Goal: Task Accomplishment & Management: Complete application form

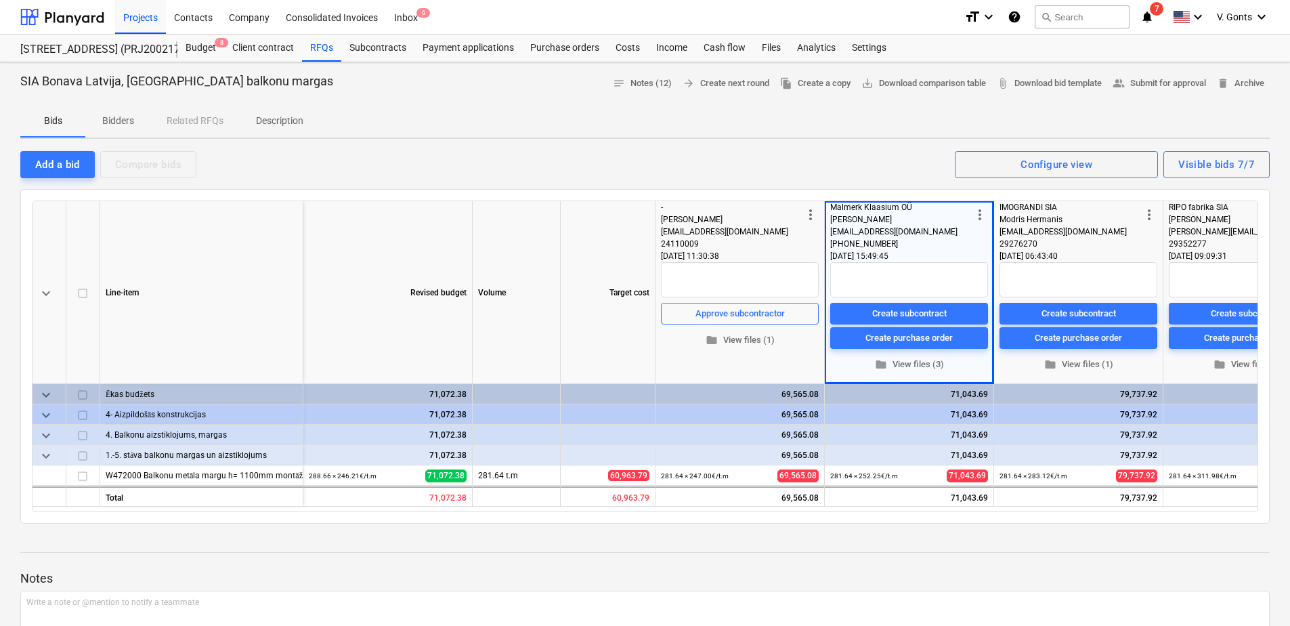
scroll to position [0, 7]
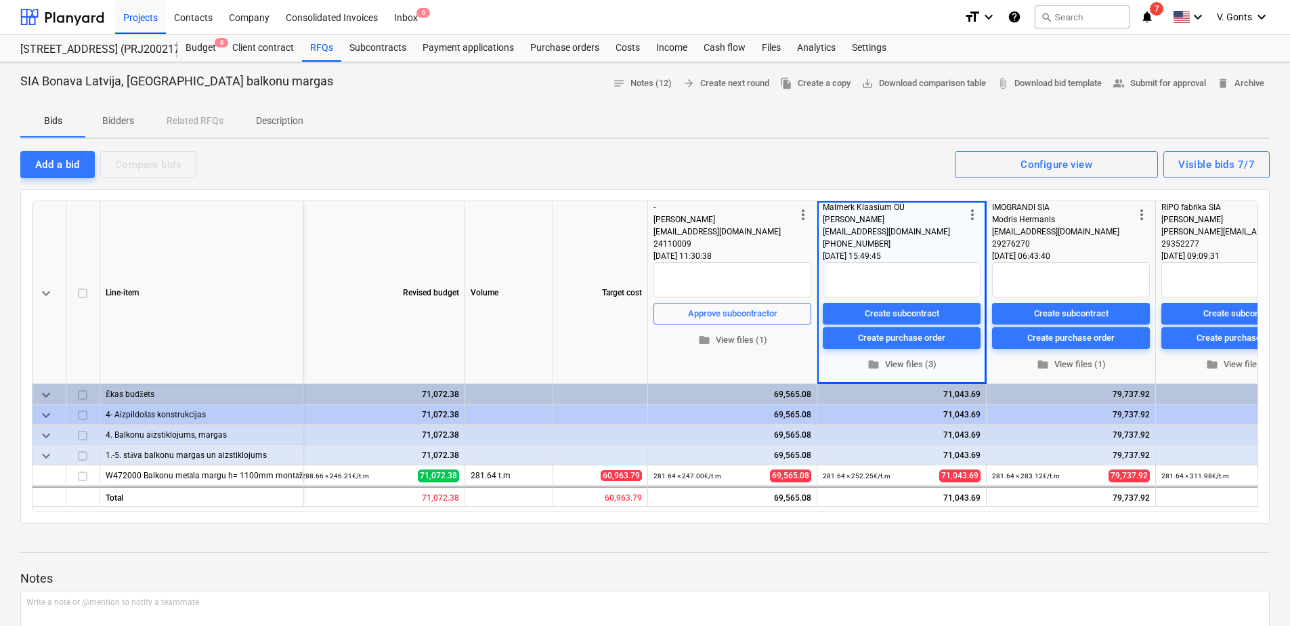
type textarea "x"
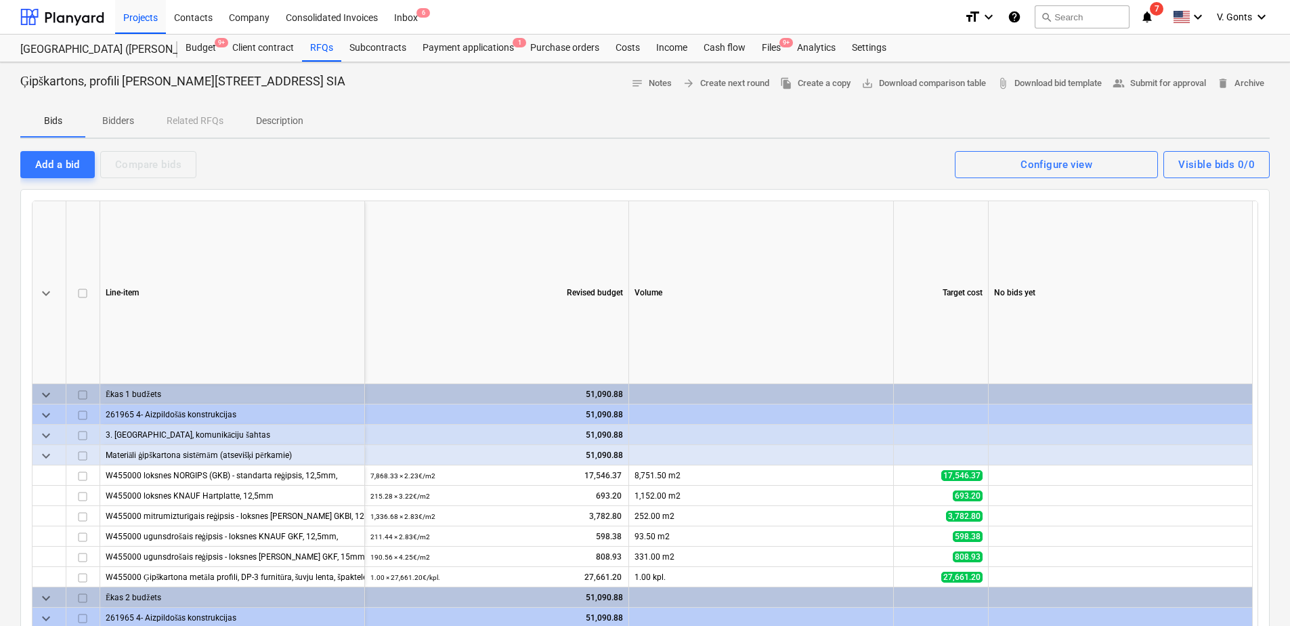
click at [103, 261] on div "Line-item" at bounding box center [232, 292] width 265 height 183
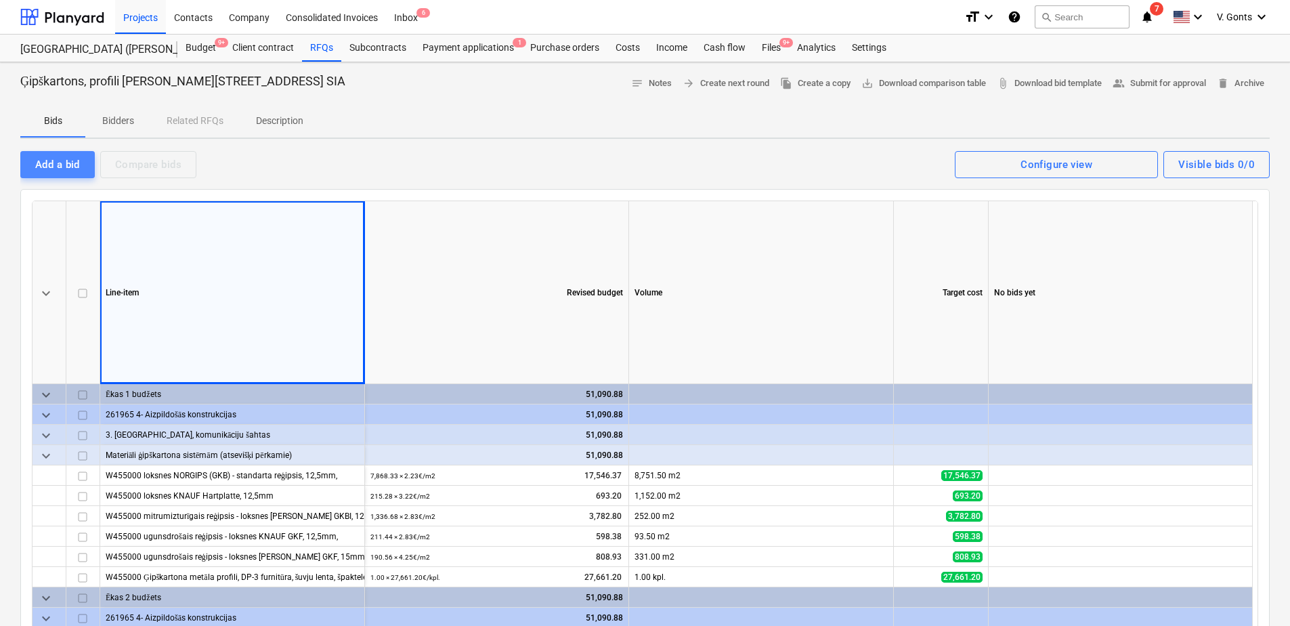
click at [71, 170] on div "Add a bid" at bounding box center [57, 165] width 45 height 18
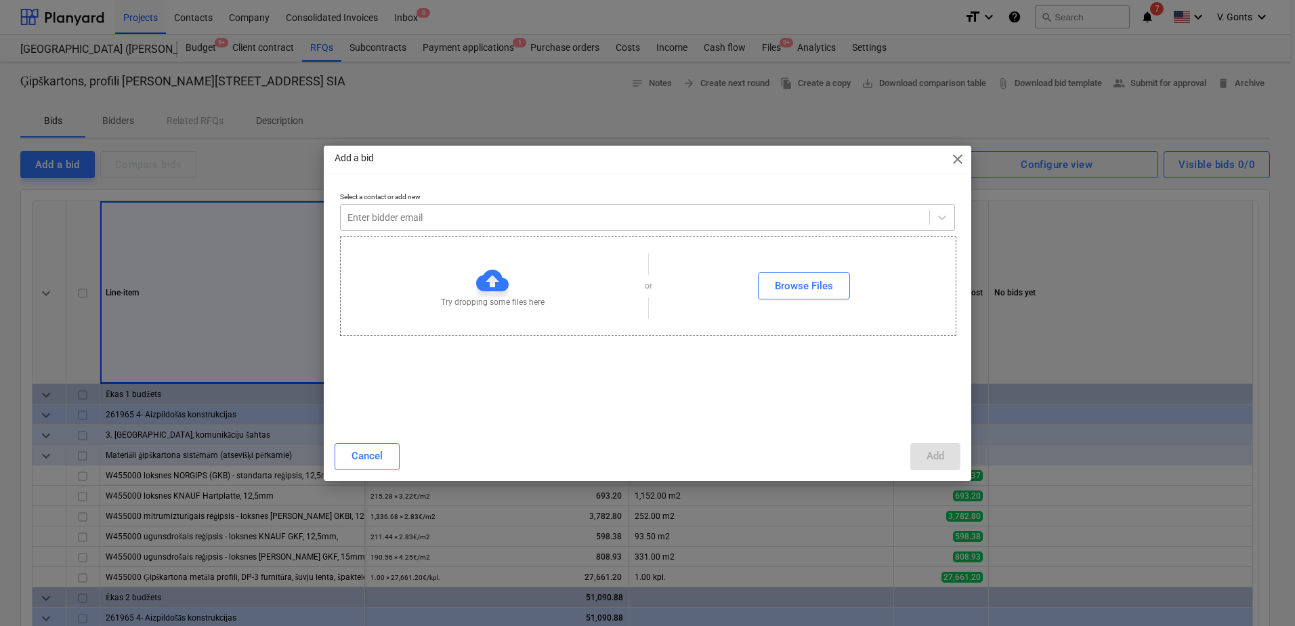
click at [385, 218] on div at bounding box center [634, 218] width 575 height 14
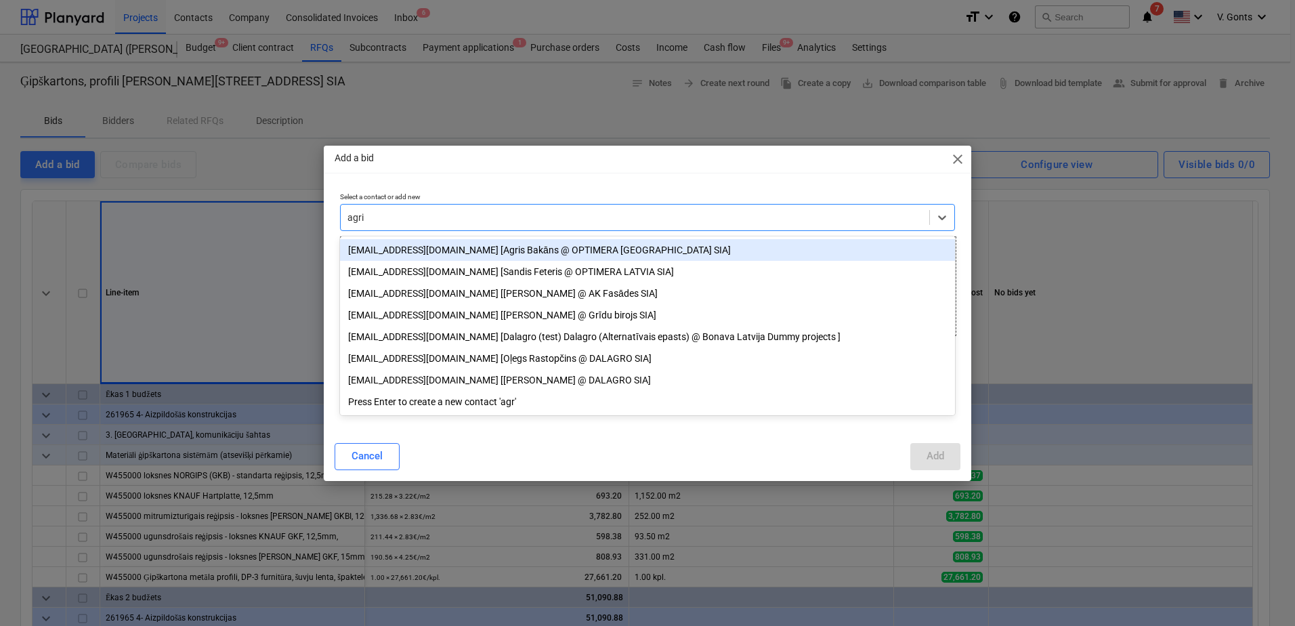
type input "agris"
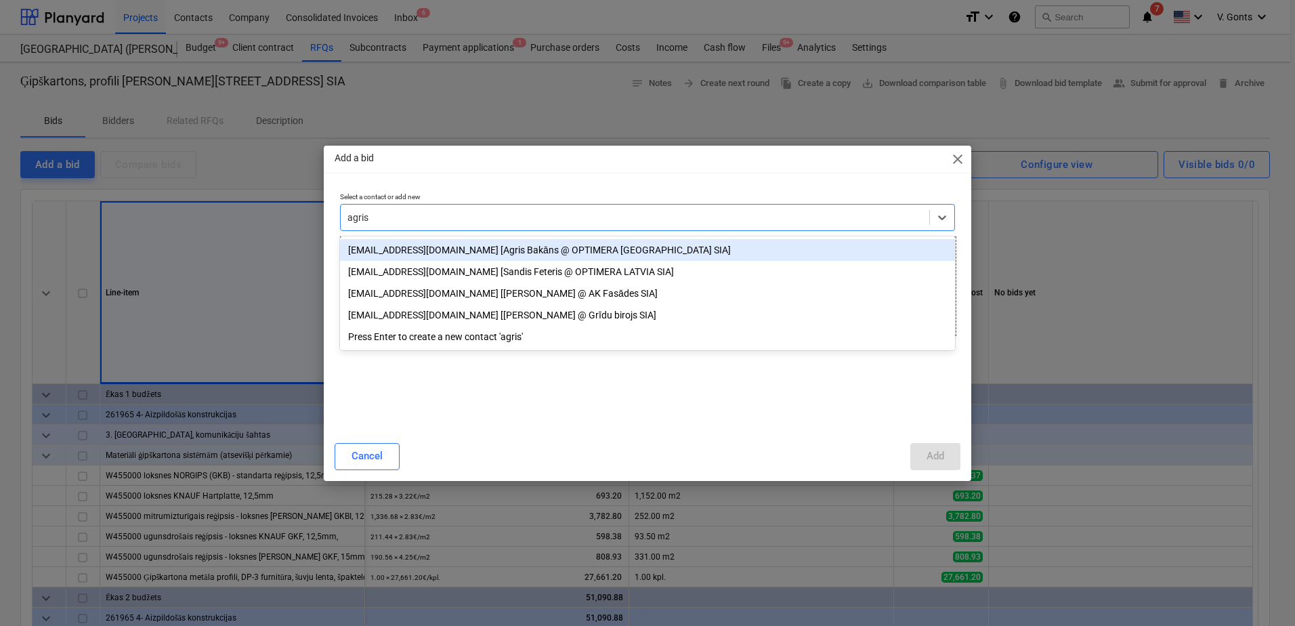
click at [632, 246] on div "[EMAIL_ADDRESS][DOMAIN_NAME] [Agris Bakāns @ OPTIMERA [GEOGRAPHIC_DATA] SIA]" at bounding box center [647, 250] width 615 height 22
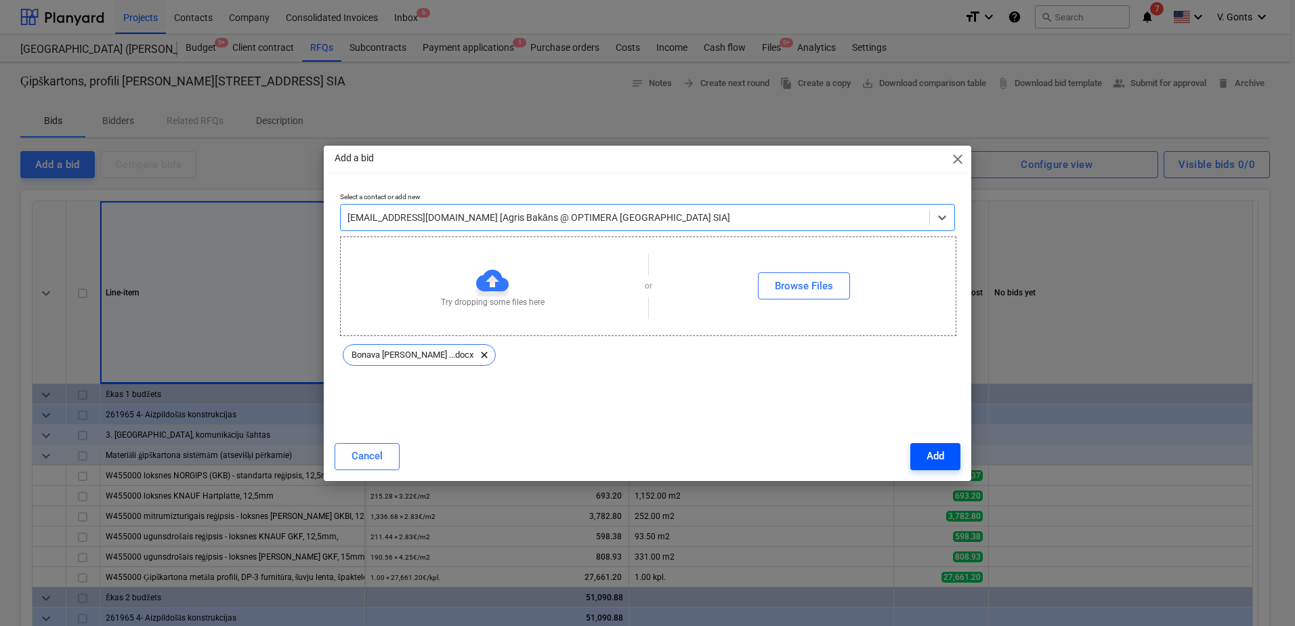
click at [931, 455] on div "Add" at bounding box center [935, 456] width 18 height 18
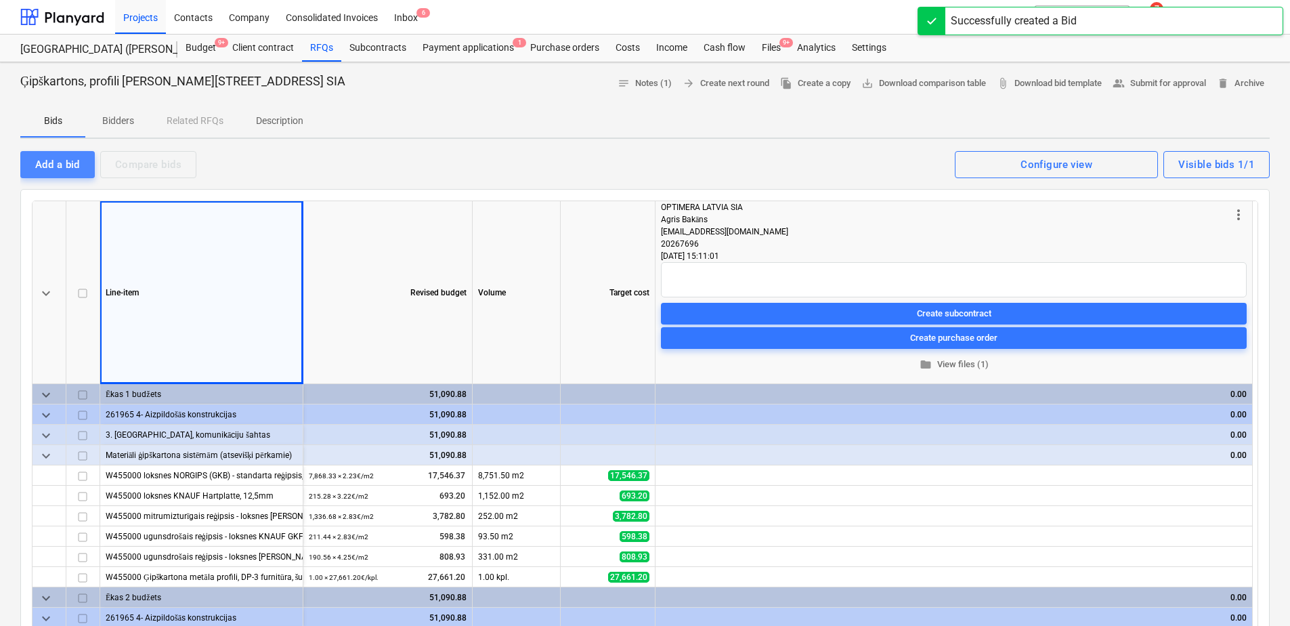
click at [79, 158] on div "Add a bid" at bounding box center [57, 165] width 45 height 18
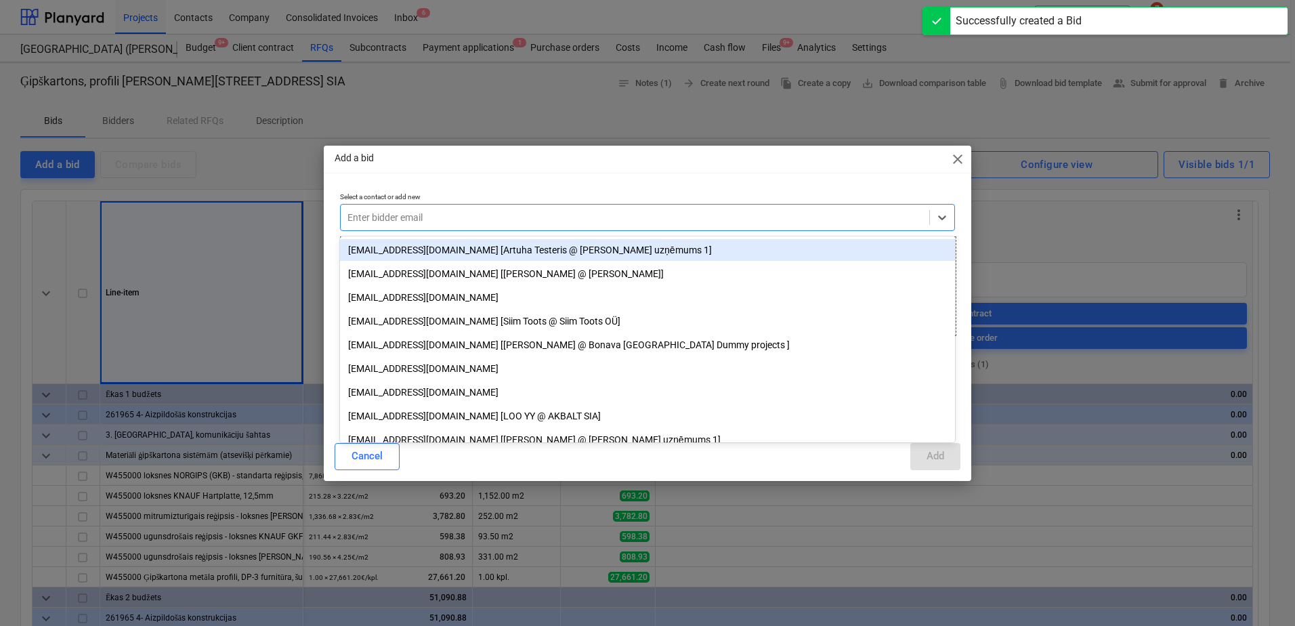
click at [363, 215] on div at bounding box center [634, 218] width 575 height 14
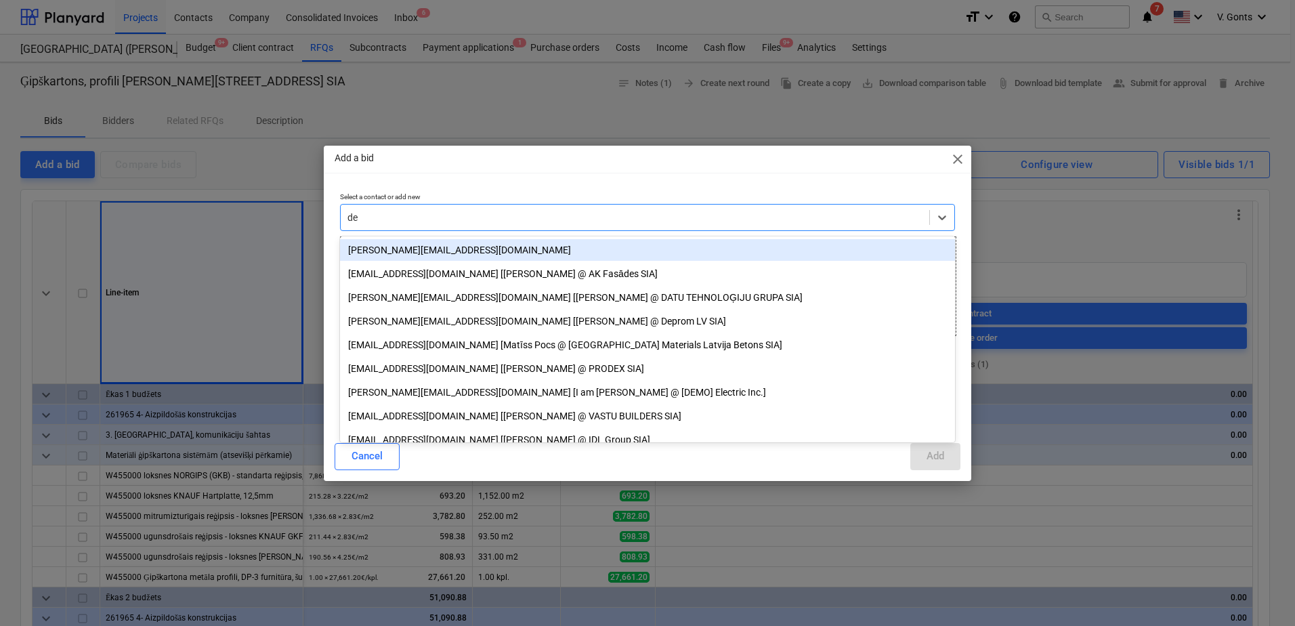
type input "den"
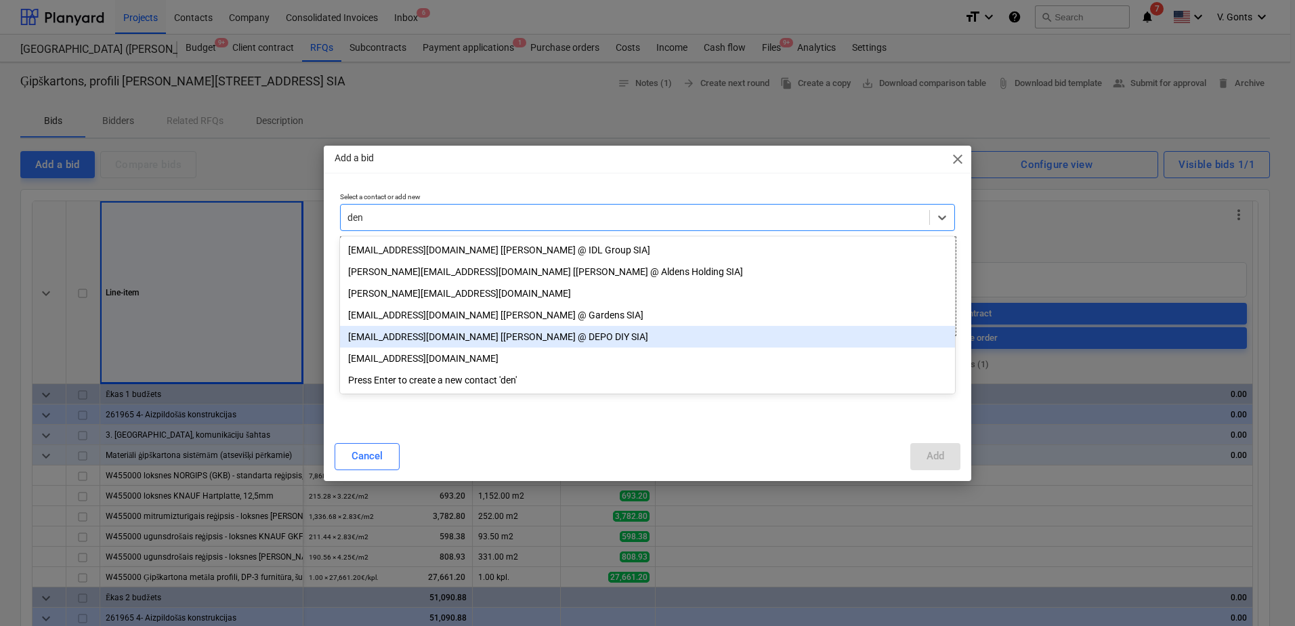
click at [410, 343] on div "[EMAIL_ADDRESS][DOMAIN_NAME] [[PERSON_NAME] @ DEPO DIY SIA]" at bounding box center [647, 337] width 615 height 22
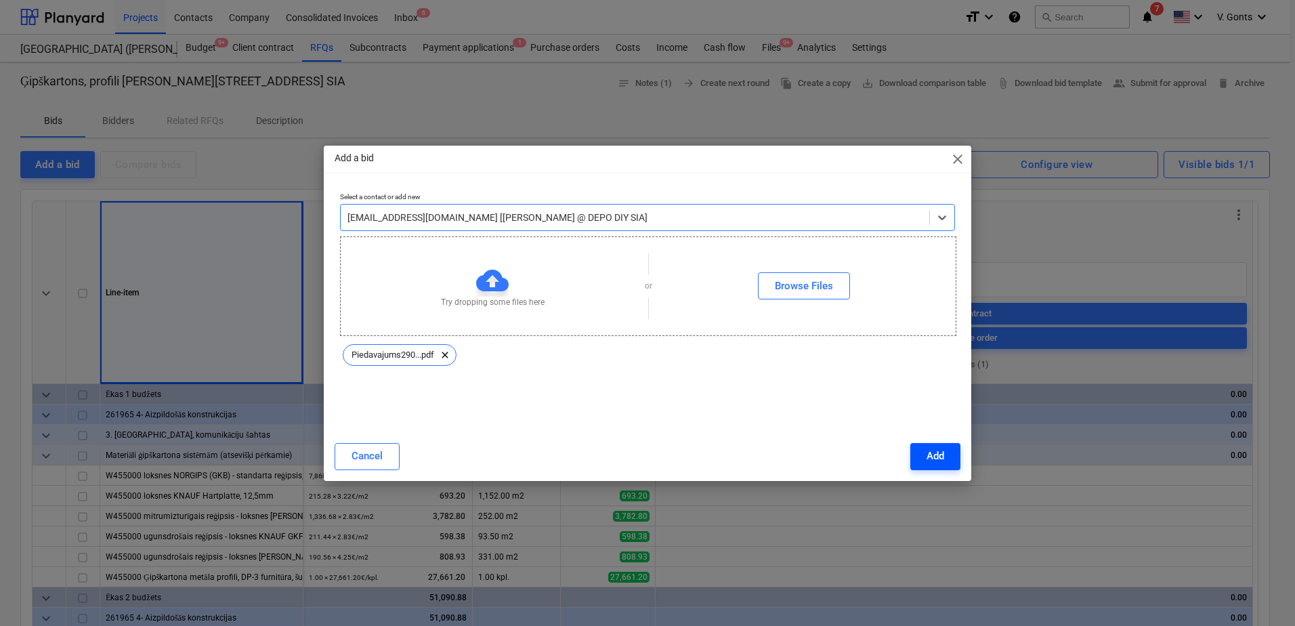
click at [930, 456] on div "Add" at bounding box center [935, 456] width 18 height 18
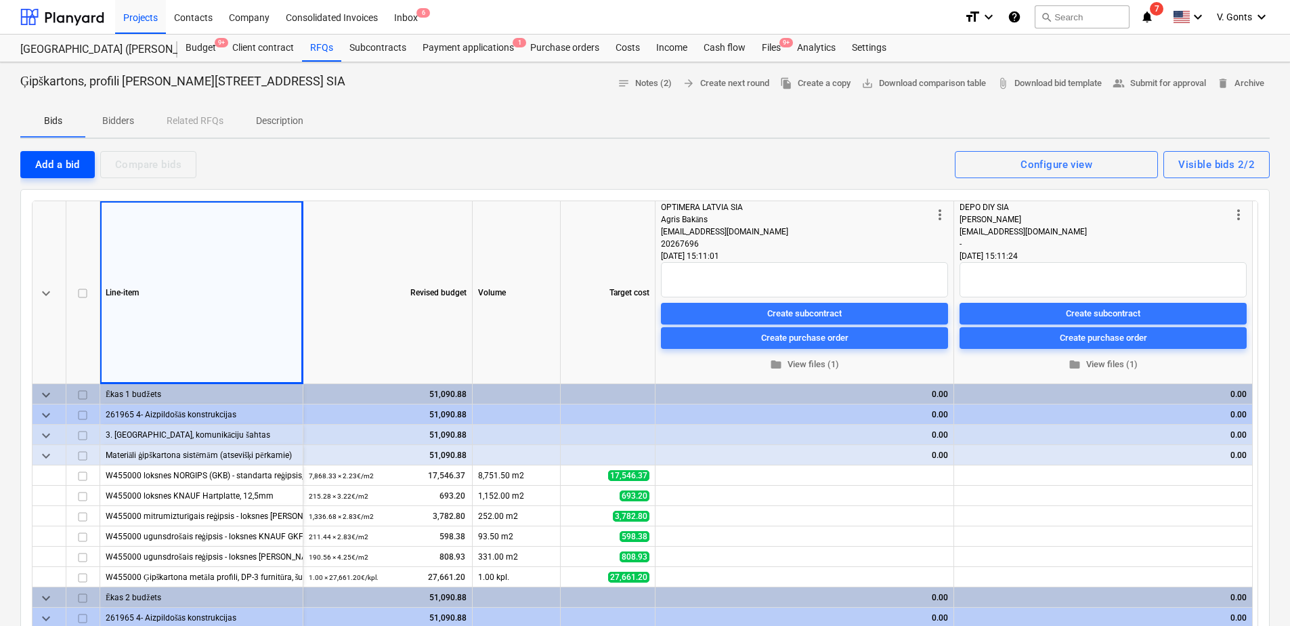
click at [66, 168] on div "Add a bid" at bounding box center [57, 165] width 45 height 18
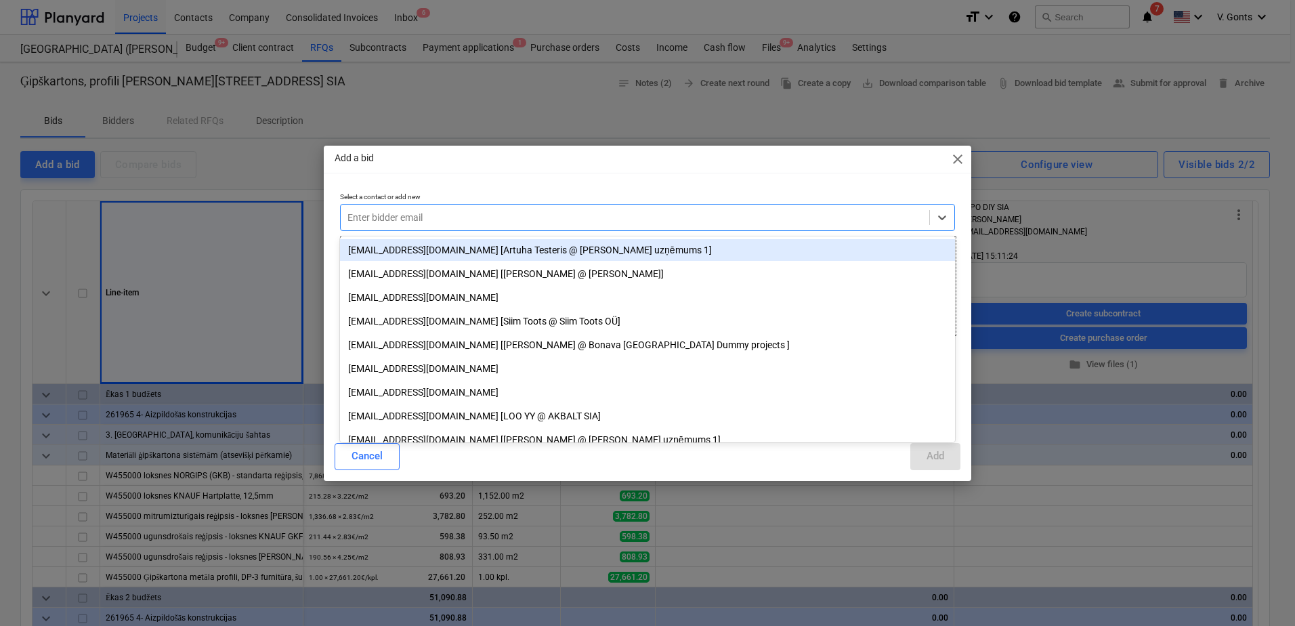
click at [401, 220] on div at bounding box center [634, 218] width 575 height 14
type input "k"
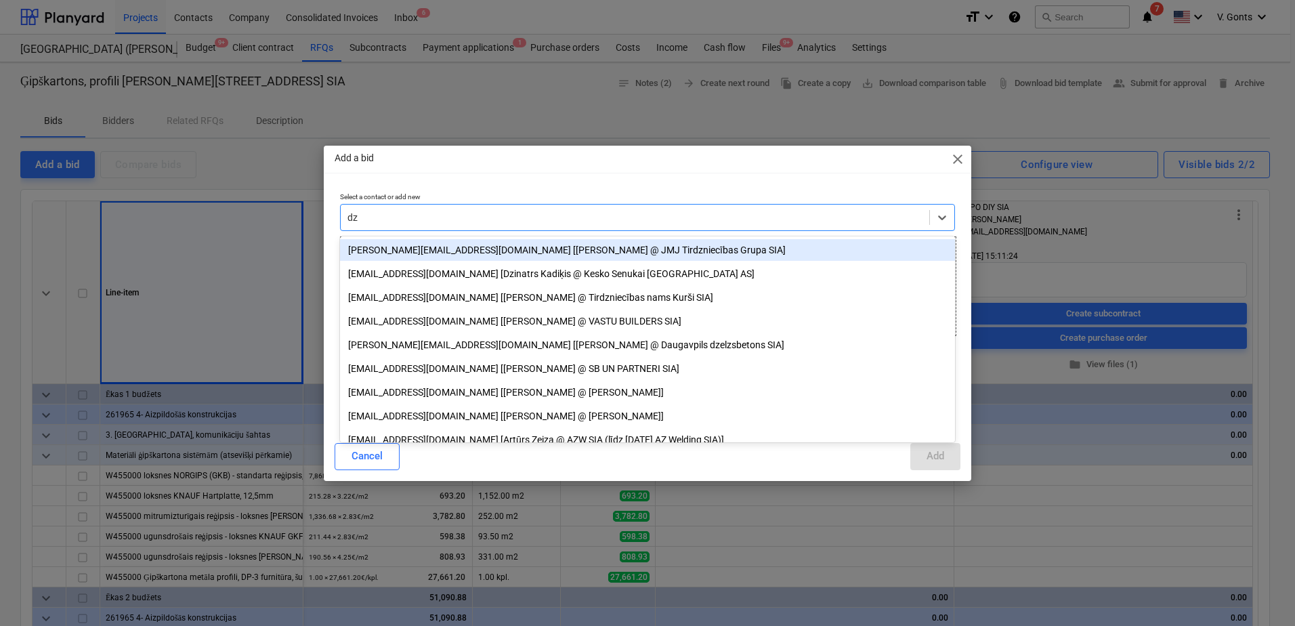
type input "dzi"
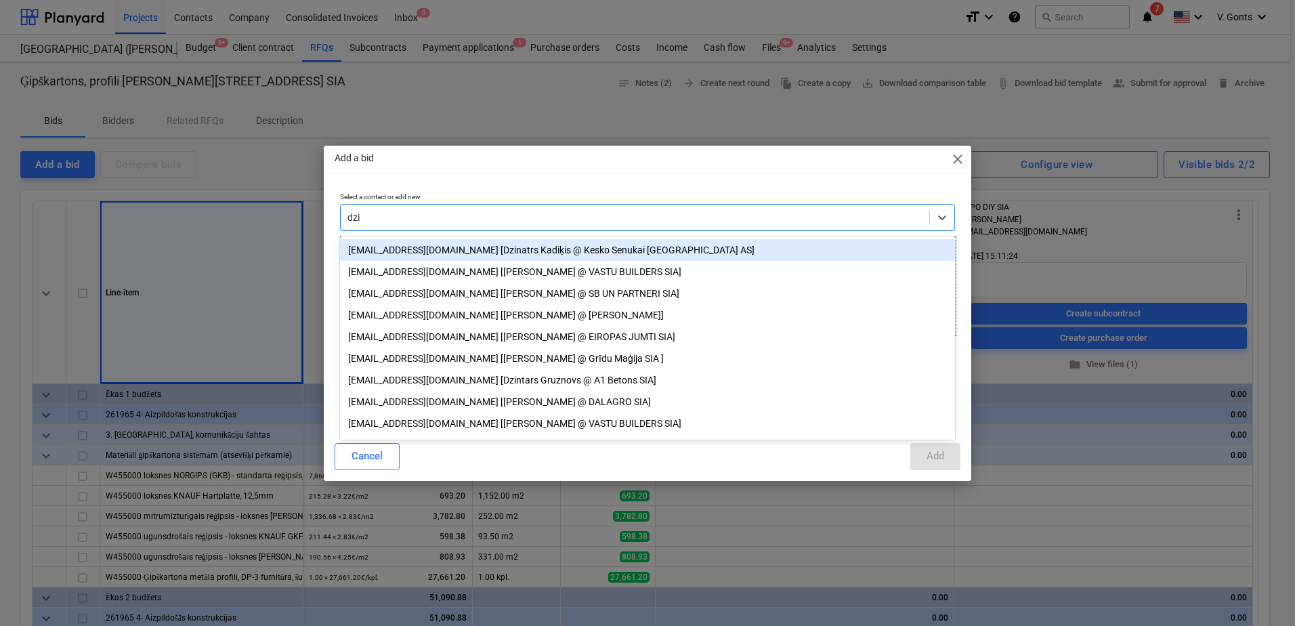
click at [493, 249] on div "[EMAIL_ADDRESS][DOMAIN_NAME] [Dzinatrs Kadiķis @ Kesko Senukai [GEOGRAPHIC_DATA…" at bounding box center [647, 250] width 615 height 22
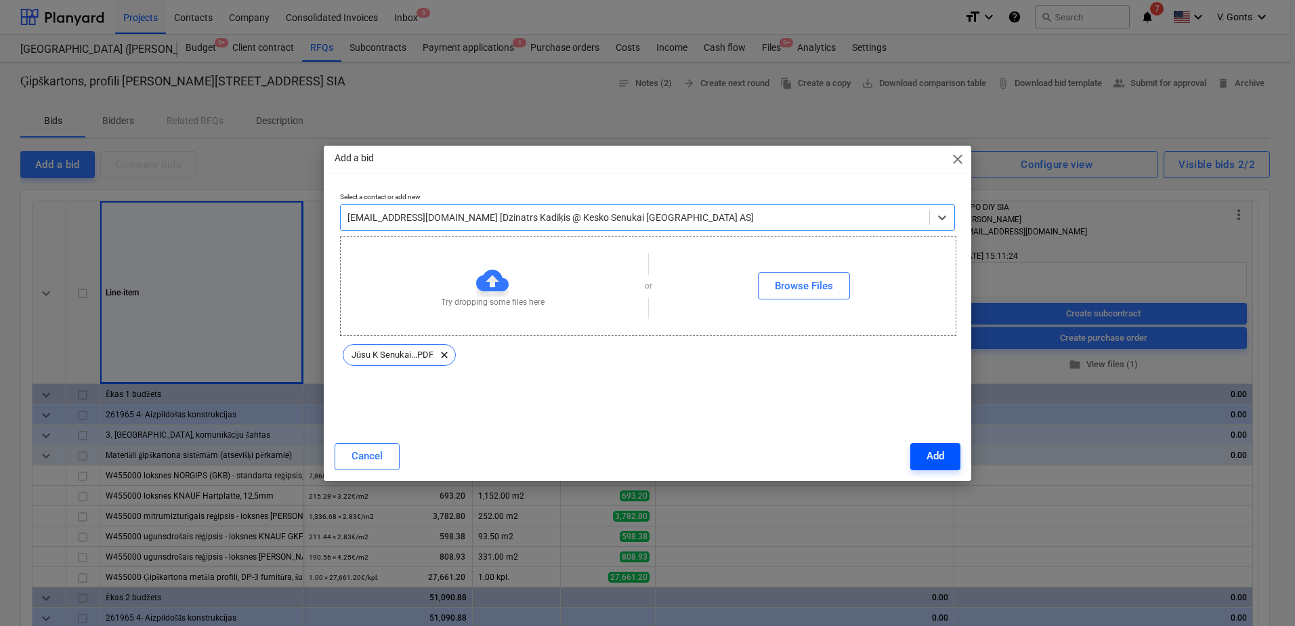
click at [929, 458] on div "Add" at bounding box center [935, 456] width 18 height 18
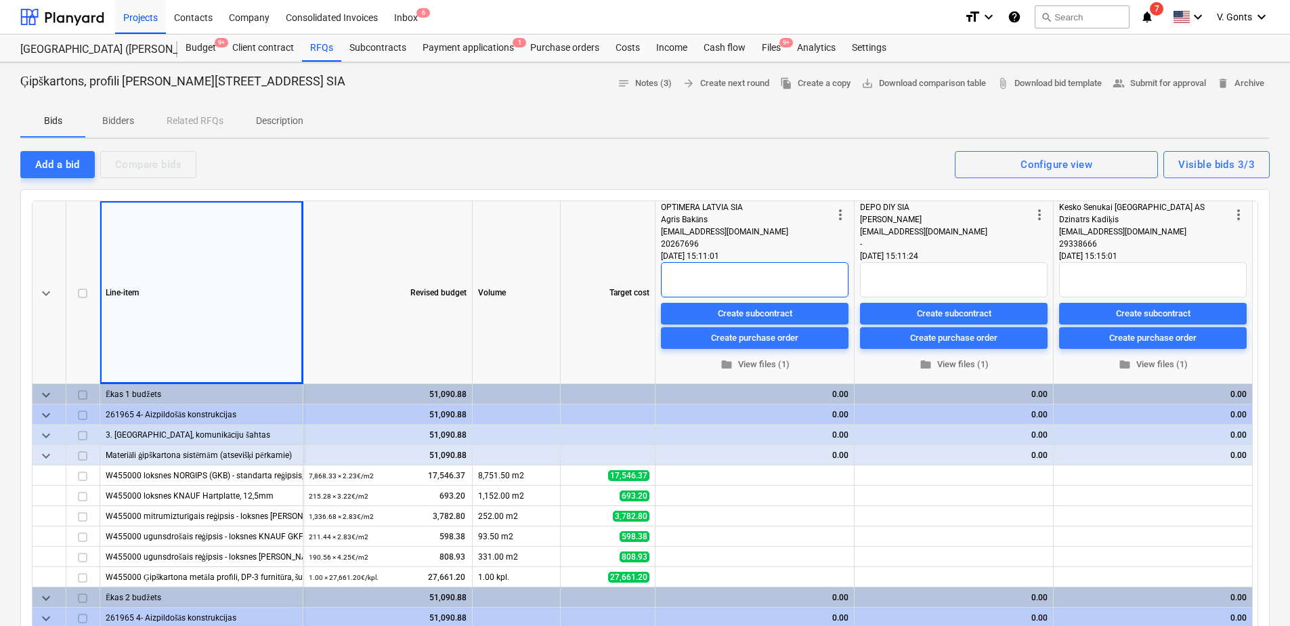
click at [712, 265] on textarea at bounding box center [755, 279] width 188 height 35
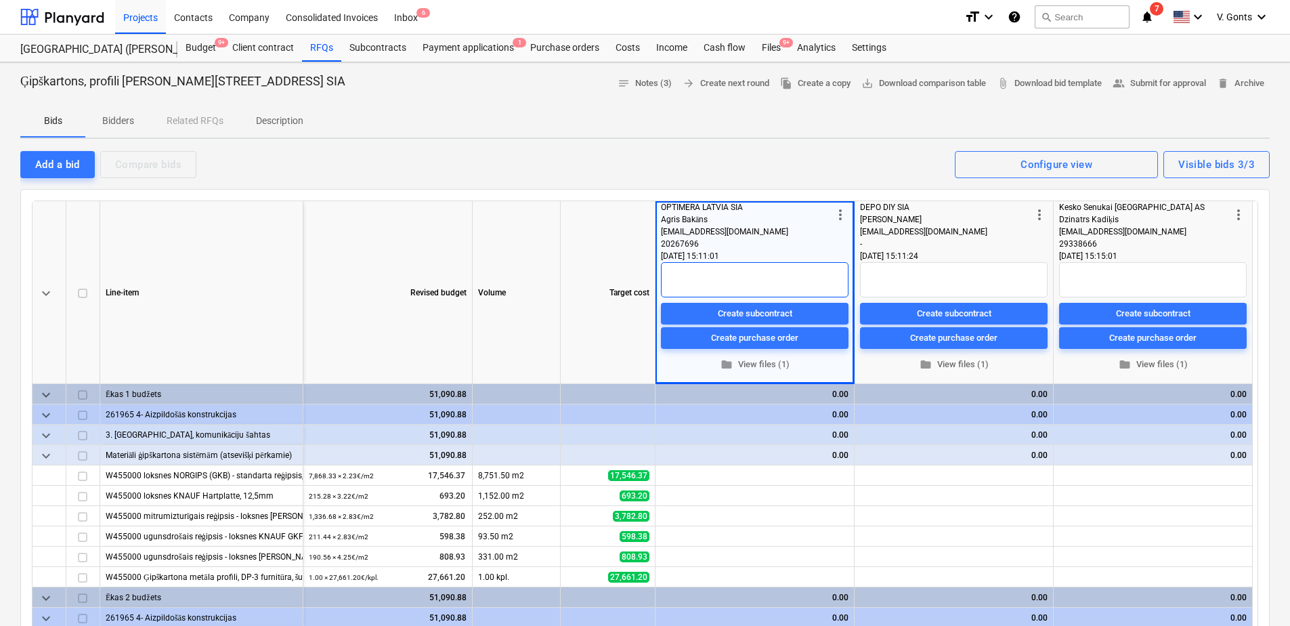
type textarea "x"
type textarea "I"
type textarea "x"
type textarea "IZ"
type textarea "x"
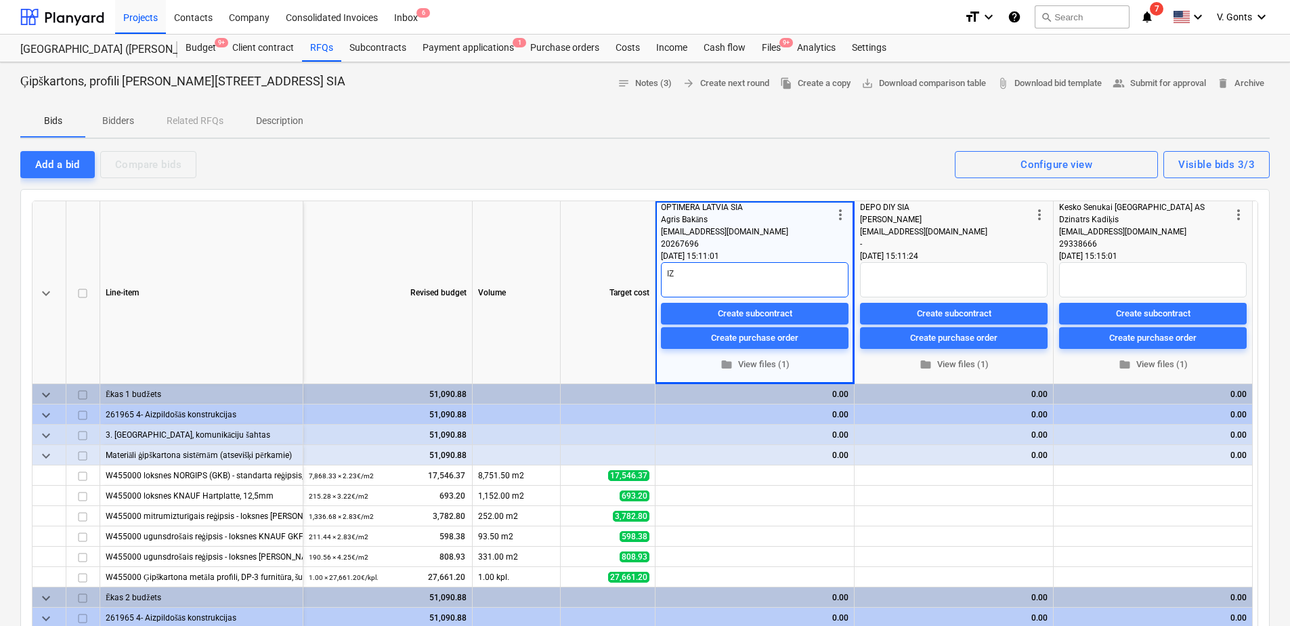
type textarea "IZd"
type textarea "x"
type textarea "IZde"
type textarea "x"
type textarea "IZdev"
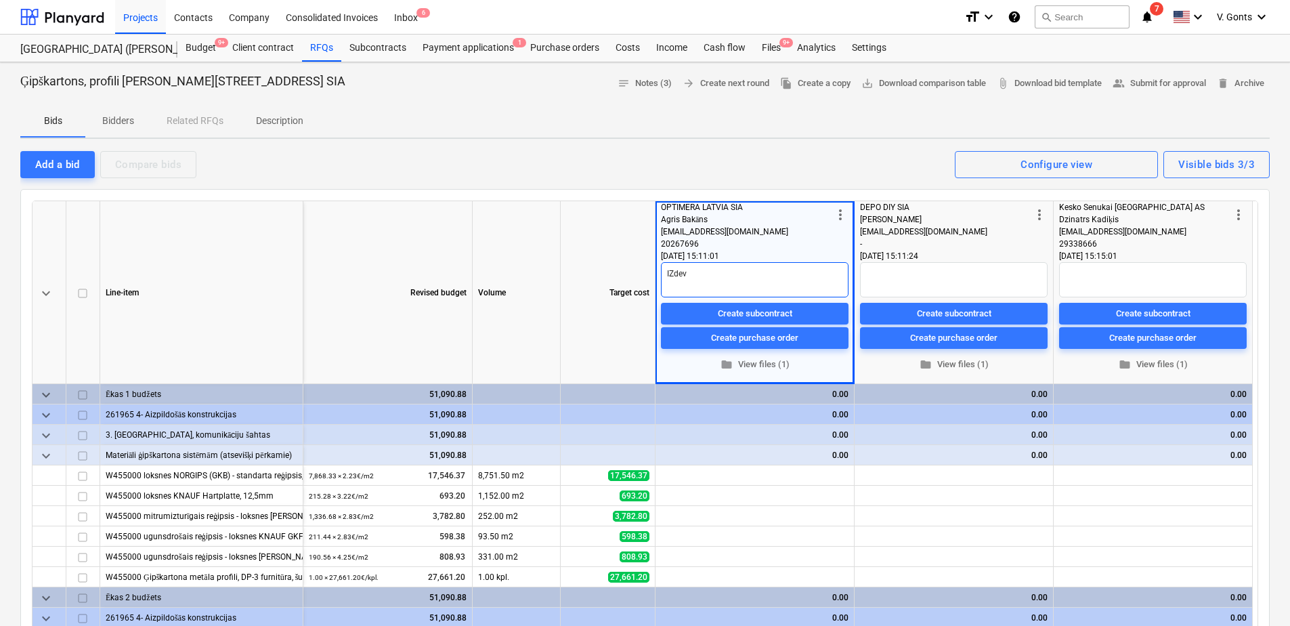
type textarea "x"
type textarea "IZdevī"
type textarea "x"
type textarea "IZdevīg"
type textarea "x"
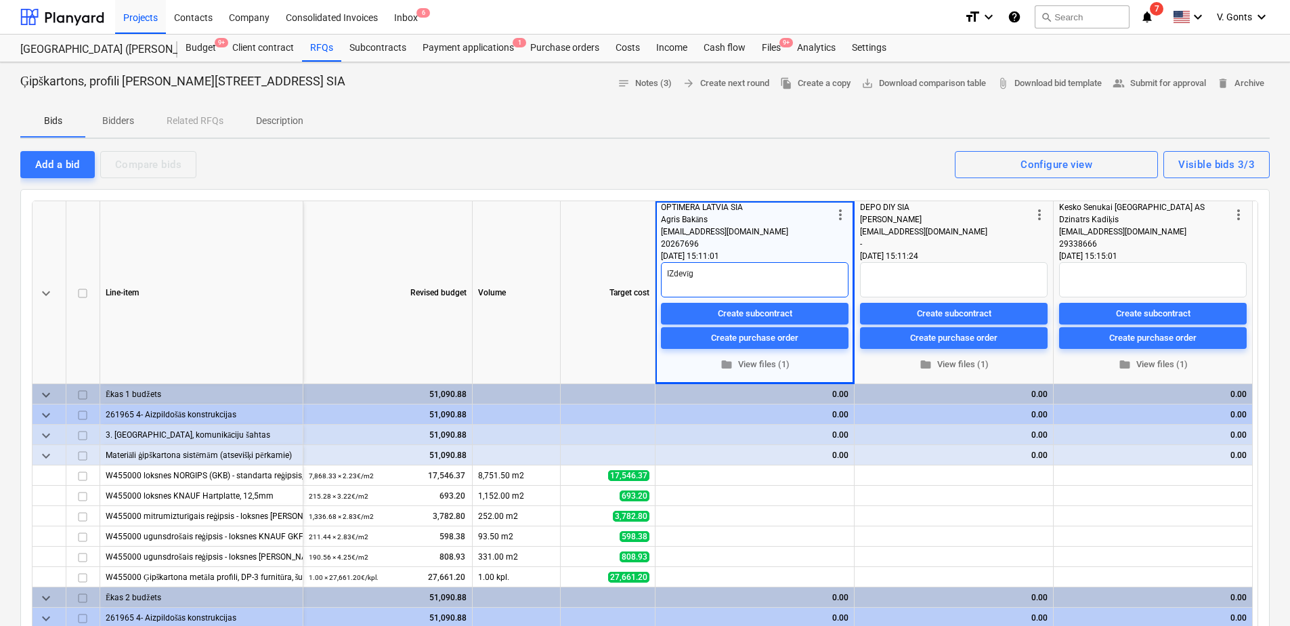
type textarea "IZdevīgā"
type textarea "x"
type textarea "IZdevīgāk"
type textarea "x"
type textarea "IZdevīgāka"
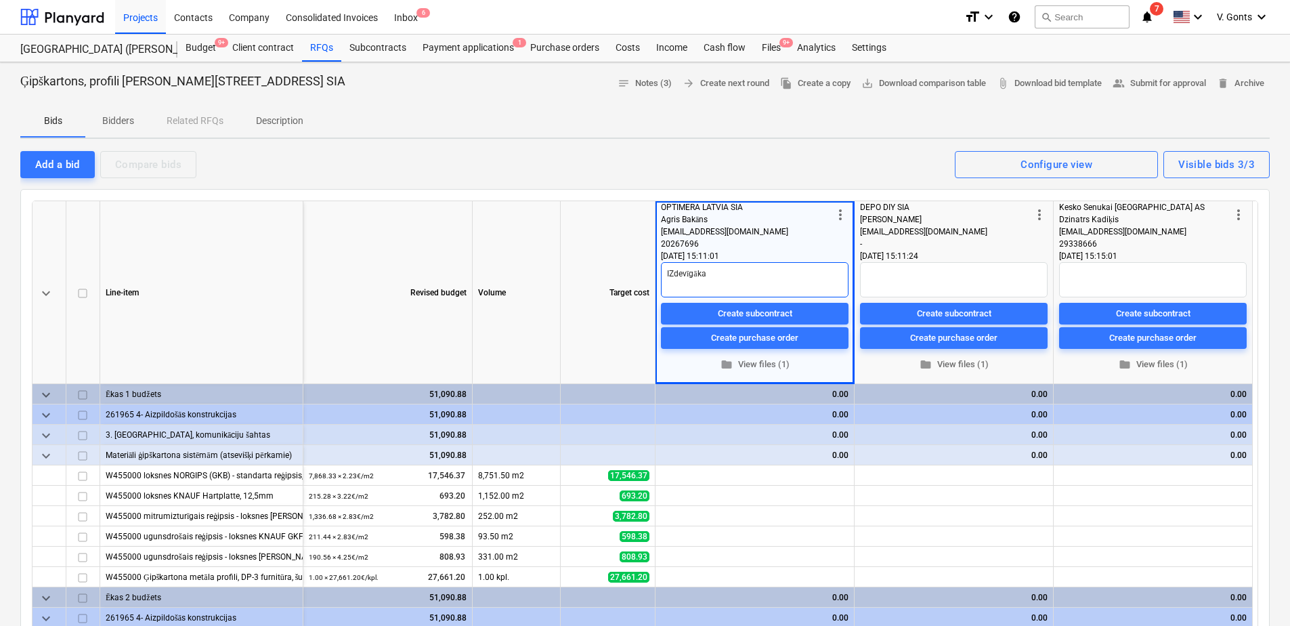
type textarea "x"
type textarea "IZdevīgākai"
type textarea "x"
type textarea "IZdevīgākais"
type textarea "x"
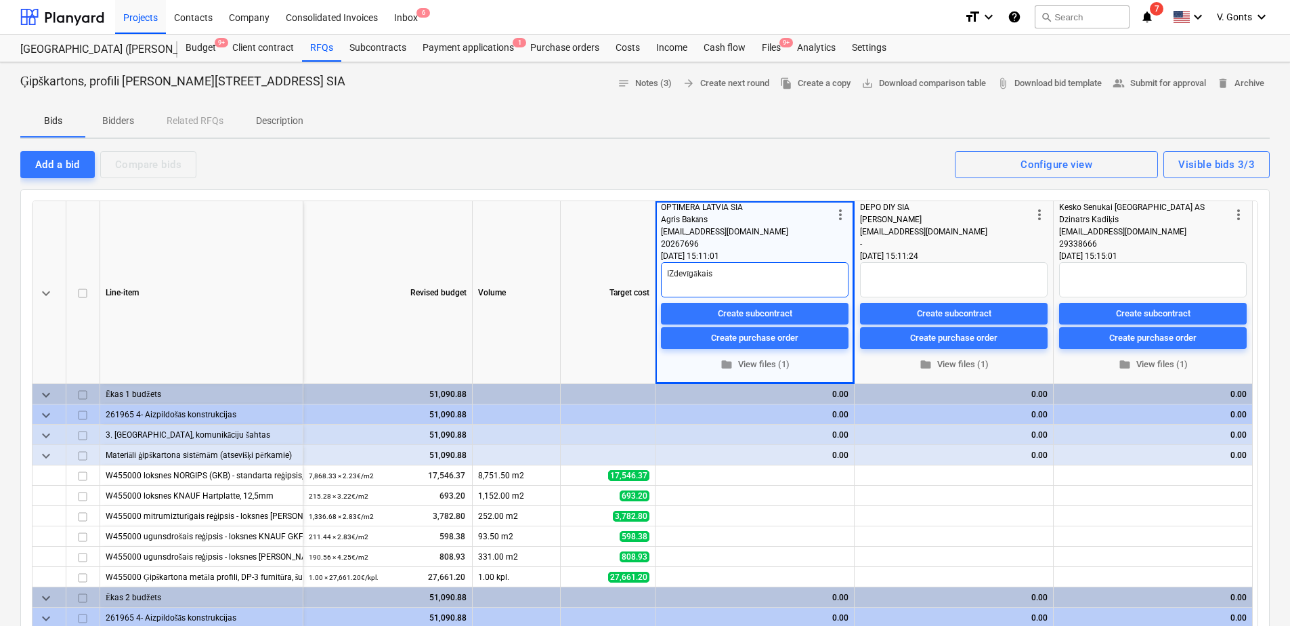
type textarea "IZdevīgākais"
type textarea "x"
type textarea "IZdevīgākais p"
type textarea "x"
type textarea "IZdevīgākais pi"
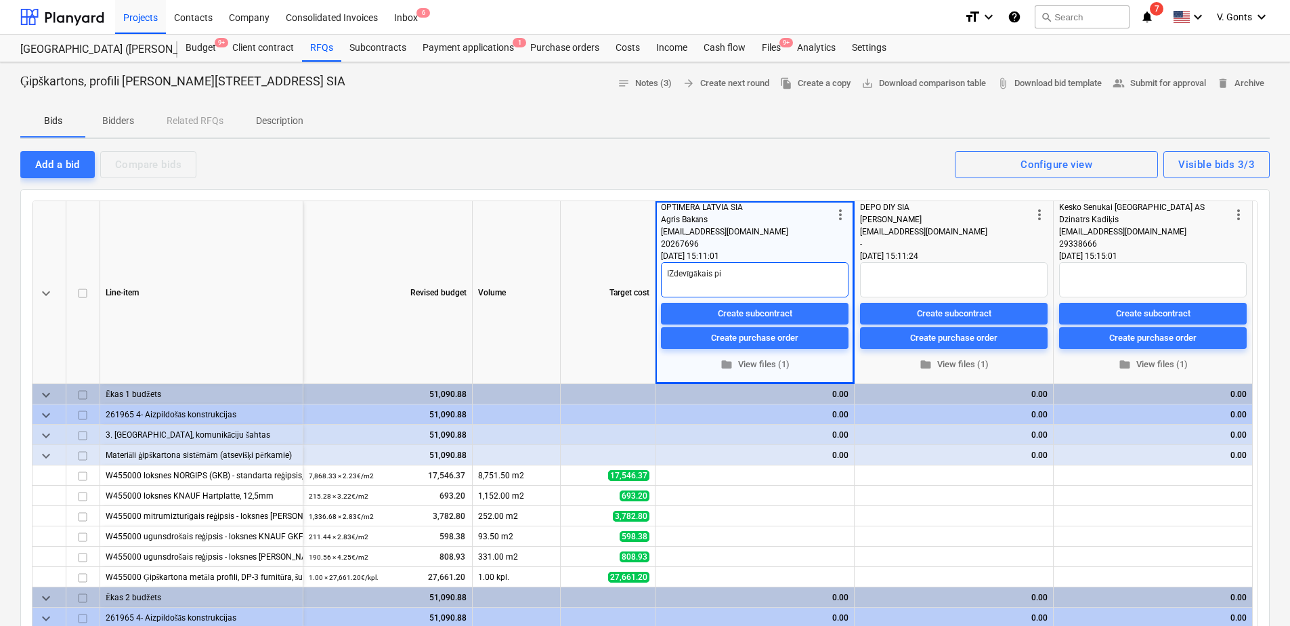
type textarea "x"
type textarea "IZdevīgākais pie"
type textarea "x"
type textarea "IZdevīgākais pied"
type textarea "x"
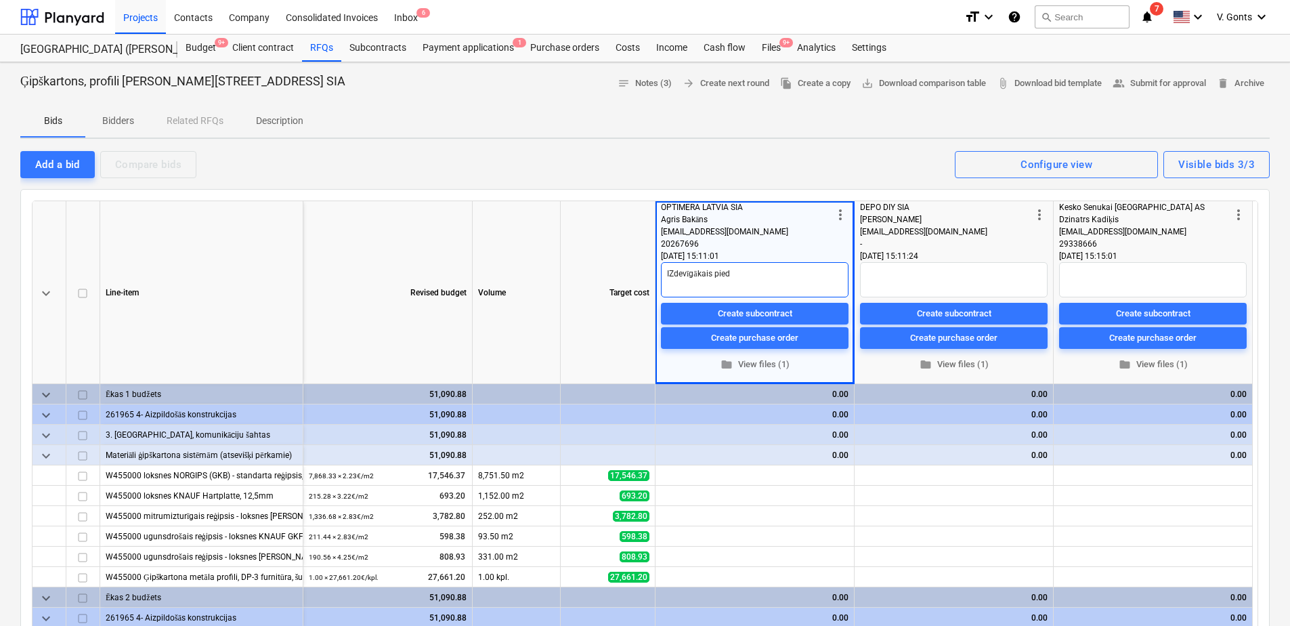
type textarea "IZdevīgākais piedā"
type textarea "x"
type textarea "IZdevīgākais piedāv"
type textarea "x"
type textarea "IZdevīgākais piedāvā"
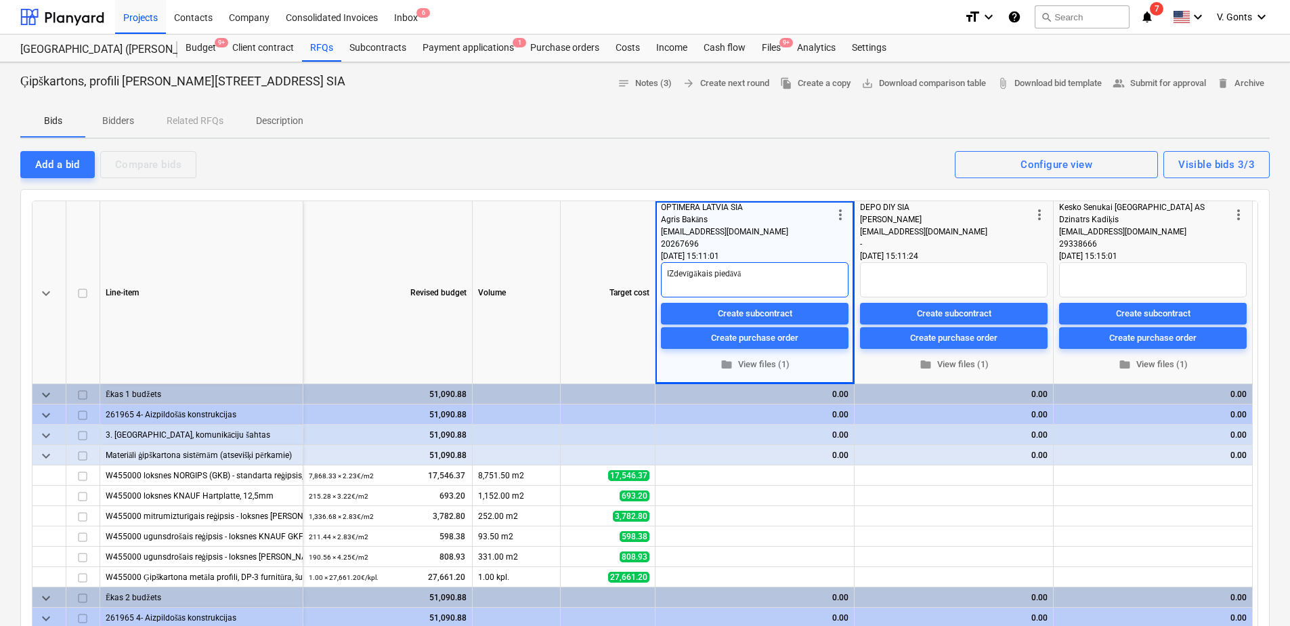
type textarea "x"
type textarea "IZdevīgākais piedāvāj"
type textarea "x"
type textarea "IZdevīgākais piedāvāju"
type textarea "x"
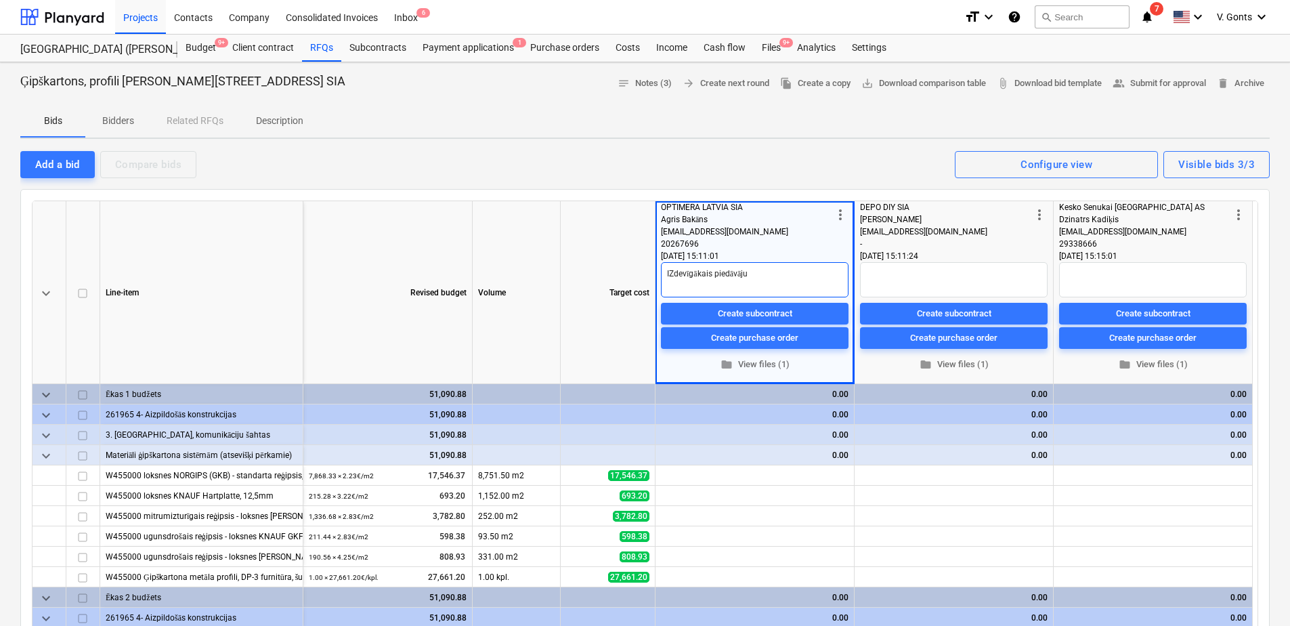
type textarea "IZdevīgākais piedāvājum"
type textarea "x"
type textarea "IZdevīgākais piedāvājums"
click at [676, 274] on textarea "IZdevīgākais piedāvājums" at bounding box center [755, 279] width 188 height 35
type textarea "x"
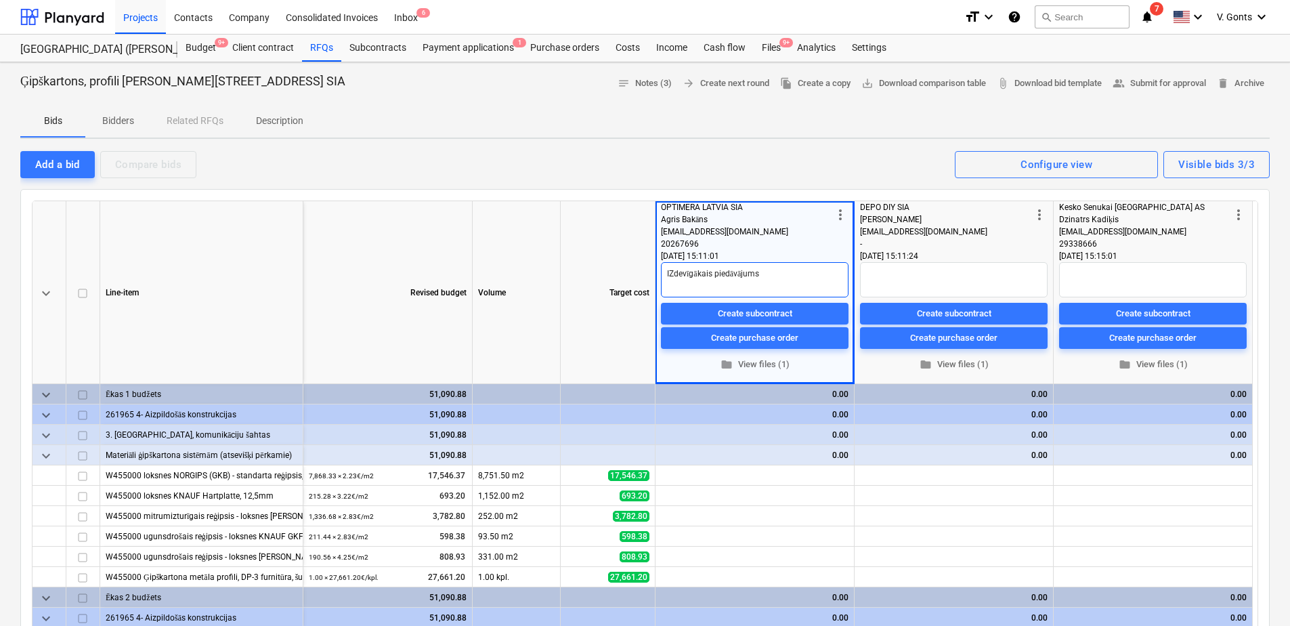
type textarea "Idevīgākais piedāvājums"
type textarea "x"
type textarea "Izdevīgākais piedāvājums"
click at [884, 278] on textarea at bounding box center [954, 279] width 188 height 35
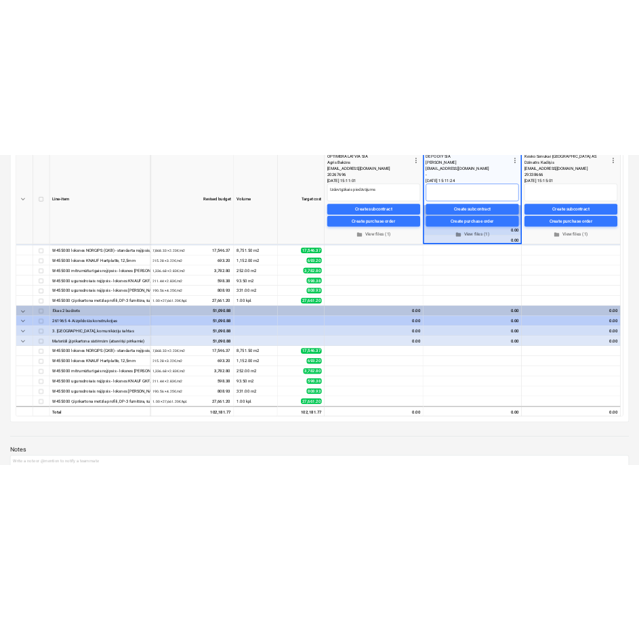
scroll to position [135, 0]
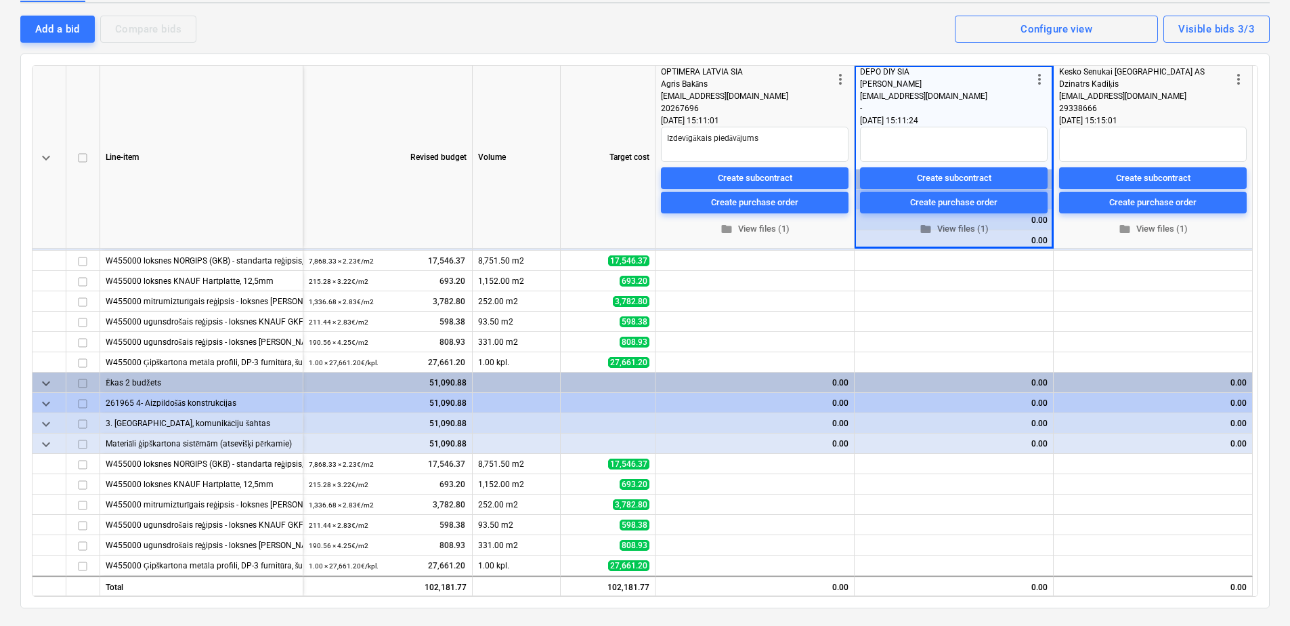
click at [927, 125] on div "[DATE] 15:11:24" at bounding box center [954, 120] width 188 height 12
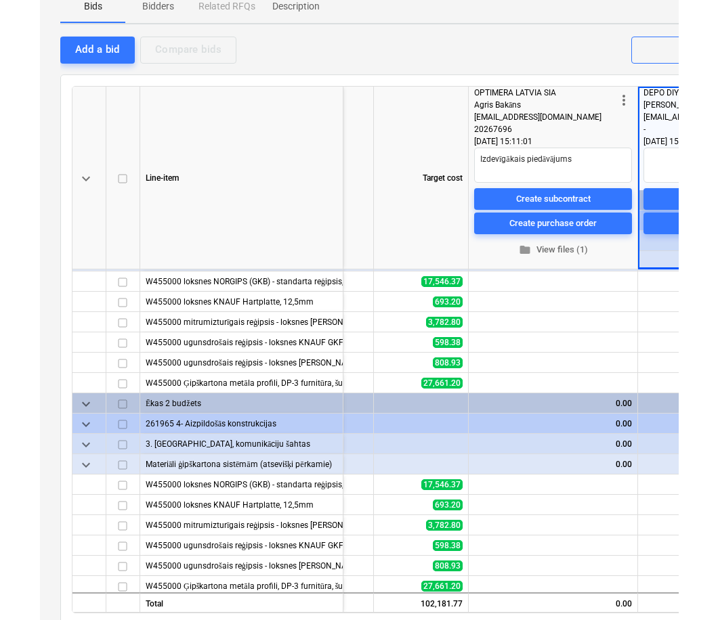
scroll to position [79, 274]
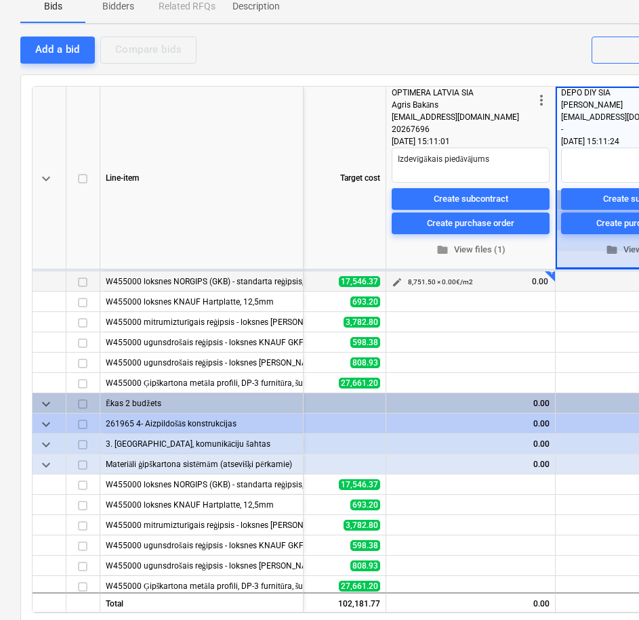
click at [392, 278] on span "edit" at bounding box center [396, 282] width 11 height 11
type textarea "x"
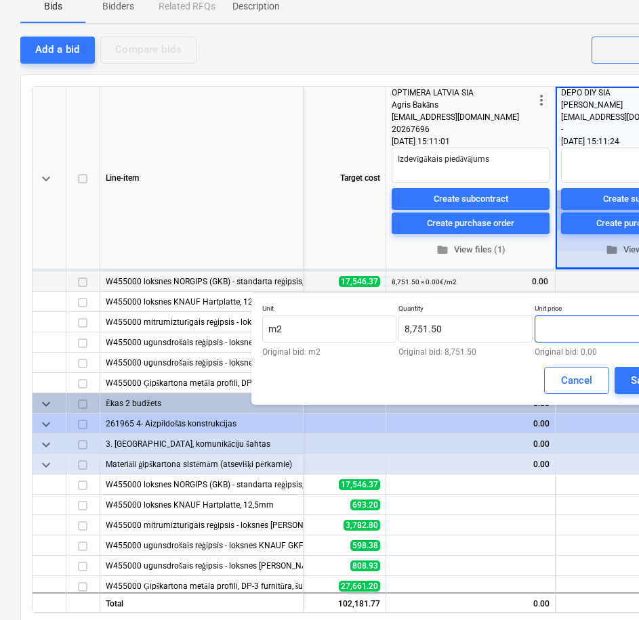
click at [577, 323] on input "text" at bounding box center [601, 329] width 134 height 27
type textarea "x"
type input "0.00"
click at [576, 387] on div "Cancel" at bounding box center [576, 381] width 31 height 18
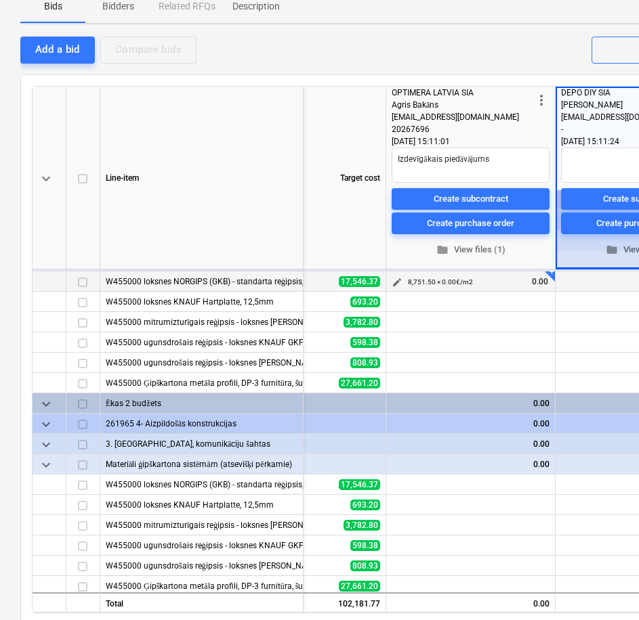
click at [389, 279] on button "edit" at bounding box center [397, 282] width 16 height 16
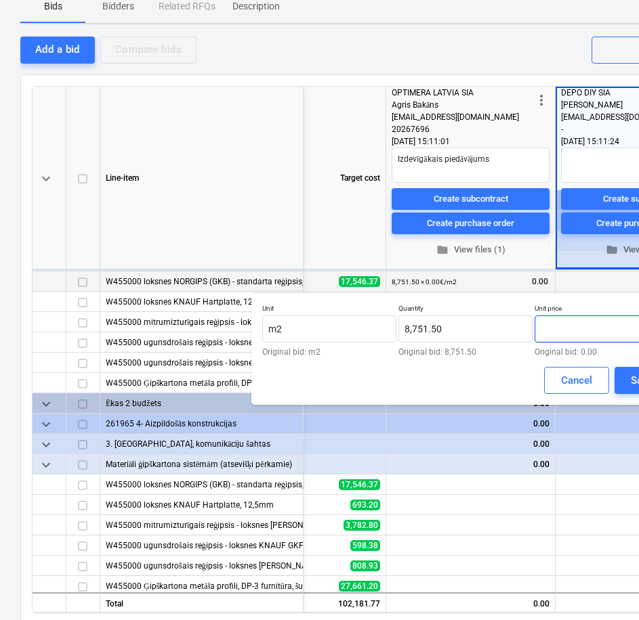
click at [567, 334] on input "text" at bounding box center [601, 329] width 134 height 27
type input "1.99"
click at [632, 385] on div "Save" at bounding box center [641, 381] width 22 height 18
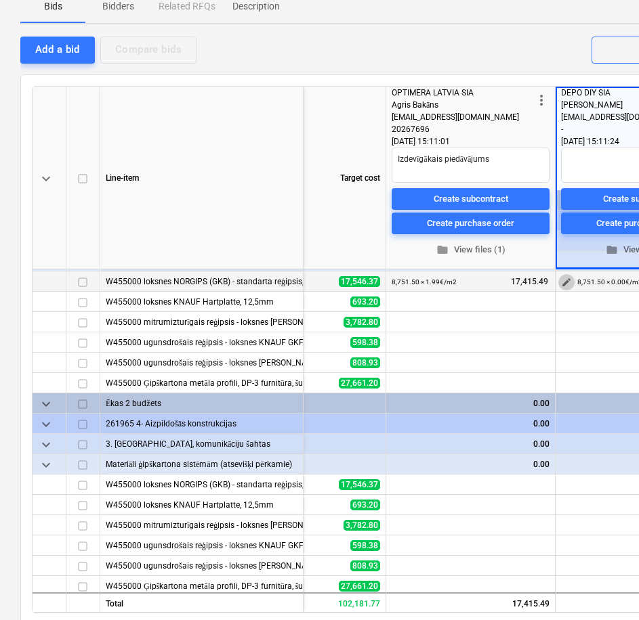
click at [561, 284] on span "edit" at bounding box center [566, 282] width 11 height 11
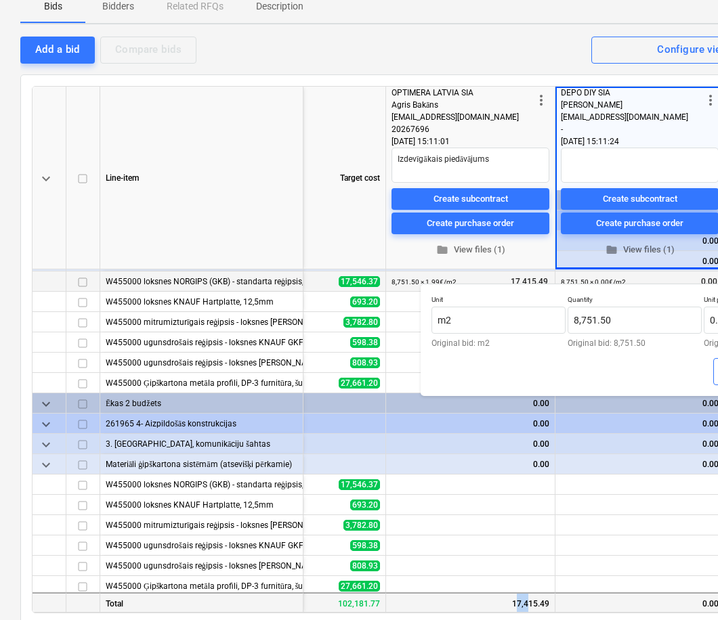
scroll to position [88, 274]
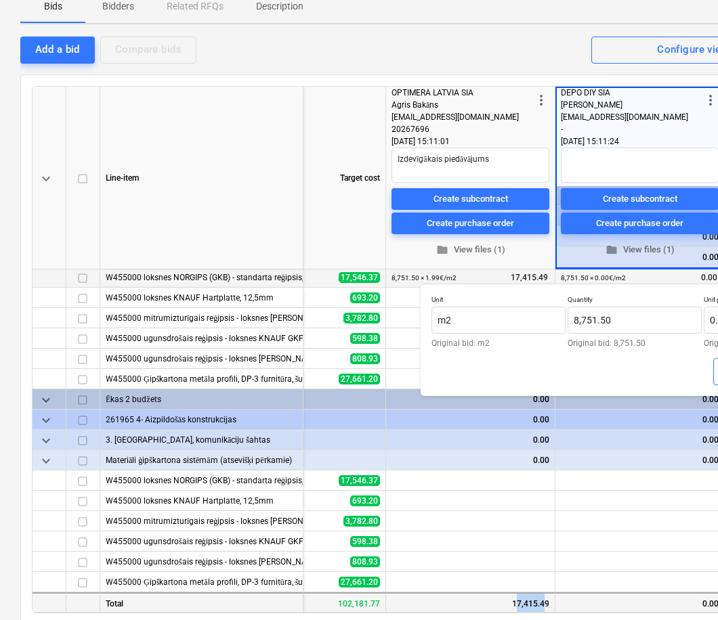
drag, startPoint x: 513, startPoint y: 606, endPoint x: 541, endPoint y: 602, distance: 28.1
click at [541, 602] on div "17,415.49" at bounding box center [470, 602] width 169 height 20
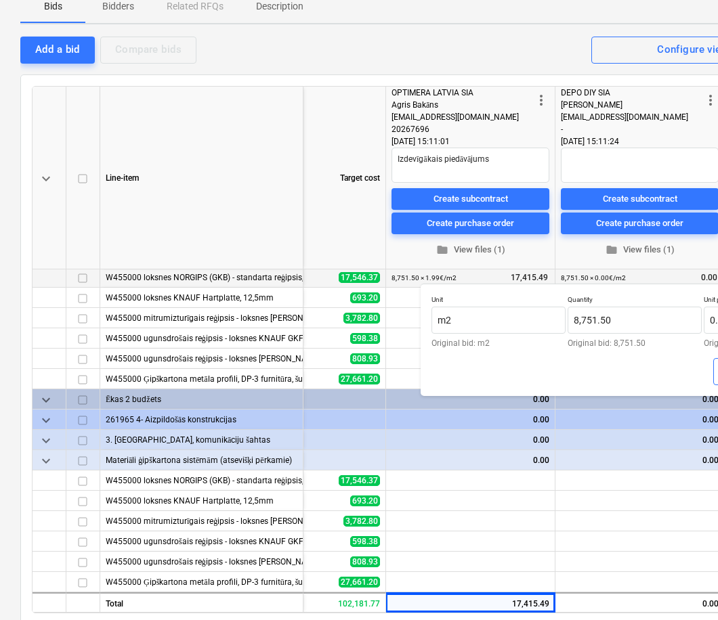
click at [272, 203] on div "Line-item" at bounding box center [201, 178] width 203 height 183
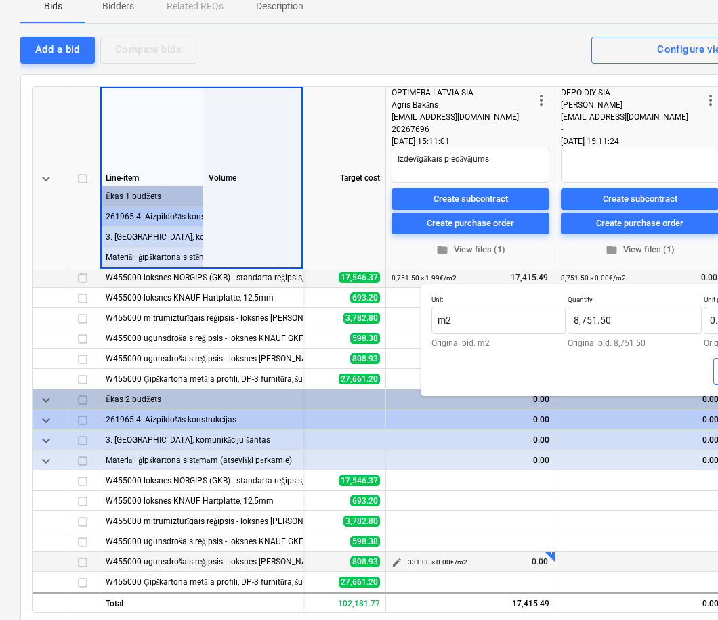
click at [502, 561] on div "331.00 × 0.00€ / m2 0.00" at bounding box center [479, 562] width 142 height 21
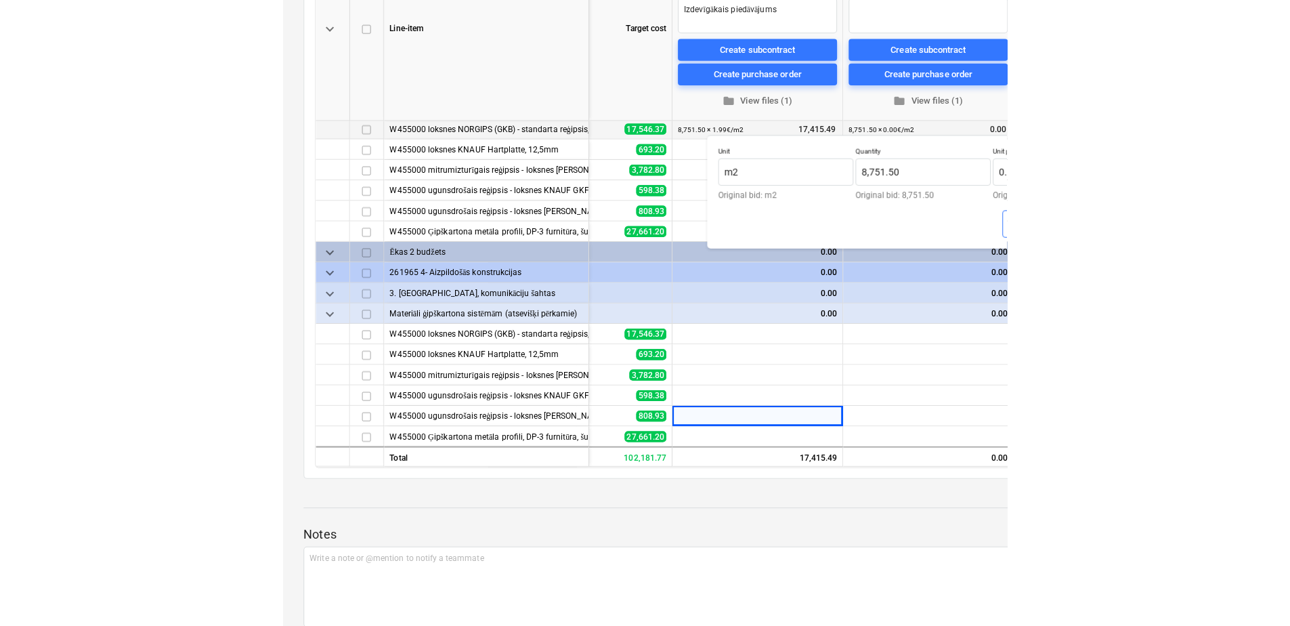
scroll to position [70, 0]
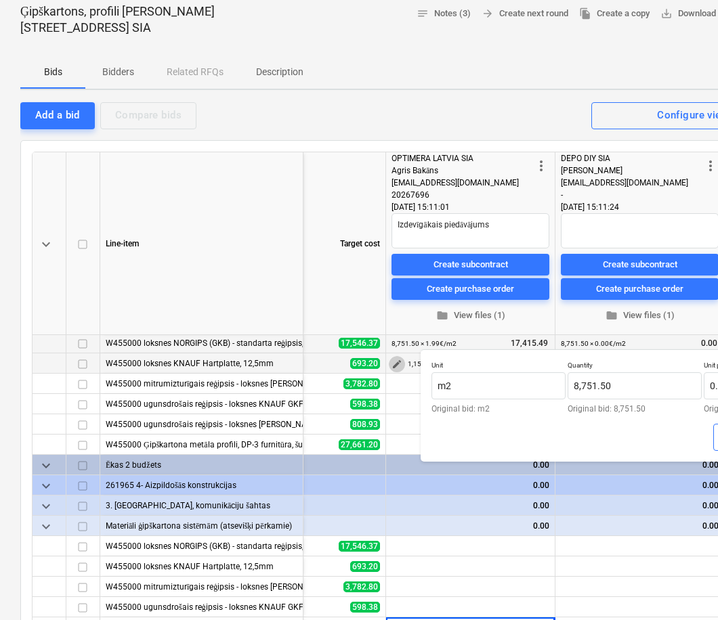
click at [391, 359] on span "edit" at bounding box center [396, 364] width 11 height 11
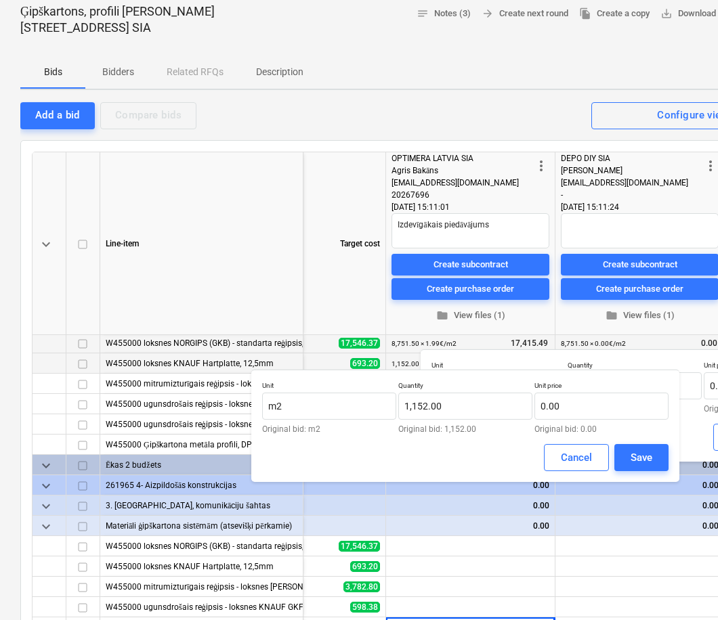
click at [574, 454] on div "Cancel" at bounding box center [576, 458] width 31 height 18
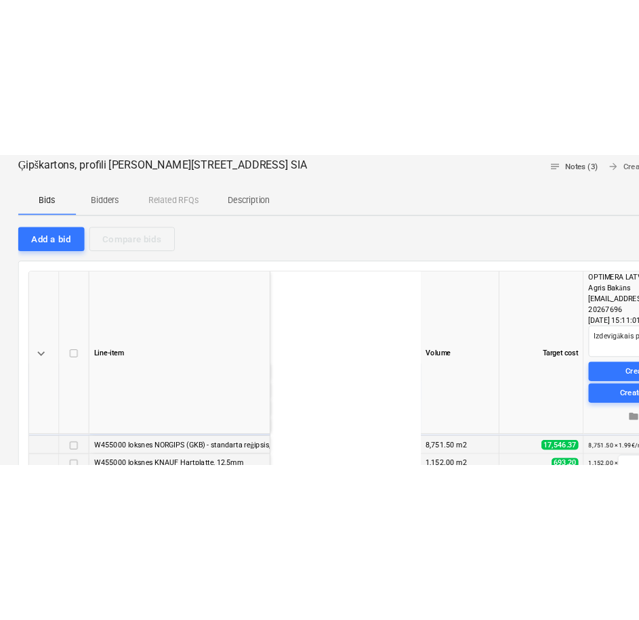
scroll to position [79, 0]
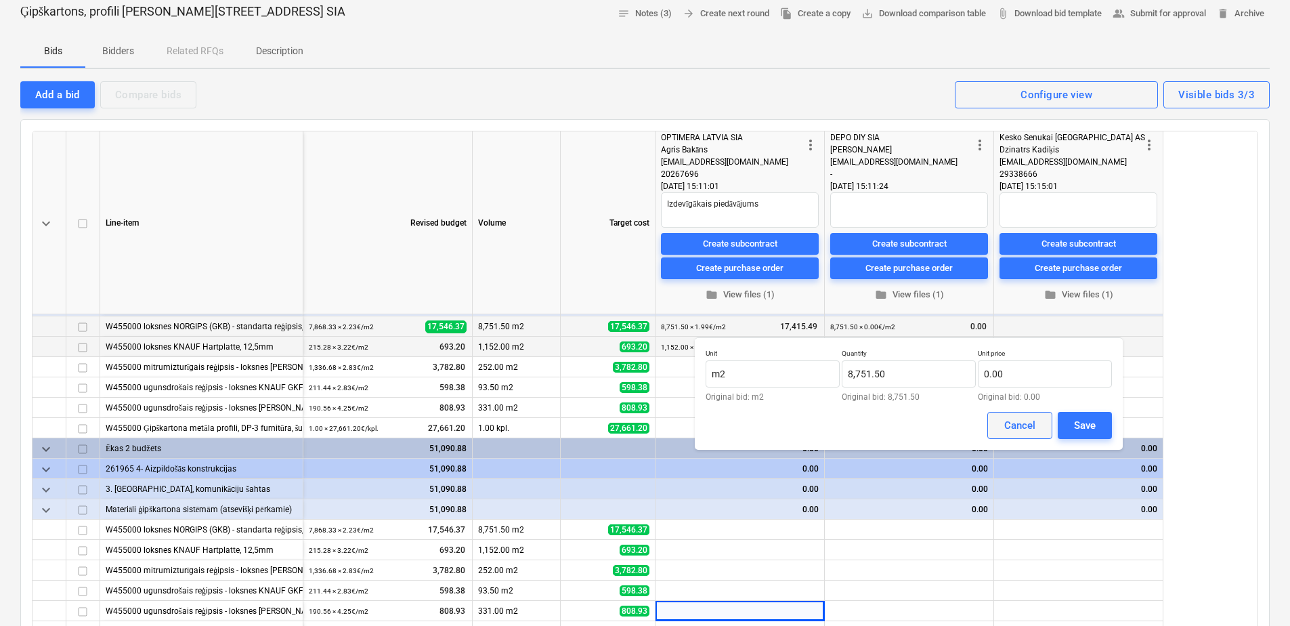
click at [1022, 417] on div "Cancel" at bounding box center [1019, 425] width 31 height 18
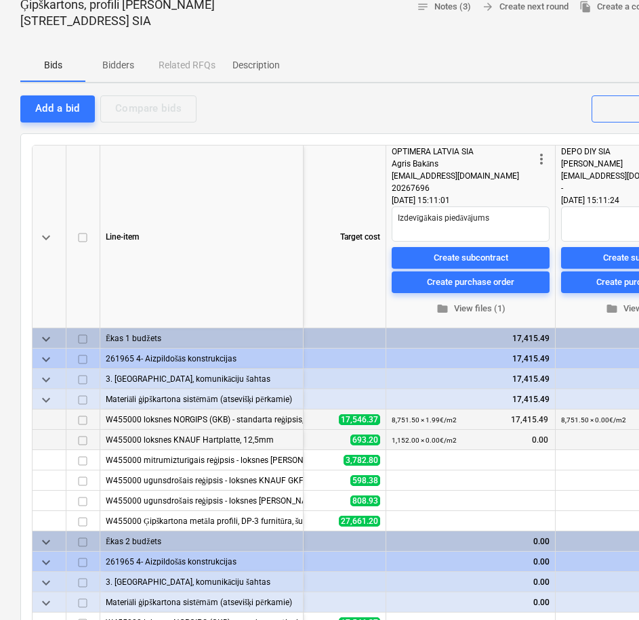
scroll to position [70, 0]
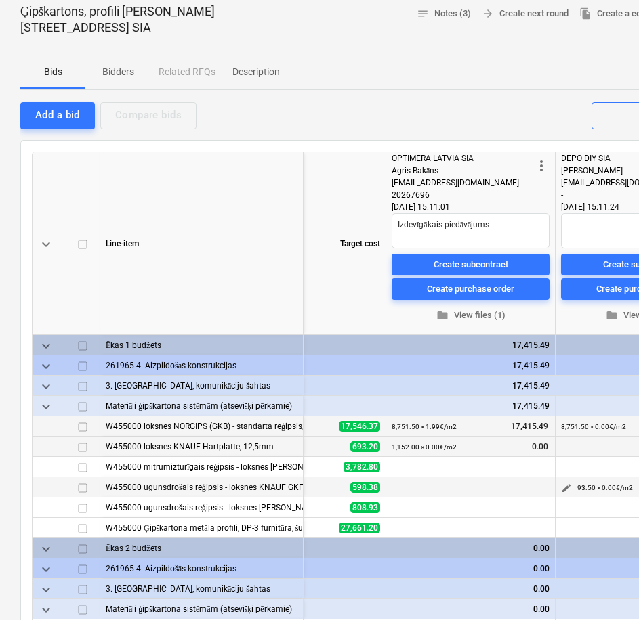
type textarea "x"
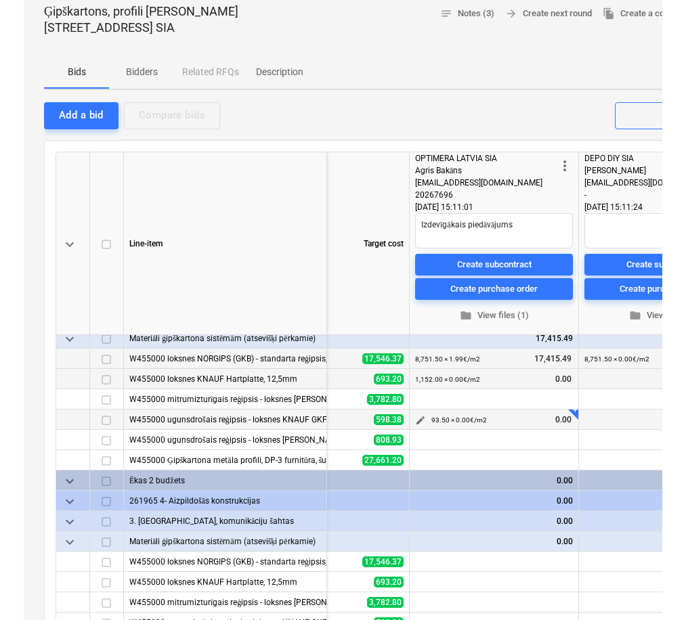
scroll to position [0, 274]
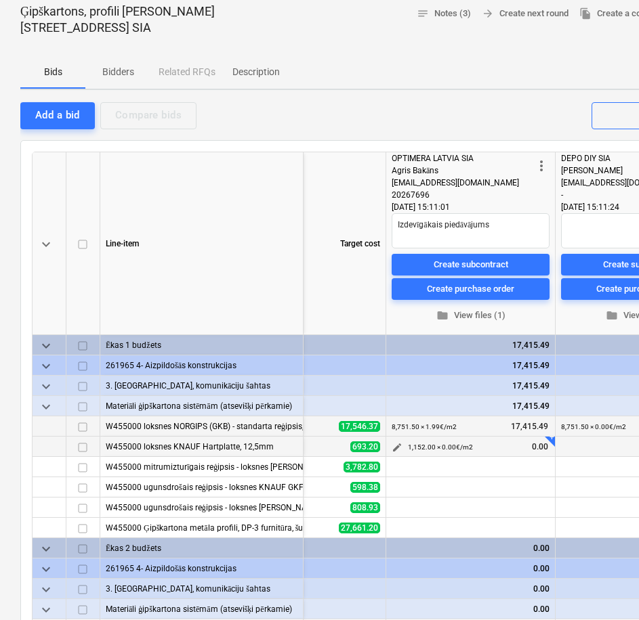
click at [391, 449] on span "edit" at bounding box center [396, 447] width 11 height 11
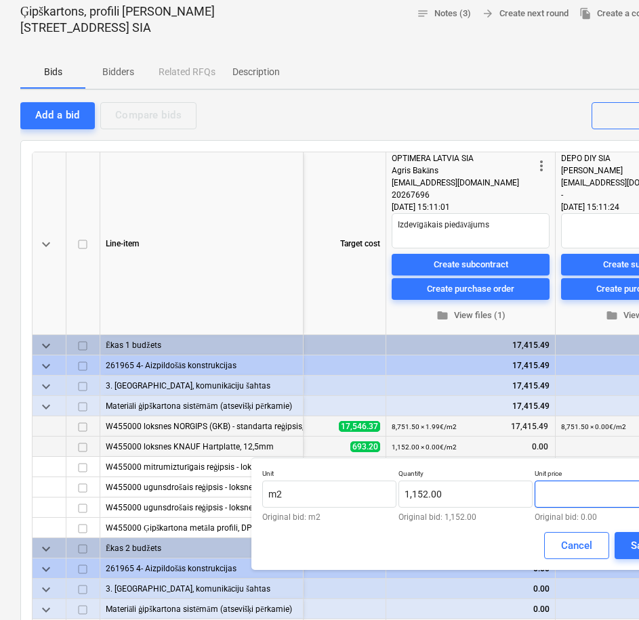
click at [582, 495] on input "text" at bounding box center [601, 494] width 134 height 27
type input "2.72"
click at [622, 546] on button "Save" at bounding box center [641, 545] width 54 height 27
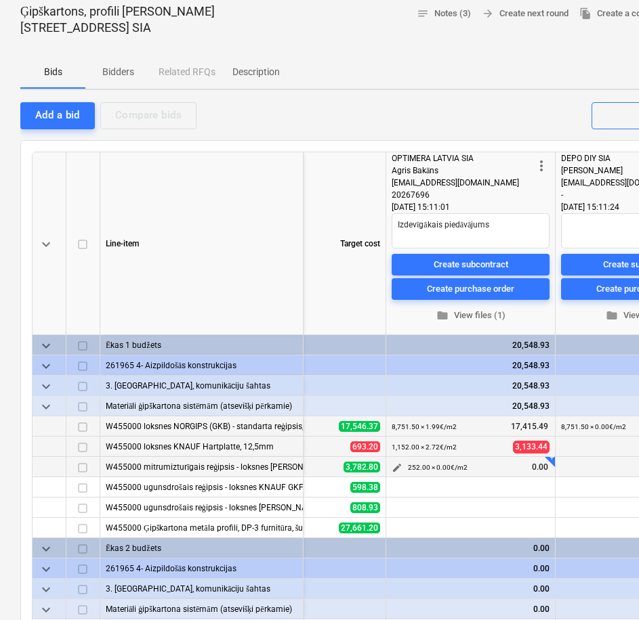
click at [392, 466] on span "edit" at bounding box center [396, 467] width 11 height 11
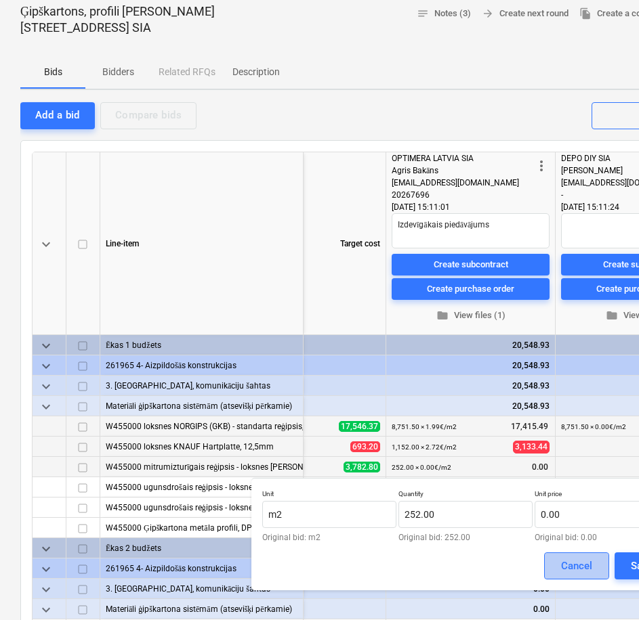
click at [565, 563] on div "Cancel" at bounding box center [576, 566] width 31 height 18
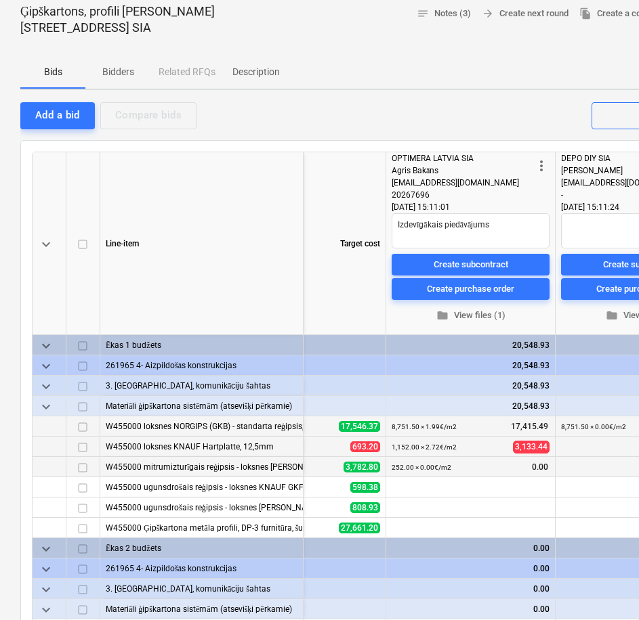
type textarea "x"
click at [393, 471] on span "edit" at bounding box center [396, 467] width 11 height 11
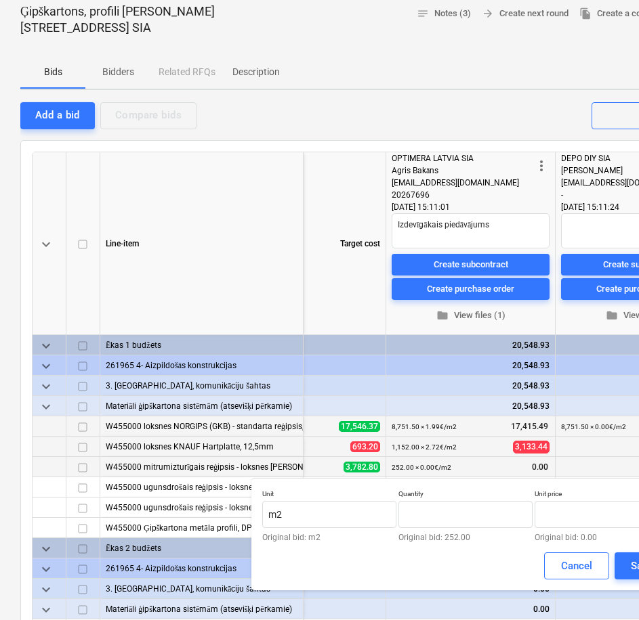
type input "252.00"
type input "0.00"
click at [576, 516] on input "text" at bounding box center [601, 514] width 134 height 27
type input "2.47"
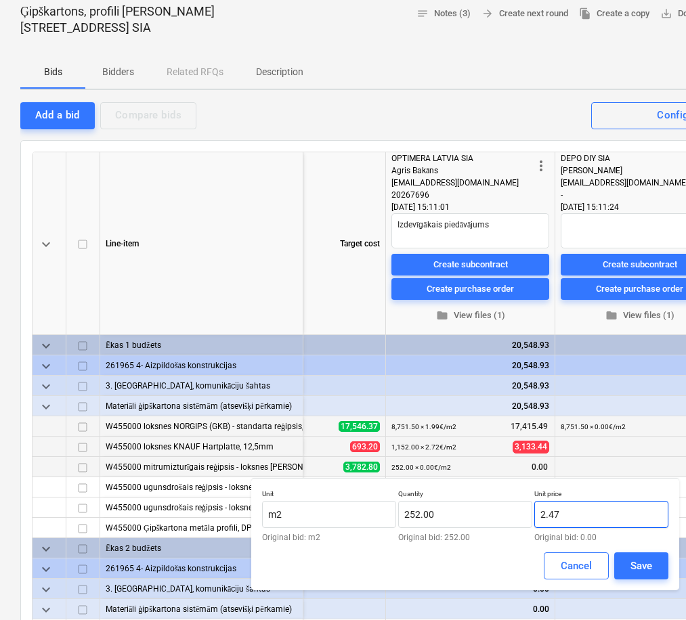
scroll to position [273, 0]
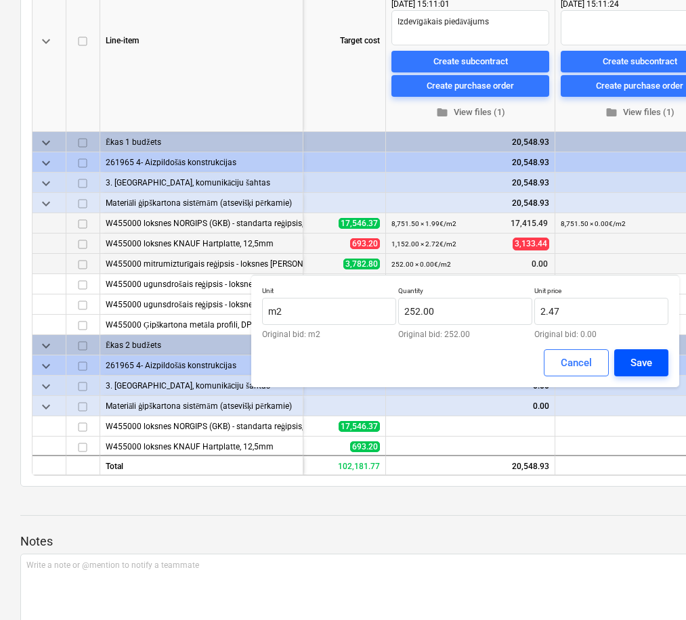
click at [648, 355] on div "Save" at bounding box center [641, 363] width 22 height 18
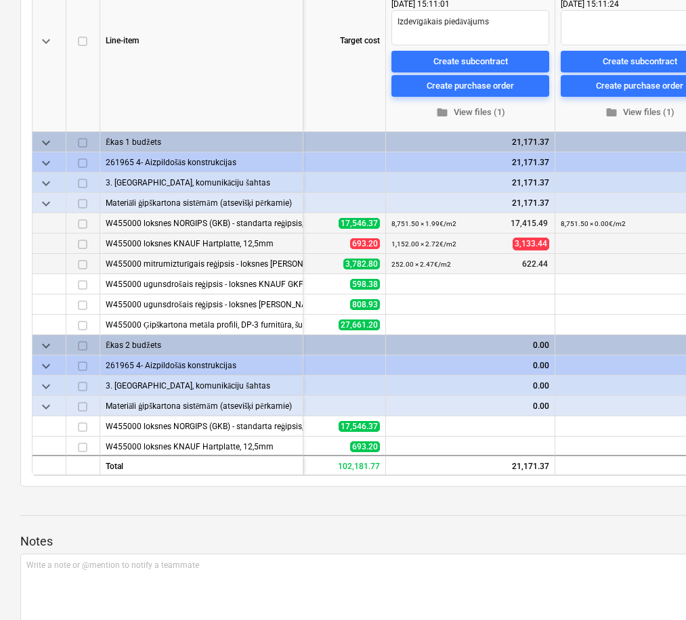
click at [578, 362] on div "0.00" at bounding box center [640, 366] width 158 height 20
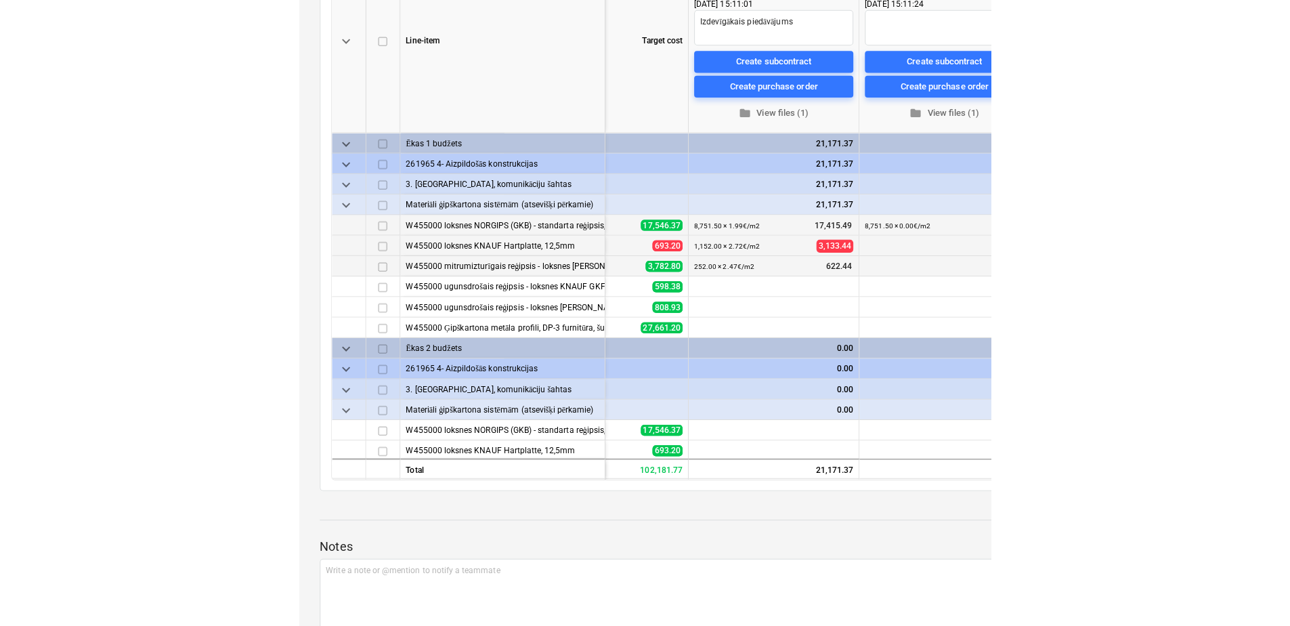
scroll to position [0, 270]
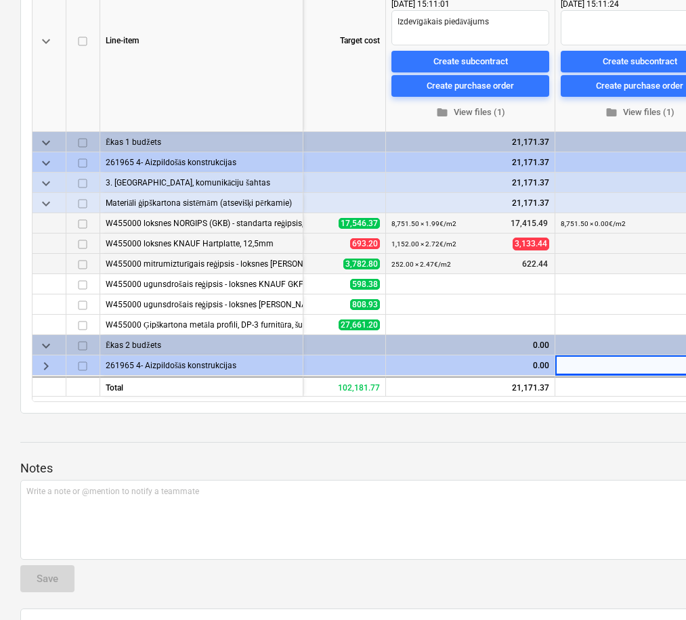
type textarea "x"
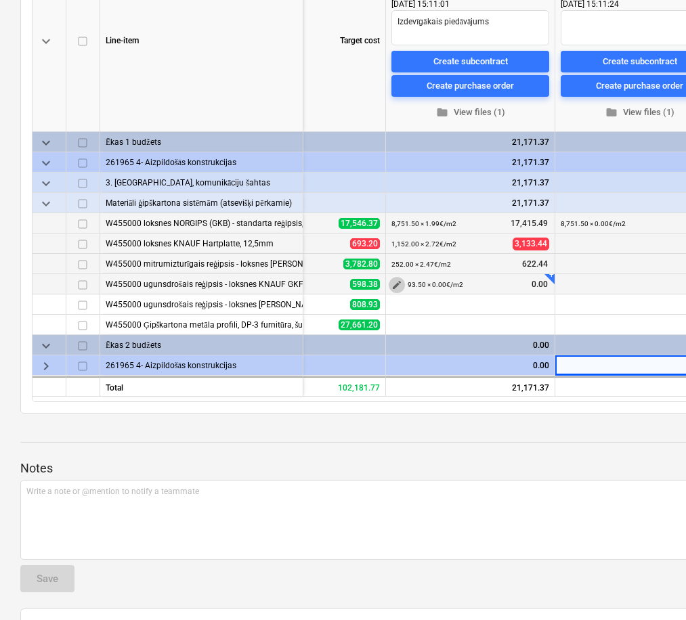
click at [396, 287] on span "edit" at bounding box center [396, 285] width 11 height 11
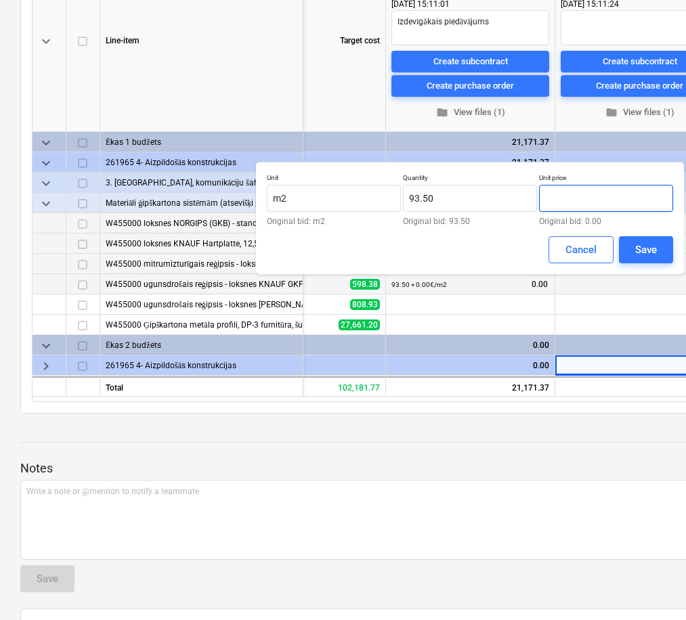
click at [578, 202] on input "text" at bounding box center [606, 198] width 134 height 27
type input "2.47"
click at [645, 247] on div "Save" at bounding box center [646, 250] width 22 height 18
type textarea "x"
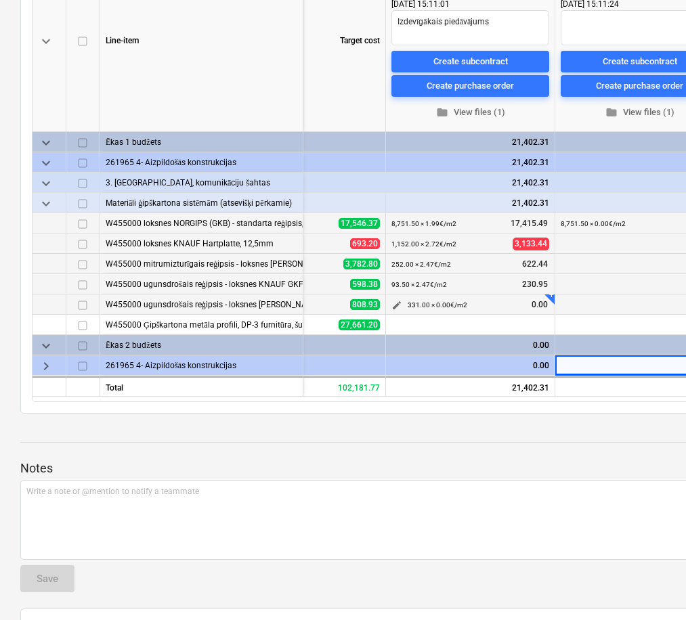
click at [395, 306] on span "edit" at bounding box center [396, 305] width 11 height 11
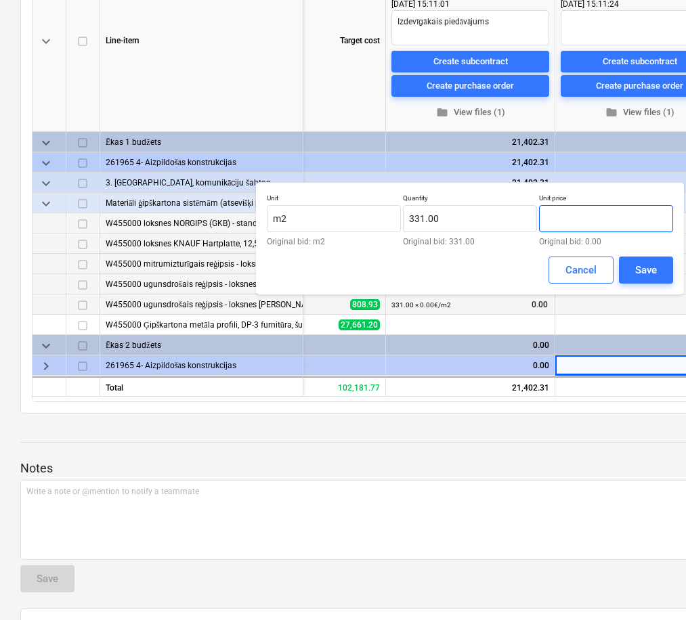
click at [580, 219] on input "text" at bounding box center [606, 218] width 134 height 27
type input "3.06"
click at [655, 261] on button "Save" at bounding box center [646, 270] width 54 height 27
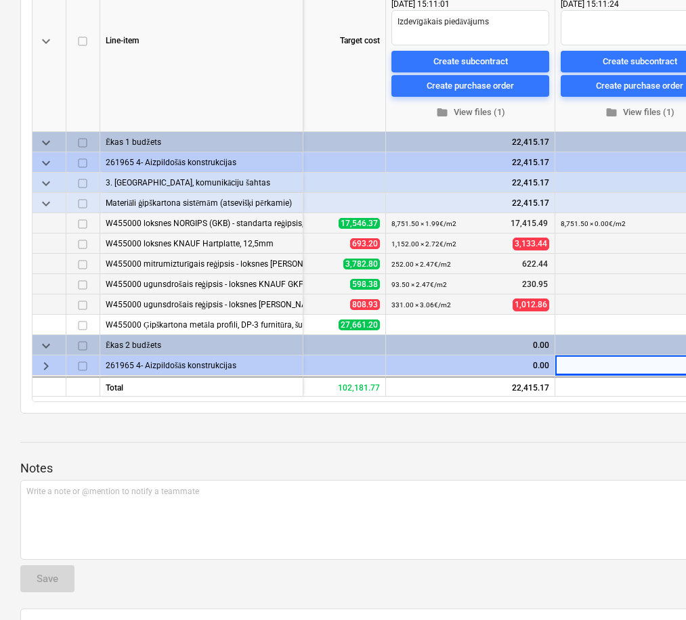
click at [570, 360] on div "0.00" at bounding box center [640, 366] width 158 height 20
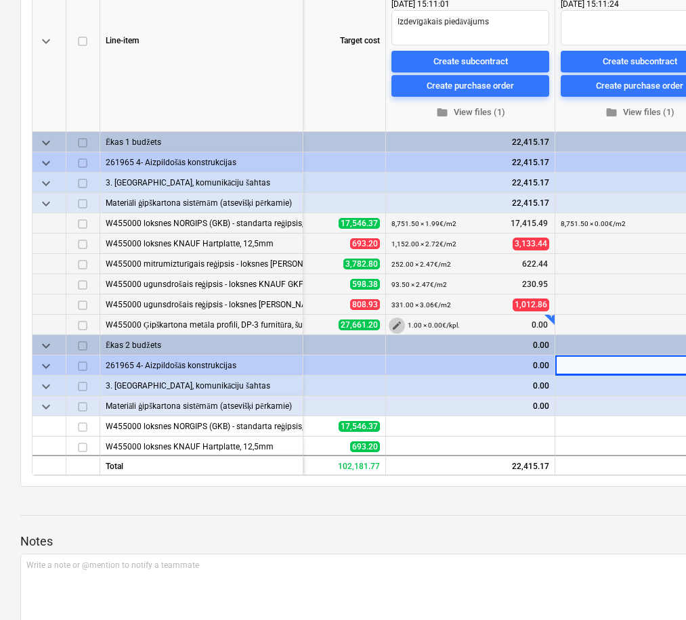
click at [398, 325] on span "edit" at bounding box center [396, 325] width 11 height 11
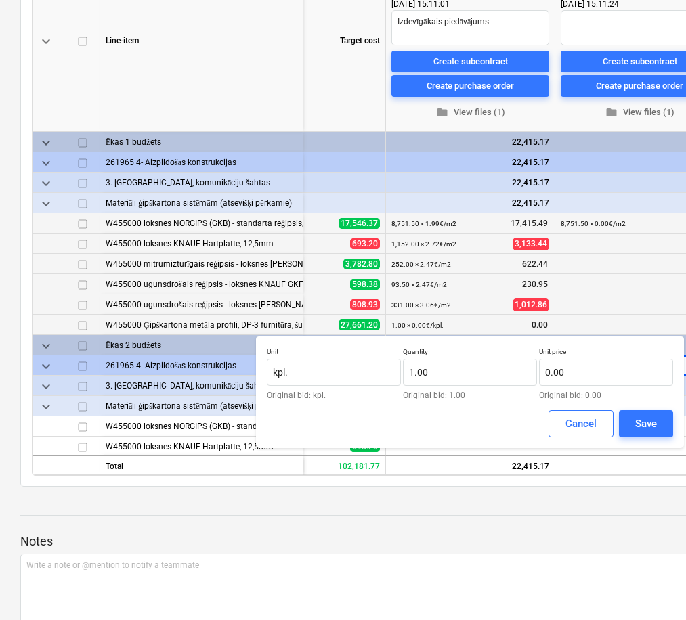
type textarea "x"
click at [590, 368] on input "text" at bounding box center [606, 372] width 134 height 27
type input "11,558.22"
click at [634, 423] on button "Save" at bounding box center [646, 423] width 54 height 27
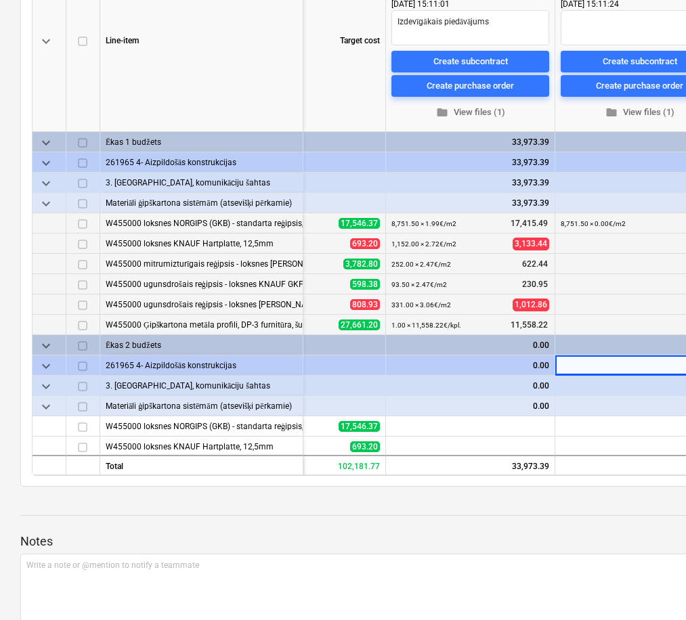
type textarea "x"
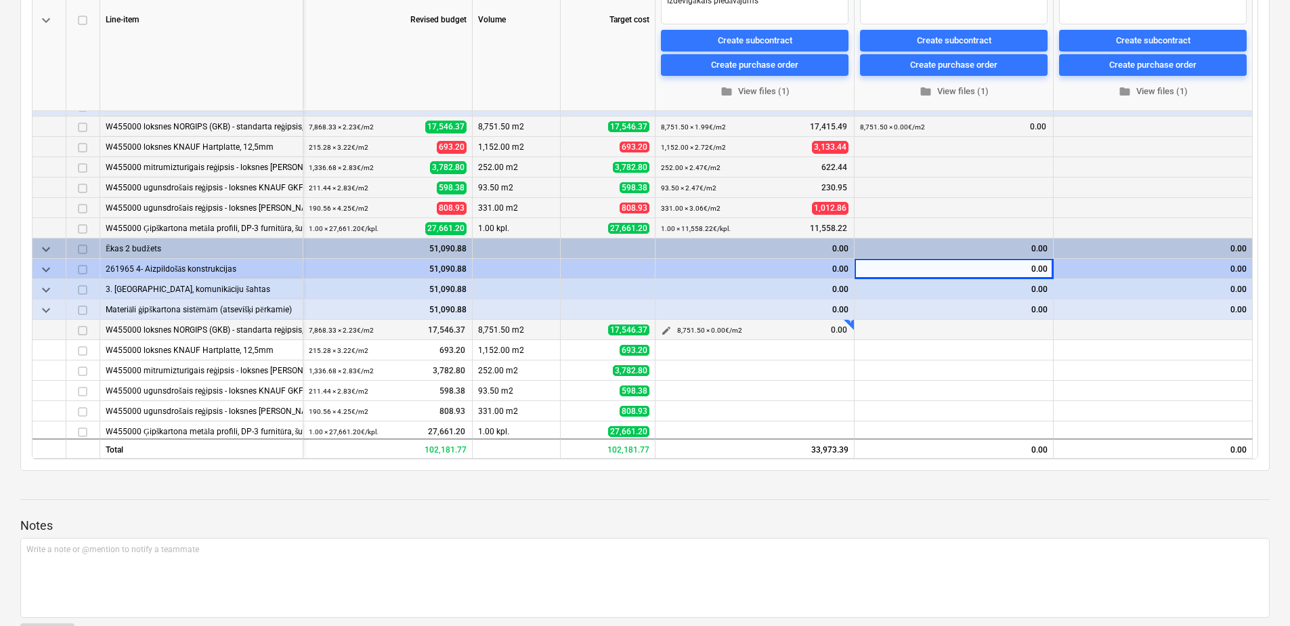
scroll to position [79, 0]
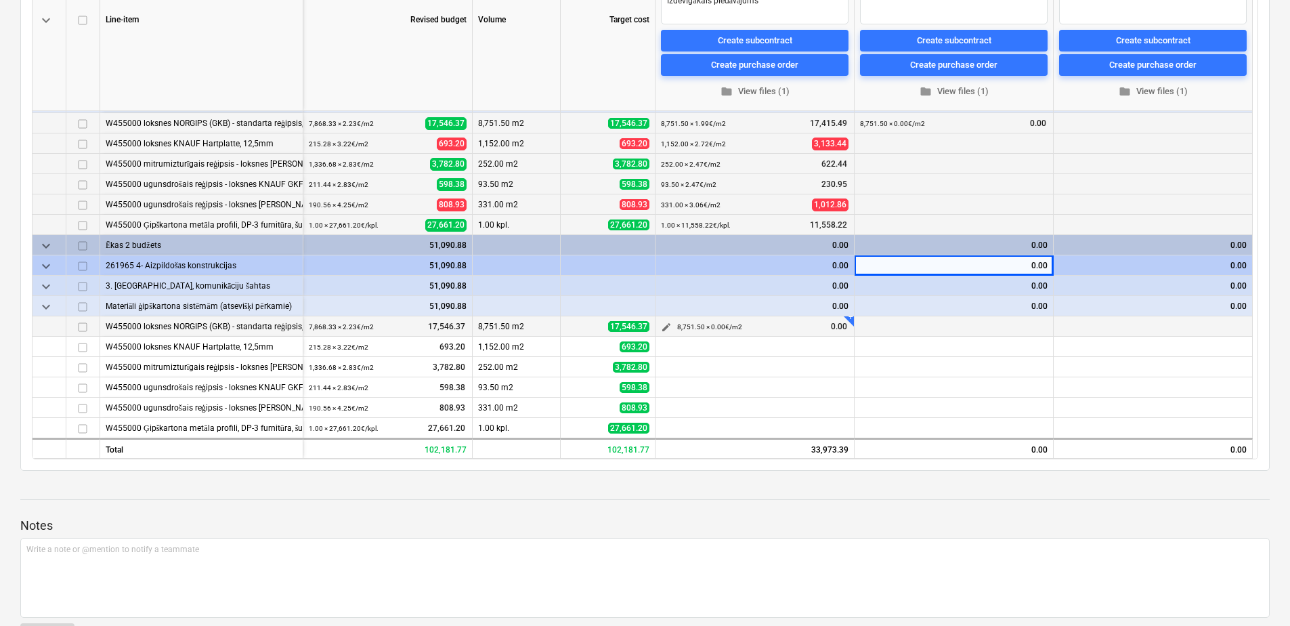
click at [667, 325] on span "edit" at bounding box center [666, 327] width 11 height 11
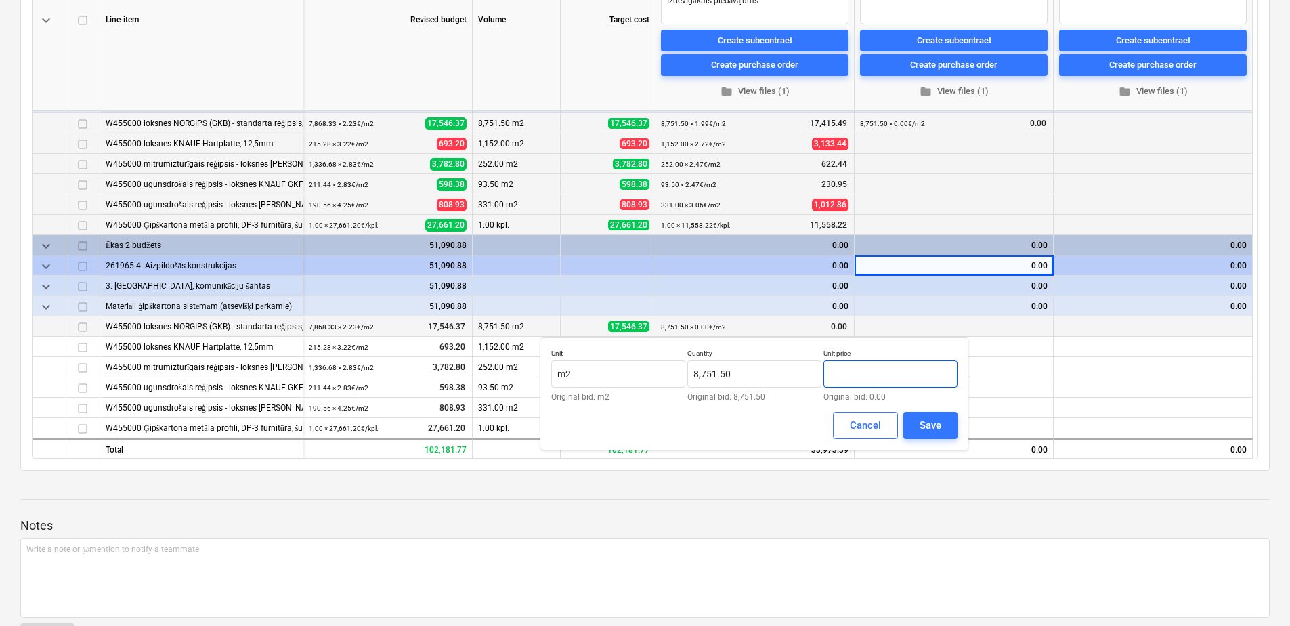
click at [841, 369] on input "text" at bounding box center [890, 373] width 134 height 27
type input "1.99"
click at [927, 416] on button "Save" at bounding box center [930, 425] width 54 height 27
type textarea "x"
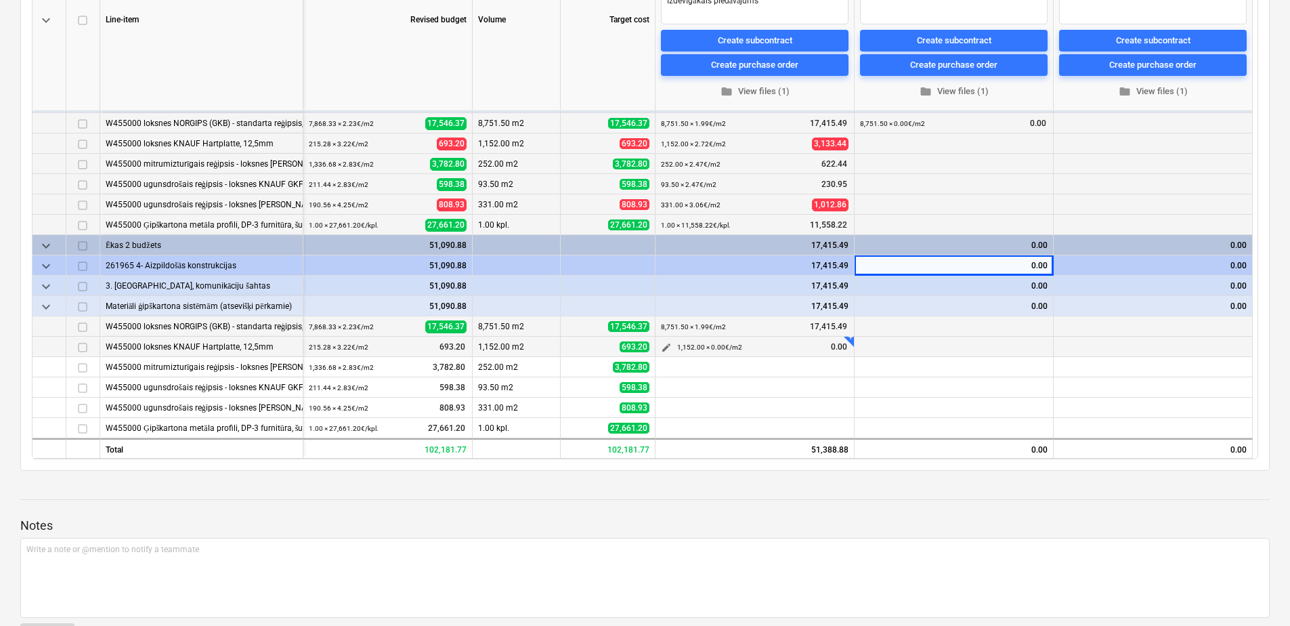
click at [666, 344] on span "edit" at bounding box center [666, 347] width 11 height 11
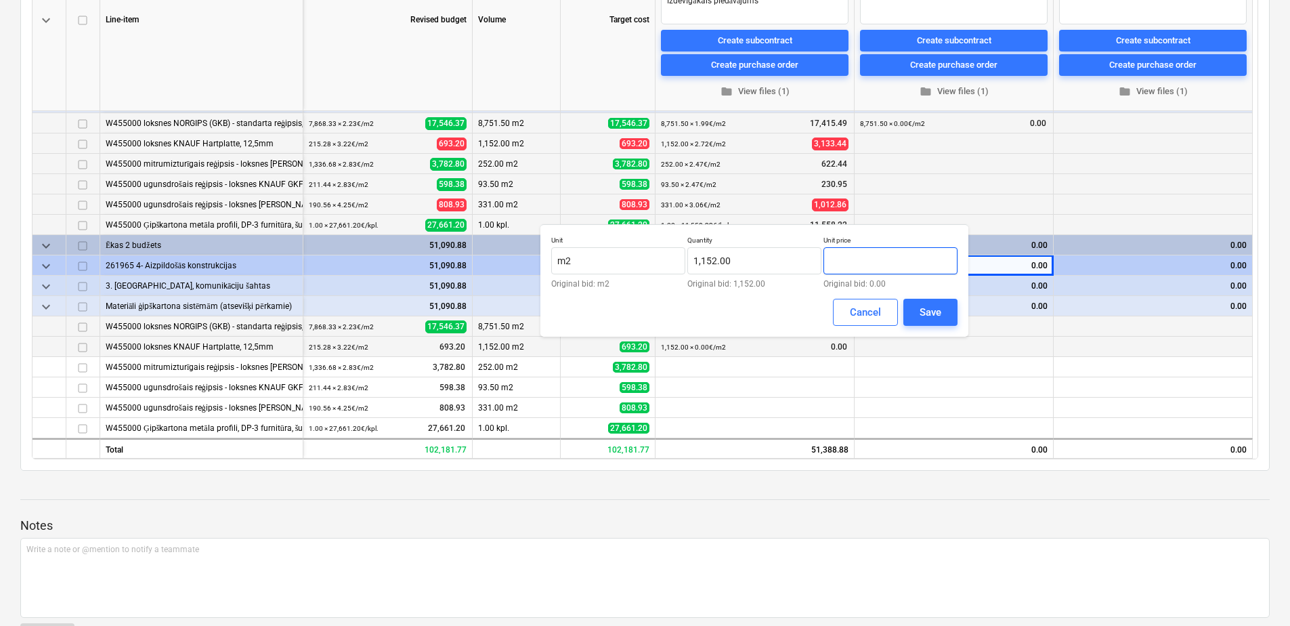
click at [846, 266] on input "text" at bounding box center [890, 260] width 134 height 27
type input "2.72"
click at [915, 305] on button "Save" at bounding box center [930, 312] width 54 height 27
type textarea "x"
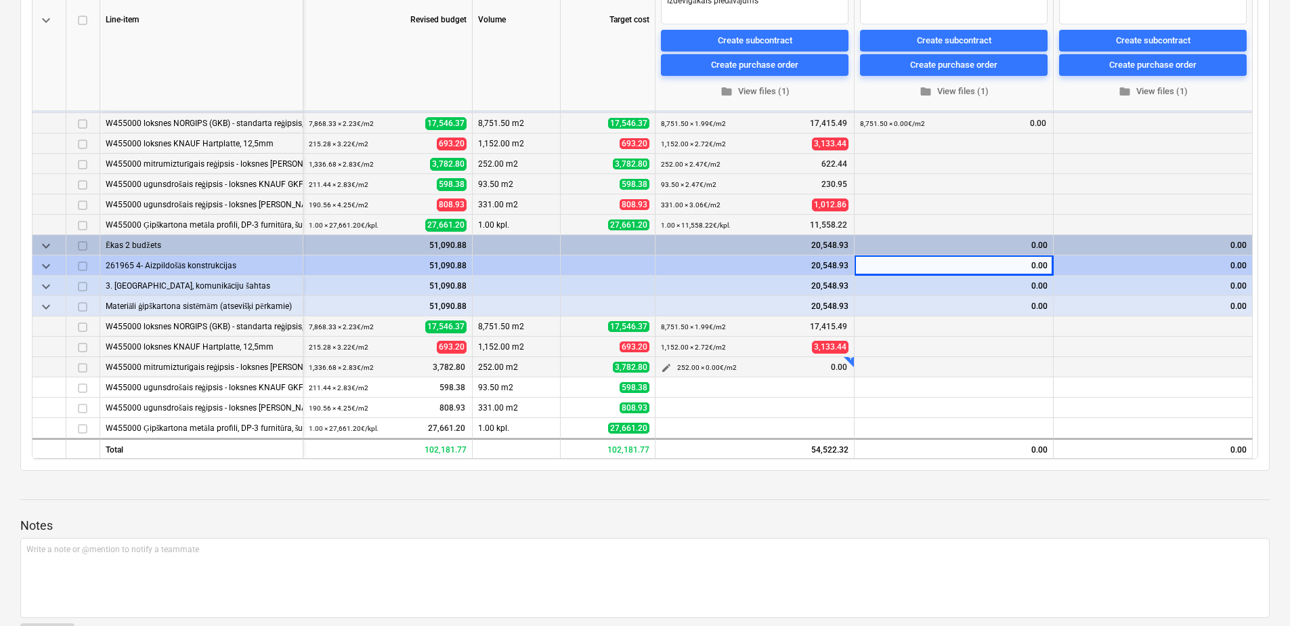
click at [669, 363] on span "edit" at bounding box center [666, 367] width 11 height 11
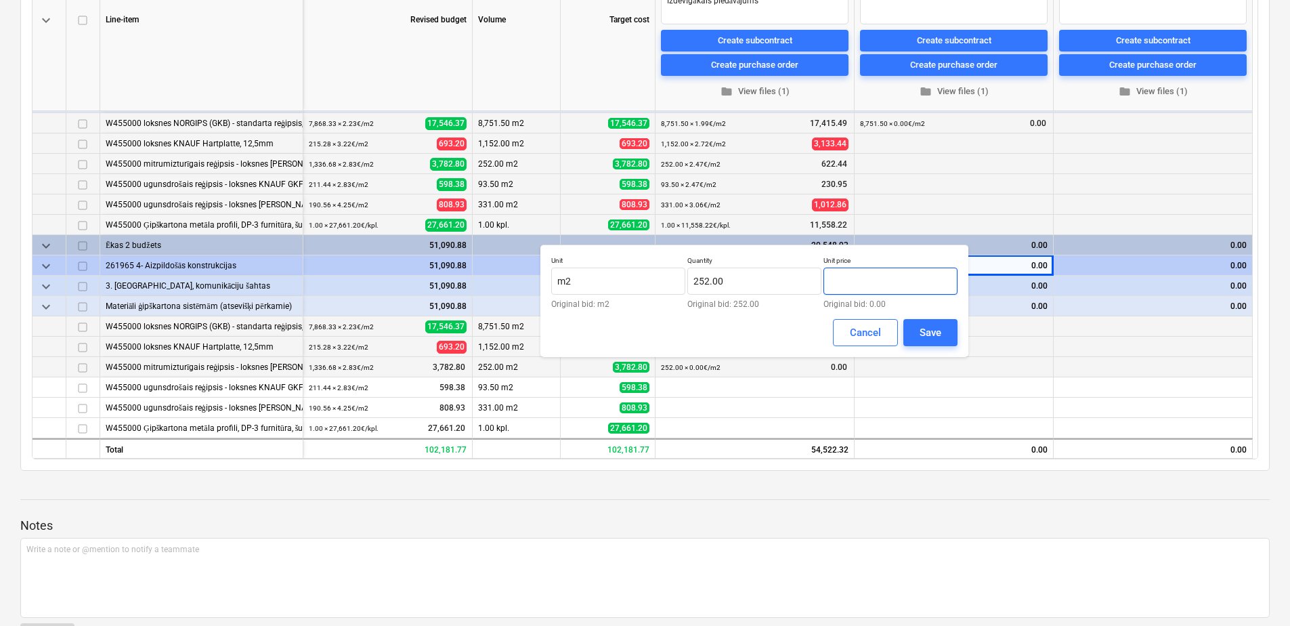
click at [880, 281] on input "text" at bounding box center [890, 280] width 134 height 27
type input "2.47"
click at [932, 329] on div "Save" at bounding box center [931, 333] width 22 height 18
type textarea "x"
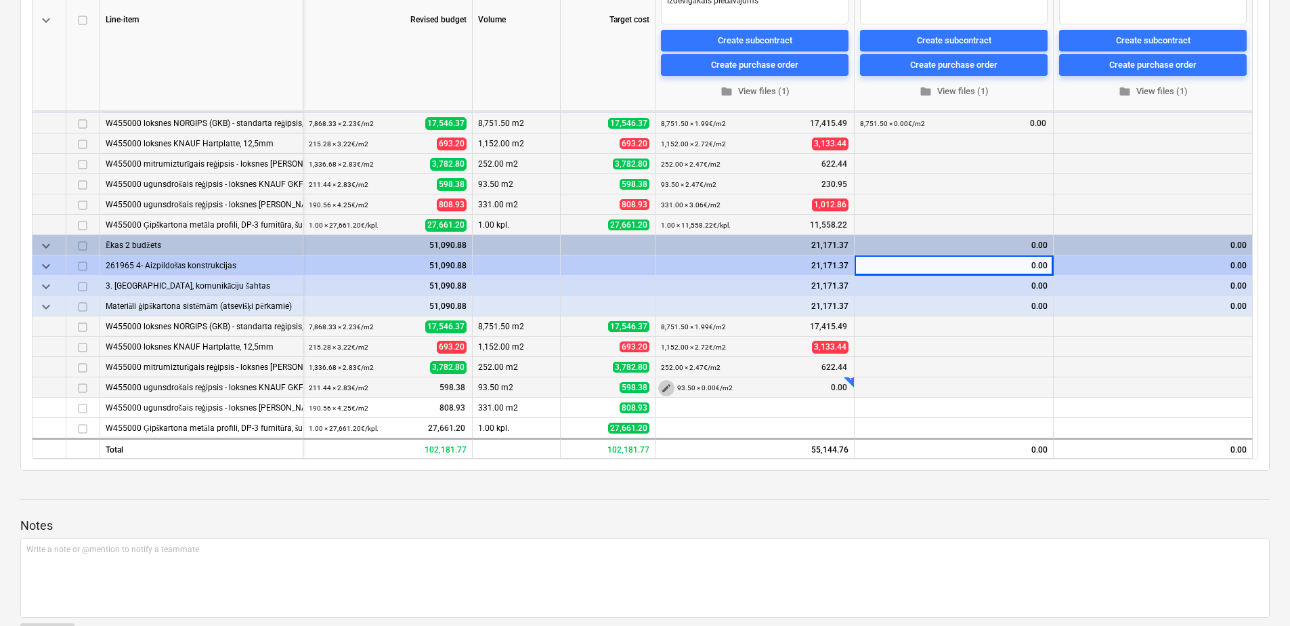
click at [666, 386] on span "edit" at bounding box center [666, 388] width 11 height 11
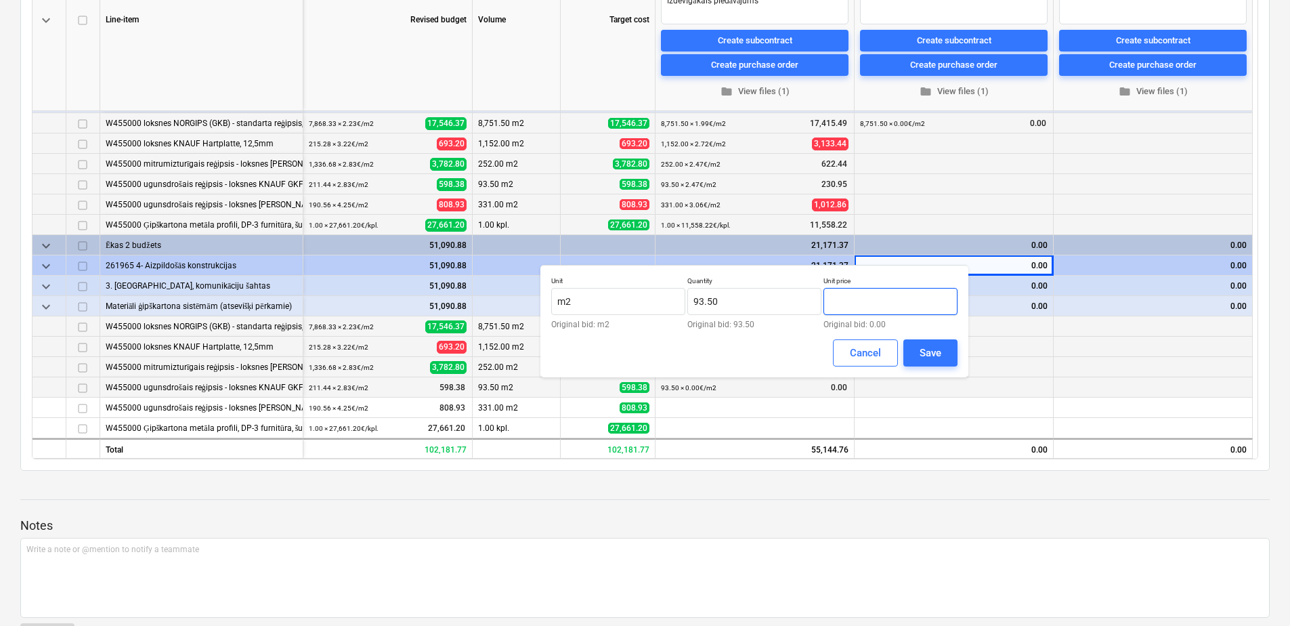
click at [882, 299] on input "text" at bounding box center [890, 301] width 134 height 27
type input "2.47"
click at [947, 349] on button "Save" at bounding box center [930, 352] width 54 height 27
type textarea "x"
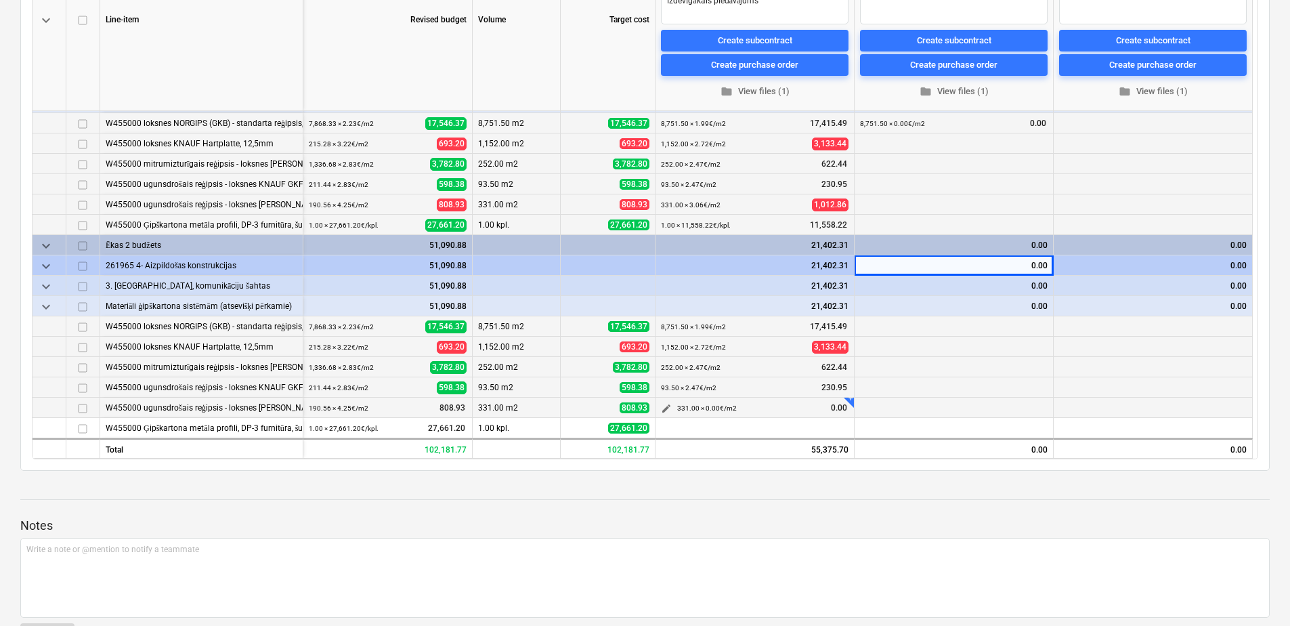
click at [666, 406] on span "edit" at bounding box center [666, 408] width 11 height 11
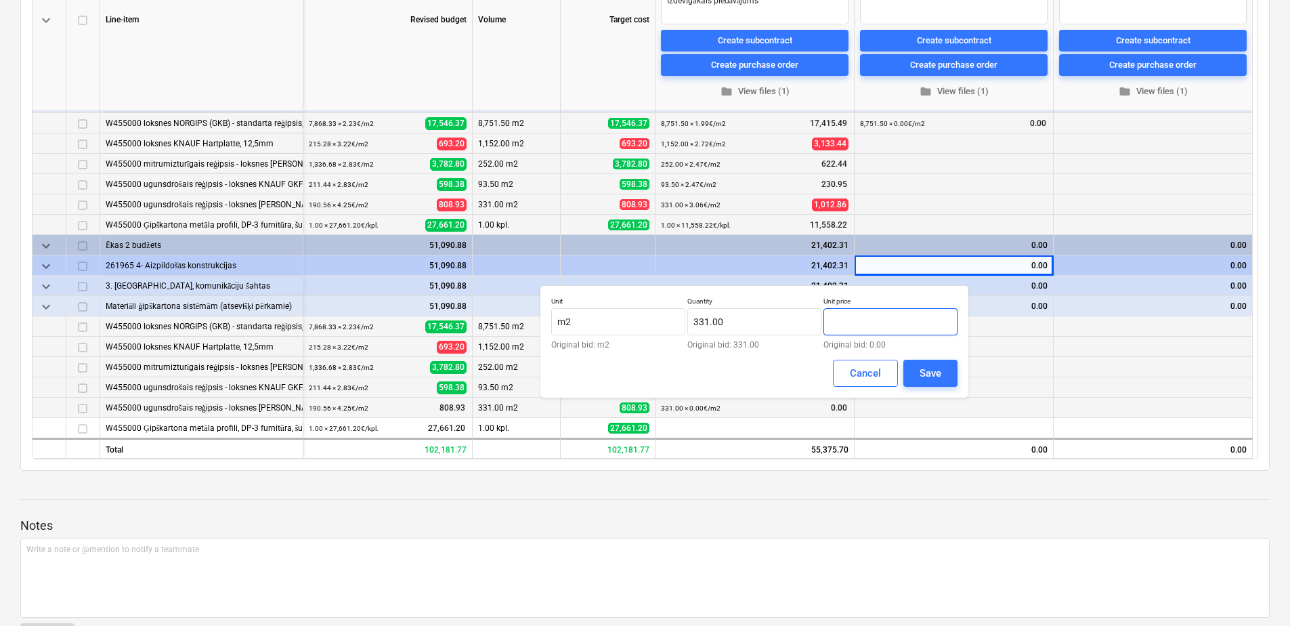
click at [867, 316] on input "text" at bounding box center [890, 321] width 134 height 27
type input "3.06"
click at [935, 372] on div "Save" at bounding box center [931, 373] width 22 height 18
type textarea "x"
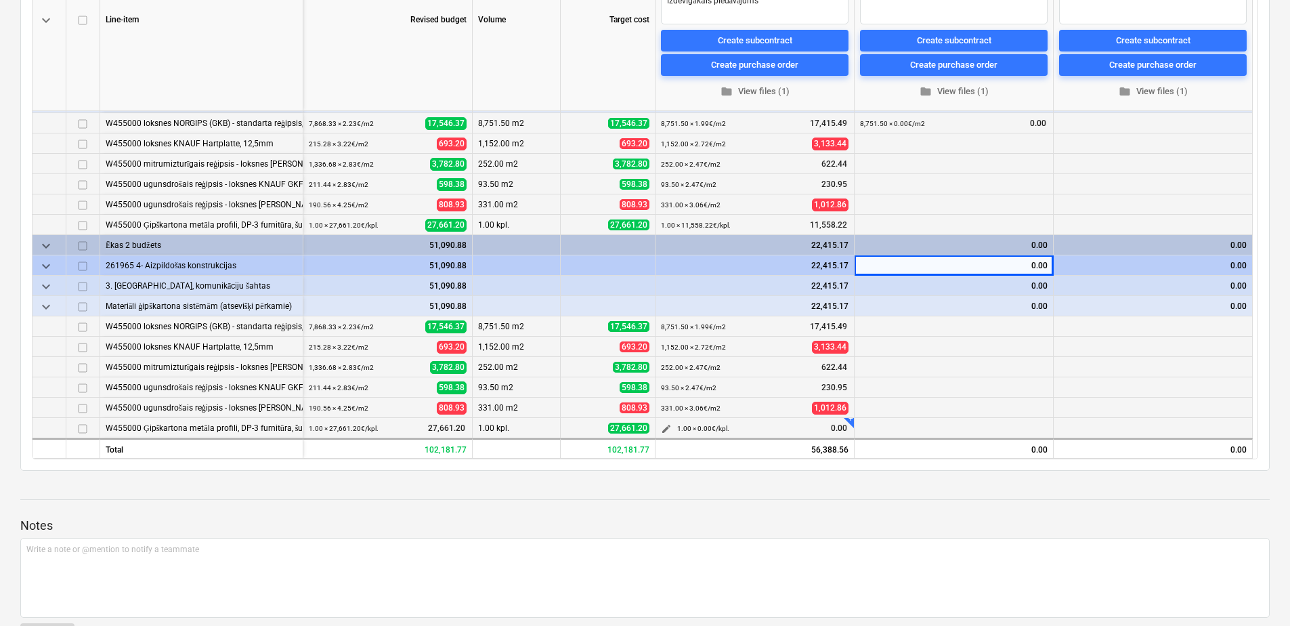
click at [668, 426] on span "edit" at bounding box center [666, 428] width 11 height 11
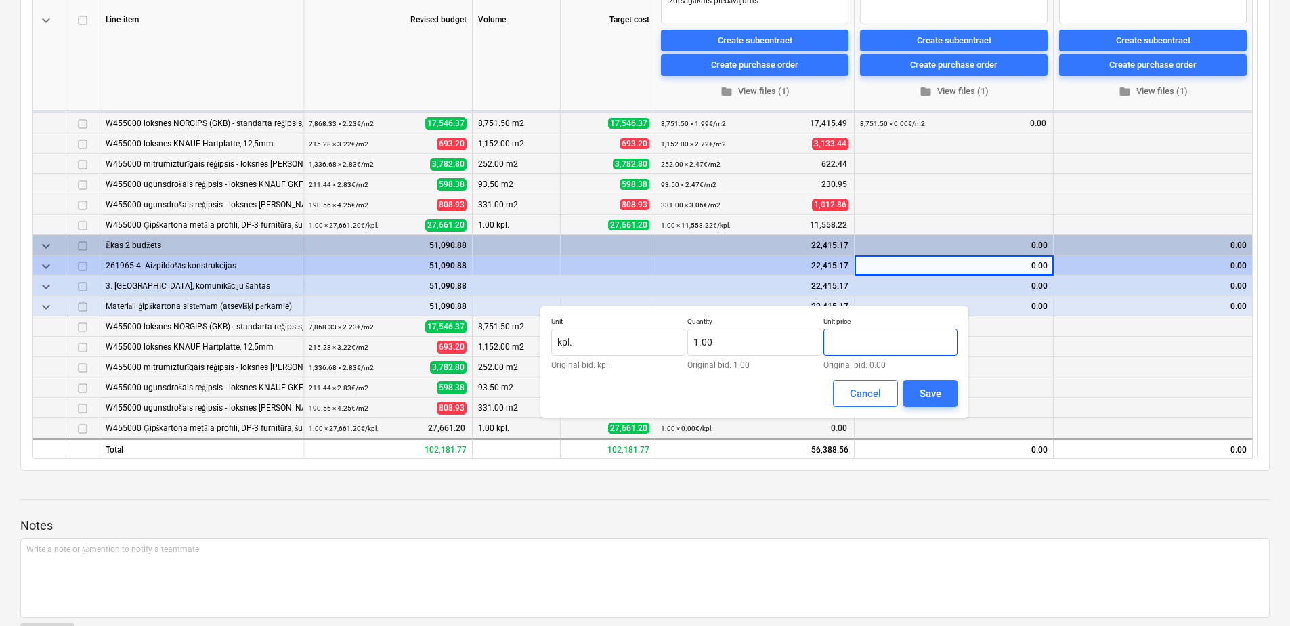
click at [899, 343] on input "text" at bounding box center [890, 341] width 134 height 27
type input "11,558.22"
click at [936, 391] on div "Save" at bounding box center [931, 394] width 22 height 18
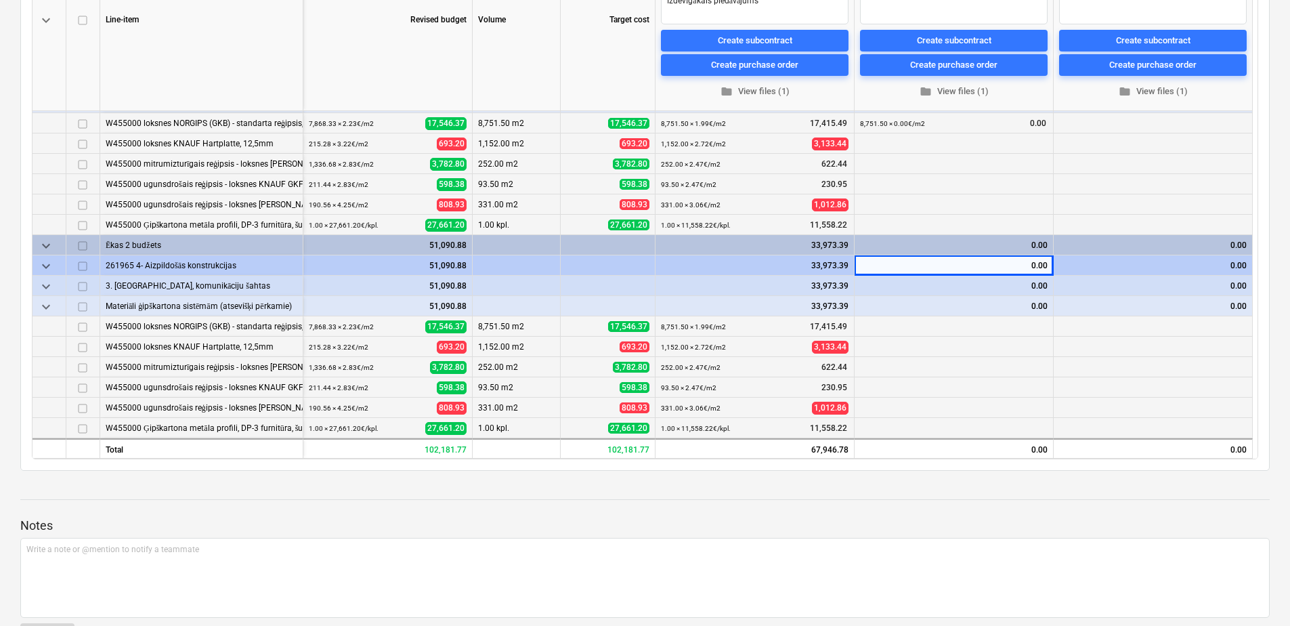
type textarea "x"
click at [664, 123] on span "edit" at bounding box center [666, 124] width 11 height 11
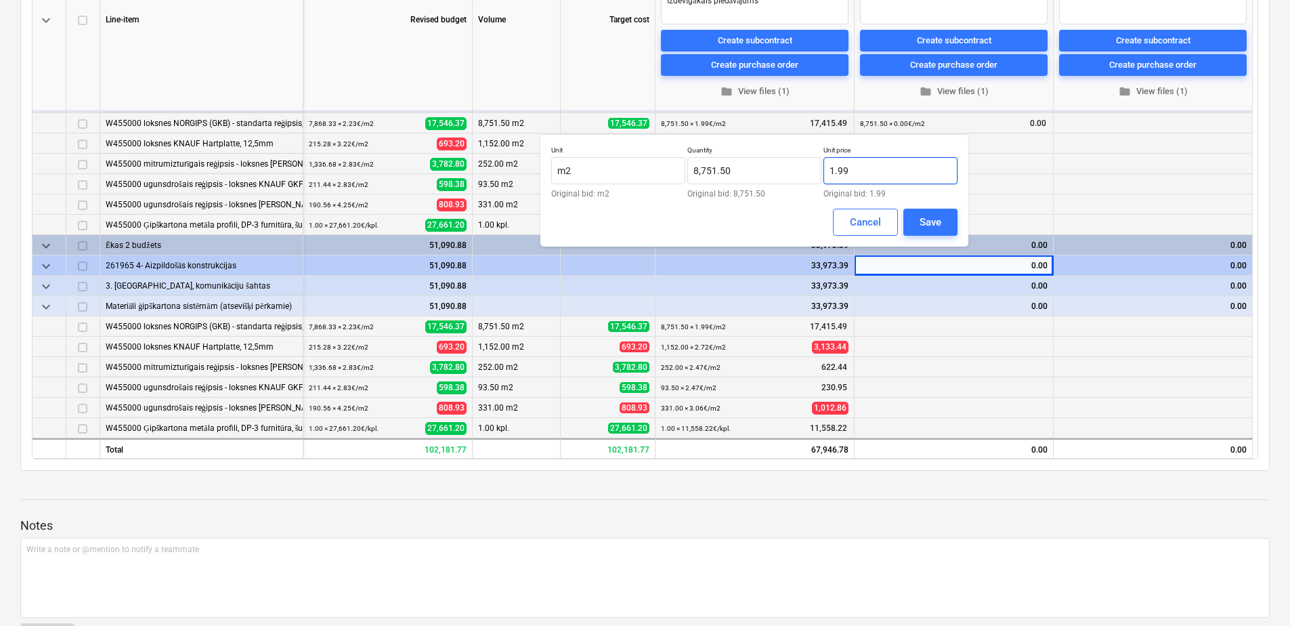
click at [857, 170] on input "1.99" at bounding box center [890, 170] width 134 height 27
type input "1.89"
click at [921, 221] on div "Save" at bounding box center [931, 222] width 22 height 18
type textarea "x"
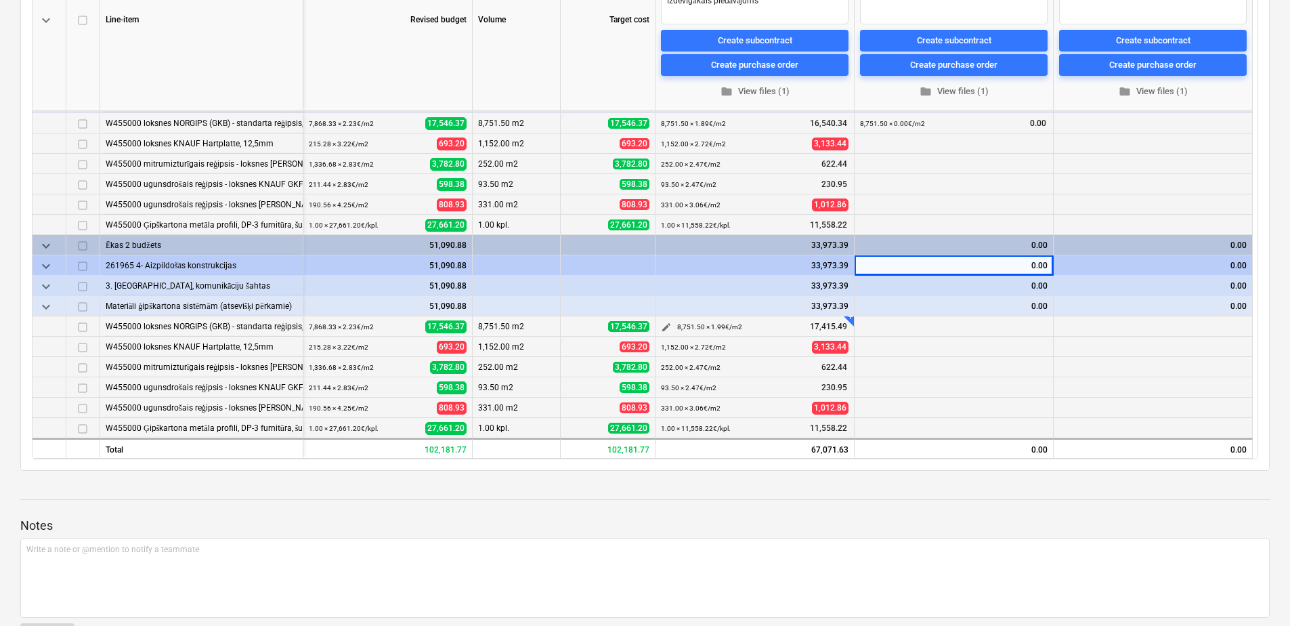
click at [666, 325] on span "edit" at bounding box center [666, 327] width 11 height 11
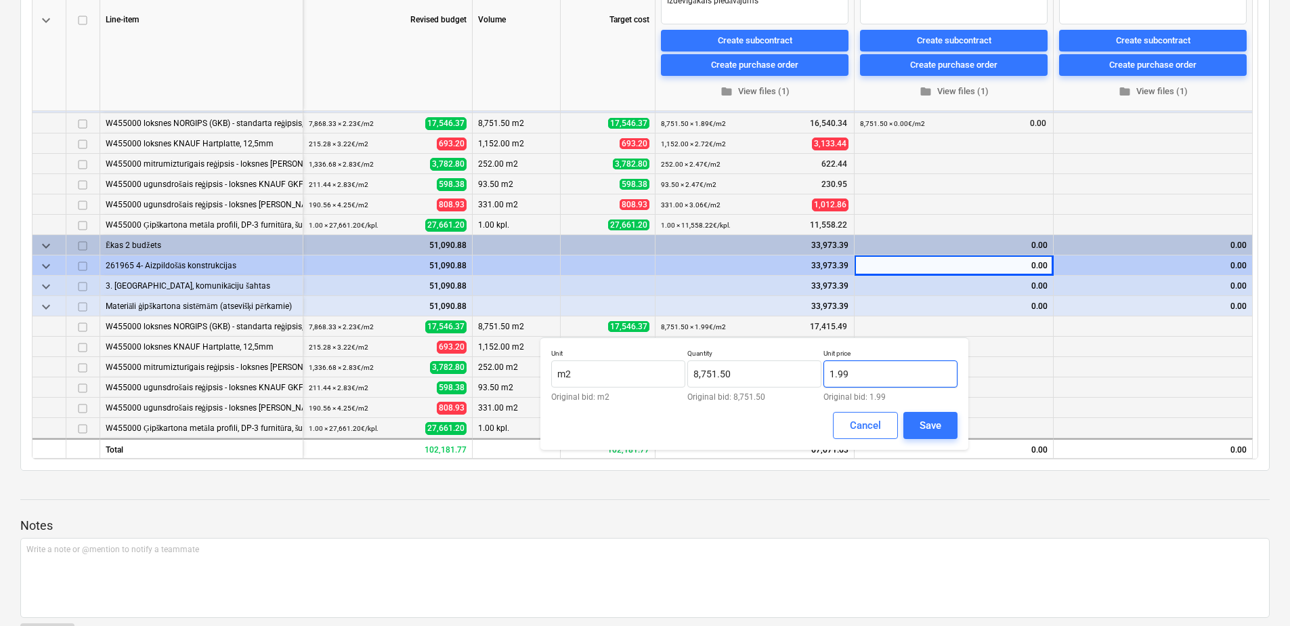
click at [842, 372] on input "1.99" at bounding box center [890, 373] width 134 height 27
type input "1.89"
click at [929, 428] on div "Save" at bounding box center [931, 425] width 22 height 18
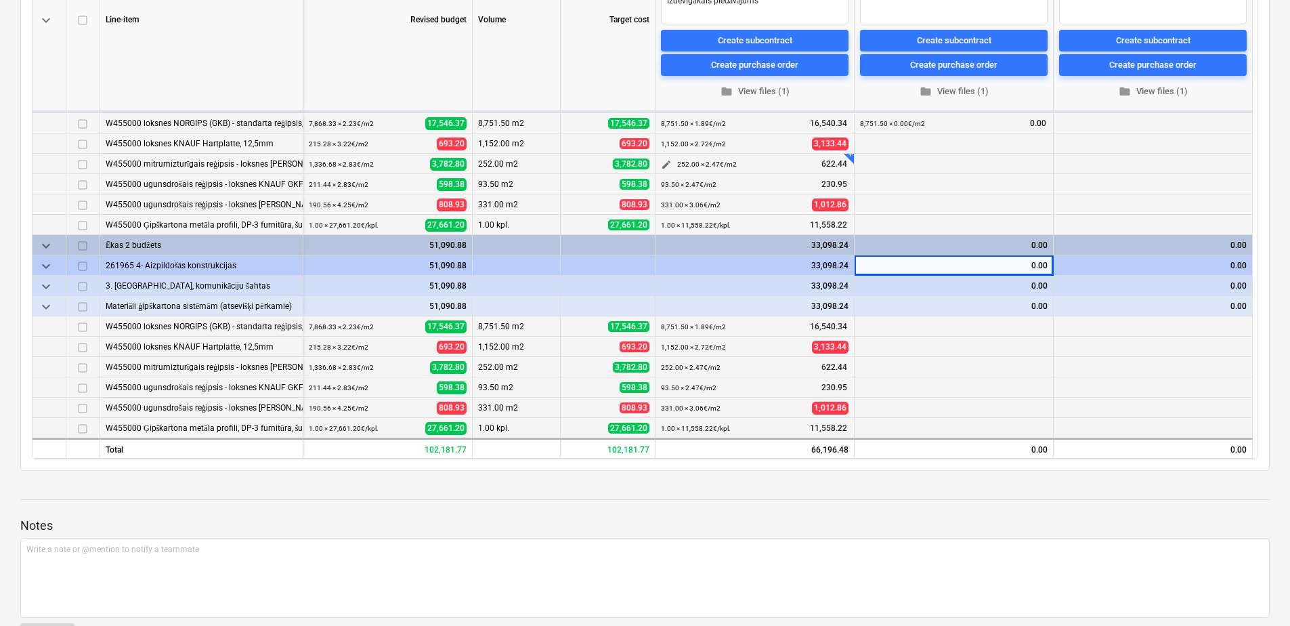
click at [665, 164] on span "edit" at bounding box center [666, 164] width 11 height 11
type textarea "x"
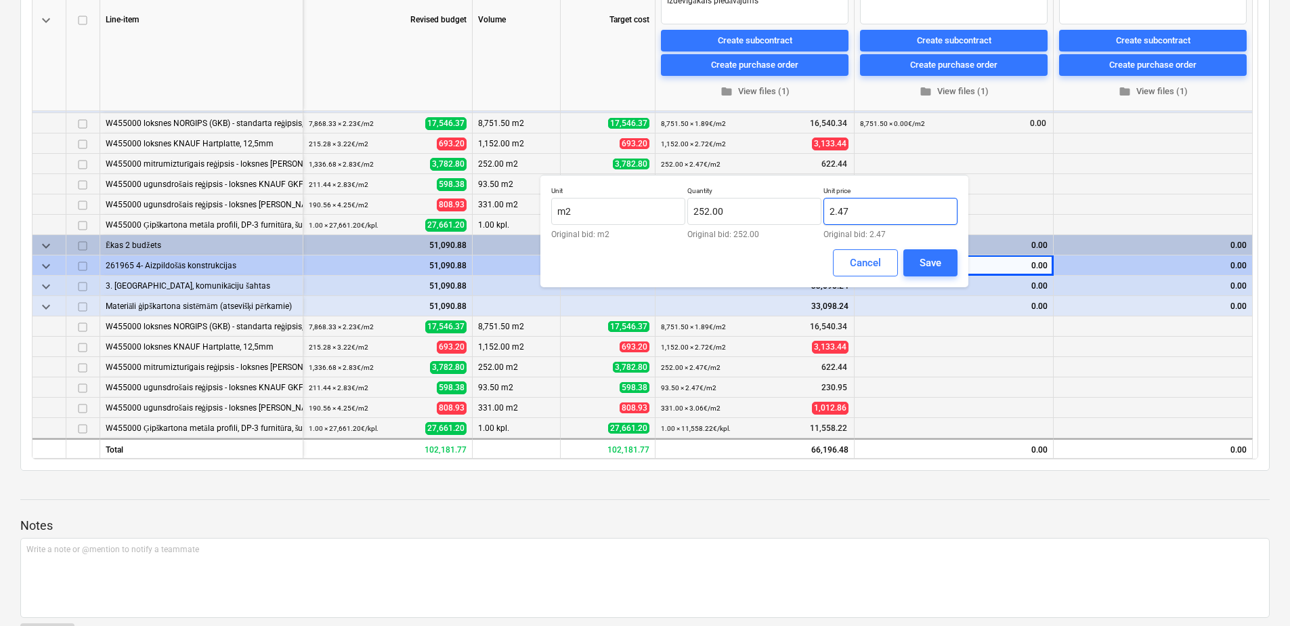
click at [860, 212] on input "2.47" at bounding box center [890, 211] width 134 height 27
type input "2."
type textarea "x"
type input "2.34"
click at [929, 264] on div "Save" at bounding box center [931, 263] width 22 height 18
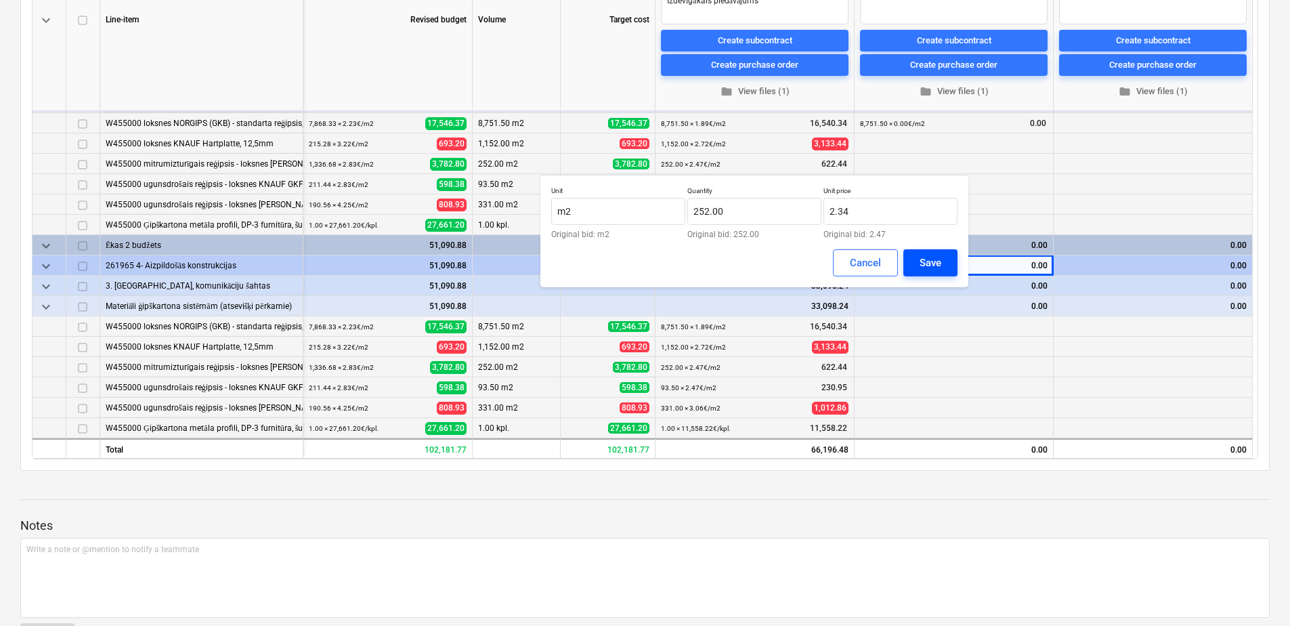
type textarea "x"
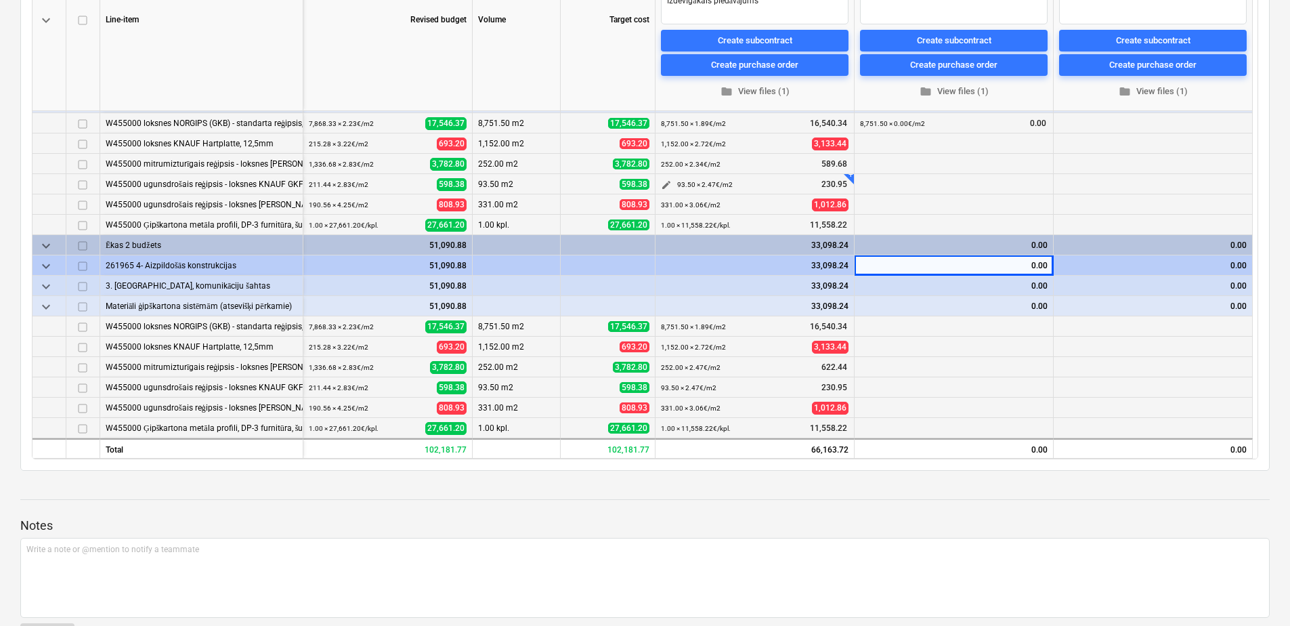
click at [662, 182] on span "edit" at bounding box center [666, 184] width 11 height 11
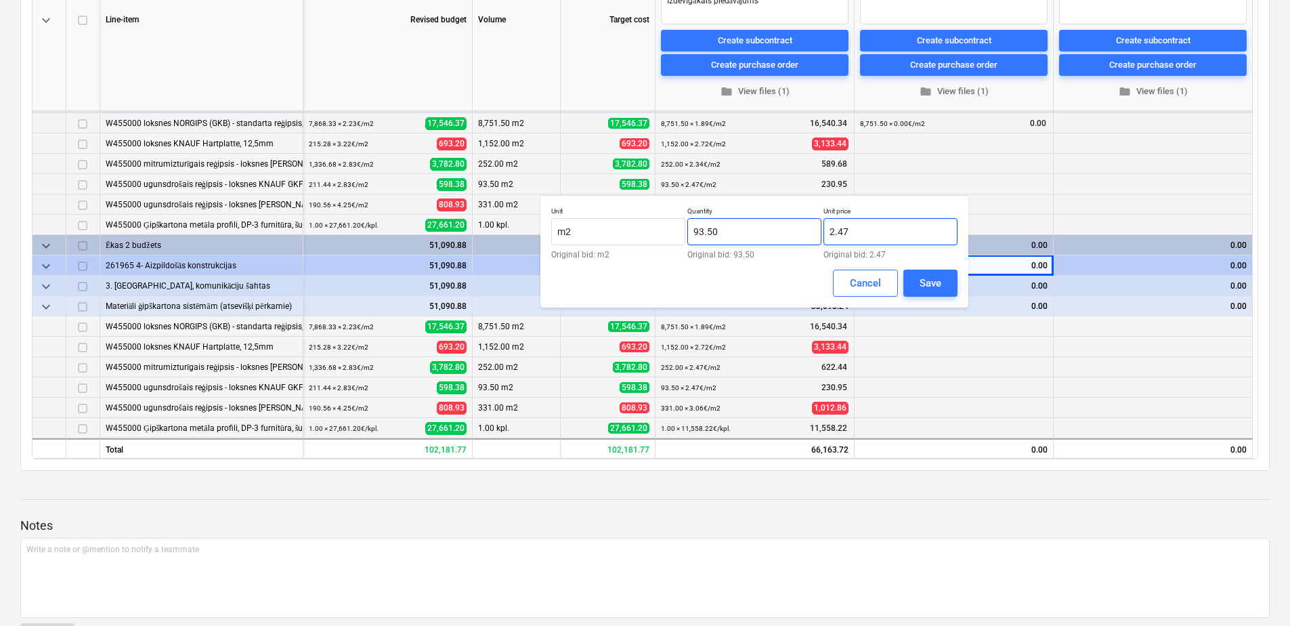
drag, startPoint x: 869, startPoint y: 237, endPoint x: 765, endPoint y: 234, distance: 105.0
click at [765, 234] on div "Unit m2 Original bid: m2 Quantity 93.50 Original bid: 93.50 Unit price 2.47 Ori…" at bounding box center [754, 233] width 406 height 52
type input "2.34"
click at [939, 284] on div "Save" at bounding box center [931, 283] width 22 height 18
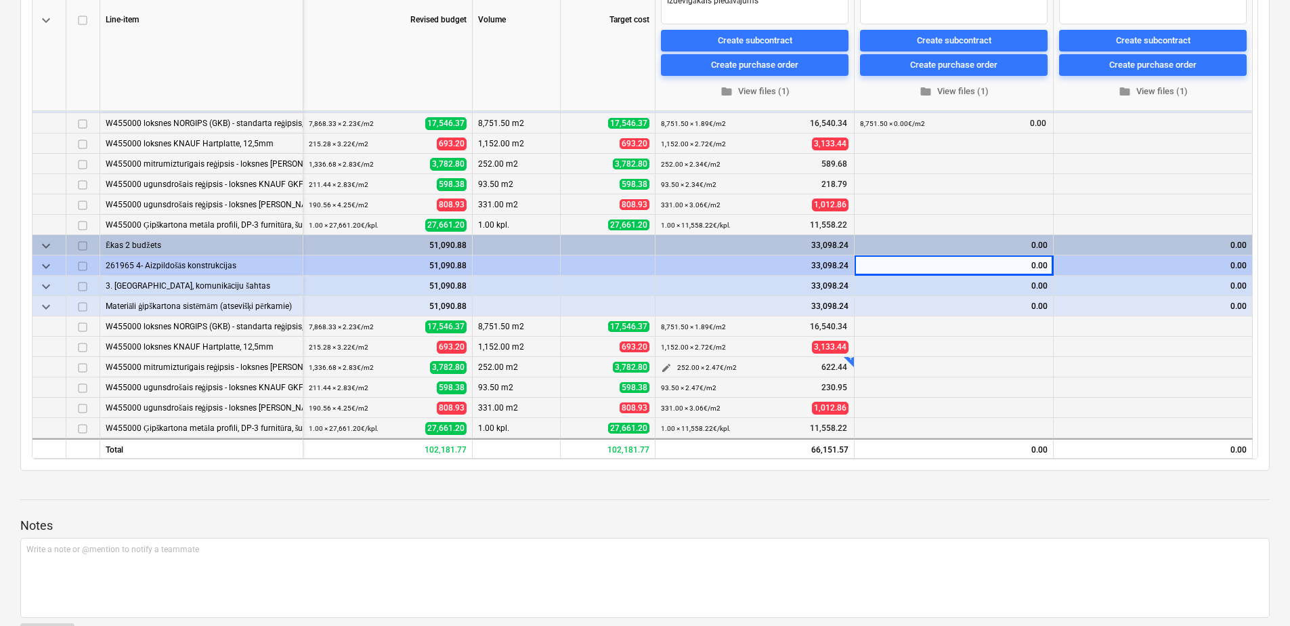
click at [659, 366] on button "edit" at bounding box center [666, 368] width 16 height 16
type textarea "x"
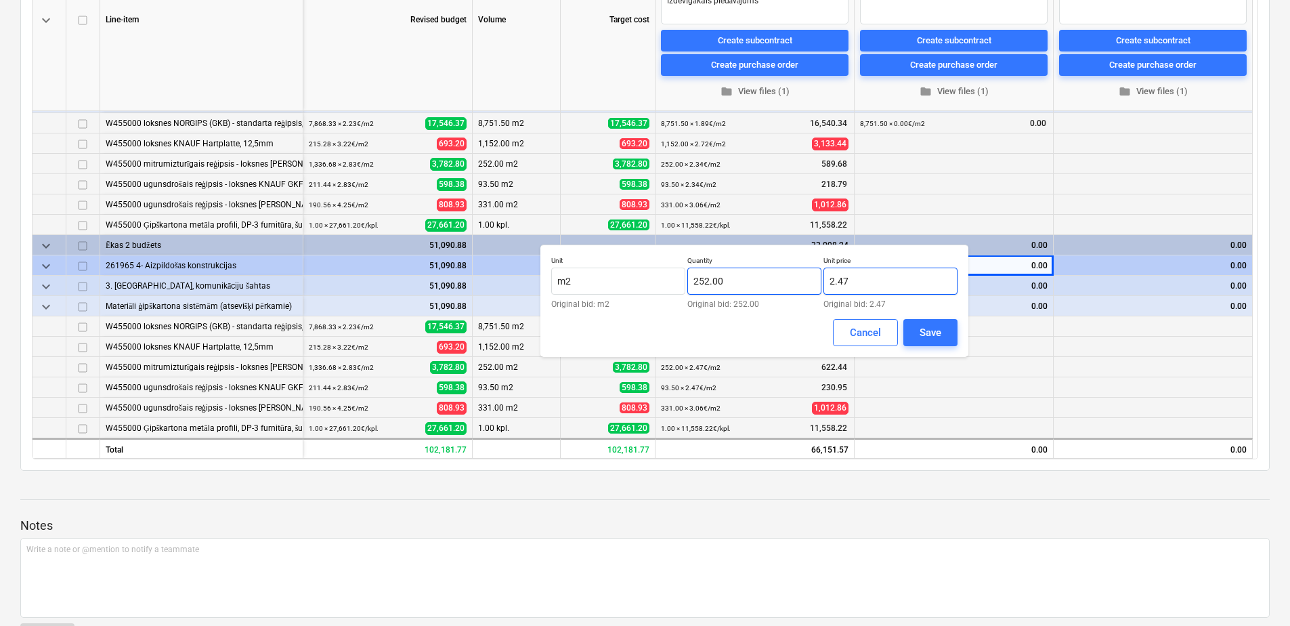
click at [732, 288] on div "Unit m2 Original bid: m2 Quantity 252.00 Original bid: 252.00 Unit price 2.47 O…" at bounding box center [754, 282] width 406 height 52
type input "2."
type textarea "x"
type input "2.34"
click at [930, 324] on div "Save" at bounding box center [931, 333] width 22 height 18
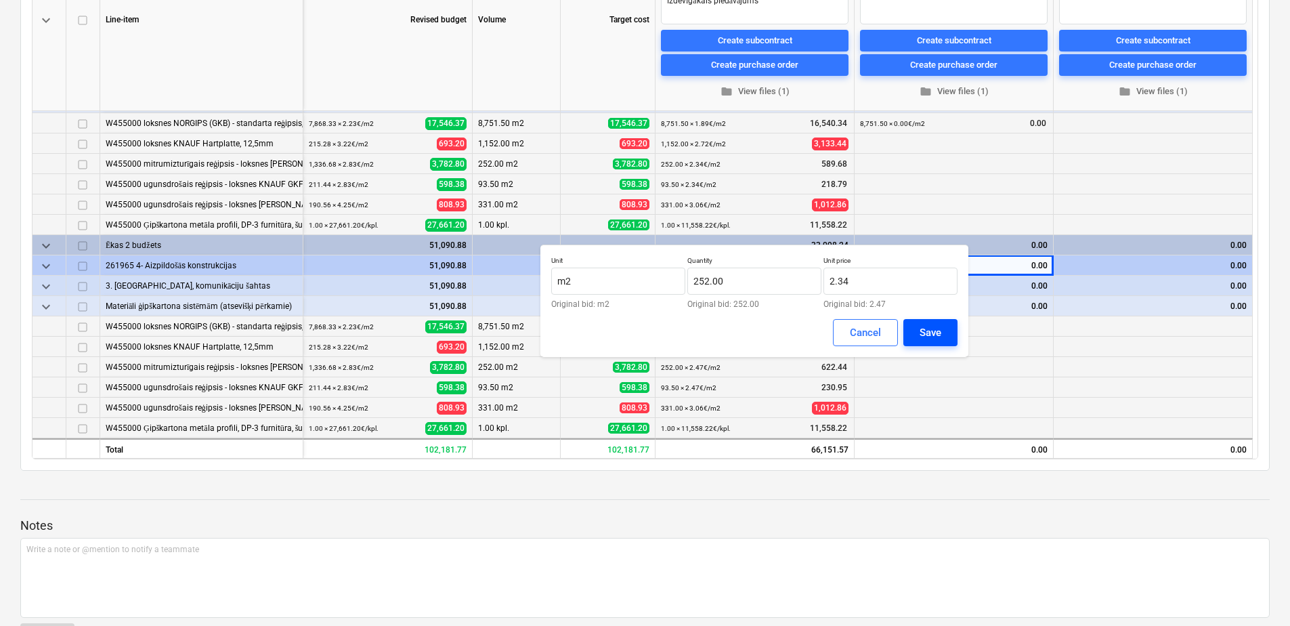
type textarea "x"
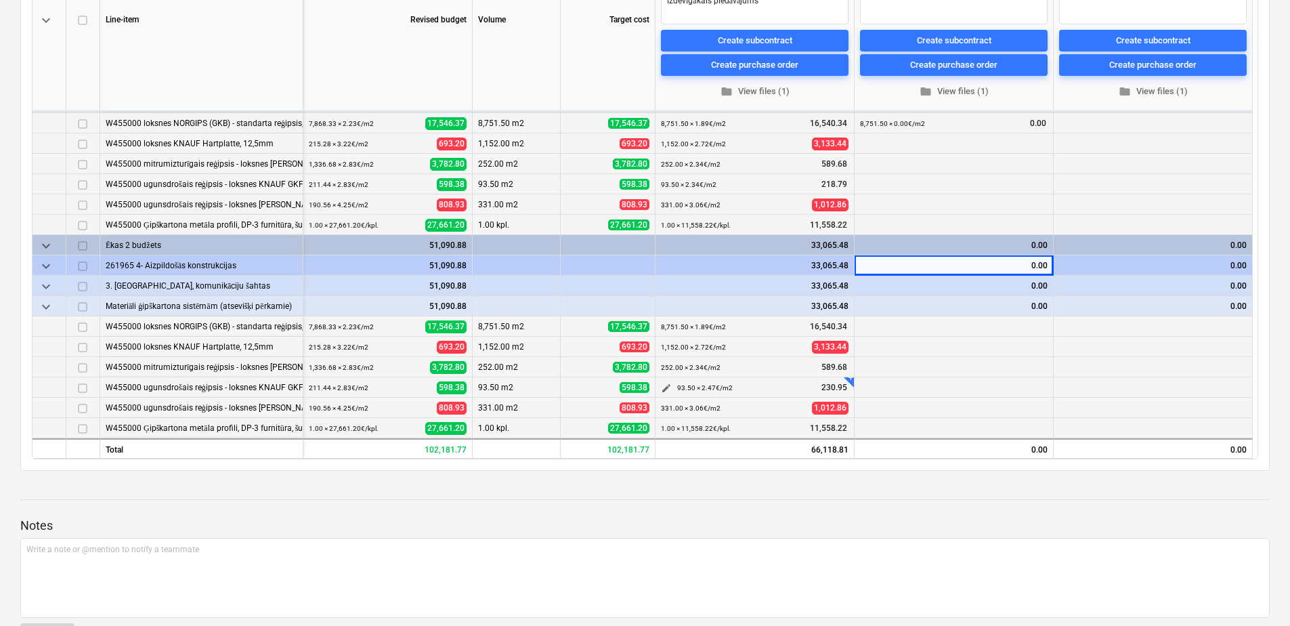
click at [666, 387] on span "edit" at bounding box center [666, 388] width 11 height 11
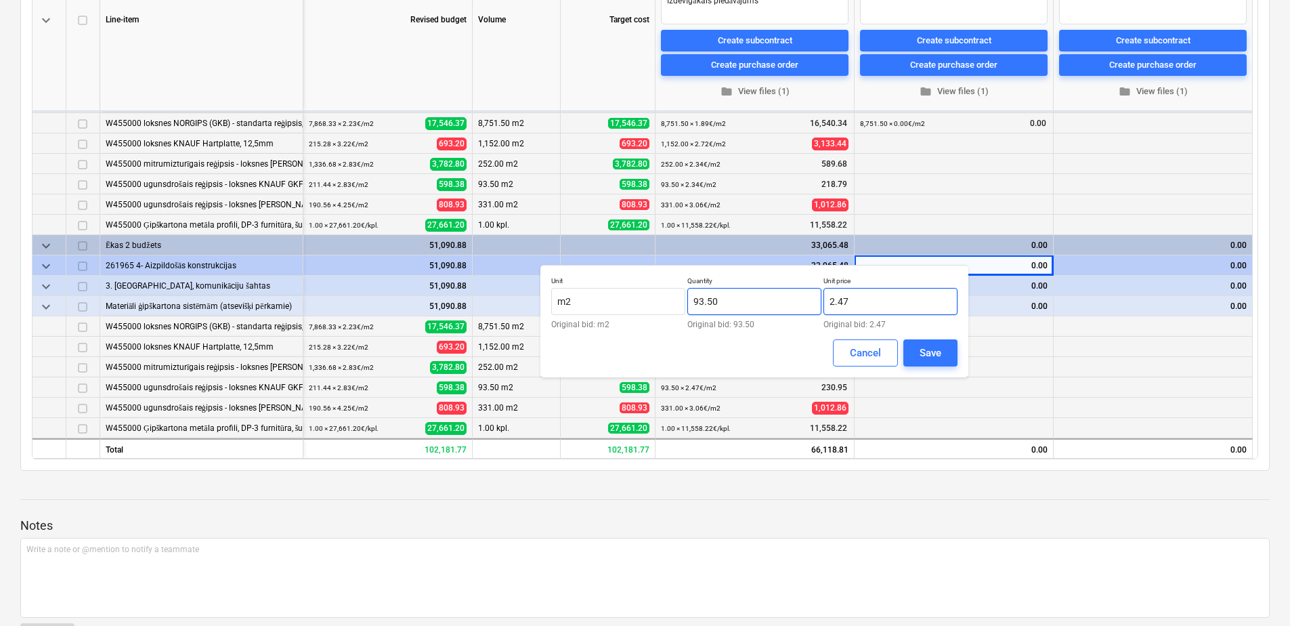
click at [748, 311] on div "Unit m2 Original bid: m2 Quantity 93.50 Original bid: 93.50 Unit price 2.47 Ori…" at bounding box center [754, 302] width 406 height 52
type input "2.34"
click at [934, 348] on div "Save" at bounding box center [931, 353] width 22 height 18
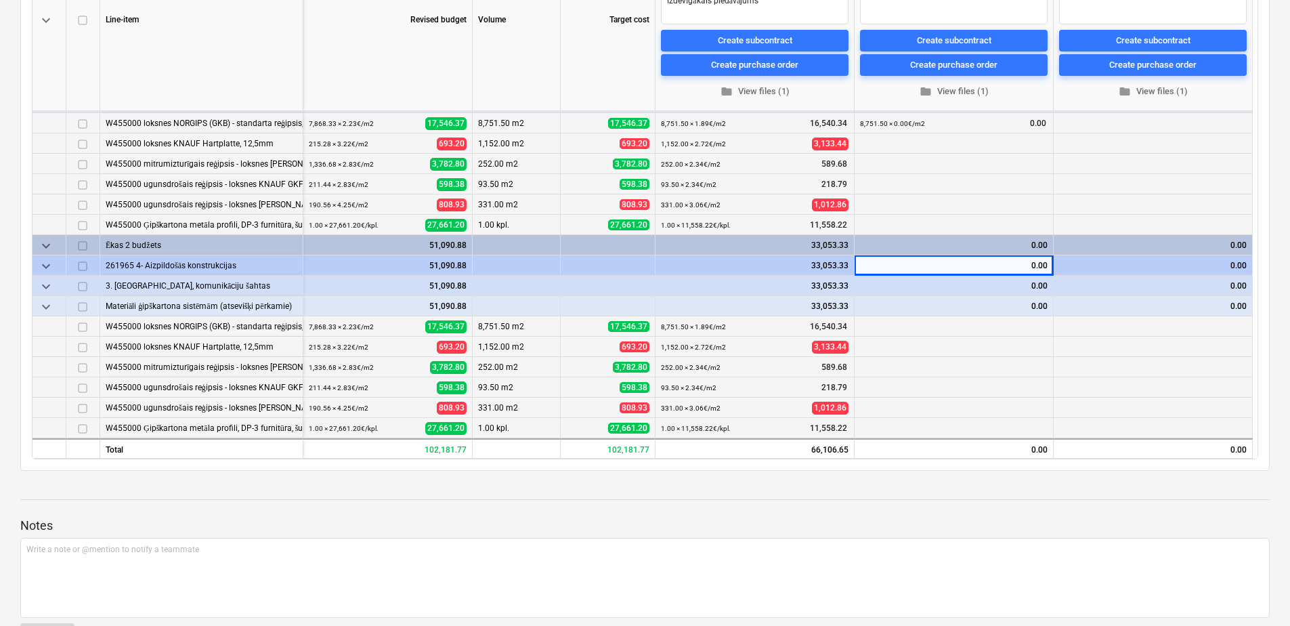
click at [1141, 515] on div at bounding box center [644, 512] width 1249 height 11
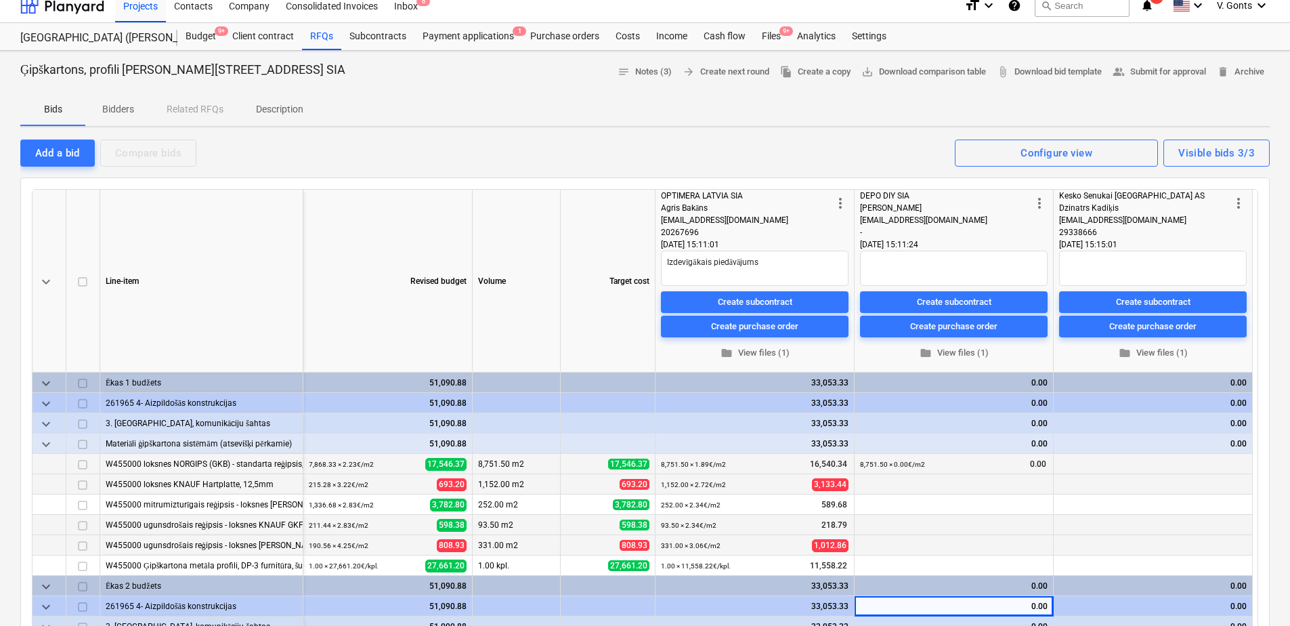
scroll to position [0, 0]
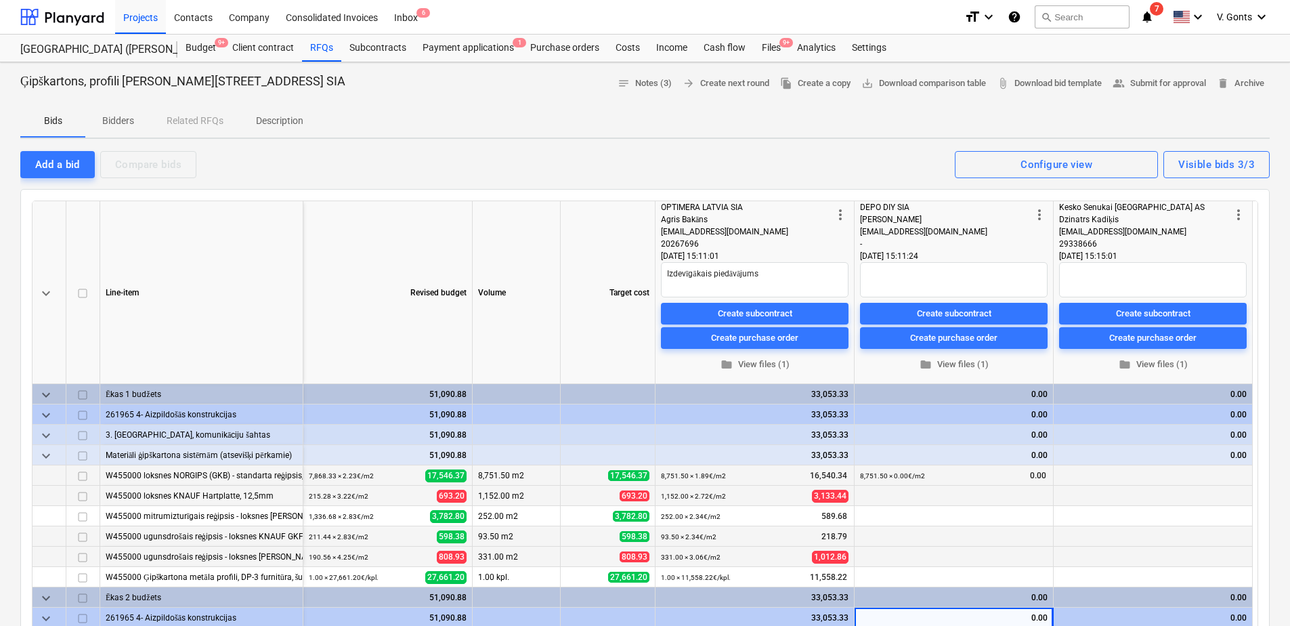
type textarea "x"
click at [869, 491] on span "edit" at bounding box center [865, 496] width 11 height 11
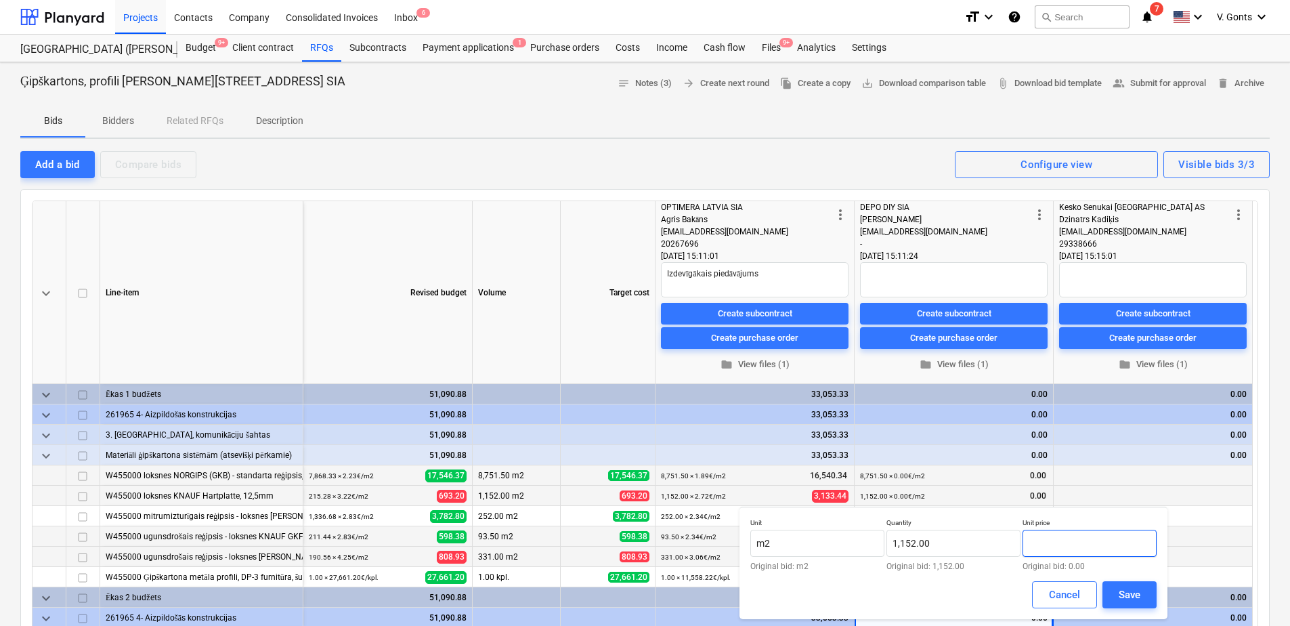
click at [1056, 546] on input "text" at bounding box center [1090, 543] width 134 height 27
type input "2.74"
click at [1118, 589] on button "Save" at bounding box center [1129, 594] width 54 height 27
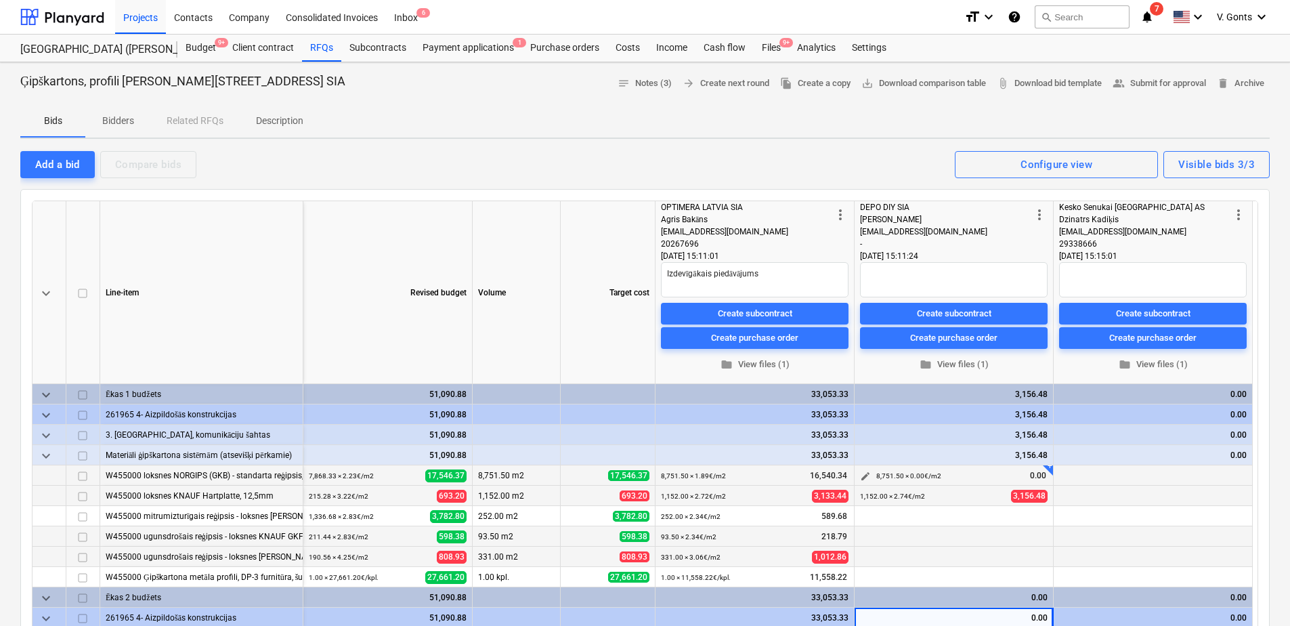
type textarea "x"
click at [864, 471] on span "edit" at bounding box center [865, 476] width 11 height 11
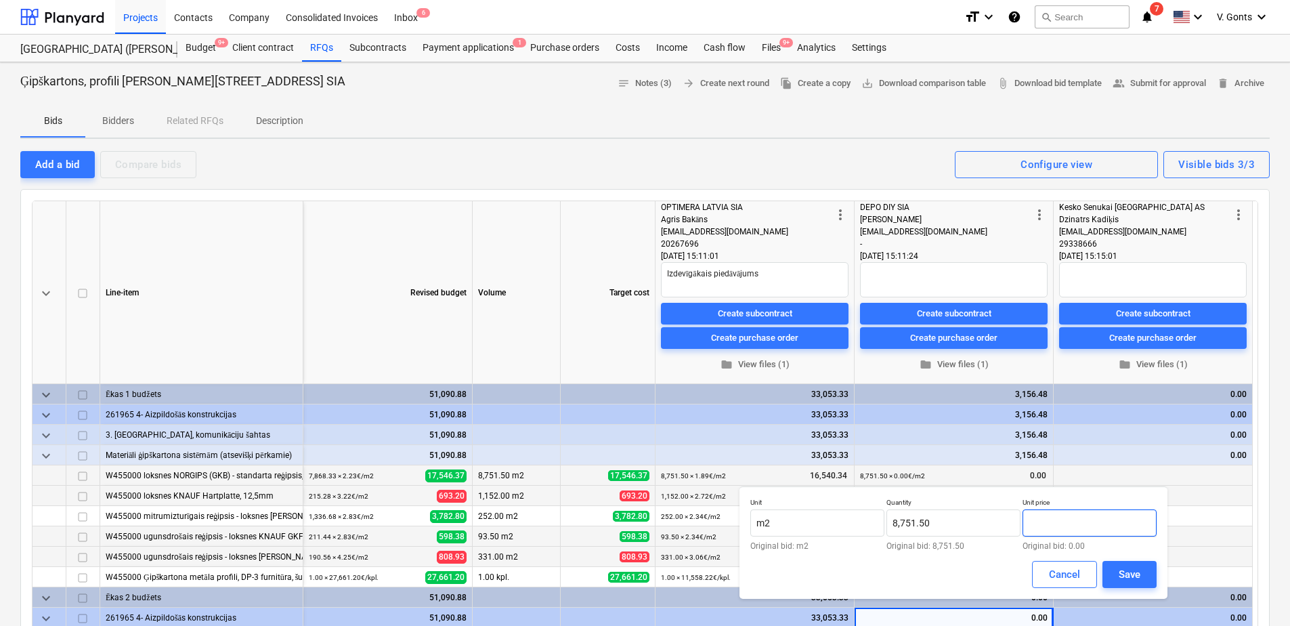
click at [1049, 524] on input "text" at bounding box center [1090, 522] width 134 height 27
type input "1.902"
type textarea "x"
type input "1.90"
click at [1138, 573] on div "Save" at bounding box center [1130, 574] width 22 height 18
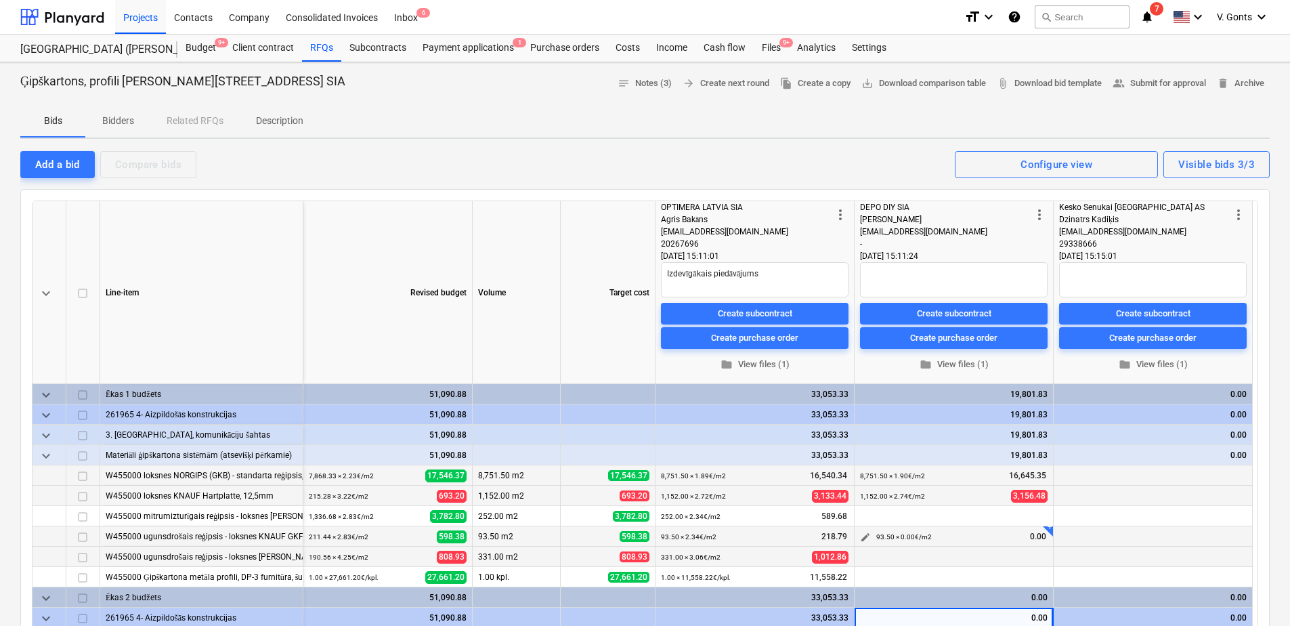
scroll to position [68, 0]
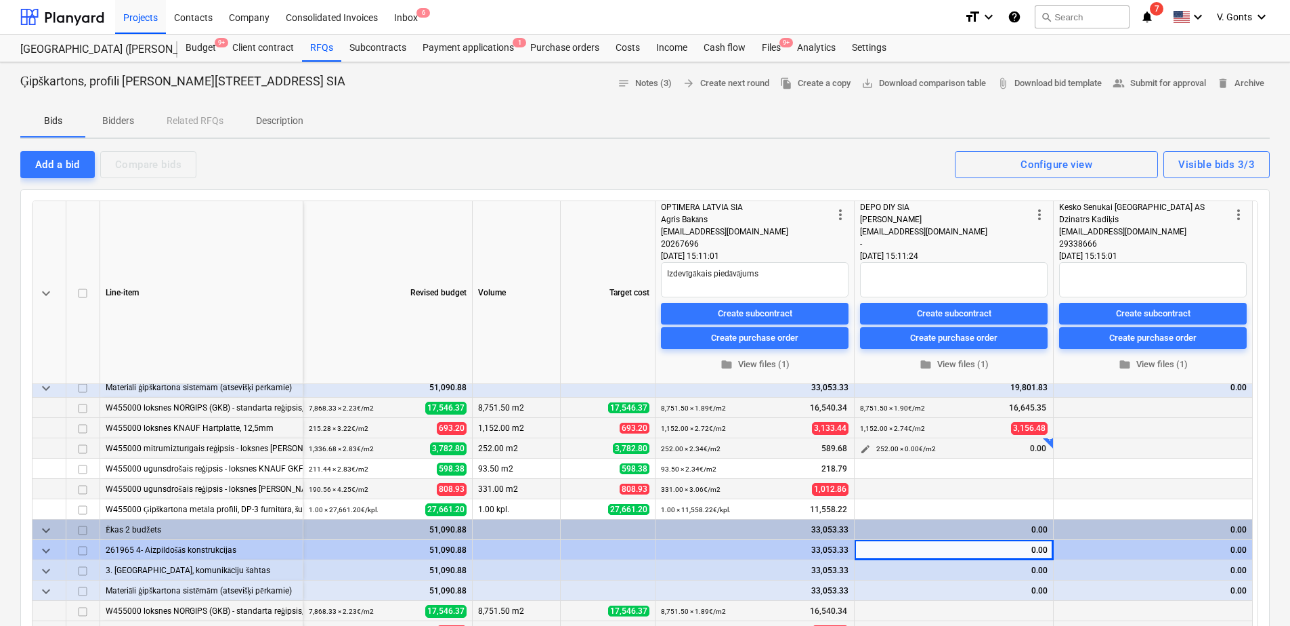
click at [869, 448] on span "edit" at bounding box center [865, 449] width 11 height 11
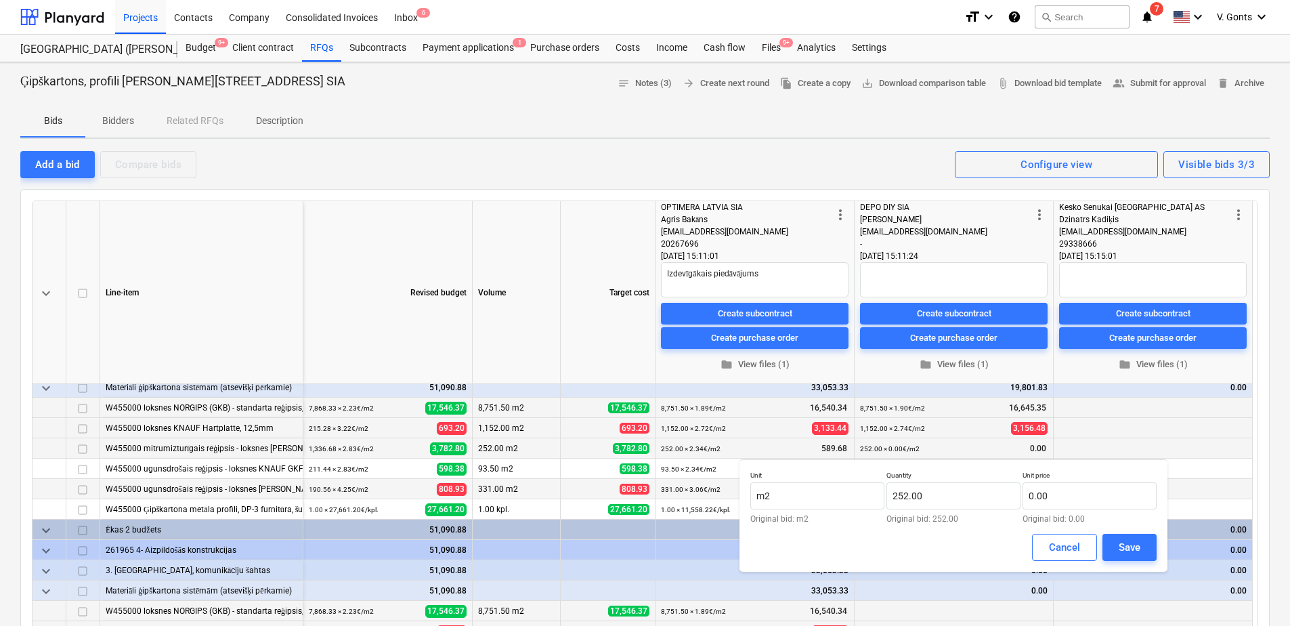
drag, startPoint x: 1274, startPoint y: 400, endPoint x: 1159, endPoint y: 399, distance: 115.8
type textarea "x"
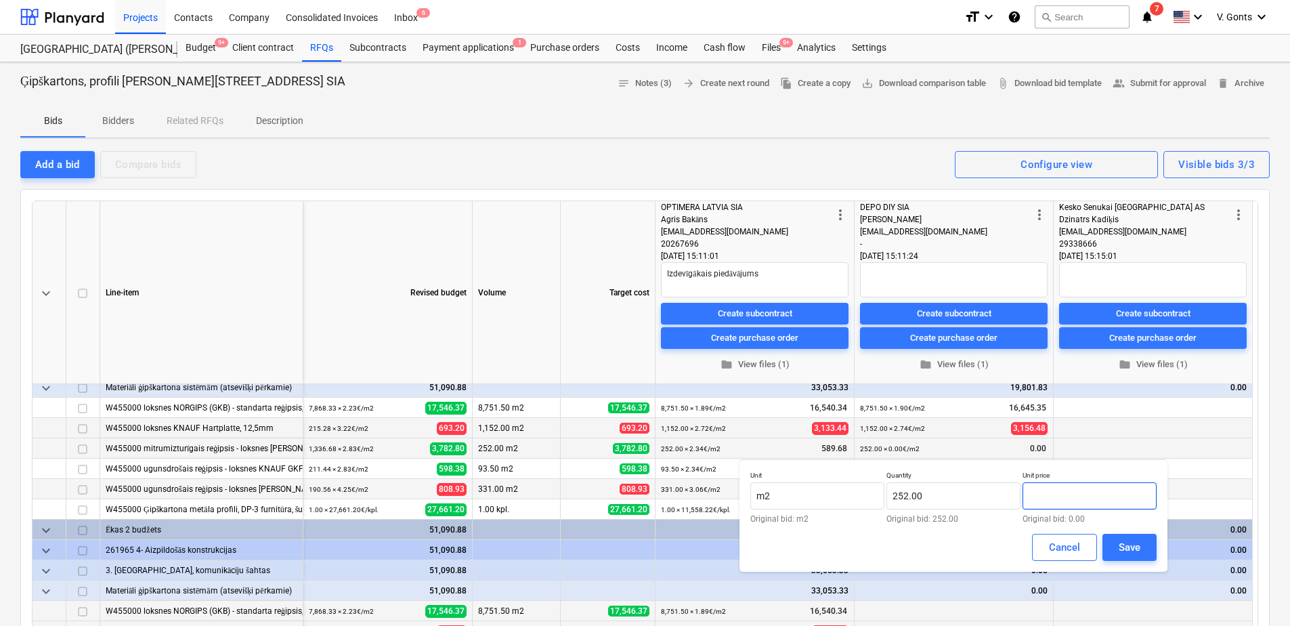
click at [1060, 494] on input "text" at bounding box center [1090, 495] width 134 height 27
type input "2."
type textarea "x"
type input "2.37"
drag, startPoint x: 1123, startPoint y: 548, endPoint x: 1122, endPoint y: 539, distance: 9.5
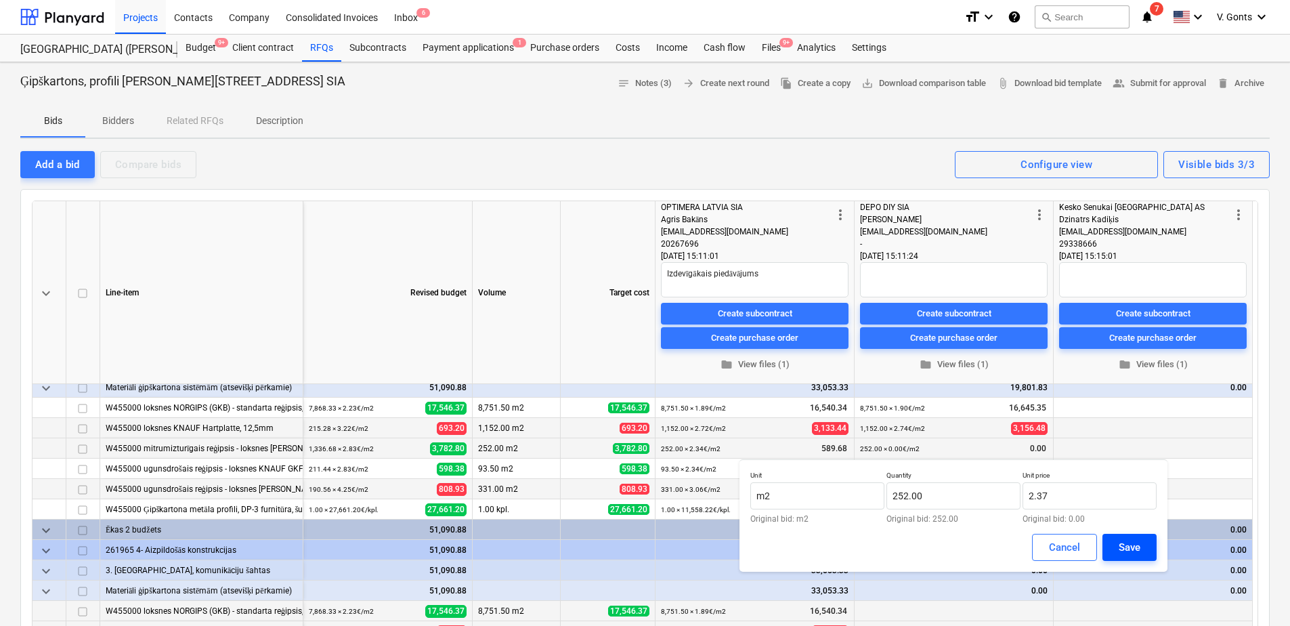
click at [1123, 548] on div "Save" at bounding box center [1130, 547] width 22 height 18
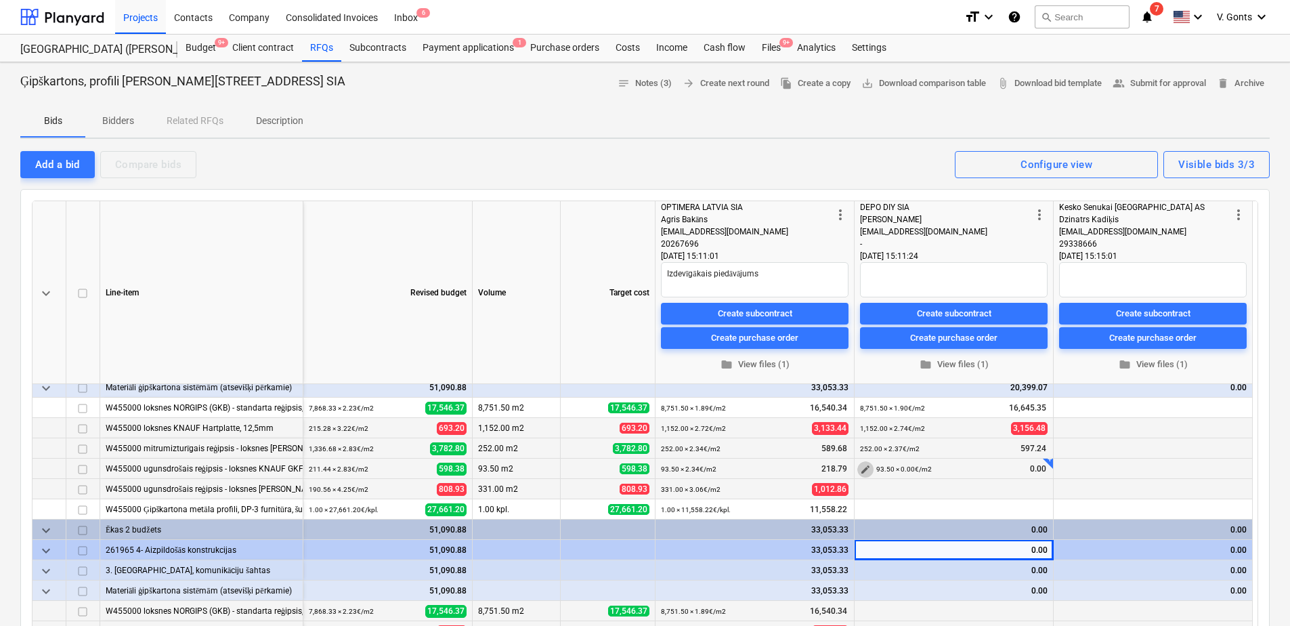
click at [860, 467] on span "edit" at bounding box center [865, 469] width 11 height 11
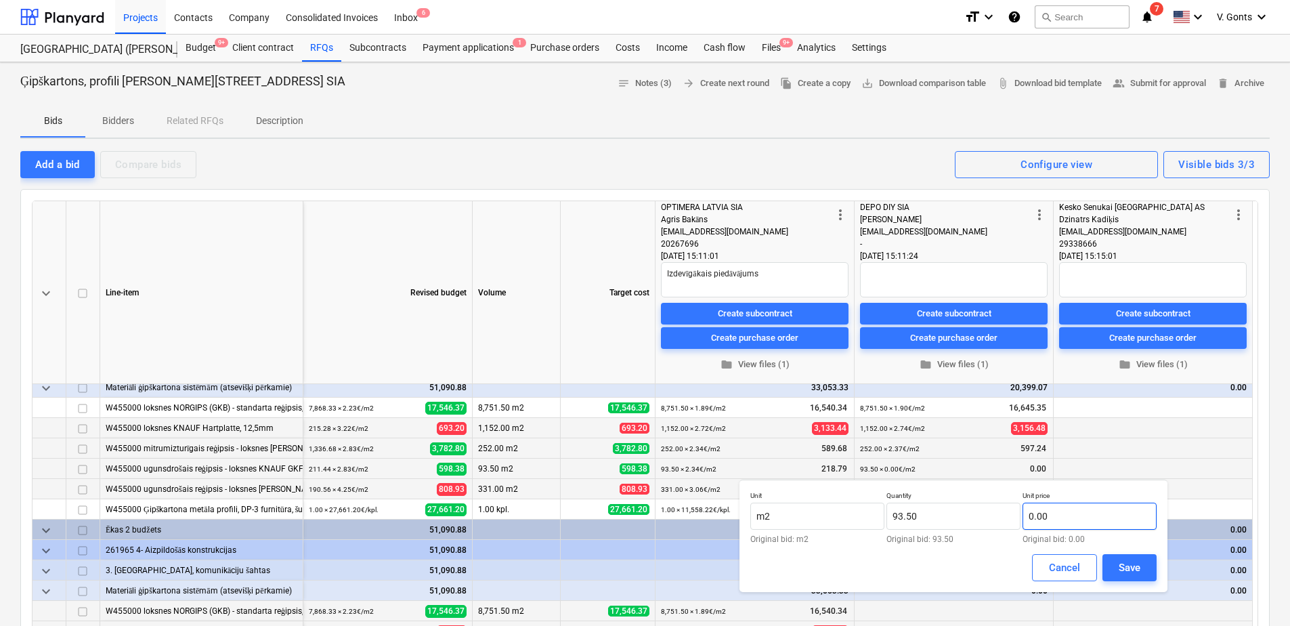
click at [1083, 520] on input "0.00" at bounding box center [1090, 515] width 134 height 27
type textarea "x"
type input "2.456"
type textarea "x"
type input "2.46"
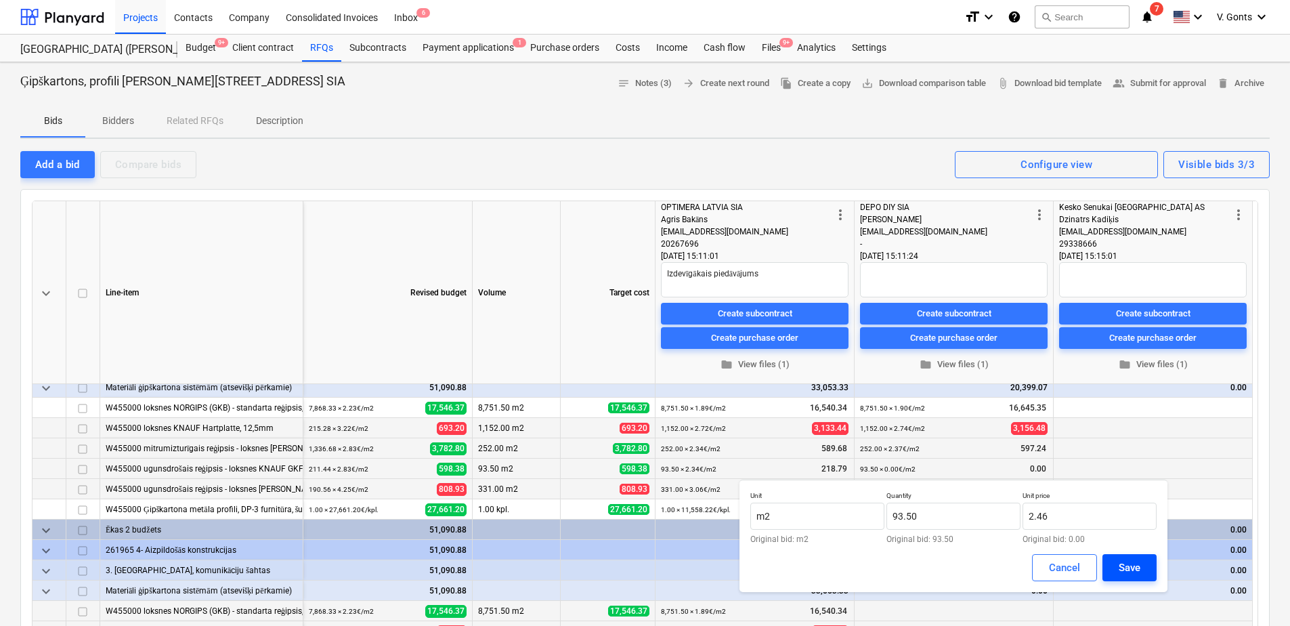
click at [1132, 568] on div "Save" at bounding box center [1130, 568] width 22 height 18
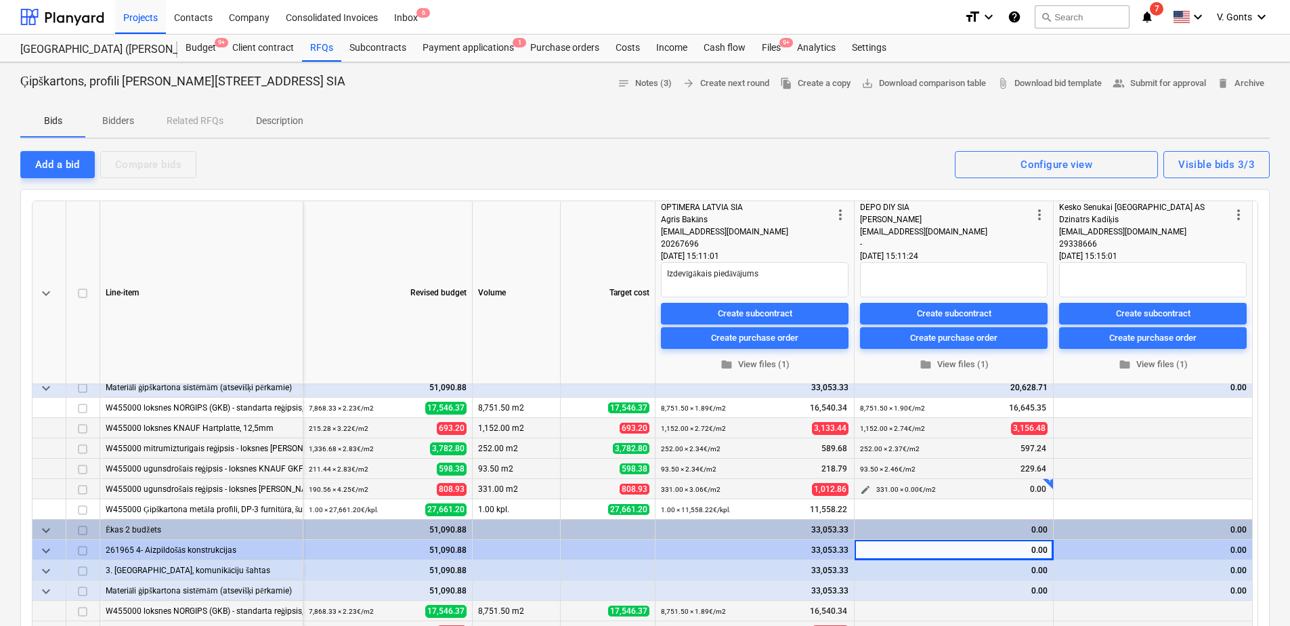
click at [869, 491] on span "edit" at bounding box center [865, 489] width 11 height 11
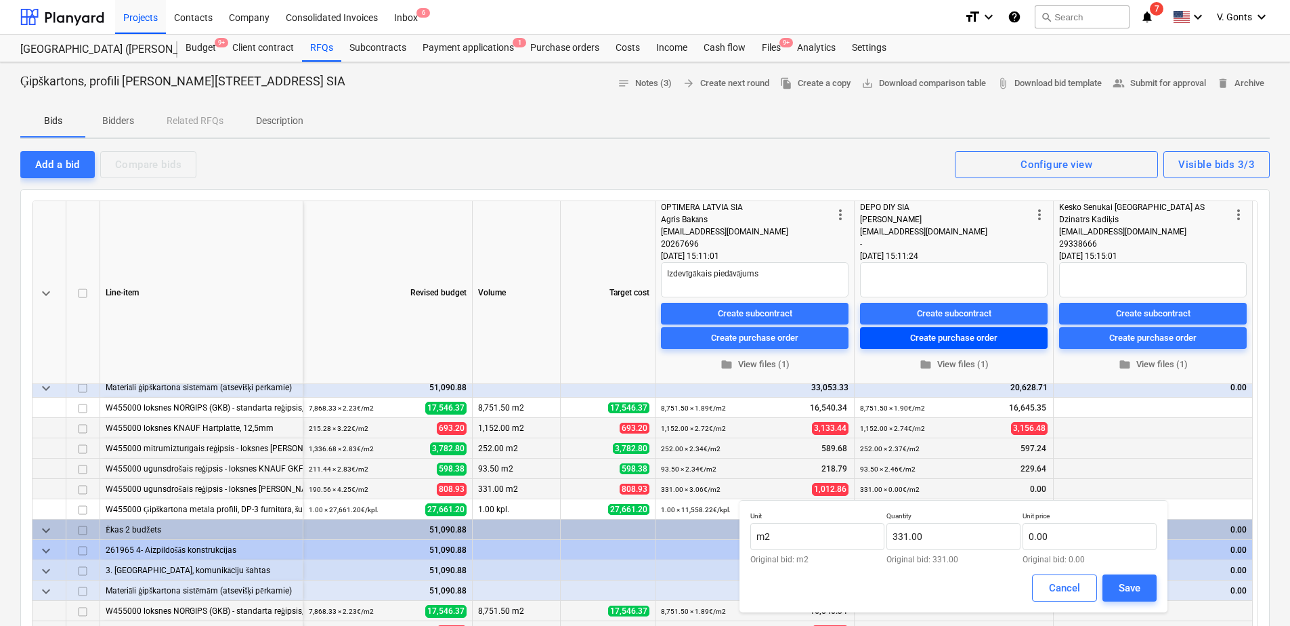
type textarea "x"
click at [1095, 534] on input "text" at bounding box center [1090, 536] width 134 height 27
type input "3.1"
type textarea "x"
type input "3.10"
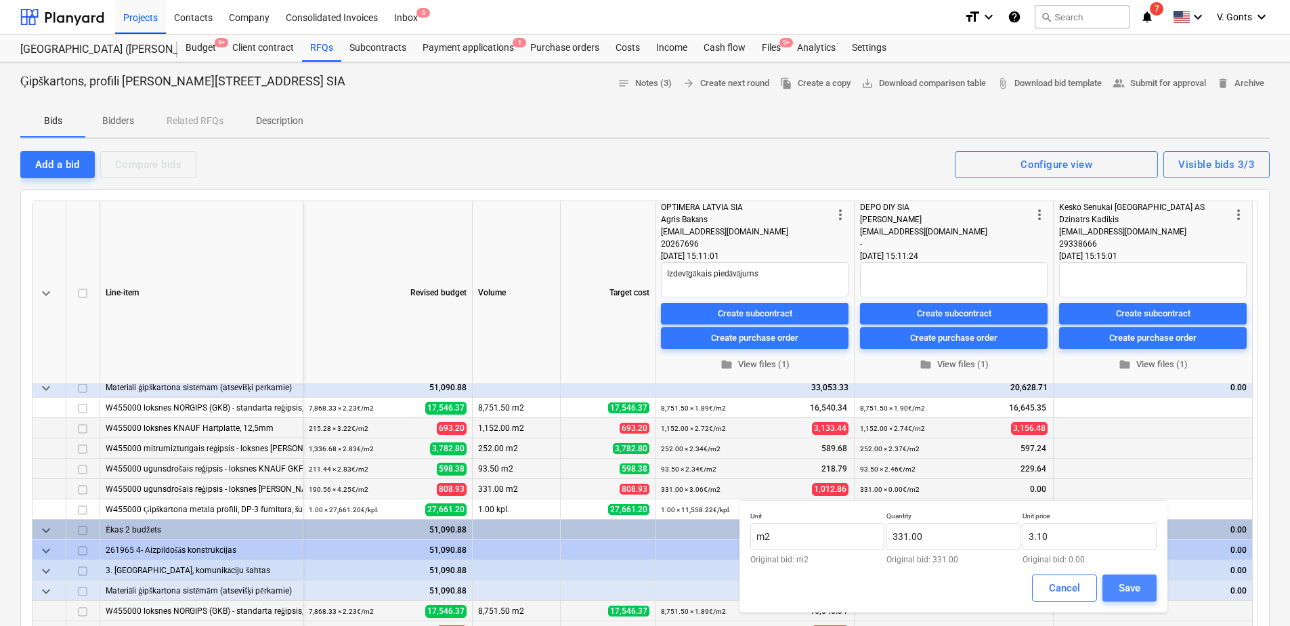
click at [1136, 586] on div "Save" at bounding box center [1130, 588] width 22 height 18
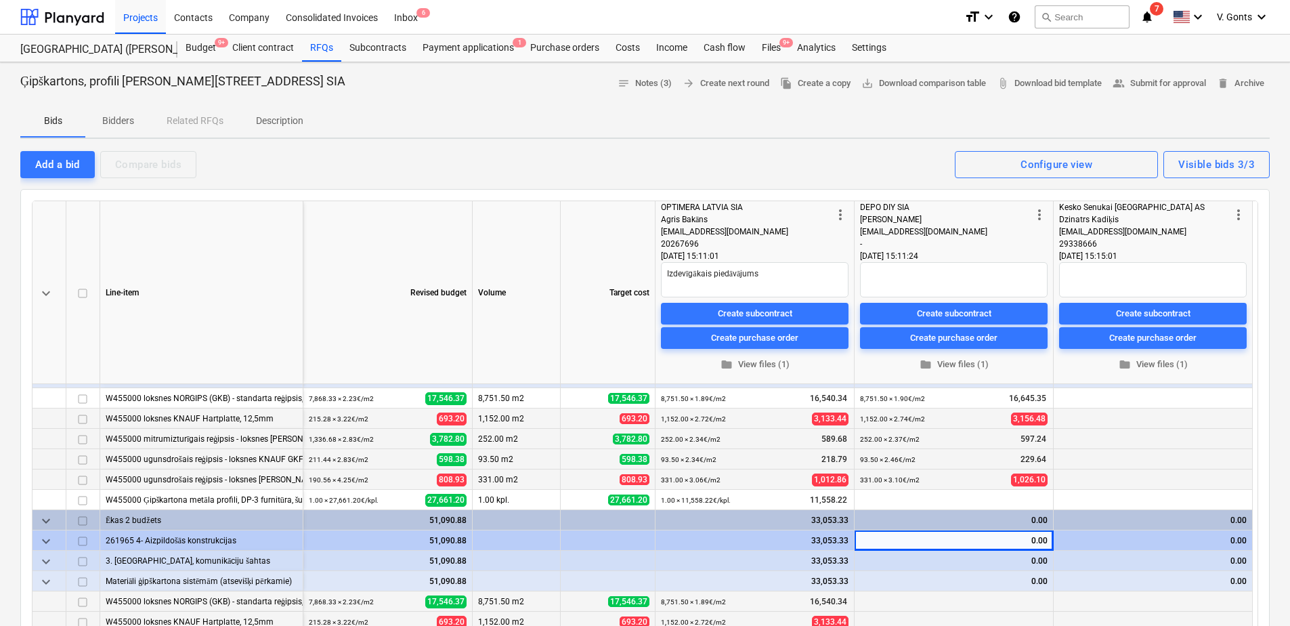
scroll to position [79, 0]
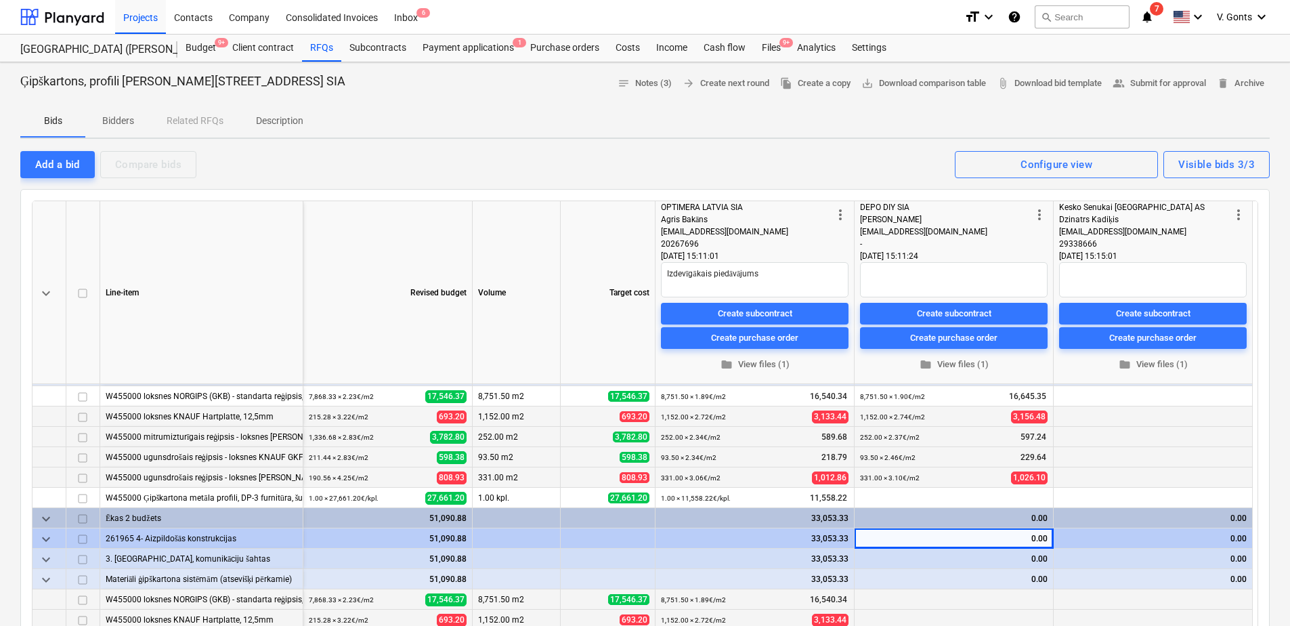
drag, startPoint x: 1106, startPoint y: 106, endPoint x: 1067, endPoint y: 518, distance: 414.3
click at [1106, 106] on div "Bids Bidders Related RFQs Description" at bounding box center [644, 121] width 1249 height 33
type textarea "x"
click at [863, 496] on span "edit" at bounding box center [865, 498] width 11 height 11
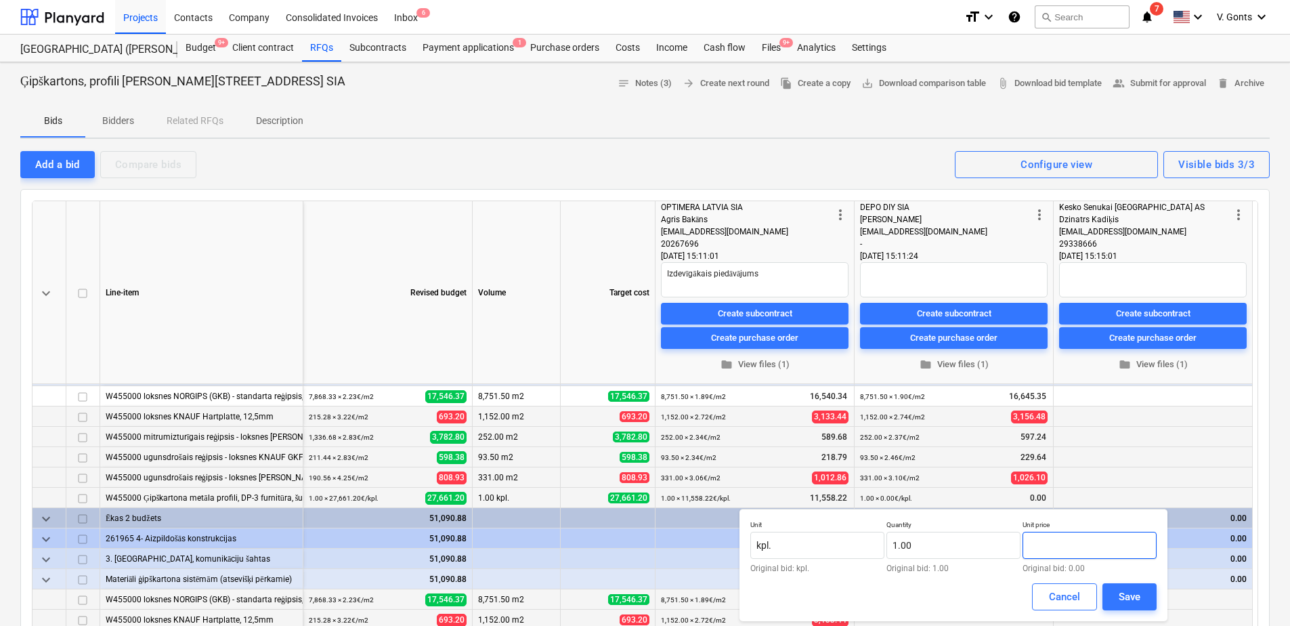
click at [1066, 546] on input "text" at bounding box center [1090, 545] width 134 height 27
paste input "11464,7673"
type input "11464,7673"
type textarea "x"
click at [1058, 544] on input "11464,7673" at bounding box center [1090, 545] width 134 height 27
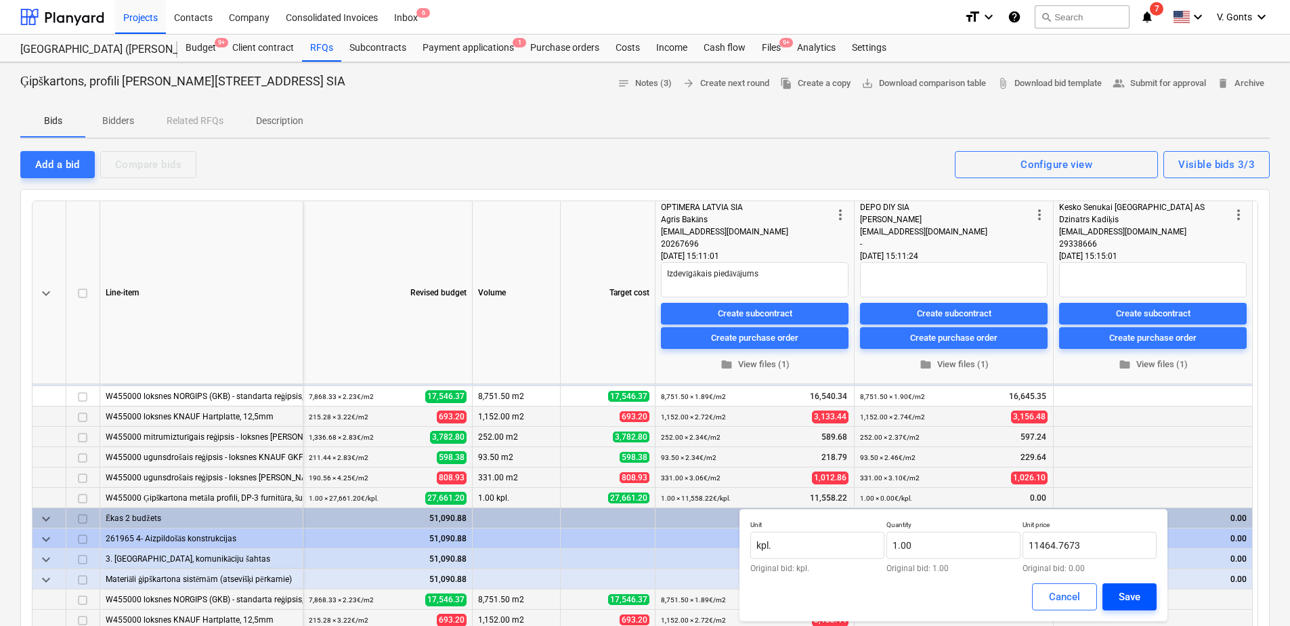
type input "11,464.77"
click at [1130, 597] on div "Save" at bounding box center [1130, 597] width 22 height 18
type textarea "x"
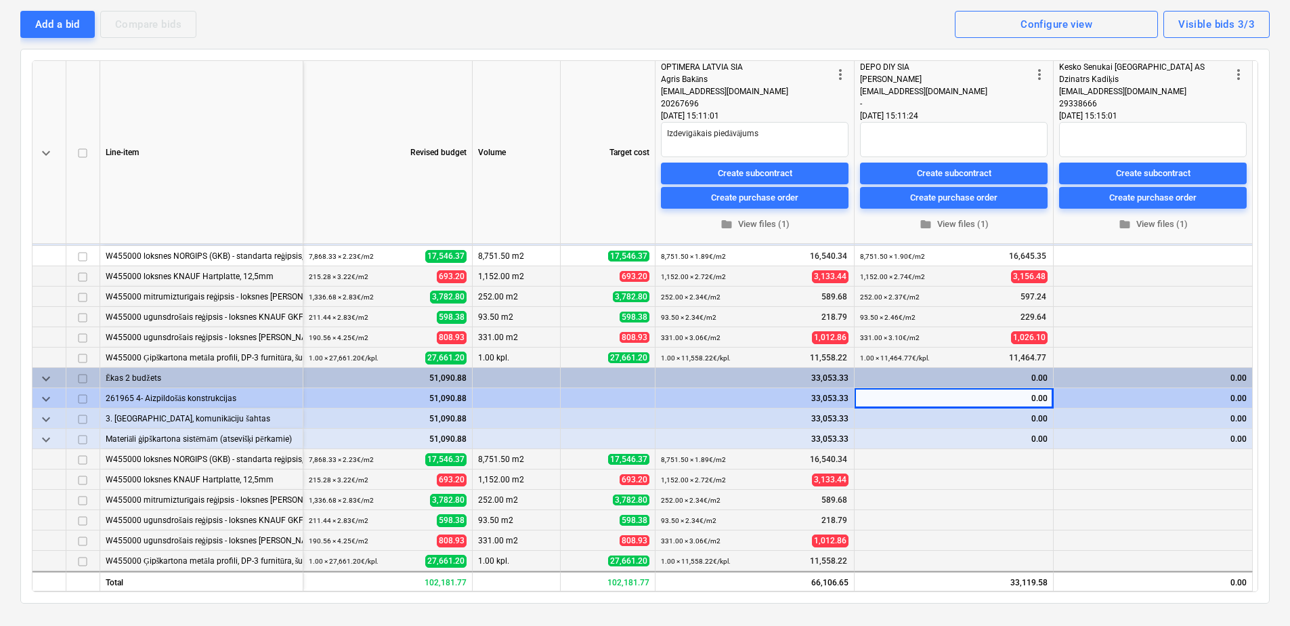
scroll to position [135, 0]
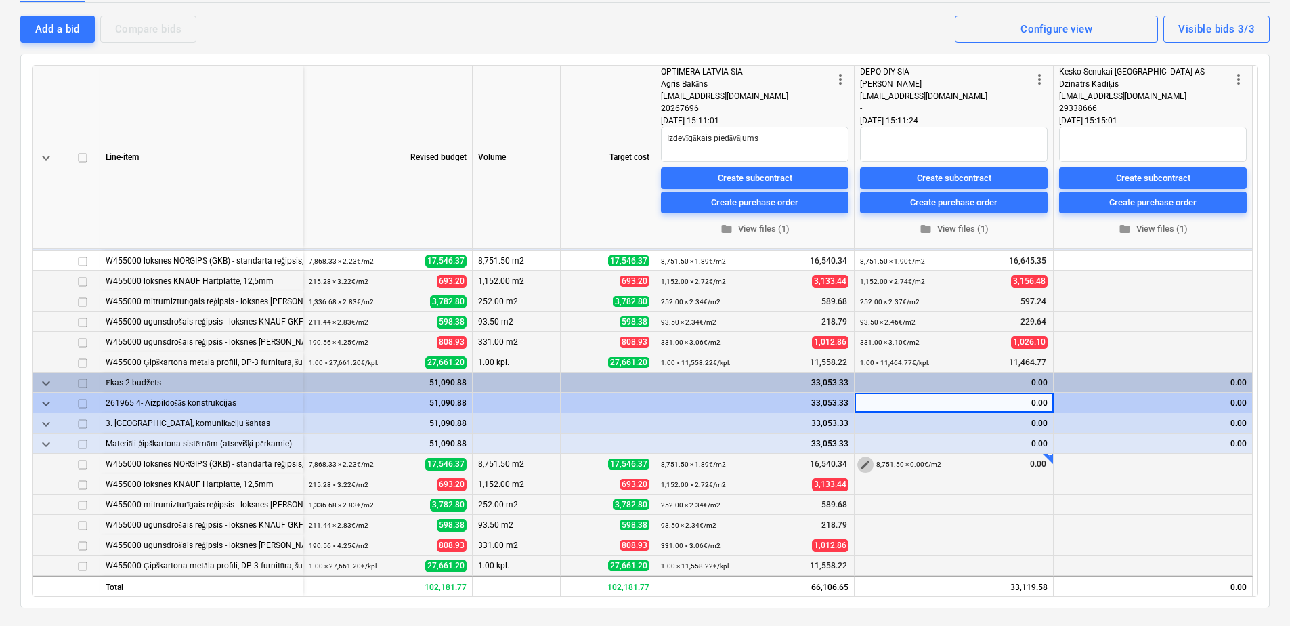
click at [862, 466] on span "edit" at bounding box center [865, 464] width 11 height 11
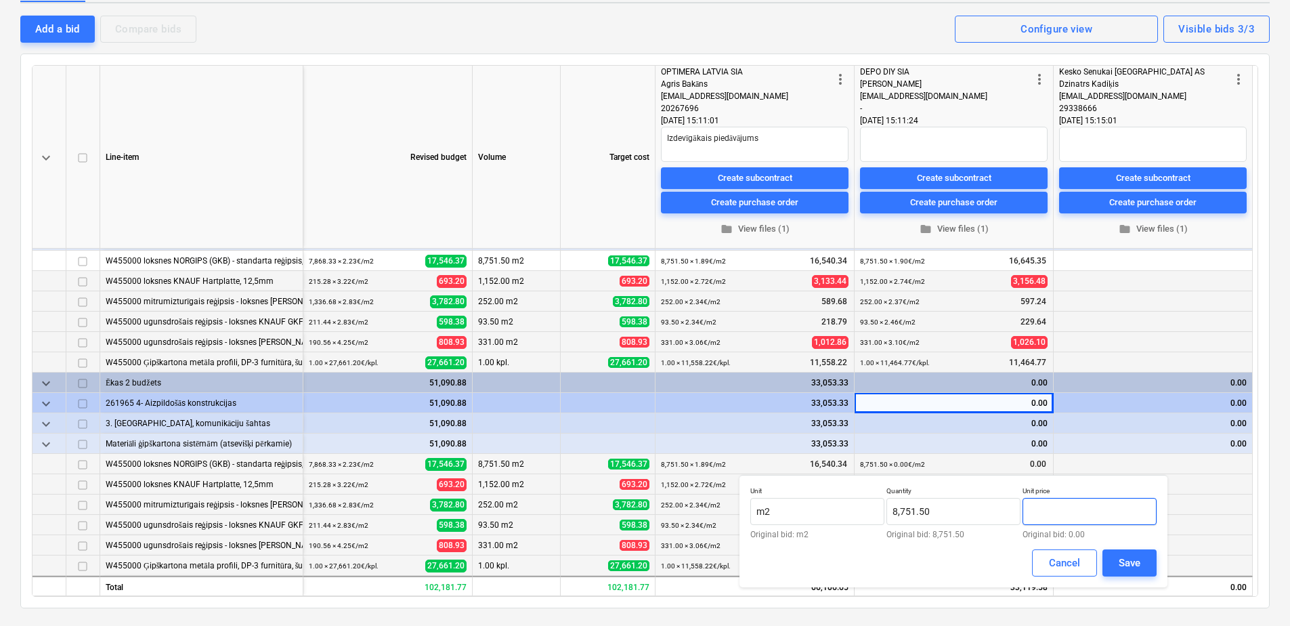
click at [1082, 511] on input "text" at bounding box center [1090, 511] width 134 height 27
type input "1.90"
click at [1124, 559] on div "Save" at bounding box center [1130, 563] width 22 height 18
type textarea "x"
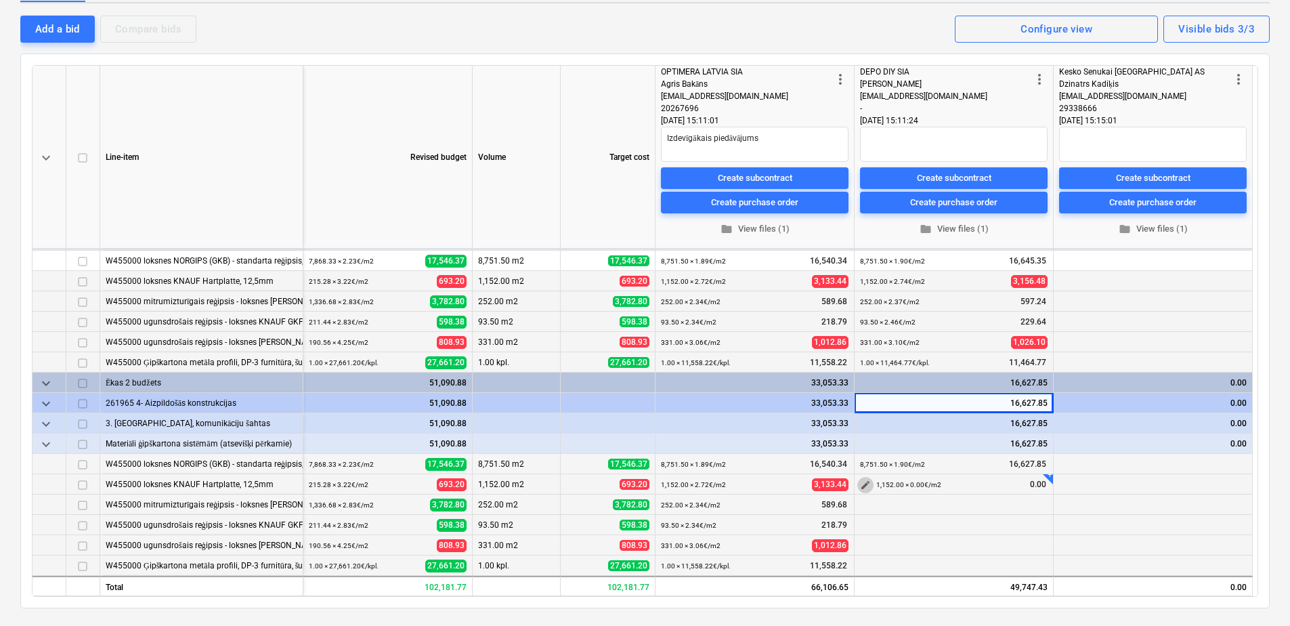
click at [866, 482] on span "edit" at bounding box center [865, 484] width 11 height 11
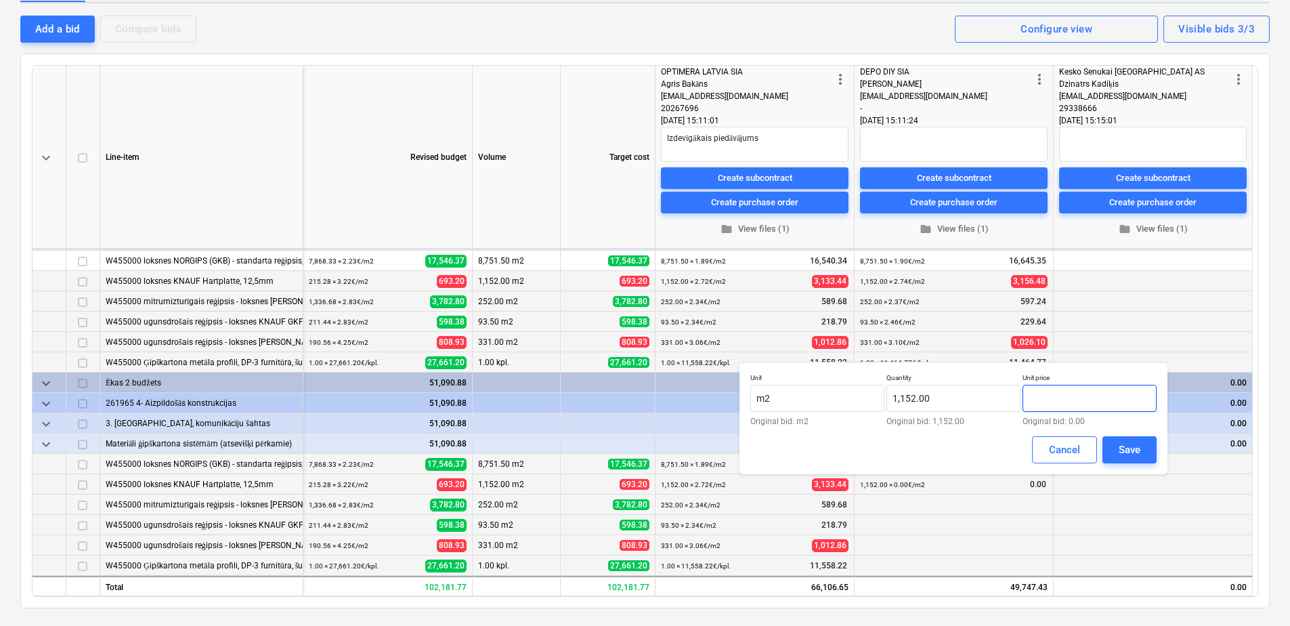
click at [1054, 403] on input "text" at bounding box center [1090, 398] width 134 height 27
type input "2.74"
click at [1125, 437] on button "Save" at bounding box center [1129, 449] width 54 height 27
type textarea "x"
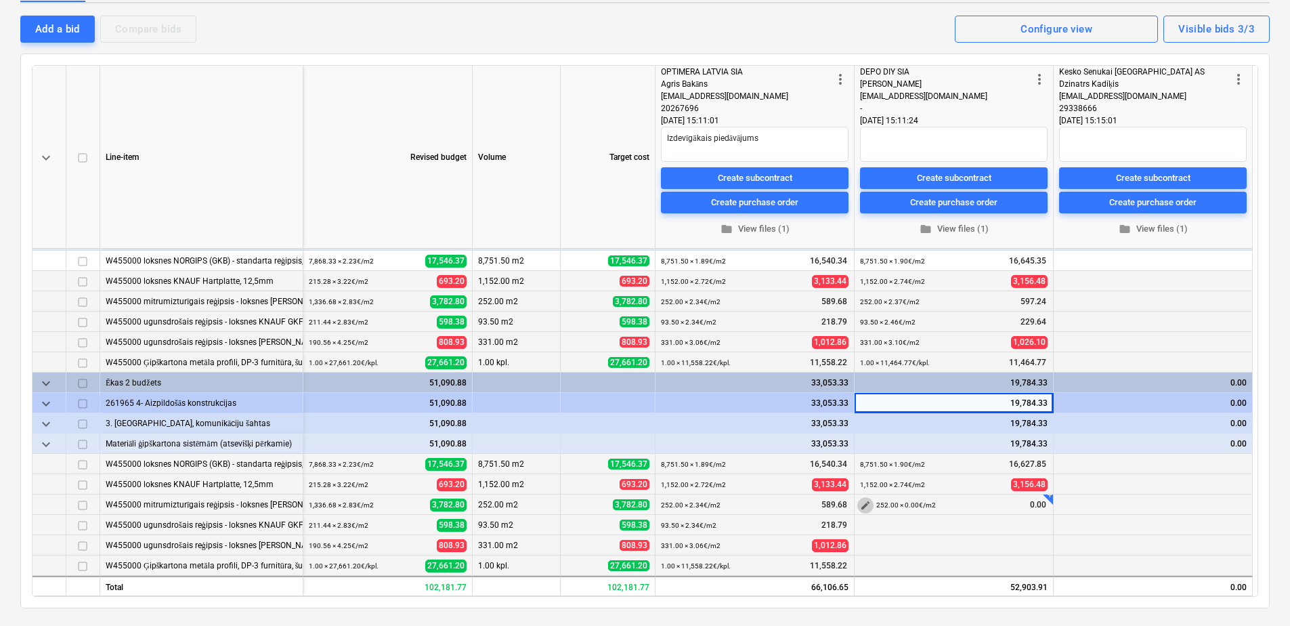
click at [859, 500] on button "edit" at bounding box center [865, 505] width 16 height 16
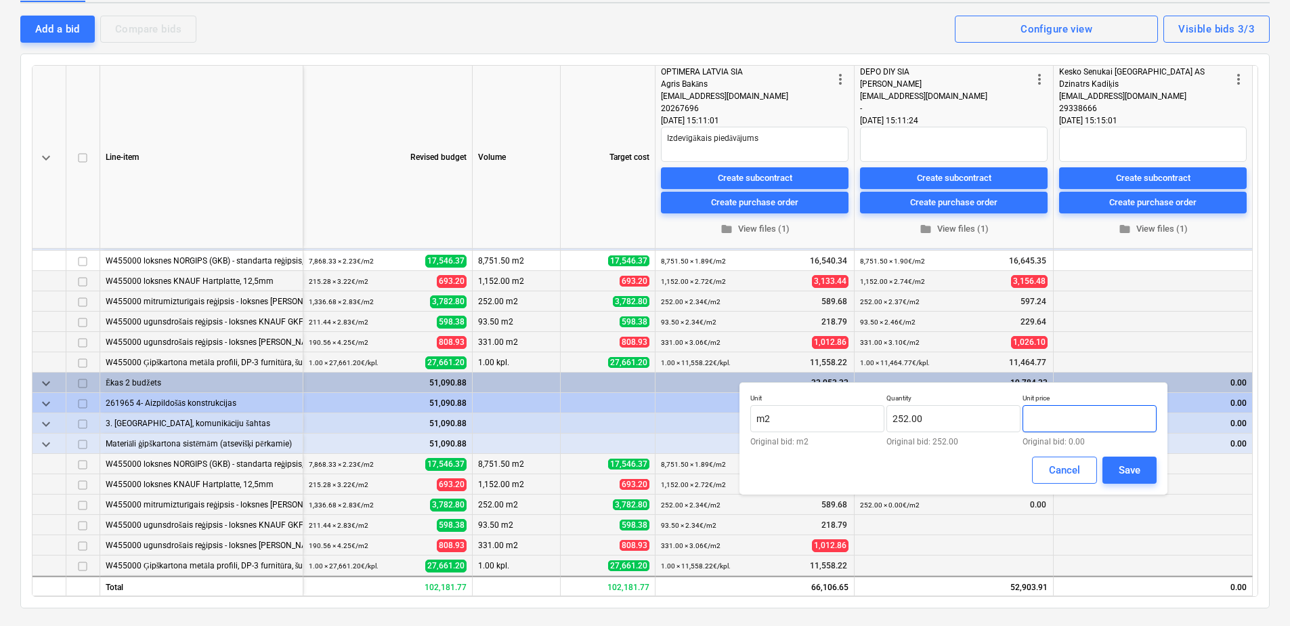
click at [1117, 419] on input "text" at bounding box center [1090, 418] width 134 height 27
type input "2.37"
click at [1136, 459] on button "Save" at bounding box center [1129, 469] width 54 height 27
type textarea "x"
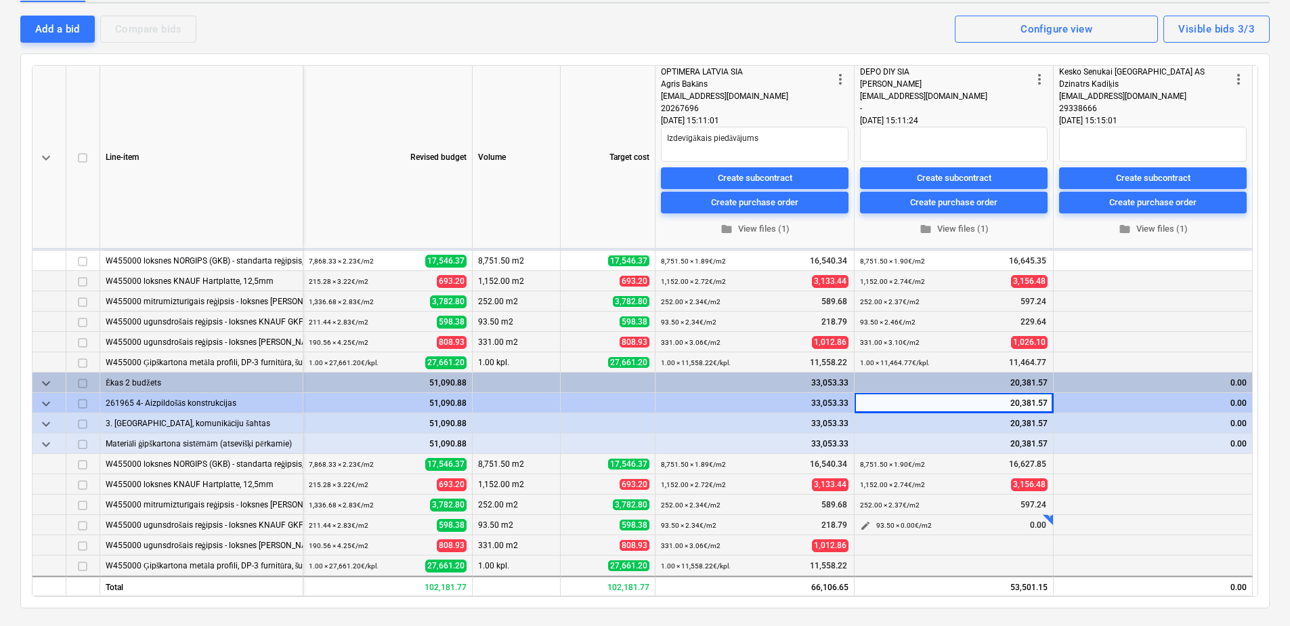
click at [867, 528] on span "edit" at bounding box center [865, 525] width 11 height 11
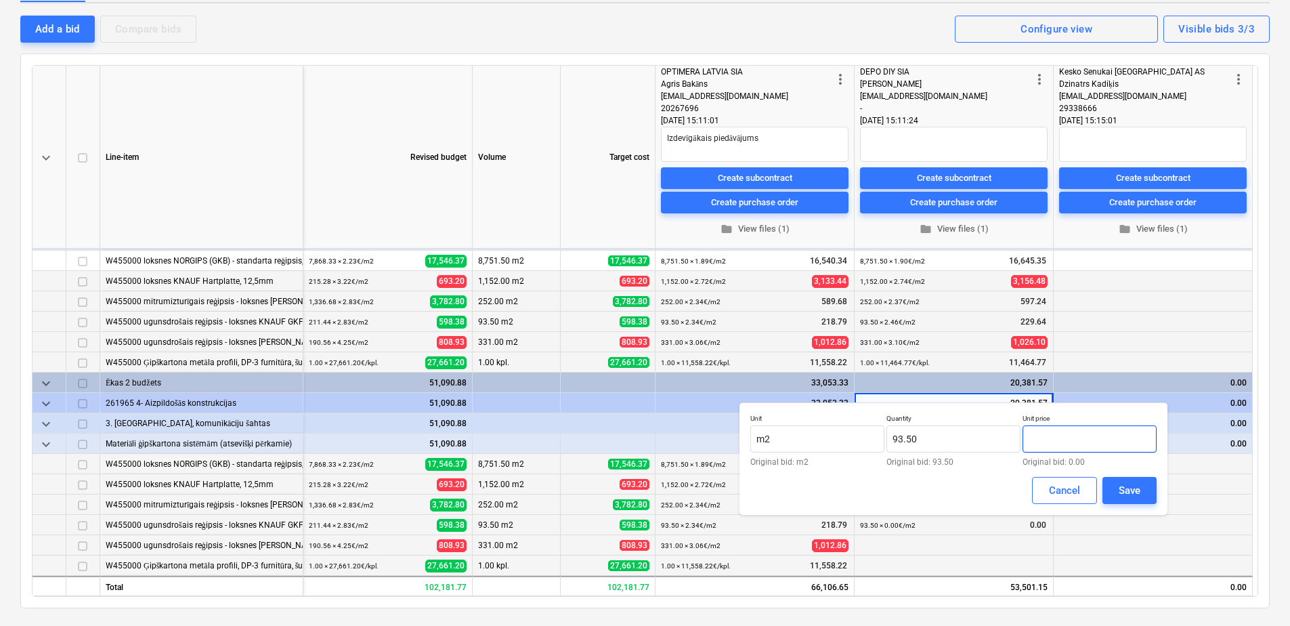
click at [1094, 441] on input "text" at bounding box center [1090, 438] width 134 height 27
type input "2.46"
click at [1116, 486] on button "Save" at bounding box center [1129, 490] width 54 height 27
type textarea "x"
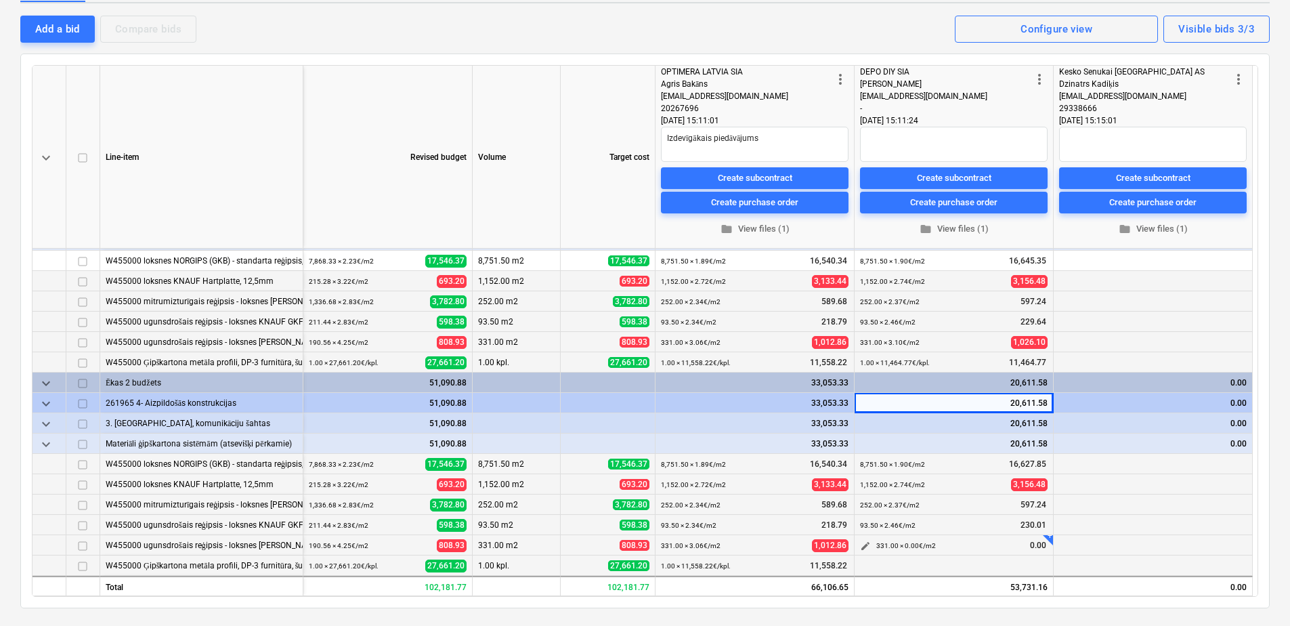
click at [863, 545] on span "edit" at bounding box center [865, 545] width 11 height 11
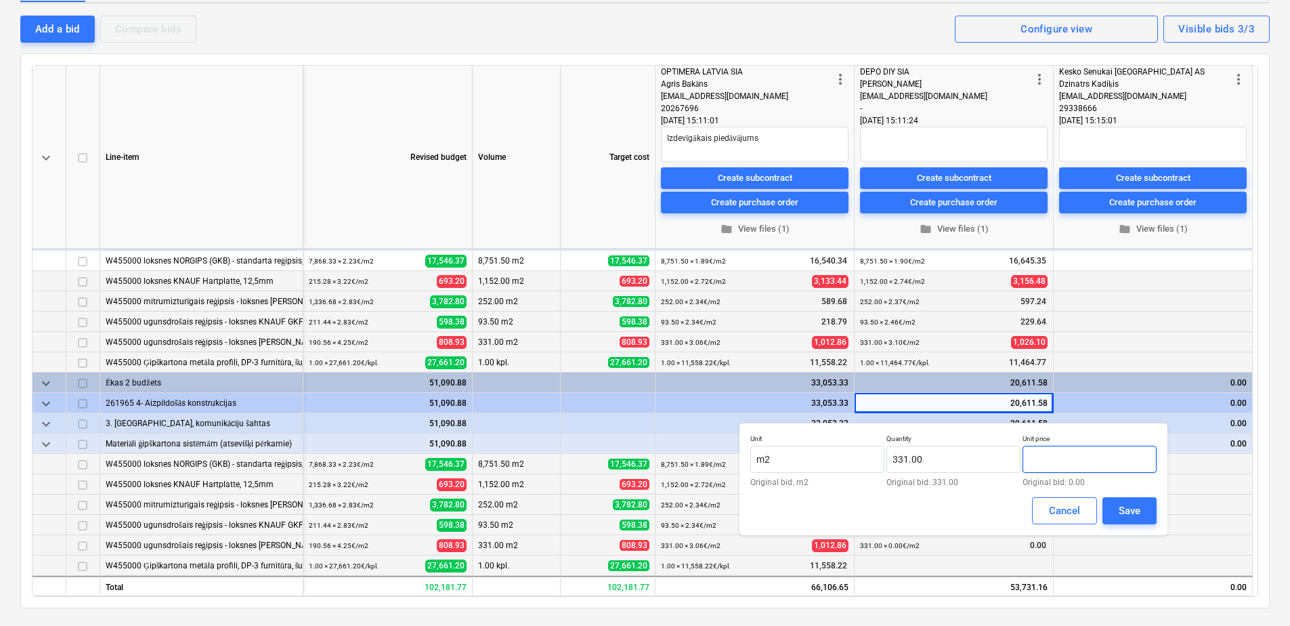
click at [1064, 461] on input "text" at bounding box center [1090, 459] width 134 height 27
type input "3.10"
click at [1133, 505] on div "Save" at bounding box center [1130, 511] width 22 height 18
type textarea "x"
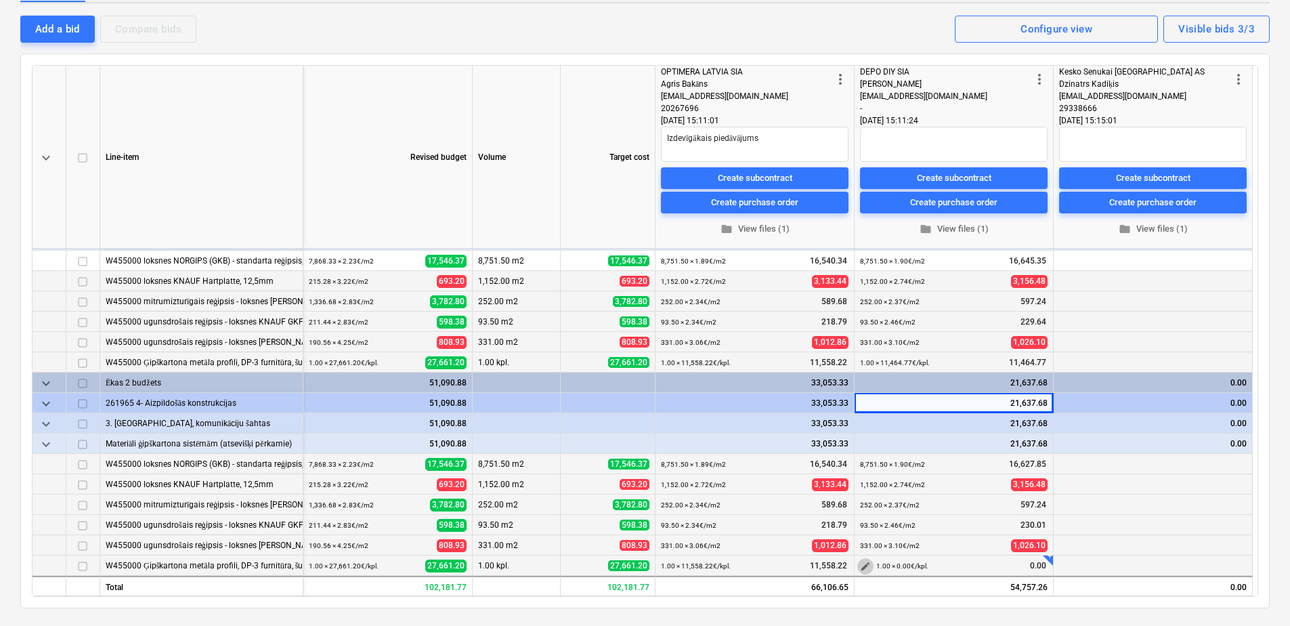
click at [864, 569] on span "edit" at bounding box center [865, 566] width 11 height 11
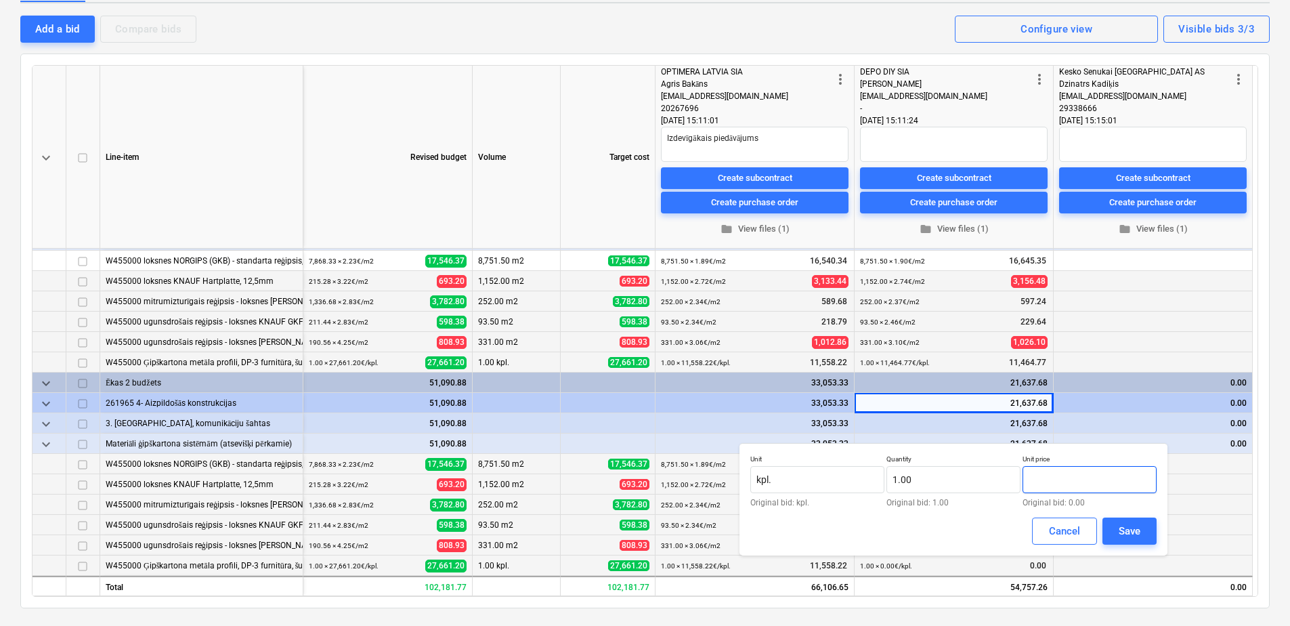
click at [1092, 489] on input "text" at bounding box center [1090, 479] width 134 height 27
type input "11,464.77"
click at [1128, 529] on div "Save" at bounding box center [1130, 531] width 22 height 18
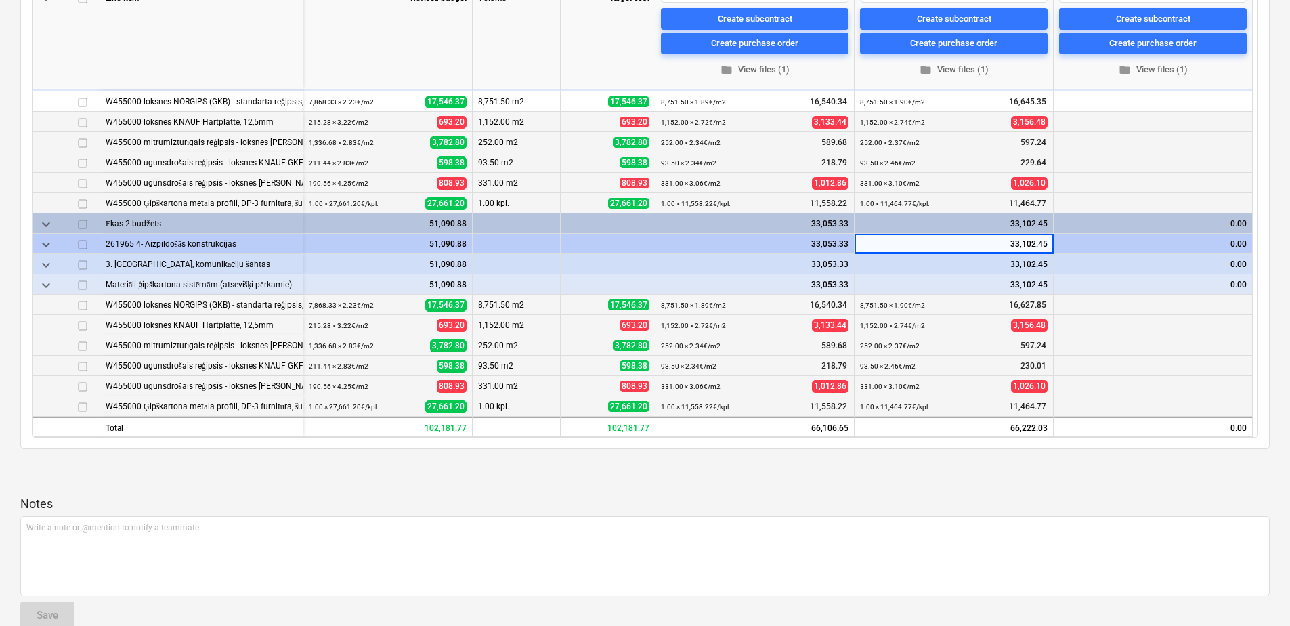
scroll to position [271, 0]
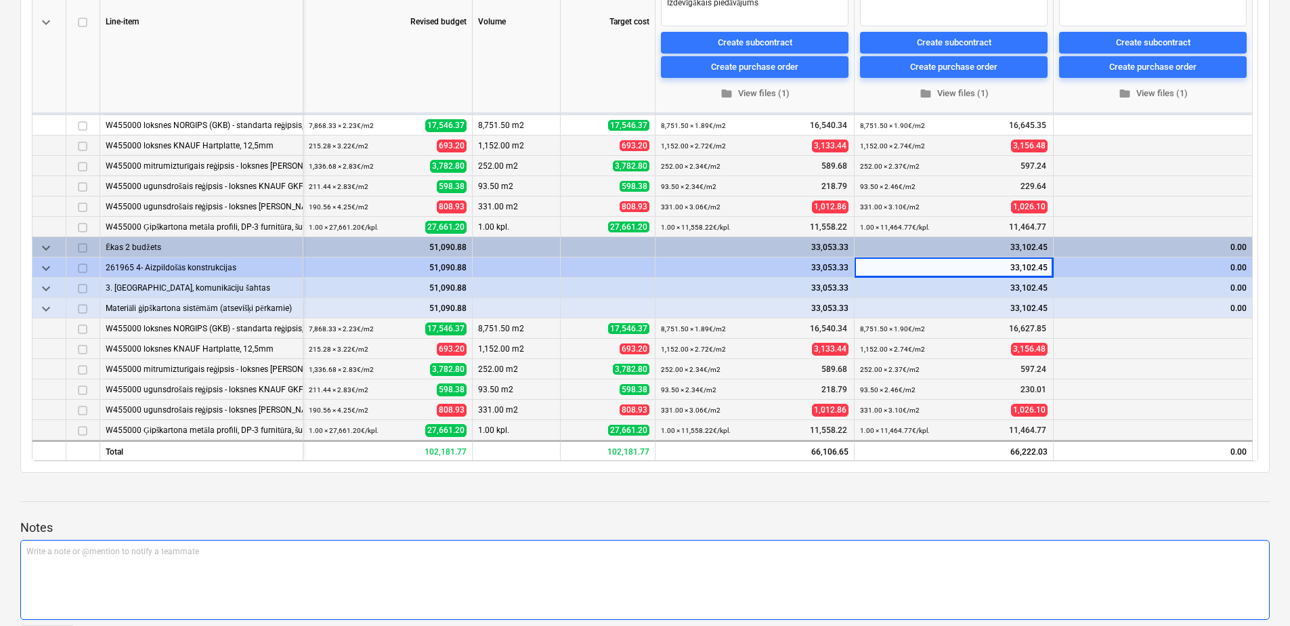
drag, startPoint x: 923, startPoint y: 591, endPoint x: 932, endPoint y: 581, distance: 13.9
click at [924, 590] on div "Write a note or @mention to notify a teammate [PERSON_NAME]" at bounding box center [644, 580] width 1249 height 80
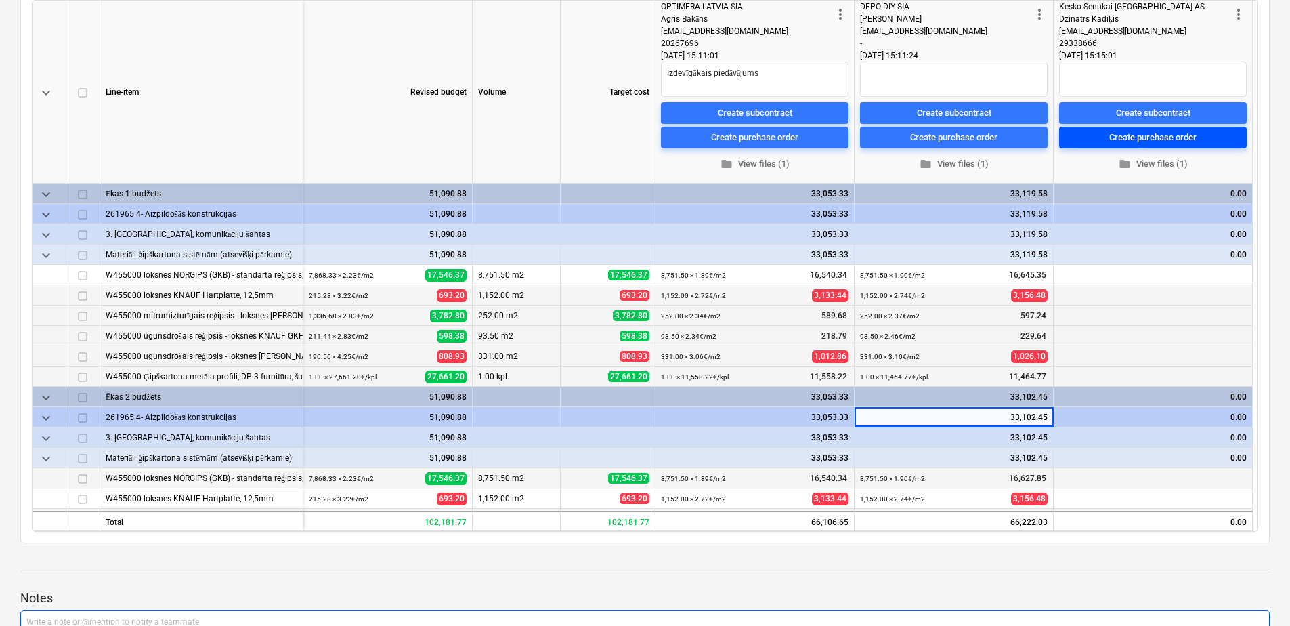
scroll to position [135, 0]
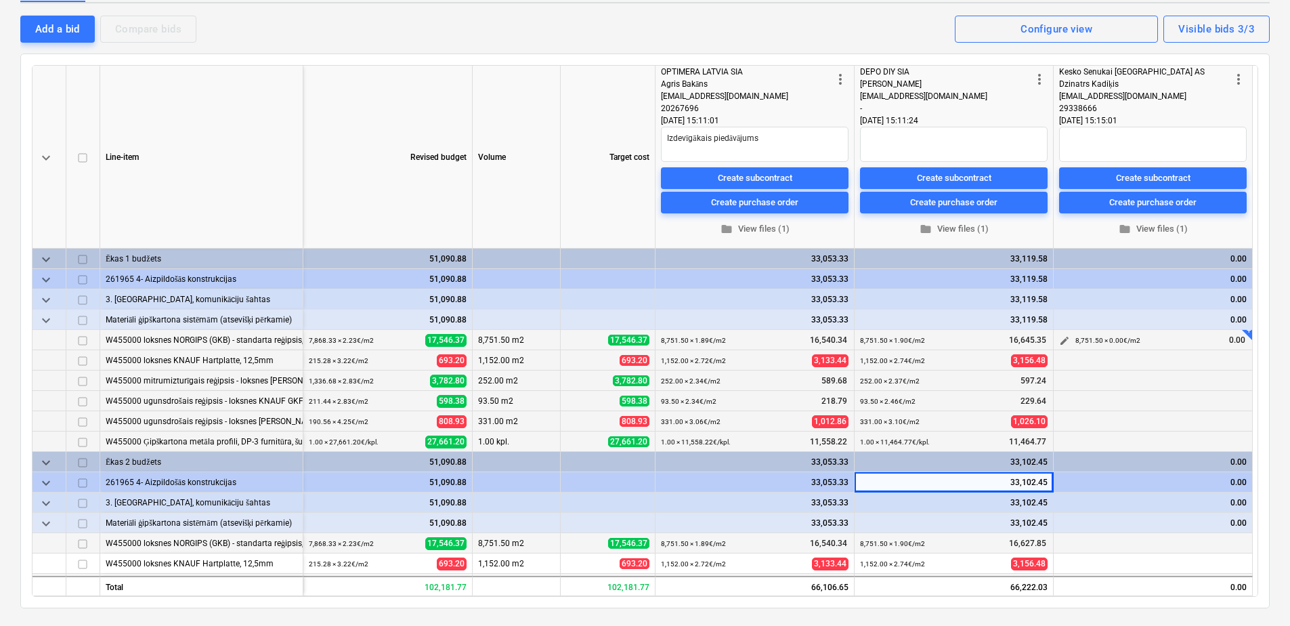
click at [1058, 339] on button "edit" at bounding box center [1064, 340] width 16 height 16
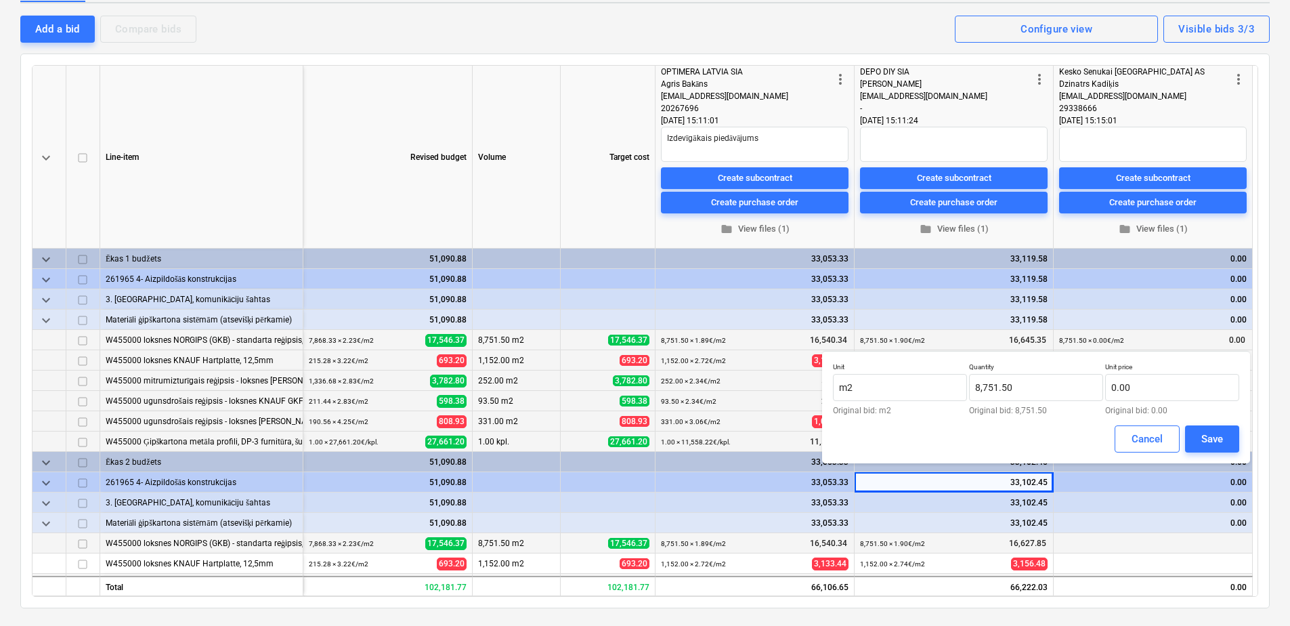
type textarea "x"
click at [1177, 385] on input "text" at bounding box center [1172, 387] width 134 height 27
type input "1.99"
click at [1220, 429] on button "Save" at bounding box center [1212, 438] width 54 height 27
type textarea "x"
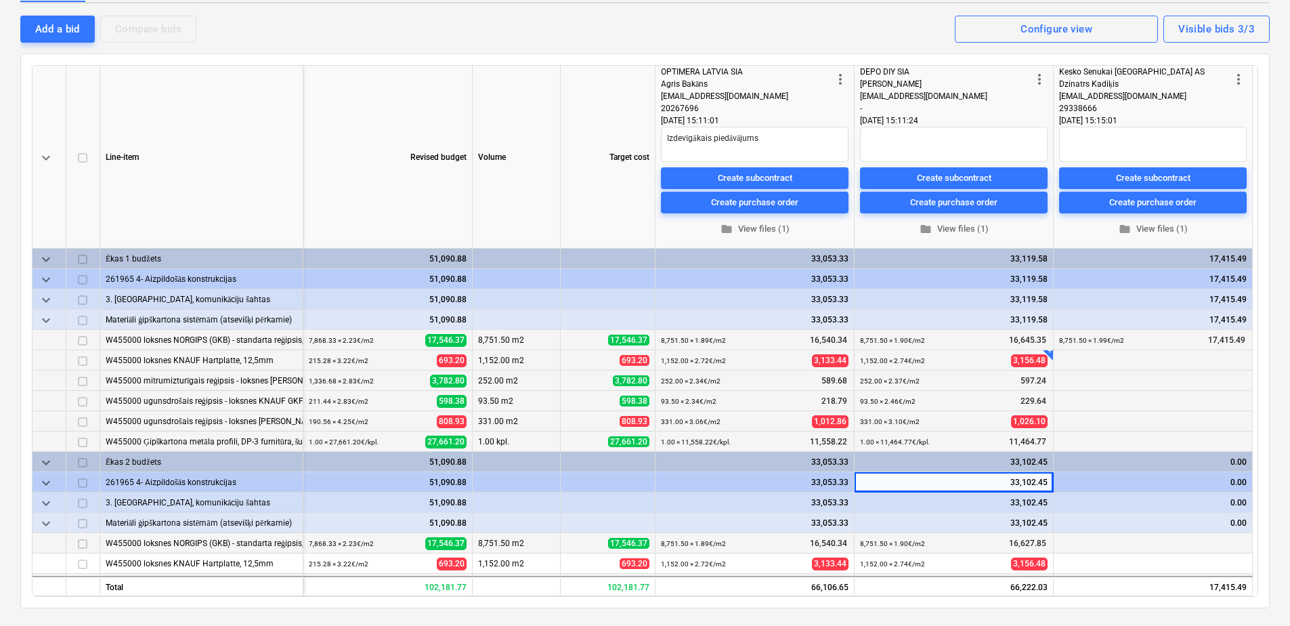
click at [1050, 357] on div "+" at bounding box center [1048, 355] width 10 height 10
click at [1228, 367] on div "1,152.00 × 0.00€ / m2 0.00" at bounding box center [1160, 360] width 171 height 21
click at [1062, 362] on span "edit" at bounding box center [1064, 361] width 11 height 11
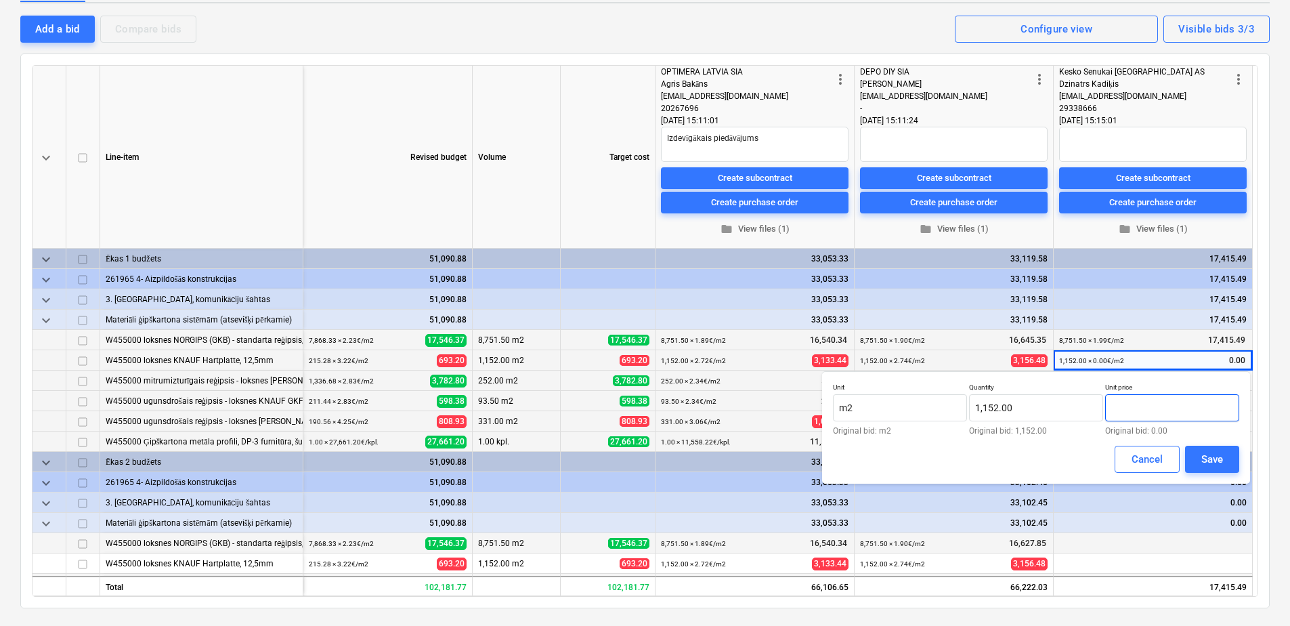
click at [1174, 404] on input "text" at bounding box center [1172, 407] width 134 height 27
type input "2.87"
click at [1210, 461] on div "Save" at bounding box center [1212, 459] width 22 height 18
type textarea "x"
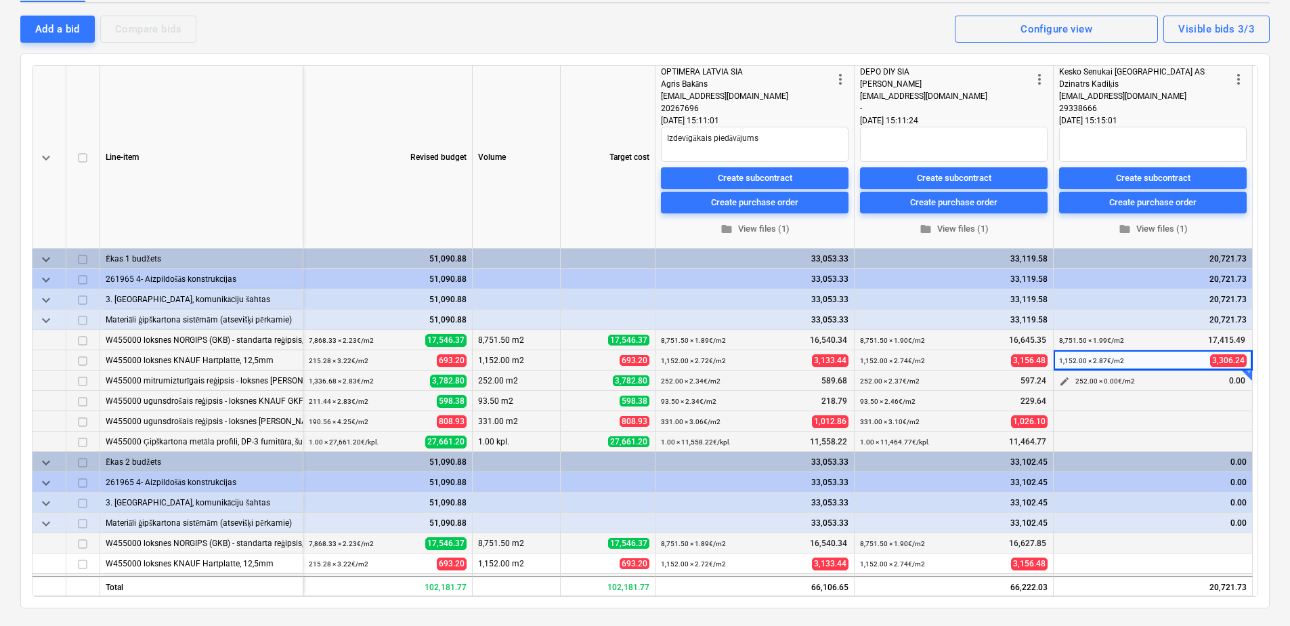
click at [1065, 381] on span "edit" at bounding box center [1064, 381] width 11 height 11
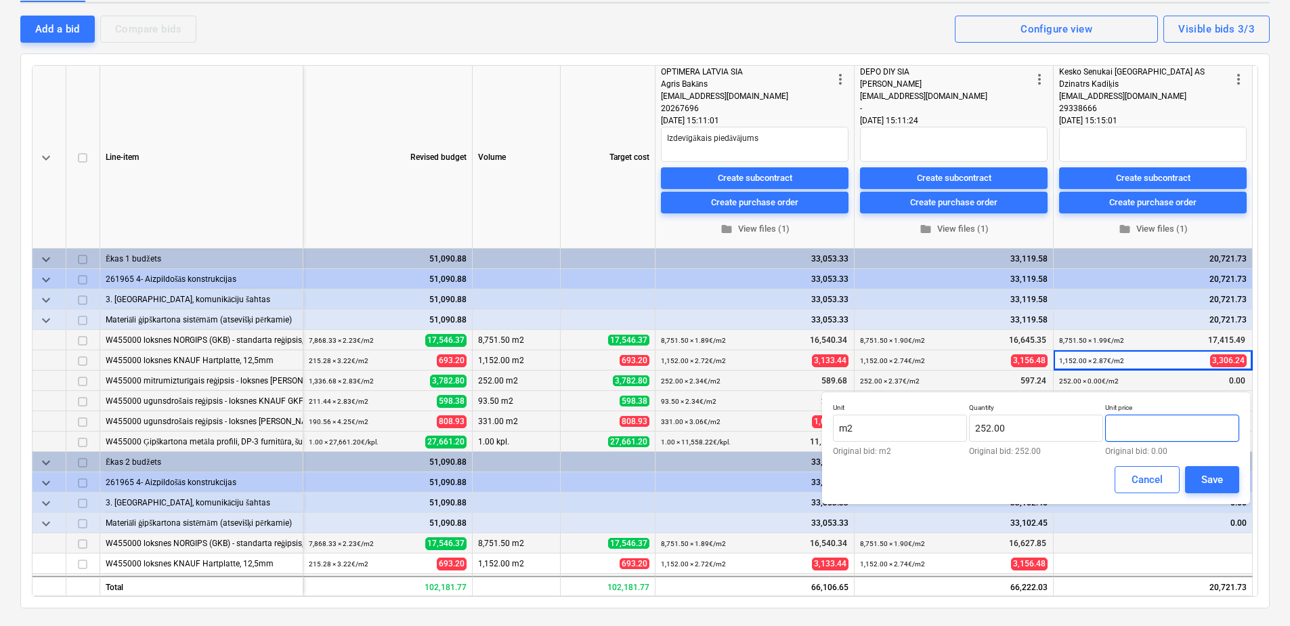
click at [1182, 427] on input "text" at bounding box center [1172, 427] width 134 height 27
type input "2.47"
click at [1222, 475] on div "Save" at bounding box center [1212, 480] width 22 height 18
type textarea "x"
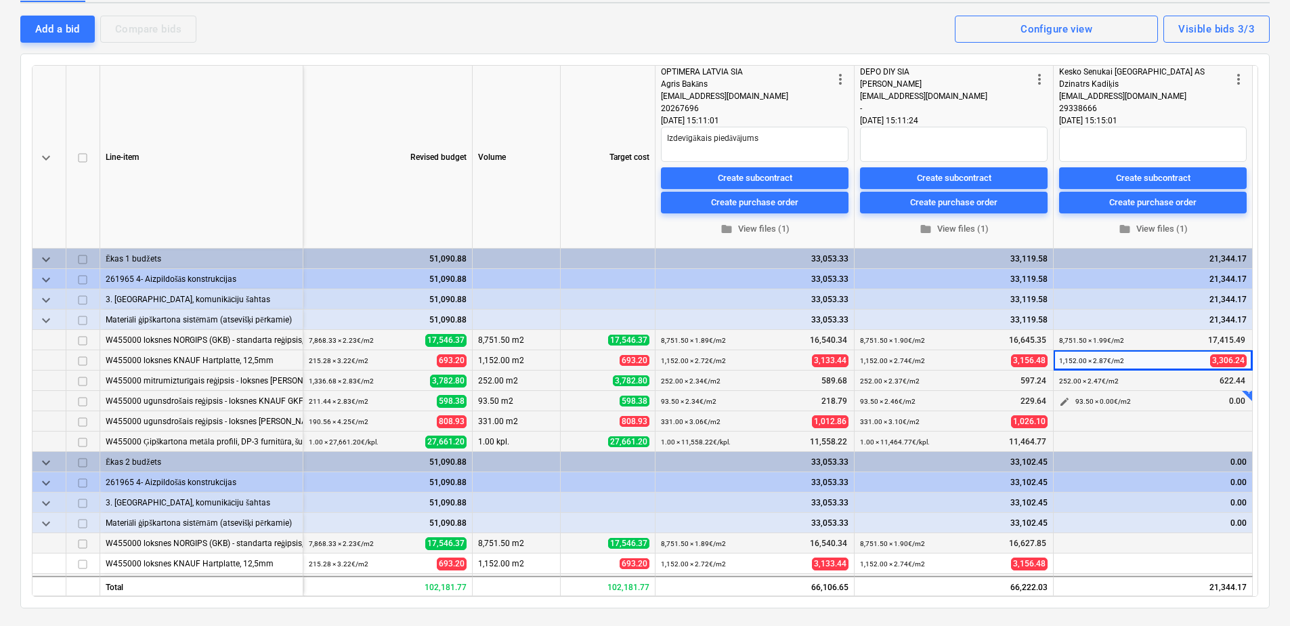
click at [1067, 400] on span "edit" at bounding box center [1064, 401] width 11 height 11
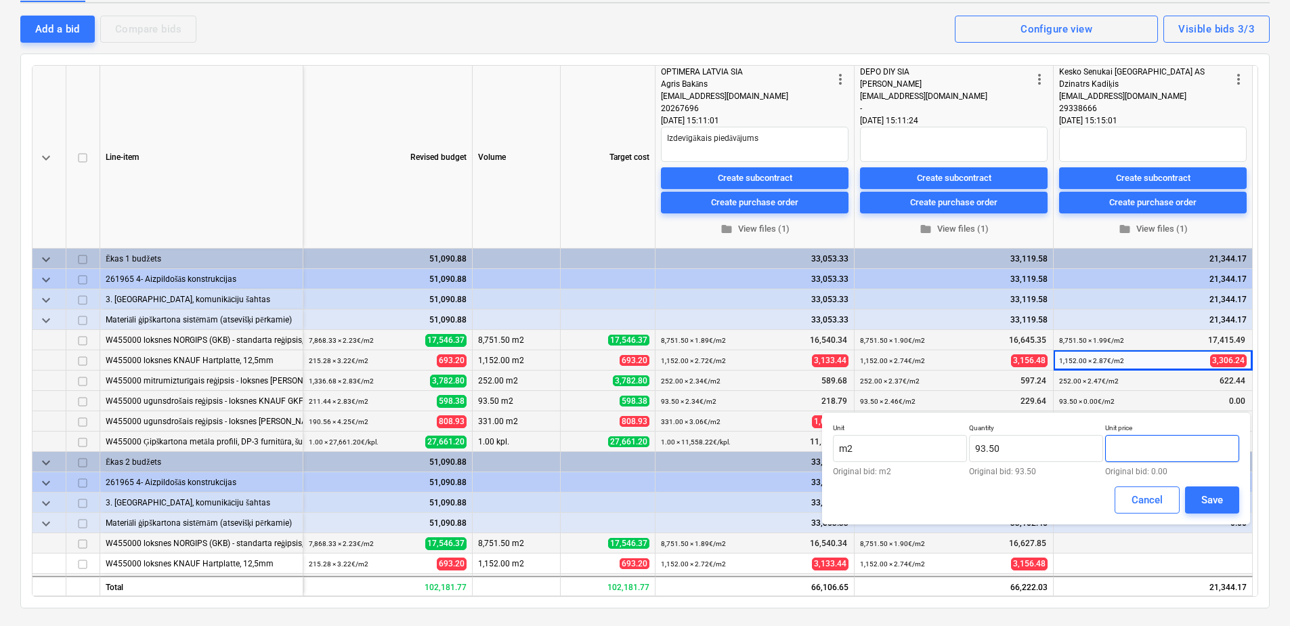
click at [1160, 452] on input "text" at bounding box center [1172, 448] width 134 height 27
type input "2.47"
click at [1208, 484] on div at bounding box center [1036, 480] width 406 height 11
click at [1208, 492] on div "Save" at bounding box center [1212, 500] width 22 height 18
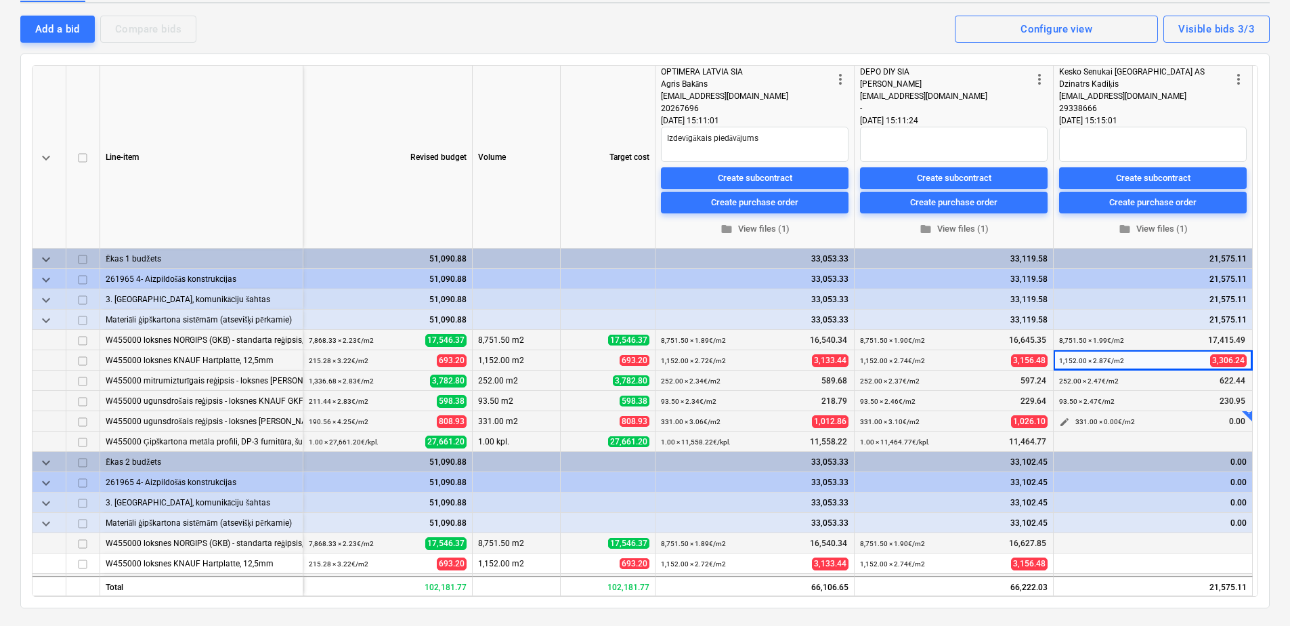
click at [1064, 421] on span "edit" at bounding box center [1064, 421] width 11 height 11
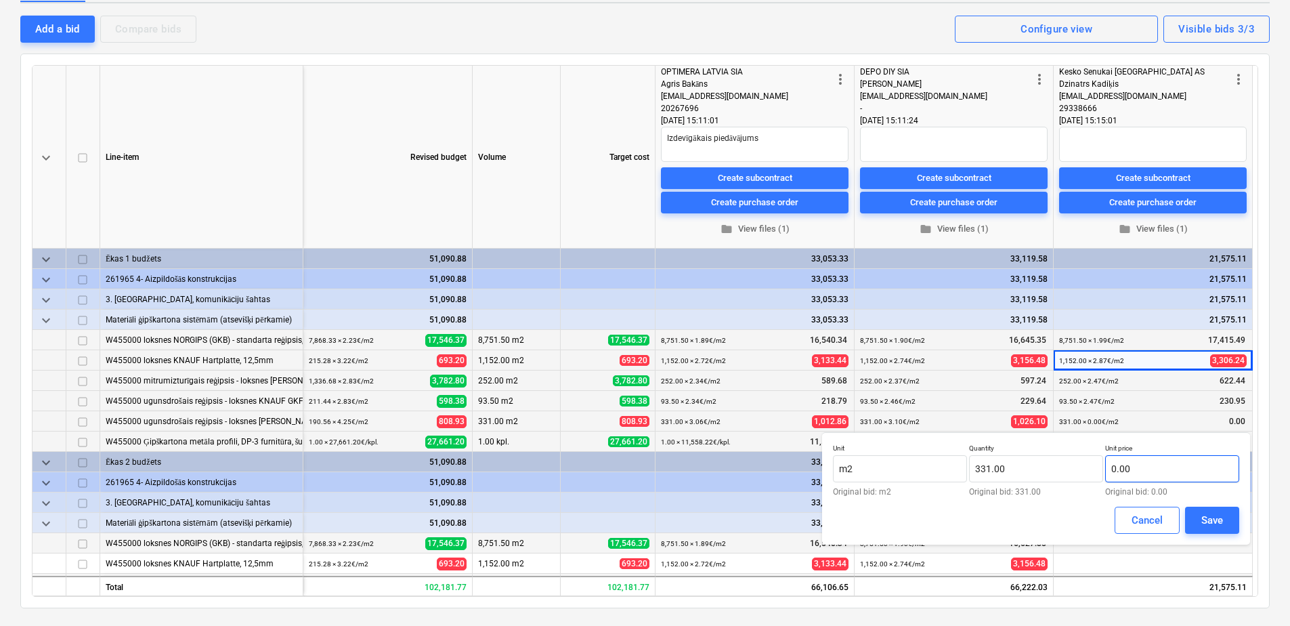
click at [1150, 470] on input "0.00" at bounding box center [1172, 468] width 134 height 27
type textarea "x"
type input "3.23"
click at [1217, 519] on div "Save" at bounding box center [1212, 520] width 22 height 18
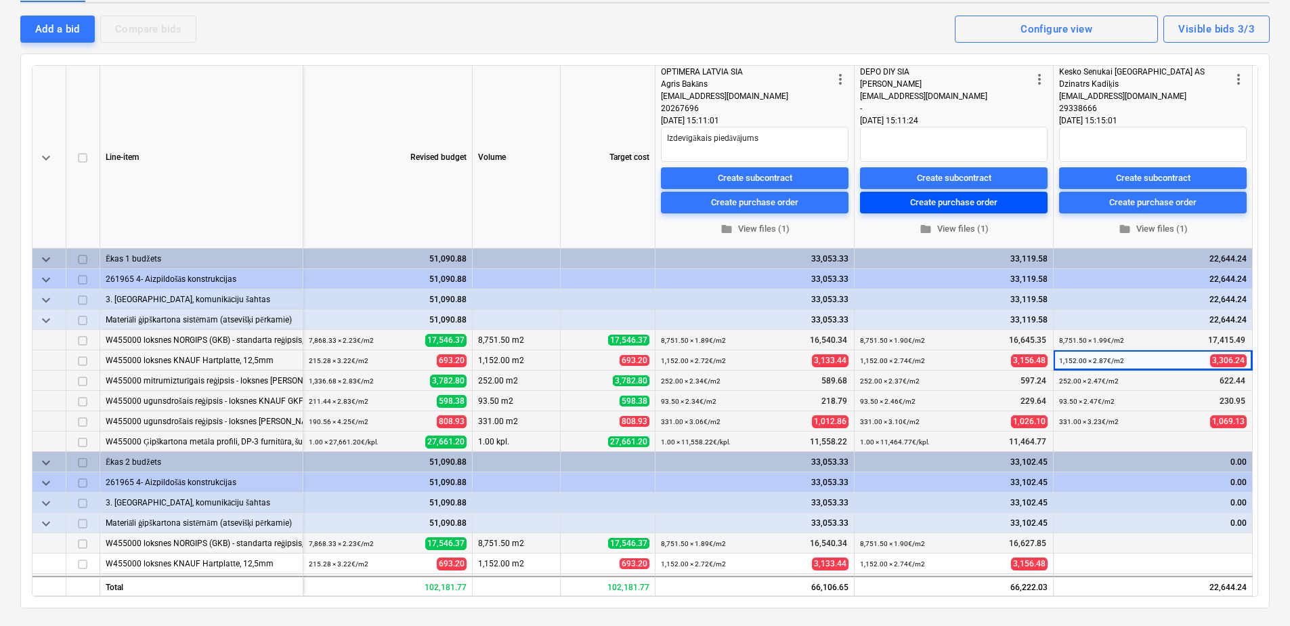
type textarea "x"
click at [1060, 436] on button "edit" at bounding box center [1064, 442] width 16 height 16
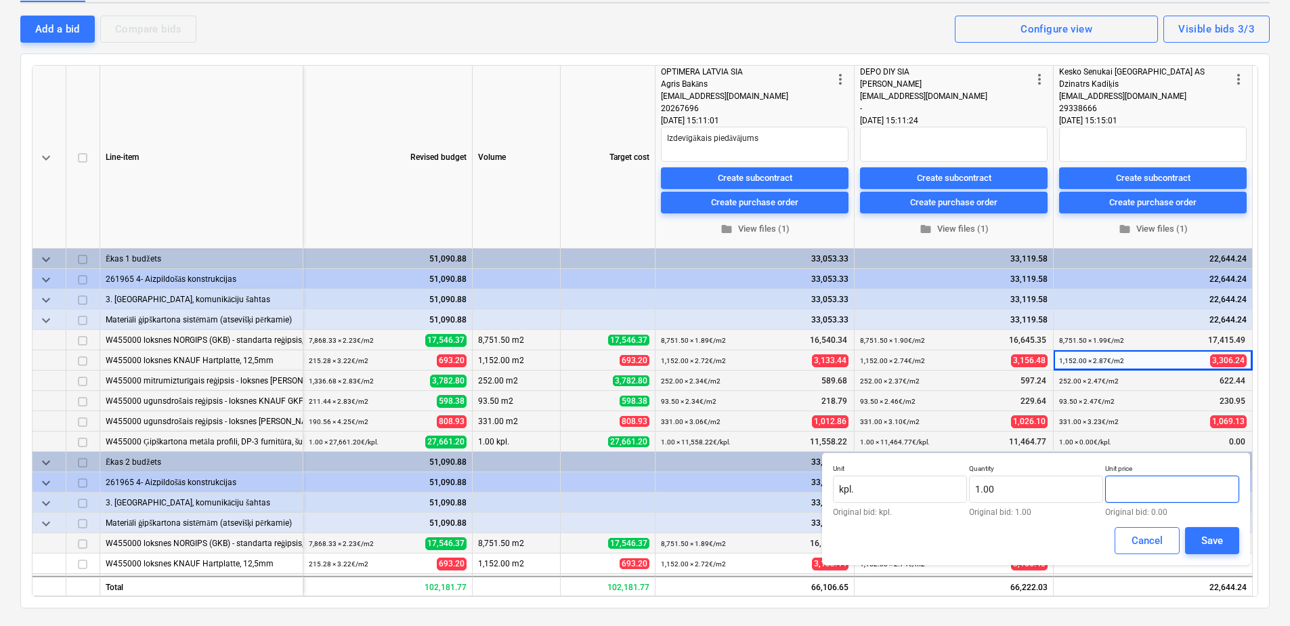
click at [1168, 495] on input "text" at bounding box center [1172, 488] width 134 height 27
paste input "12002,04"
type input "12002,04"
click at [1142, 488] on input "12002,04" at bounding box center [1172, 488] width 134 height 27
type textarea "x"
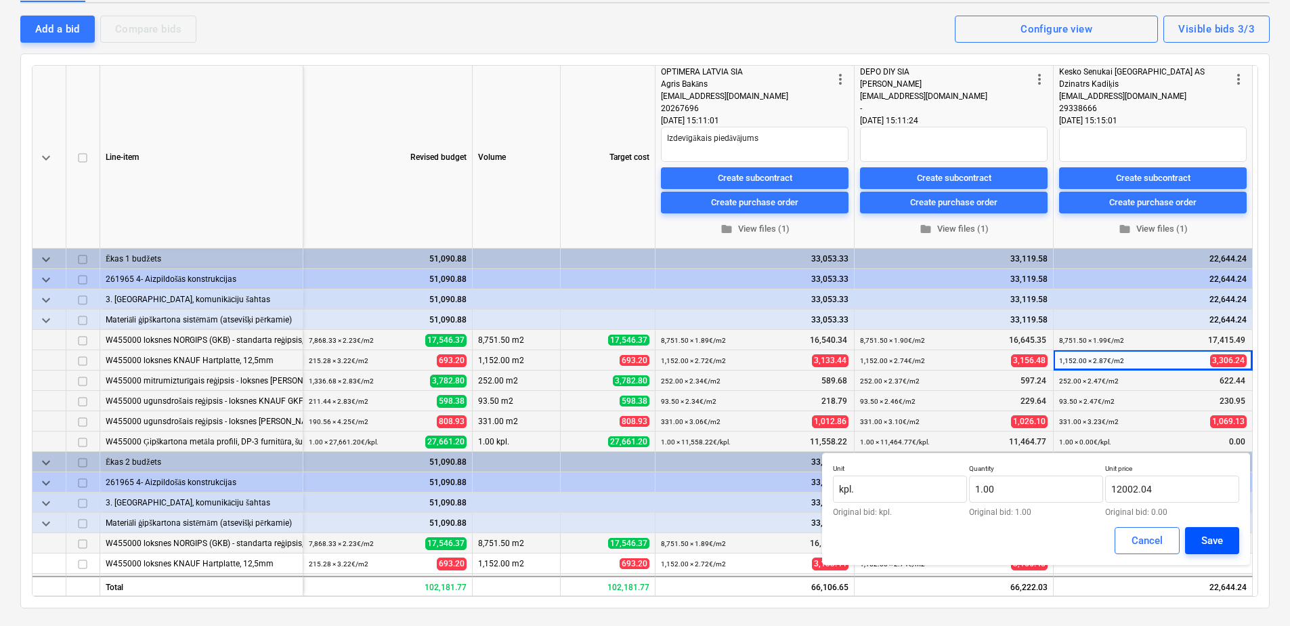
type input "12,002.04"
click at [1211, 545] on div "Save" at bounding box center [1212, 541] width 22 height 18
type textarea "x"
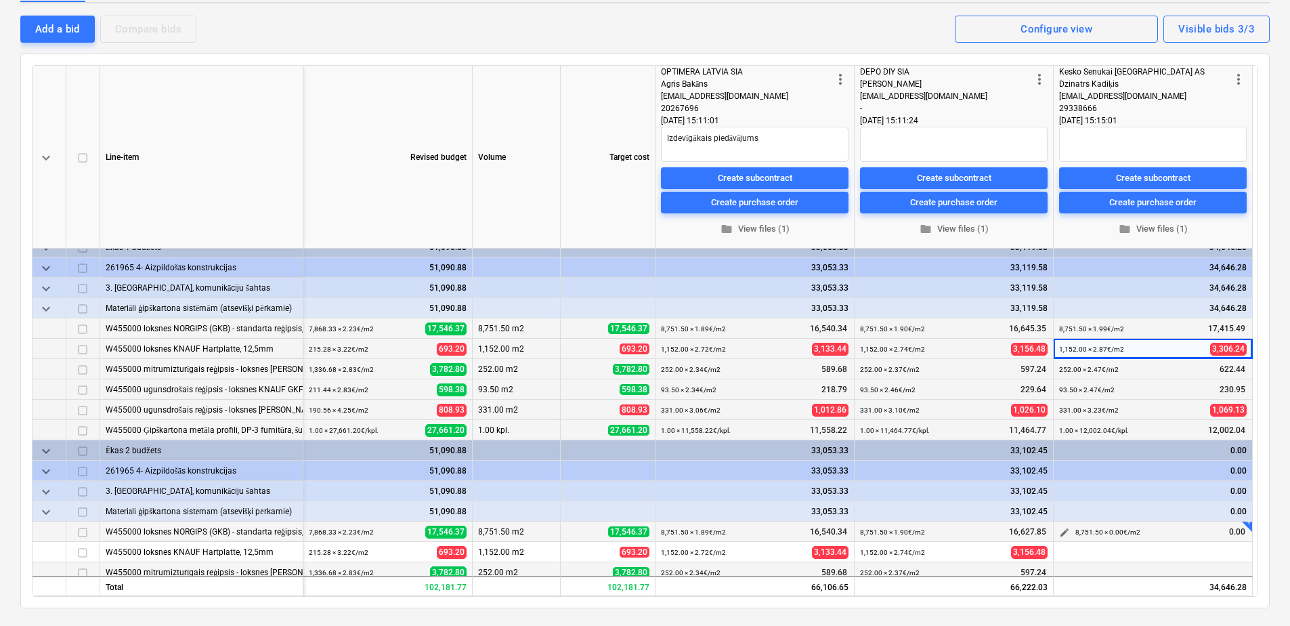
scroll to position [79, 0]
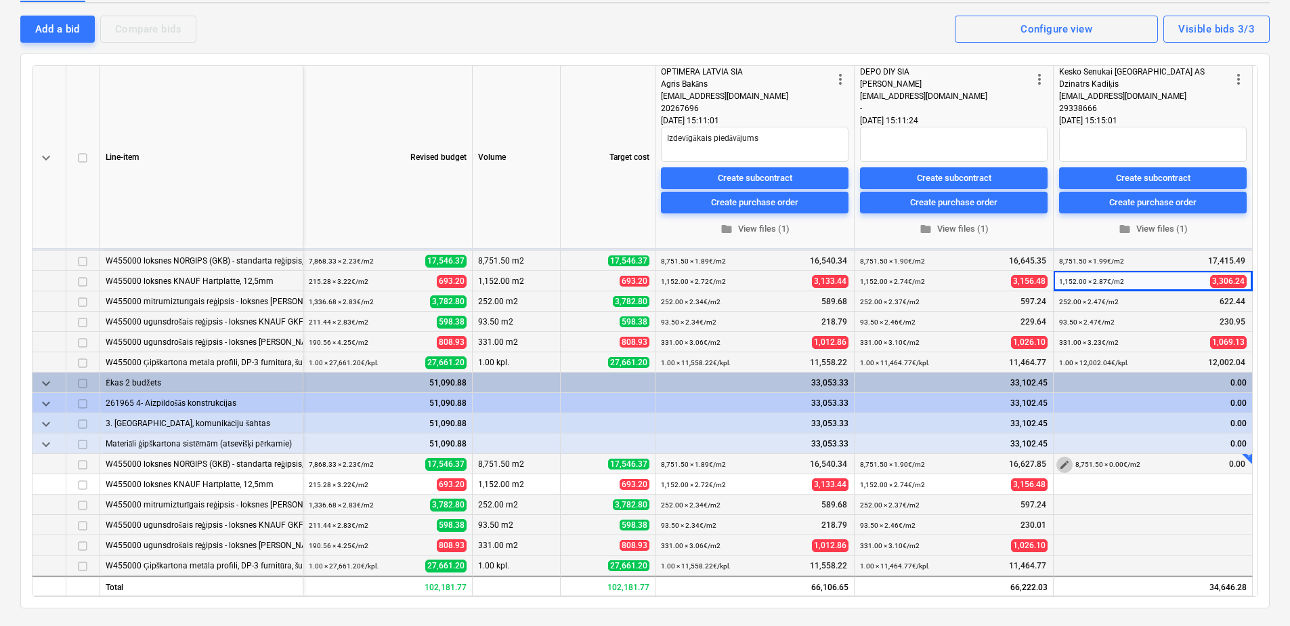
click at [1058, 465] on button "edit" at bounding box center [1064, 464] width 16 height 16
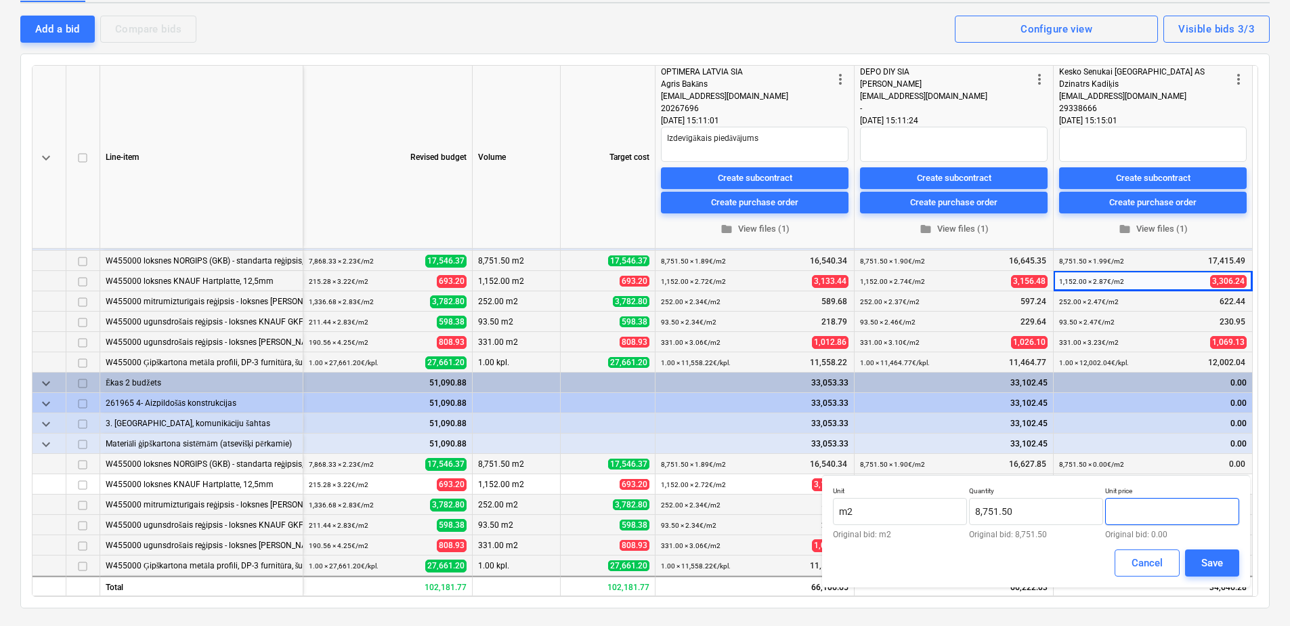
click at [1155, 517] on input "text" at bounding box center [1172, 511] width 134 height 27
type input "1.99"
click at [1211, 556] on div "Save" at bounding box center [1212, 563] width 22 height 18
type textarea "x"
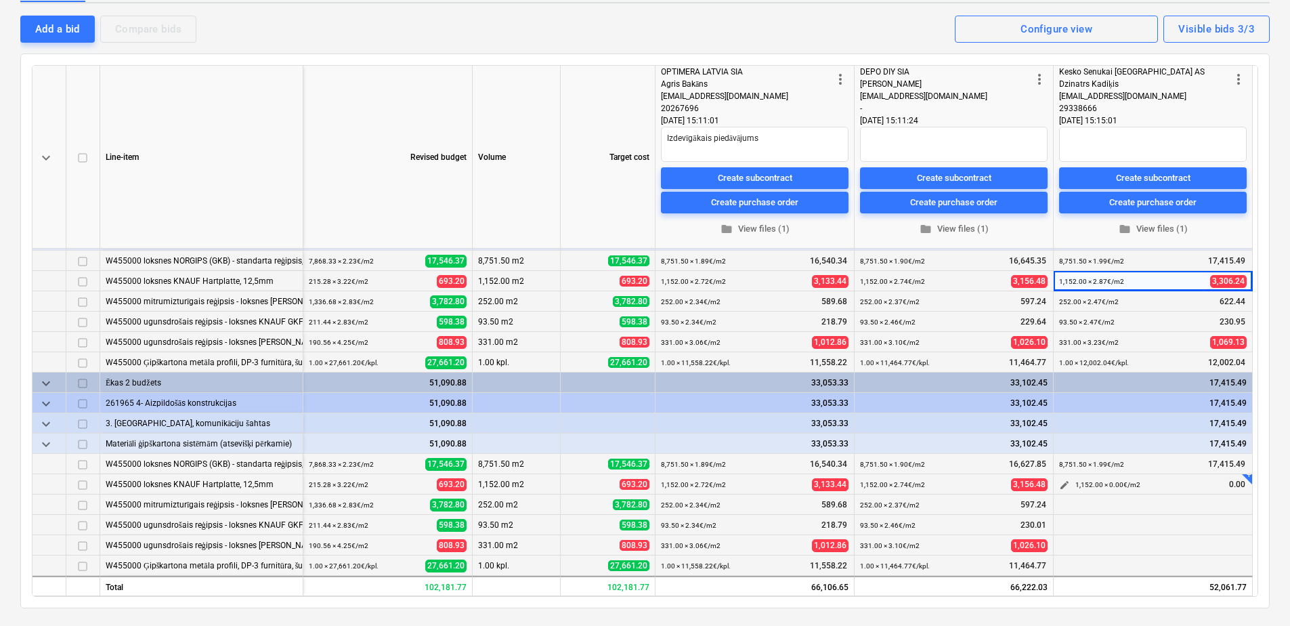
click at [1060, 481] on span "edit" at bounding box center [1064, 484] width 11 height 11
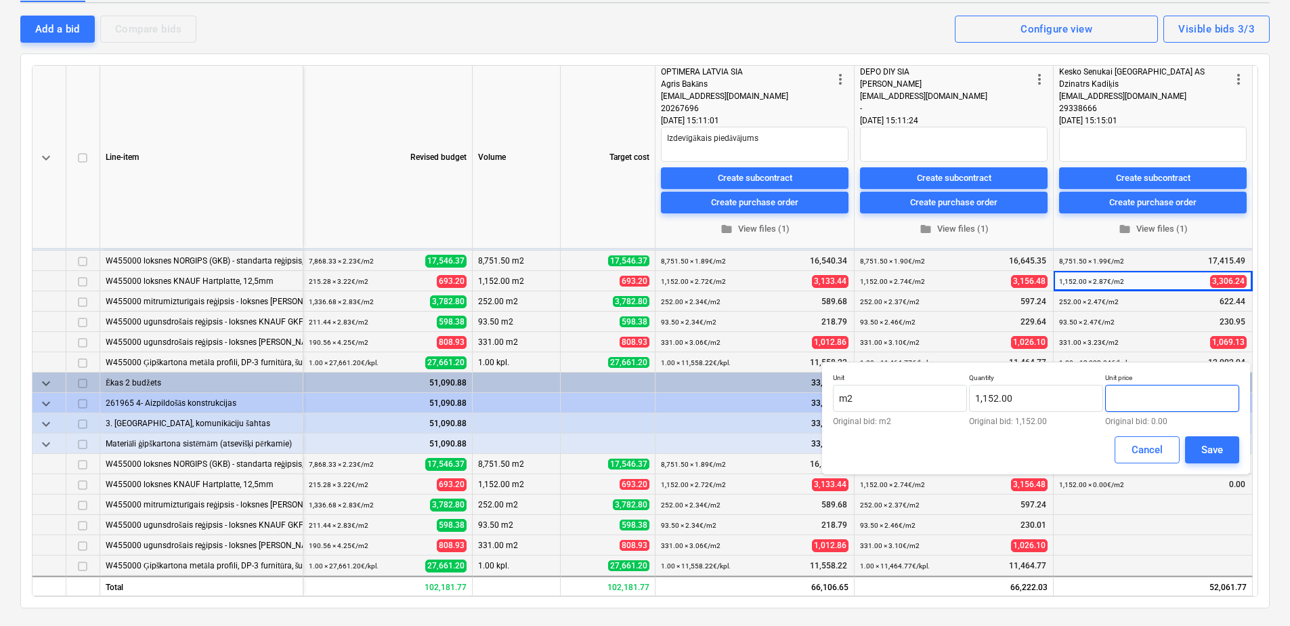
click at [1148, 395] on input "text" at bounding box center [1172, 398] width 134 height 27
type input "2.87"
click at [1217, 453] on div "Save" at bounding box center [1212, 450] width 22 height 18
type textarea "x"
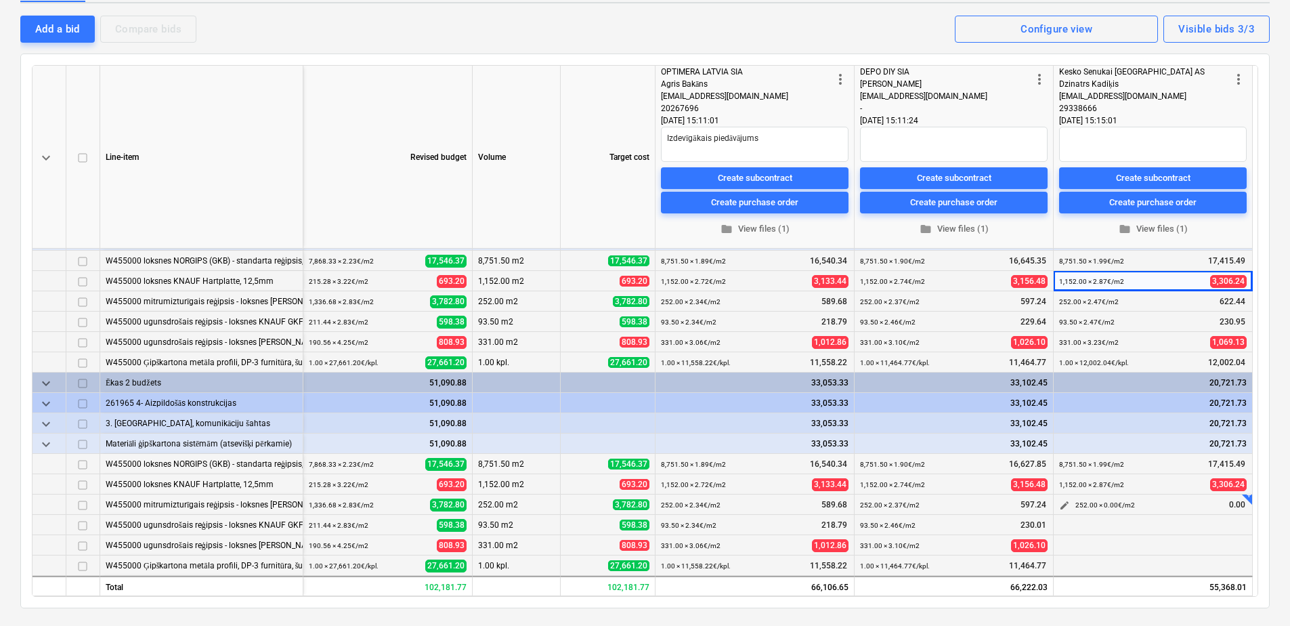
click at [1058, 507] on button "edit" at bounding box center [1064, 505] width 16 height 16
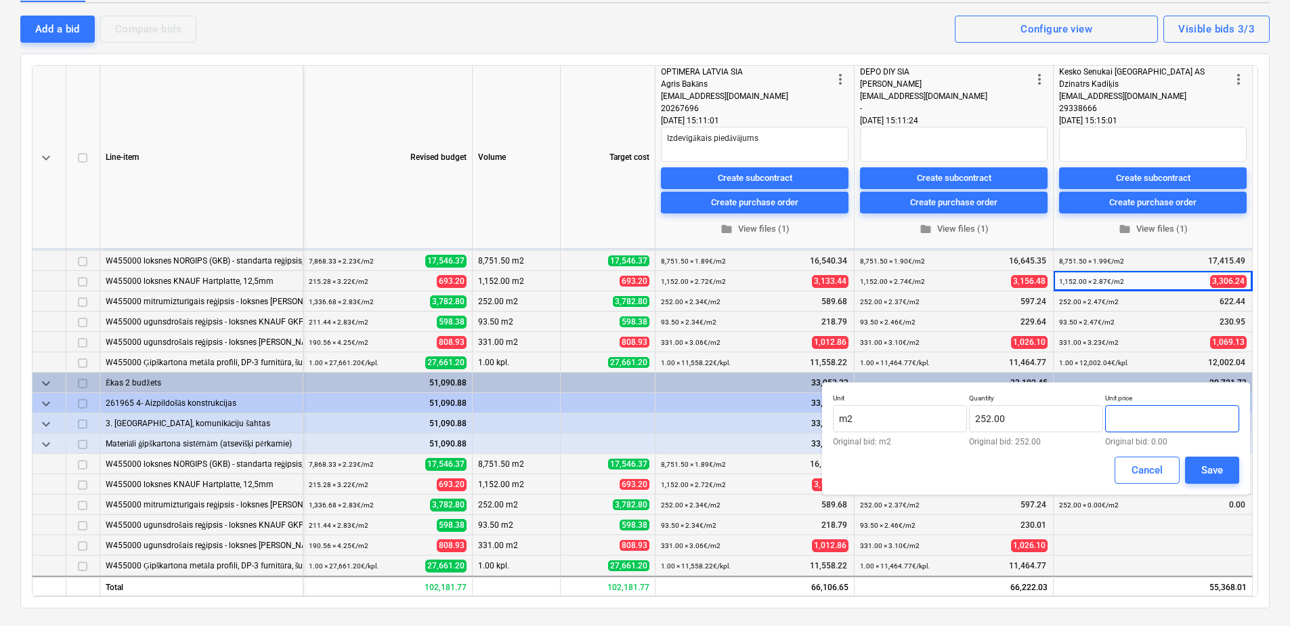
click at [1153, 422] on input "text" at bounding box center [1172, 418] width 134 height 27
type input "2.47"
click at [1203, 462] on div "Save" at bounding box center [1212, 470] width 22 height 18
type textarea "x"
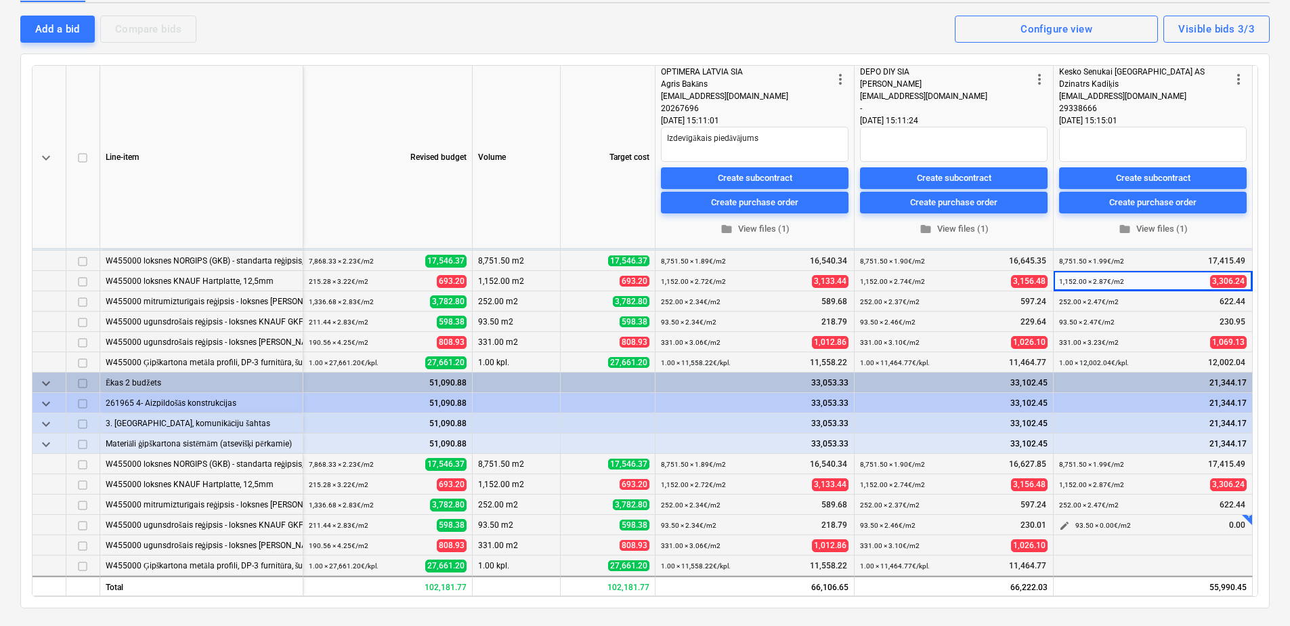
click at [1060, 522] on span "edit" at bounding box center [1064, 525] width 11 height 11
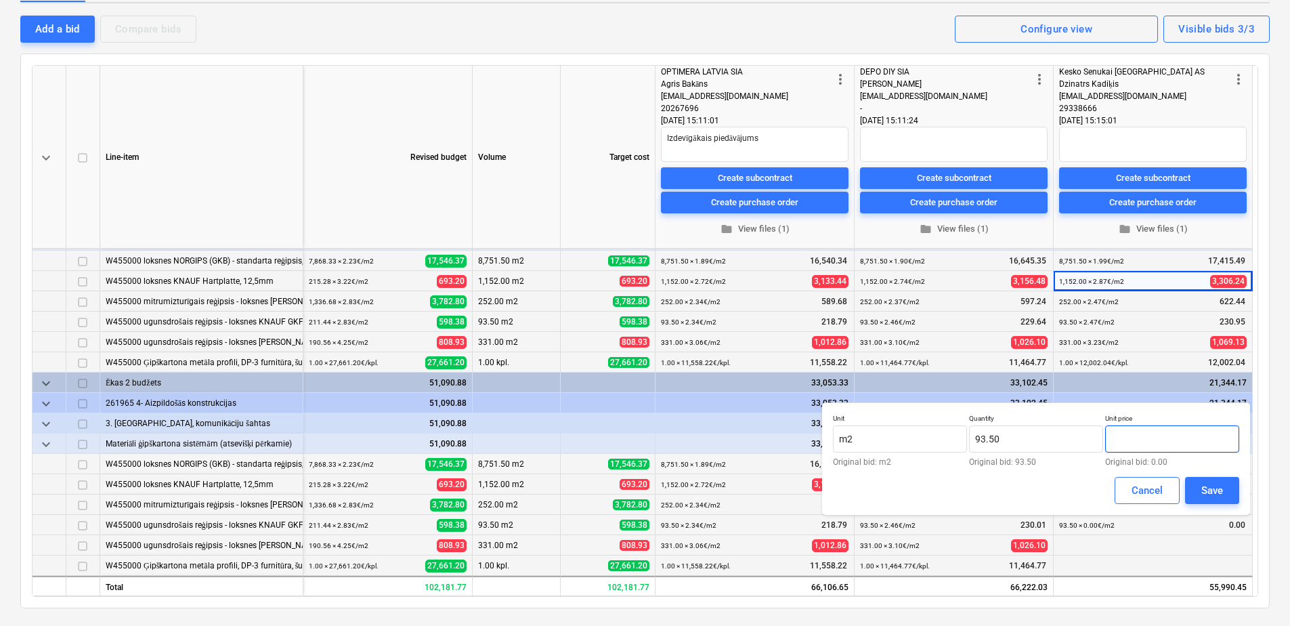
click at [1180, 434] on input "text" at bounding box center [1172, 438] width 134 height 27
type input "2.47"
click at [1211, 488] on div "Save" at bounding box center [1212, 490] width 22 height 18
type textarea "x"
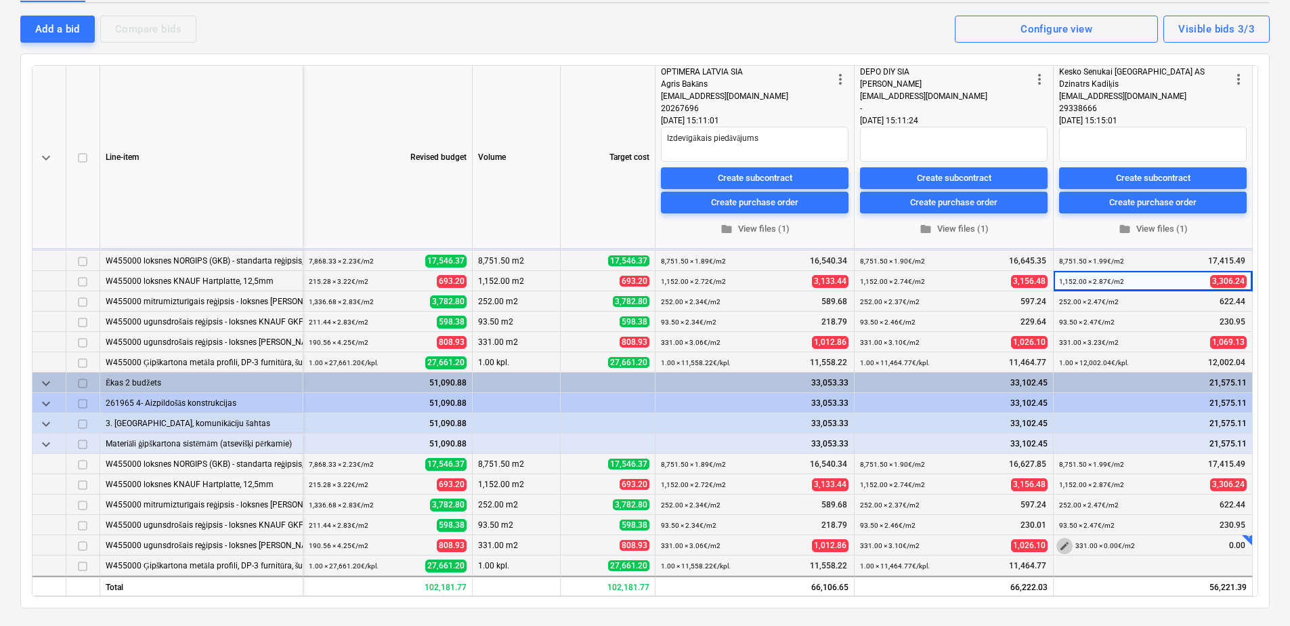
click at [1059, 544] on span "edit" at bounding box center [1064, 545] width 11 height 11
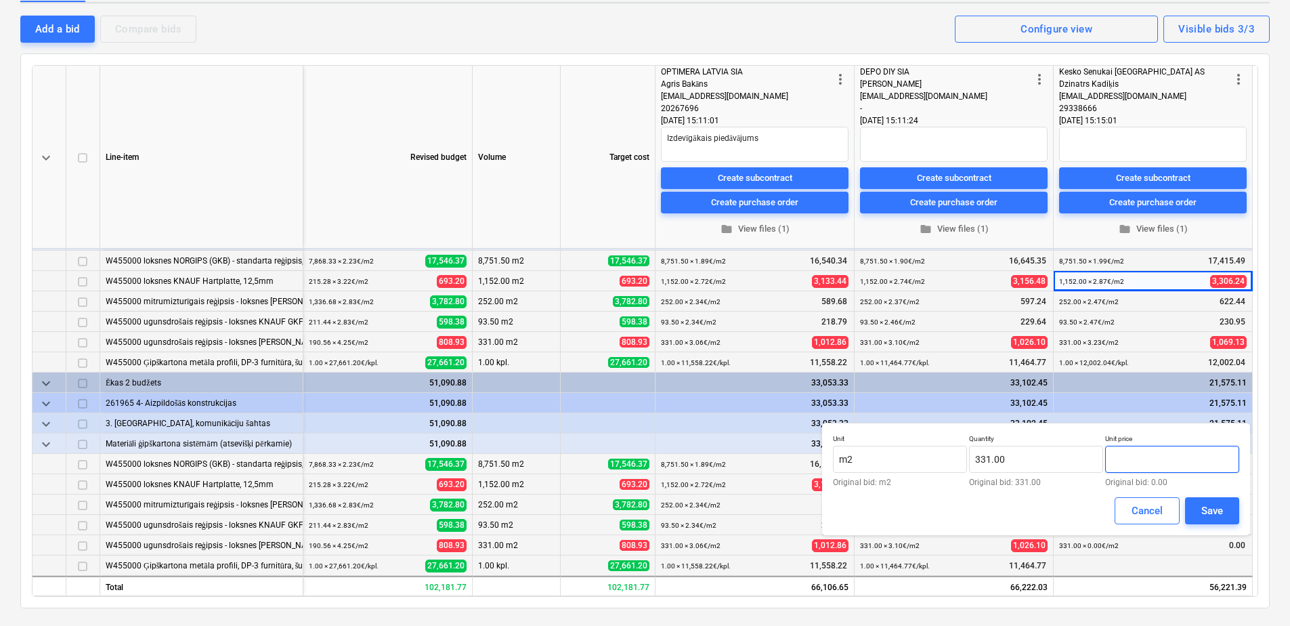
click at [1165, 456] on input "text" at bounding box center [1172, 459] width 134 height 27
type input "3.23"
click at [1194, 508] on button "Save" at bounding box center [1212, 510] width 54 height 27
type textarea "x"
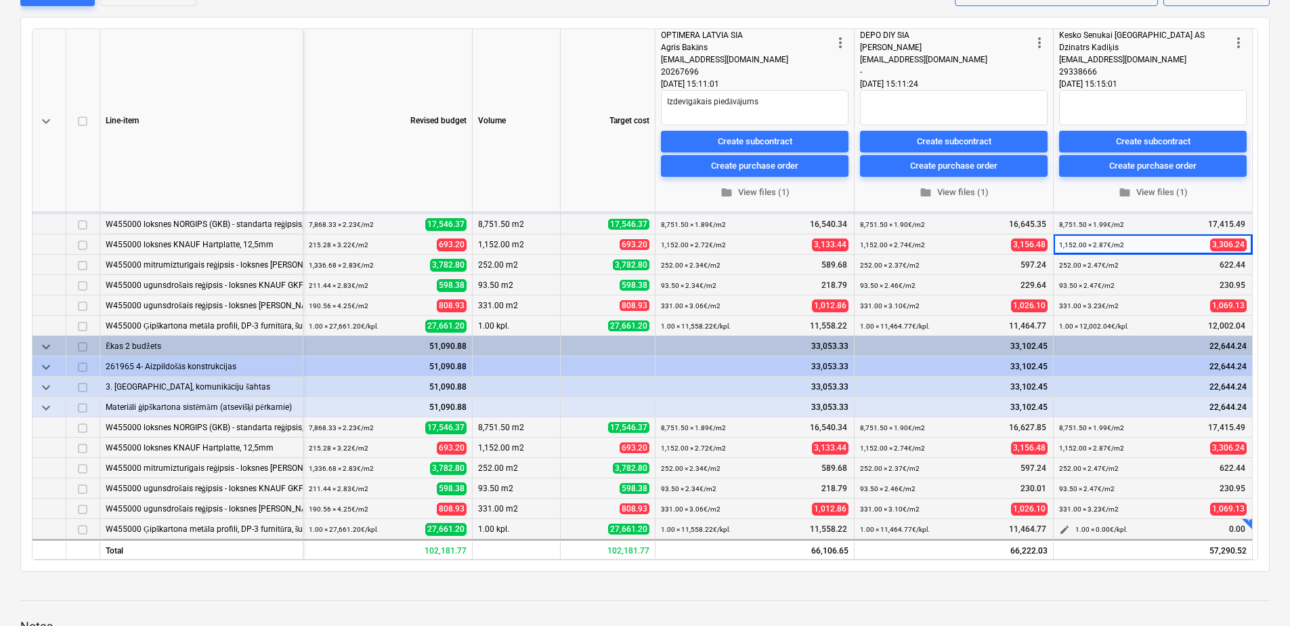
scroll to position [203, 0]
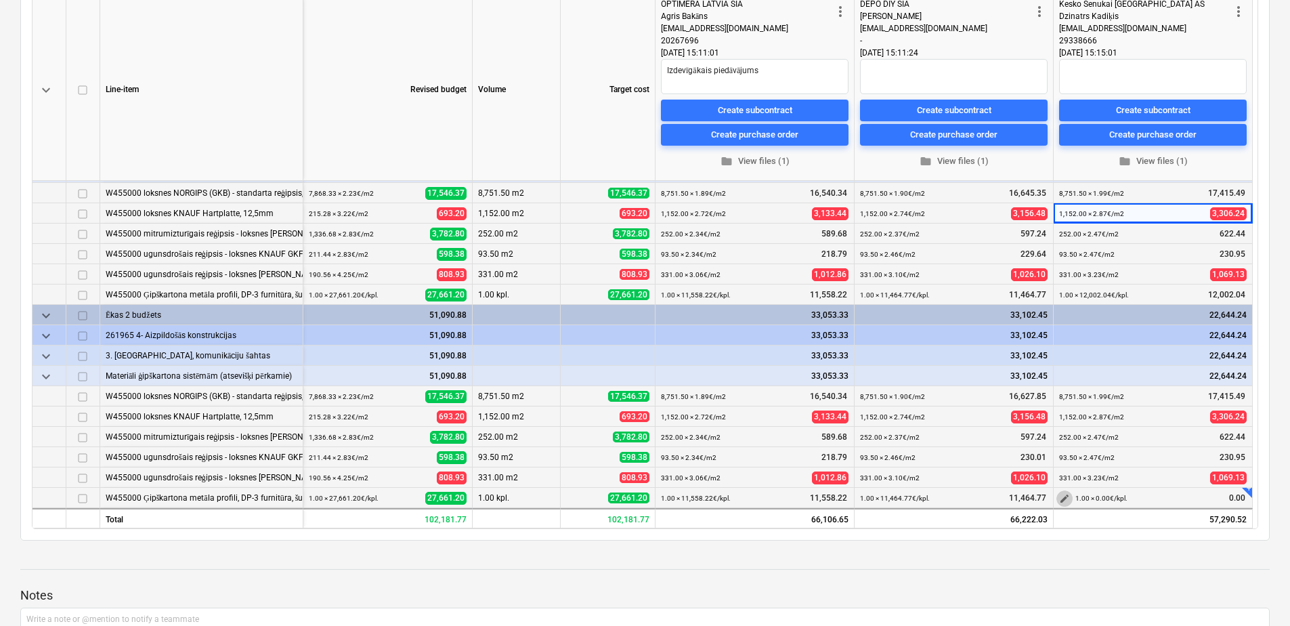
click at [1070, 500] on button "edit" at bounding box center [1064, 498] width 16 height 16
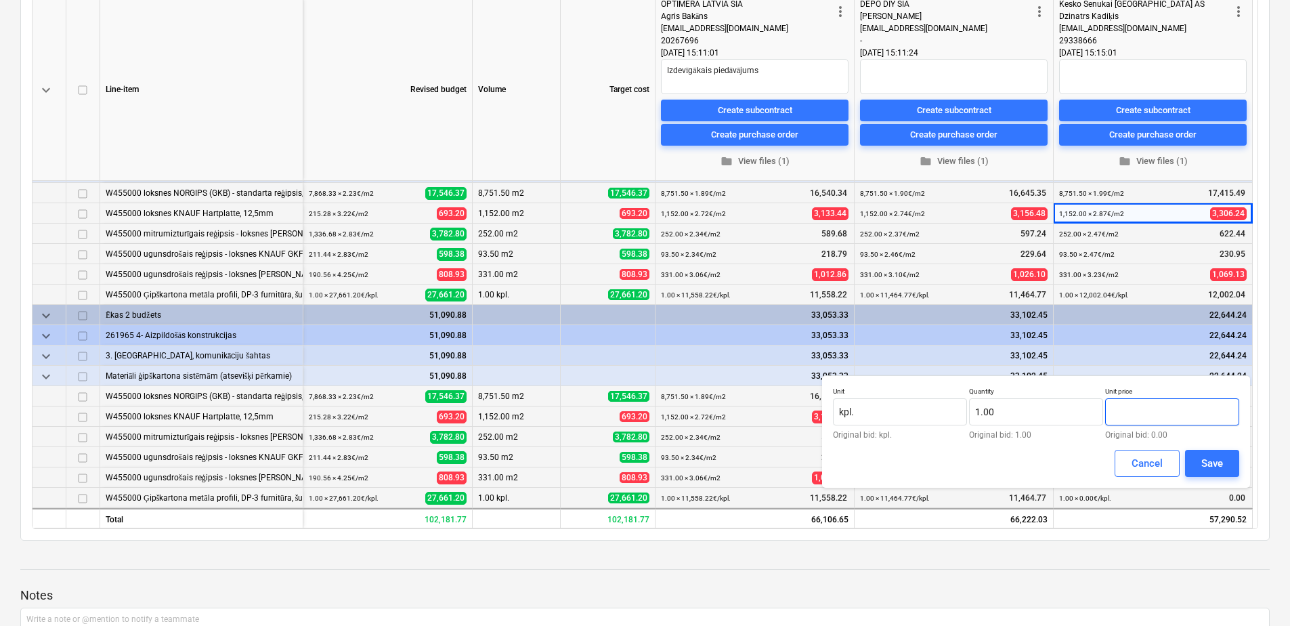
click at [1147, 412] on input "text" at bounding box center [1172, 411] width 134 height 27
type input "12,002.04"
click at [1213, 456] on div "Save" at bounding box center [1212, 463] width 22 height 18
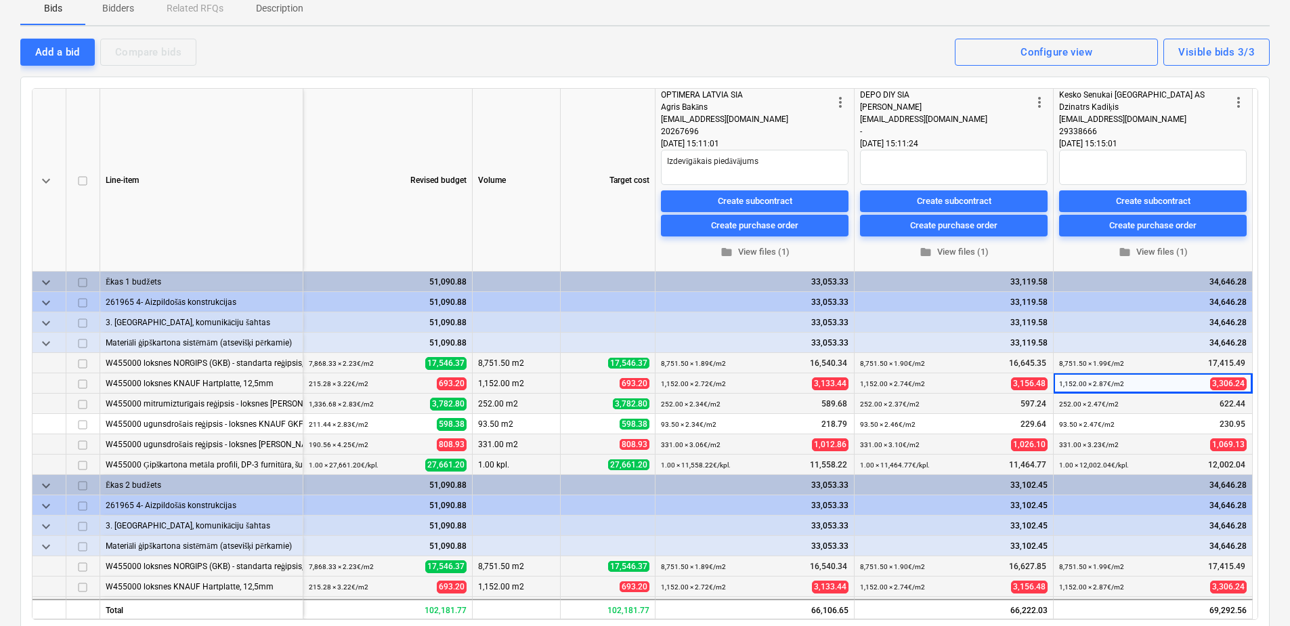
scroll to position [0, 0]
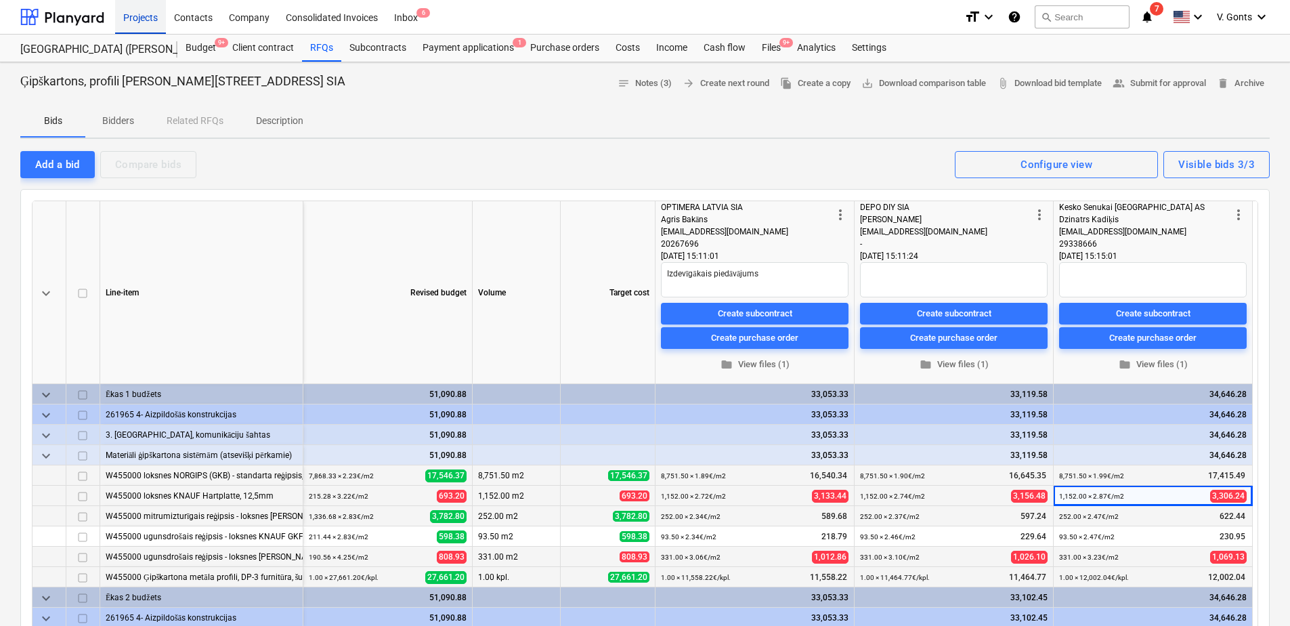
click at [140, 18] on div "Projects" at bounding box center [140, 16] width 51 height 35
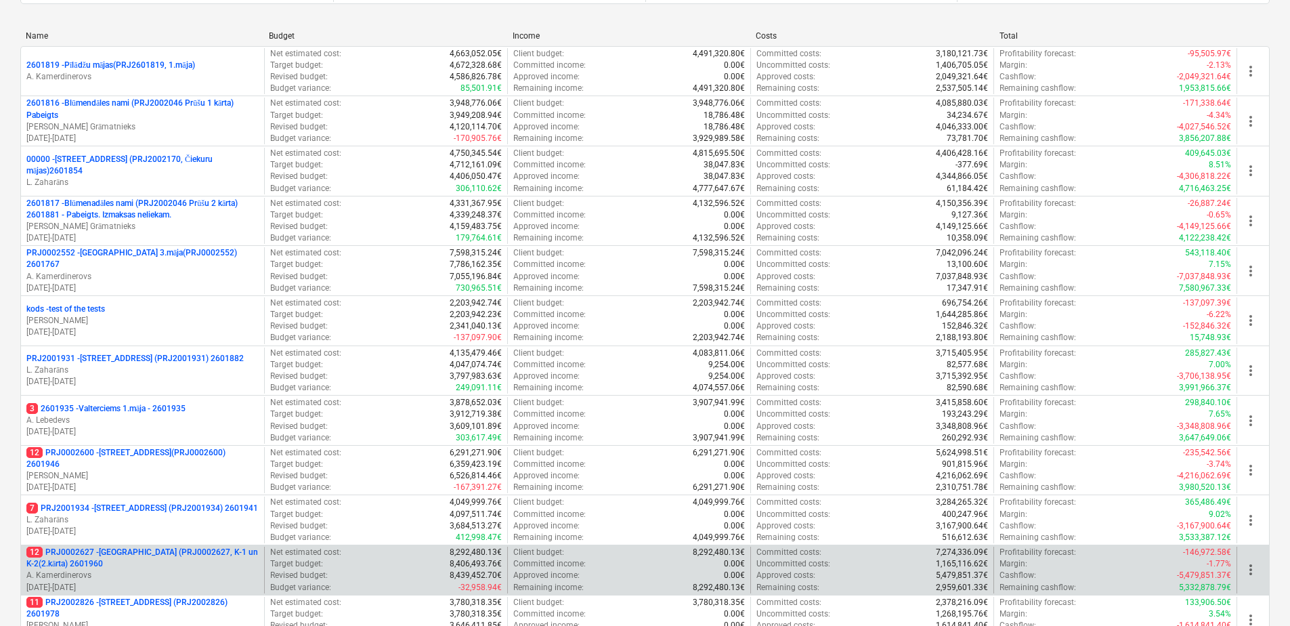
scroll to position [616, 0]
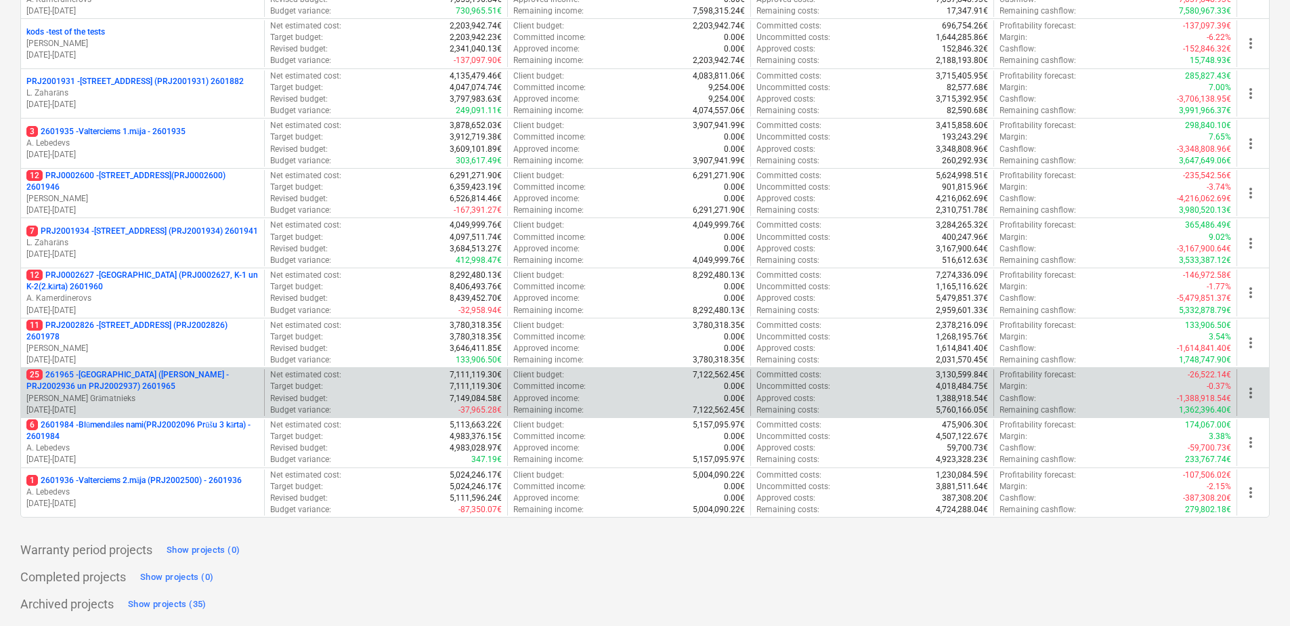
click at [181, 383] on p "25 261965 - [GEOGRAPHIC_DATA] ([PERSON_NAME] - PRJ2002936 un PRJ2002937) 2601965" at bounding box center [142, 380] width 232 height 23
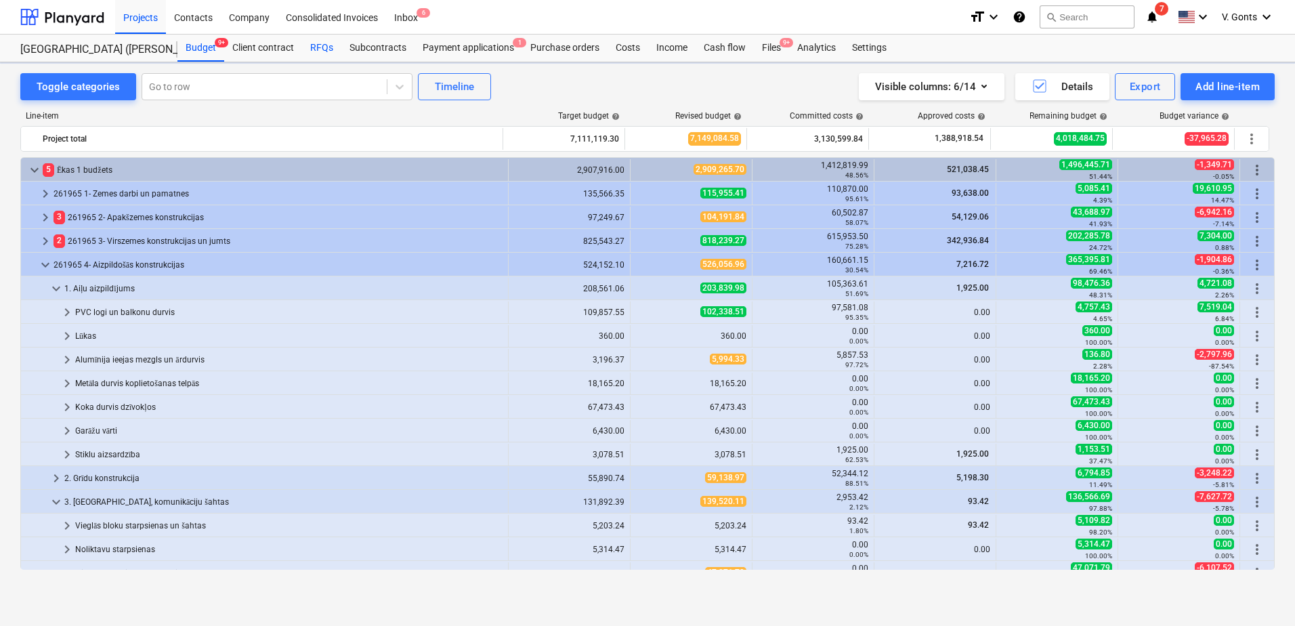
click at [327, 47] on div "RFQs" at bounding box center [321, 48] width 39 height 27
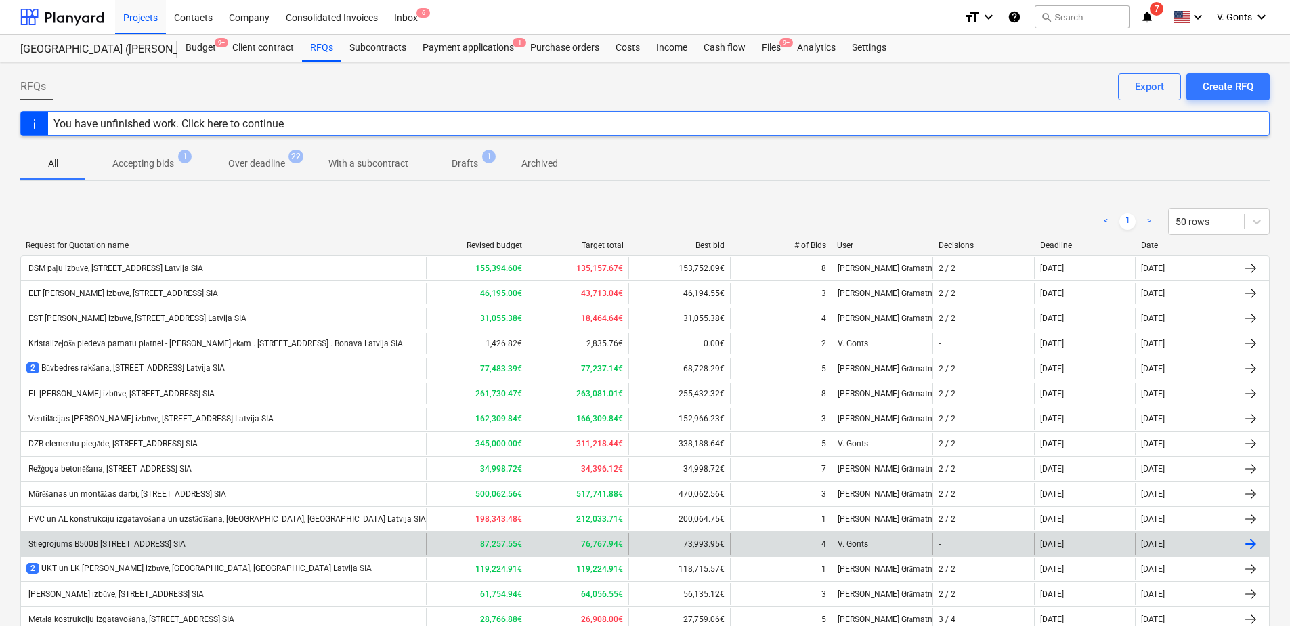
click at [156, 540] on div "Stiegrojums B500B [STREET_ADDRESS] SIA" at bounding box center [105, 543] width 159 height 9
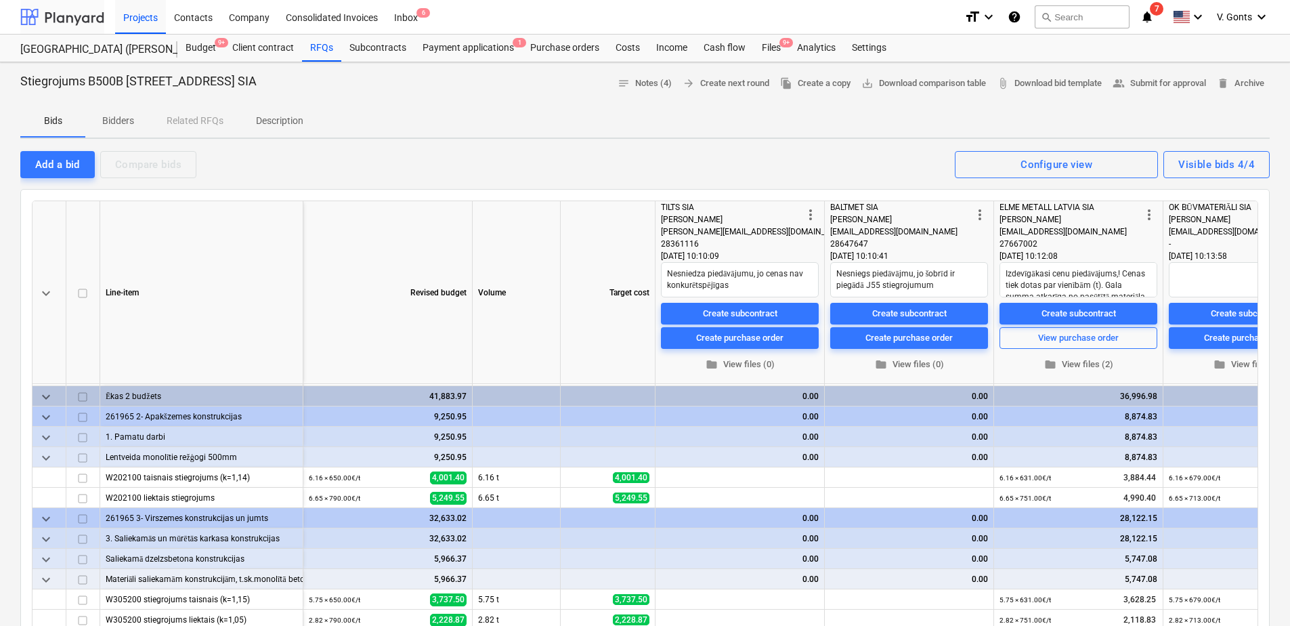
click at [64, 22] on div at bounding box center [62, 17] width 84 height 34
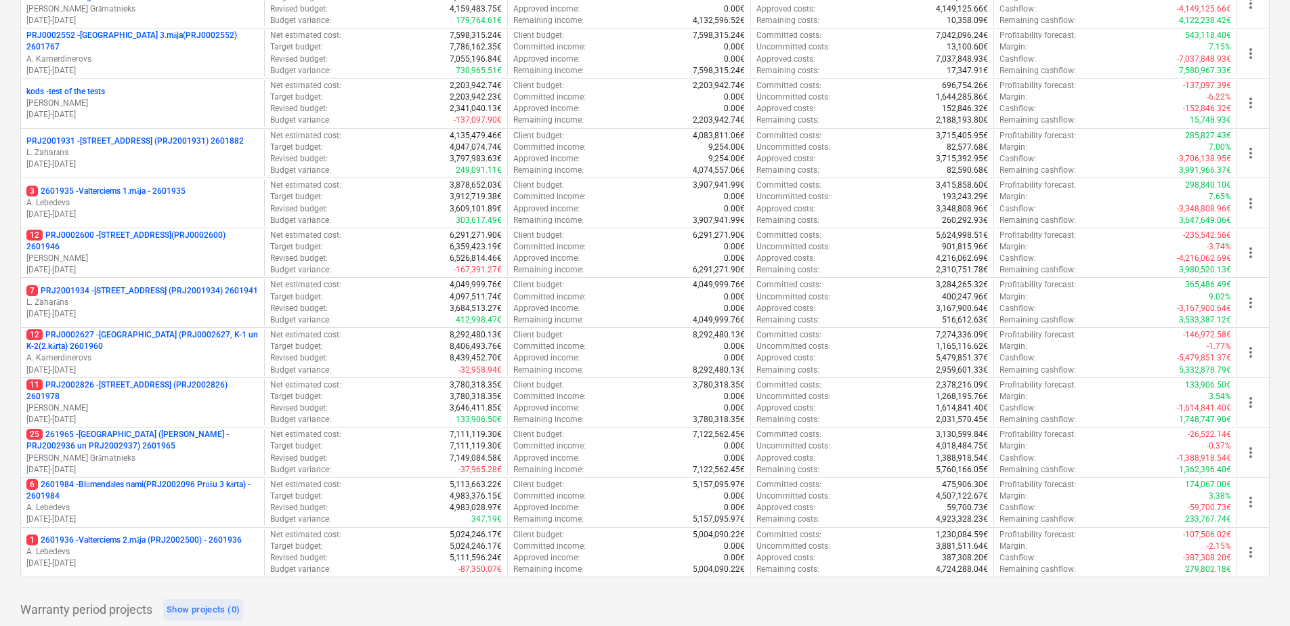
scroll to position [616, 0]
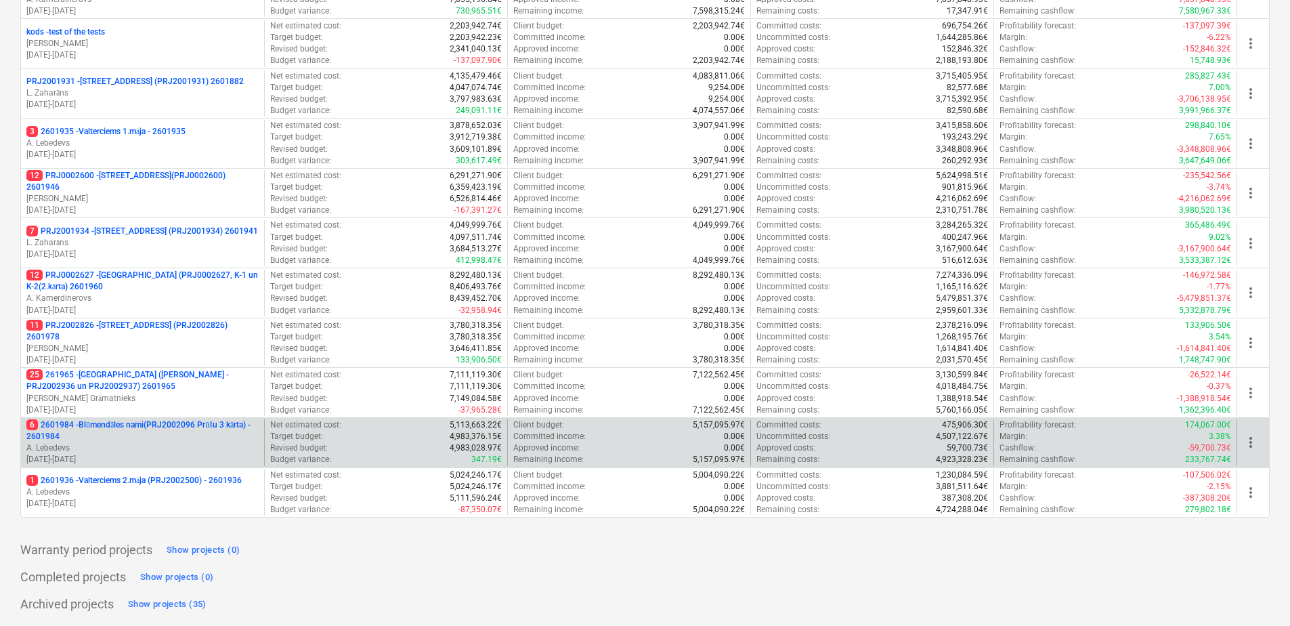
click at [164, 442] on p "6 2601984 - Blūmendāles nami(PRJ2002096 Prūšu 3 kārta) - 2601984" at bounding box center [142, 430] width 232 height 23
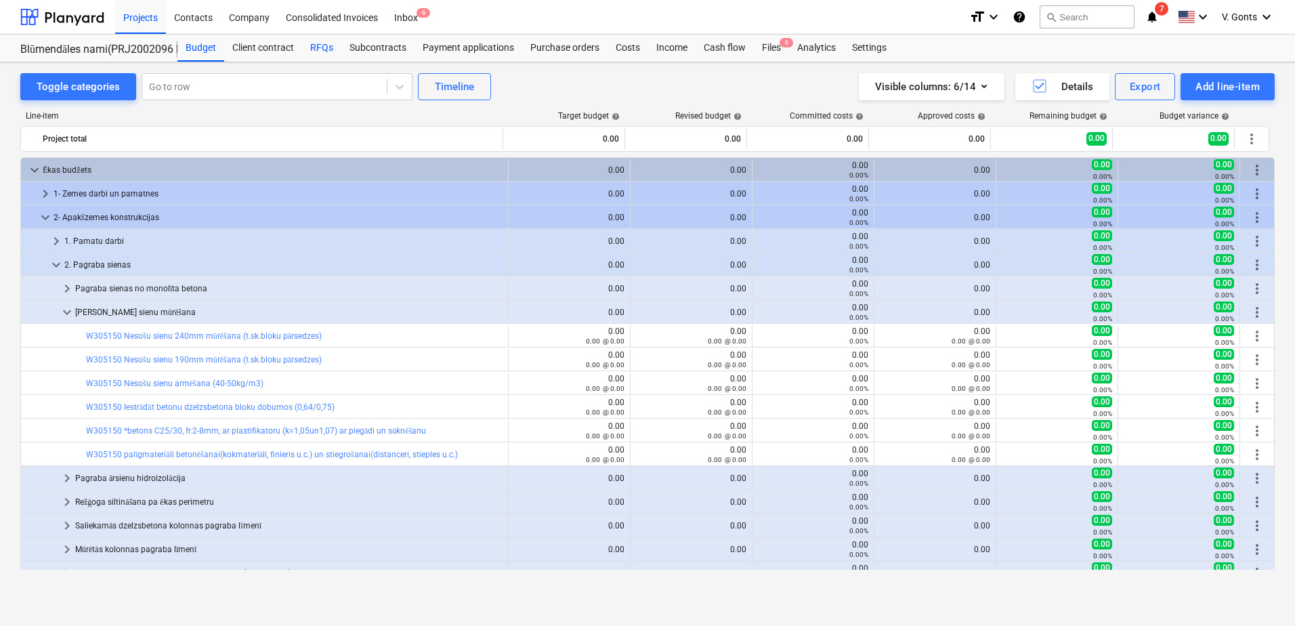
click at [307, 48] on div "RFQs" at bounding box center [321, 48] width 39 height 27
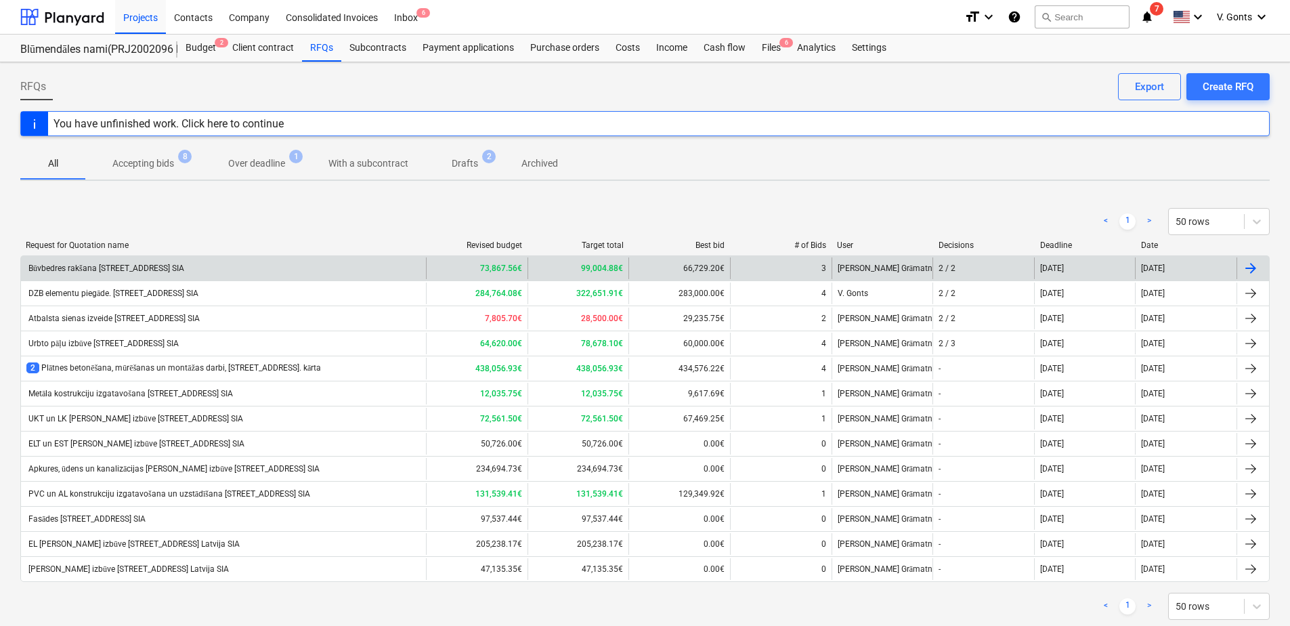
click at [138, 267] on div "Būvbedres rakšana [STREET_ADDRESS] SIA" at bounding box center [105, 268] width 158 height 10
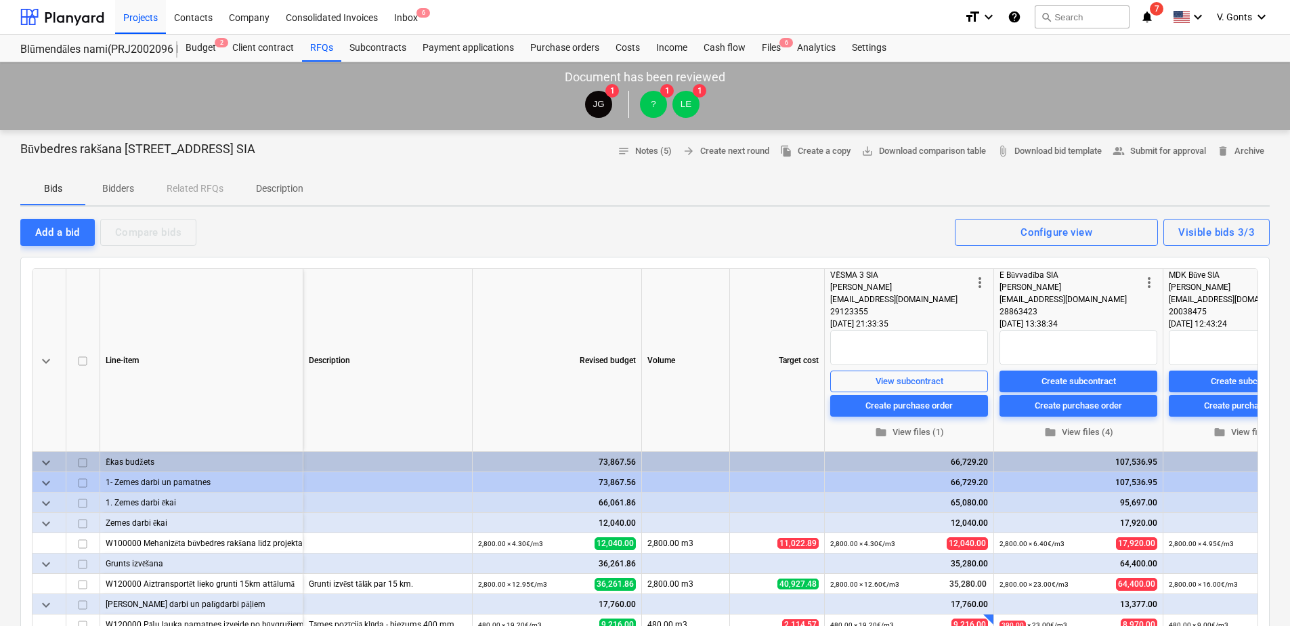
drag, startPoint x: 312, startPoint y: 152, endPoint x: 11, endPoint y: 152, distance: 301.3
copy p "Būvbedres rakšana [STREET_ADDRESS] SIA"
click at [322, 48] on div "RFQs" at bounding box center [321, 48] width 39 height 27
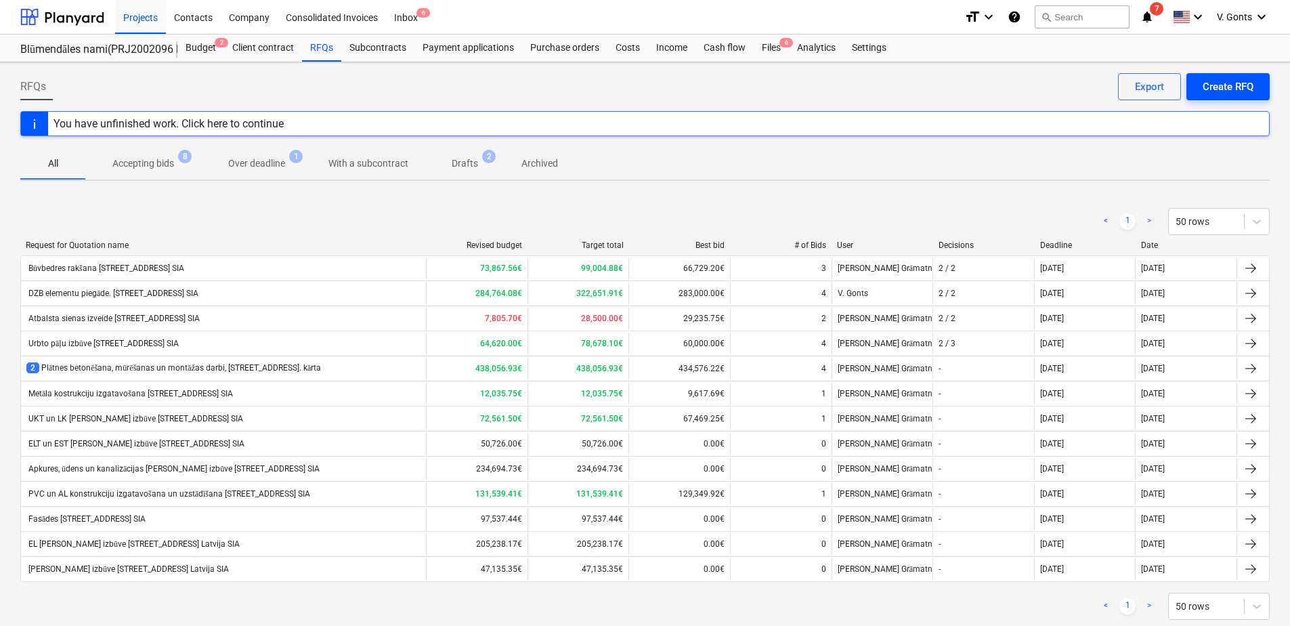
click at [1235, 89] on div "Create RFQ" at bounding box center [1228, 87] width 51 height 18
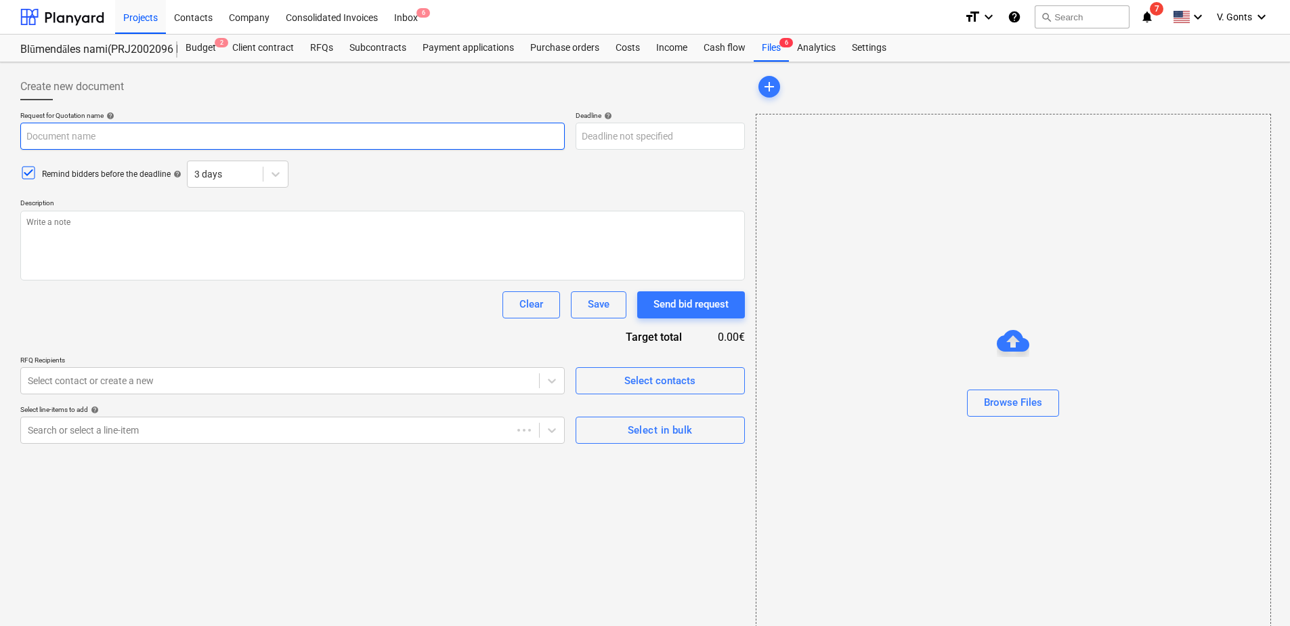
click at [177, 137] on input "text" at bounding box center [292, 136] width 544 height 27
paste input "Būvbedres rakšana [STREET_ADDRESS] SIA"
type textarea "x"
type input "Būvbedres rakšana [STREET_ADDRESS] SIA"
drag, startPoint x: 104, startPoint y: 133, endPoint x: -3, endPoint y: 133, distance: 107.0
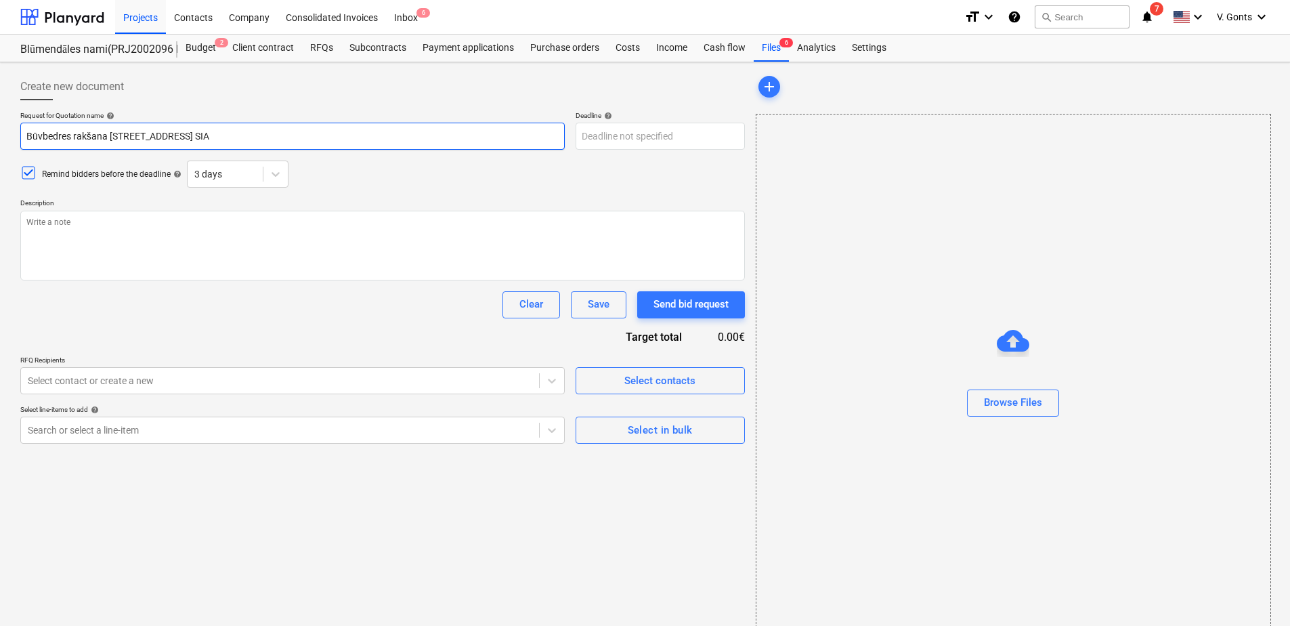
click at [0, 133] on html "Projects Contacts Company Consolidated Invoices Inbox 6 format_size keyboard_ar…" at bounding box center [645, 313] width 1290 height 626
type textarea "x"
type input "[STREET_ADDRESS] SIA"
type textarea "x"
type input "B5 [STREET_ADDRESS] SIA"
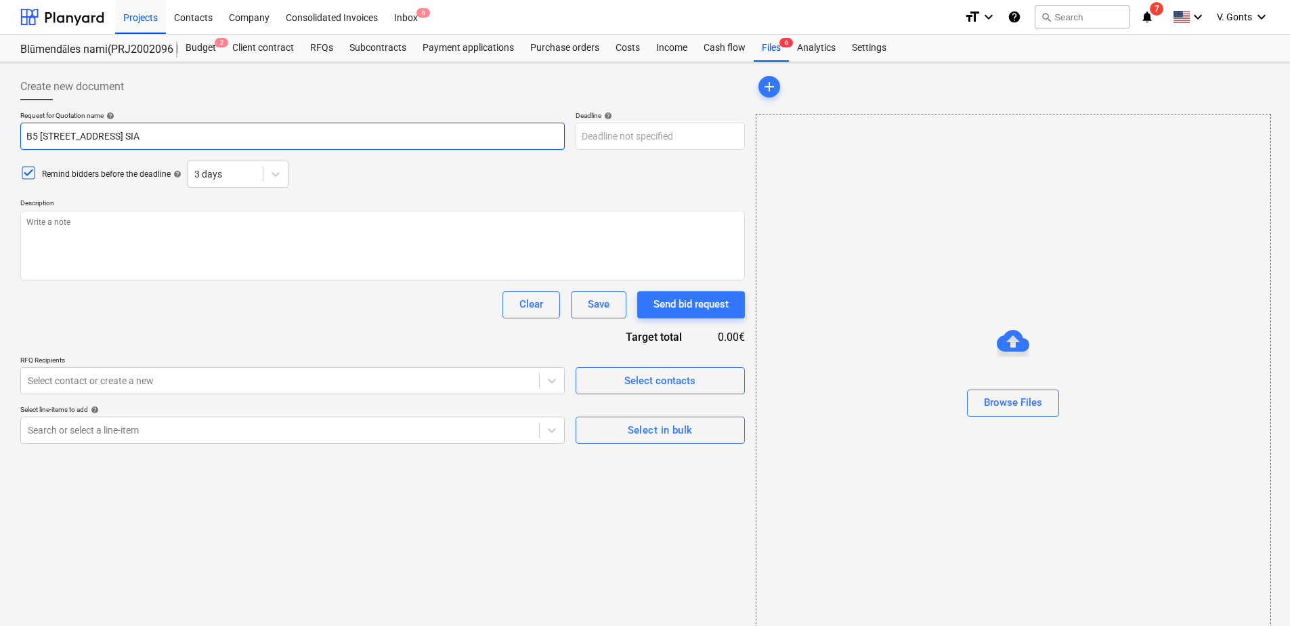
type textarea "x"
type input "B50 [STREET_ADDRESS]"
type textarea "x"
type input "B500B [STREET_ADDRESS] SIA"
type textarea "x"
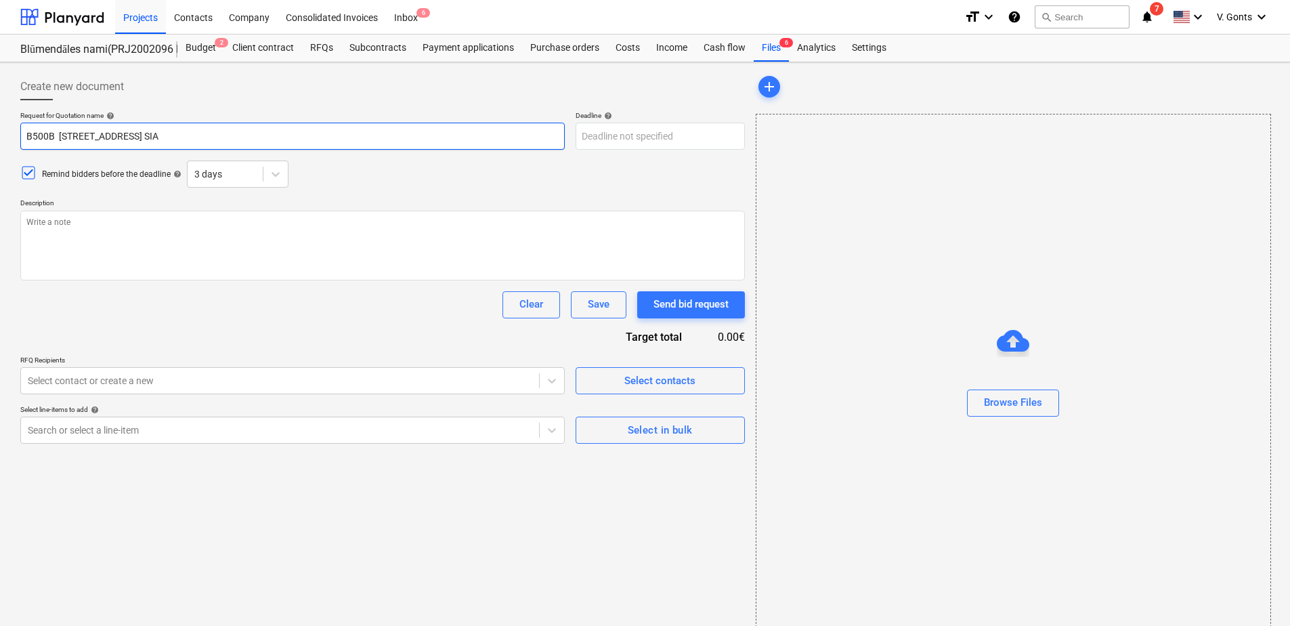
type input "B500B [STREET_ADDRESS]"
type textarea "x"
type input "B500B [STREET_ADDRESS]"
type textarea "x"
type input "B500B [STREET_ADDRESS] SIA"
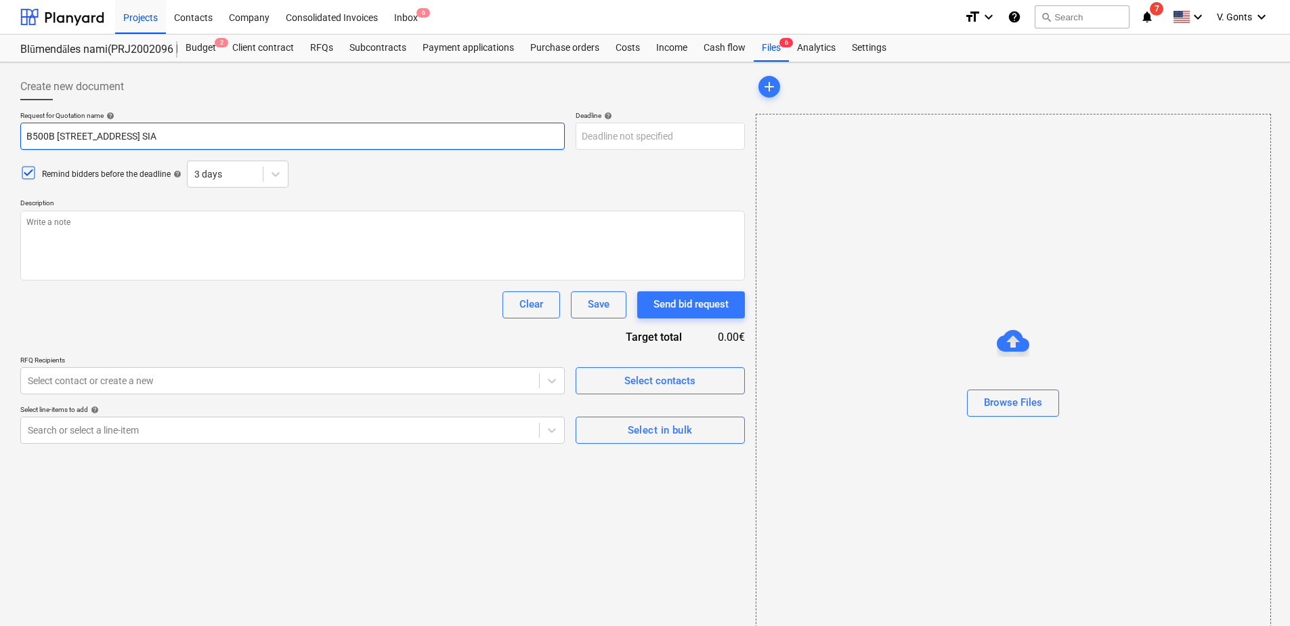
type textarea "x"
type input "B500B [STREET_ADDRESS] SIA"
type textarea "x"
type input "B500B [STREET_ADDRESS] SIA"
type textarea "x"
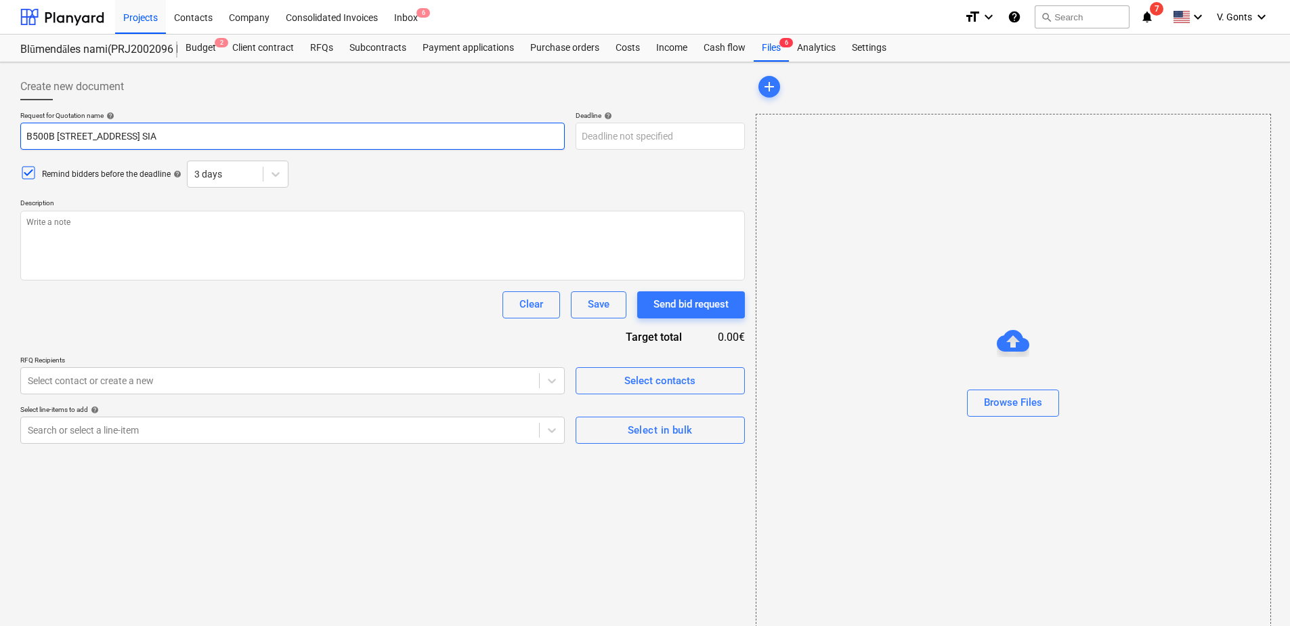
type input "B500B [STREET_ADDRESS]"
type textarea "x"
type input "B500B [STREET_ADDRESS] SIA"
type textarea "x"
type input "B500B [STREET_ADDRESS] SIA"
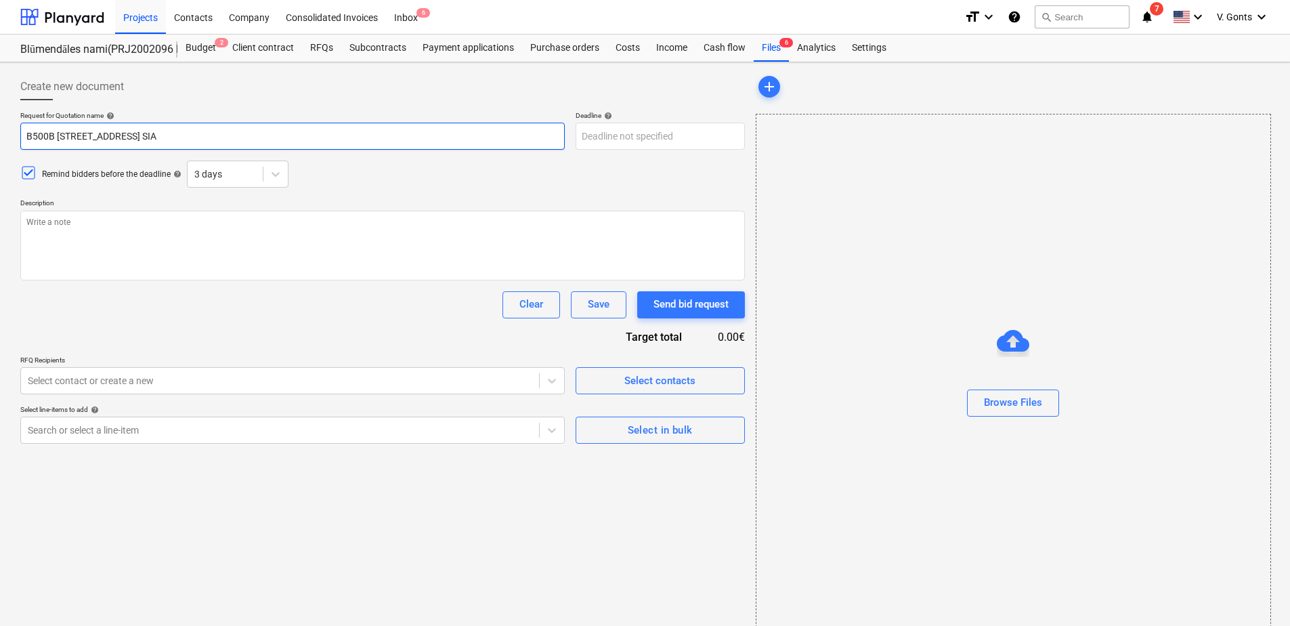
type textarea "x"
type input "B500B [STREET_ADDRESS] SIA"
type textarea "x"
type input "B500B Stiegrojums [STREET_ADDRESS] SIA"
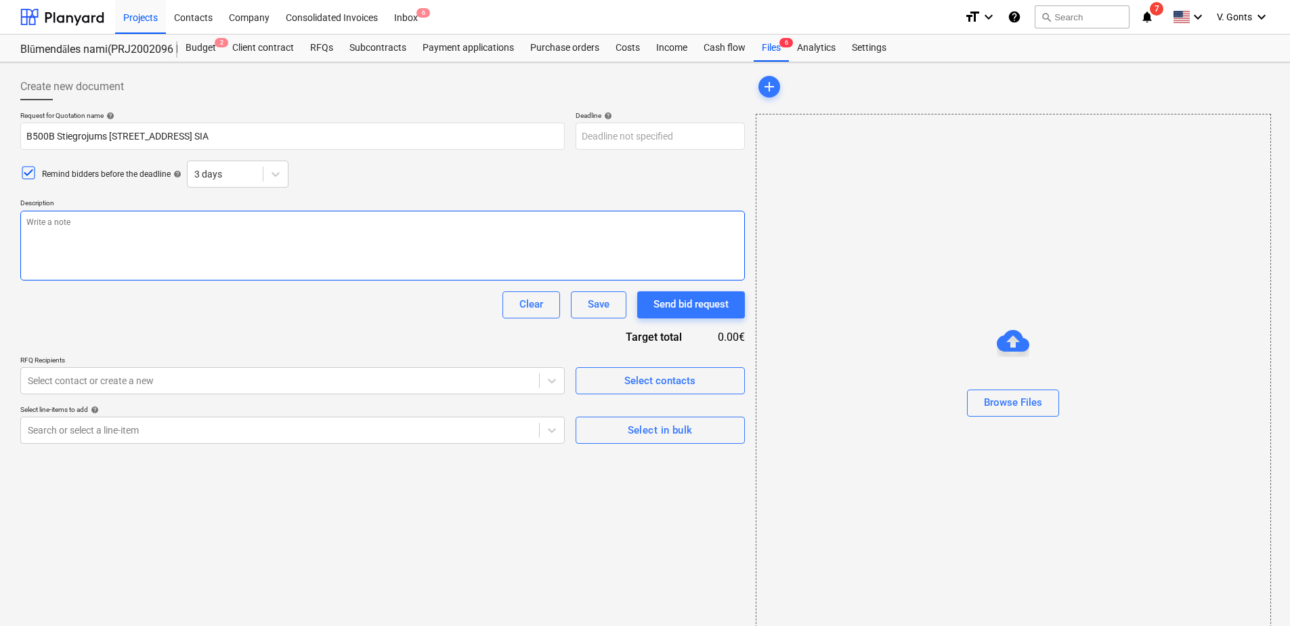
type textarea "x"
click at [318, 234] on textarea at bounding box center [382, 246] width 725 height 70
type textarea "S"
type textarea "x"
type textarea "St"
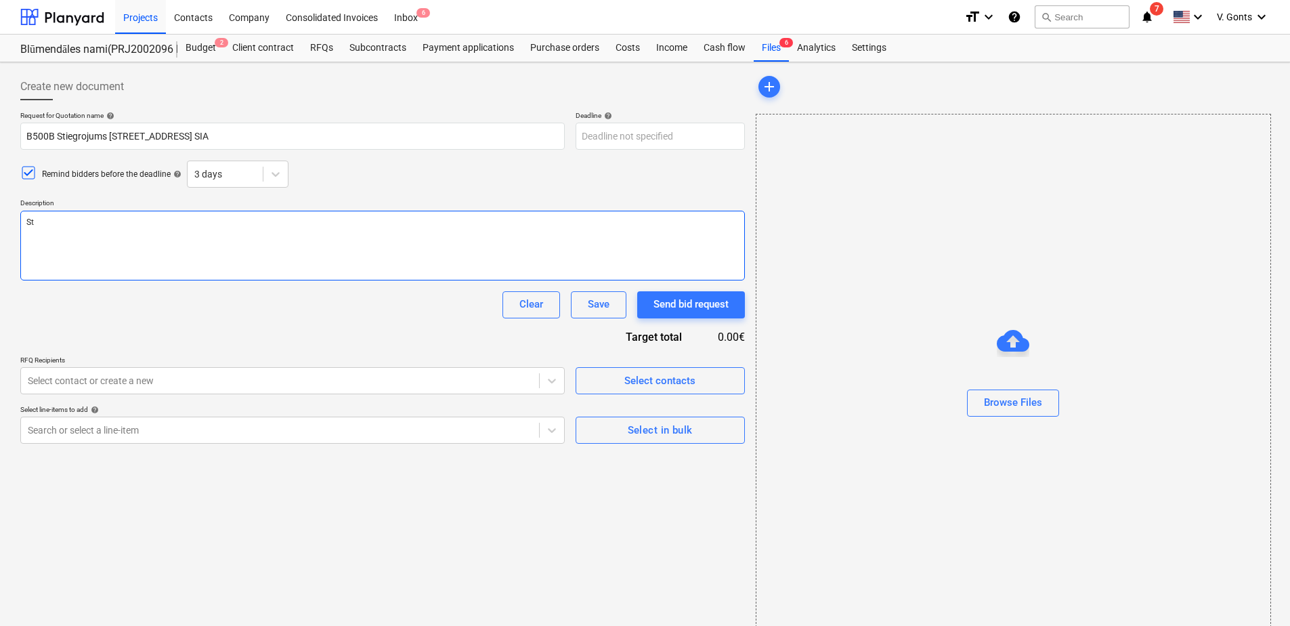
type textarea "x"
type textarea "Sti"
click at [610, 128] on body "Projects Contacts Company Consolidated Invoices Inbox 6 format_size keyboard_ar…" at bounding box center [645, 313] width 1290 height 626
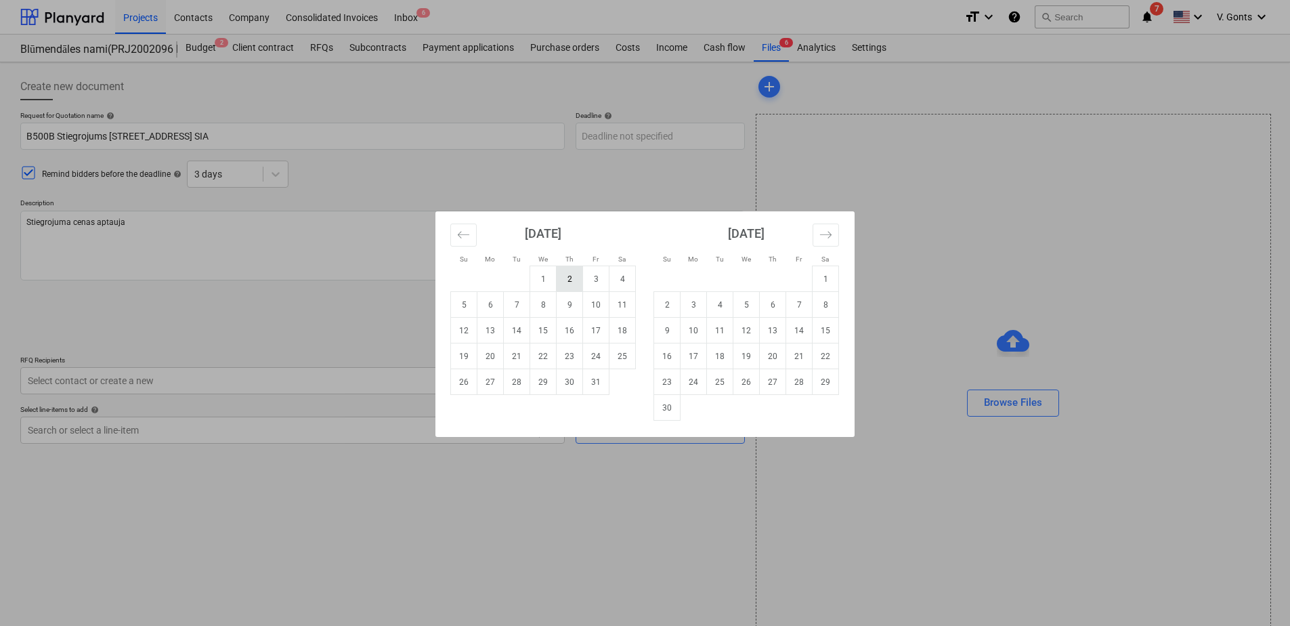
click at [572, 284] on td "2" at bounding box center [570, 279] width 26 height 26
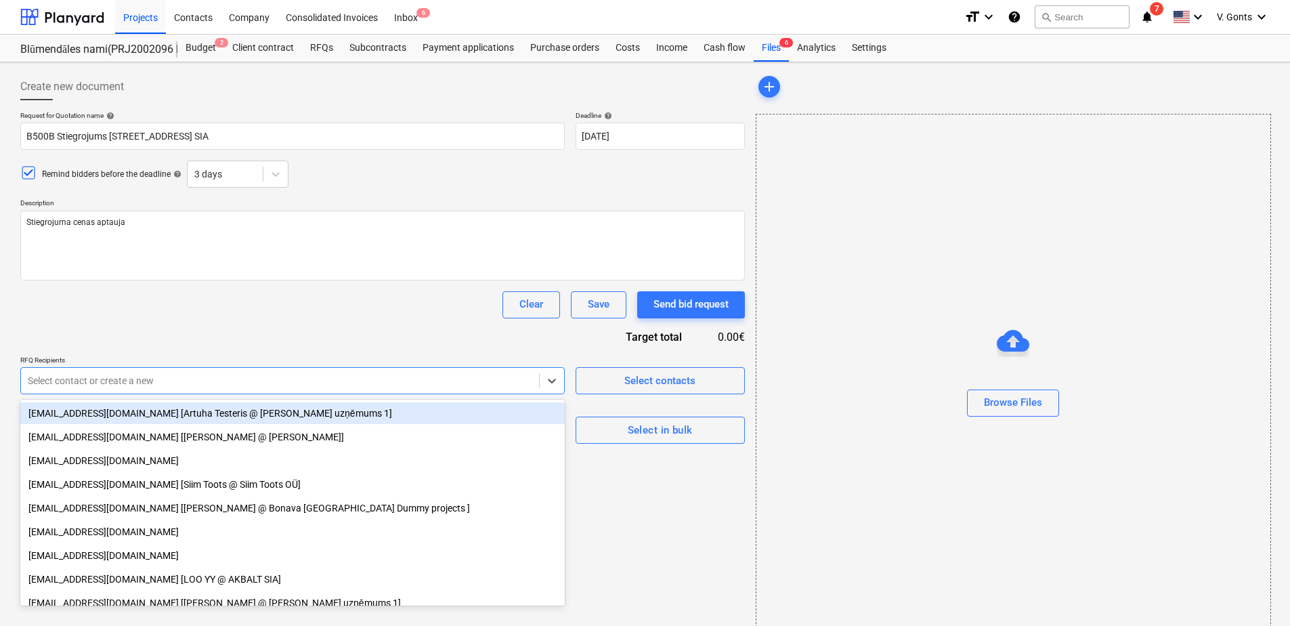
click at [110, 385] on div at bounding box center [280, 381] width 504 height 14
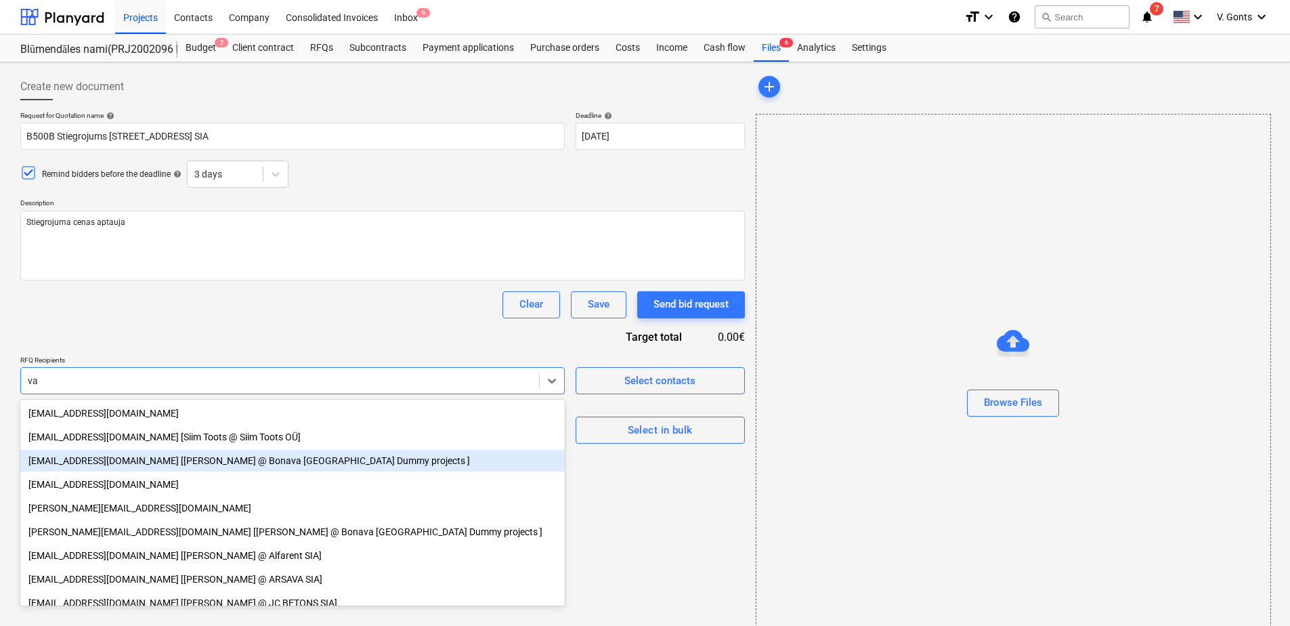
click at [119, 461] on div "[EMAIL_ADDRESS][DOMAIN_NAME] [[PERSON_NAME] @ Bonava [GEOGRAPHIC_DATA] Dummy pr…" at bounding box center [292, 461] width 544 height 22
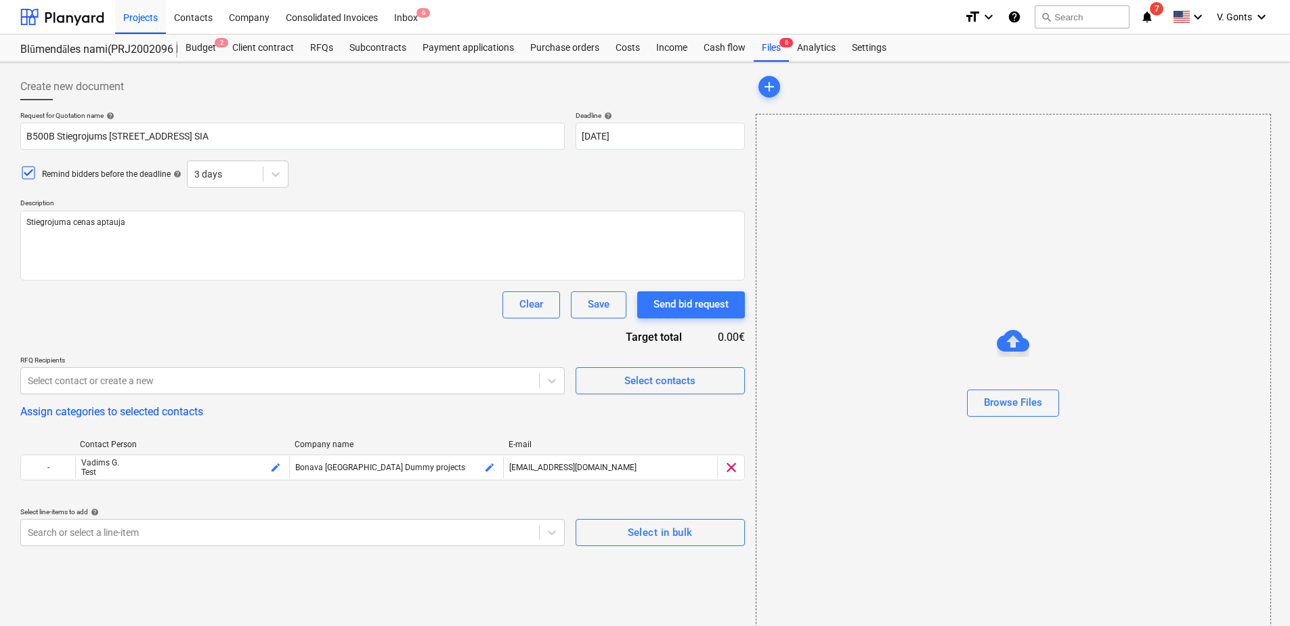
click at [27, 173] on icon at bounding box center [28, 173] width 16 height 16
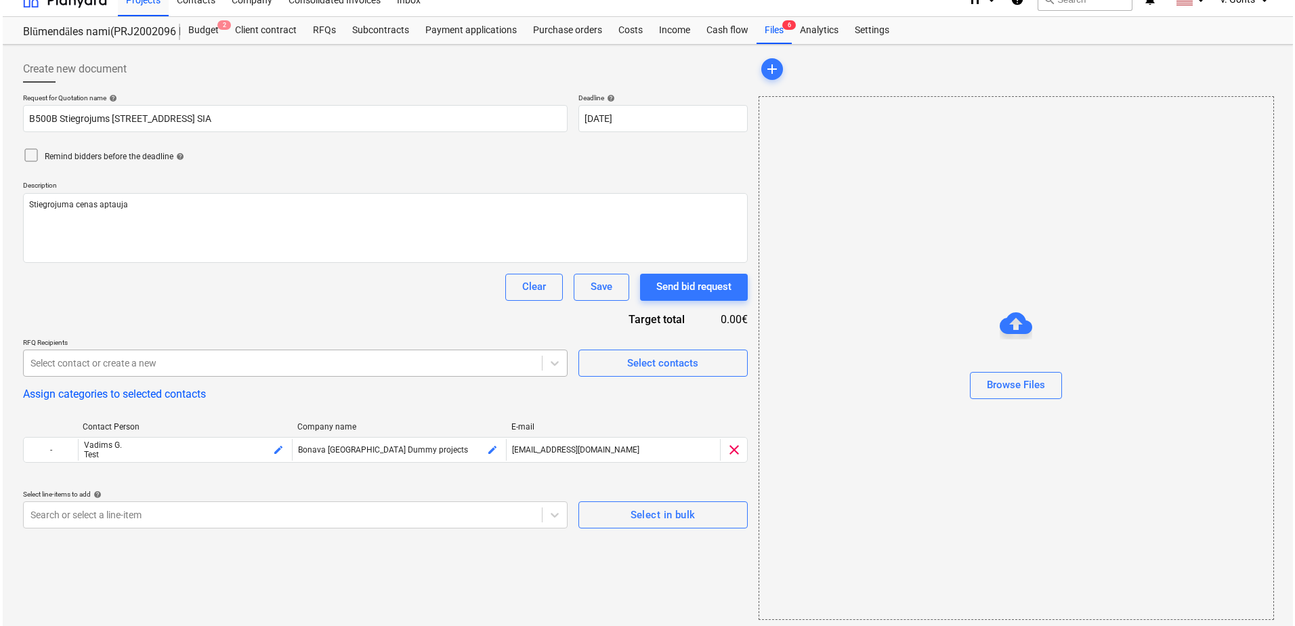
scroll to position [22, 0]
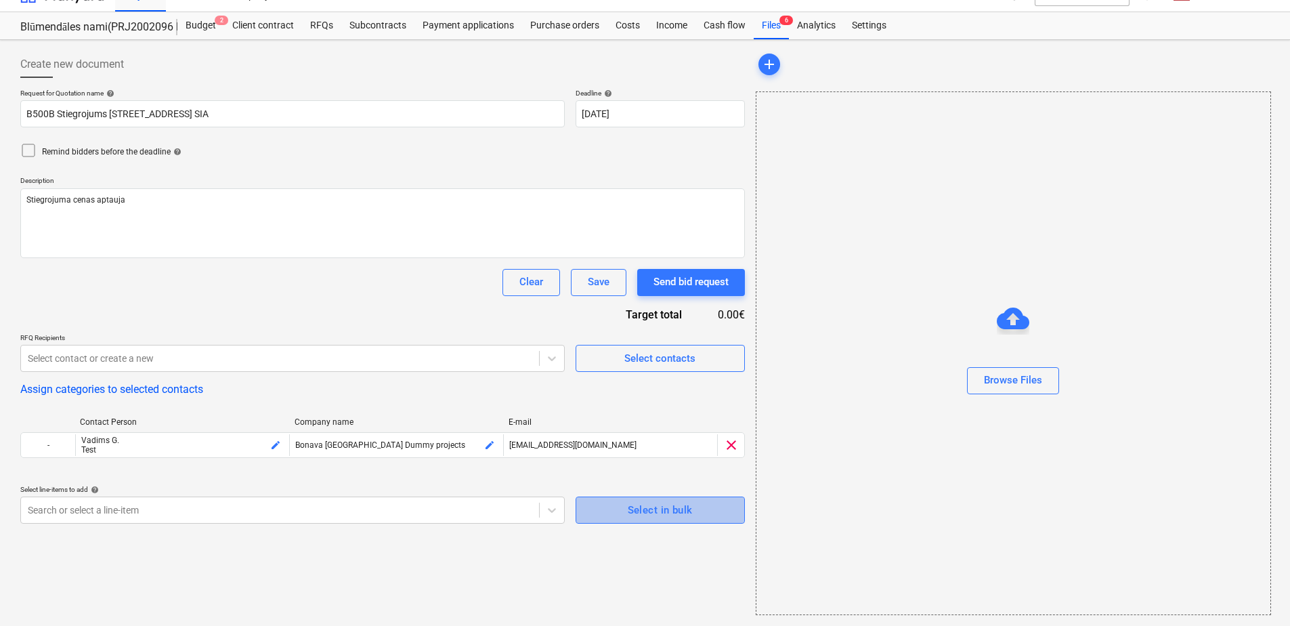
click at [628, 508] on div "Select in bulk" at bounding box center [660, 510] width 65 height 18
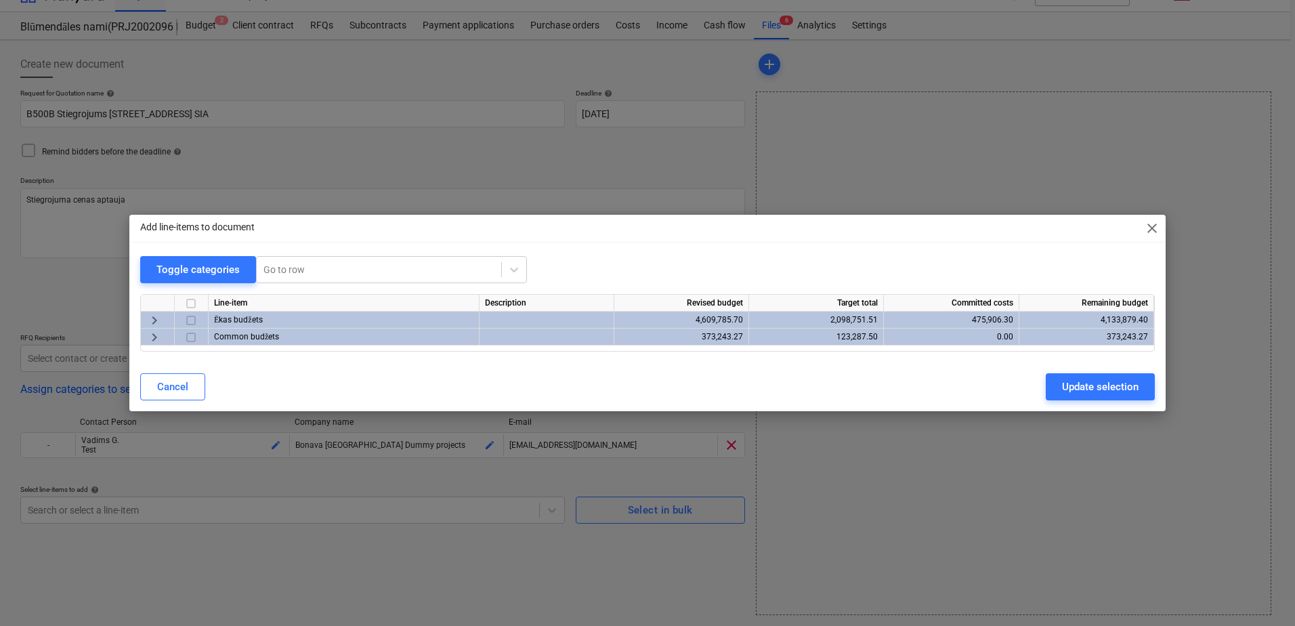
click at [156, 322] on span "keyboard_arrow_right" at bounding box center [154, 320] width 16 height 16
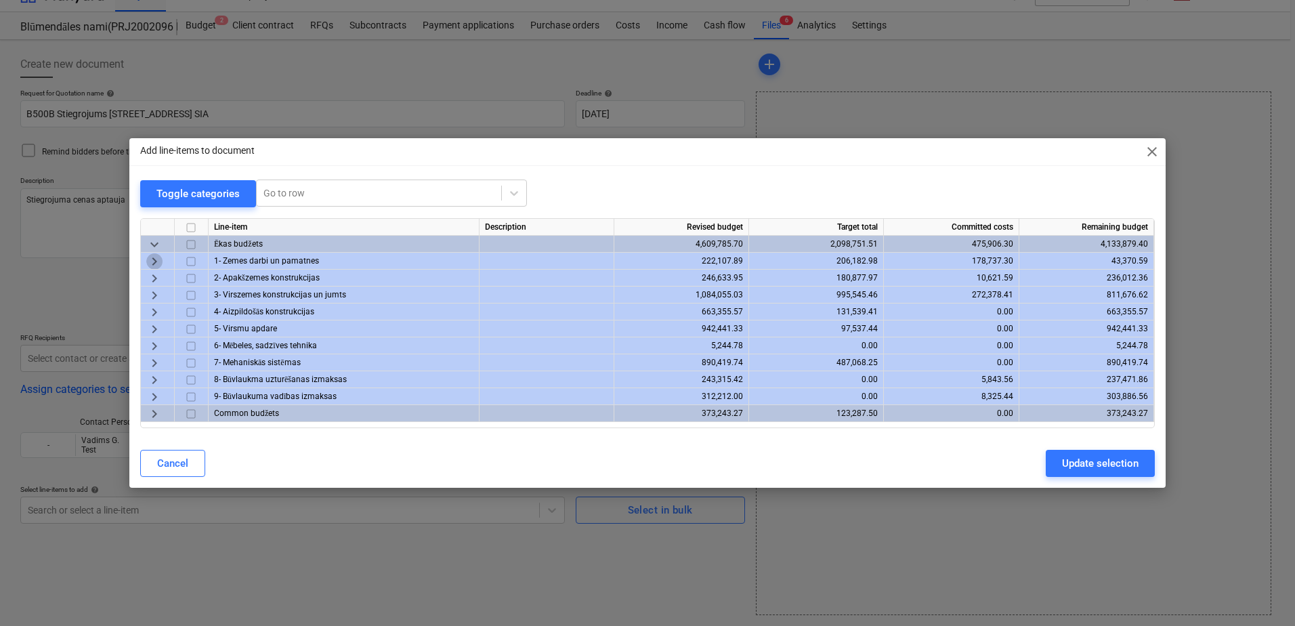
click at [152, 260] on span "keyboard_arrow_right" at bounding box center [154, 261] width 16 height 16
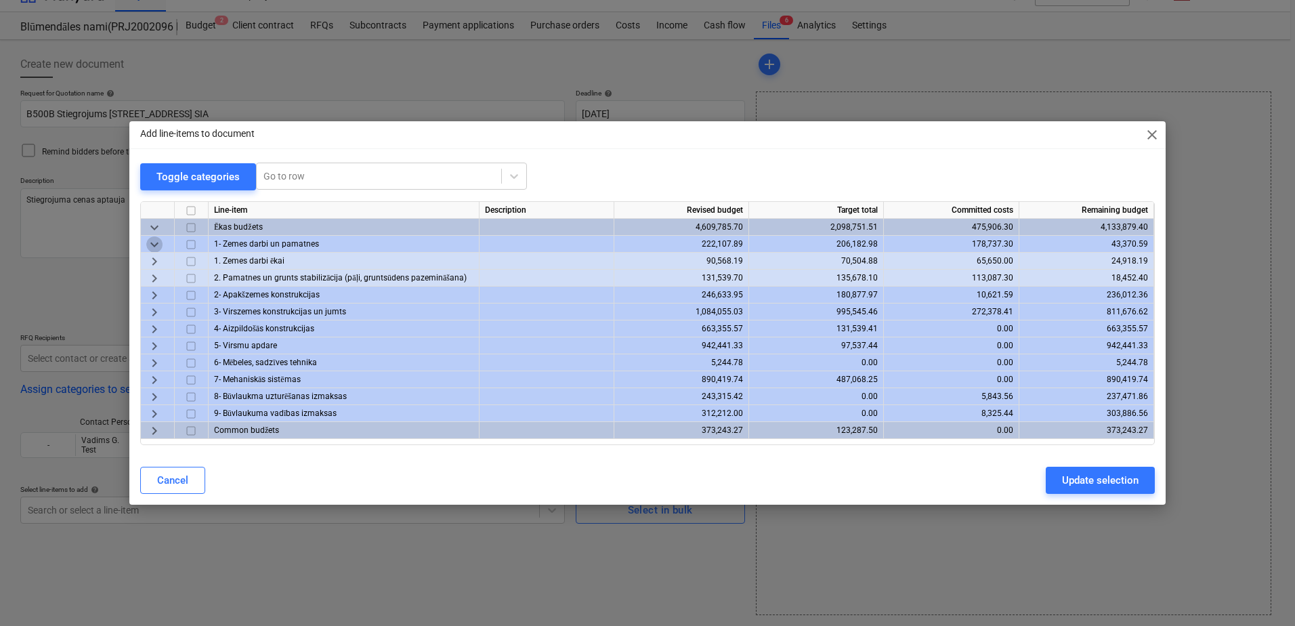
click at [158, 246] on span "keyboard_arrow_down" at bounding box center [154, 244] width 16 height 16
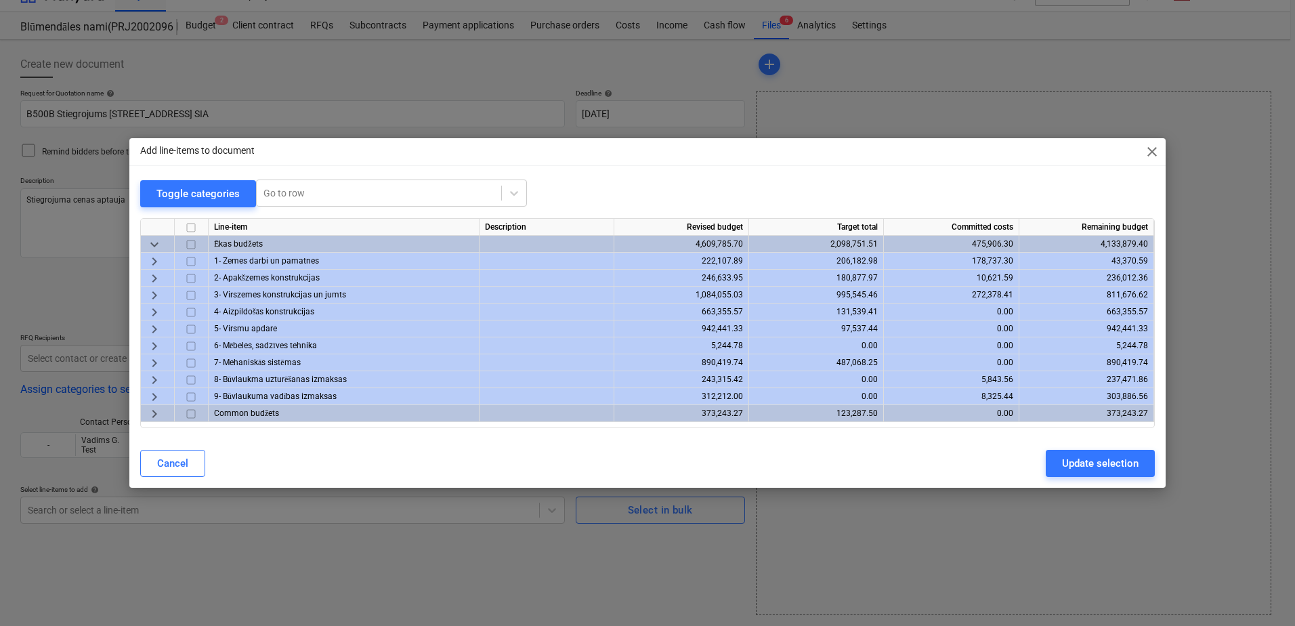
click at [154, 274] on span "keyboard_arrow_right" at bounding box center [154, 278] width 16 height 16
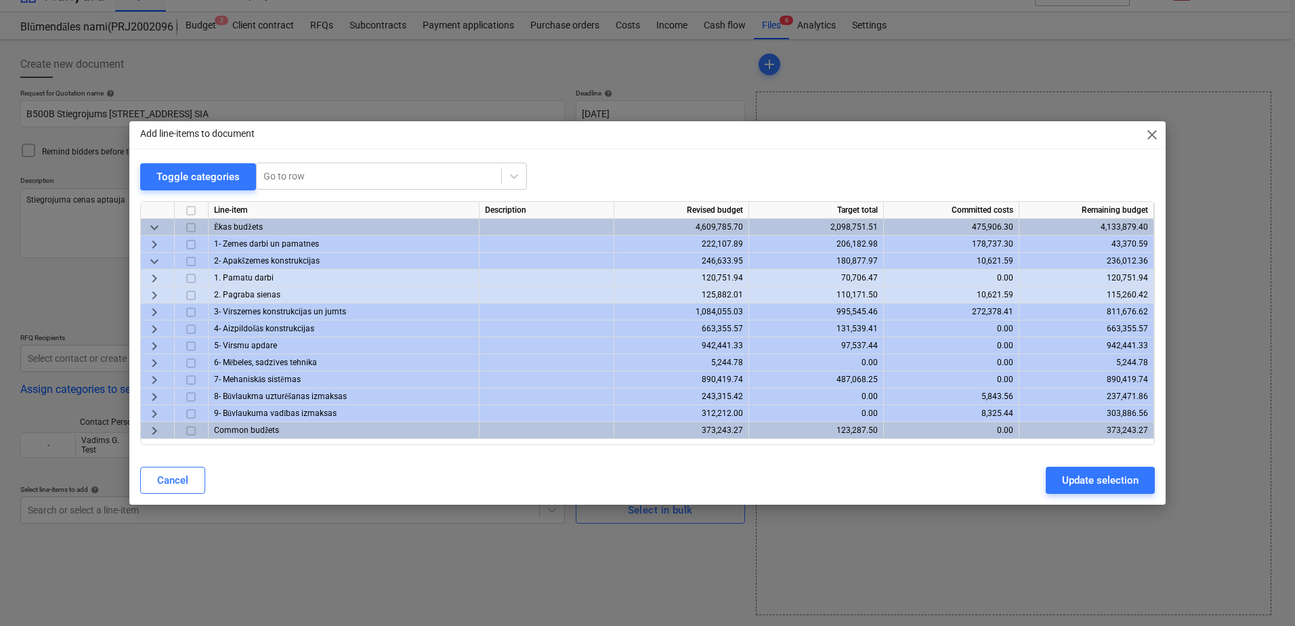
click at [165, 278] on div "keyboard_arrow_right" at bounding box center [158, 278] width 34 height 17
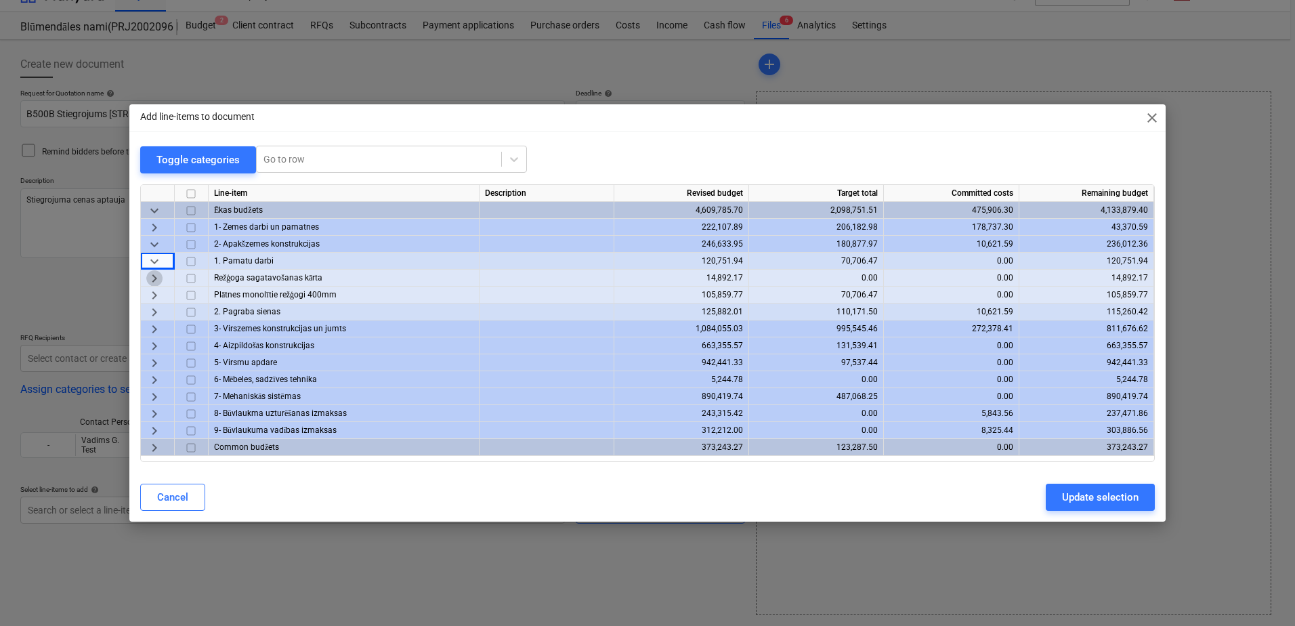
click at [158, 278] on span "keyboard_arrow_right" at bounding box center [154, 278] width 16 height 16
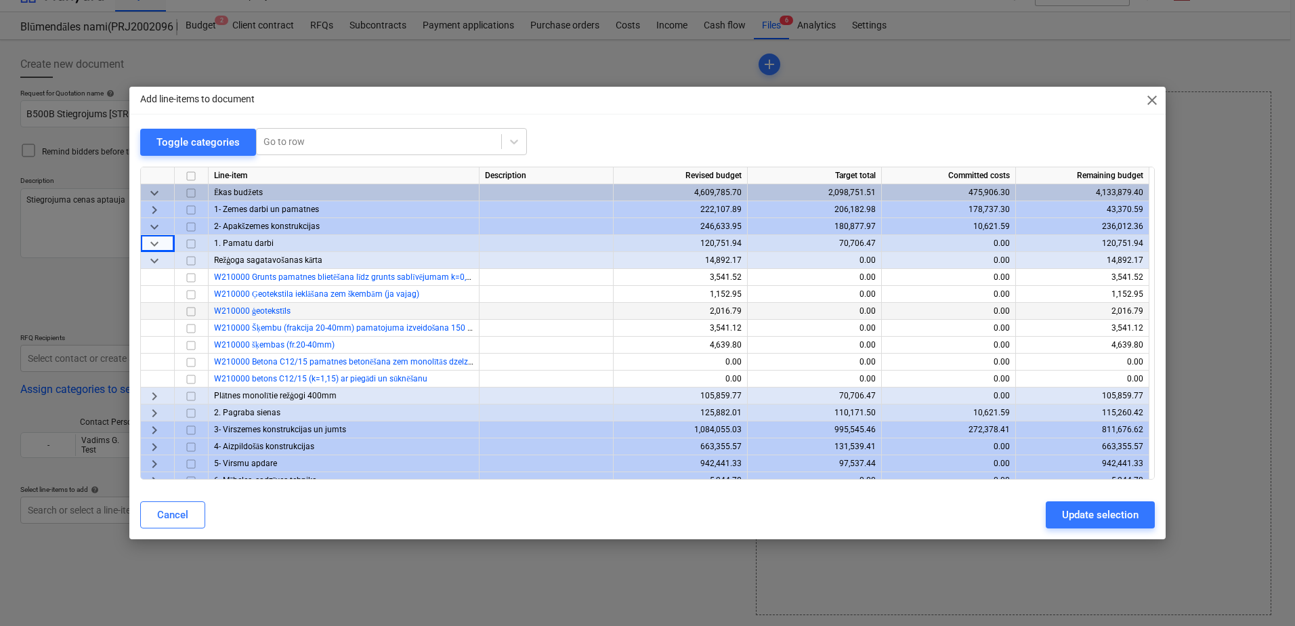
scroll to position [68, 0]
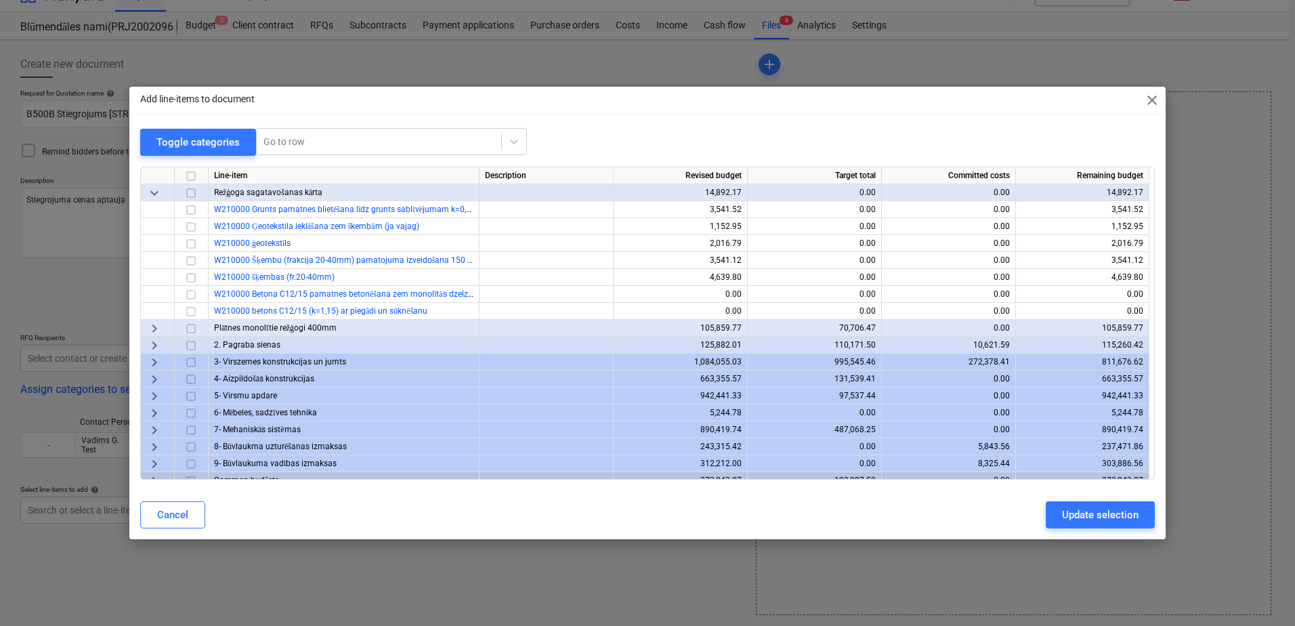
click at [154, 327] on span "keyboard_arrow_right" at bounding box center [154, 328] width 16 height 16
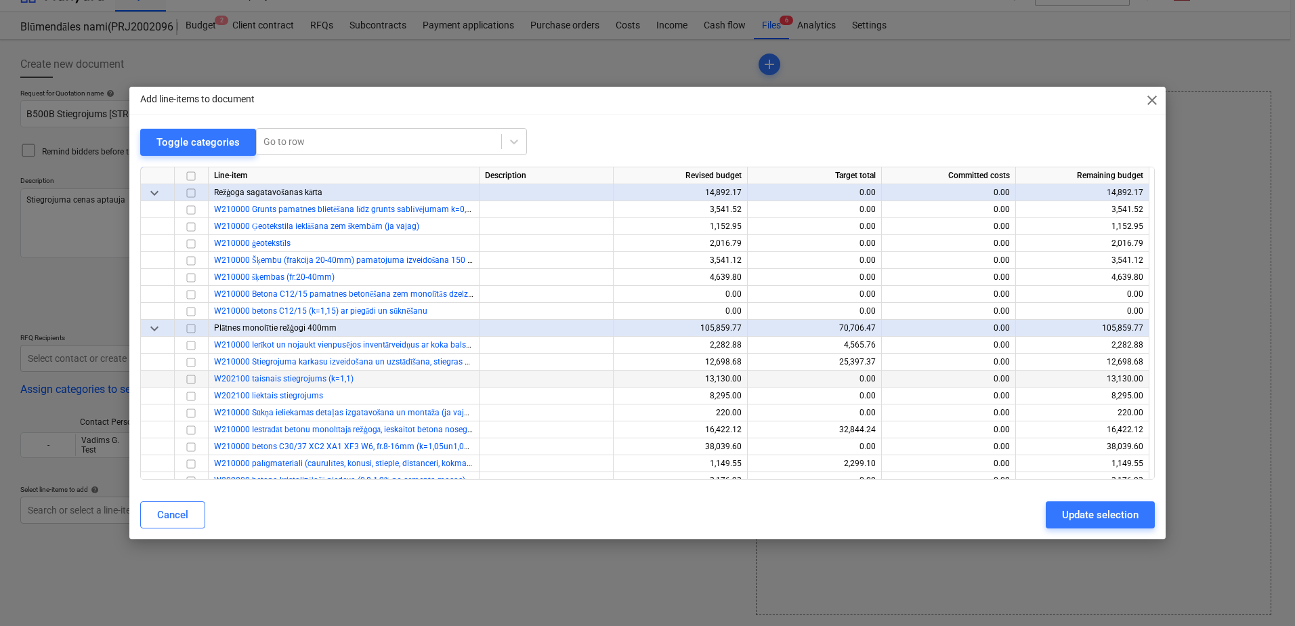
click at [194, 378] on input "checkbox" at bounding box center [191, 379] width 16 height 16
click at [195, 393] on input "checkbox" at bounding box center [191, 396] width 16 height 16
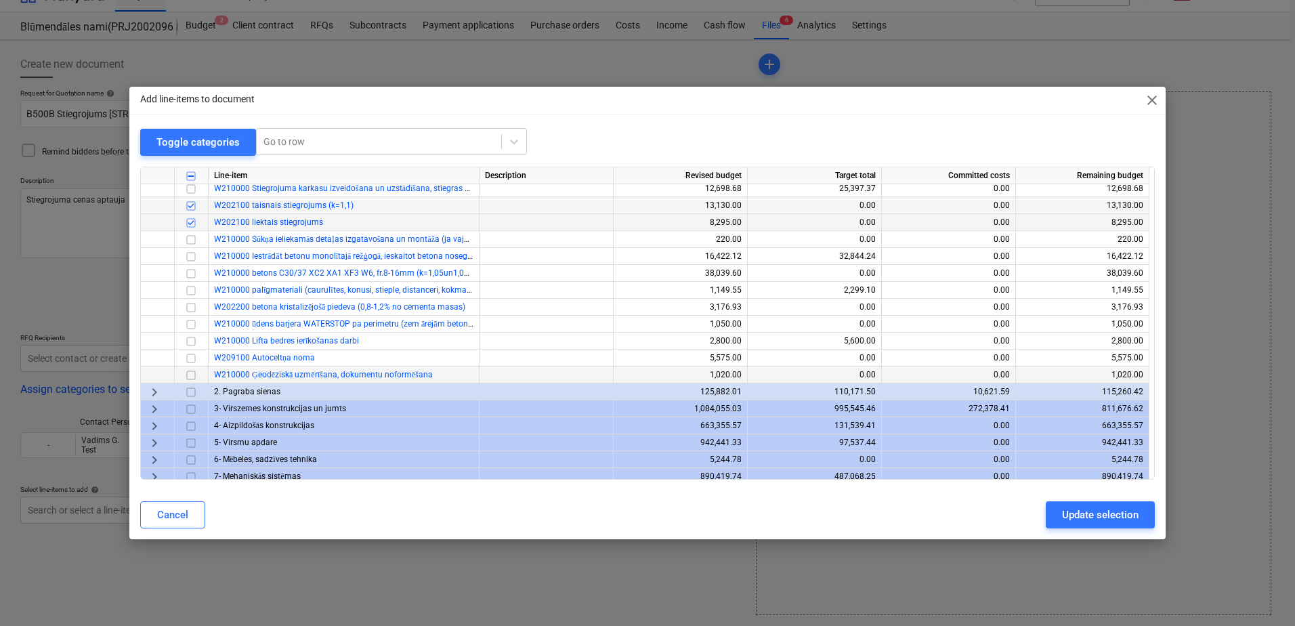
scroll to position [271, 0]
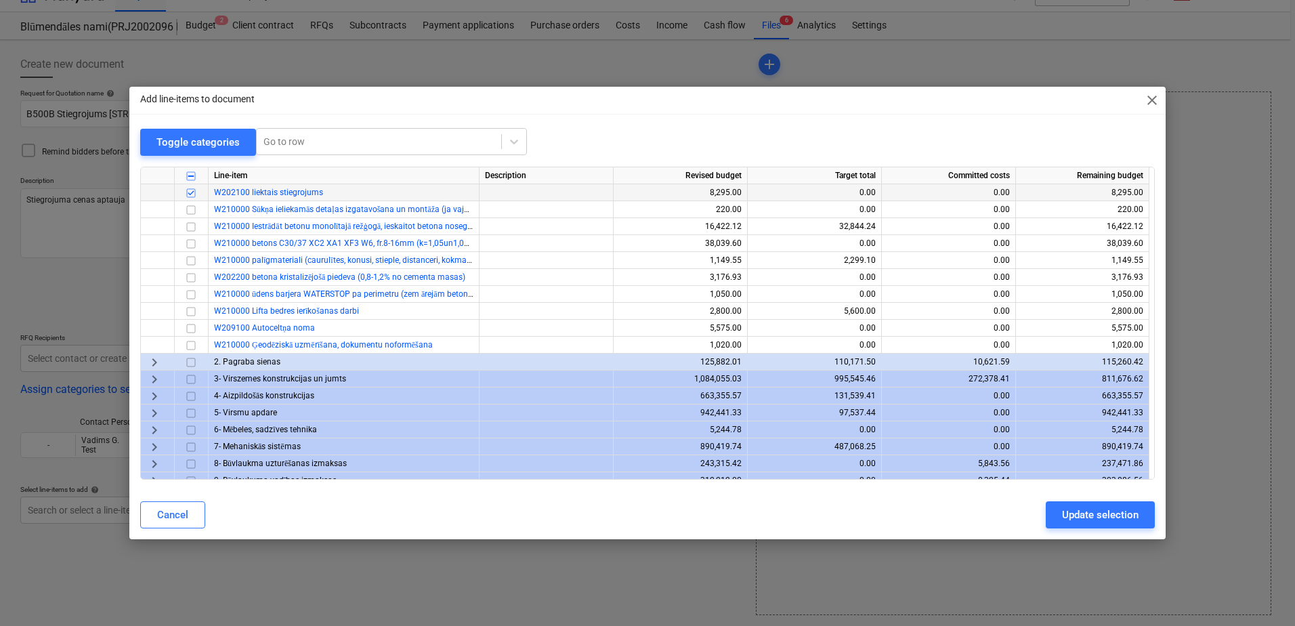
click at [158, 361] on span "keyboard_arrow_right" at bounding box center [154, 362] width 16 height 16
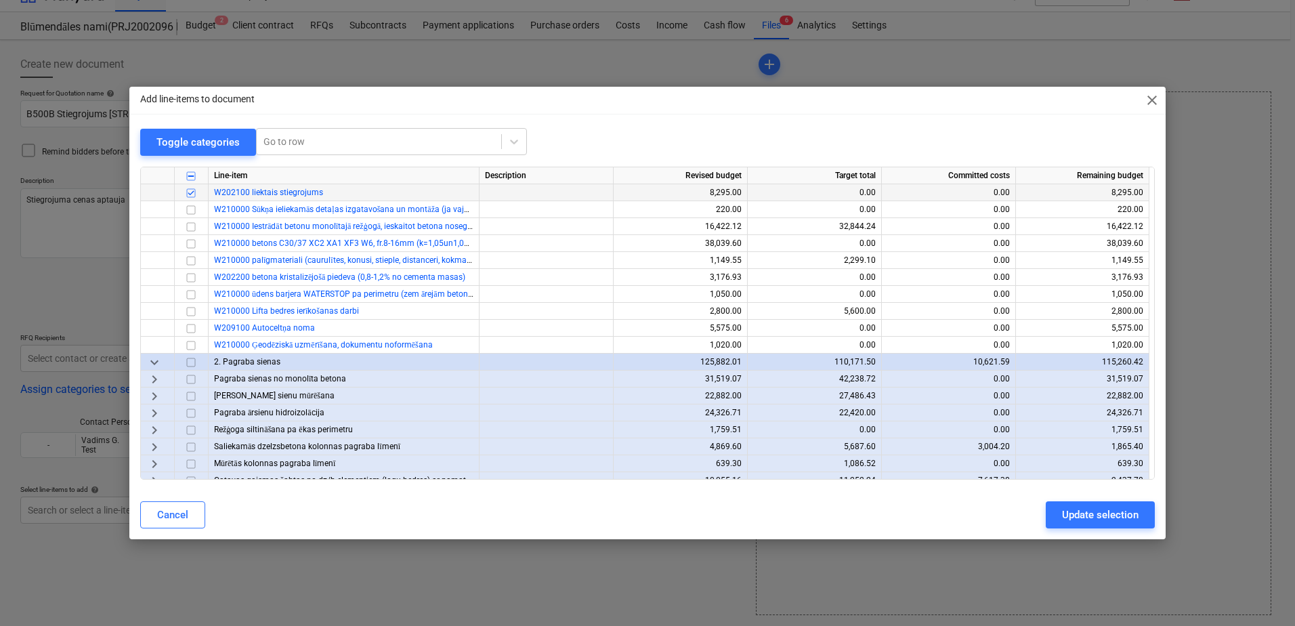
scroll to position [339, 0]
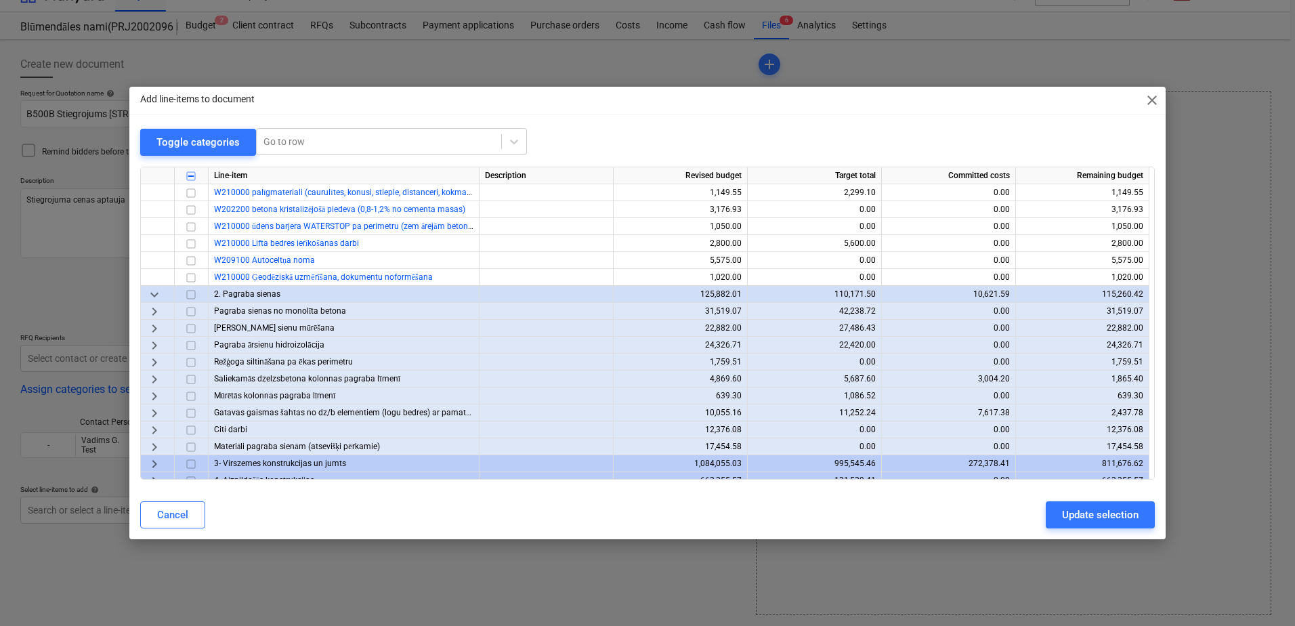
click at [152, 314] on span "keyboard_arrow_right" at bounding box center [154, 311] width 16 height 16
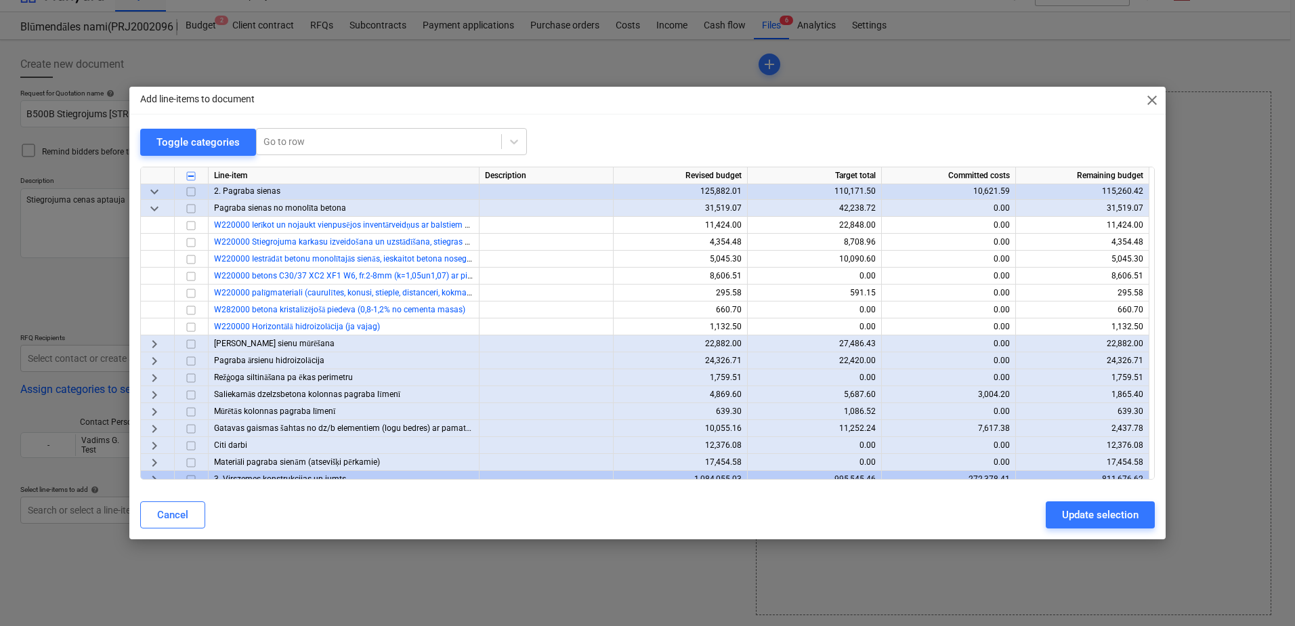
scroll to position [474, 0]
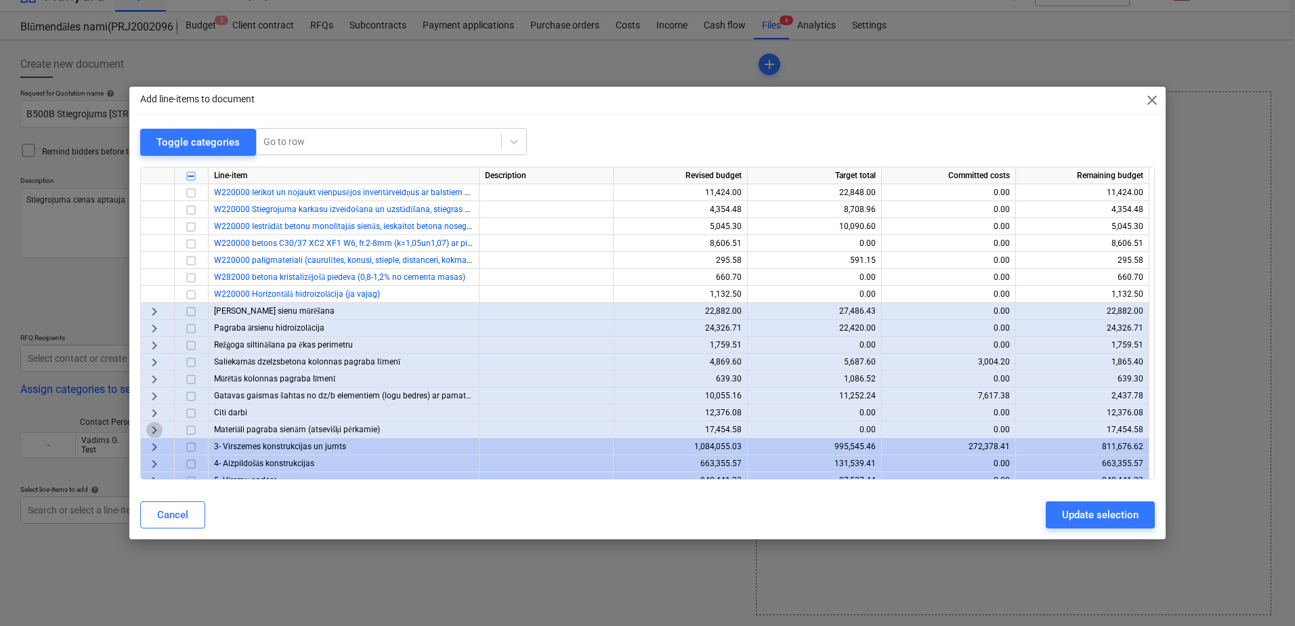
click at [156, 430] on span "keyboard_arrow_right" at bounding box center [154, 430] width 16 height 16
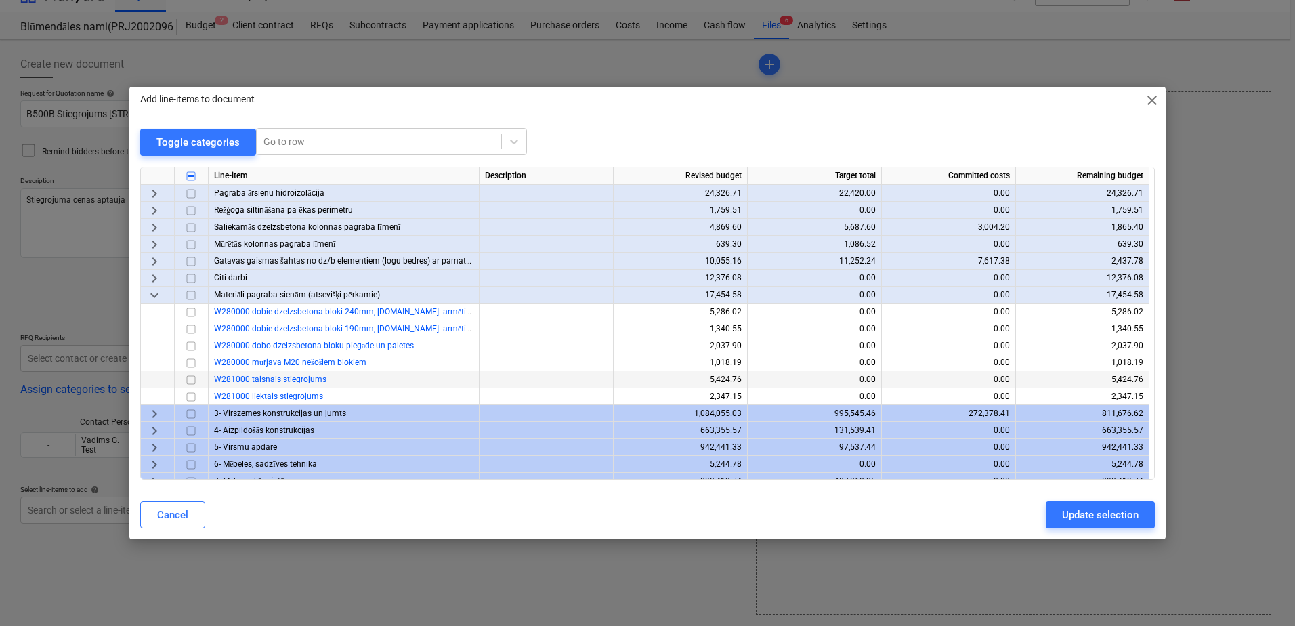
scroll to position [609, 0]
click at [191, 378] on input "checkbox" at bounding box center [191, 379] width 16 height 16
click at [190, 395] on input "checkbox" at bounding box center [191, 396] width 16 height 16
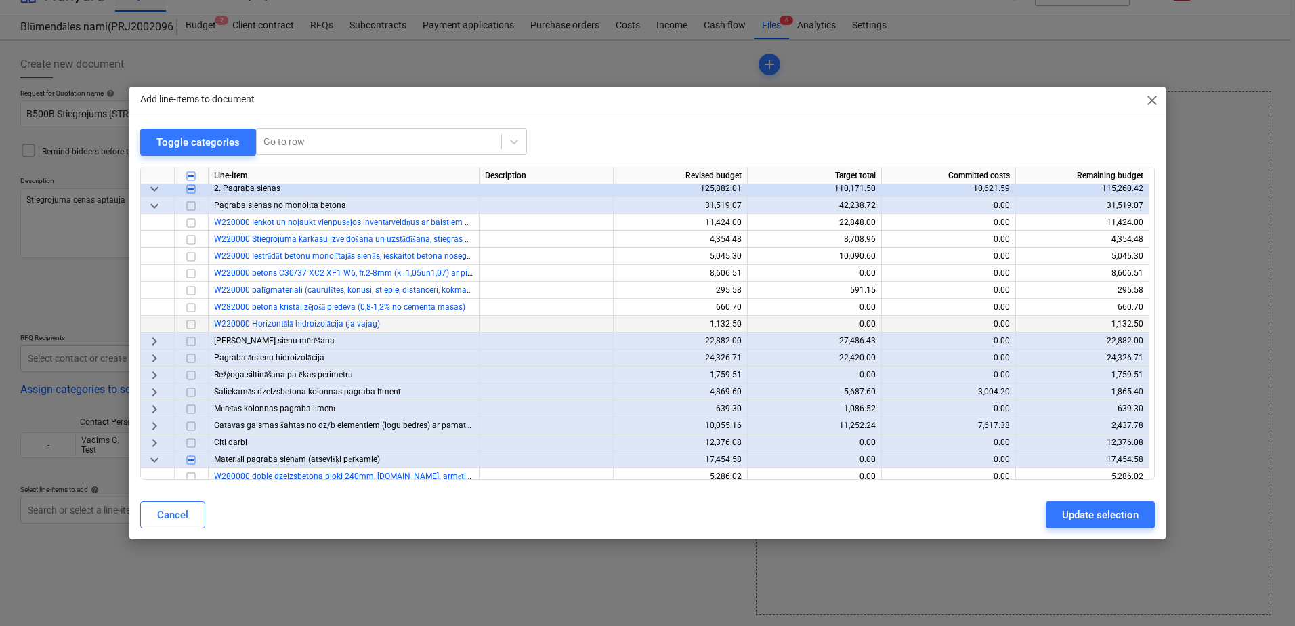
scroll to position [474, 0]
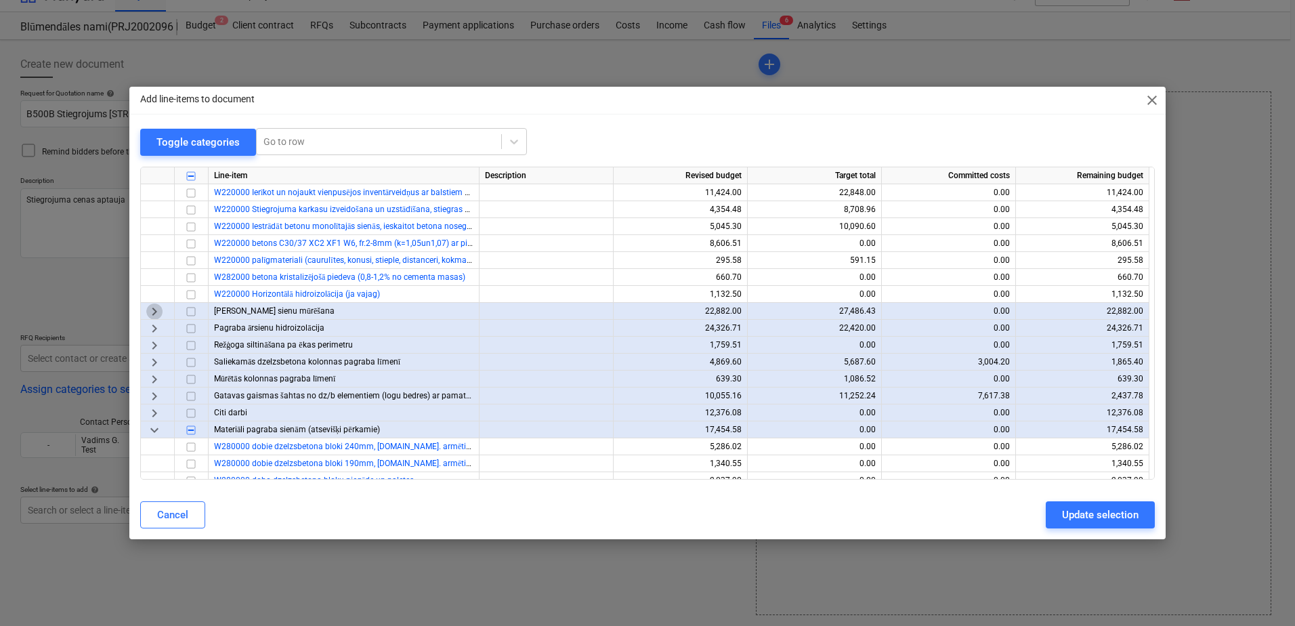
click at [154, 311] on span "keyboard_arrow_right" at bounding box center [154, 311] width 16 height 16
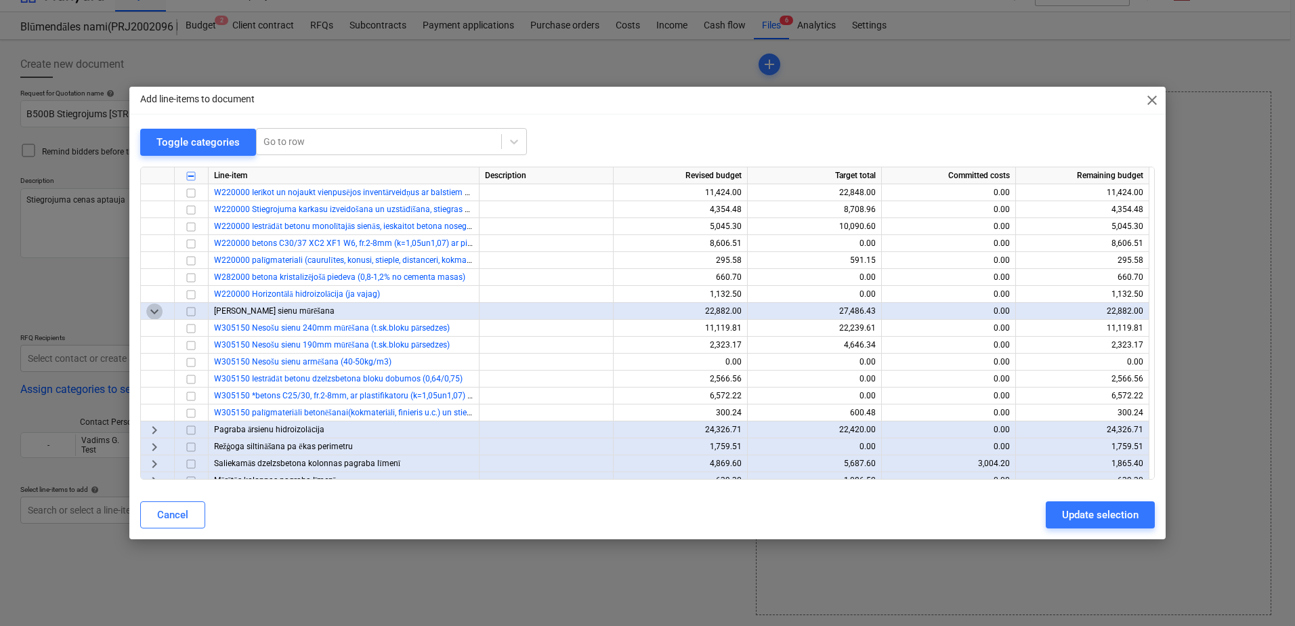
click at [154, 311] on span "keyboard_arrow_down" at bounding box center [154, 311] width 16 height 16
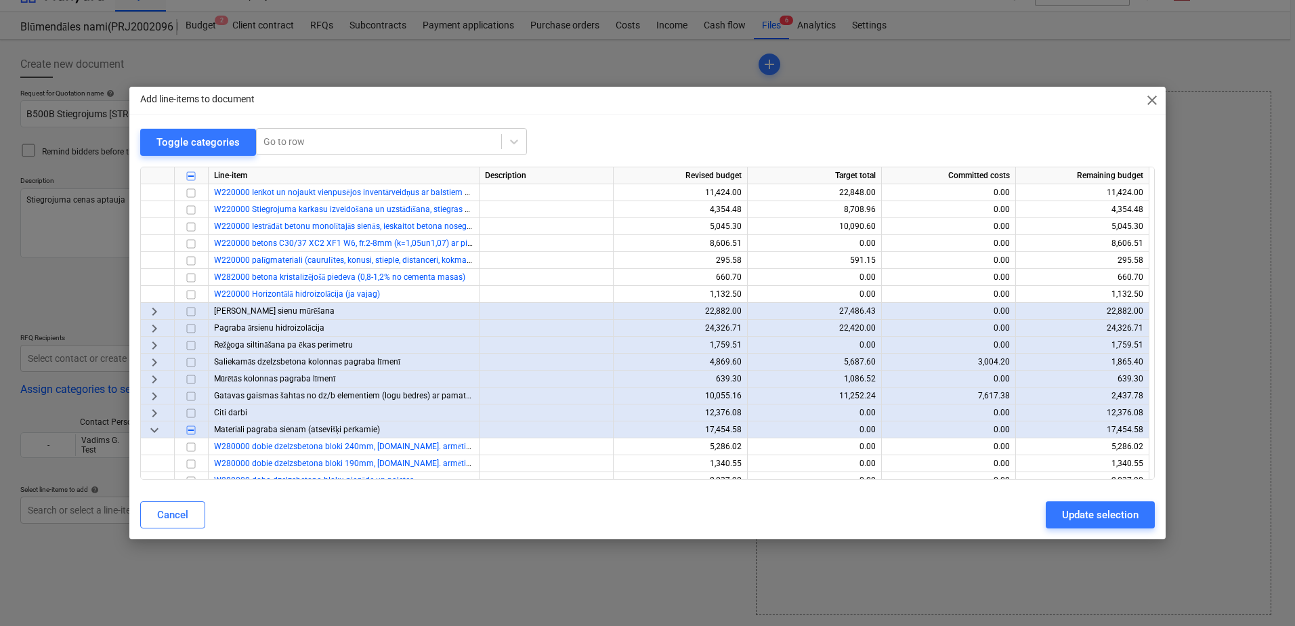
click at [156, 382] on span "keyboard_arrow_right" at bounding box center [154, 379] width 16 height 16
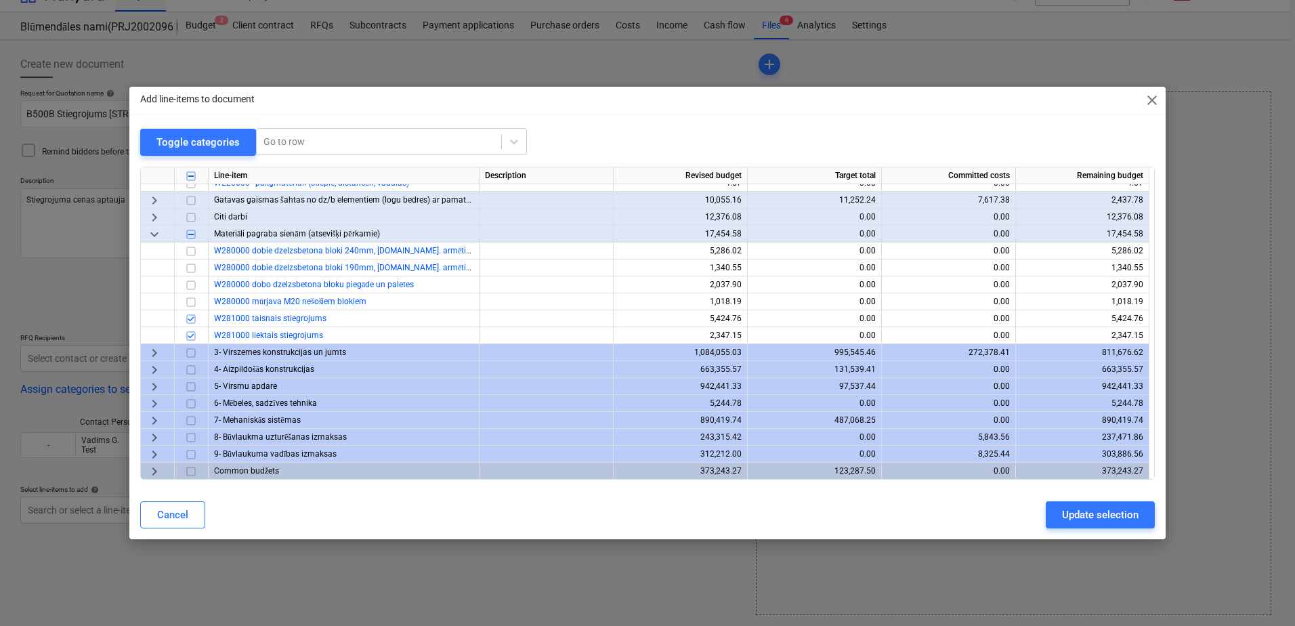
scroll to position [755, 0]
click at [154, 351] on span "keyboard_arrow_right" at bounding box center [154, 352] width 16 height 16
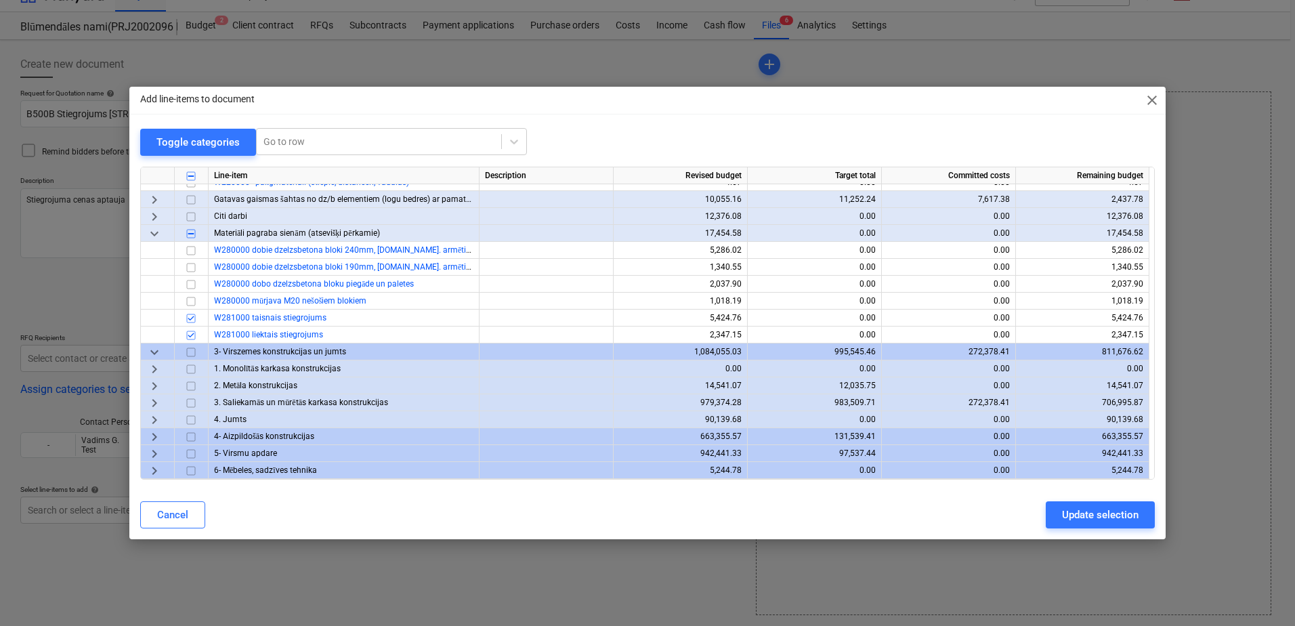
click at [156, 368] on span "keyboard_arrow_right" at bounding box center [154, 369] width 16 height 16
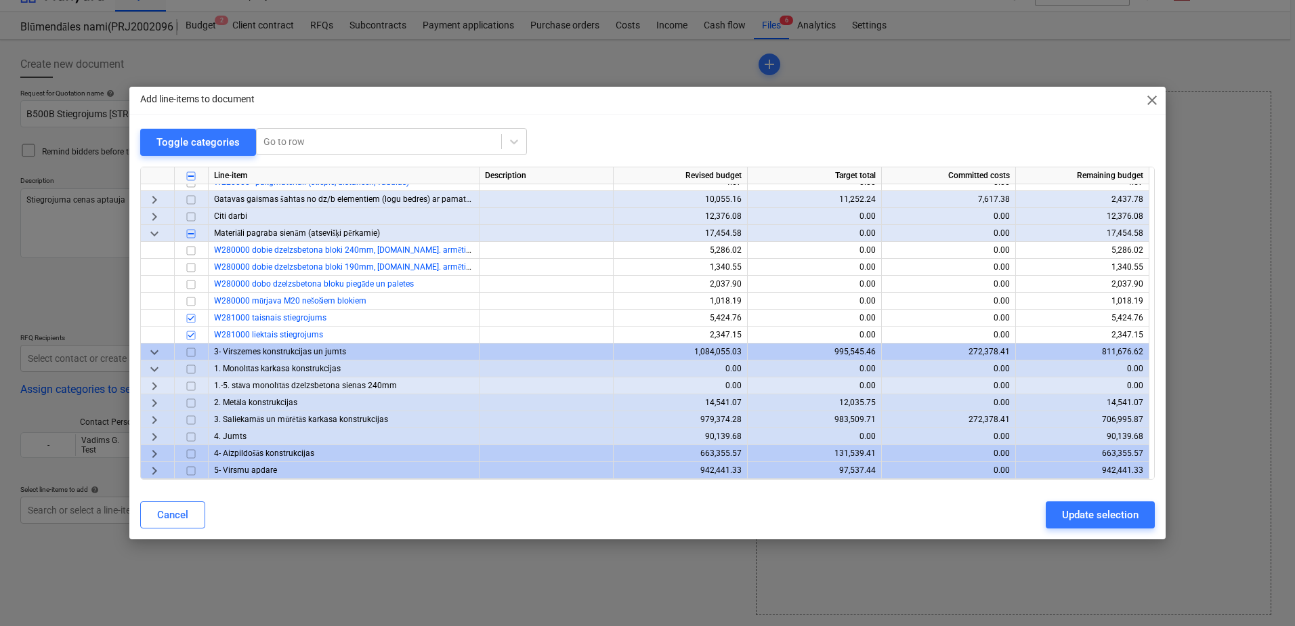
click at [154, 386] on span "keyboard_arrow_right" at bounding box center [154, 386] width 16 height 16
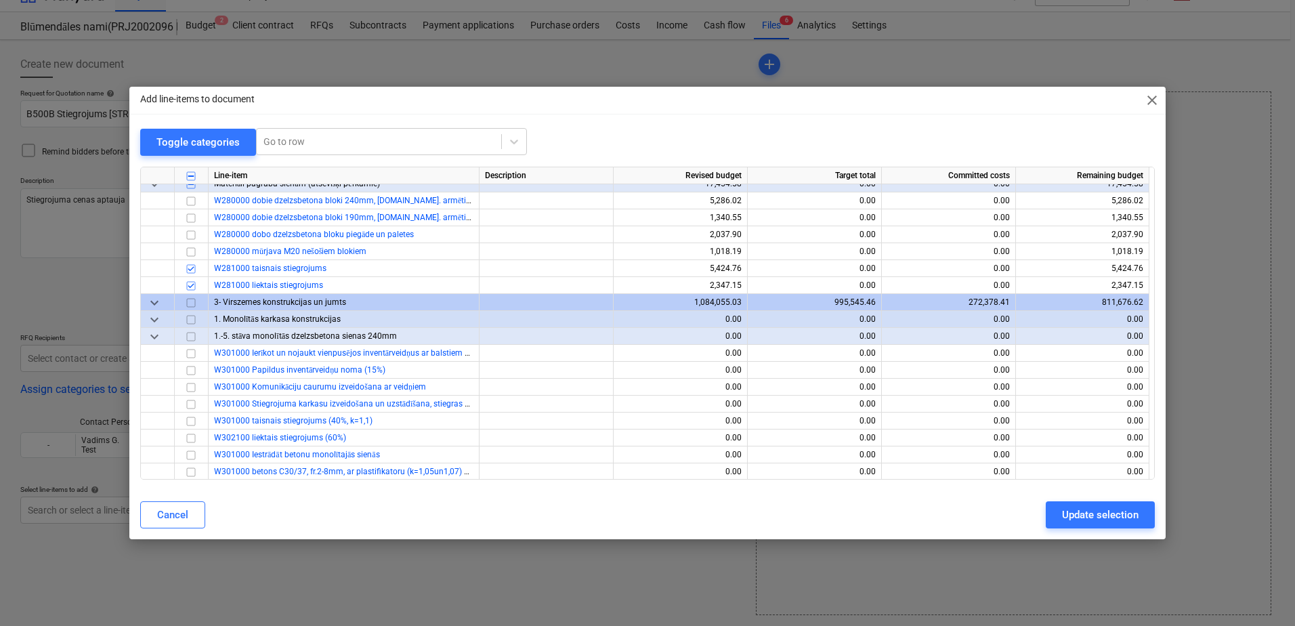
scroll to position [823, 0]
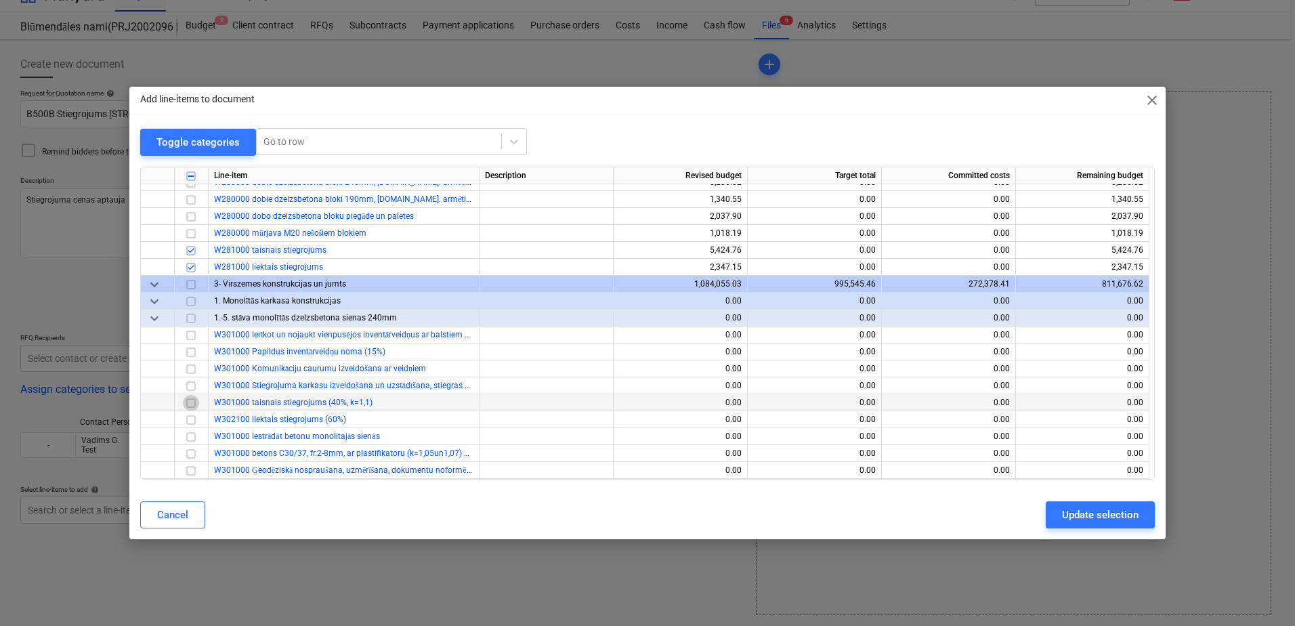
click at [192, 400] on input "checkbox" at bounding box center [191, 403] width 16 height 16
click at [192, 422] on input "checkbox" at bounding box center [191, 420] width 16 height 16
click at [189, 416] on input "checkbox" at bounding box center [191, 420] width 16 height 16
click at [196, 400] on input "checkbox" at bounding box center [191, 403] width 16 height 16
click at [158, 318] on span "keyboard_arrow_down" at bounding box center [154, 318] width 16 height 16
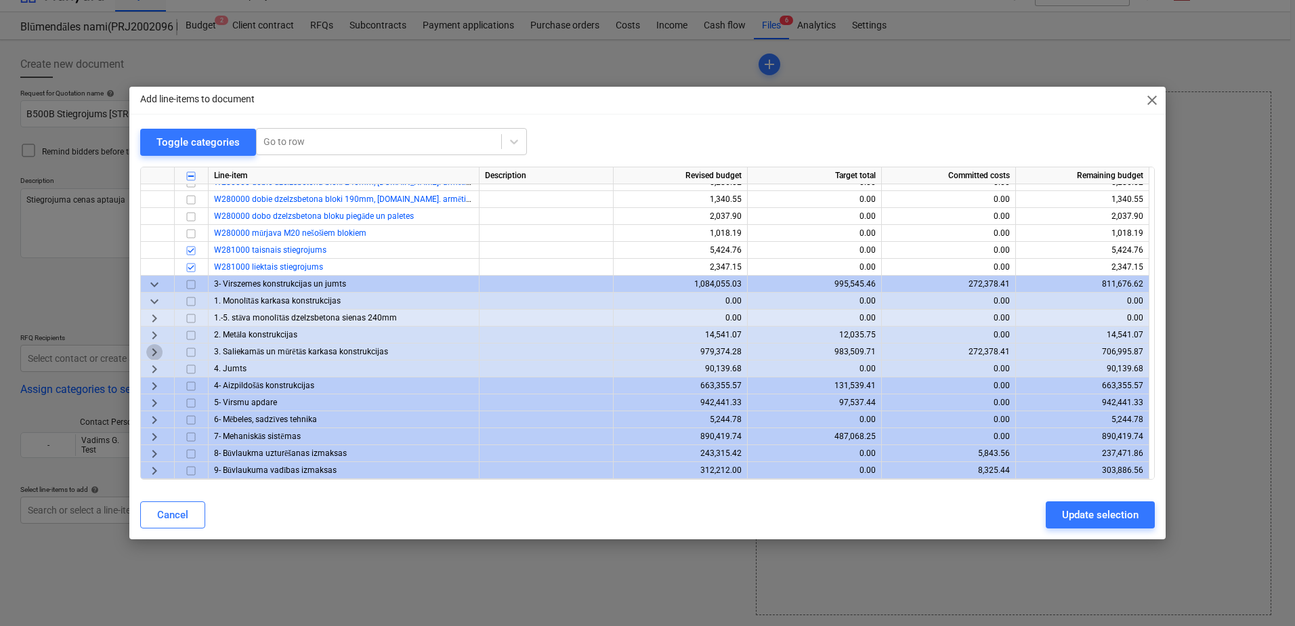
click at [156, 351] on span "keyboard_arrow_right" at bounding box center [154, 352] width 16 height 16
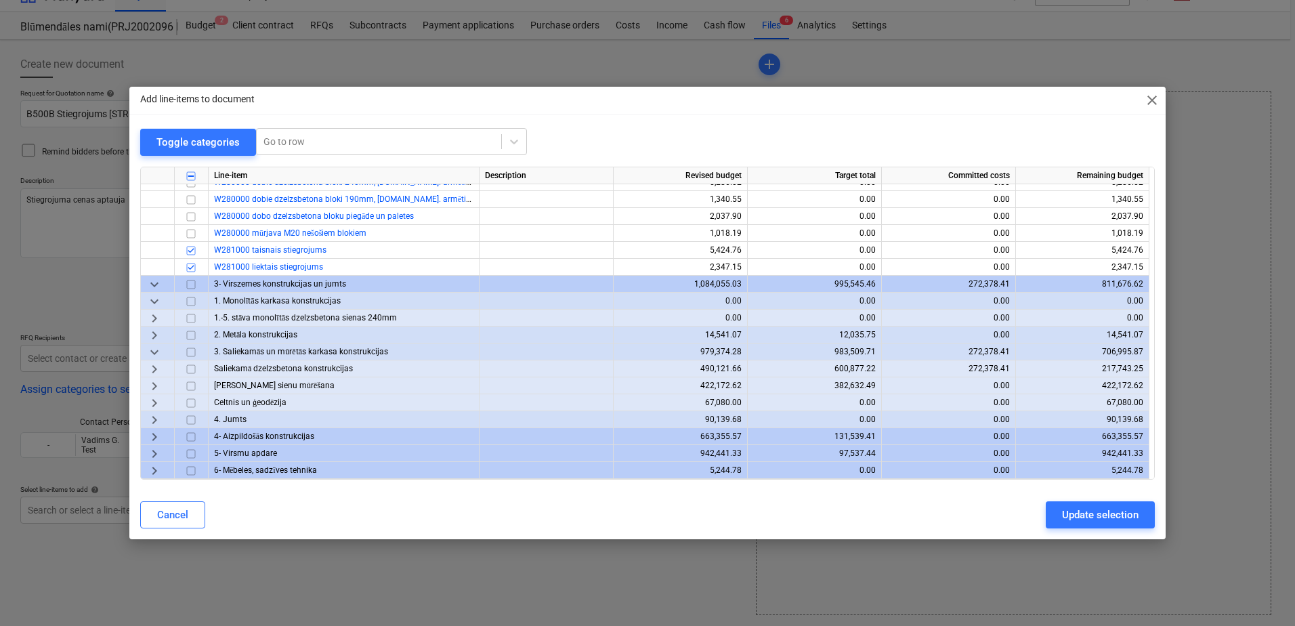
click at [157, 383] on span "keyboard_arrow_right" at bounding box center [154, 386] width 16 height 16
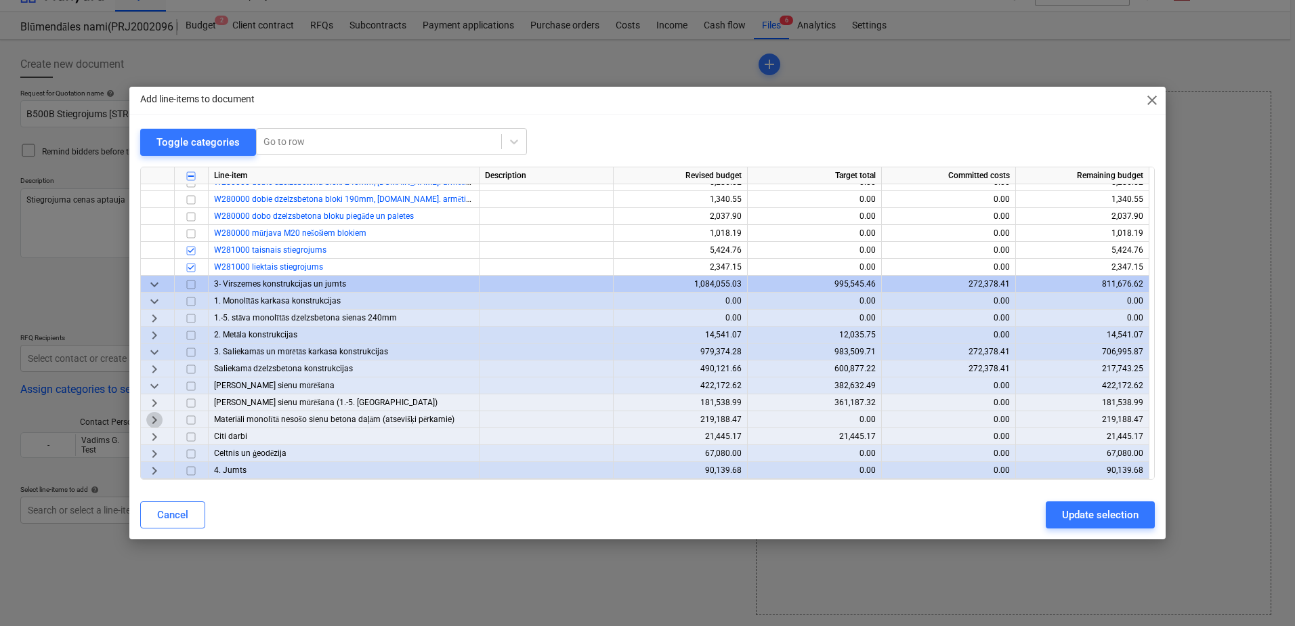
click at [160, 420] on span "keyboard_arrow_right" at bounding box center [154, 420] width 16 height 16
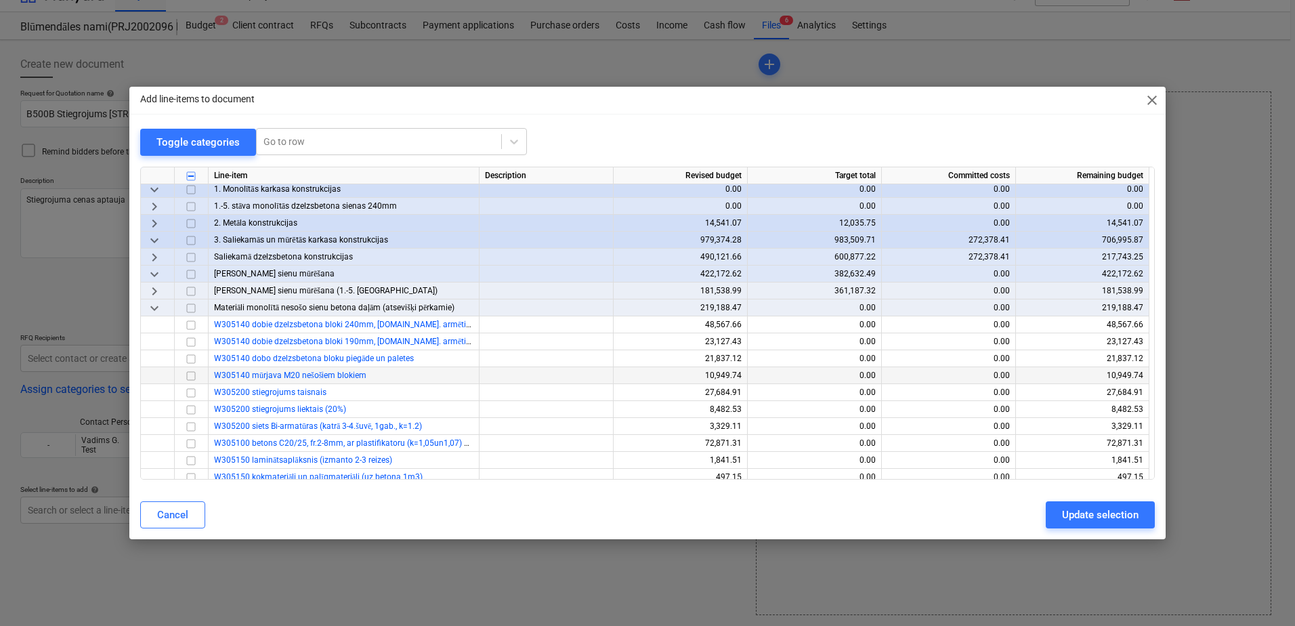
scroll to position [958, 0]
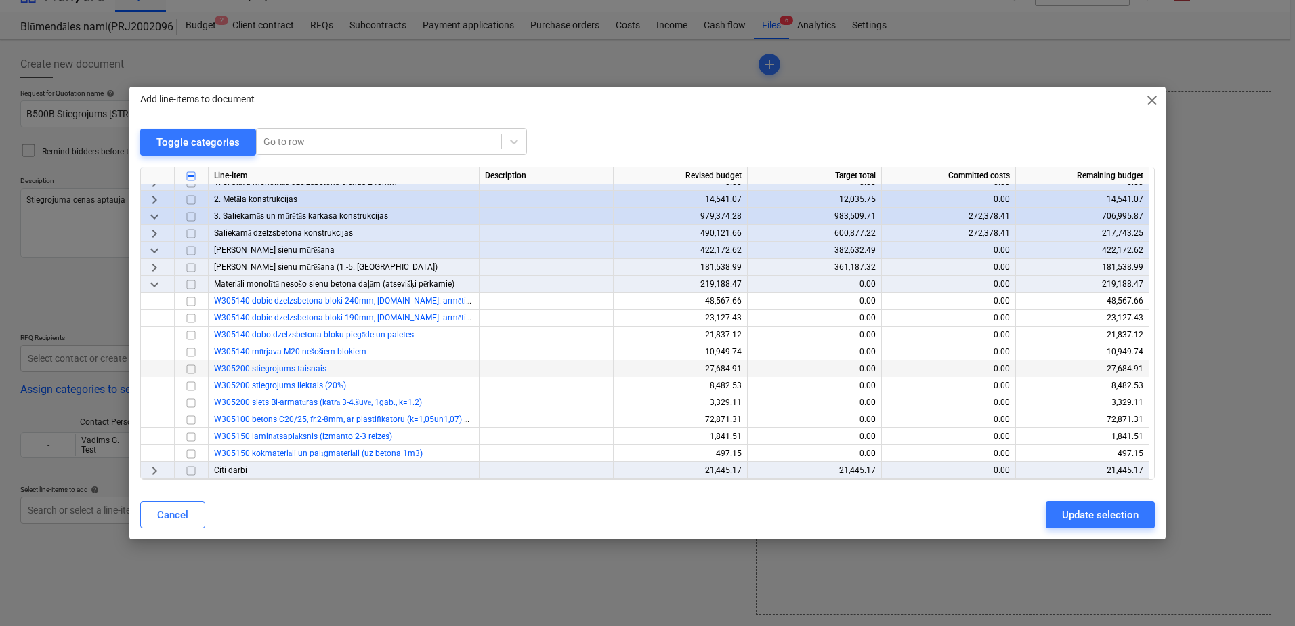
click at [190, 370] on input "checkbox" at bounding box center [191, 369] width 16 height 16
click at [192, 385] on input "checkbox" at bounding box center [191, 386] width 16 height 16
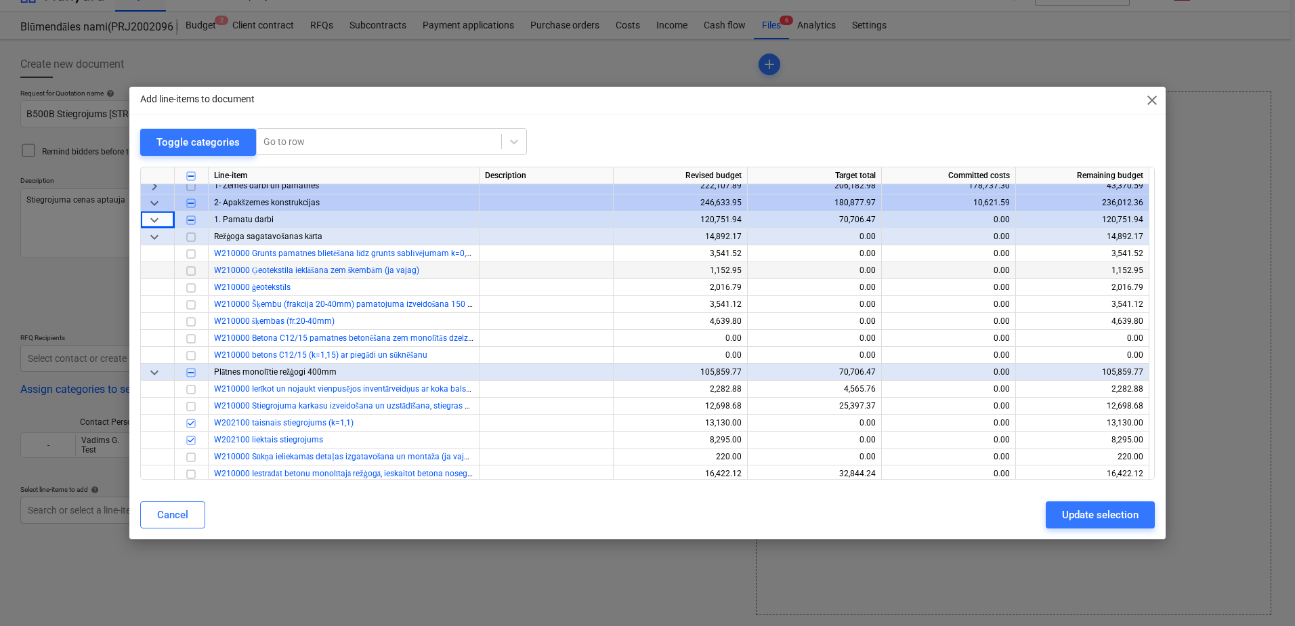
scroll to position [0, 0]
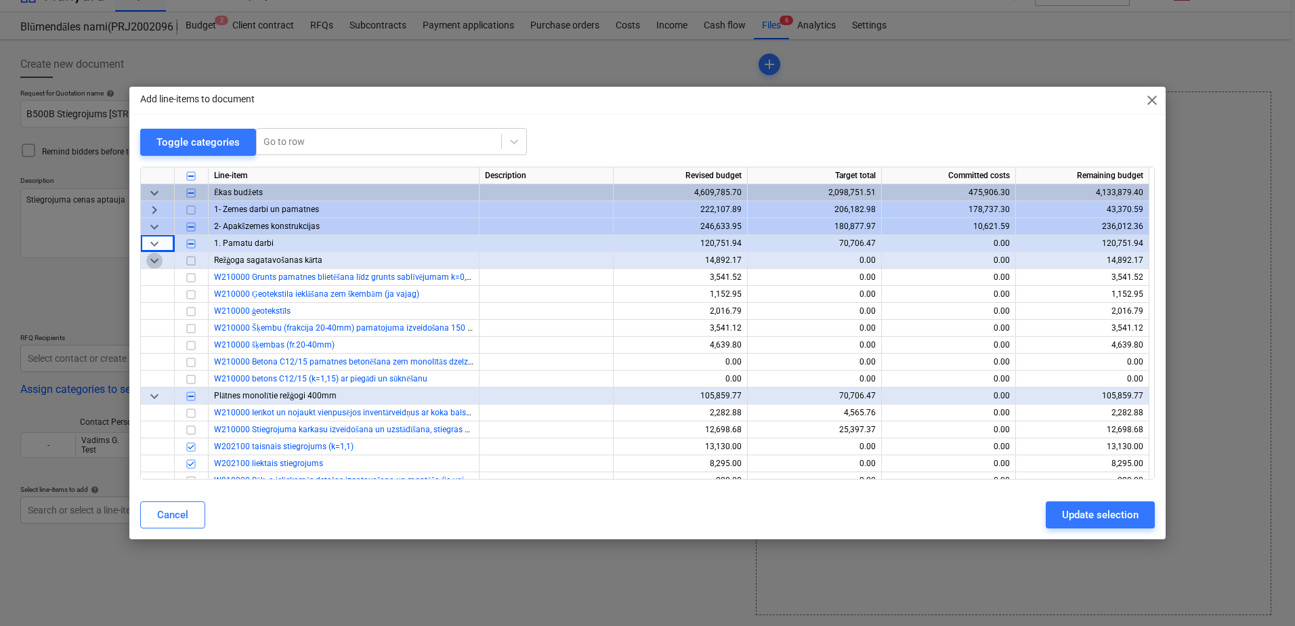
click at [154, 257] on span "keyboard_arrow_down" at bounding box center [154, 261] width 16 height 16
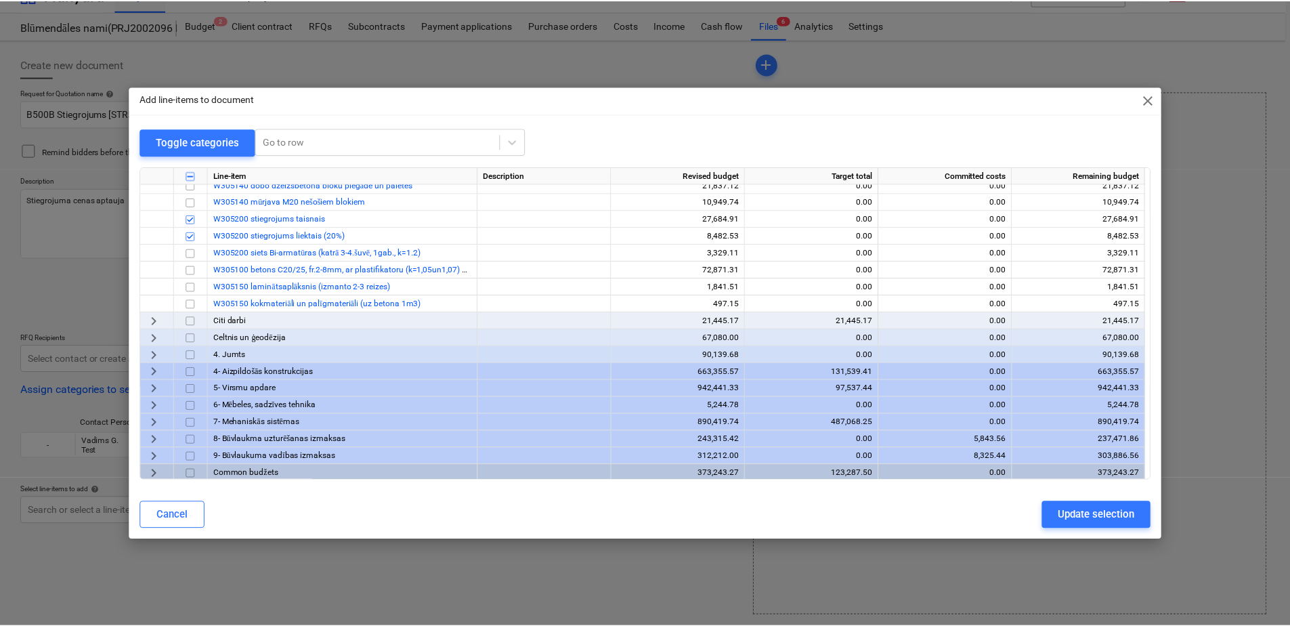
scroll to position [992, 0]
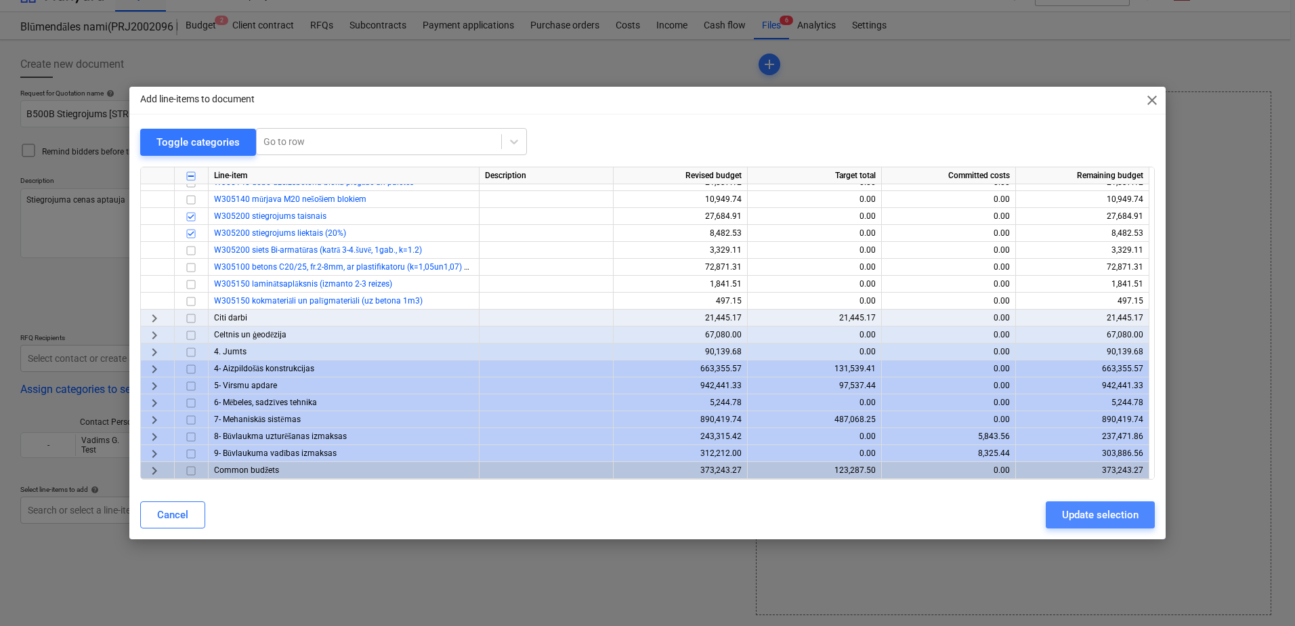
click at [1138, 515] on button "Update selection" at bounding box center [1100, 514] width 109 height 27
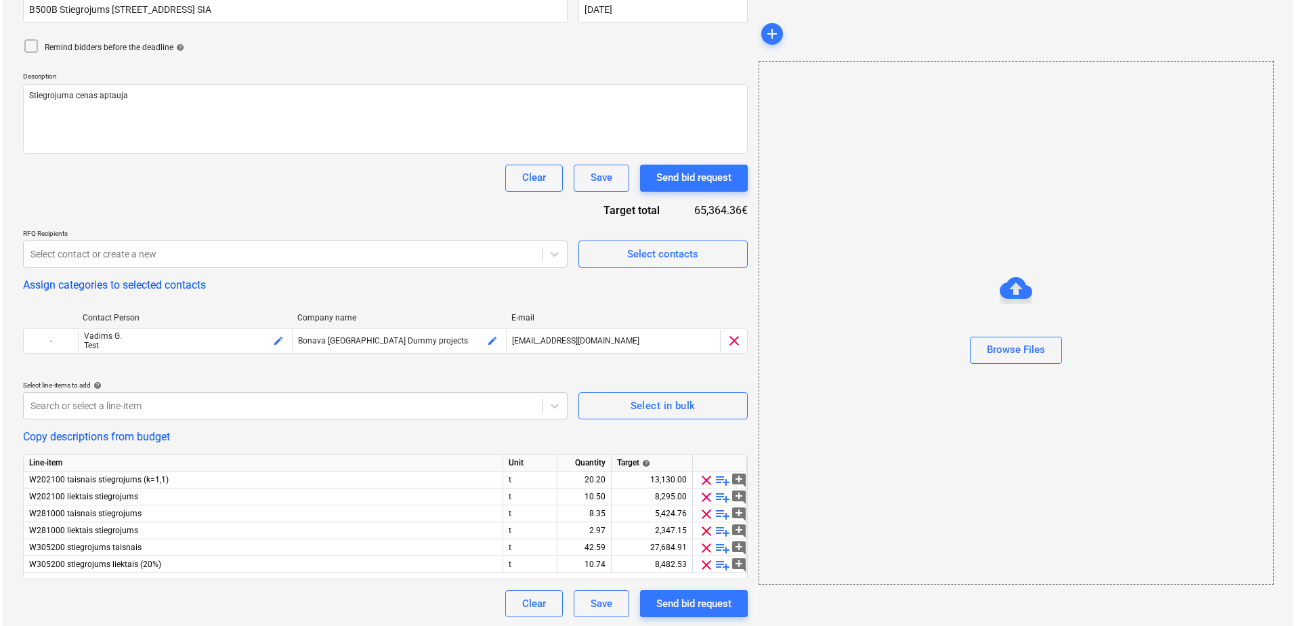
scroll to position [129, 0]
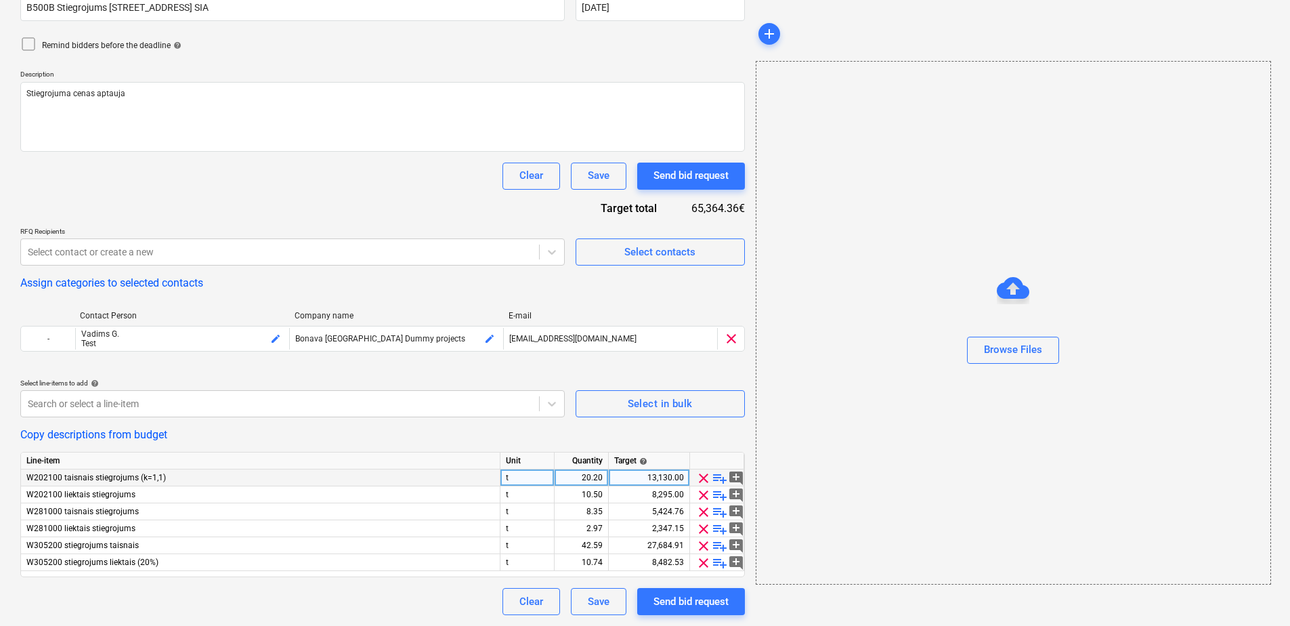
click at [599, 480] on div "20.20" at bounding box center [581, 477] width 43 height 17
click at [805, 452] on div "Browse Files" at bounding box center [1013, 322] width 515 height 523
click at [594, 496] on div "10.50" at bounding box center [581, 494] width 43 height 17
click at [694, 599] on div "Send bid request" at bounding box center [690, 602] width 75 height 18
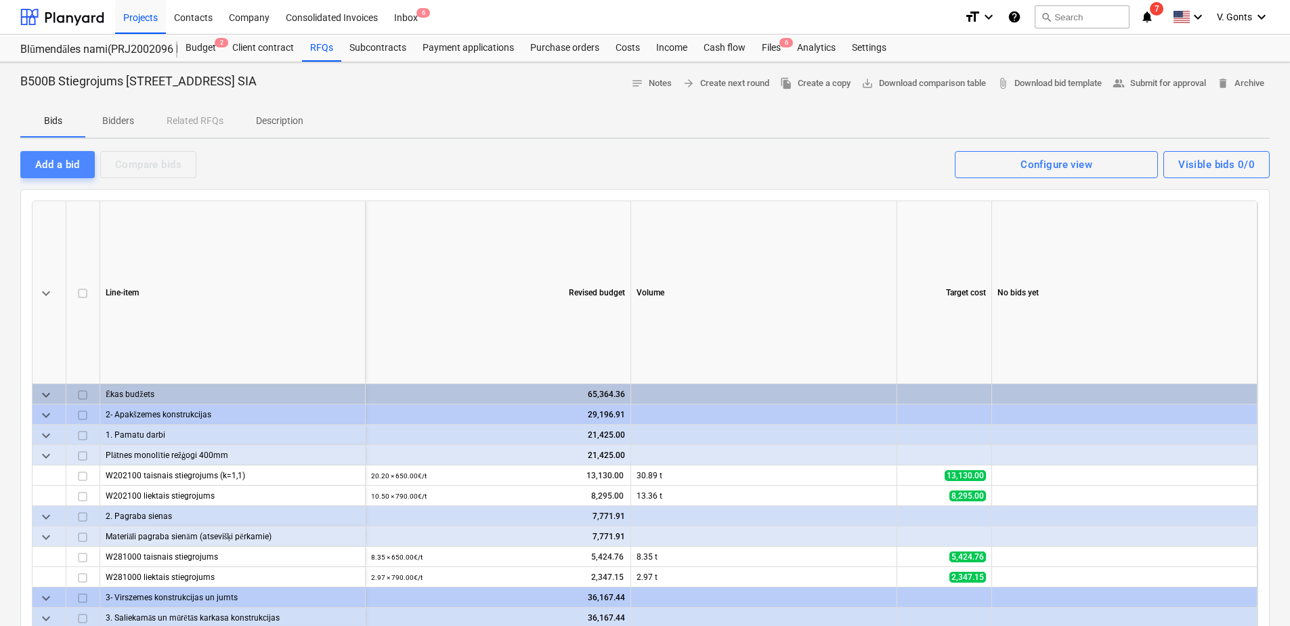
click at [64, 162] on div "Add a bid" at bounding box center [57, 165] width 45 height 18
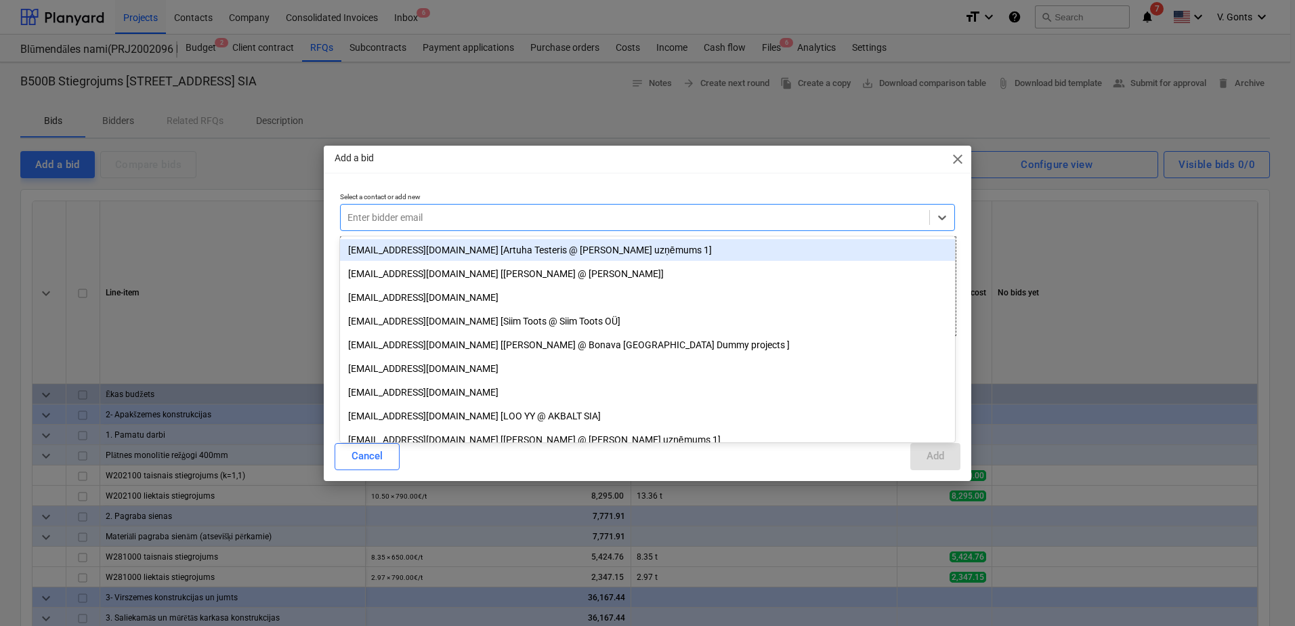
click at [393, 215] on div at bounding box center [634, 218] width 575 height 14
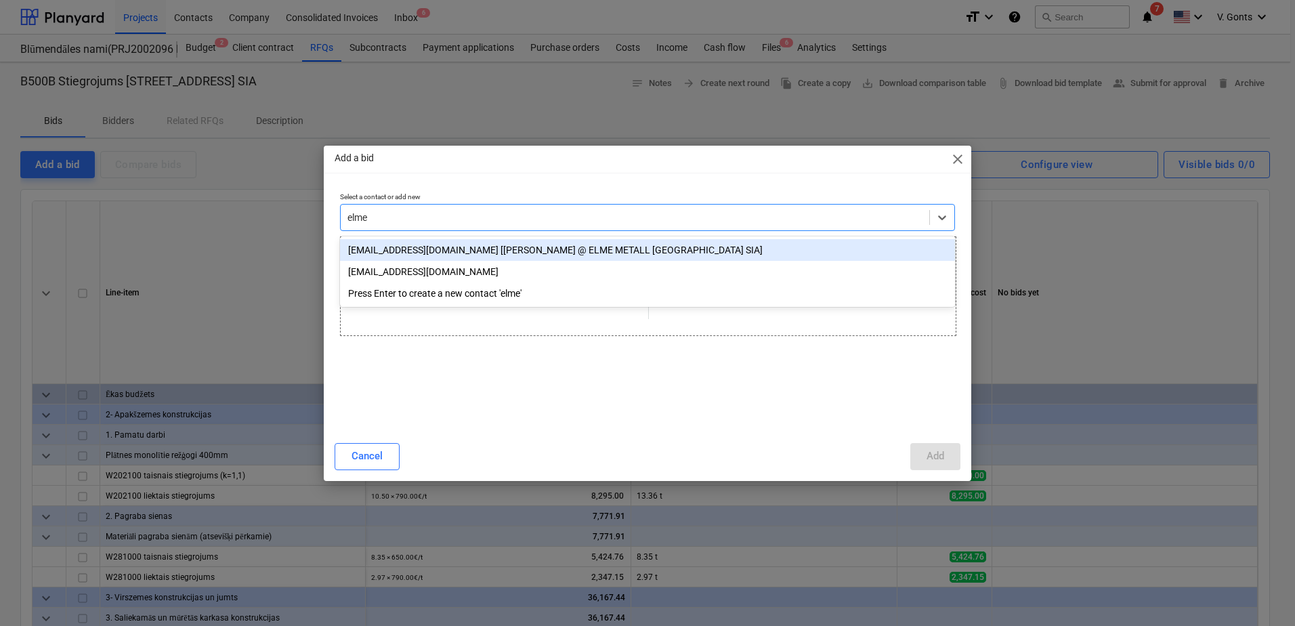
click at [412, 251] on div "[EMAIL_ADDRESS][DOMAIN_NAME] [[PERSON_NAME] @ ELME METALL [GEOGRAPHIC_DATA] SIA]" at bounding box center [647, 250] width 615 height 22
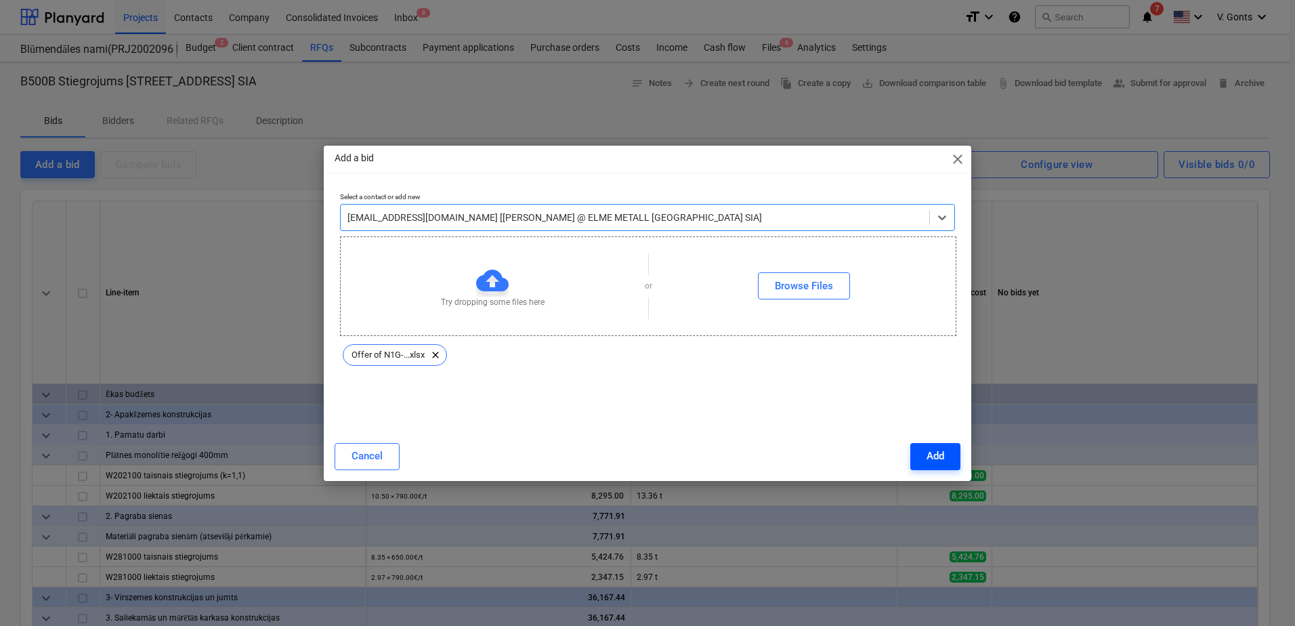
click at [941, 452] on div "Add" at bounding box center [935, 456] width 18 height 18
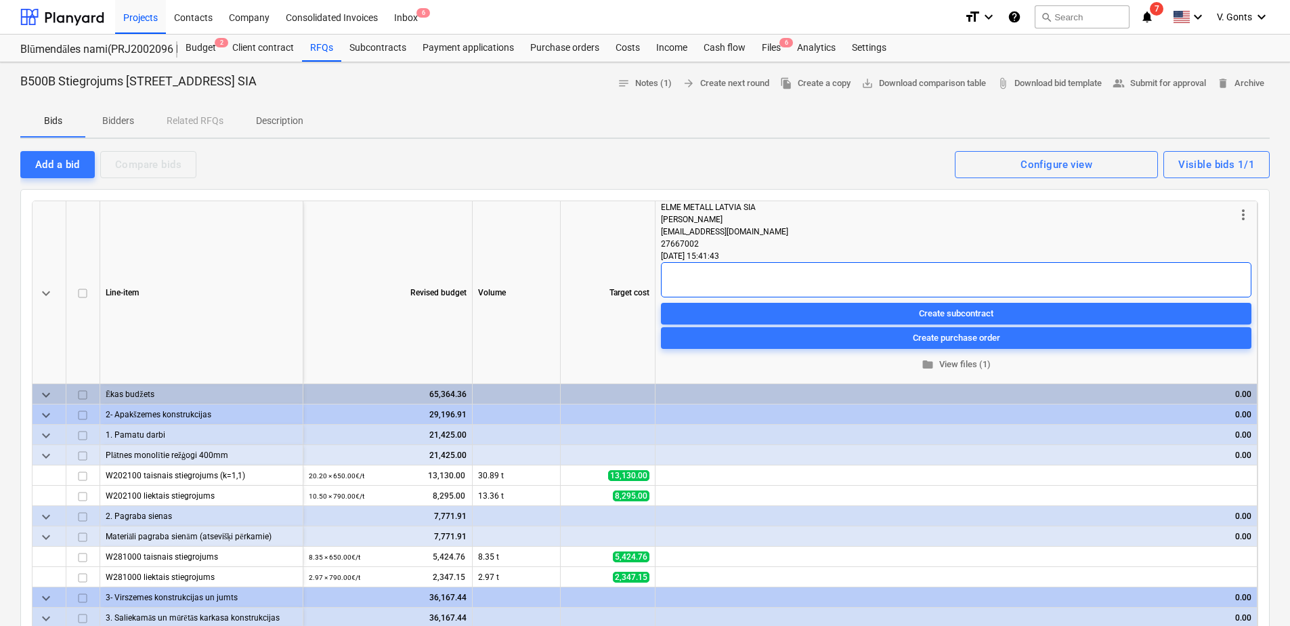
click at [750, 269] on textarea at bounding box center [956, 279] width 590 height 35
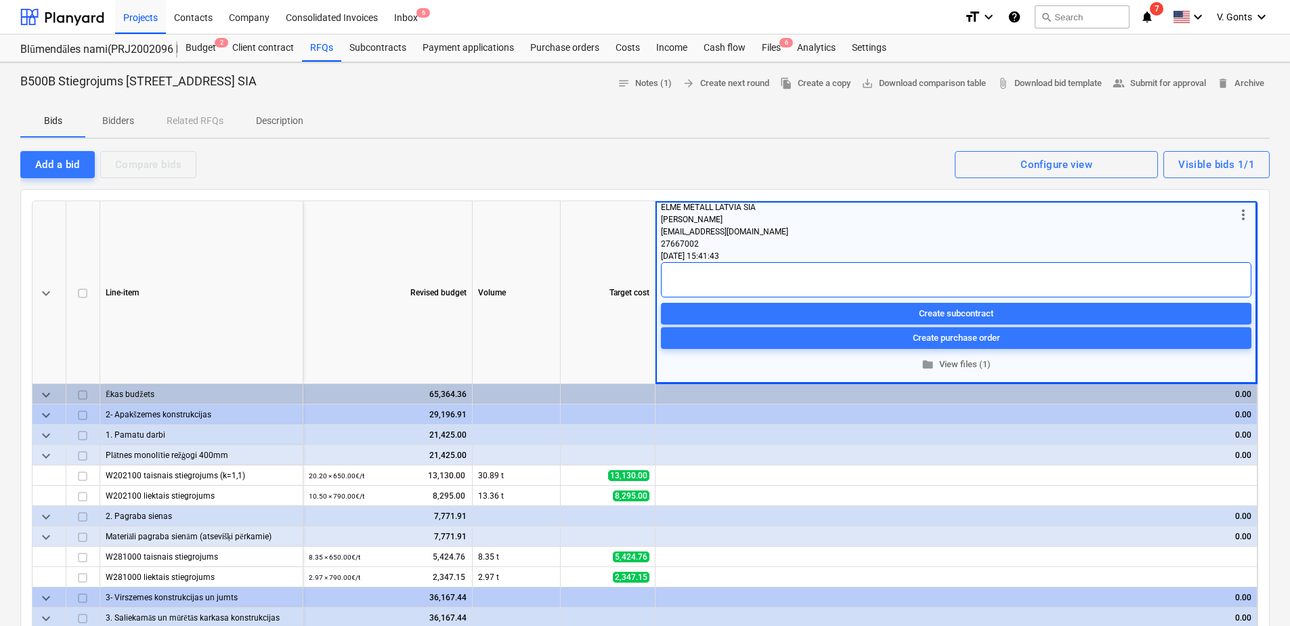
paste textarea "604,3091891 741,3572366"
click at [734, 272] on textarea "604,3091891 741,3572366" at bounding box center [956, 279] width 590 height 35
click at [775, 270] on textarea "604,3091891 741,3572366" at bounding box center [956, 279] width 590 height 35
click at [714, 271] on textarea "604,3091891 741,357" at bounding box center [956, 279] width 590 height 35
click at [668, 274] on textarea "604,309 741,357" at bounding box center [956, 279] width 590 height 35
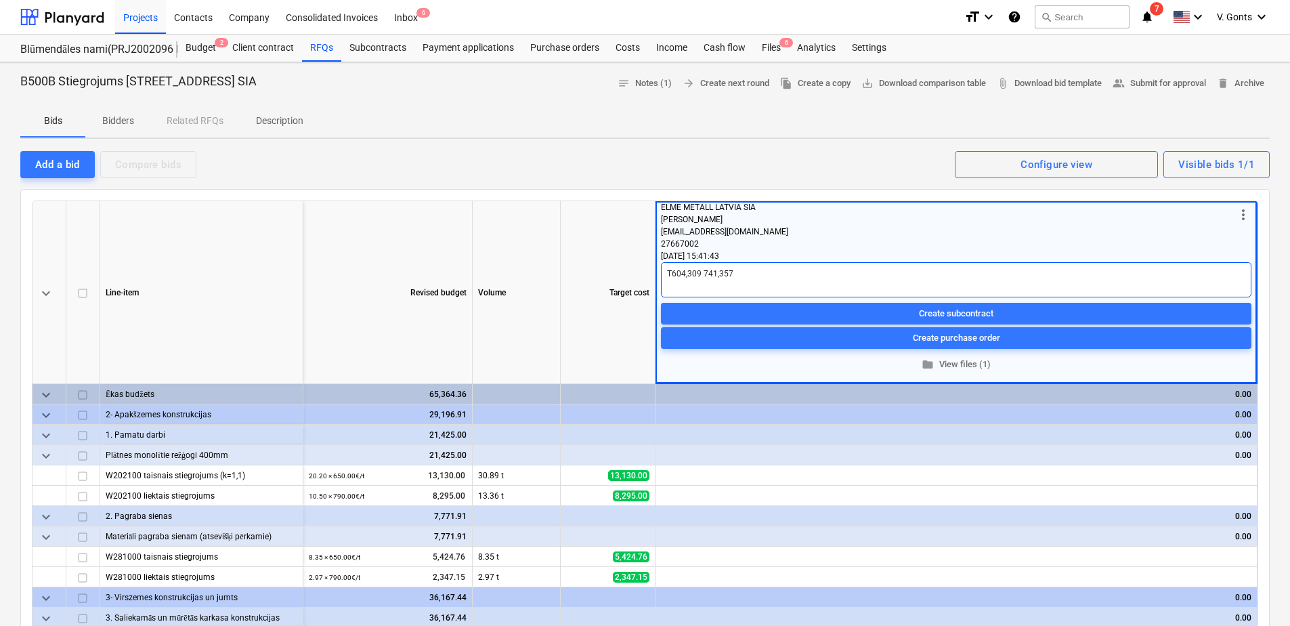
click at [704, 273] on textarea "T604,309 741,357" at bounding box center [956, 279] width 590 height 35
click at [670, 270] on textarea "T604,309 L741,357" at bounding box center [956, 279] width 590 height 35
click at [672, 284] on textarea "T 604,309 L741,357" at bounding box center [956, 279] width 590 height 35
click at [616, 259] on div "Target cost" at bounding box center [608, 292] width 95 height 183
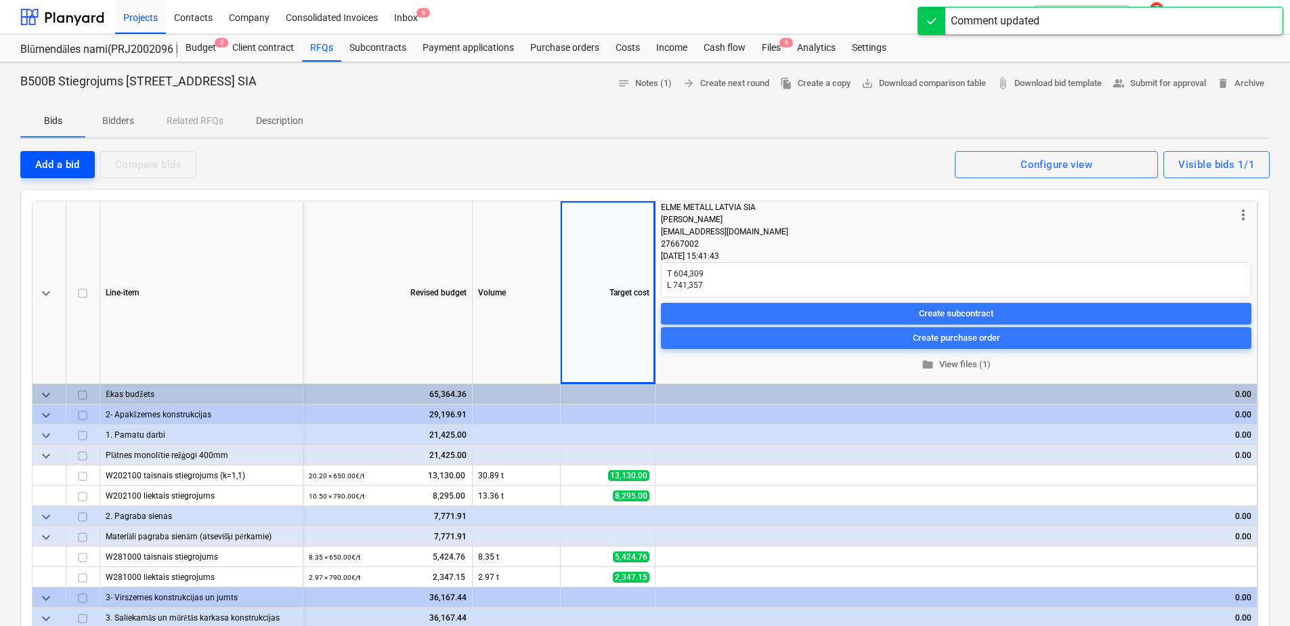
click at [72, 159] on div "Add a bid" at bounding box center [57, 165] width 45 height 18
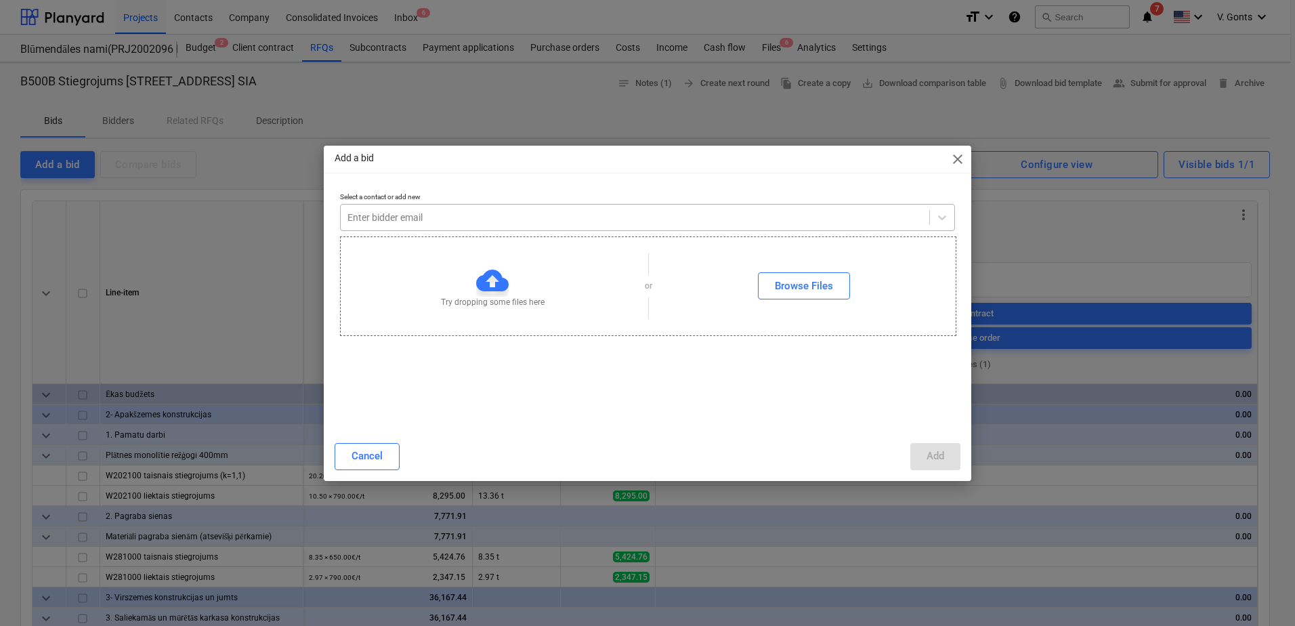
click at [473, 217] on div at bounding box center [634, 218] width 575 height 14
click at [557, 222] on div at bounding box center [634, 218] width 575 height 14
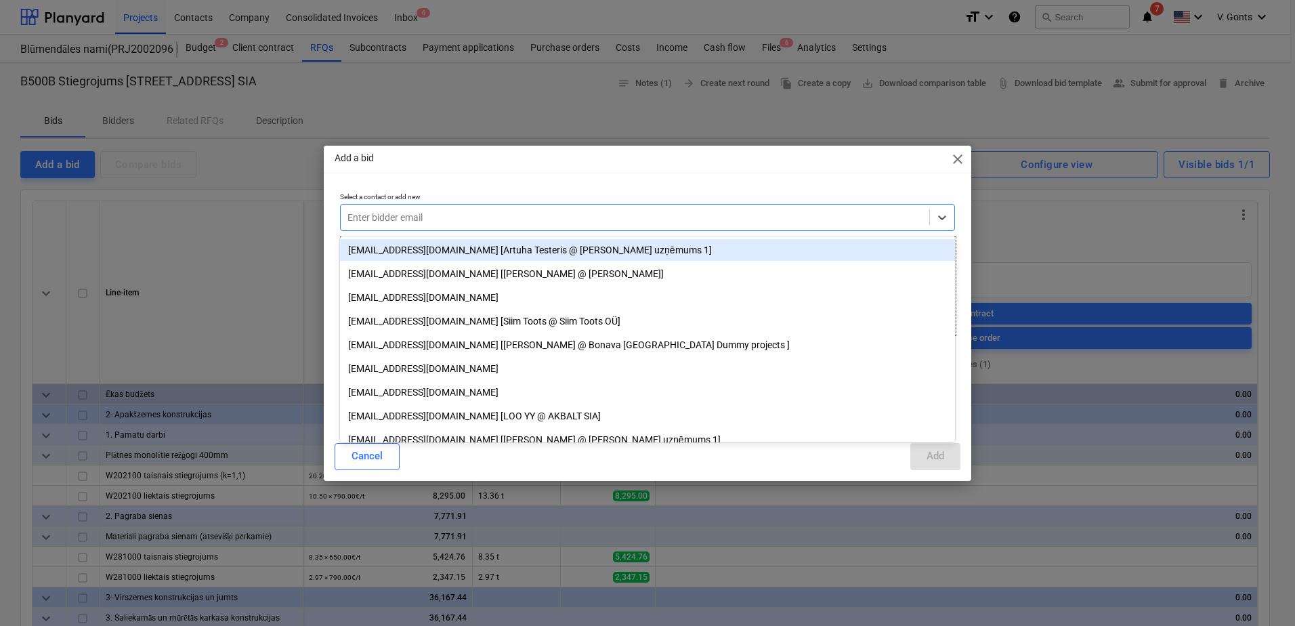
paste input "[EMAIL_ADDRESS][DOMAIN_NAME]"
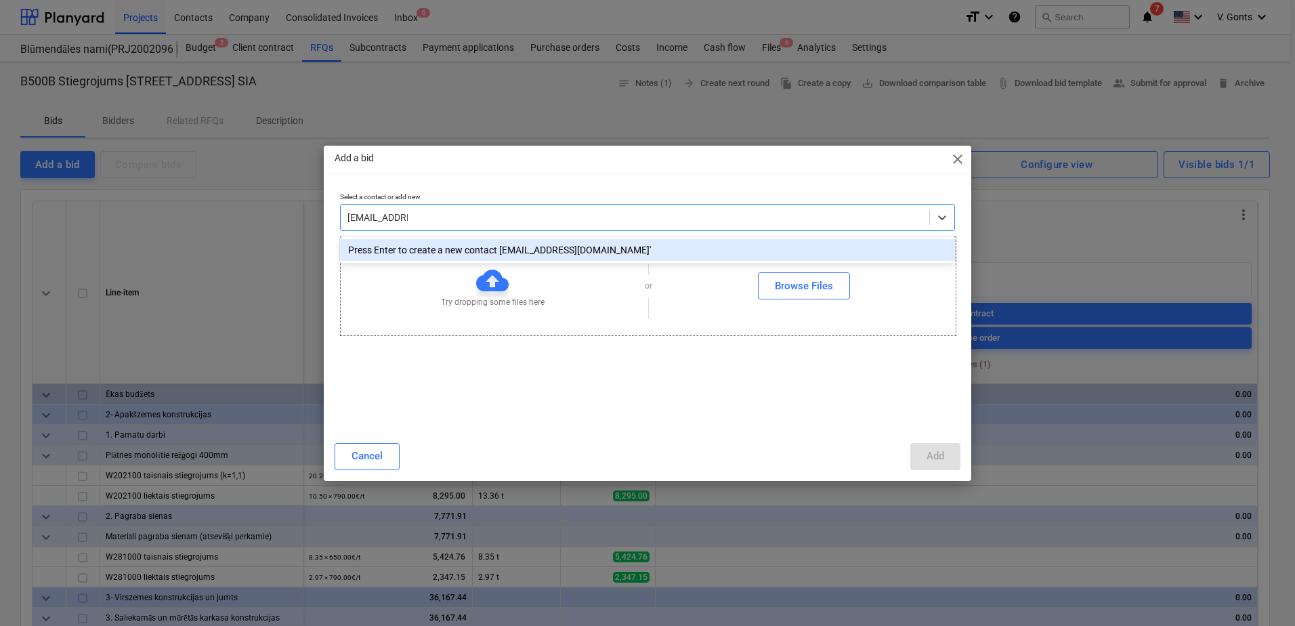
click at [552, 248] on div "Press Enter to create a new contact [EMAIL_ADDRESS][DOMAIN_NAME]'" at bounding box center [647, 250] width 615 height 22
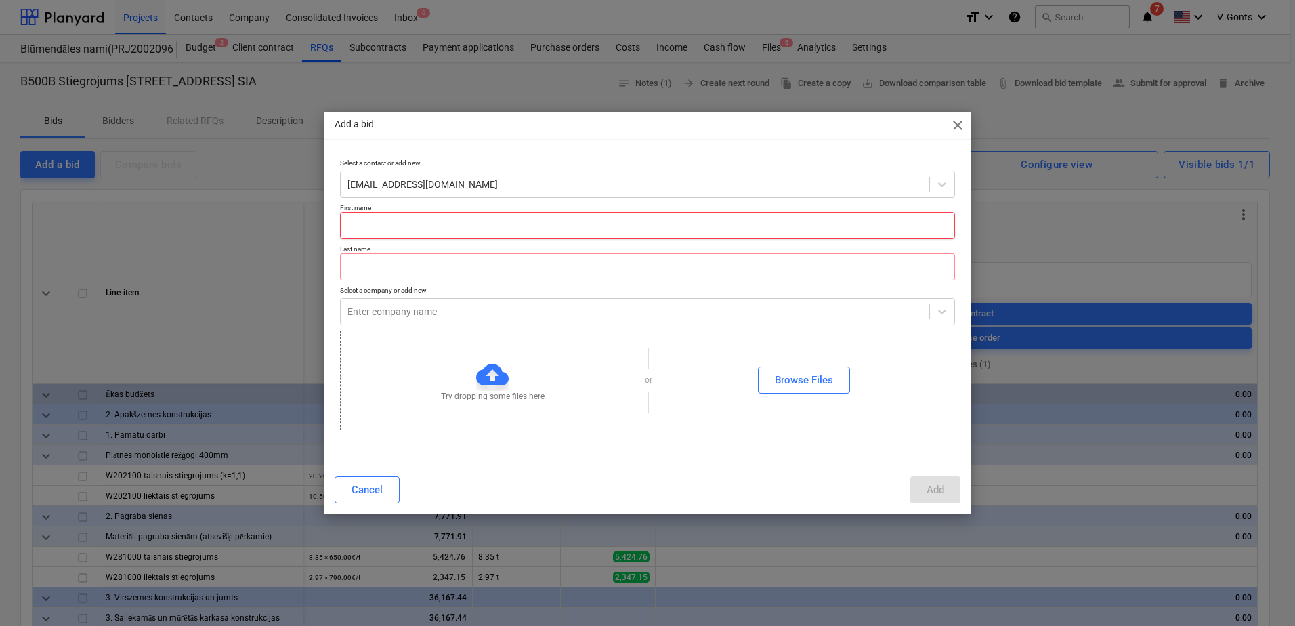
click at [409, 223] on input "text" at bounding box center [647, 225] width 615 height 27
click at [359, 262] on input "text" at bounding box center [647, 266] width 615 height 27
click at [389, 306] on div at bounding box center [634, 312] width 575 height 14
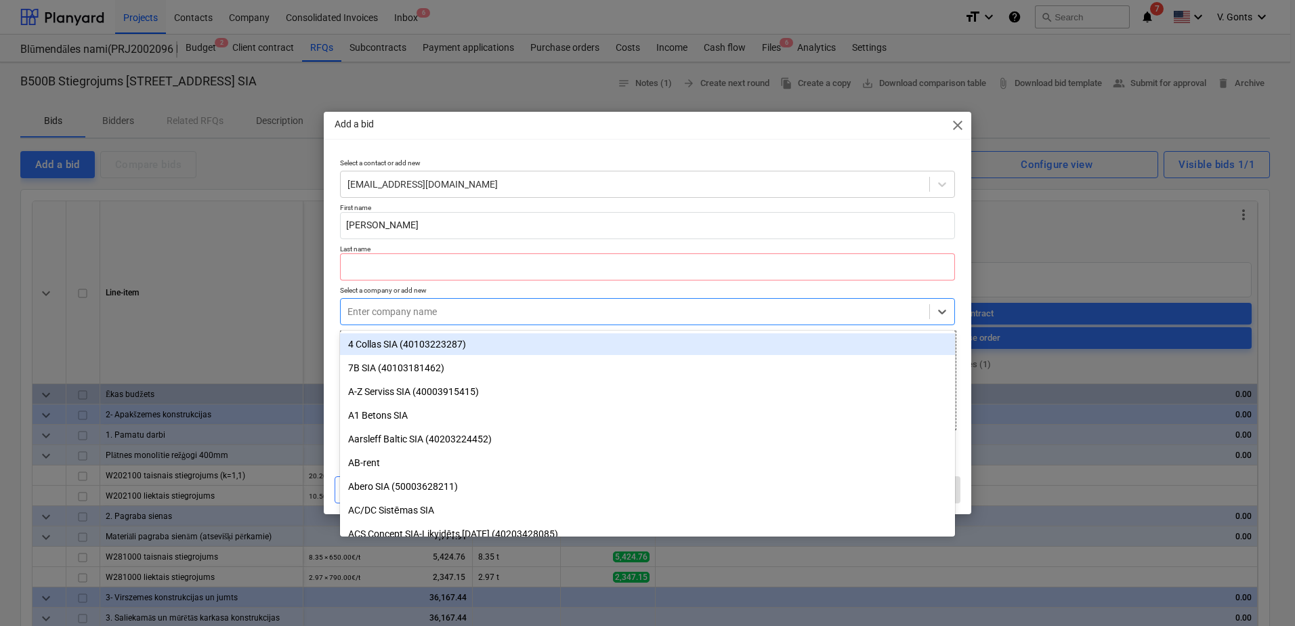
paste input "SIA "X GROUP""
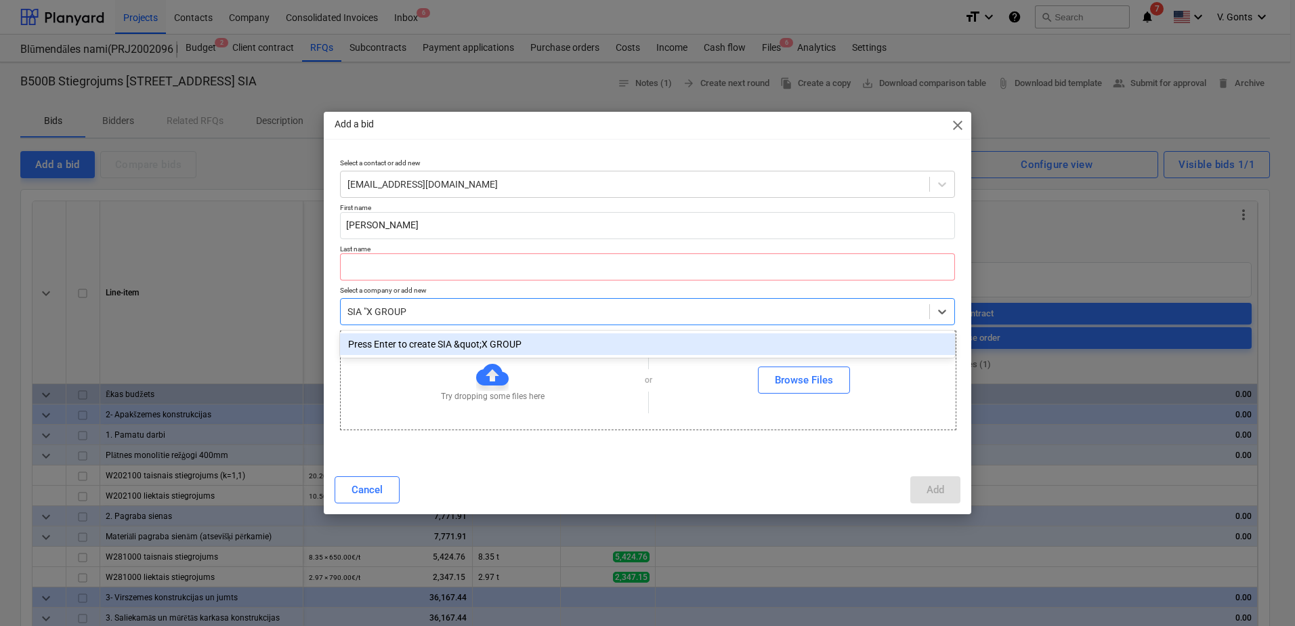
click at [367, 307] on input "SIA "X GROUP" at bounding box center [377, 311] width 61 height 11
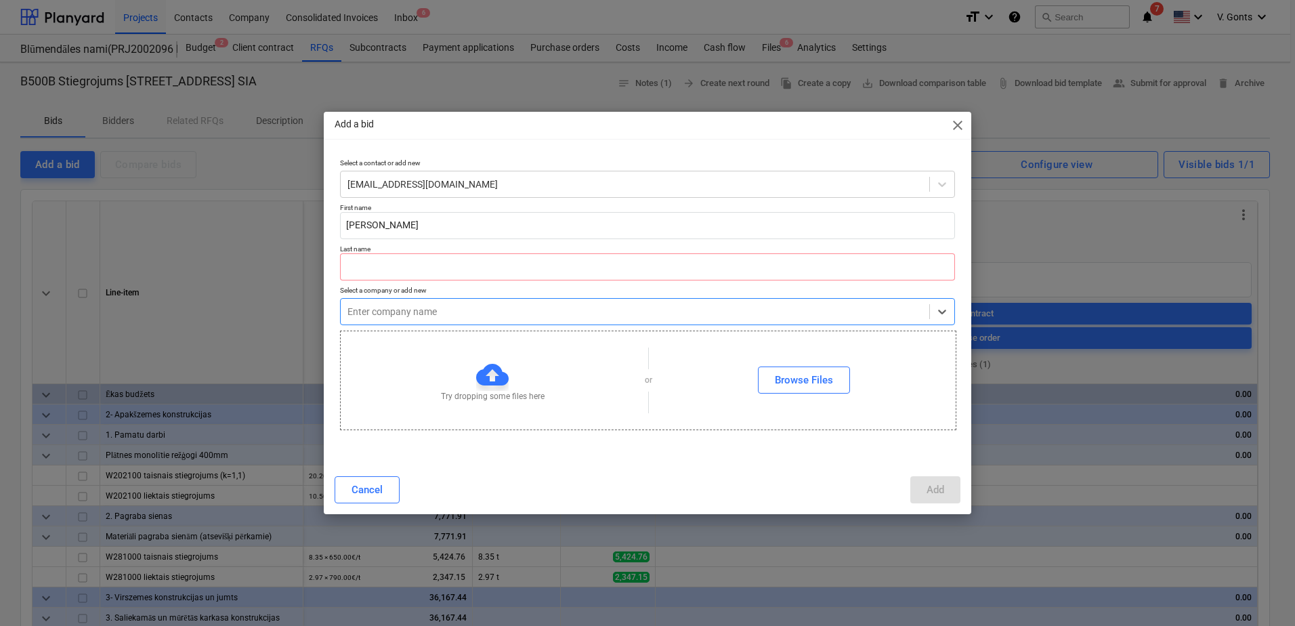
click at [429, 308] on div at bounding box center [634, 312] width 575 height 14
paste input "SIA "X GROUP""
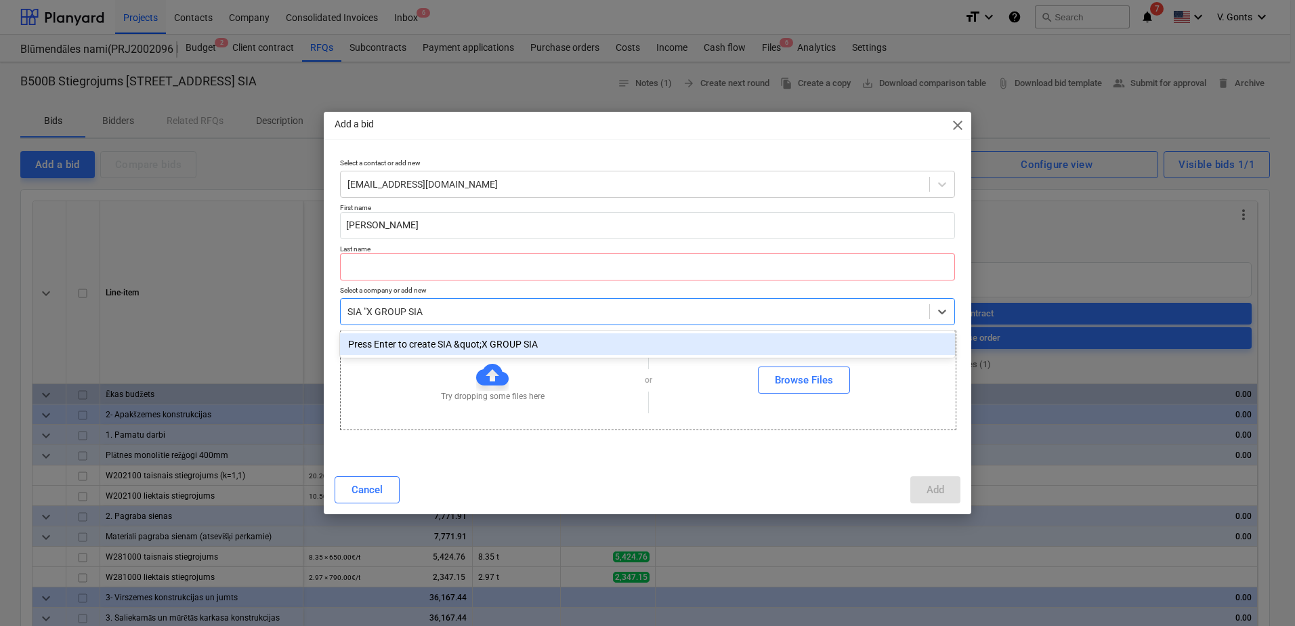
drag, startPoint x: 368, startPoint y: 310, endPoint x: 349, endPoint y: 311, distance: 18.3
click at [343, 311] on div "SIA "X GROUP SIA" at bounding box center [635, 311] width 588 height 19
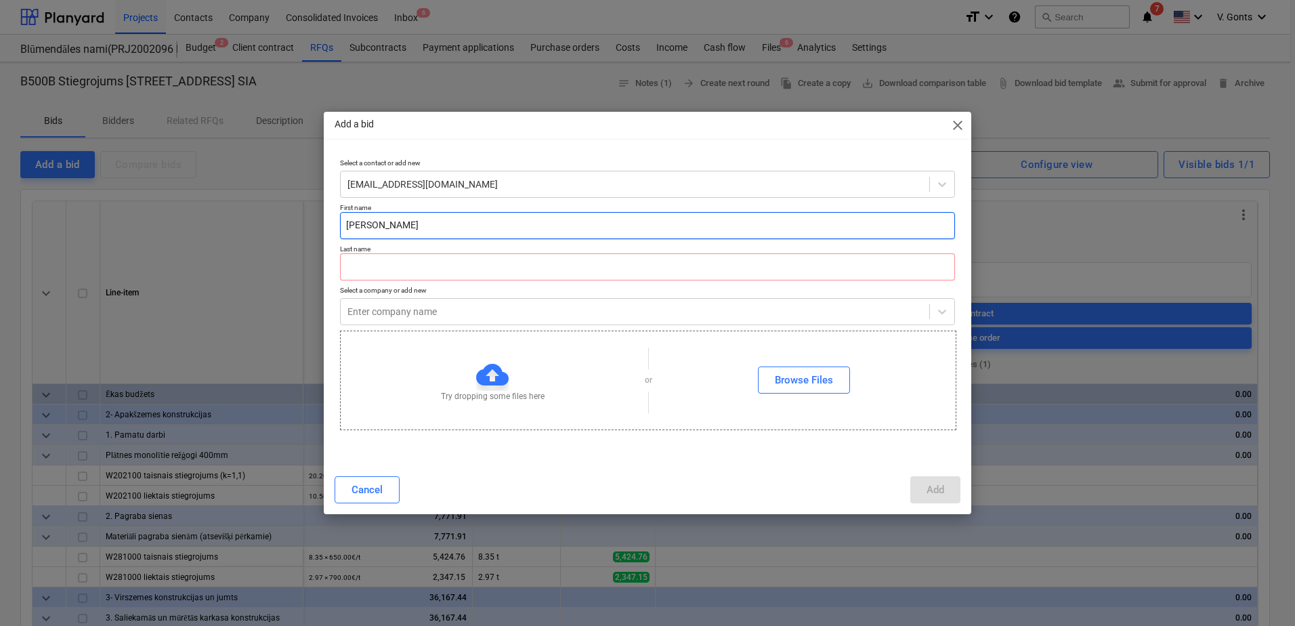
drag, startPoint x: 466, startPoint y: 216, endPoint x: 452, endPoint y: 234, distance: 22.2
click at [466, 216] on input "[PERSON_NAME]" at bounding box center [647, 225] width 615 height 27
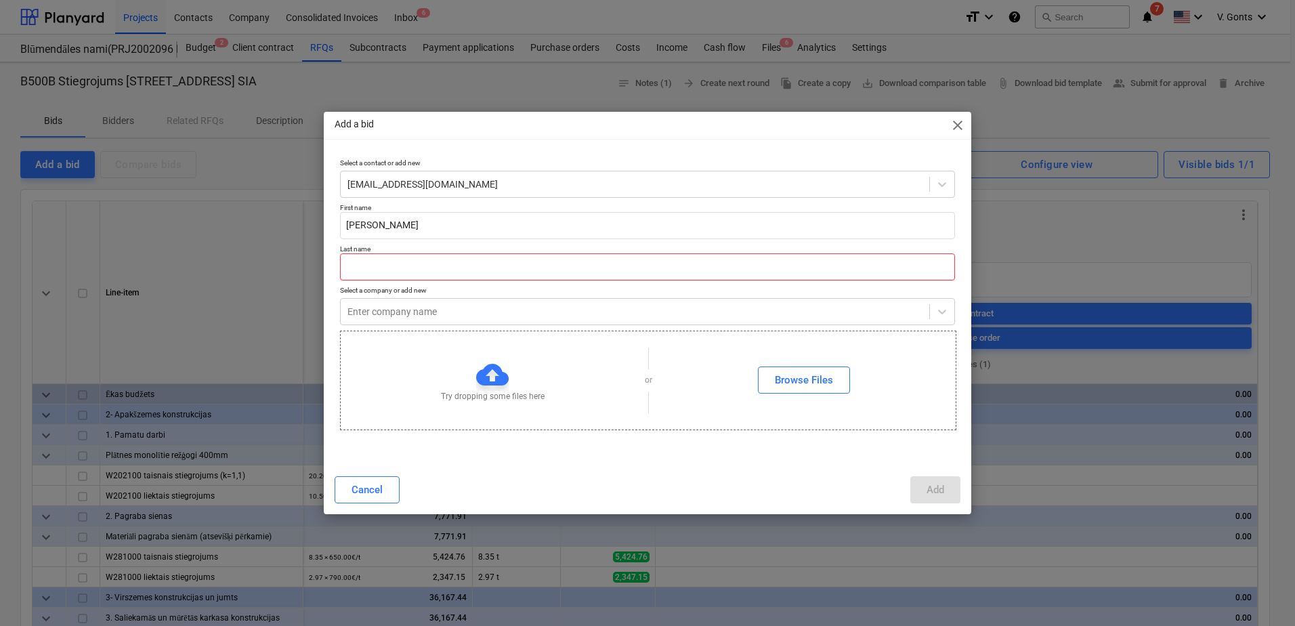
click at [356, 266] on input "text" at bounding box center [647, 266] width 615 height 27
paste input "[PERSON_NAME]"
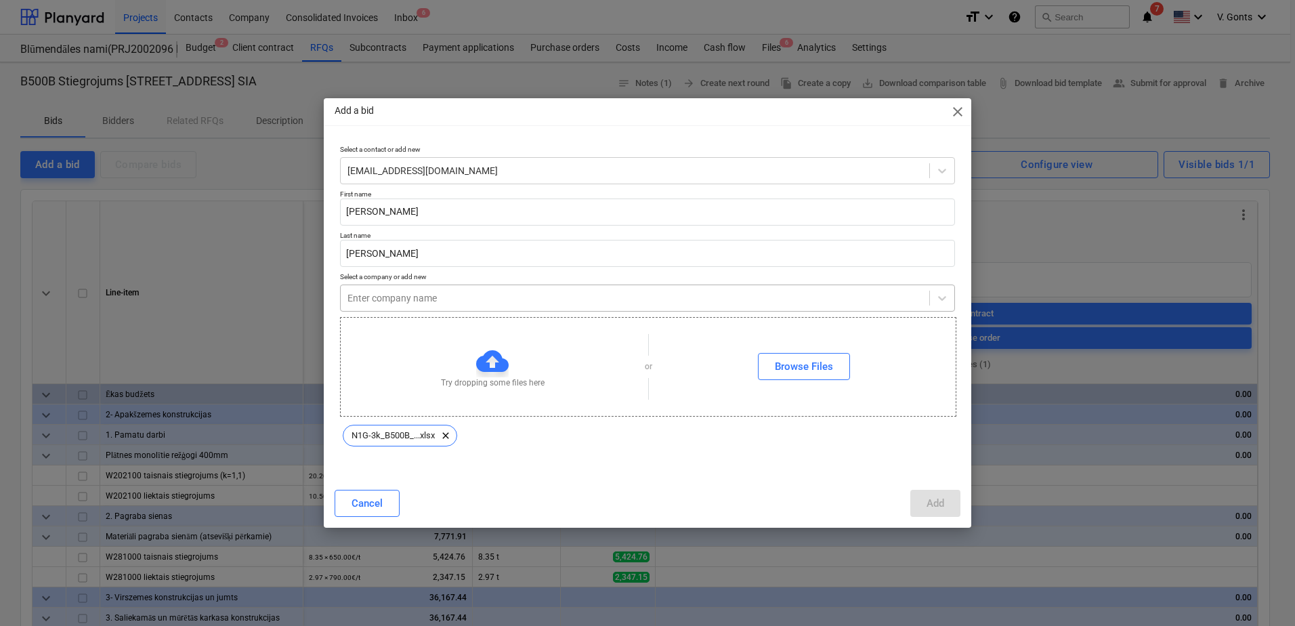
click at [429, 301] on div at bounding box center [634, 298] width 575 height 14
click at [930, 502] on div "Add" at bounding box center [935, 503] width 18 height 18
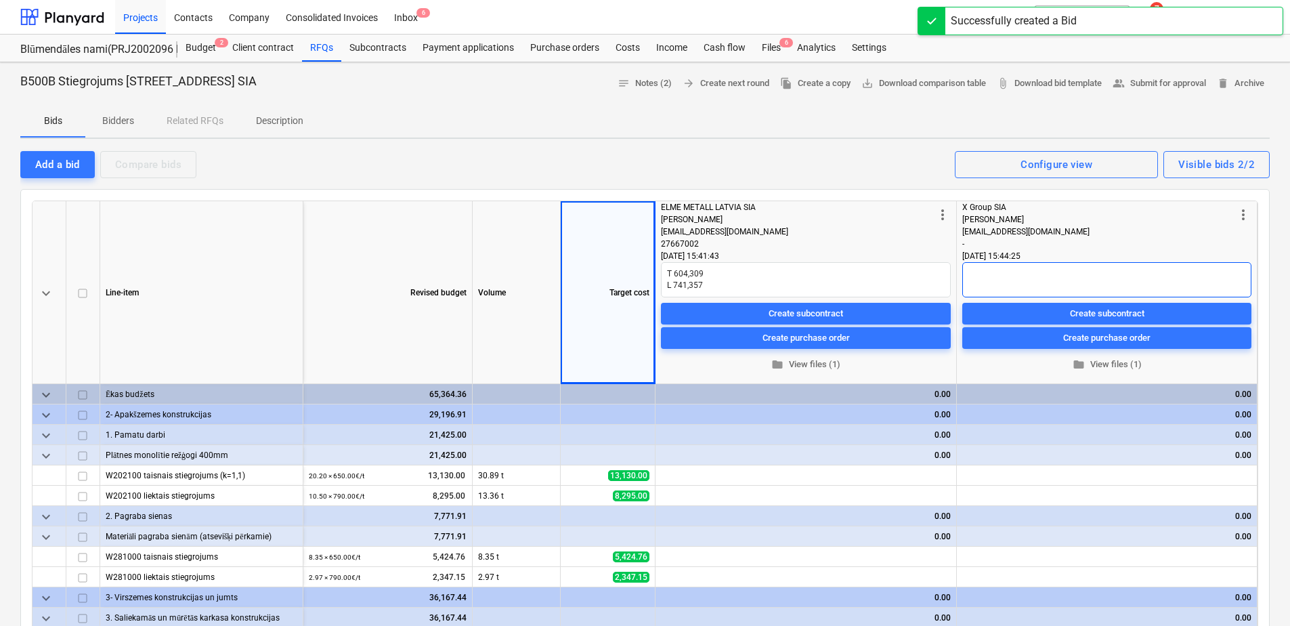
click at [975, 276] on textarea at bounding box center [1106, 279] width 289 height 35
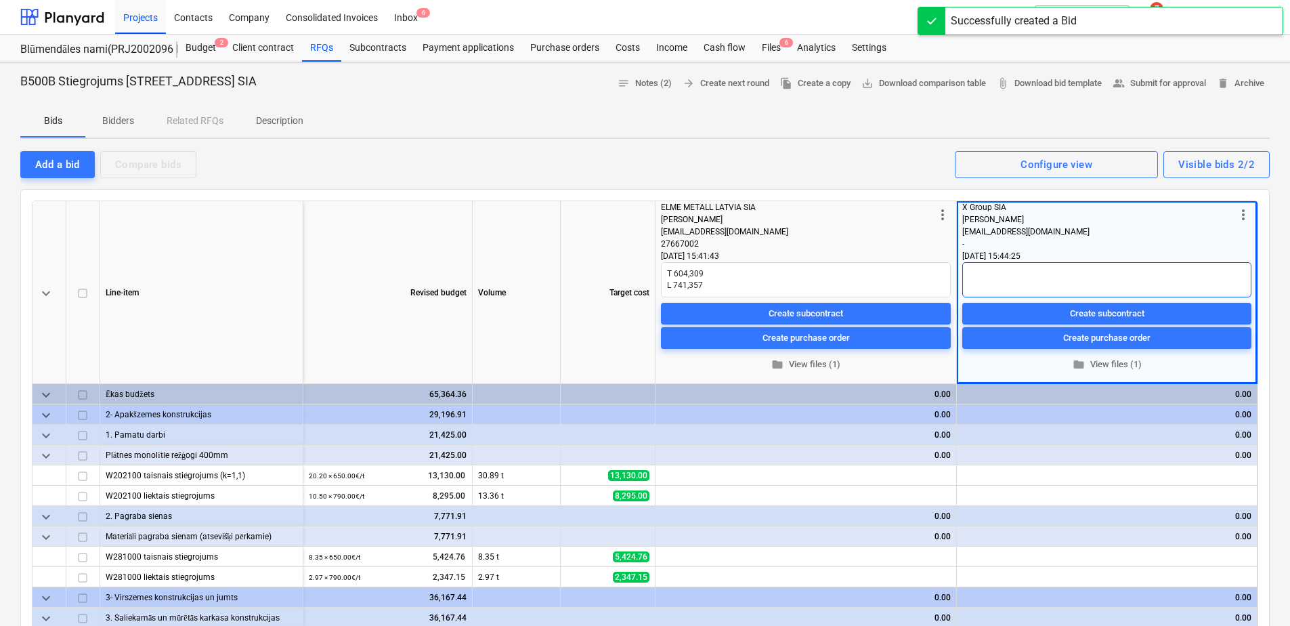
paste textarea "605,3974749 721,8158466"
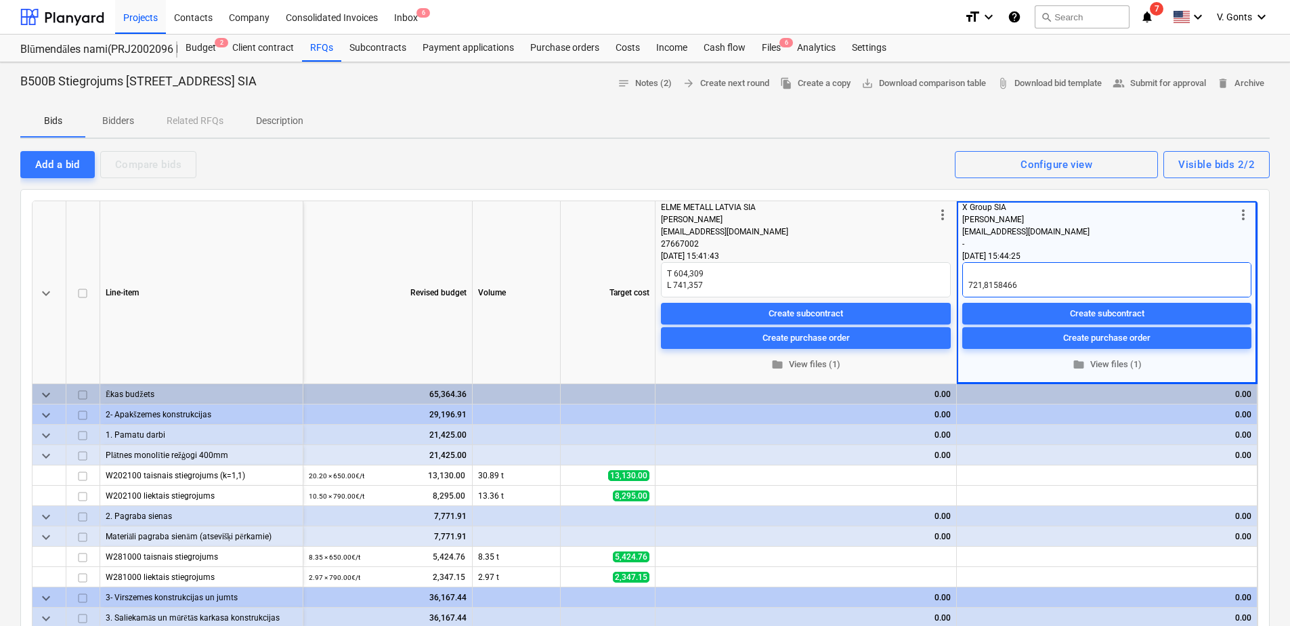
click at [968, 279] on textarea "605,3974749 721,8158466" at bounding box center [1106, 279] width 289 height 35
click at [971, 275] on textarea "605,3974749 L 721,8158466" at bounding box center [1106, 279] width 289 height 35
click at [968, 274] on textarea "605,3974749 L 721,8158466" at bounding box center [1106, 279] width 289 height 35
drag, startPoint x: 1040, startPoint y: 267, endPoint x: 1007, endPoint y: 274, distance: 34.0
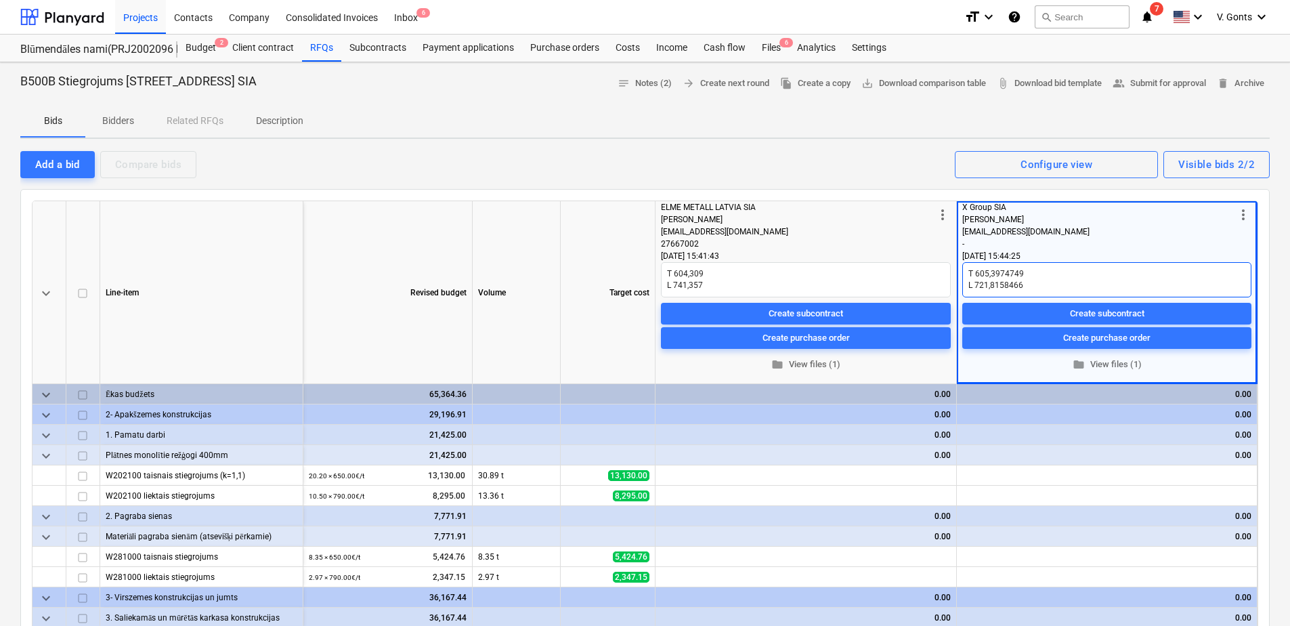
click at [1007, 274] on textarea "T 605,3974749 L 721,8158466" at bounding box center [1106, 279] width 289 height 35
click at [1041, 285] on textarea "T 605,397 L 721,8158466" at bounding box center [1106, 279] width 289 height 35
click at [605, 238] on div "Target cost" at bounding box center [608, 292] width 95 height 183
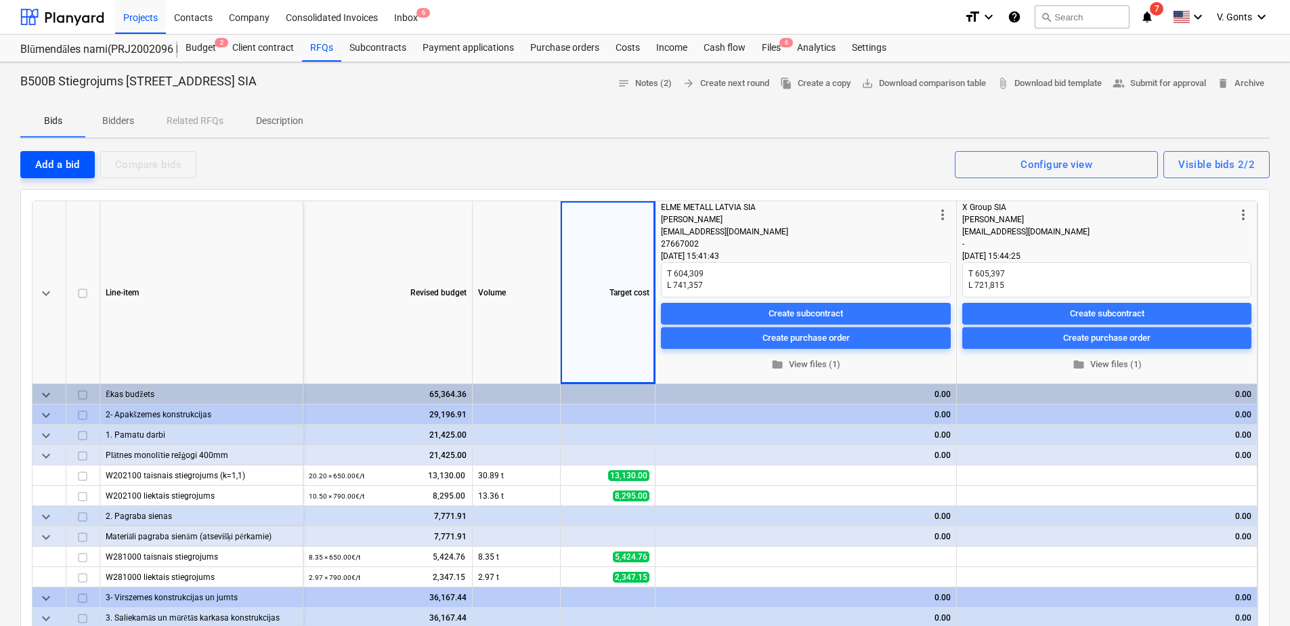
click at [76, 163] on div "Add a bid" at bounding box center [57, 165] width 45 height 18
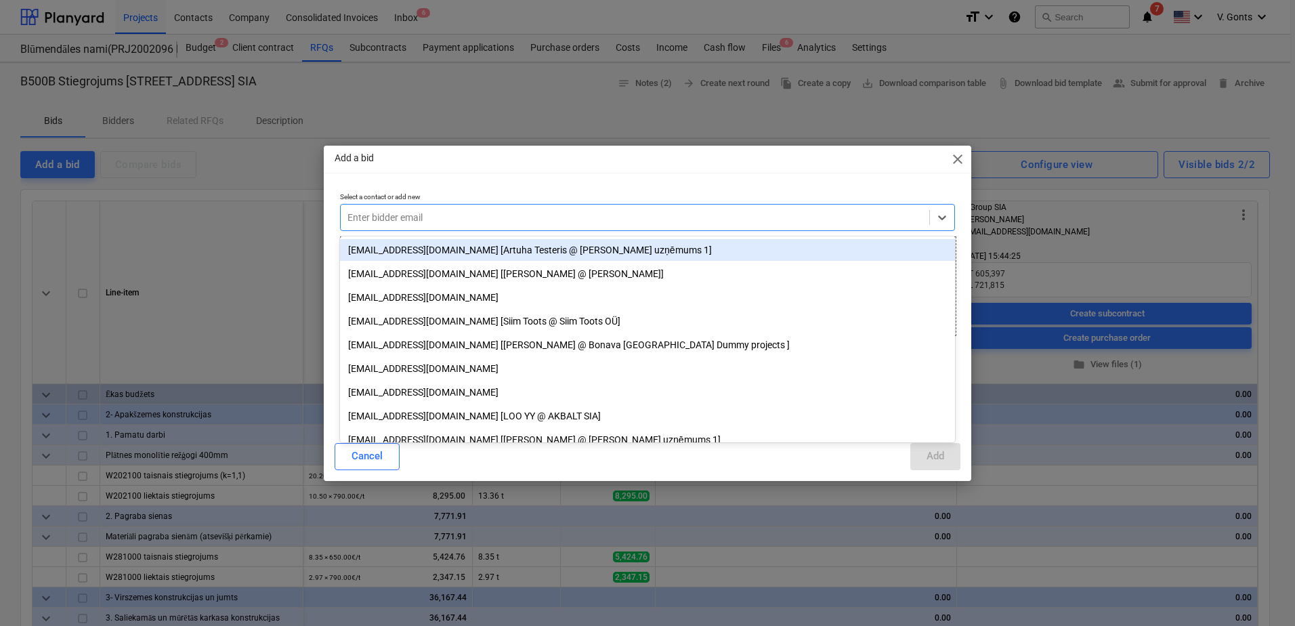
click at [479, 208] on div "Enter bidder email" at bounding box center [635, 217] width 588 height 19
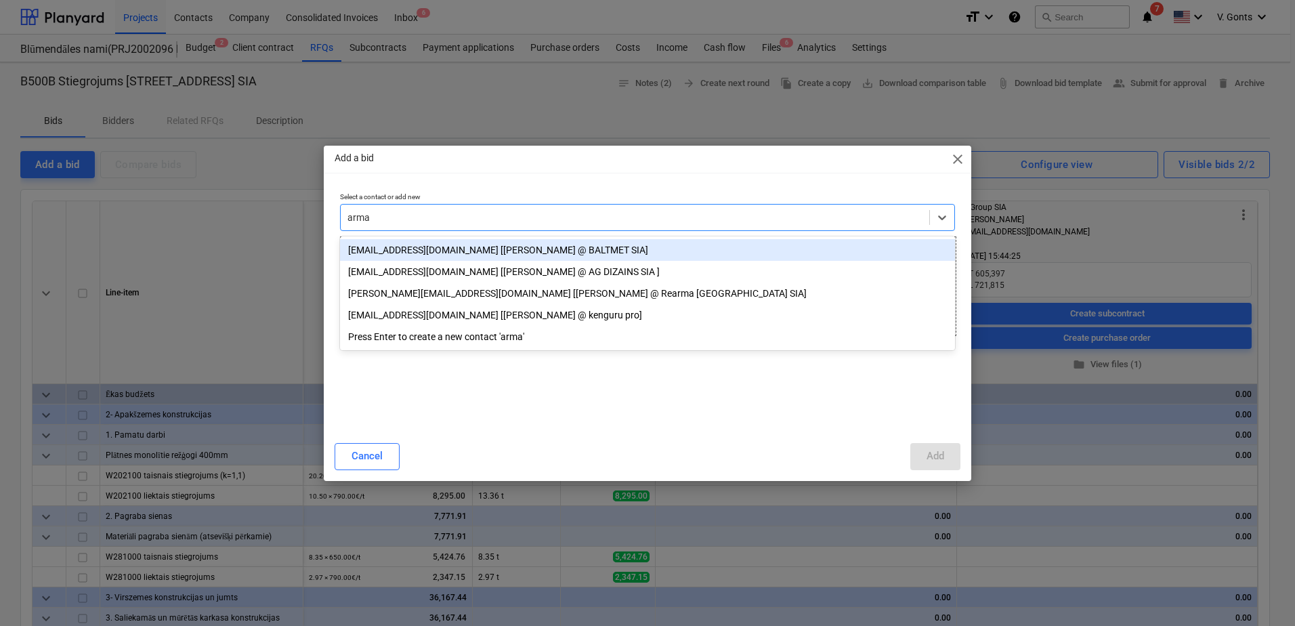
click at [475, 243] on div "[EMAIL_ADDRESS][DOMAIN_NAME] [[PERSON_NAME] @ BALTMET SIA]" at bounding box center [647, 250] width 615 height 22
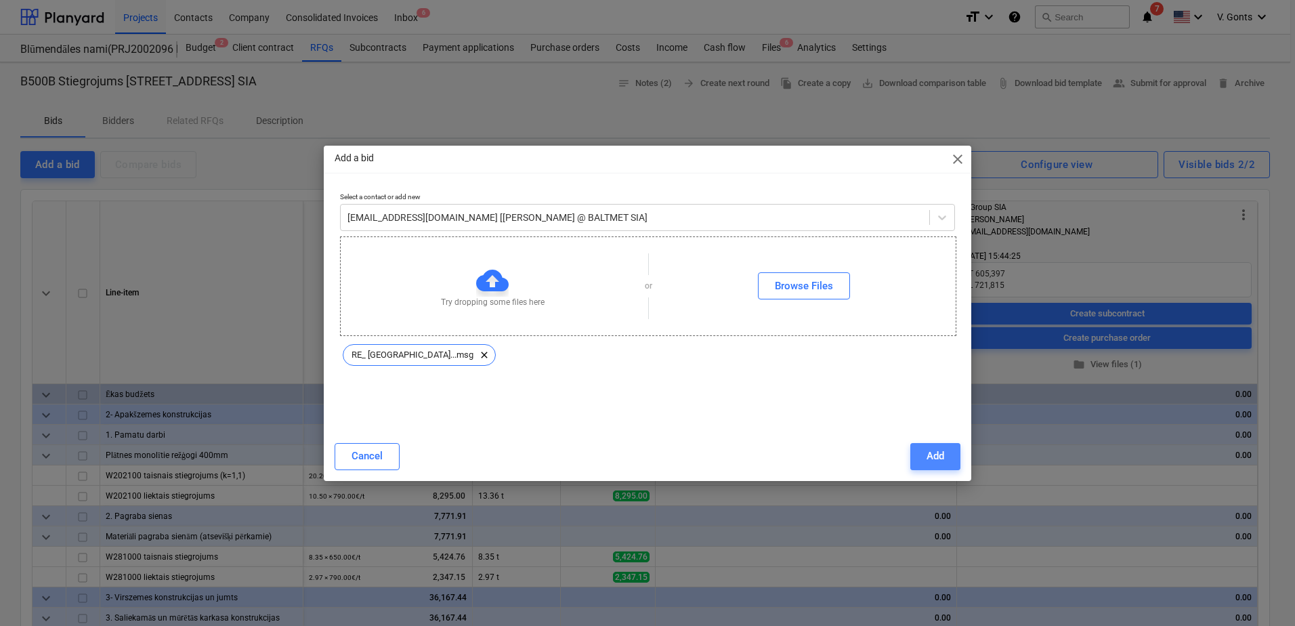
click at [926, 446] on button "Add" at bounding box center [935, 456] width 50 height 27
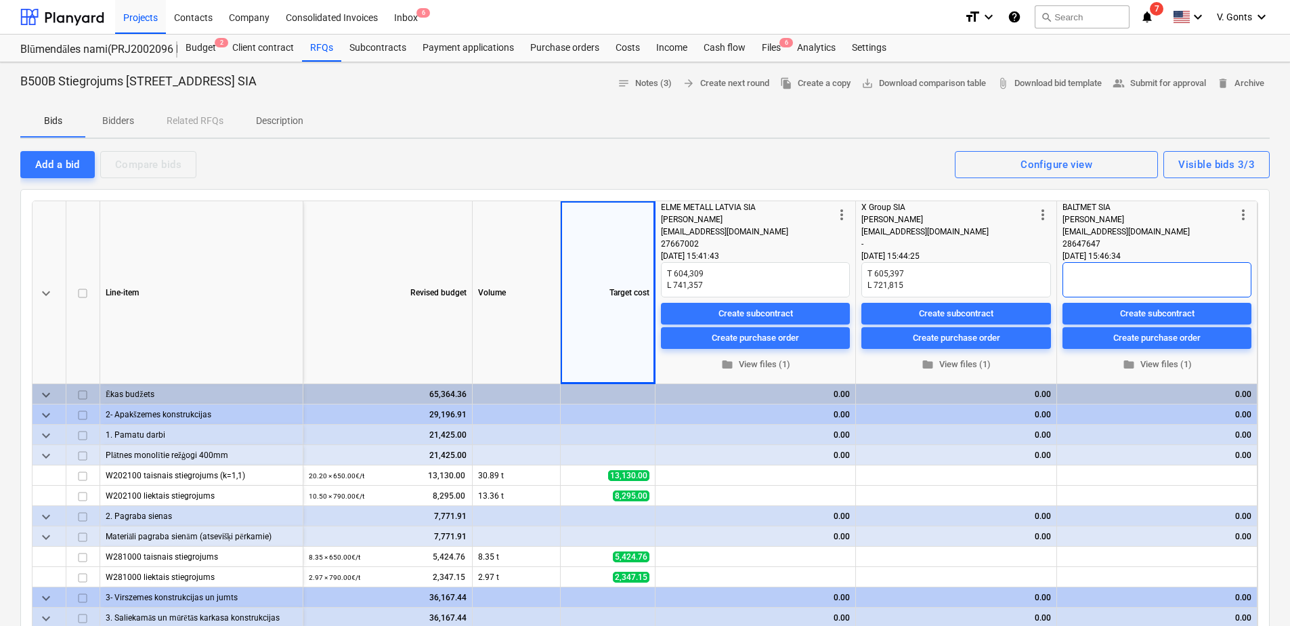
click at [1087, 272] on textarea at bounding box center [1156, 279] width 189 height 35
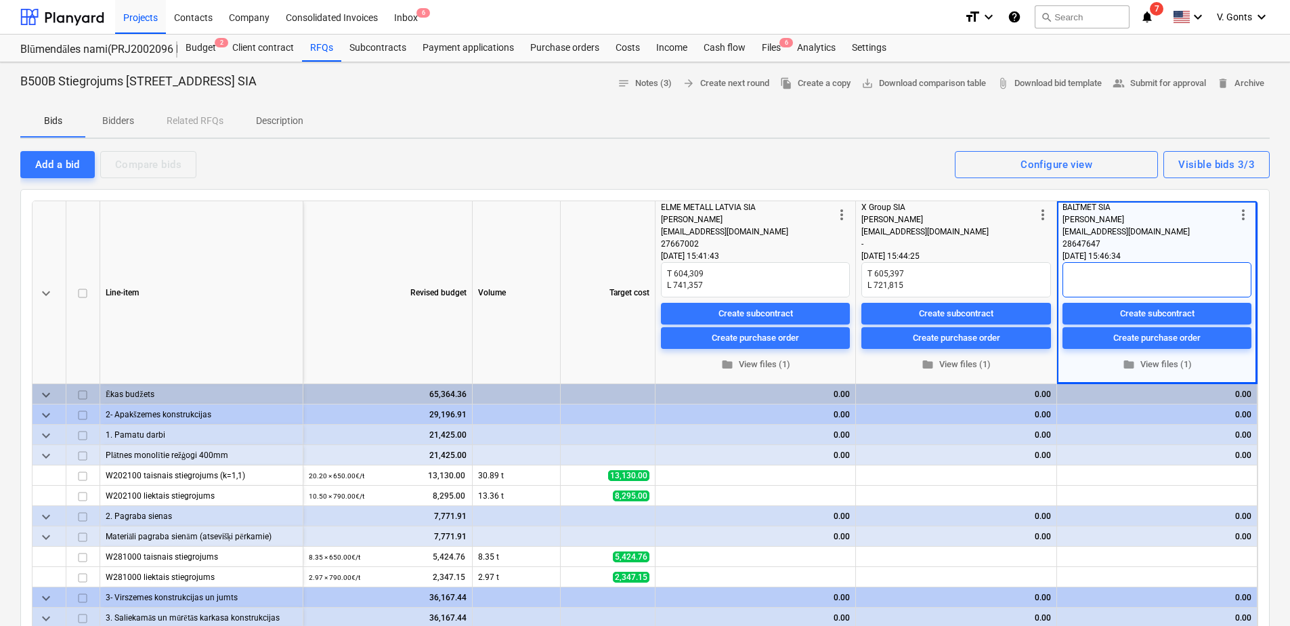
paste textarea "603,4538564 730,6207577"
click at [1067, 280] on textarea "603,4538564 730,6207577" at bounding box center [1156, 279] width 189 height 35
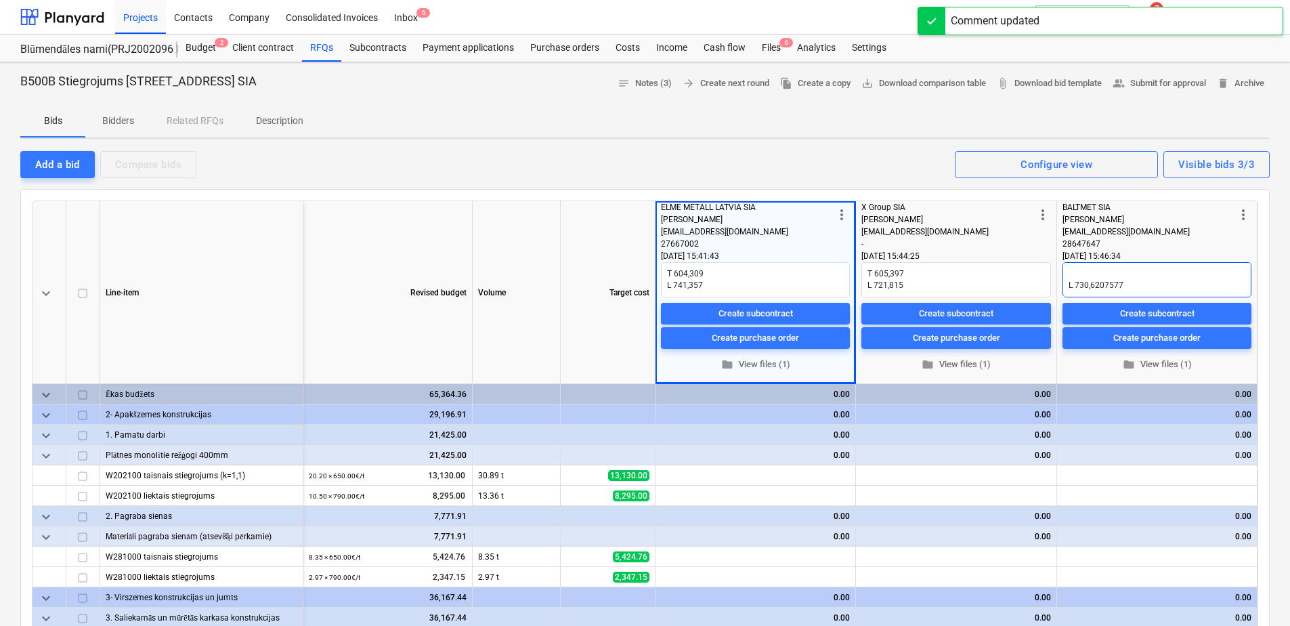
drag, startPoint x: 1072, startPoint y: 271, endPoint x: 1071, endPoint y: 279, distance: 8.2
click at [1073, 275] on textarea "603,4538564 L 730,6207577" at bounding box center [1156, 279] width 189 height 35
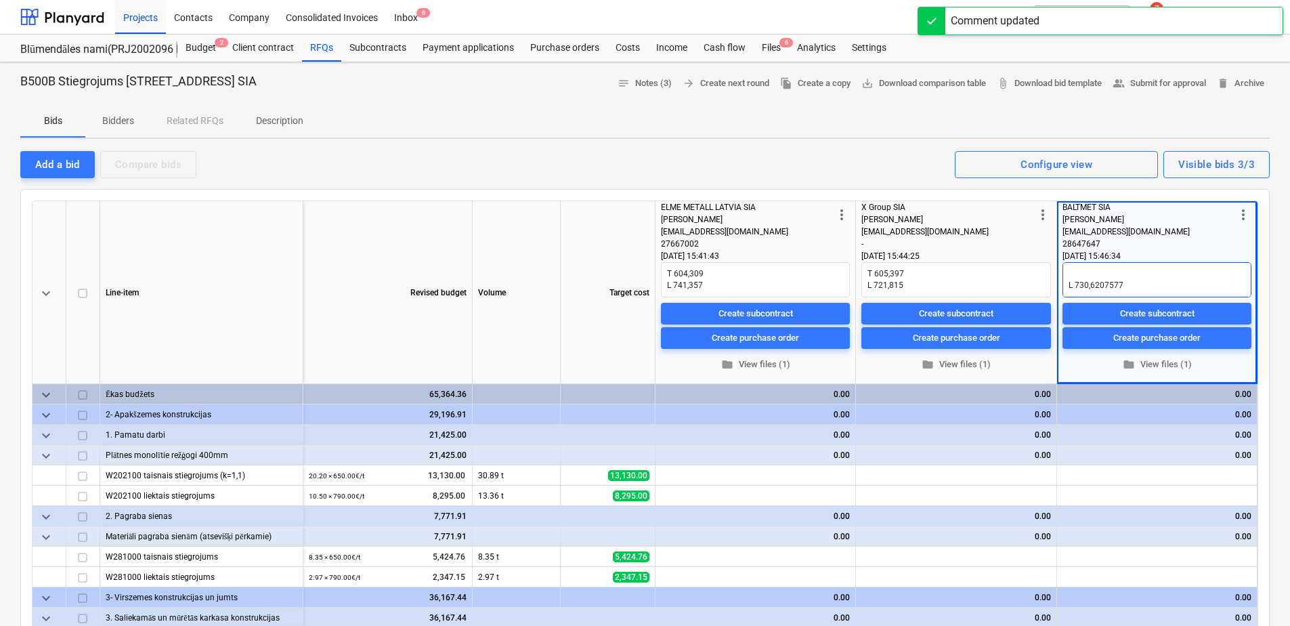
click at [1068, 279] on textarea "603,4538564 L 730,6207577" at bounding box center [1156, 279] width 189 height 35
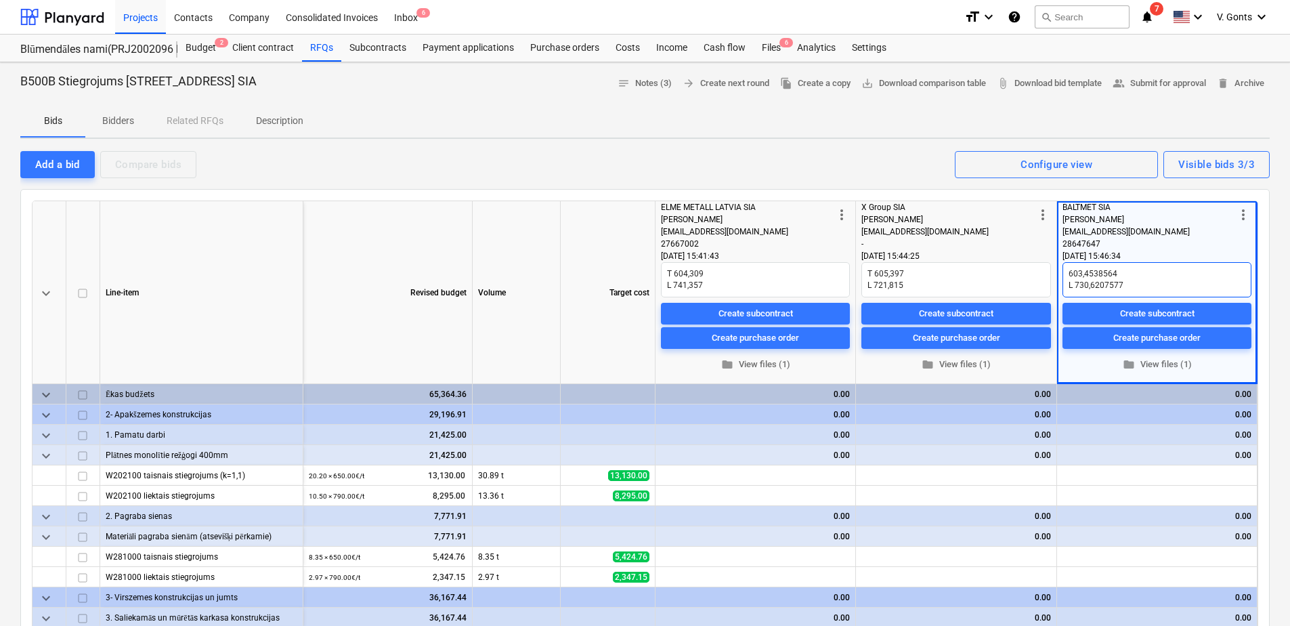
click at [1071, 267] on textarea "603,4538564 L 730,6207577" at bounding box center [1156, 279] width 189 height 35
click at [1120, 282] on textarea "T 603,4538564 L 730,6207577" at bounding box center [1156, 279] width 189 height 35
click at [1141, 267] on textarea "T 603,4538564 L 730,6207" at bounding box center [1156, 279] width 189 height 35
click at [62, 162] on div "Add a bid" at bounding box center [57, 165] width 45 height 18
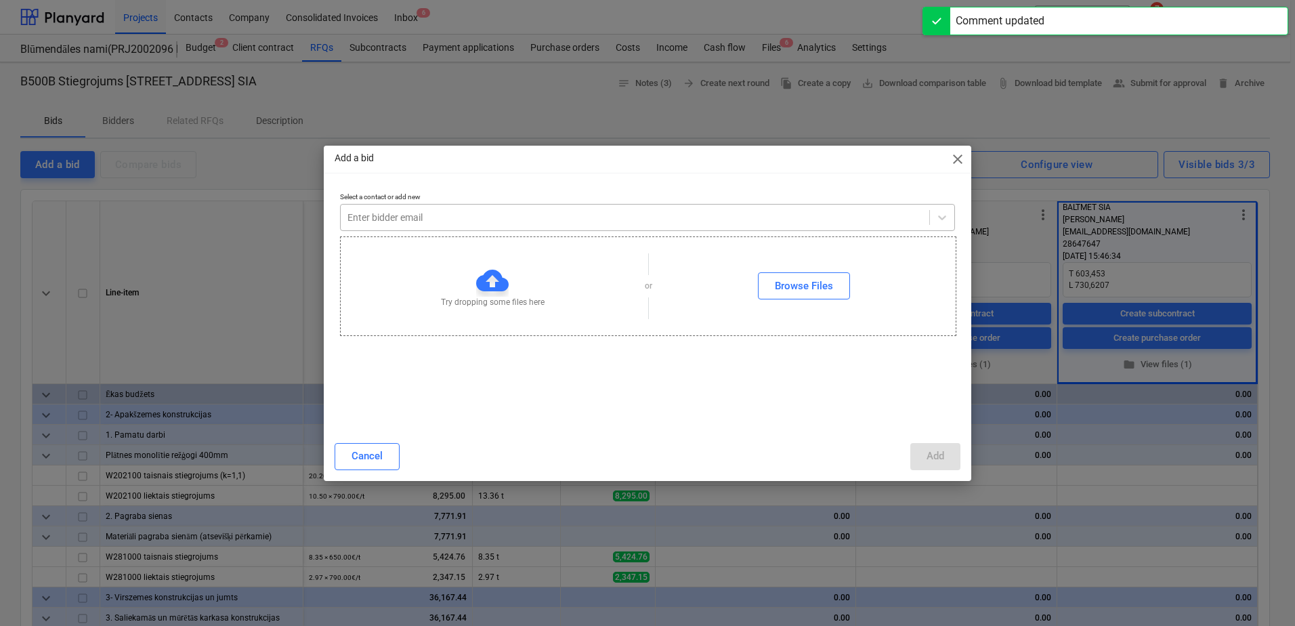
click at [462, 213] on div at bounding box center [634, 218] width 575 height 14
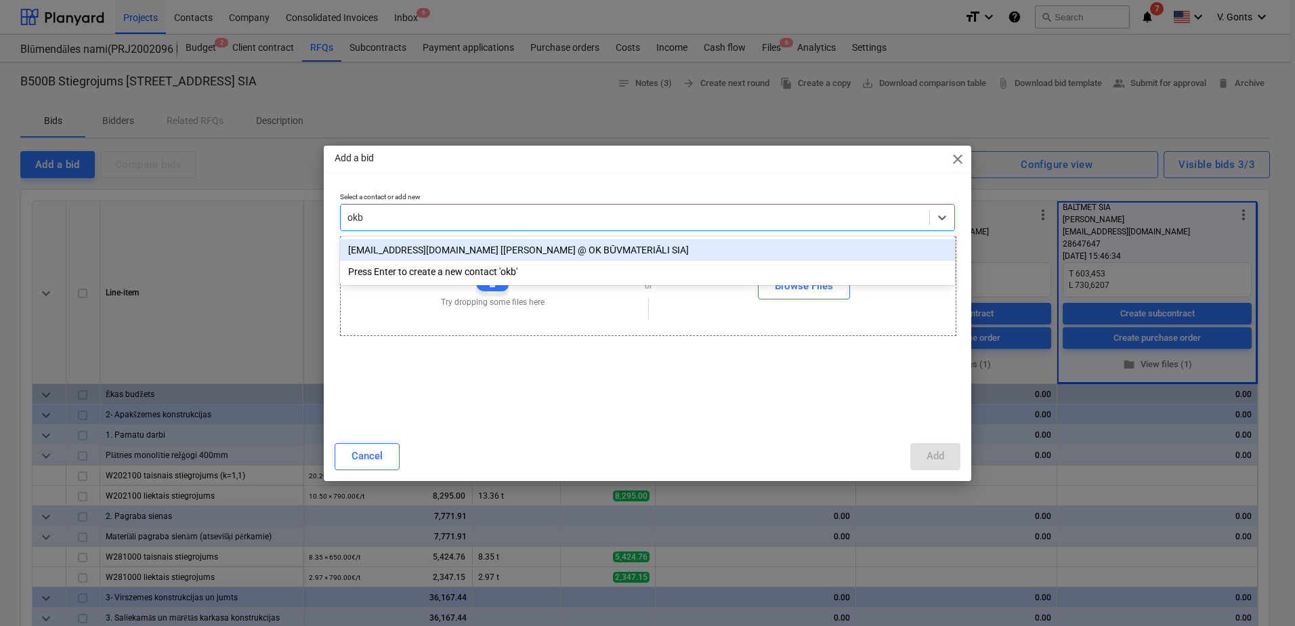
click at [465, 249] on div "[EMAIL_ADDRESS][DOMAIN_NAME] [[PERSON_NAME] @ OK BŪVMATERIĀLI SIA]" at bounding box center [647, 250] width 615 height 22
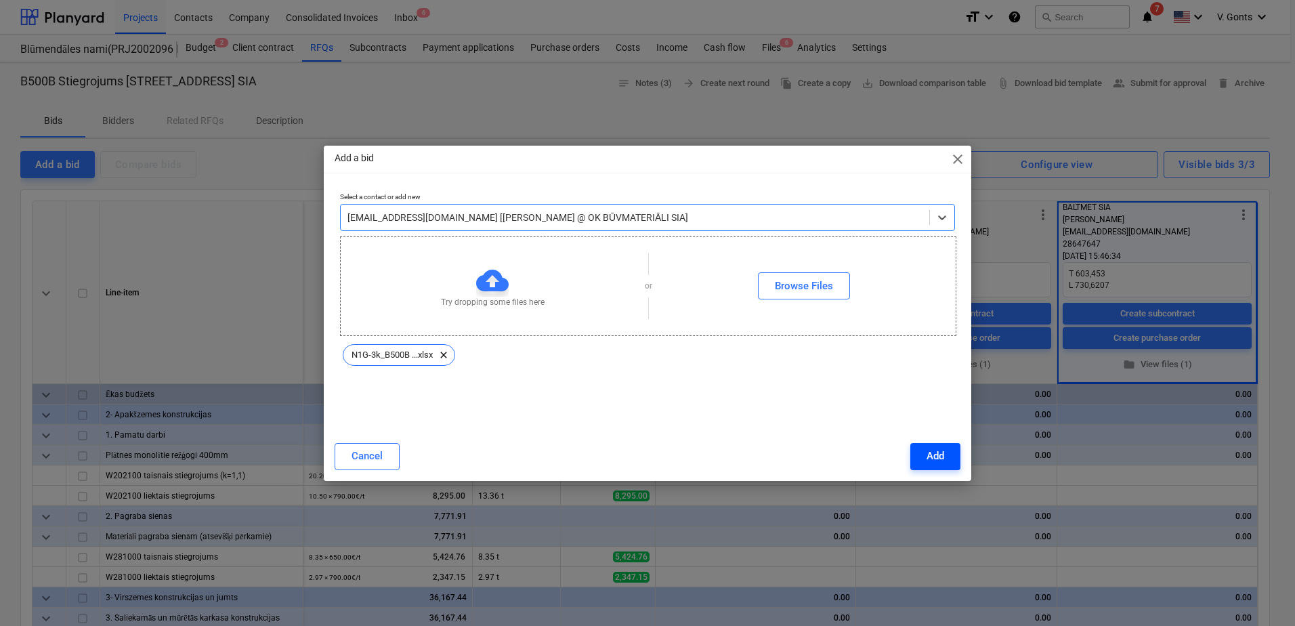
click at [957, 456] on button "Add" at bounding box center [935, 456] width 50 height 27
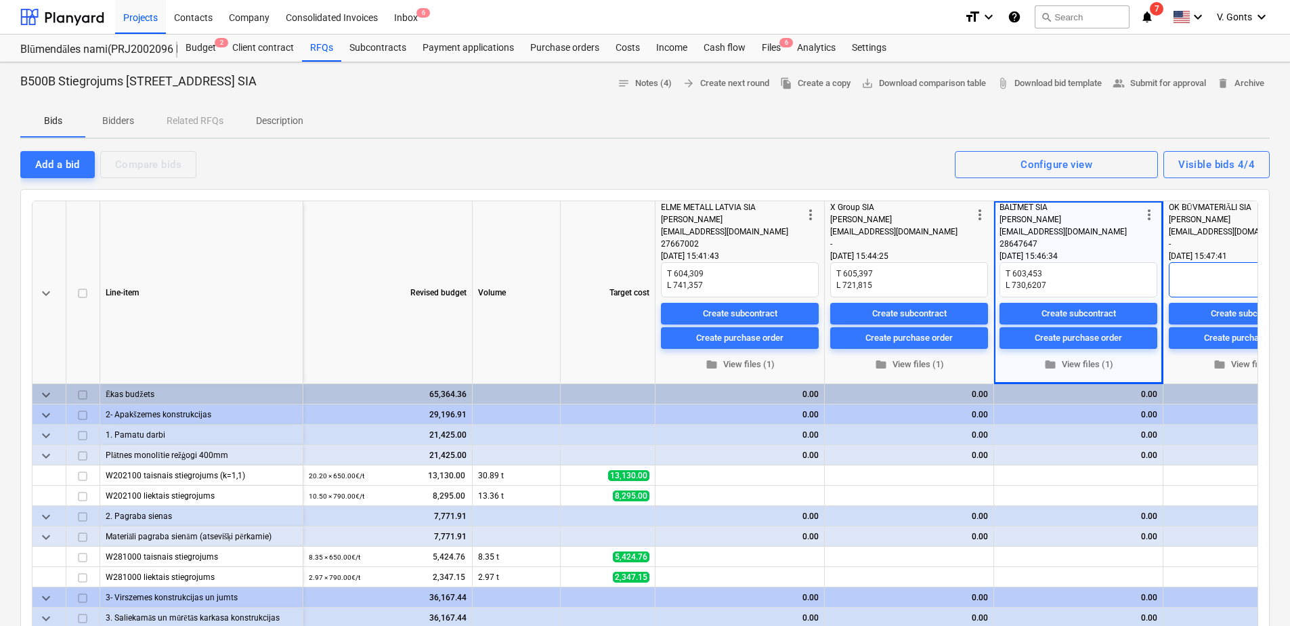
click at [1196, 285] on textarea at bounding box center [1248, 279] width 158 height 35
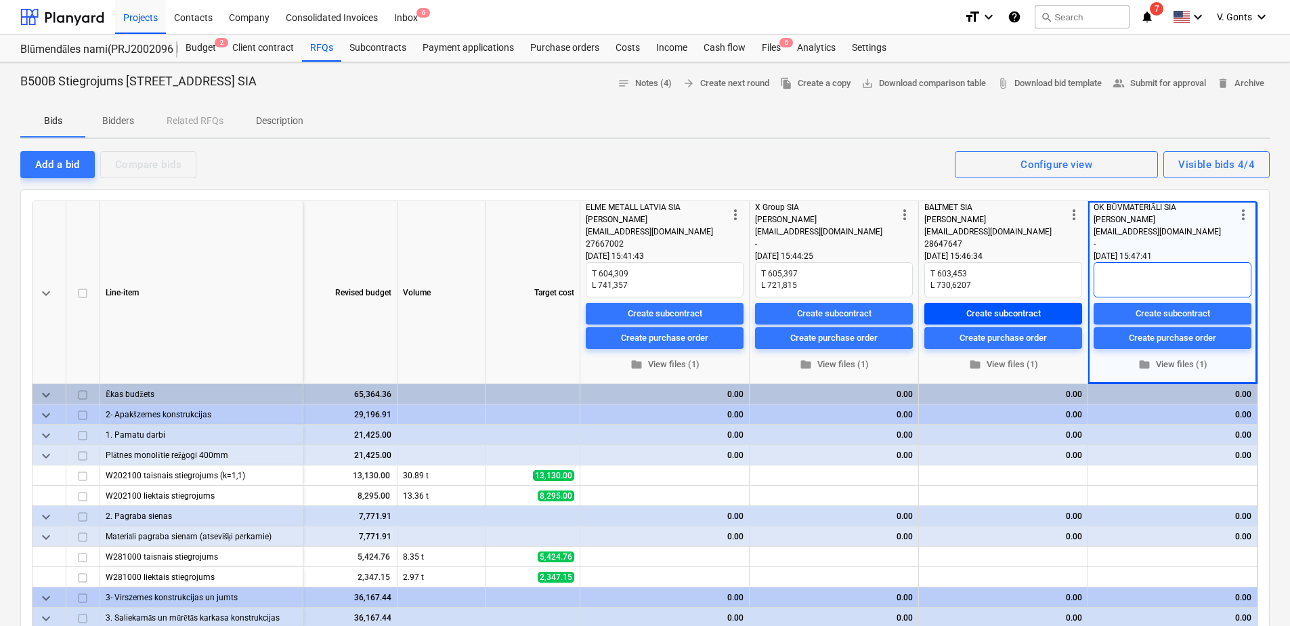
paste textarea "625,3053034 716,7796718"
click at [1095, 280] on textarea "625,3053034 716,7796718" at bounding box center [1173, 279] width 158 height 35
click at [1155, 279] on textarea "625,3053034 L 716,7796718" at bounding box center [1173, 279] width 158 height 35
click at [1094, 278] on textarea "625,3053034 L 716,779" at bounding box center [1173, 279] width 158 height 35
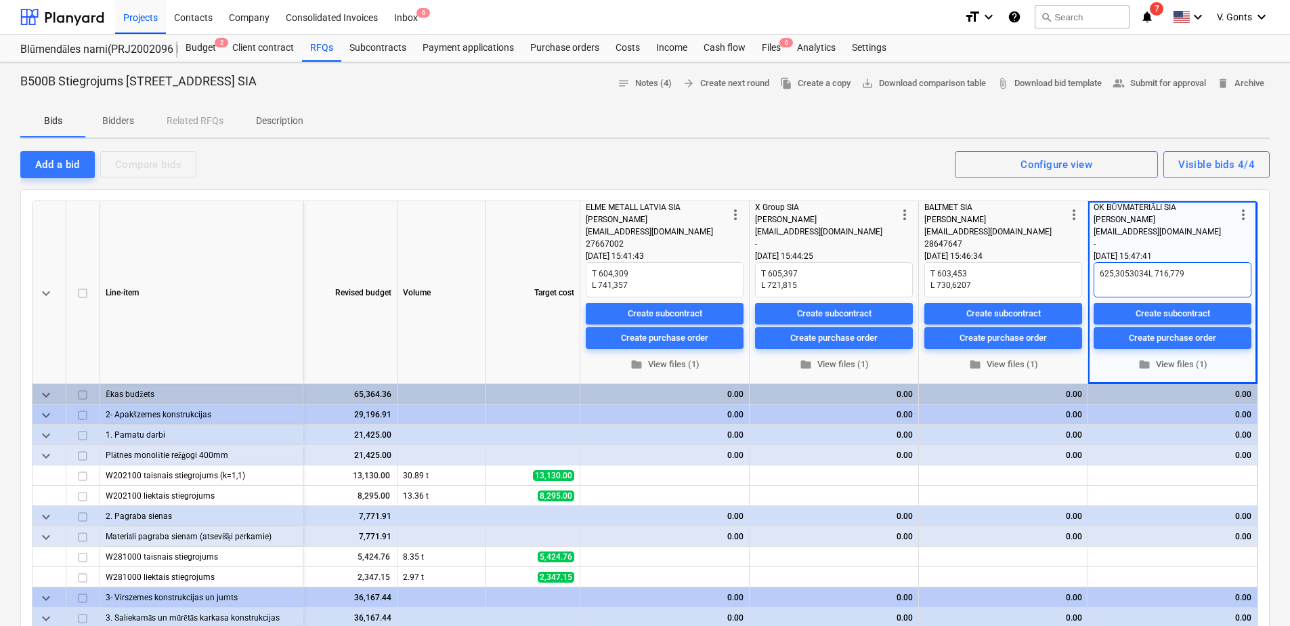
scroll to position [0, 0]
click at [1096, 272] on textarea "625,3053034 L 716,779" at bounding box center [1173, 279] width 158 height 35
click at [1155, 276] on textarea "T 625,3053034 L 716,779" at bounding box center [1173, 279] width 158 height 35
click at [68, 158] on div "Add a bid" at bounding box center [57, 165] width 45 height 18
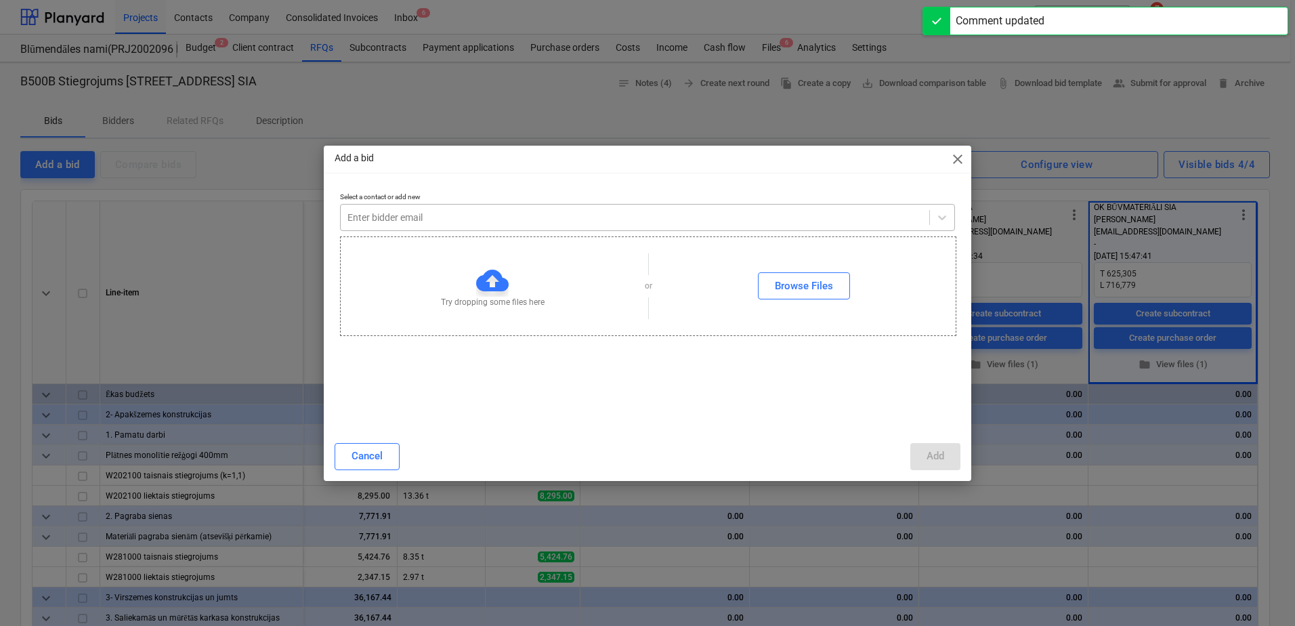
click at [518, 213] on div at bounding box center [634, 218] width 575 height 14
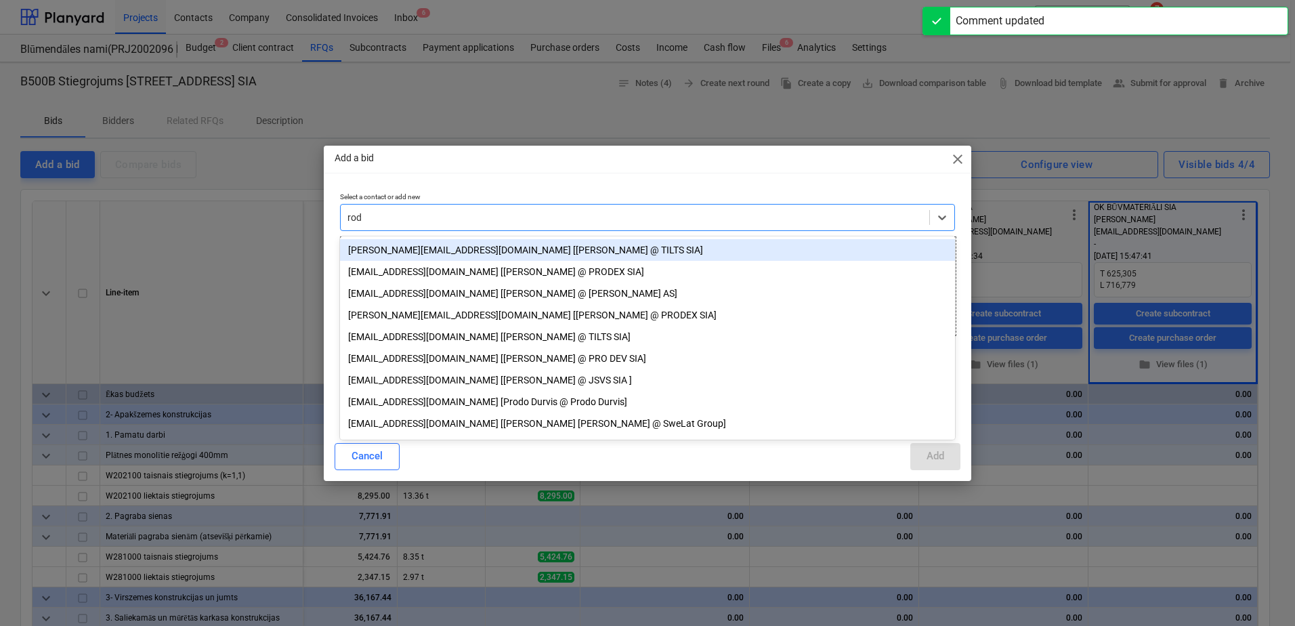
click at [470, 245] on div "[PERSON_NAME][EMAIL_ADDRESS][DOMAIN_NAME] [[PERSON_NAME] @ TILTS SIA]" at bounding box center [647, 250] width 615 height 22
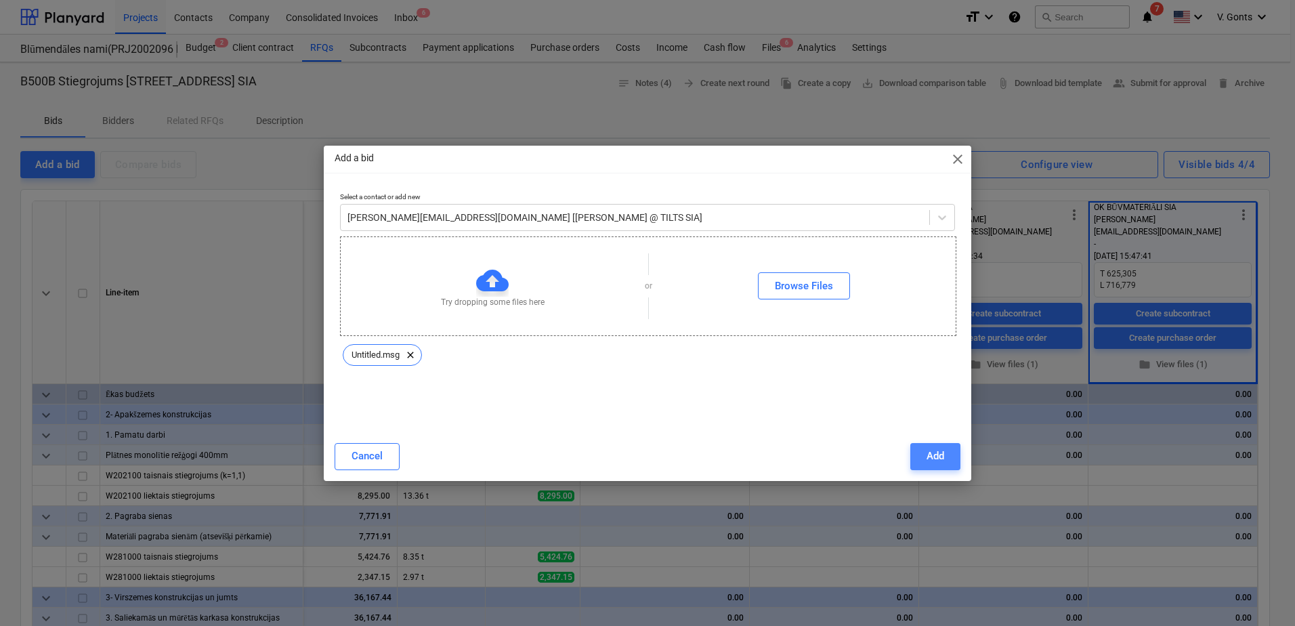
click at [936, 447] on div "Add" at bounding box center [935, 456] width 18 height 18
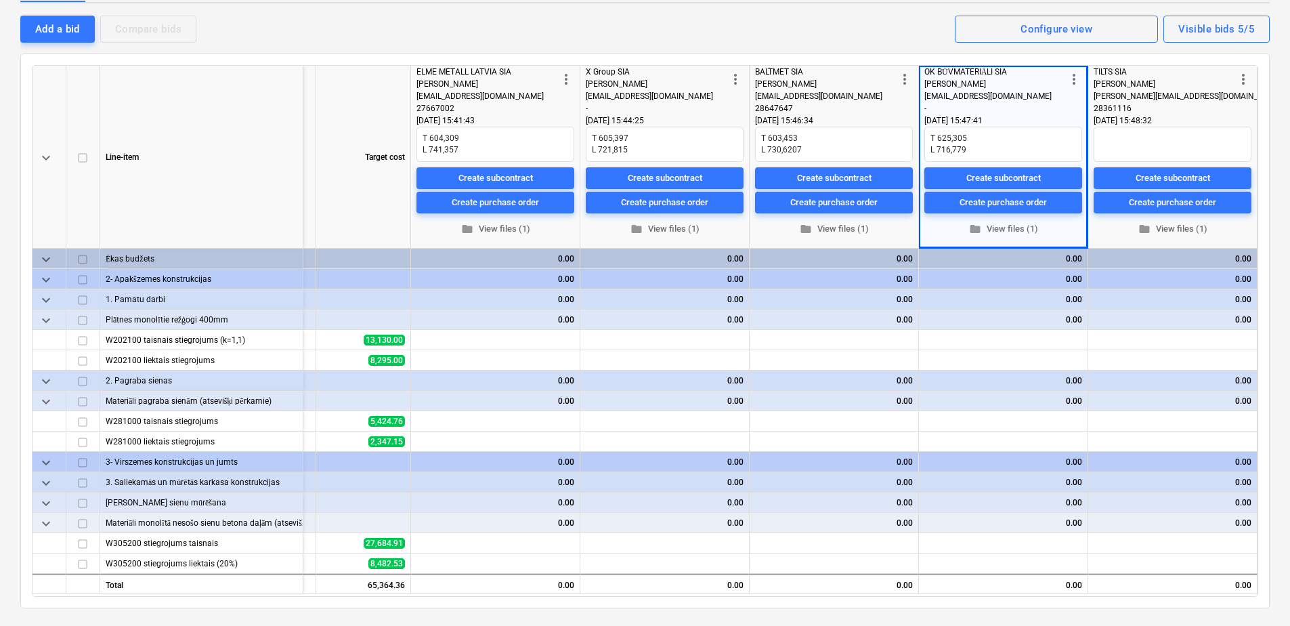
scroll to position [0, 249]
click at [1122, 143] on textarea at bounding box center [1173, 144] width 158 height 35
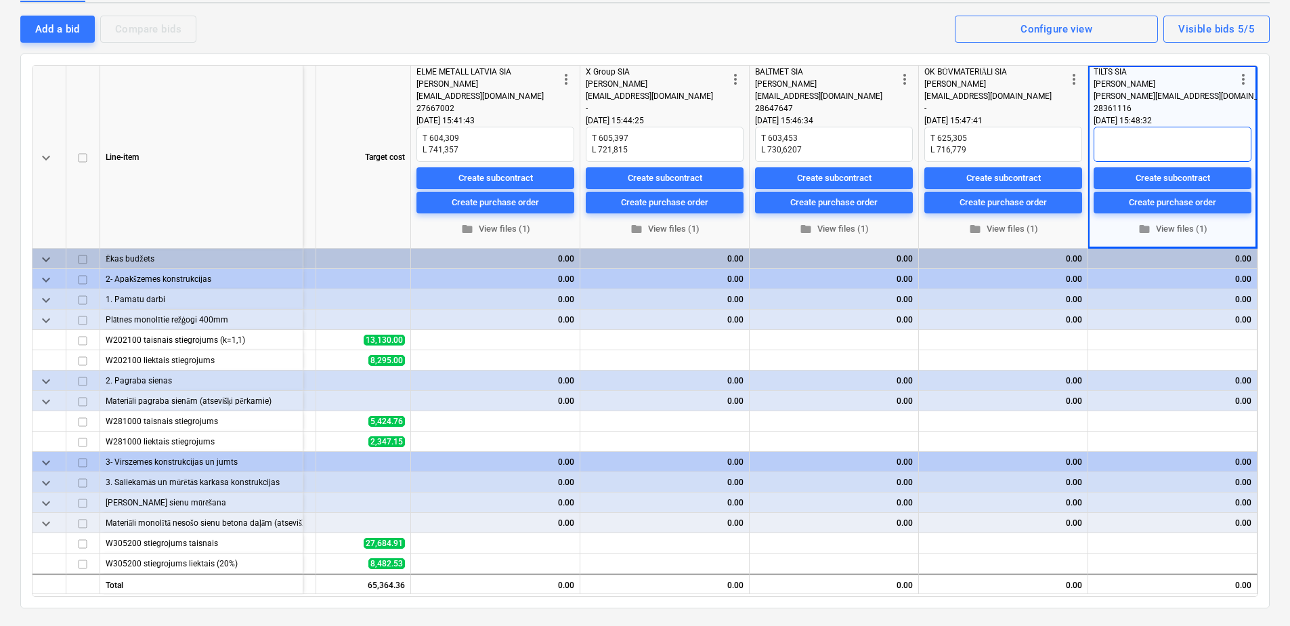
paste textarea "627,2850158 750,5752128"
click at [1094, 145] on textarea "627,2850158 750,5752128" at bounding box center [1173, 144] width 158 height 35
click at [1158, 137] on textarea "627,2850158 L 750,5752128" at bounding box center [1173, 144] width 158 height 35
click at [1161, 143] on textarea "627,2850158 L 750,5752128" at bounding box center [1173, 144] width 158 height 35
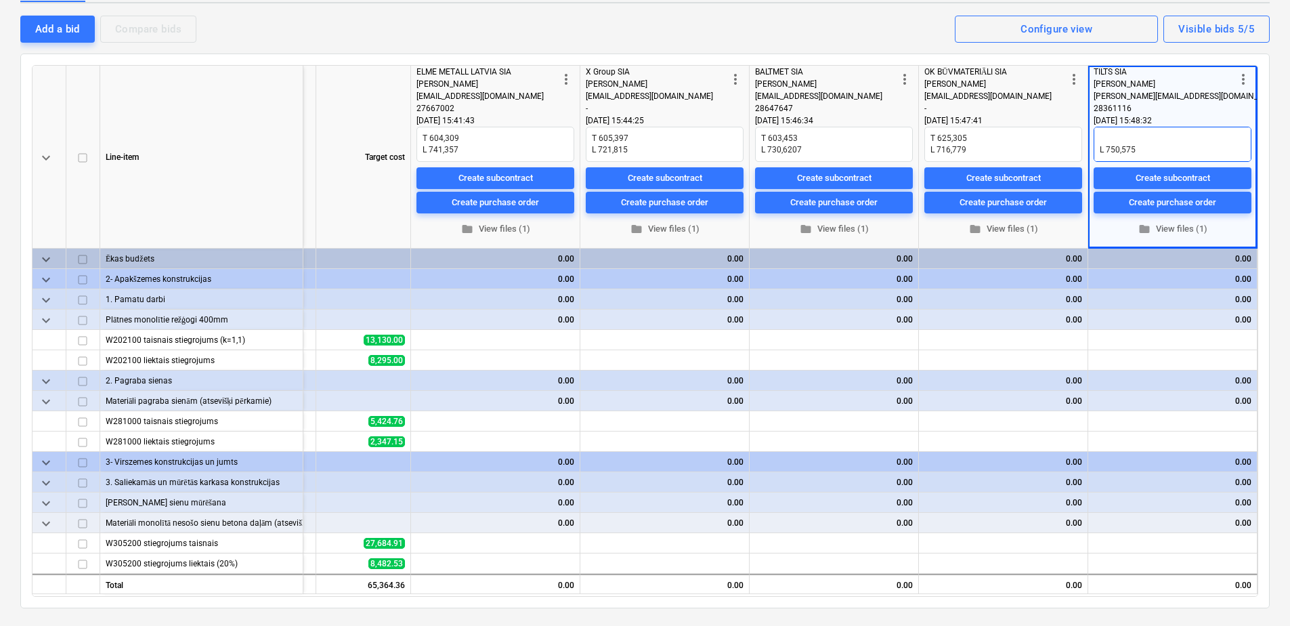
click at [1096, 142] on textarea "627,2850158 L 750,575" at bounding box center [1173, 144] width 158 height 35
click at [1152, 131] on textarea "627,2850158 L 750,575" at bounding box center [1173, 144] width 158 height 35
click at [1094, 133] on textarea "627,285 L 750,575" at bounding box center [1173, 144] width 158 height 35
click at [49, 30] on div "Add a bid" at bounding box center [57, 29] width 45 height 18
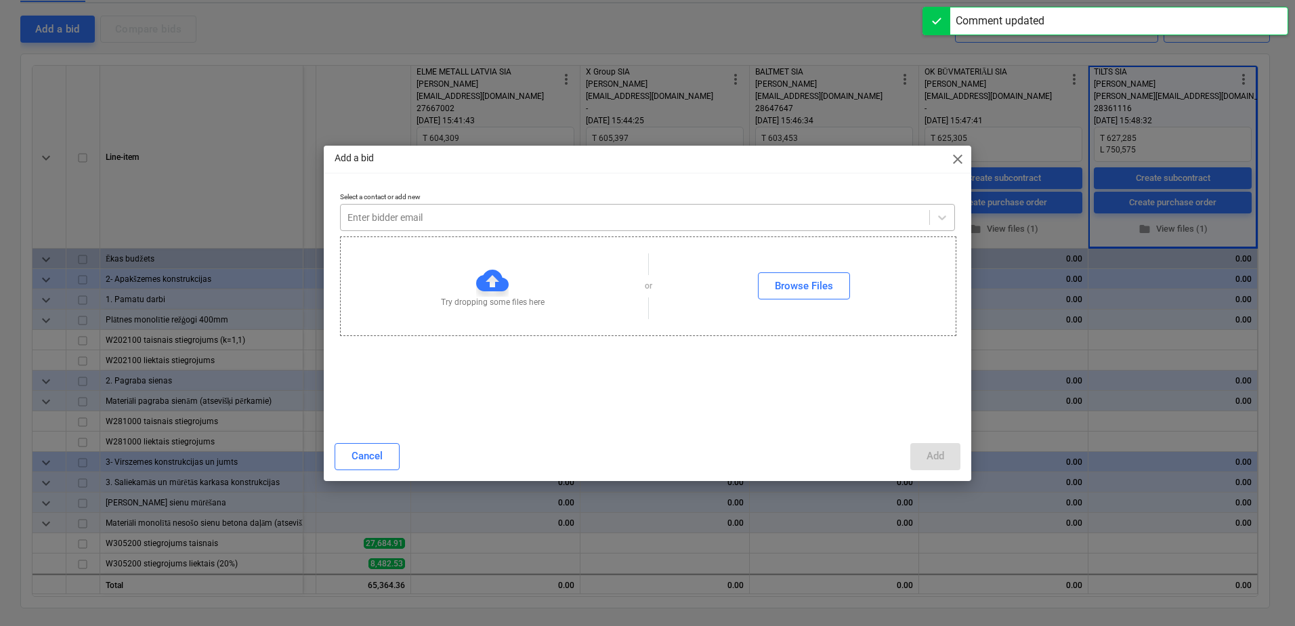
click at [418, 220] on div at bounding box center [634, 218] width 575 height 14
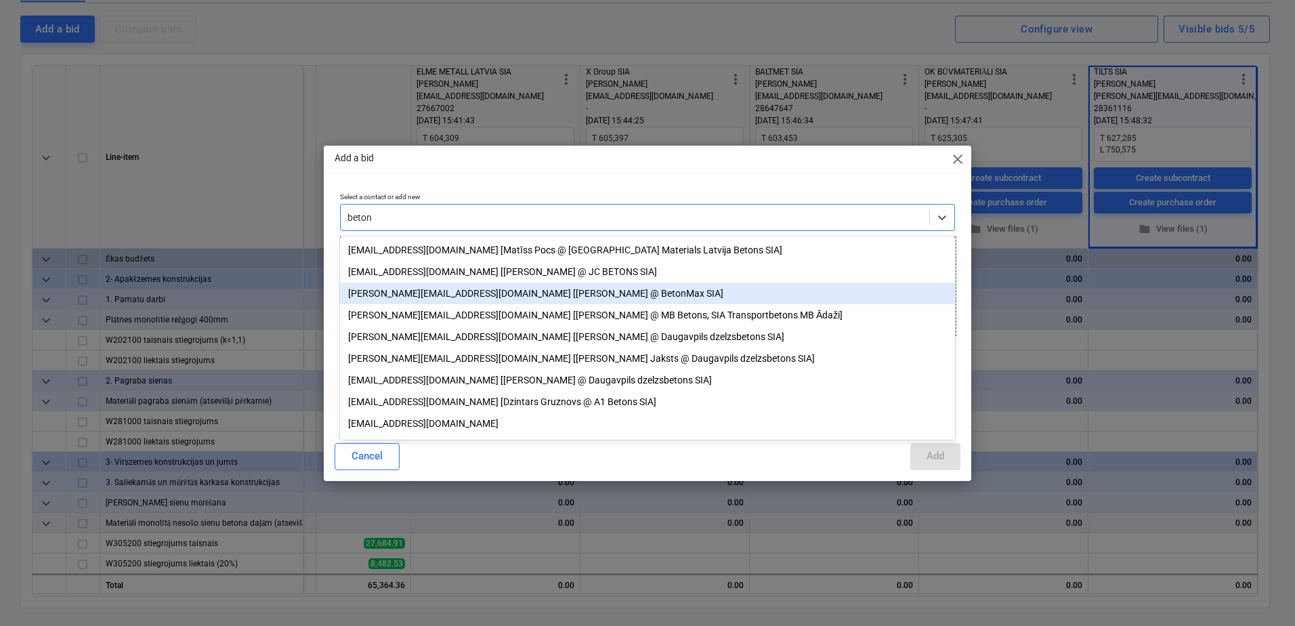
click at [426, 295] on div "[PERSON_NAME][EMAIL_ADDRESS][DOMAIN_NAME] [[PERSON_NAME] @ BetonMax SIA]" at bounding box center [647, 293] width 615 height 22
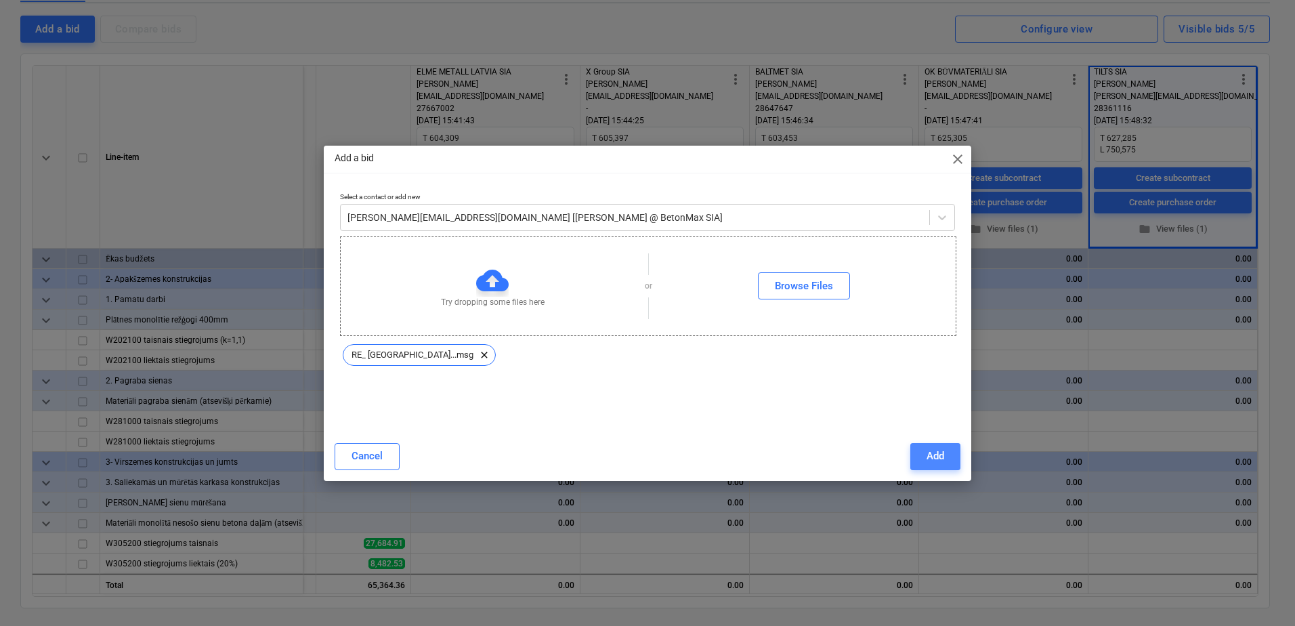
click at [942, 452] on div "Add" at bounding box center [935, 456] width 18 height 18
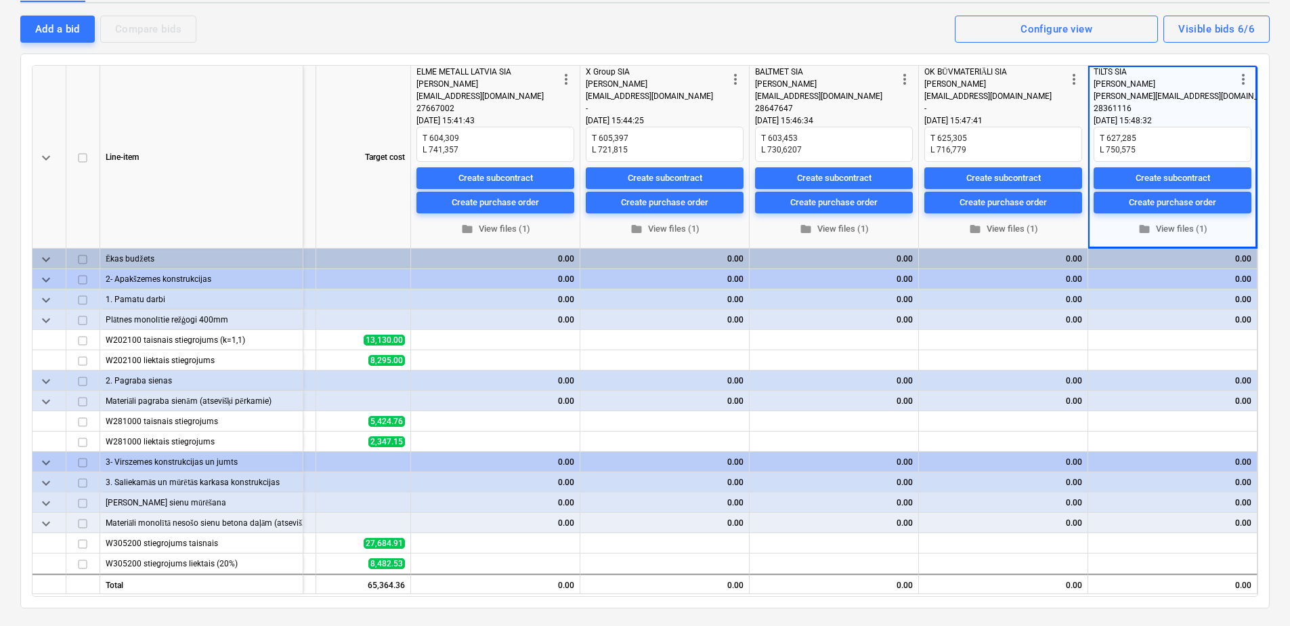
scroll to position [0, 418]
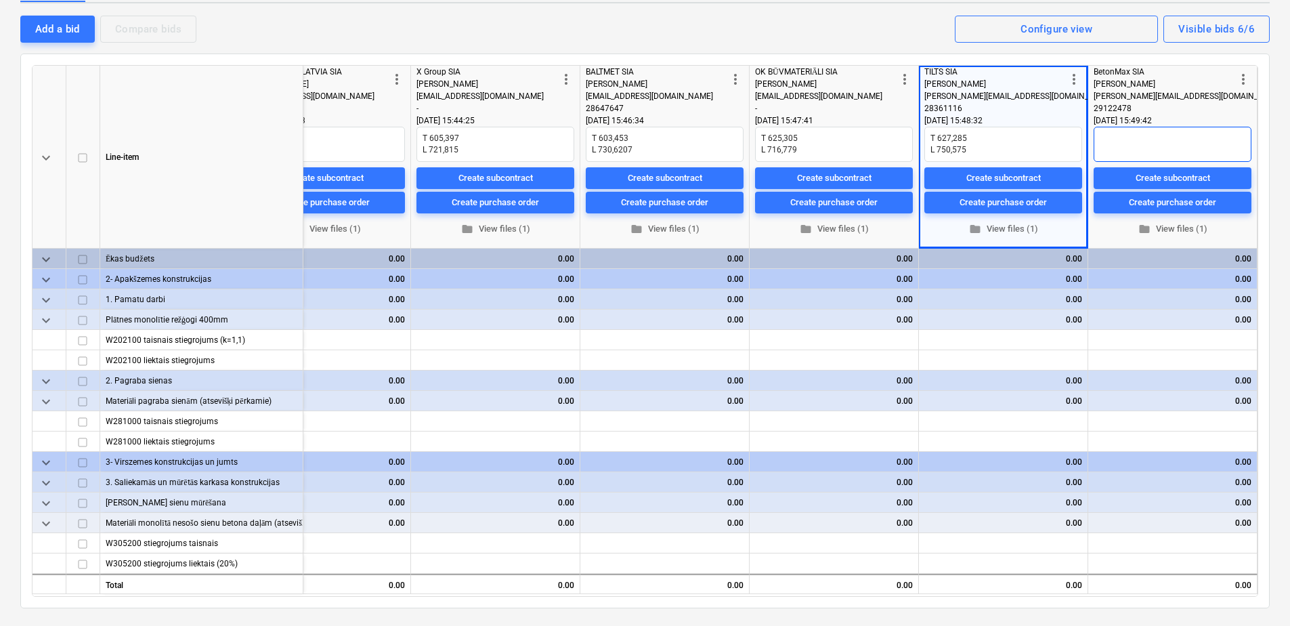
click at [1119, 140] on textarea at bounding box center [1173, 144] width 158 height 35
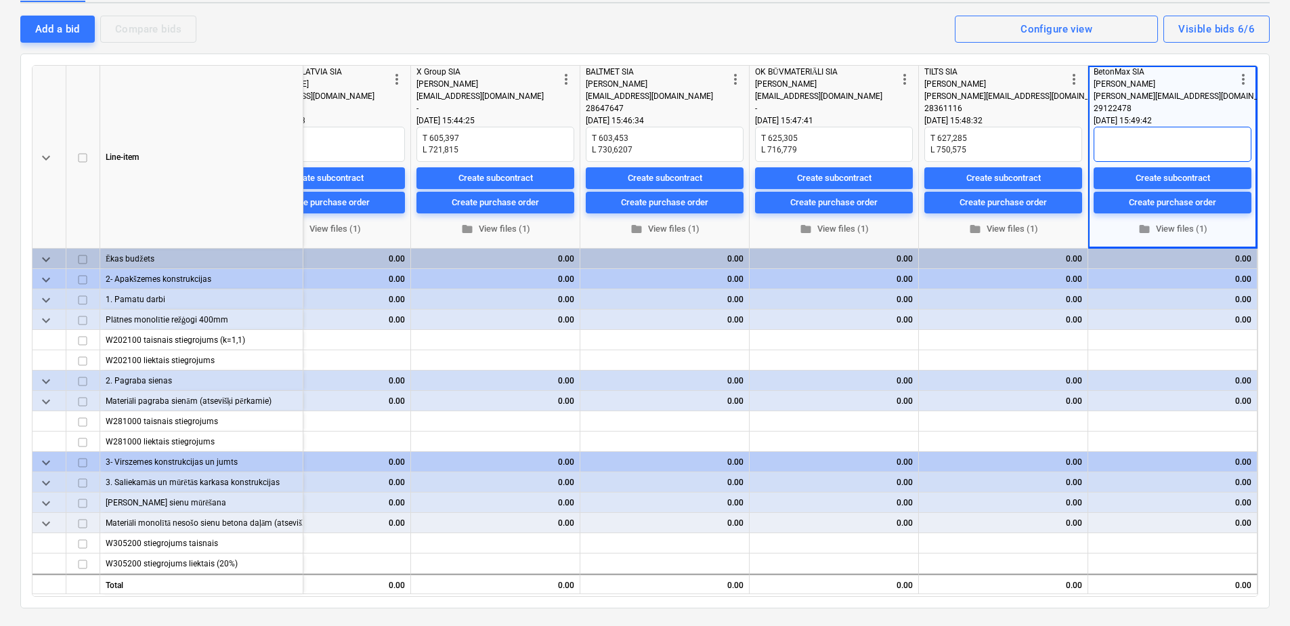
paste textarea "633,1621152 717,7676205"
click at [1153, 146] on textarea "633,1621152 717,7676205" at bounding box center [1173, 144] width 158 height 35
click at [1095, 145] on textarea "633,1621152 717,7676" at bounding box center [1173, 144] width 158 height 35
click at [1095, 145] on textarea "633,1621152 L 717,7676" at bounding box center [1173, 144] width 158 height 35
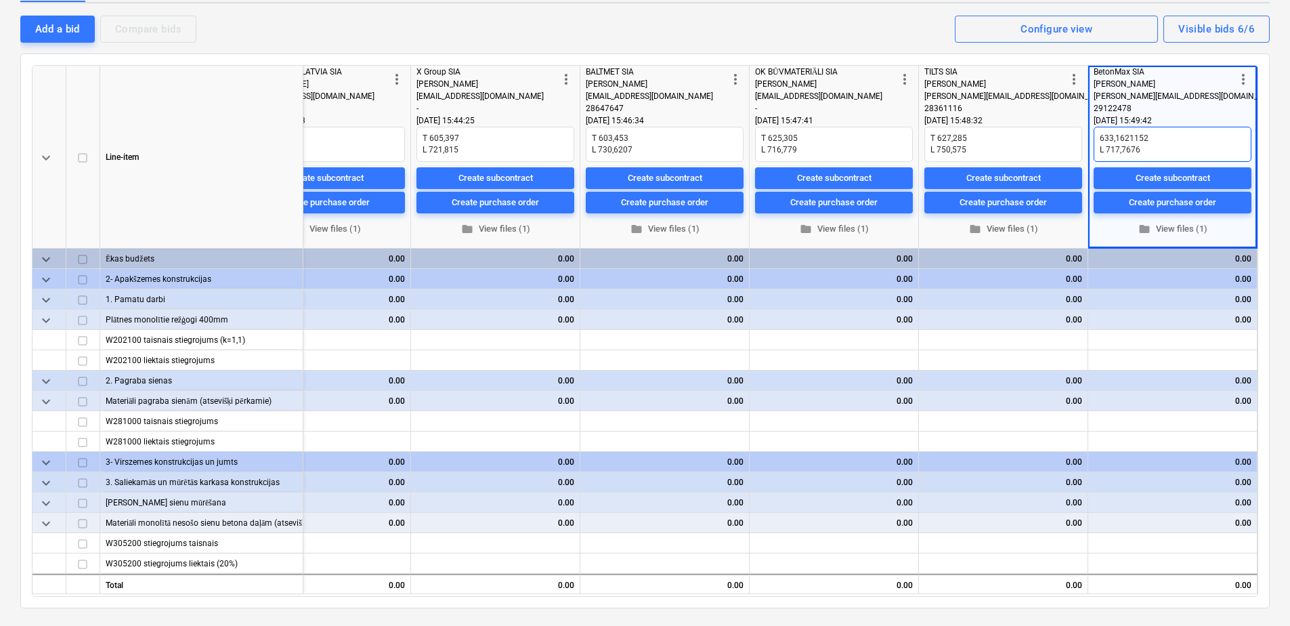
scroll to position [5, 0]
click at [1094, 138] on textarea "633,1621152 L 717,7676" at bounding box center [1173, 144] width 158 height 35
click at [1154, 131] on textarea "T 633,1621152 L 717,7676" at bounding box center [1173, 144] width 158 height 35
click at [1117, 356] on div "13.36 × 0.00€ / t" at bounding box center [1133, 360] width 47 height 21
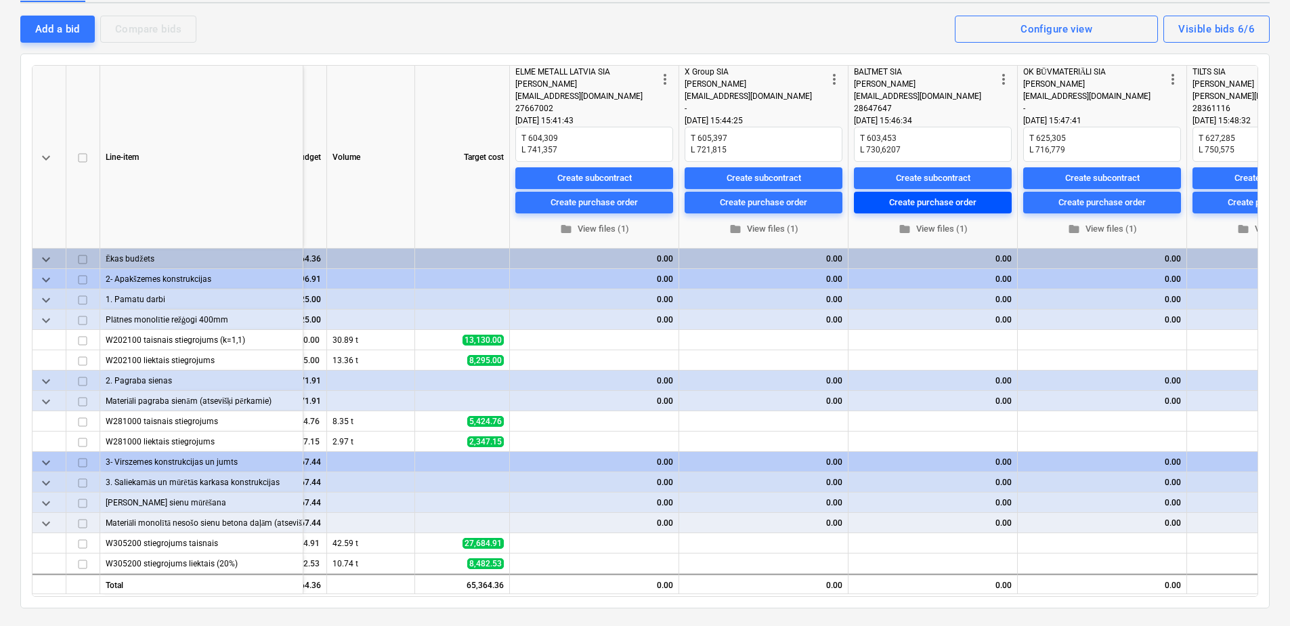
scroll to position [0, 175]
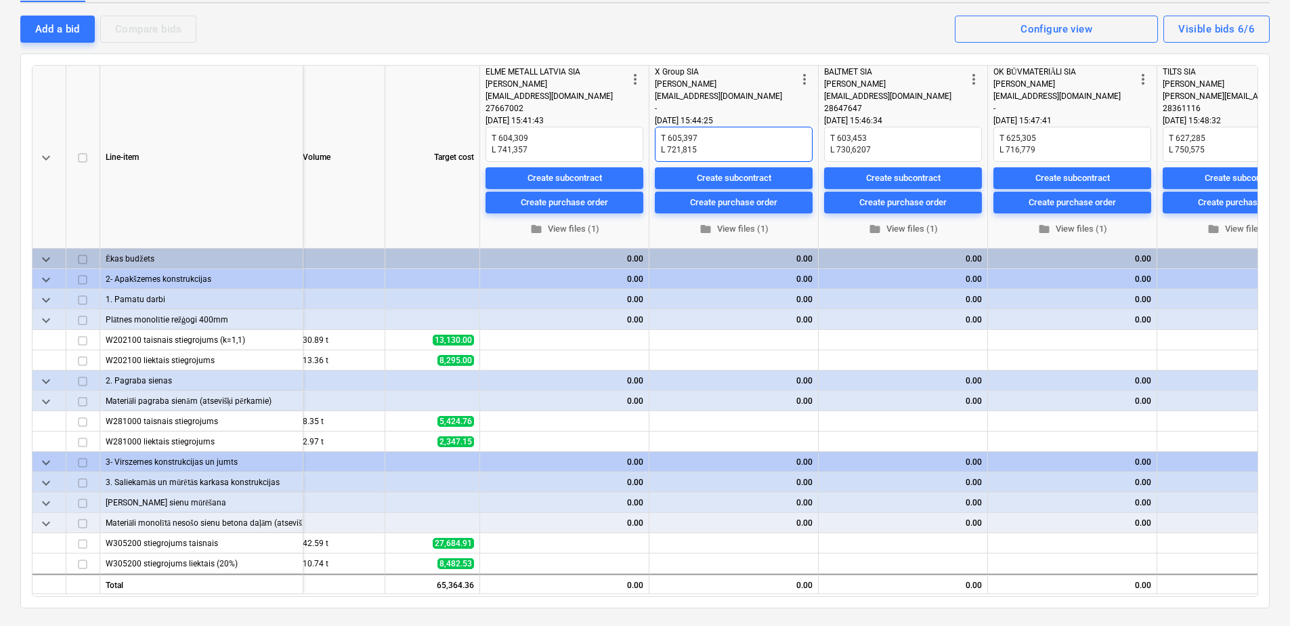
click at [658, 137] on textarea "T 605,397 L 721,815" at bounding box center [734, 144] width 158 height 35
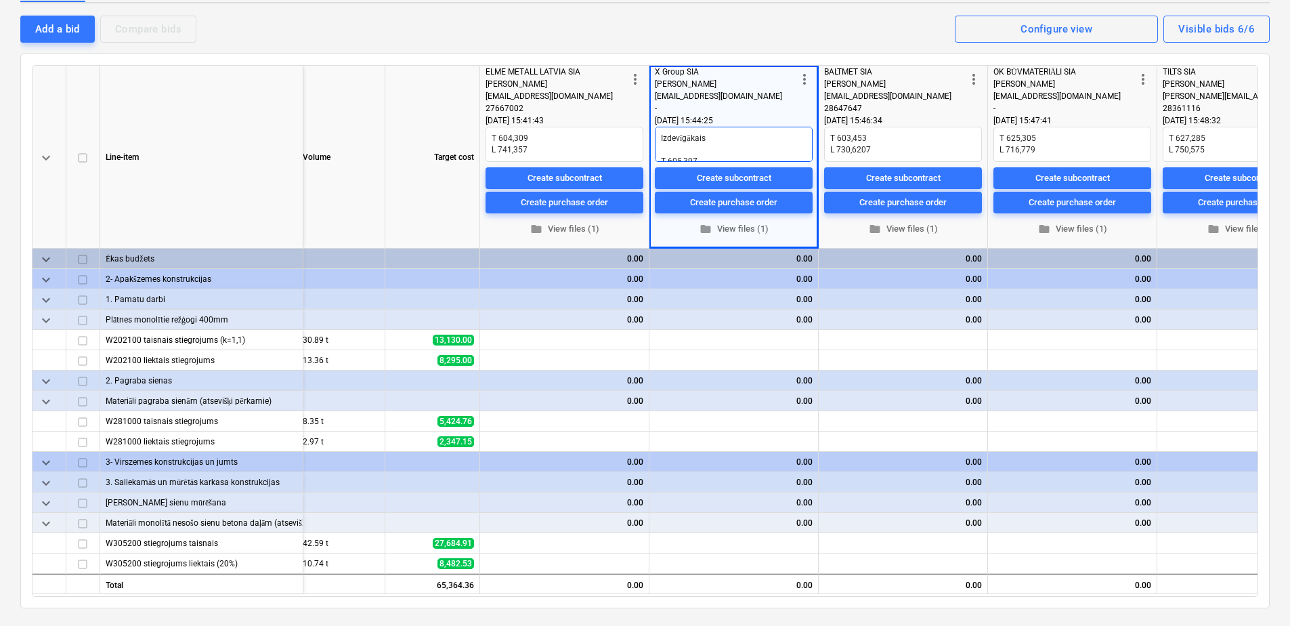
scroll to position [5, 0]
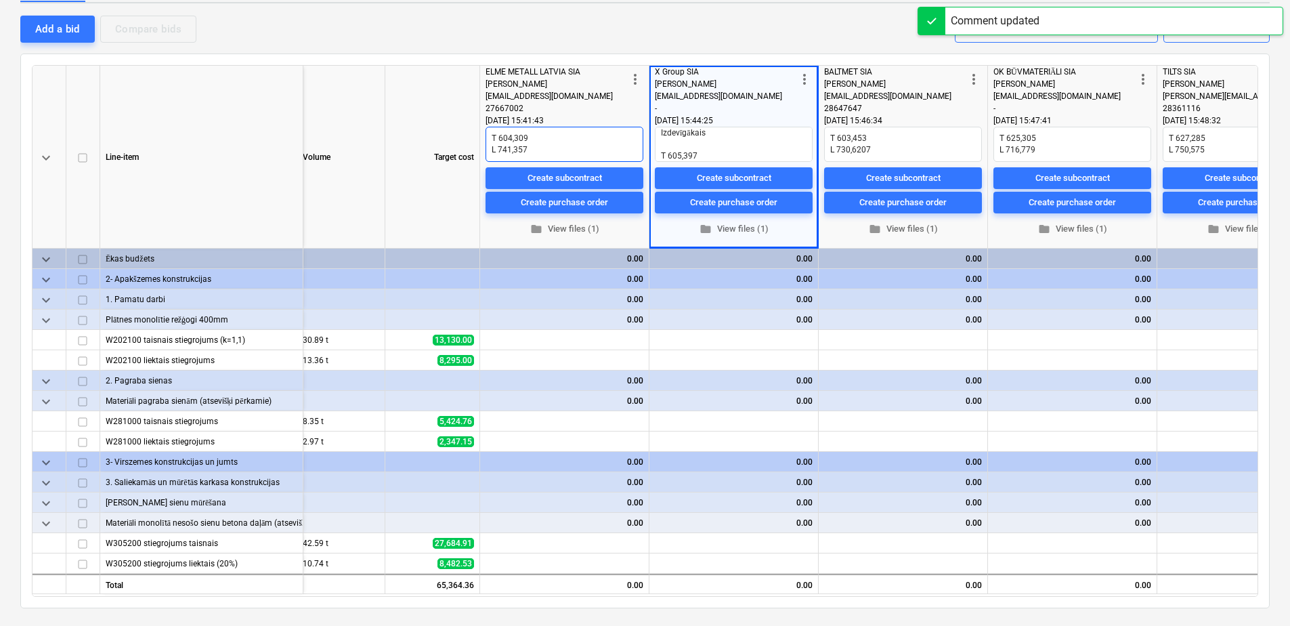
drag, startPoint x: 527, startPoint y: 137, endPoint x: 499, endPoint y: 140, distance: 28.0
click at [499, 140] on textarea "T 604,309 L 741,357" at bounding box center [565, 144] width 158 height 35
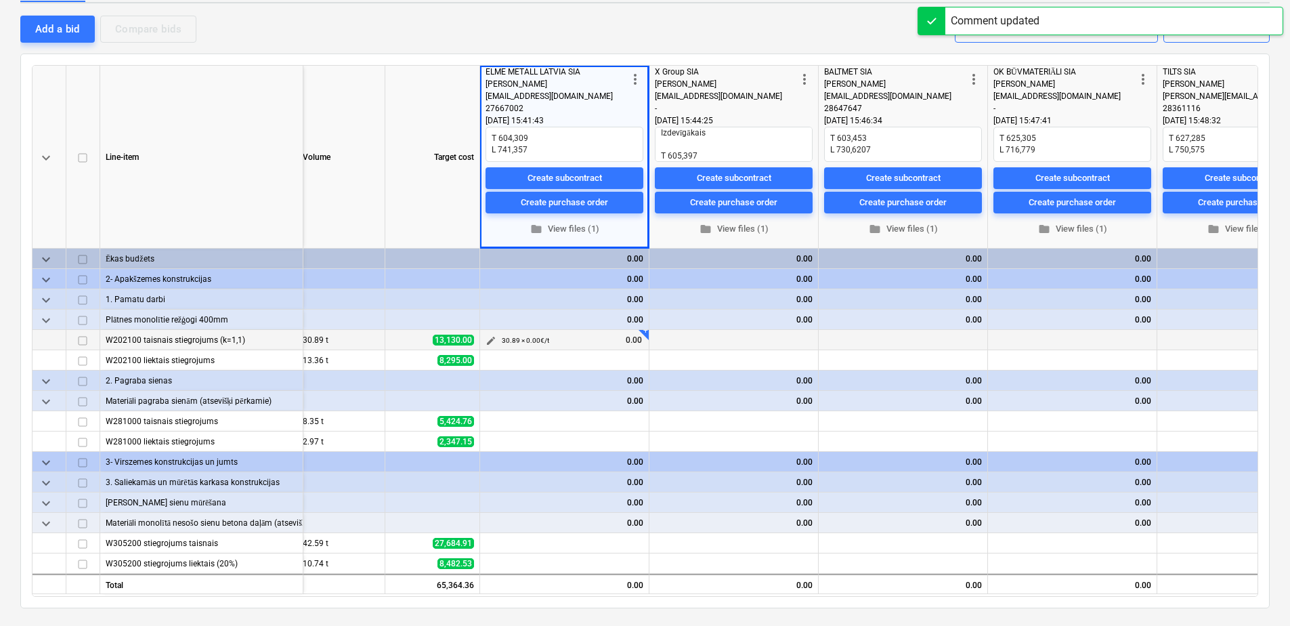
click at [491, 337] on span "edit" at bounding box center [491, 340] width 11 height 11
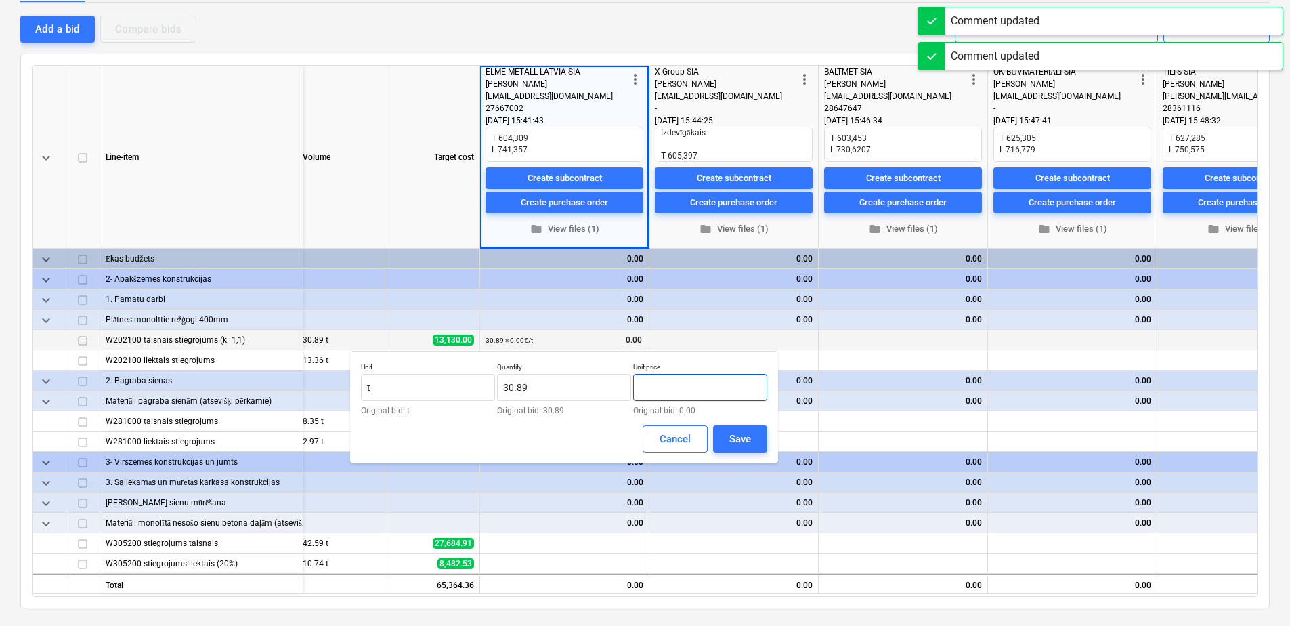
click at [655, 385] on input "text" at bounding box center [700, 387] width 134 height 27
paste input "604,309"
click at [656, 389] on input "604,309" at bounding box center [700, 387] width 134 height 27
drag, startPoint x: 689, startPoint y: 393, endPoint x: 611, endPoint y: 391, distance: 77.2
click at [611, 391] on div "Unit t Original bid: t Quantity 30.89 Original bid: 30.89 Unit price 604.309 Or…" at bounding box center [564, 388] width 406 height 52
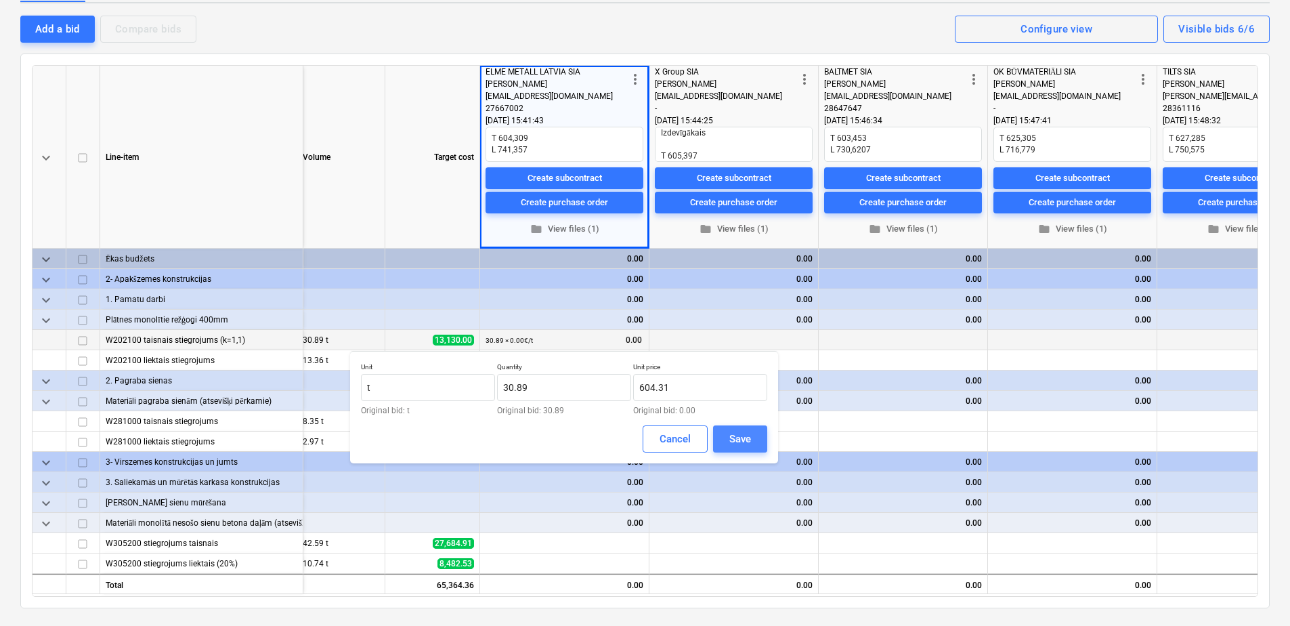
click at [734, 435] on div "Save" at bounding box center [740, 439] width 22 height 18
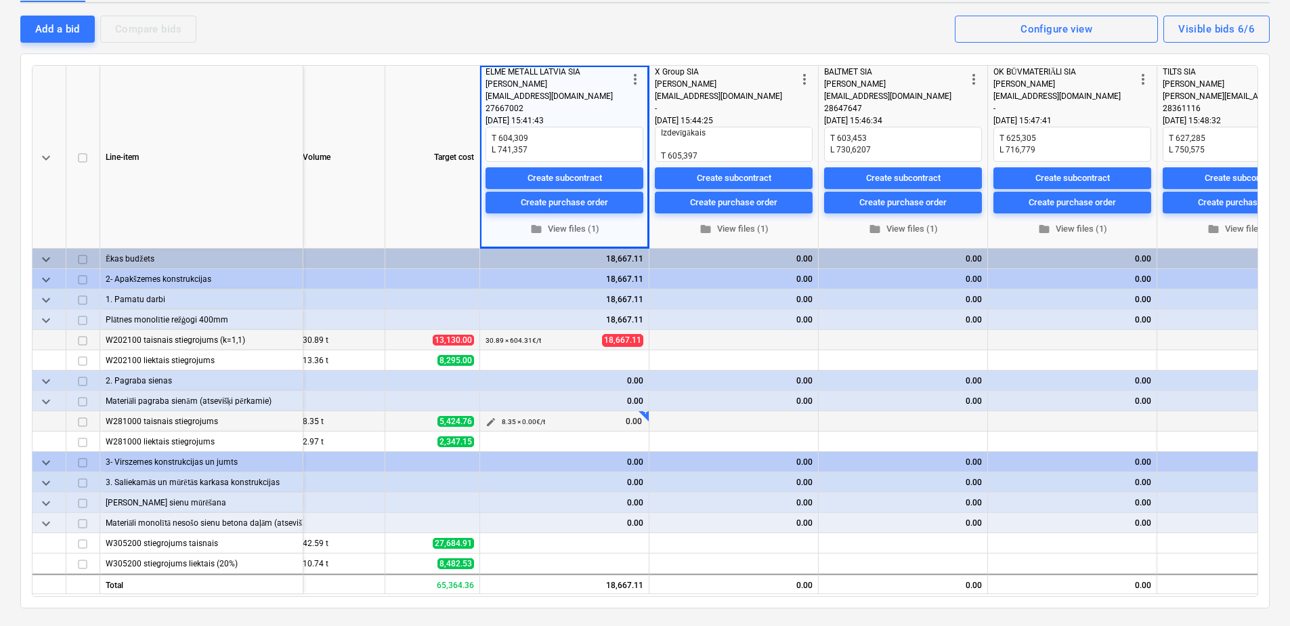
click at [492, 423] on span "edit" at bounding box center [491, 421] width 11 height 11
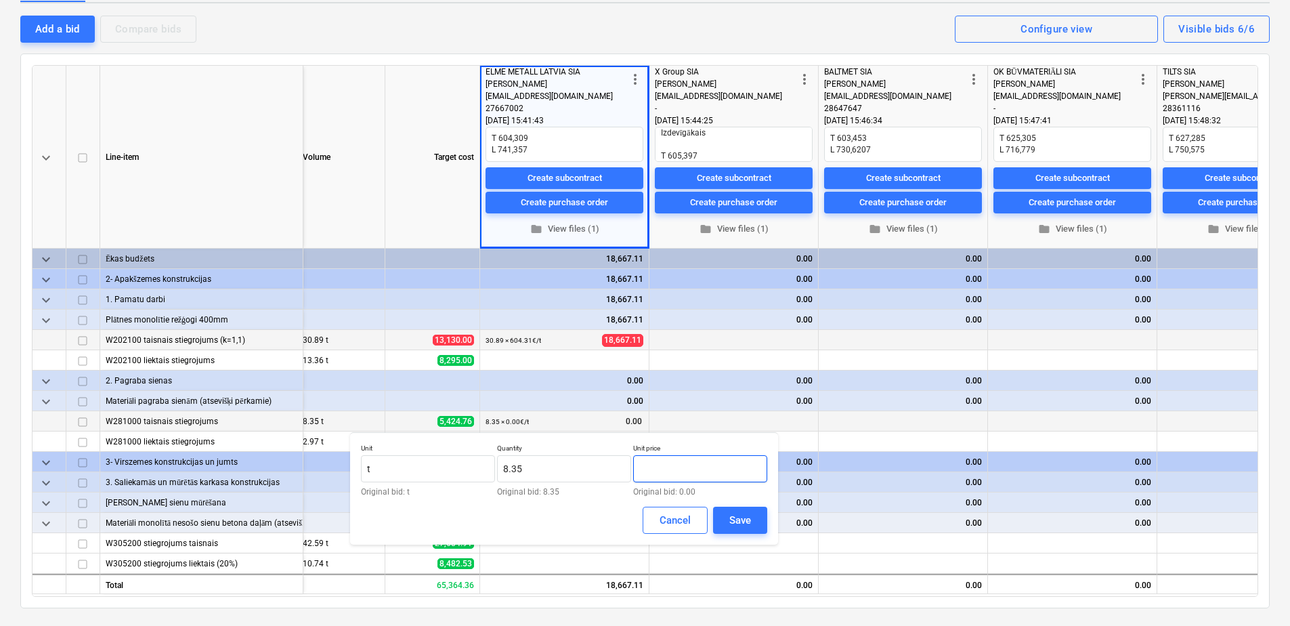
click at [679, 465] on input "text" at bounding box center [700, 468] width 134 height 27
paste input "604.309"
click at [735, 513] on div "Save" at bounding box center [740, 520] width 22 height 18
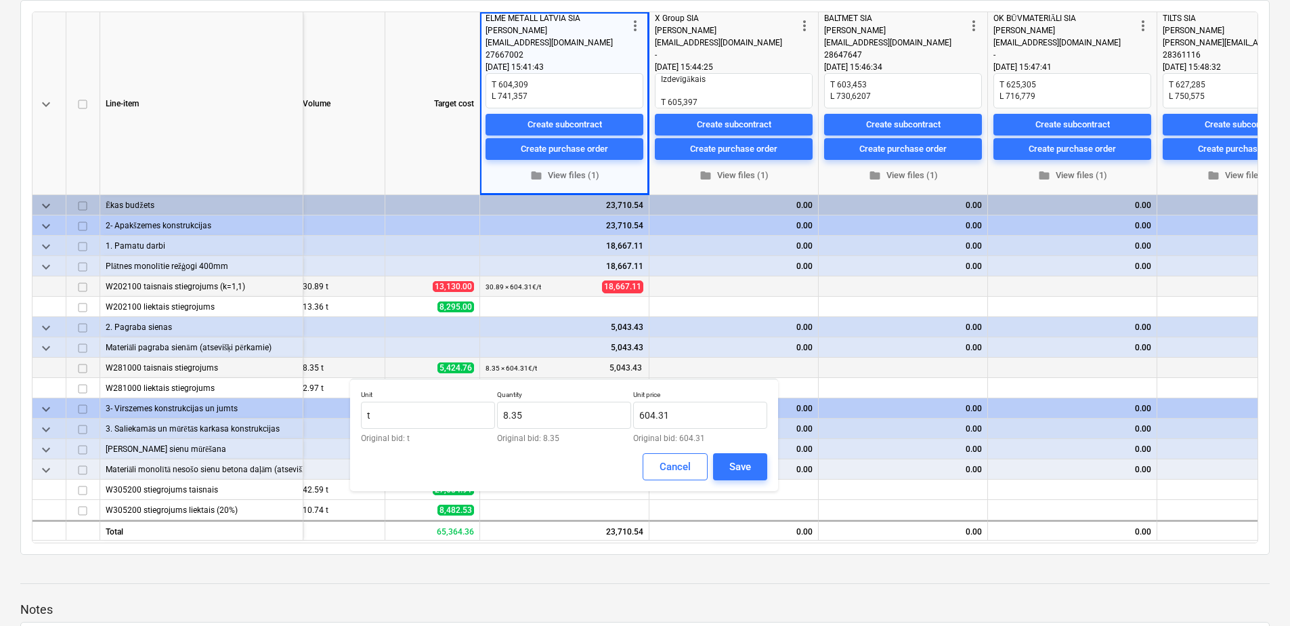
scroll to position [271, 0]
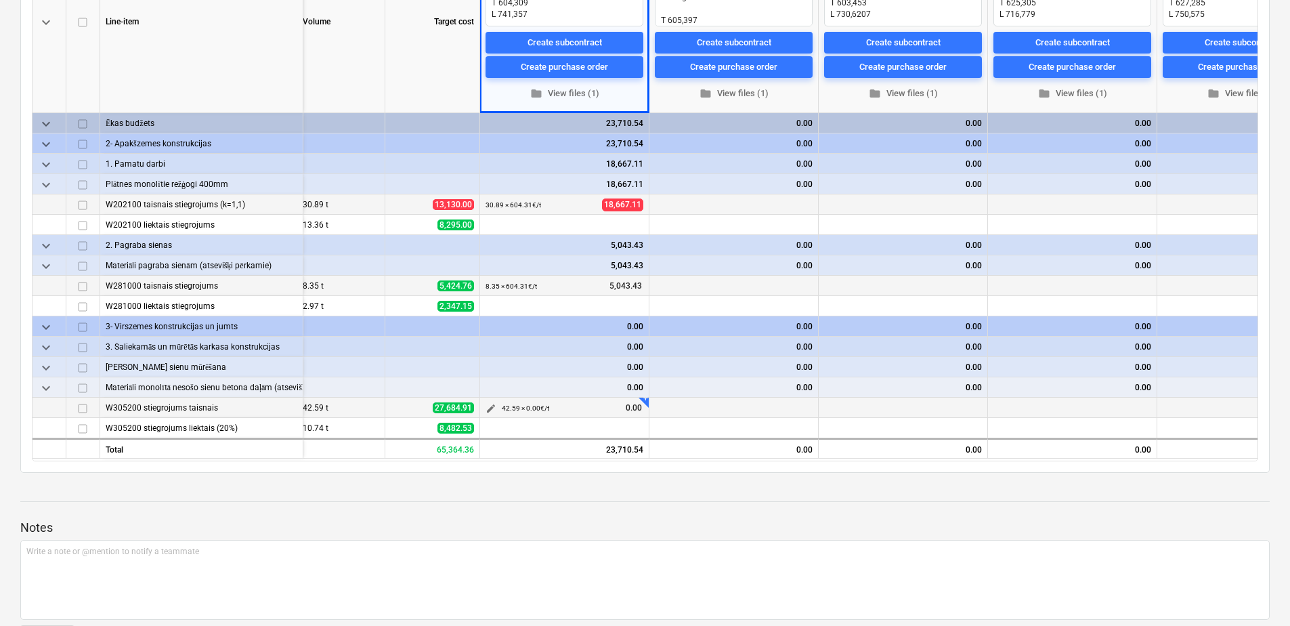
click at [489, 408] on span "edit" at bounding box center [491, 408] width 11 height 11
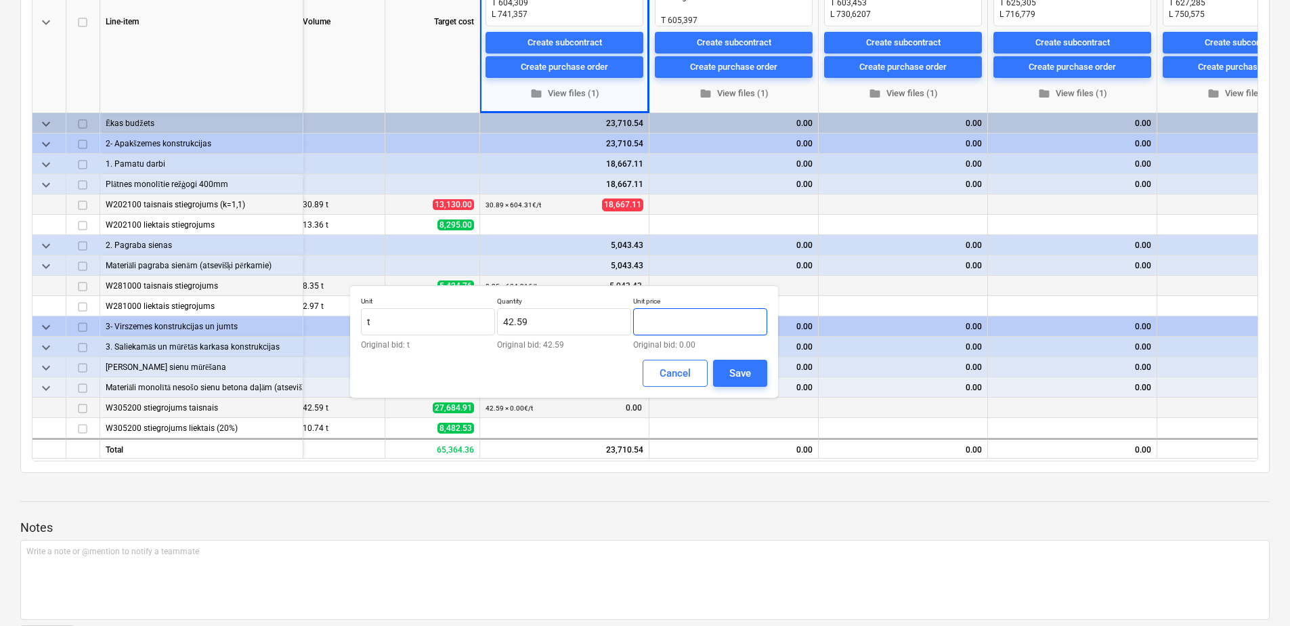
click at [683, 321] on input "text" at bounding box center [700, 321] width 134 height 27
paste input "604.309"
click at [731, 366] on div "Save" at bounding box center [740, 373] width 22 height 18
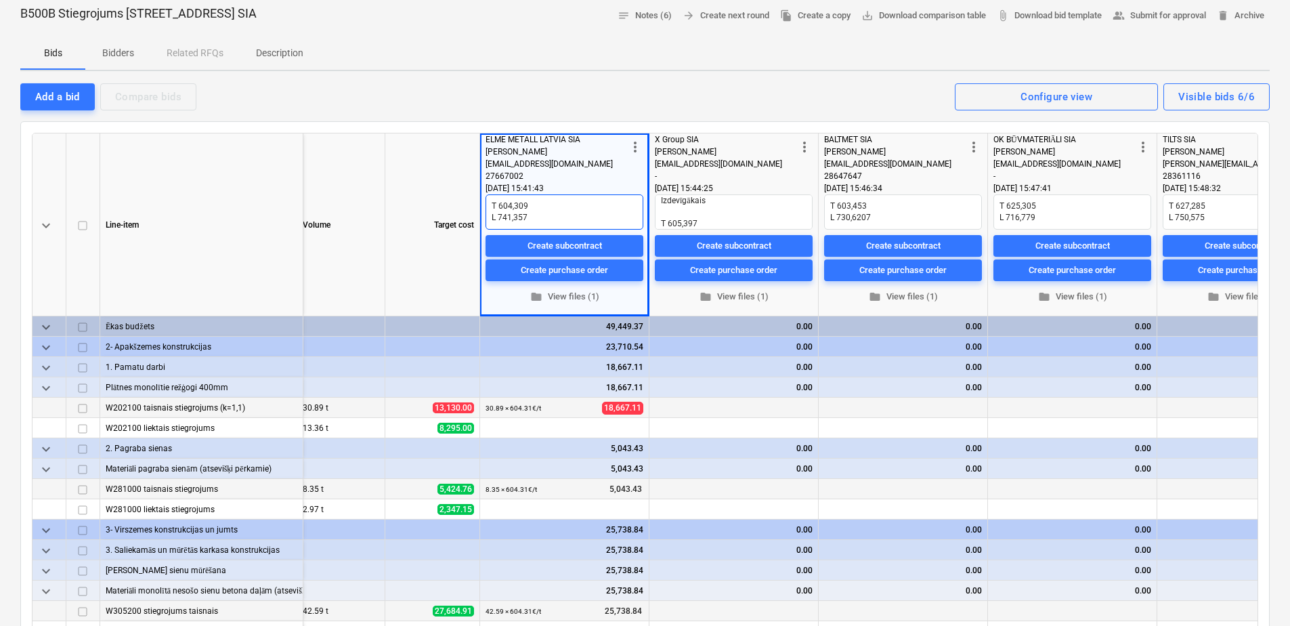
scroll to position [0, 0]
drag, startPoint x: 533, startPoint y: 217, endPoint x: 498, endPoint y: 216, distance: 35.2
click at [498, 216] on textarea "T 604,309 L 741,357" at bounding box center [565, 211] width 158 height 35
click at [488, 427] on span "edit" at bounding box center [491, 428] width 11 height 11
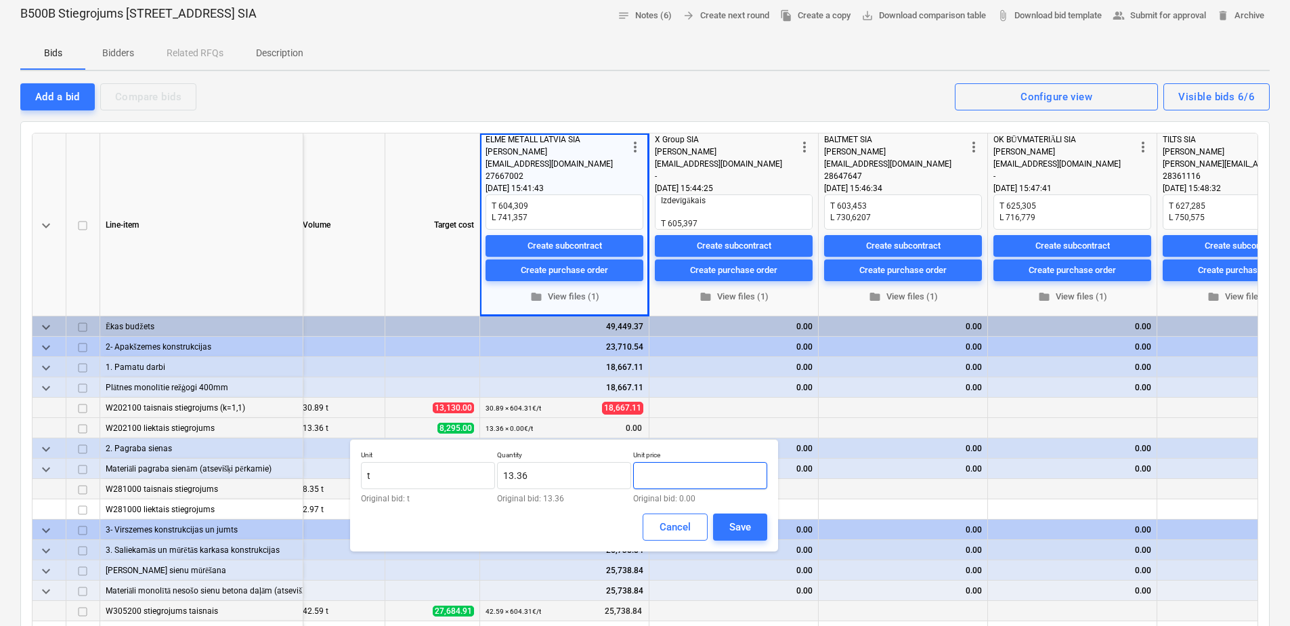
click at [708, 475] on input "text" at bounding box center [700, 475] width 134 height 27
paste input "741,357"
click at [659, 475] on input "741,357" at bounding box center [700, 475] width 134 height 27
drag, startPoint x: 605, startPoint y: 475, endPoint x: 593, endPoint y: 476, distance: 11.6
click at [593, 476] on div "Unit t Original bid: t Quantity 13.36 Original bid: 13.36 Unit price 741.357 Or…" at bounding box center [564, 476] width 406 height 52
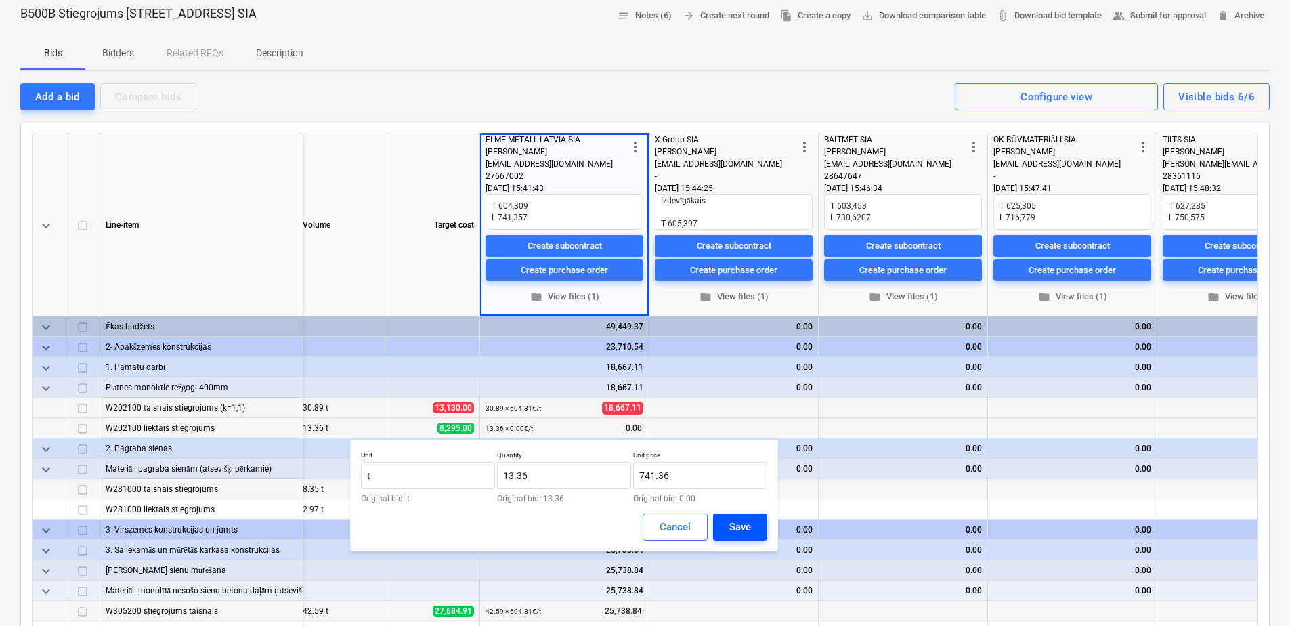
click at [750, 528] on div "Save" at bounding box center [740, 527] width 22 height 18
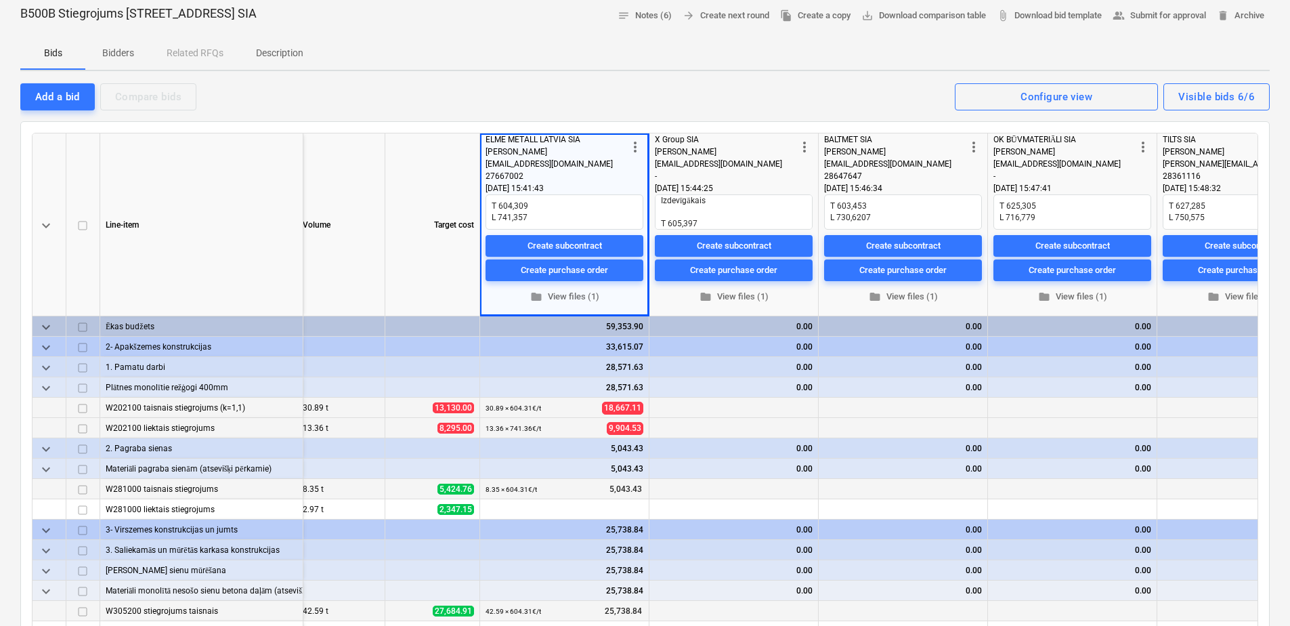
scroll to position [3, 175]
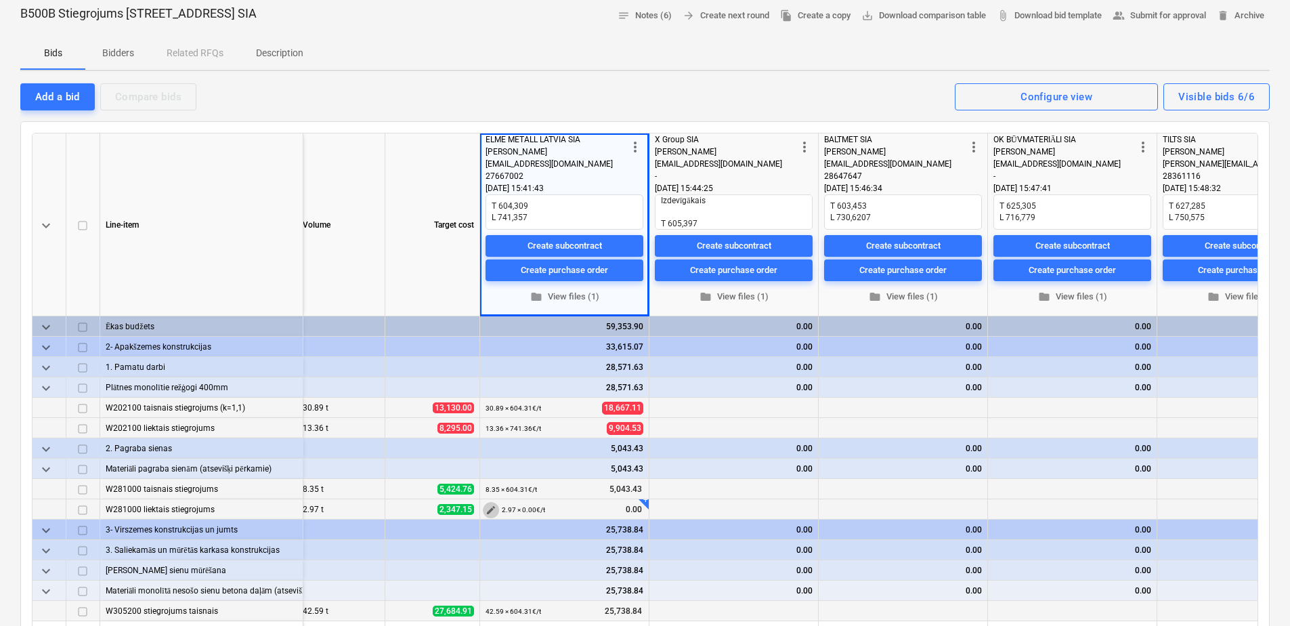
click at [498, 504] on button "edit" at bounding box center [491, 510] width 16 height 16
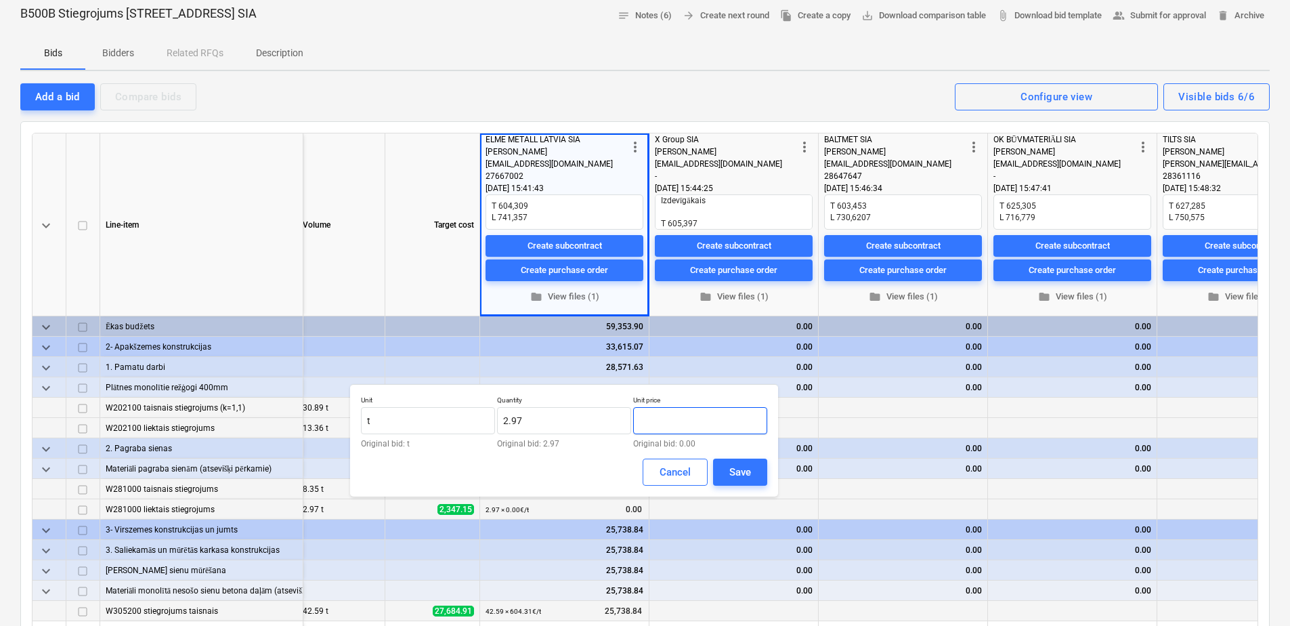
click at [685, 427] on input "text" at bounding box center [700, 420] width 134 height 27
paste input "741.357"
click at [748, 477] on div "Save" at bounding box center [740, 472] width 22 height 18
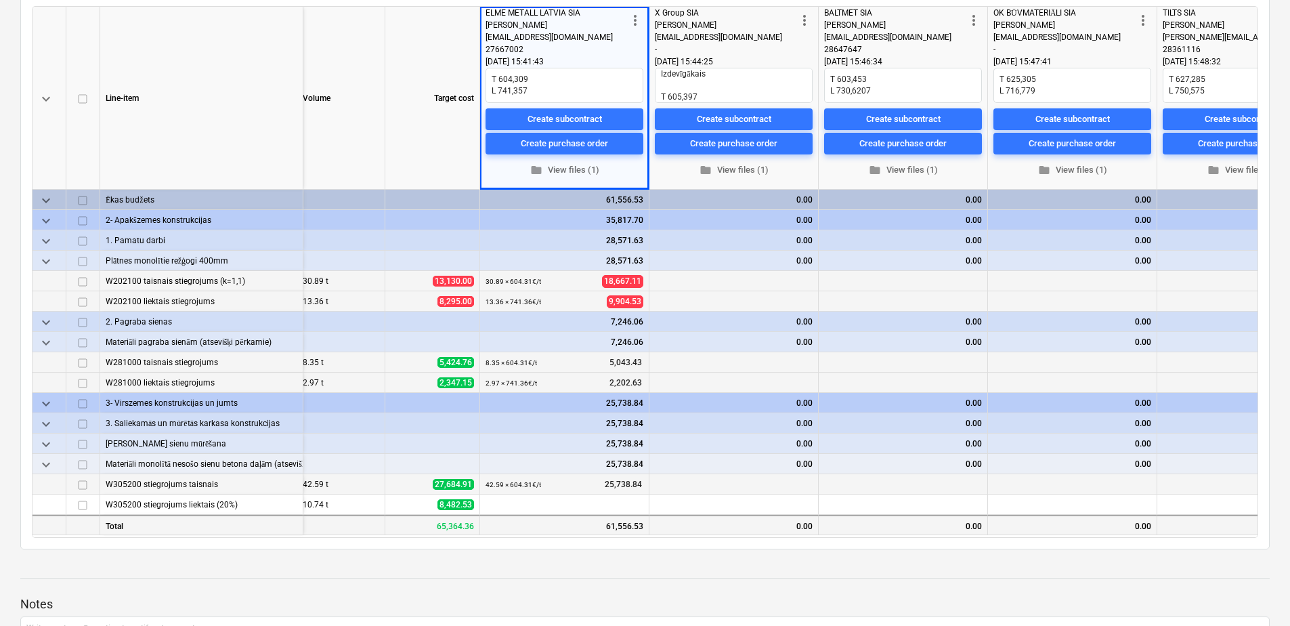
scroll to position [203, 0]
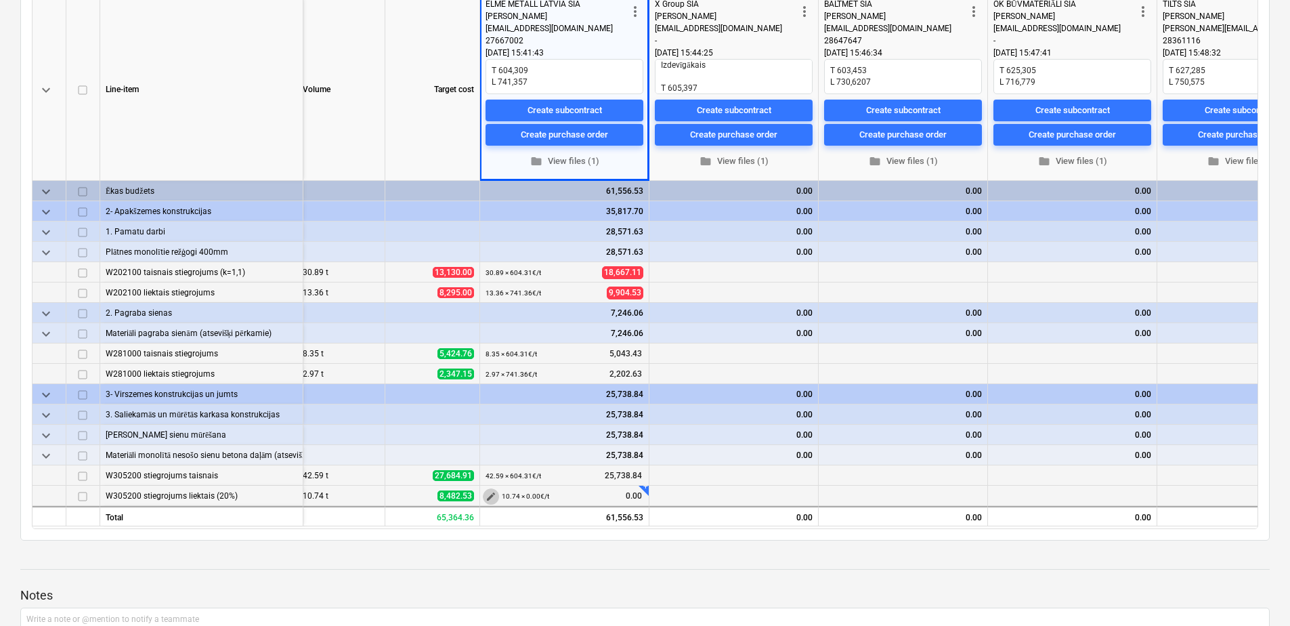
click at [492, 492] on span "edit" at bounding box center [491, 496] width 11 height 11
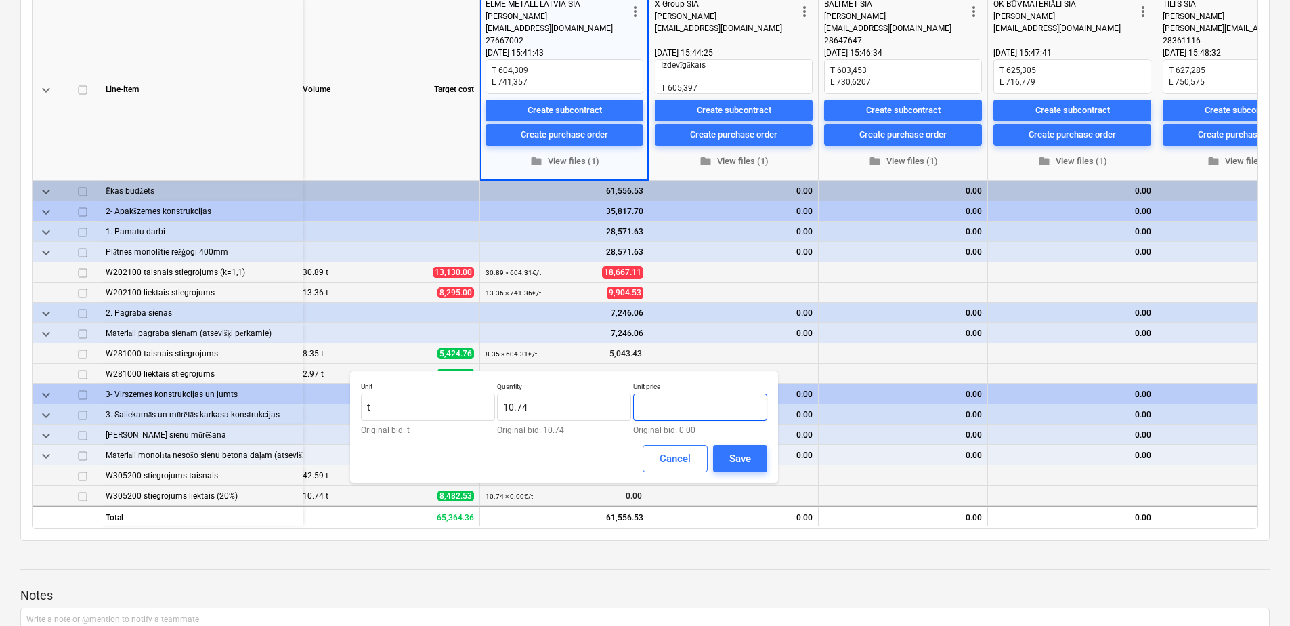
click at [671, 403] on input "text" at bounding box center [700, 406] width 134 height 27
paste input "741.357"
click at [722, 456] on button "Save" at bounding box center [740, 458] width 54 height 27
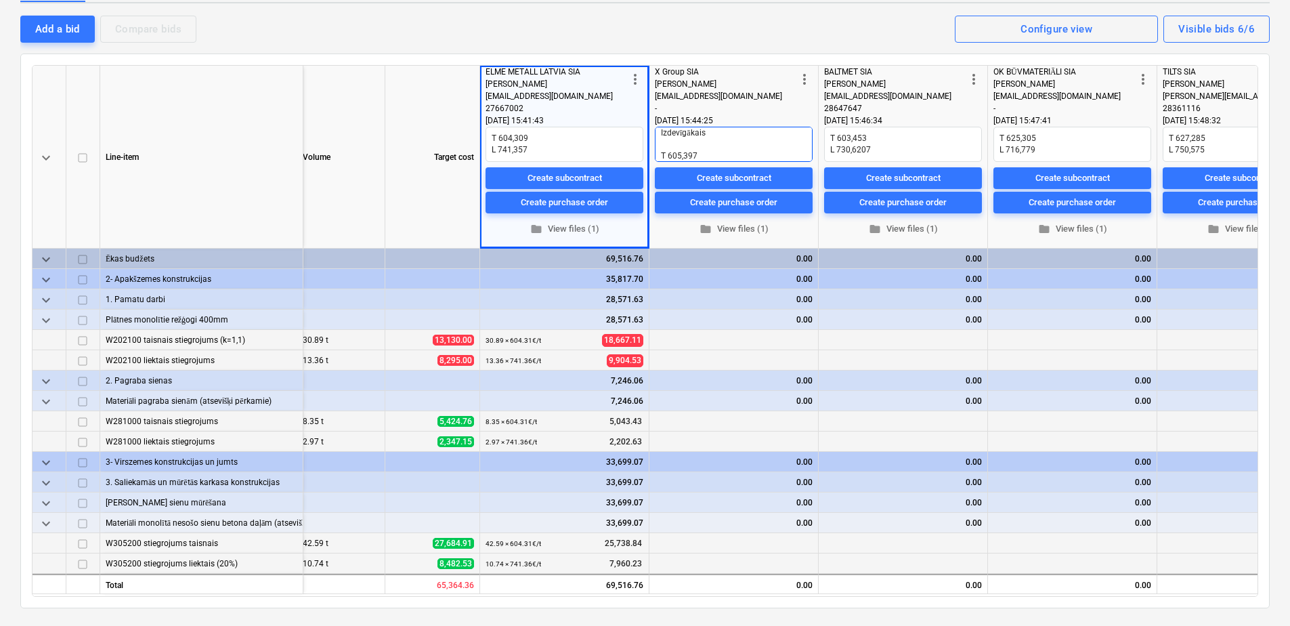
scroll to position [35, 0]
drag, startPoint x: 703, startPoint y: 156, endPoint x: 725, endPoint y: 163, distance: 23.3
click at [693, 142] on textarea "Izdevīgākais T 605,397 L 721,815" at bounding box center [734, 144] width 158 height 35
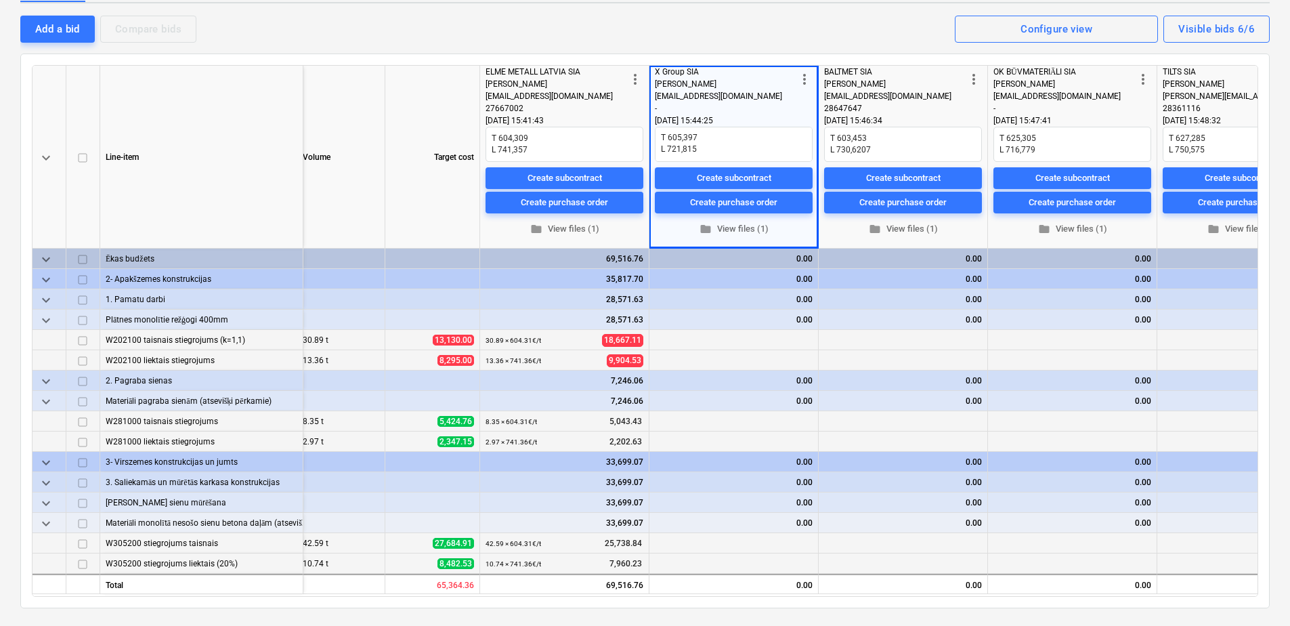
click at [725, 163] on div "Create subcontract Create purchase order" at bounding box center [734, 190] width 158 height 57
click at [693, 148] on textarea "Izdevīgākais T 605,397 L 721,815" at bounding box center [734, 144] width 158 height 35
click at [715, 139] on textarea "Izdevīgākais T 605,397 L 721,815" at bounding box center [734, 144] width 158 height 35
drag, startPoint x: 697, startPoint y: 146, endPoint x: 670, endPoint y: 145, distance: 27.8
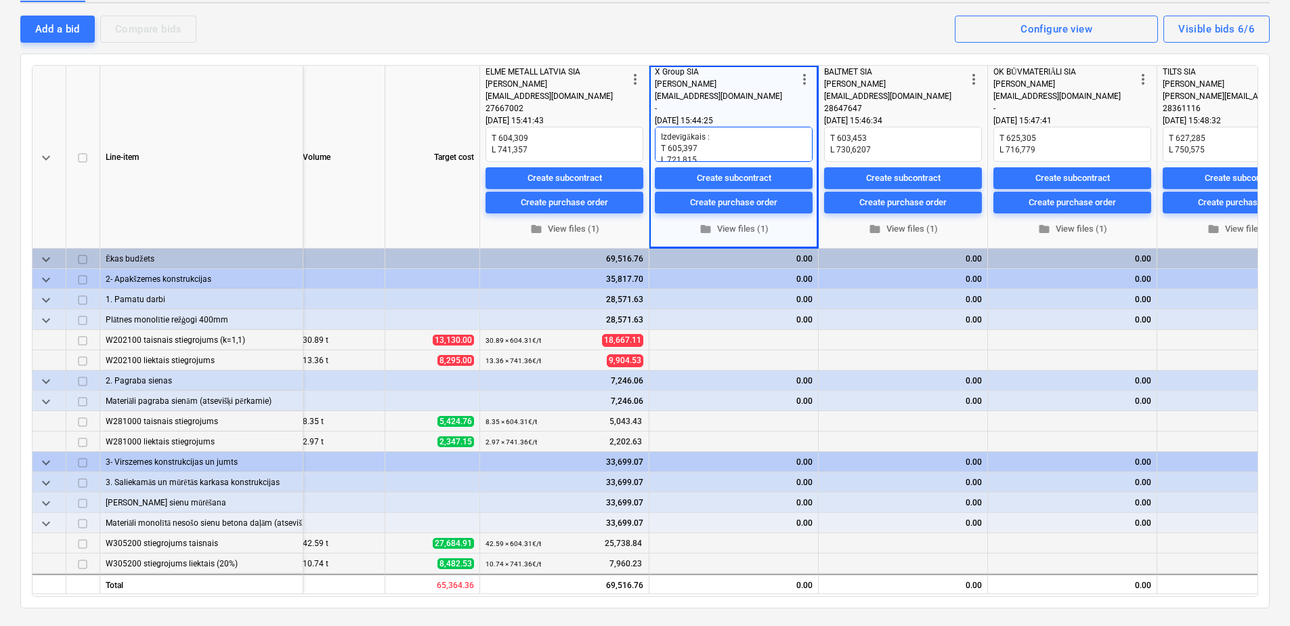
click at [670, 145] on textarea "Izdevīgākais : T 605,397 L 721,815" at bounding box center [734, 144] width 158 height 35
click at [655, 339] on span "edit" at bounding box center [660, 340] width 11 height 11
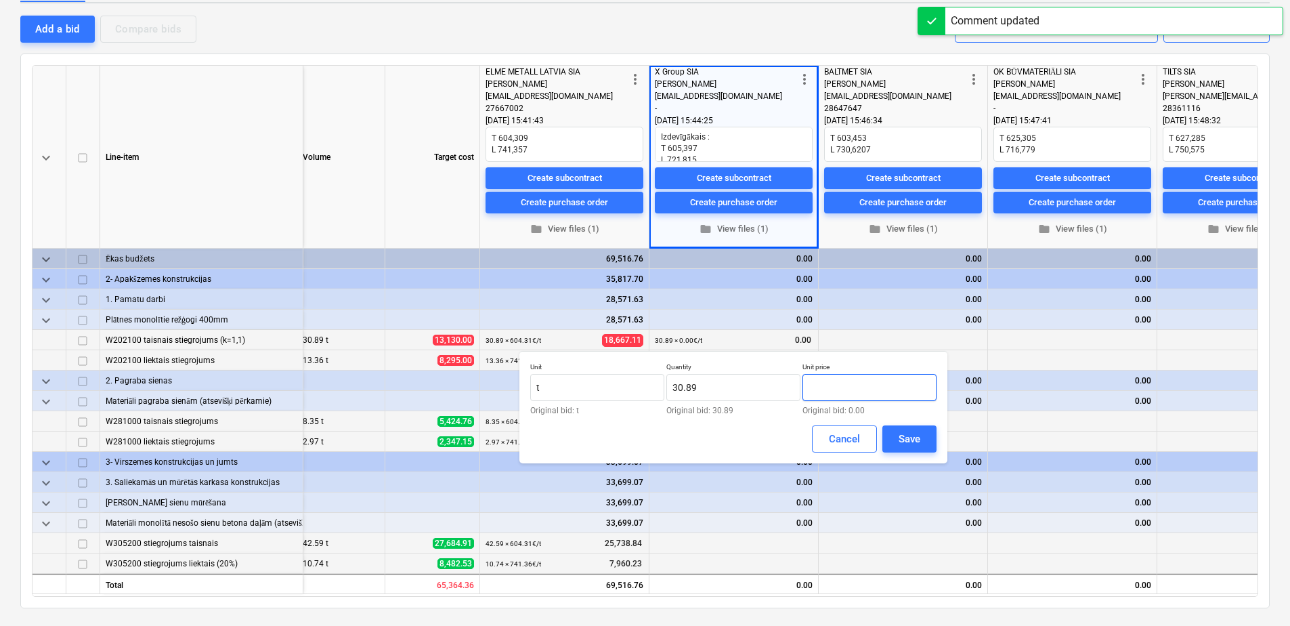
click at [825, 387] on input "text" at bounding box center [869, 387] width 134 height 27
paste input "605,397"
click at [828, 391] on input "605,397" at bounding box center [869, 387] width 134 height 27
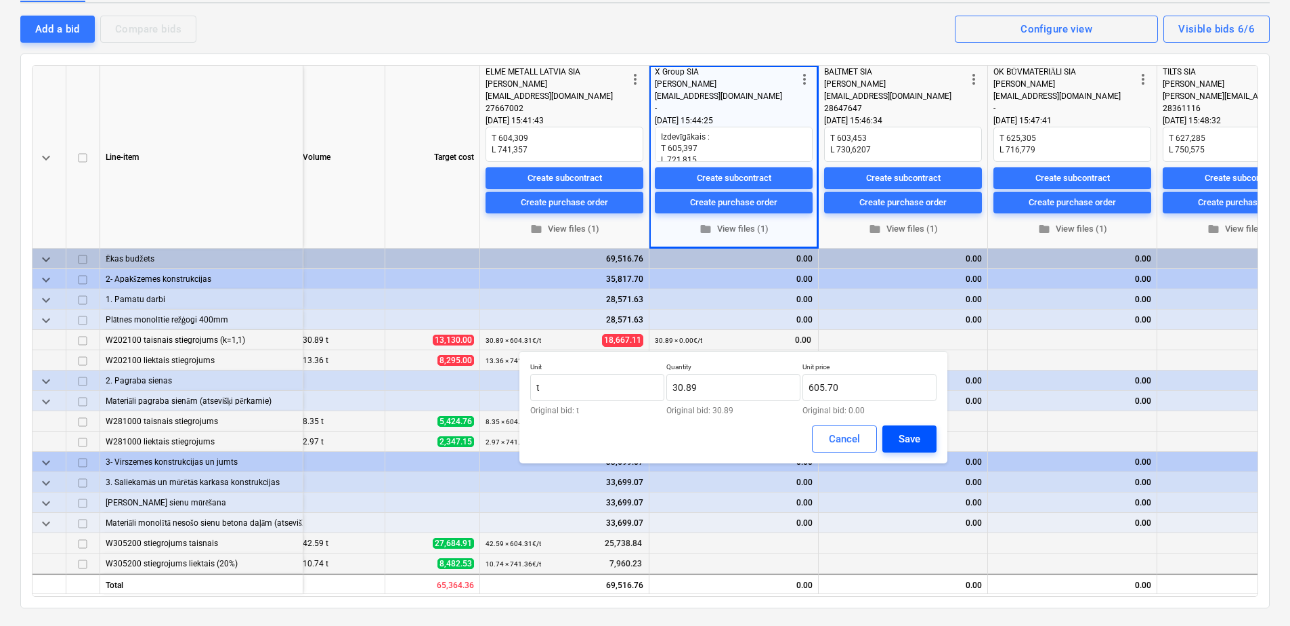
click at [899, 434] on div "Save" at bounding box center [910, 439] width 22 height 18
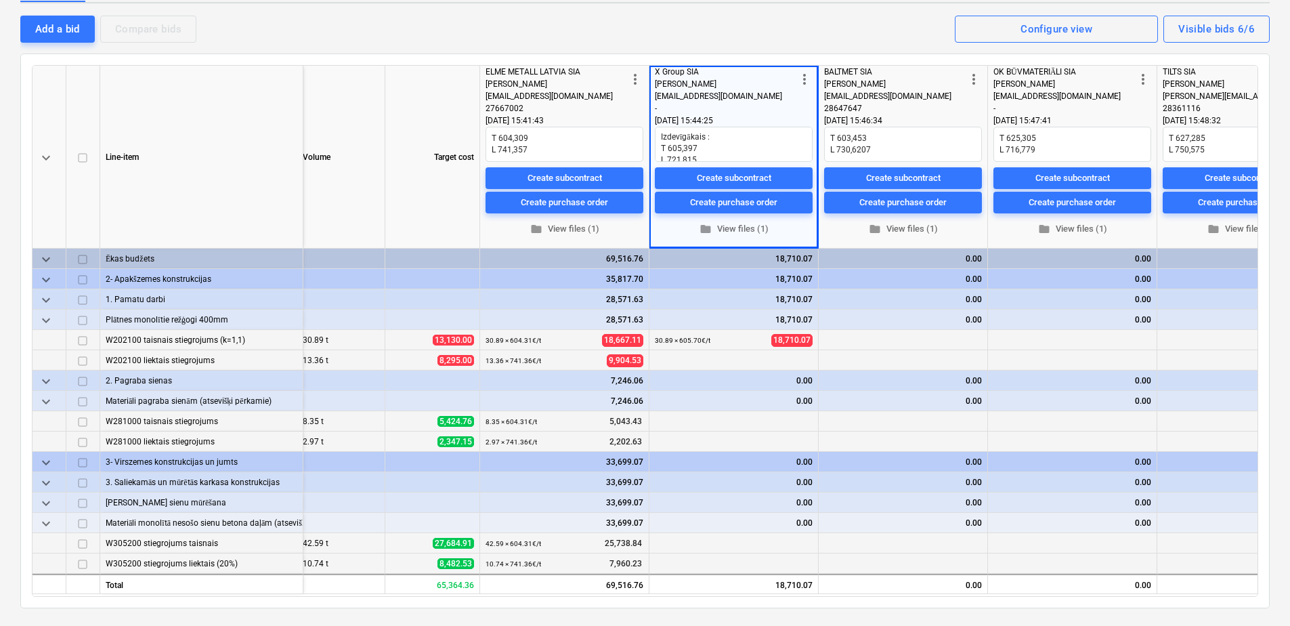
click at [867, 383] on div "0.00" at bounding box center [903, 380] width 158 height 20
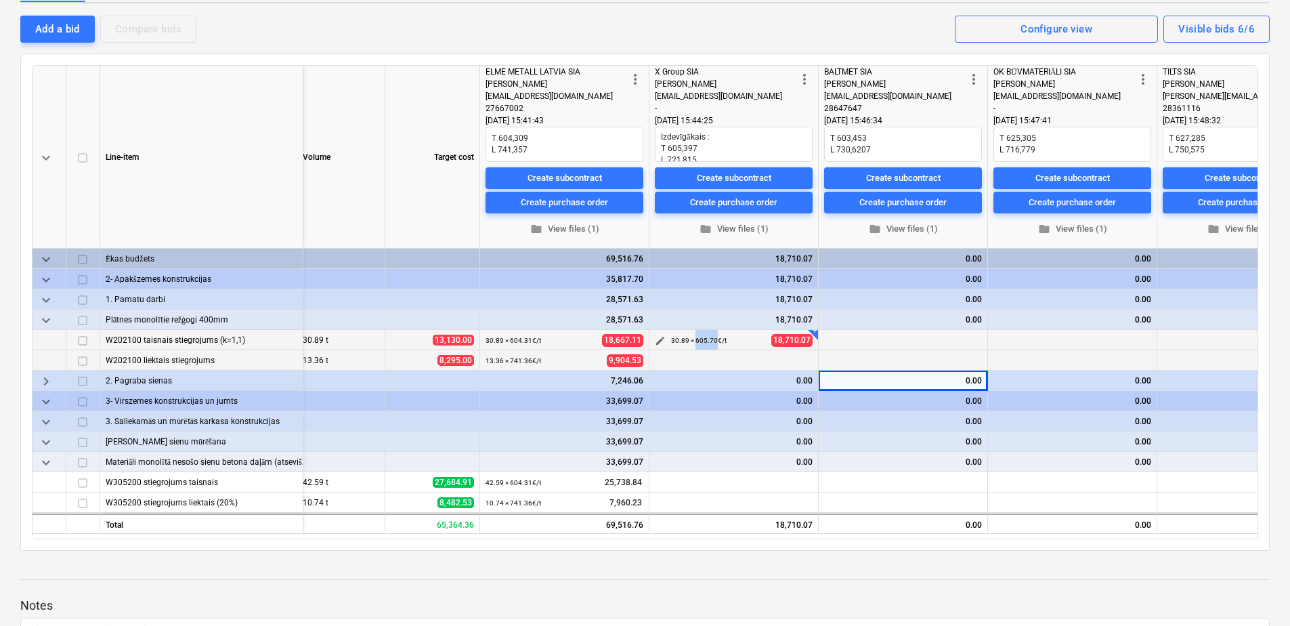
drag, startPoint x: 715, startPoint y: 338, endPoint x: 695, endPoint y: 345, distance: 20.8
click at [695, 345] on div "30.89 × 605.70€ / t" at bounding box center [699, 340] width 56 height 21
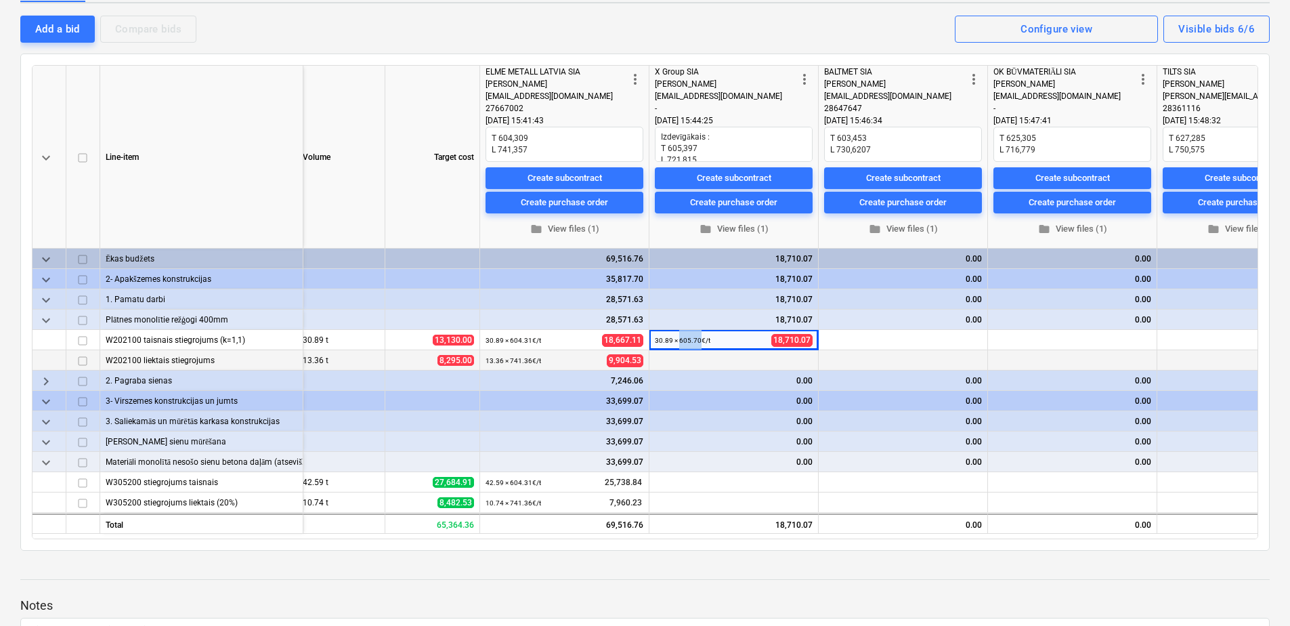
copy small "605.70"
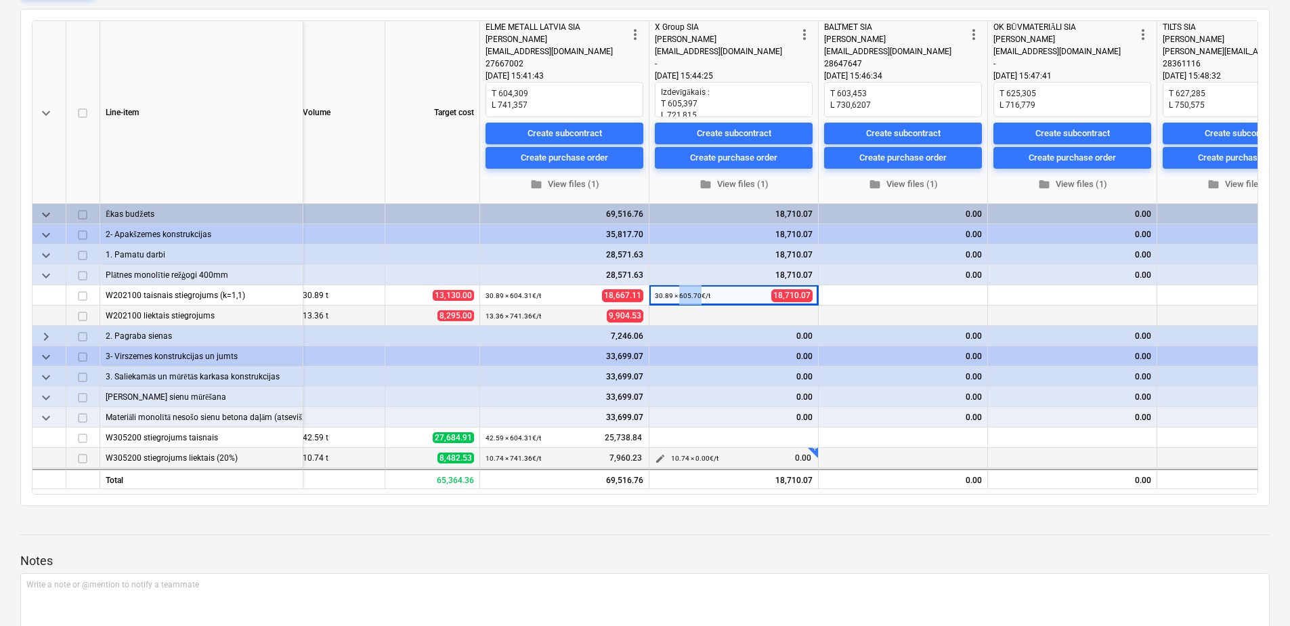
scroll to position [203, 0]
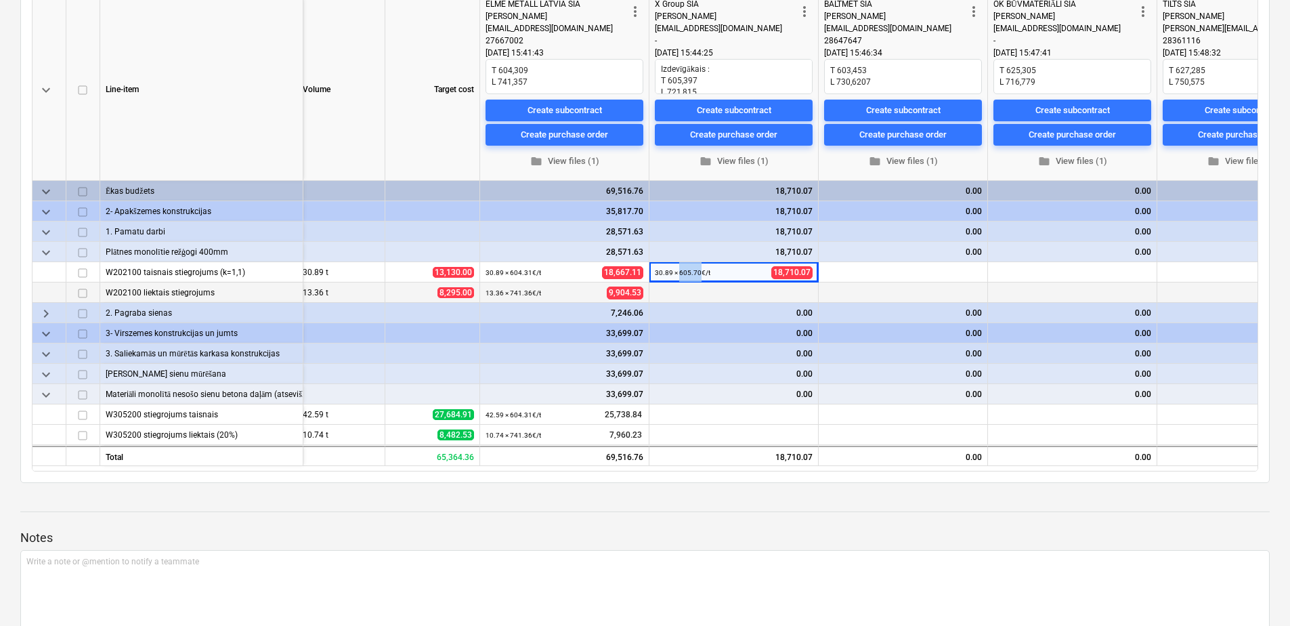
click at [42, 333] on span "keyboard_arrow_down" at bounding box center [46, 334] width 16 height 16
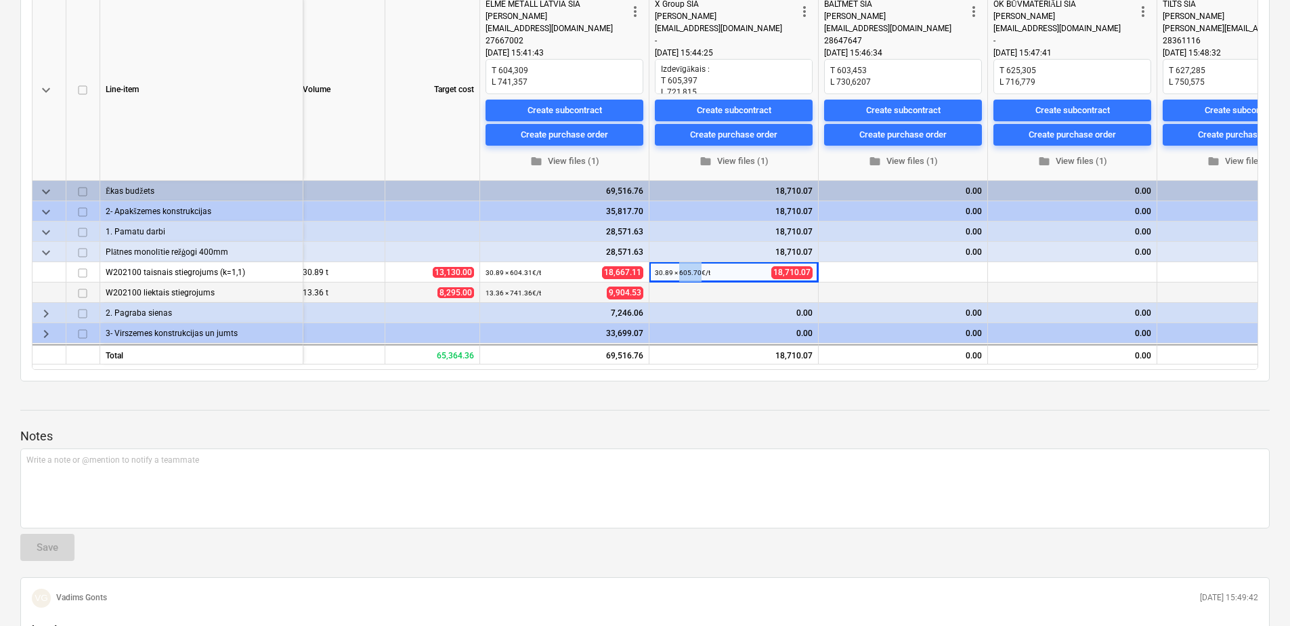
click at [42, 333] on span "keyboard_arrow_right" at bounding box center [46, 334] width 16 height 16
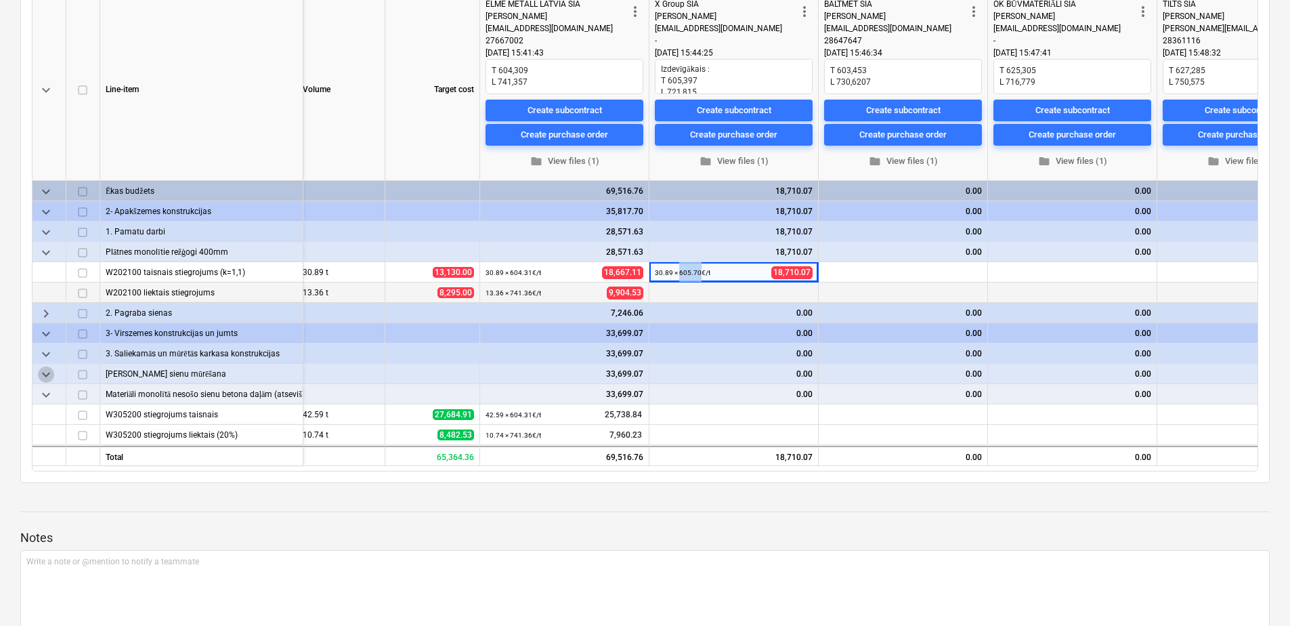
click at [39, 373] on span "keyboard_arrow_down" at bounding box center [46, 374] width 16 height 16
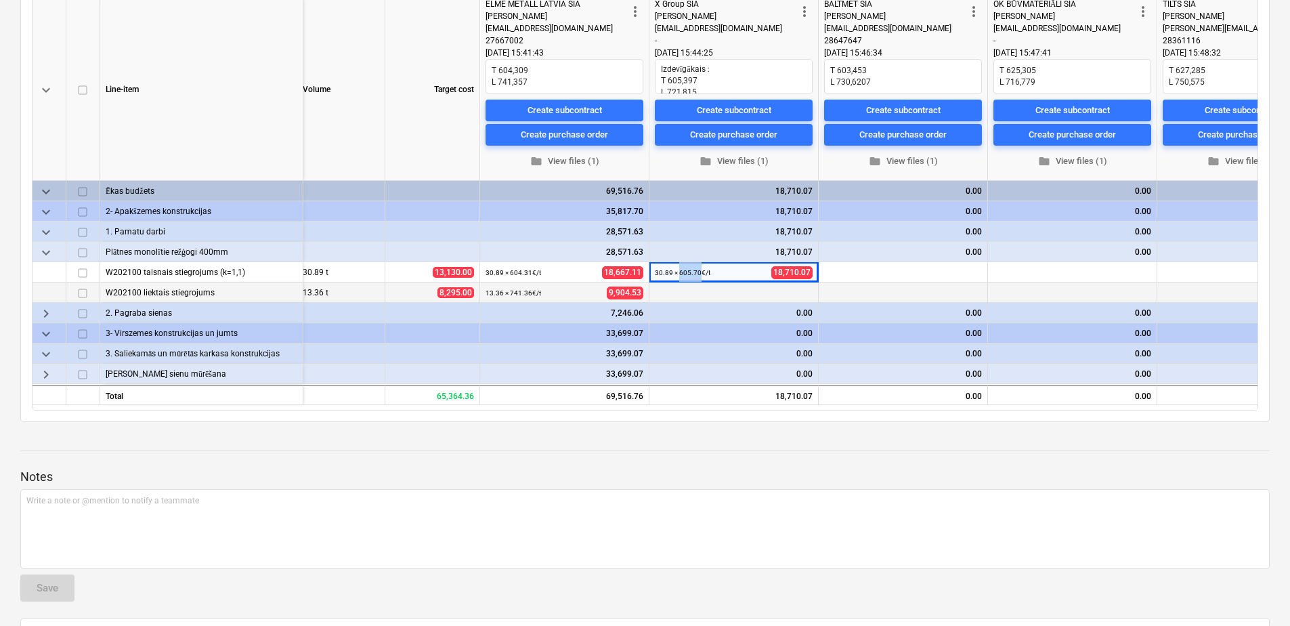
click at [40, 373] on span "keyboard_arrow_right" at bounding box center [46, 374] width 16 height 16
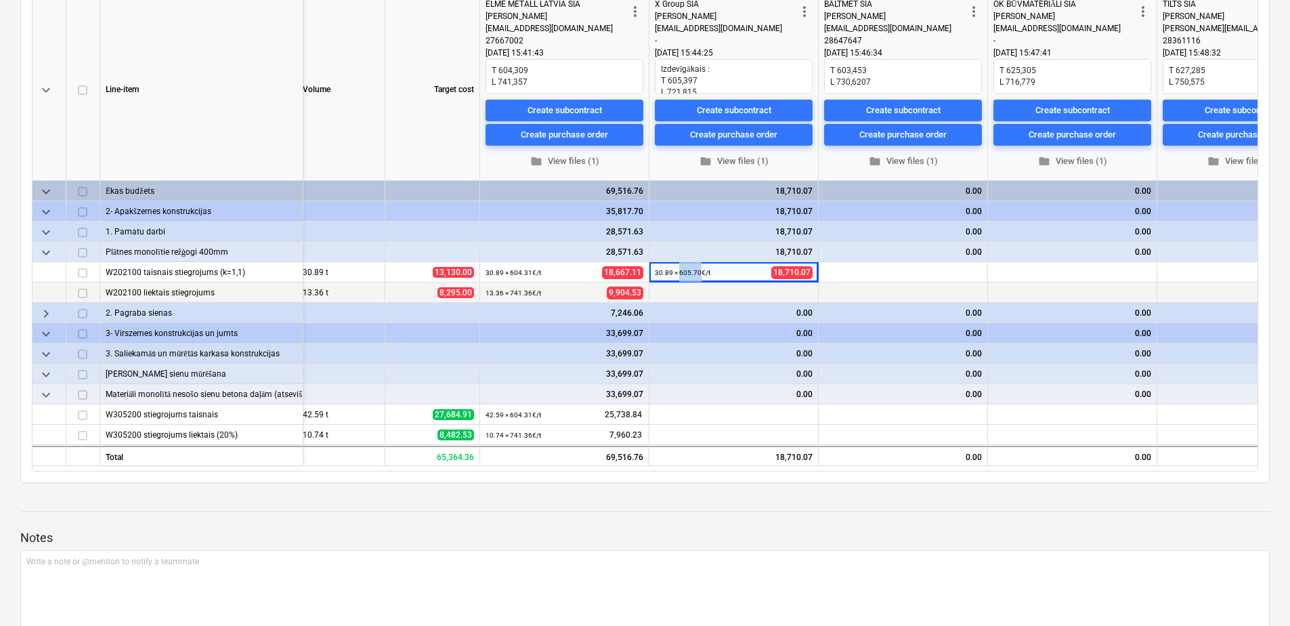
click at [45, 212] on span "keyboard_arrow_down" at bounding box center [46, 212] width 16 height 16
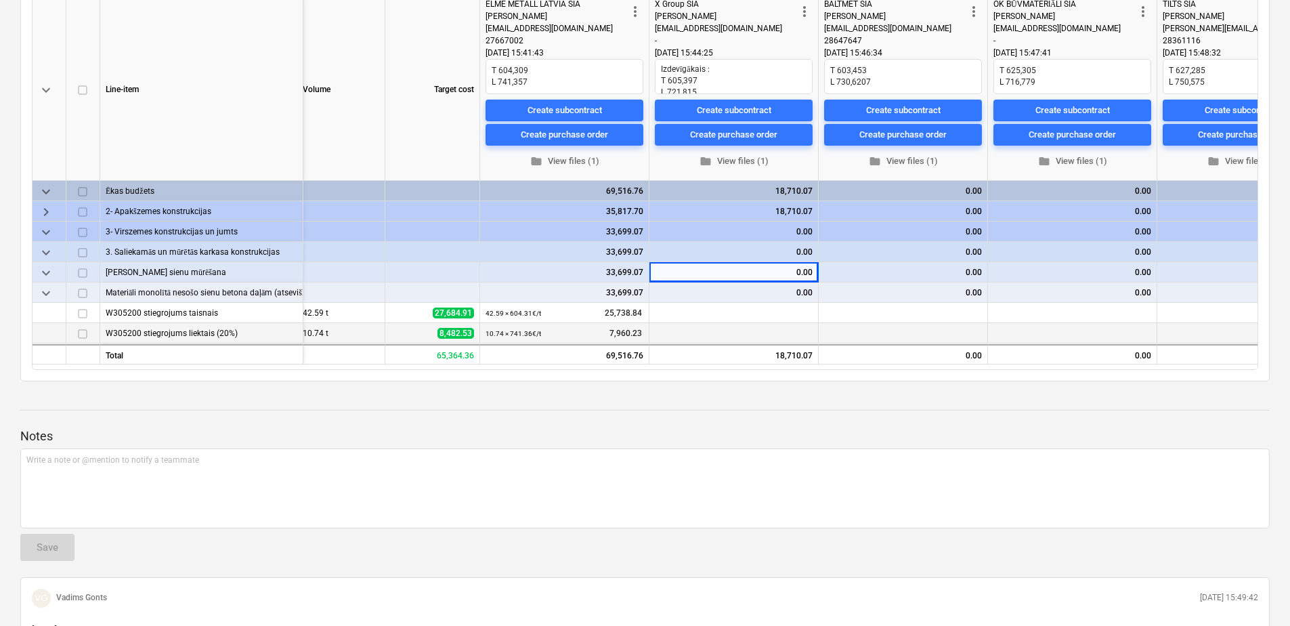
click at [45, 212] on span "keyboard_arrow_right" at bounding box center [46, 212] width 16 height 16
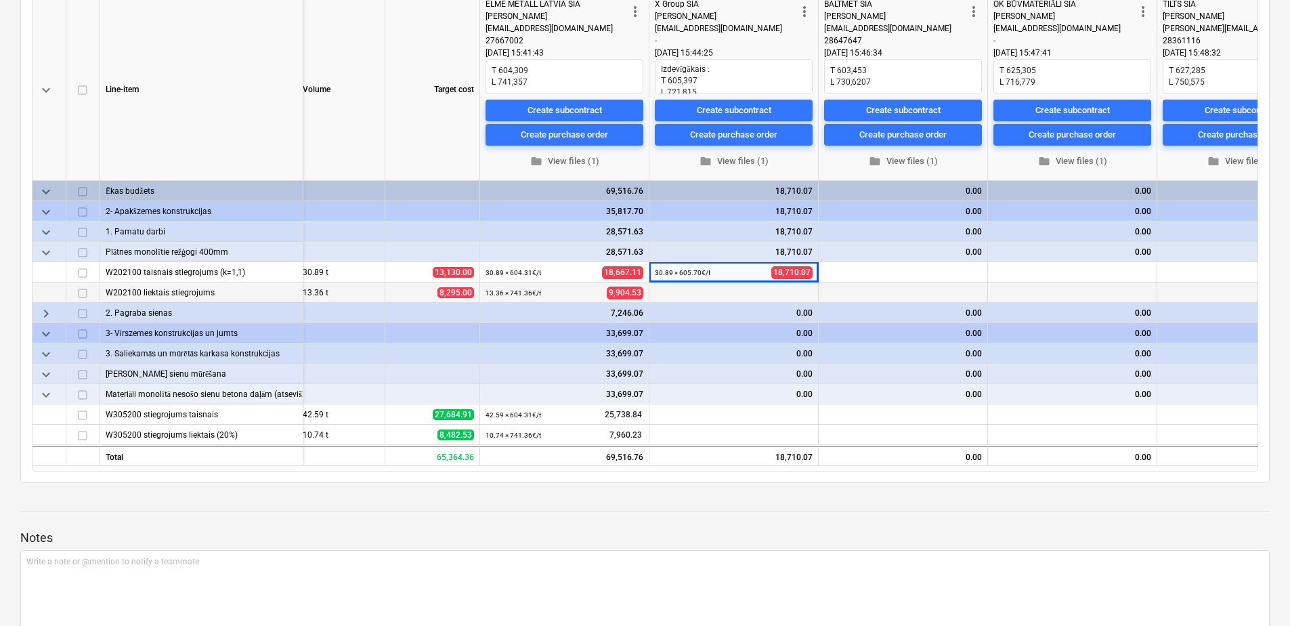
click at [48, 349] on span "keyboard_arrow_down" at bounding box center [46, 354] width 16 height 16
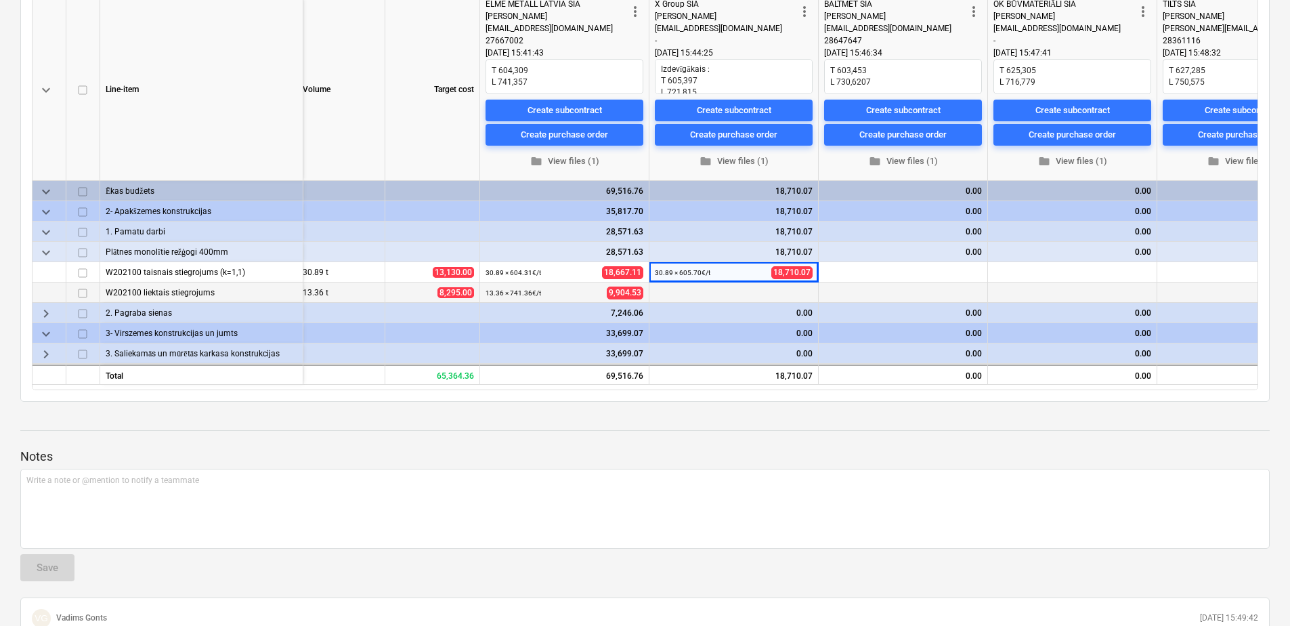
click at [41, 350] on span "keyboard_arrow_right" at bounding box center [46, 354] width 16 height 16
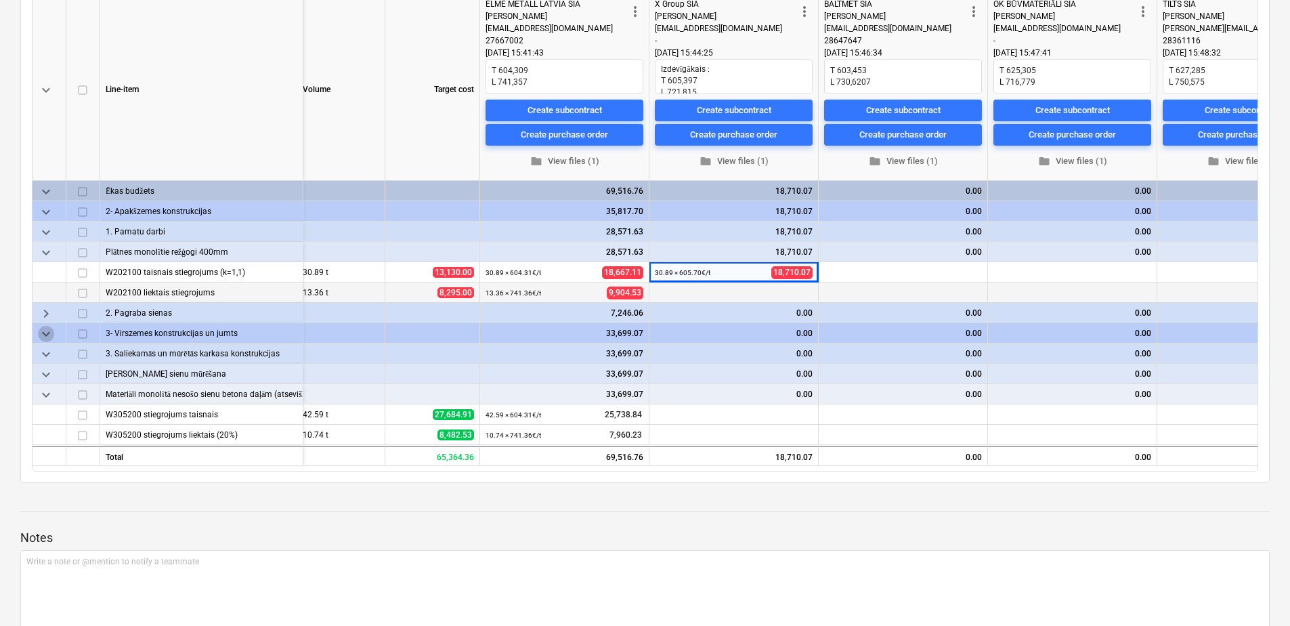
click at [47, 335] on span "keyboard_arrow_down" at bounding box center [46, 334] width 16 height 16
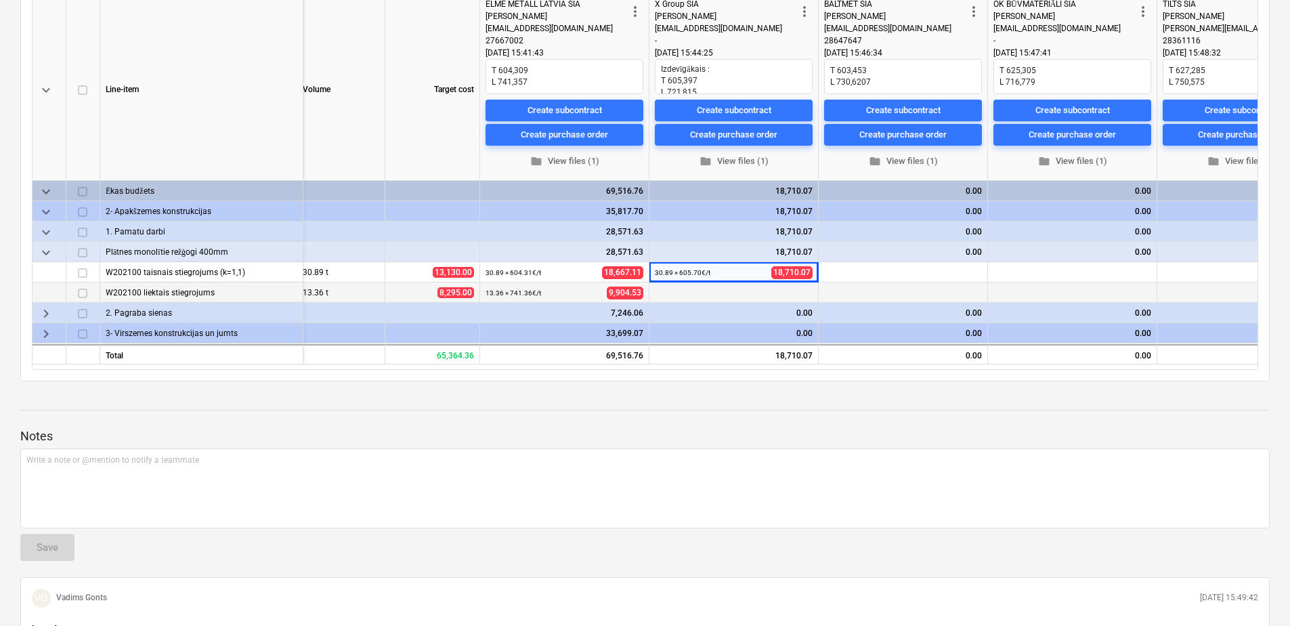
click at [47, 335] on span "keyboard_arrow_right" at bounding box center [46, 334] width 16 height 16
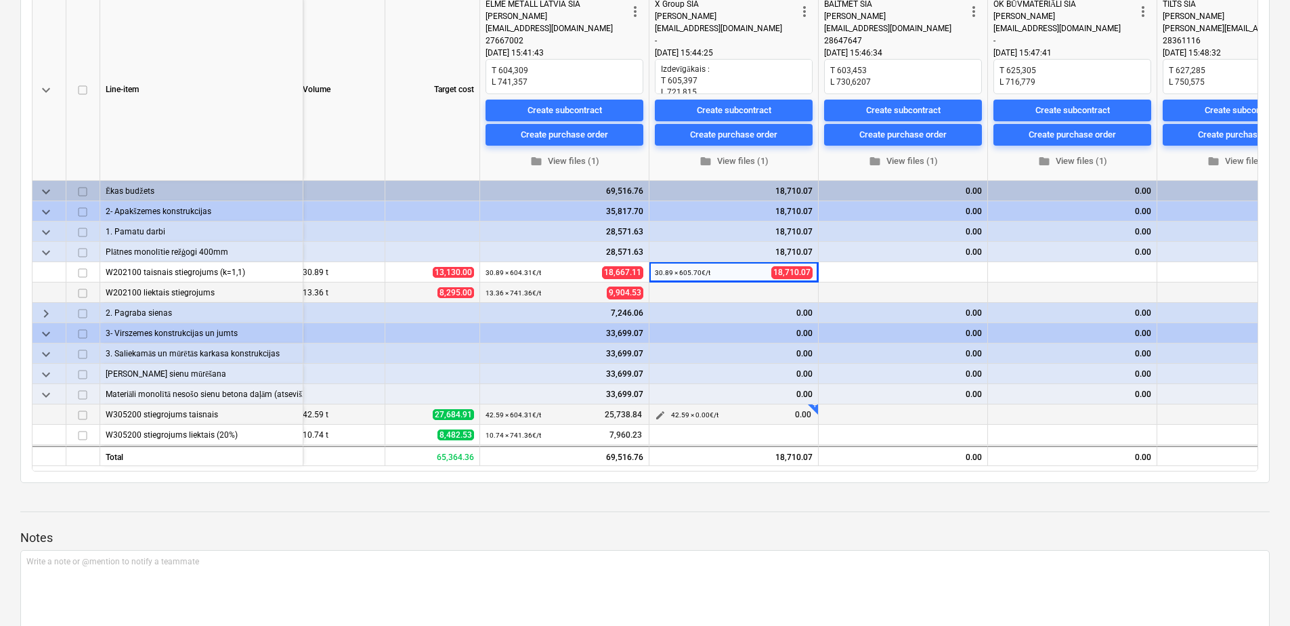
click at [664, 411] on span "edit" at bounding box center [660, 415] width 11 height 11
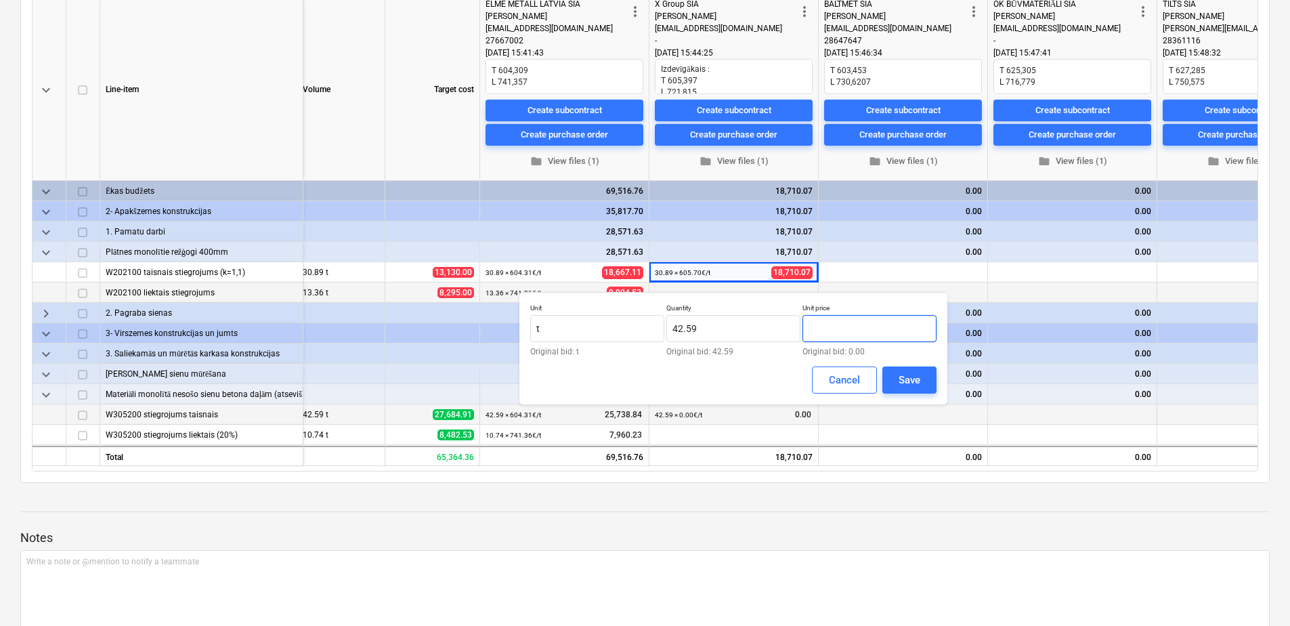
click at [830, 320] on input "text" at bounding box center [869, 328] width 134 height 27
paste input "605.70"
click at [896, 374] on button "Save" at bounding box center [909, 379] width 54 height 27
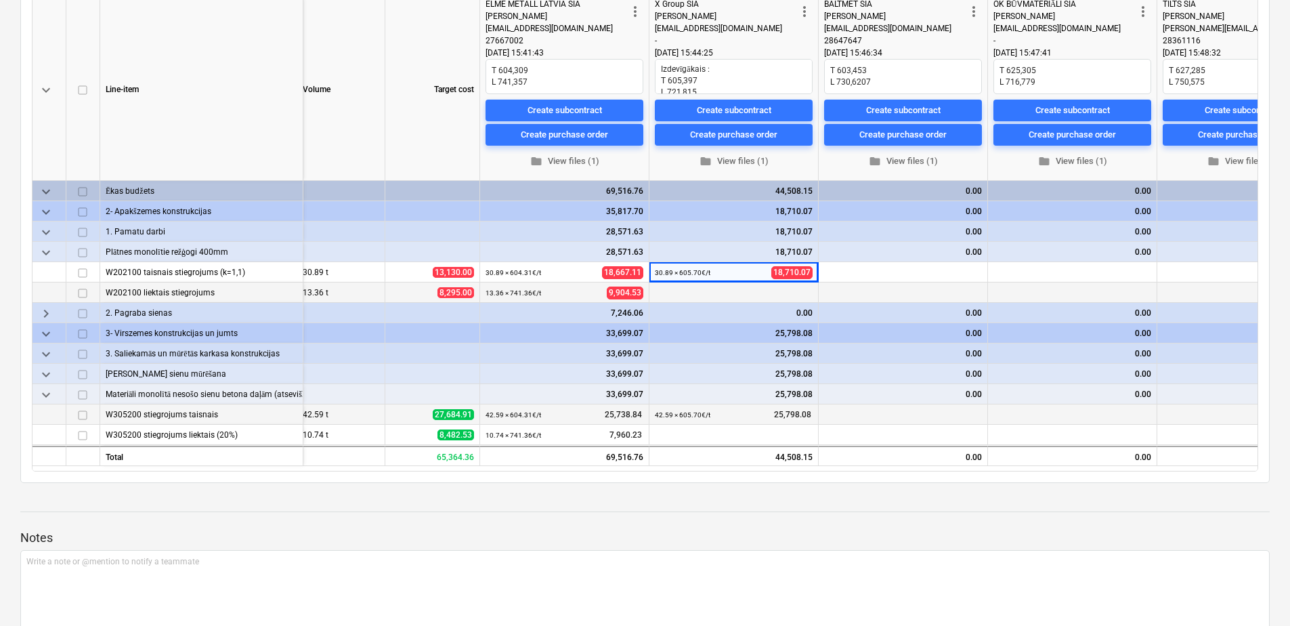
click at [46, 313] on span "keyboard_arrow_right" at bounding box center [46, 313] width 16 height 16
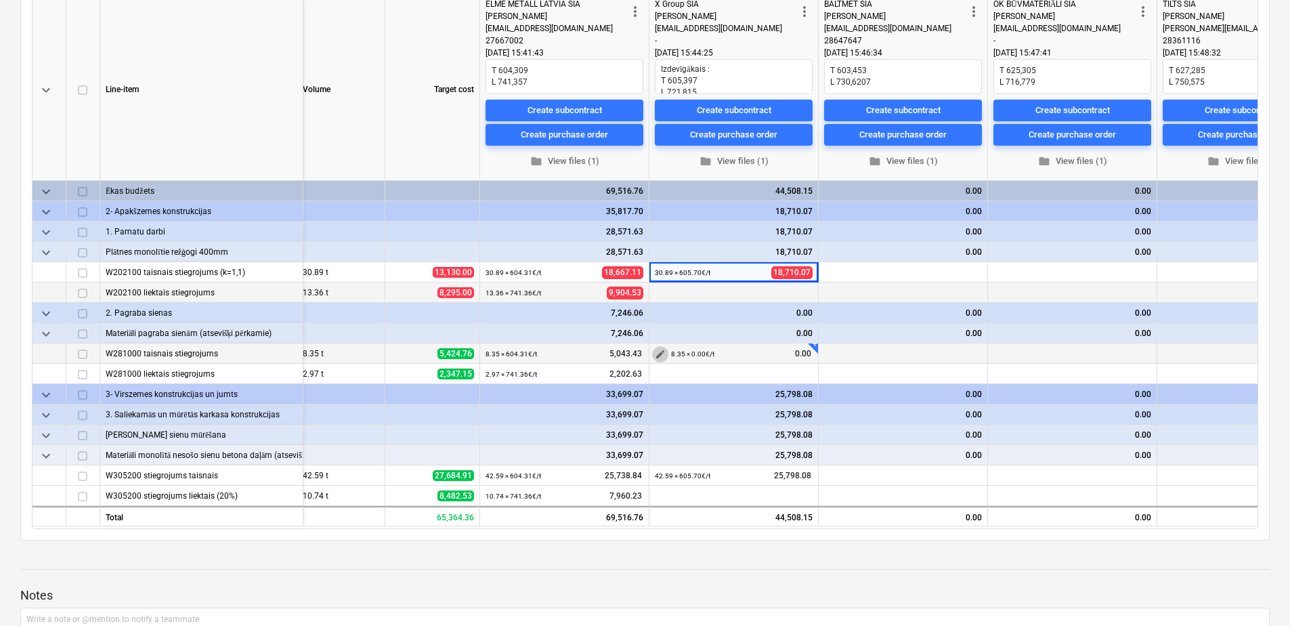
click at [661, 356] on span "edit" at bounding box center [660, 354] width 11 height 11
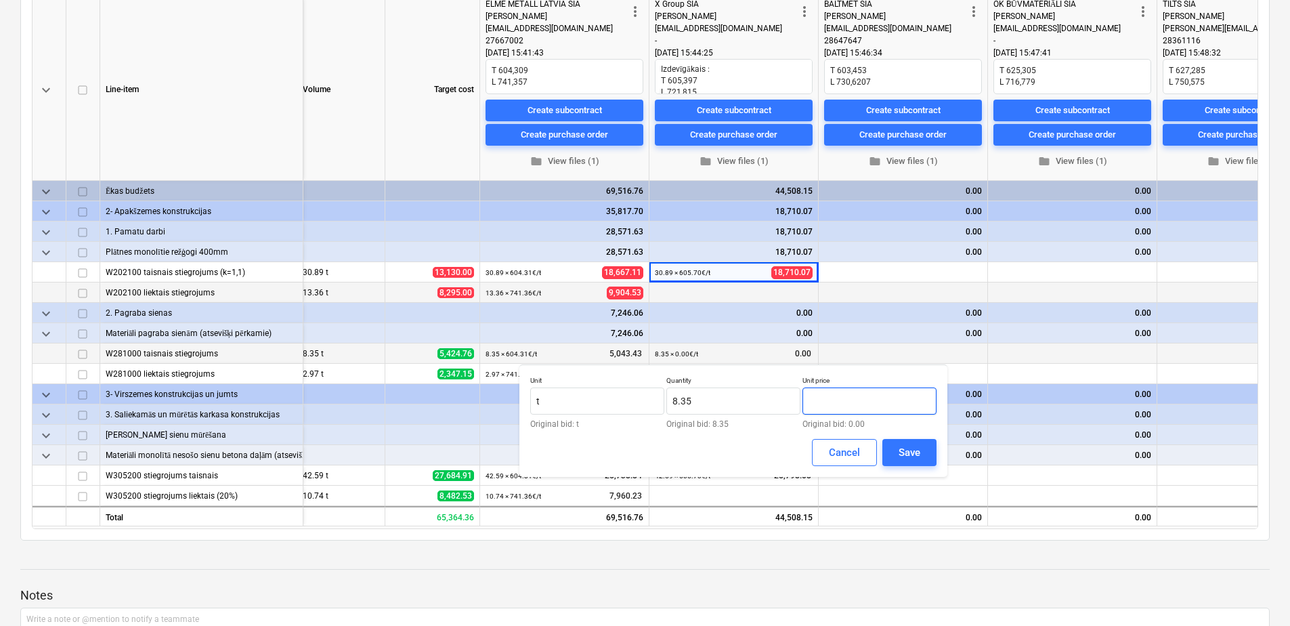
click at [851, 394] on input "text" at bounding box center [869, 400] width 134 height 27
paste input "605.70"
click at [705, 92] on textarea "Izdevīgākais : T 605,397 L 721,815" at bounding box center [734, 76] width 158 height 35
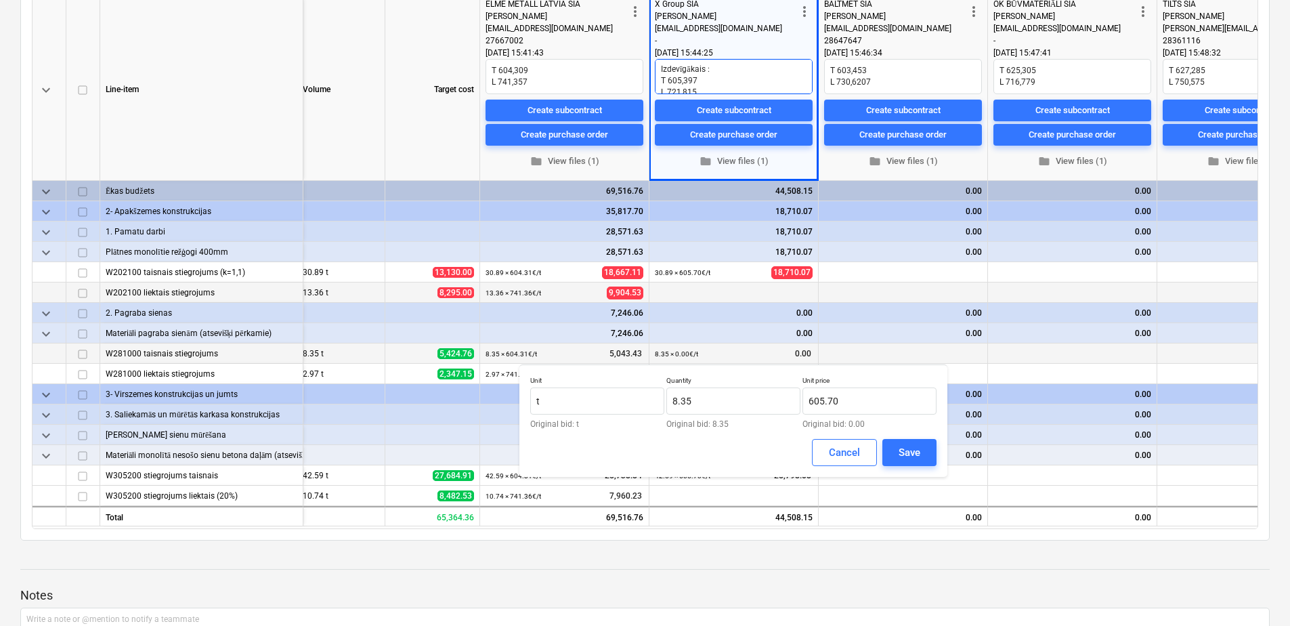
scroll to position [24, 0]
drag, startPoint x: 702, startPoint y: 91, endPoint x: 669, endPoint y: 72, distance: 37.6
click at [669, 72] on textarea "Izdevīgākais : T 605,397 L 721,815" at bounding box center [734, 76] width 158 height 35
click at [894, 449] on button "Save" at bounding box center [909, 452] width 54 height 27
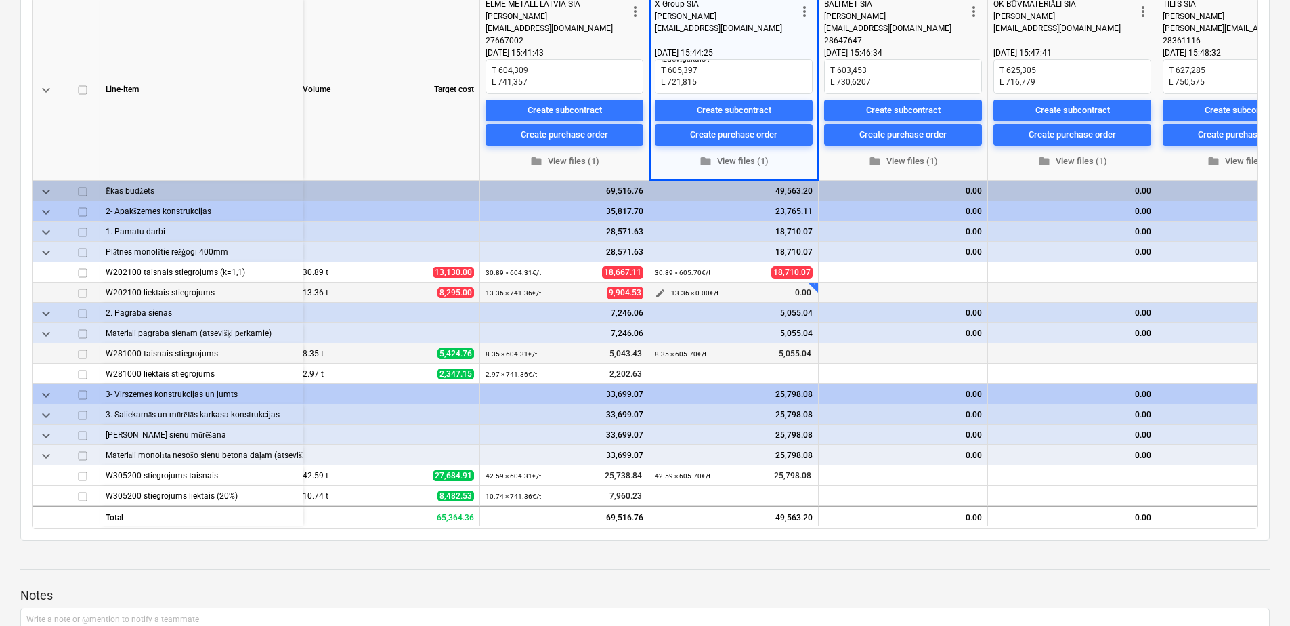
click at [658, 290] on span "edit" at bounding box center [660, 293] width 11 height 11
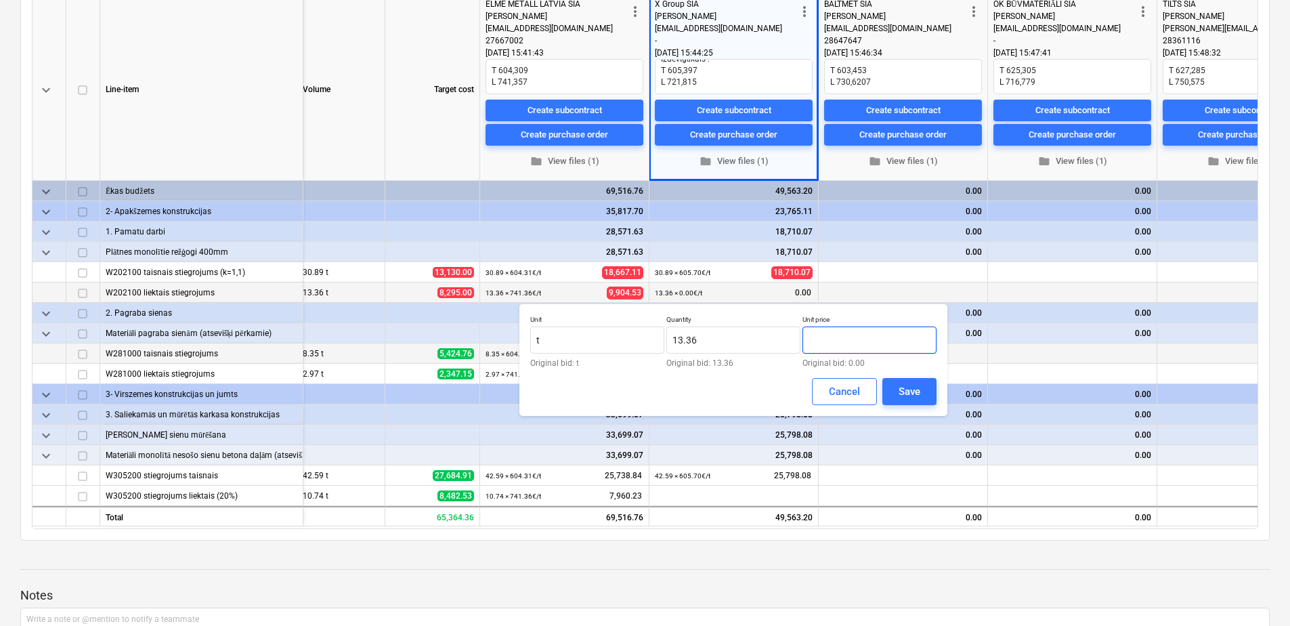
click at [874, 351] on input "text" at bounding box center [869, 339] width 134 height 27
paste input "721,815"
click at [827, 338] on input "721,815" at bounding box center [869, 339] width 134 height 27
drag, startPoint x: 848, startPoint y: 339, endPoint x: 806, endPoint y: 345, distance: 41.7
click at [806, 345] on input "721.815" at bounding box center [869, 339] width 134 height 27
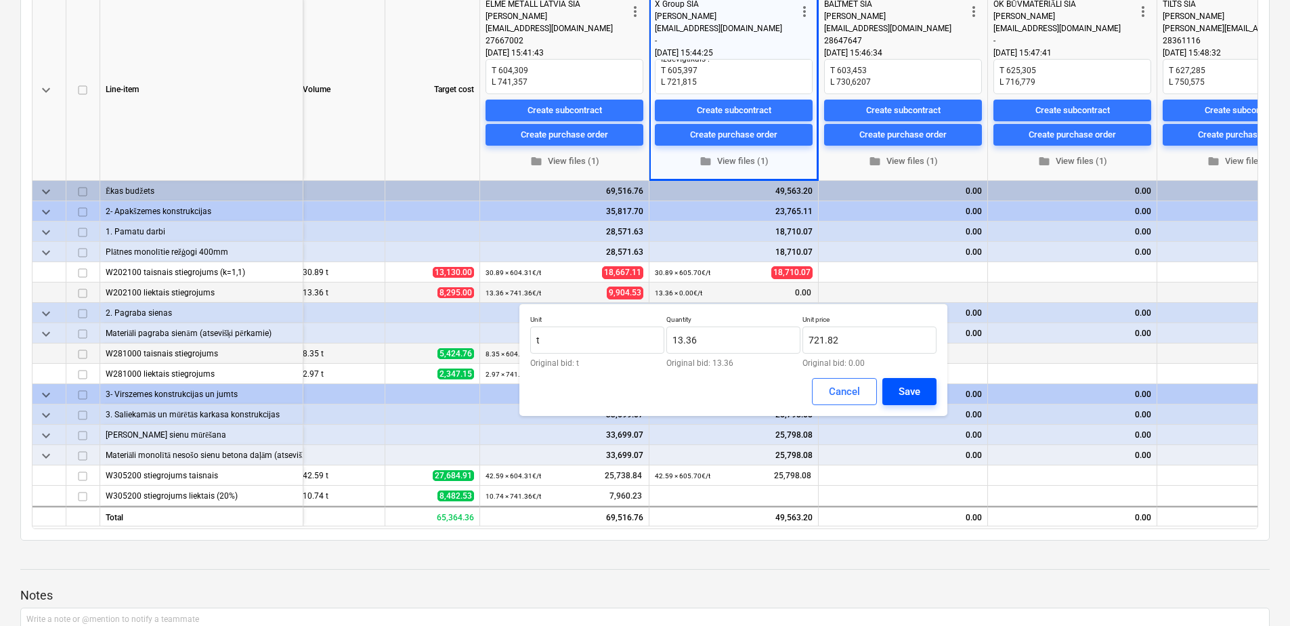
click at [899, 393] on div "Save" at bounding box center [910, 392] width 22 height 18
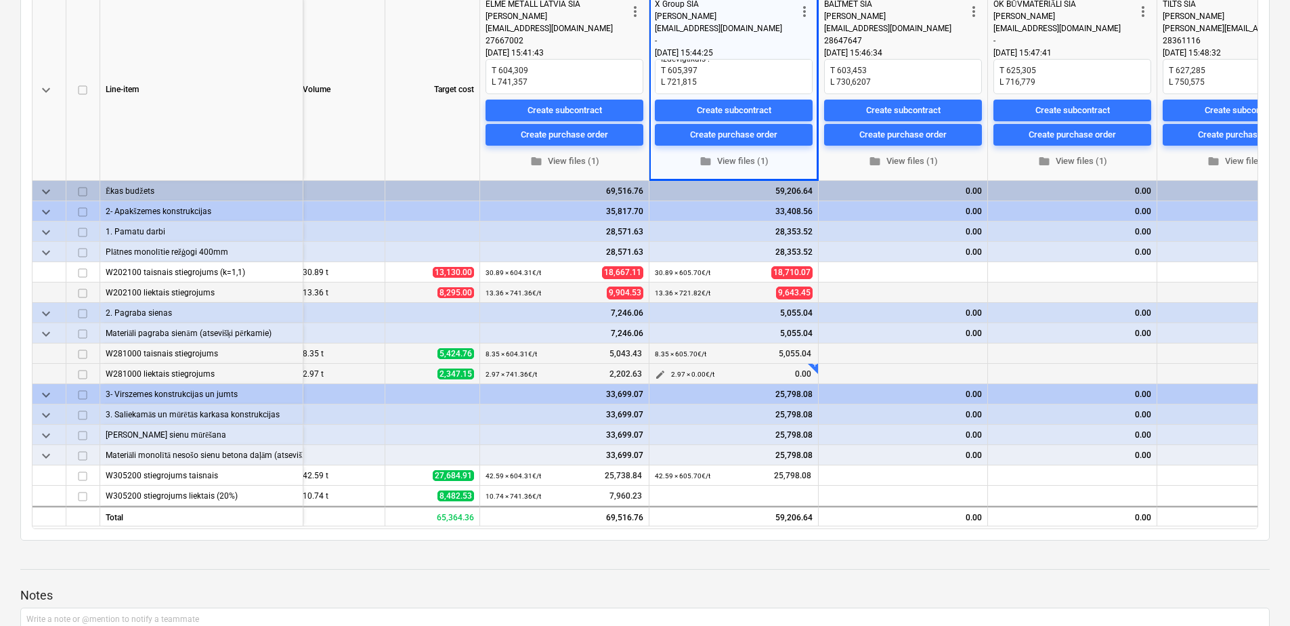
click at [656, 372] on span "edit" at bounding box center [660, 374] width 11 height 11
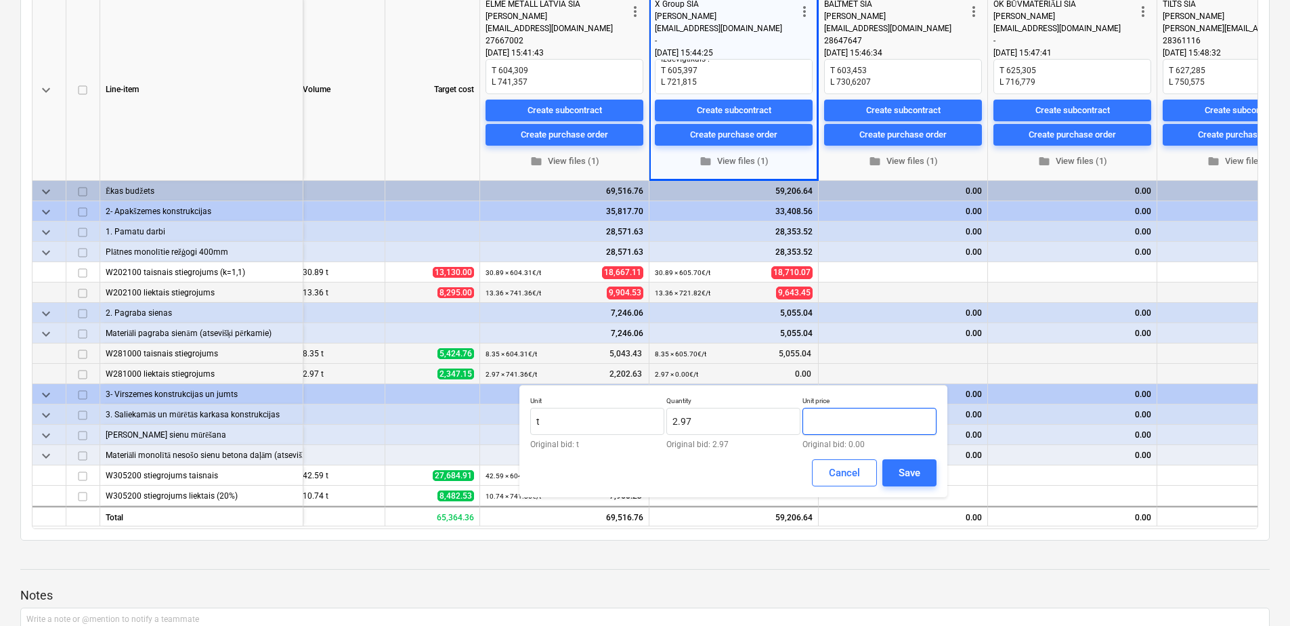
click at [848, 418] on input "text" at bounding box center [869, 421] width 134 height 27
paste input "721.815"
click at [909, 477] on div "Save" at bounding box center [910, 473] width 22 height 18
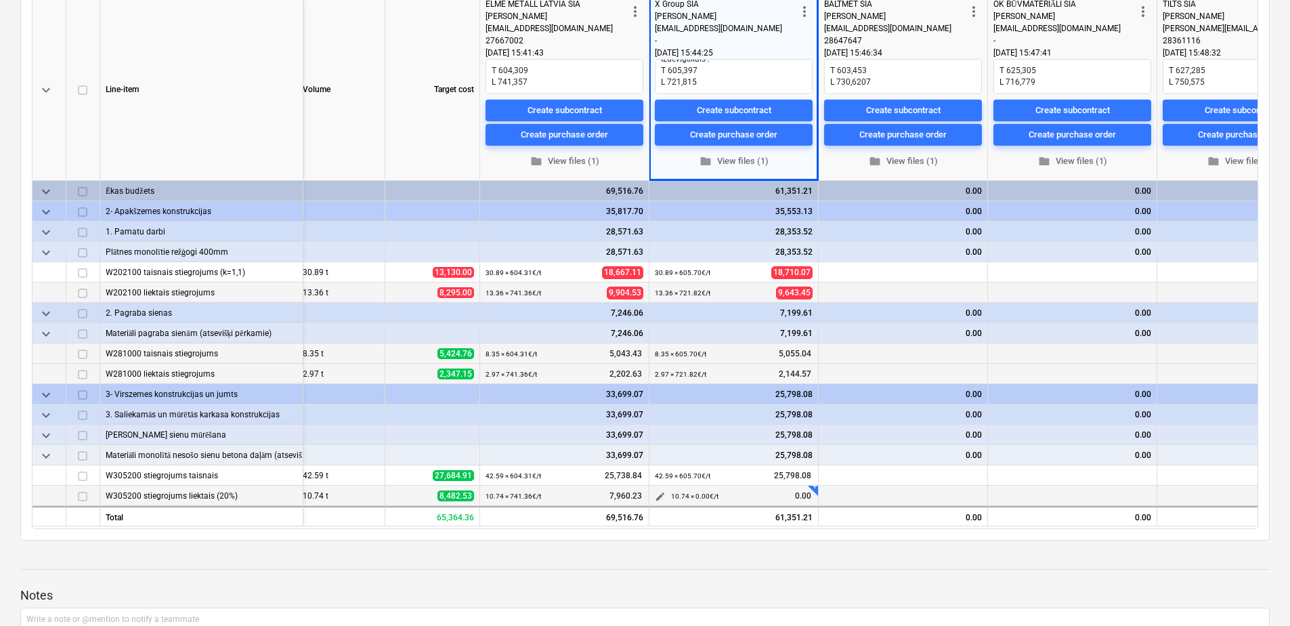
click at [660, 498] on span "edit" at bounding box center [660, 496] width 11 height 11
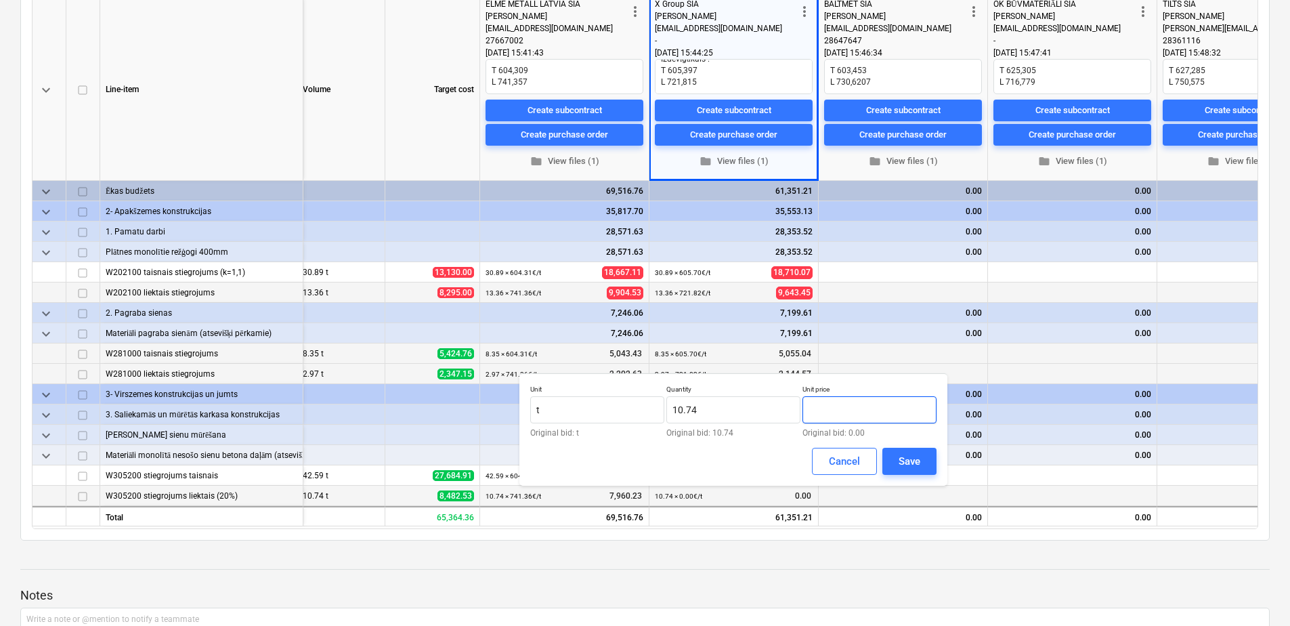
click at [850, 413] on input "text" at bounding box center [869, 409] width 134 height 27
paste input "721.815"
click at [895, 460] on button "Save" at bounding box center [909, 461] width 54 height 27
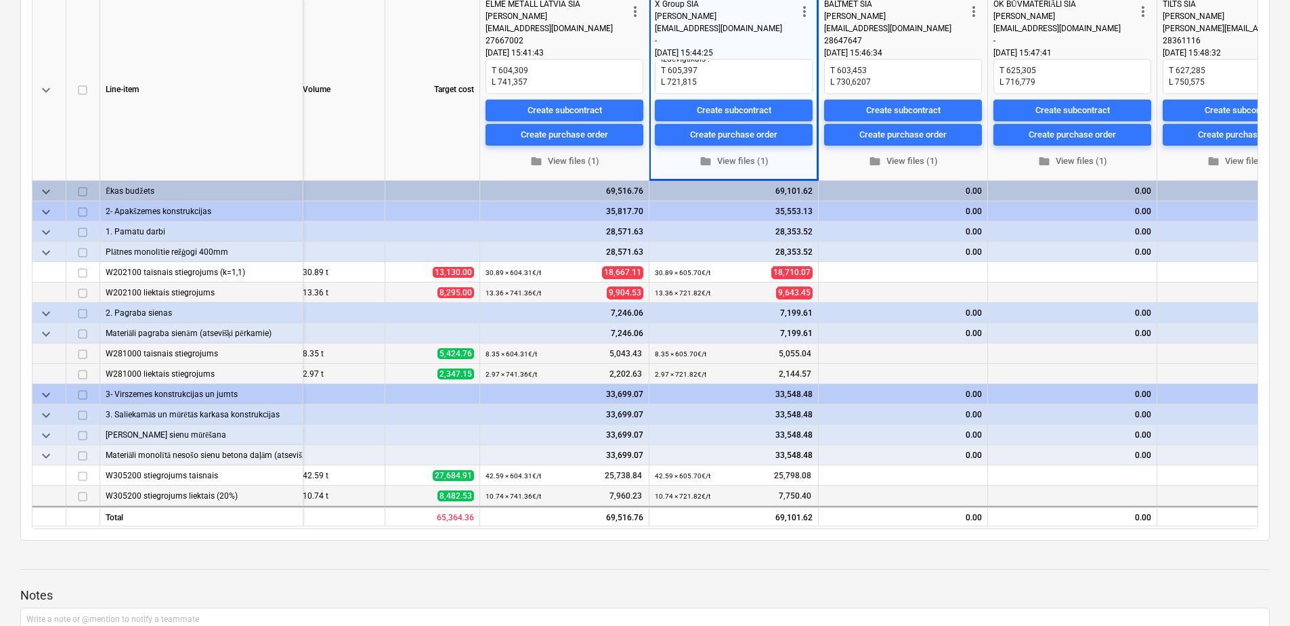
click at [725, 600] on p "Notes" at bounding box center [644, 595] width 1249 height 16
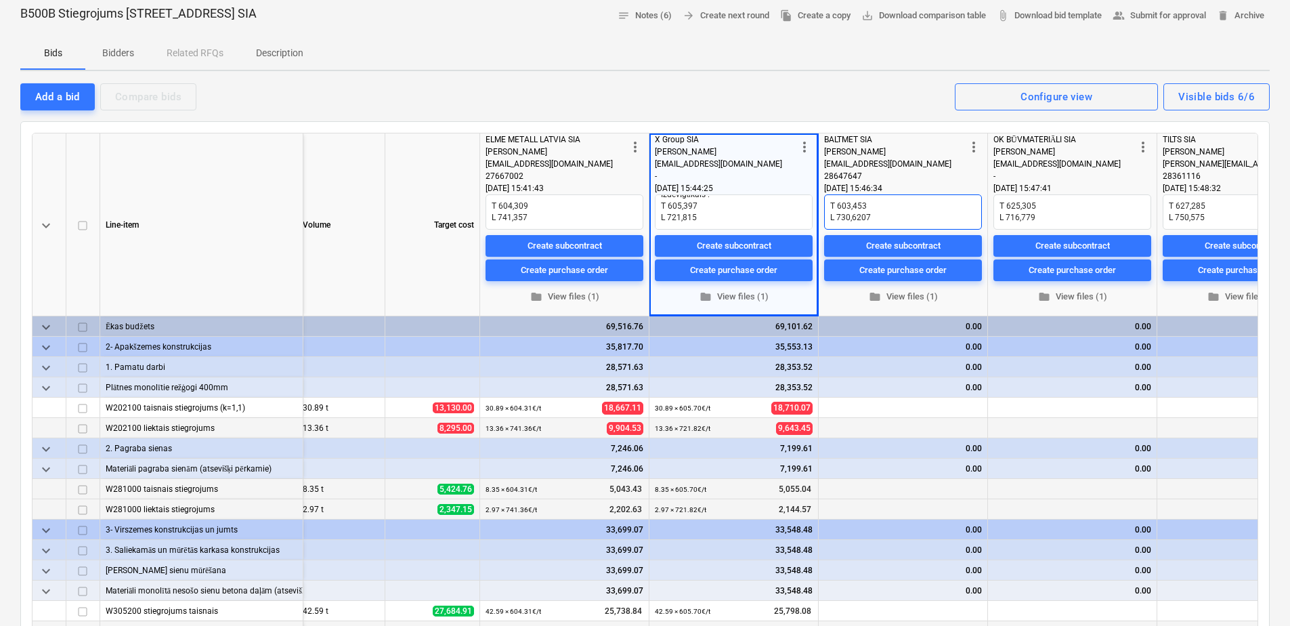
scroll to position [0, 0]
drag, startPoint x: 870, startPoint y: 202, endPoint x: 839, endPoint y: 201, distance: 31.2
click at [839, 201] on textarea "T 603,453 L 730,6207" at bounding box center [903, 211] width 158 height 35
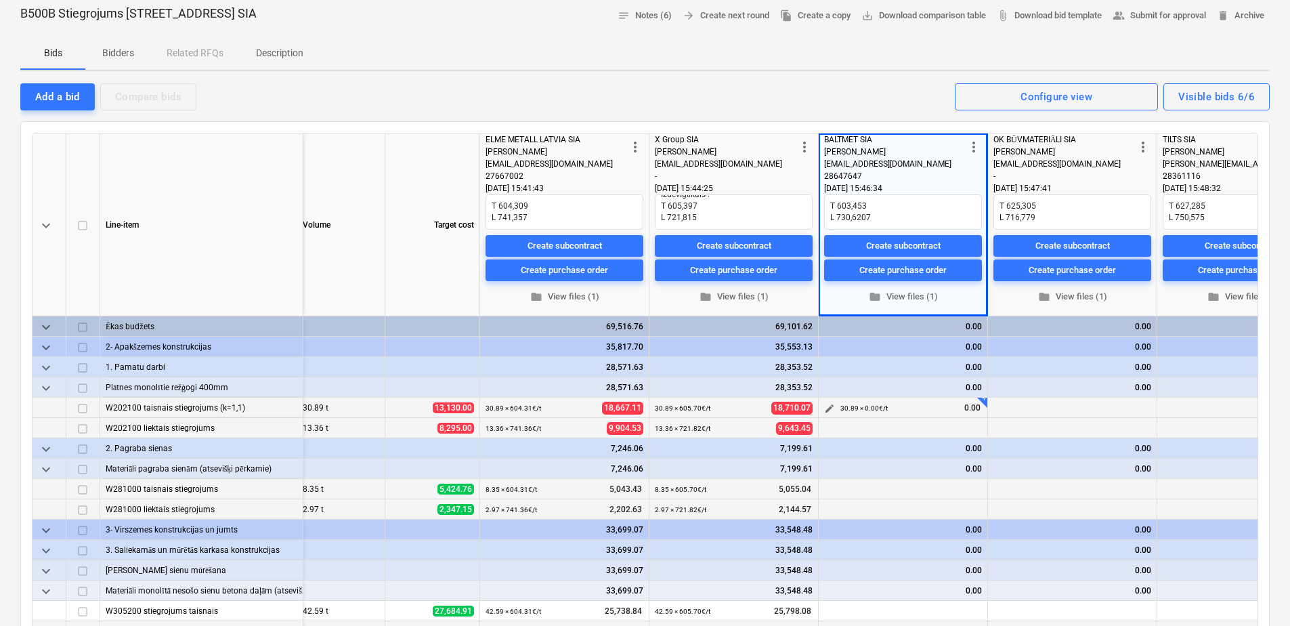
click at [829, 409] on span "edit" at bounding box center [829, 408] width 11 height 11
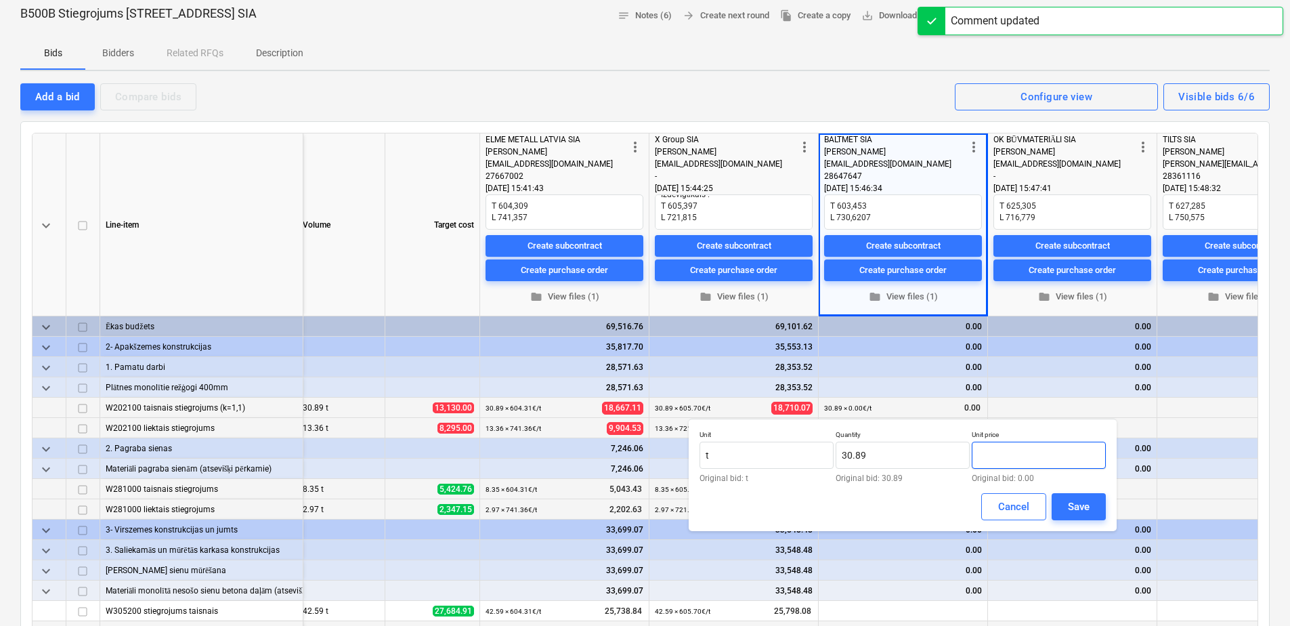
click at [988, 455] on input "text" at bounding box center [1039, 455] width 134 height 27
paste input "603,453"
click at [999, 456] on input "603,453" at bounding box center [1039, 455] width 134 height 27
click at [995, 457] on input "603,453" at bounding box center [1039, 455] width 134 height 27
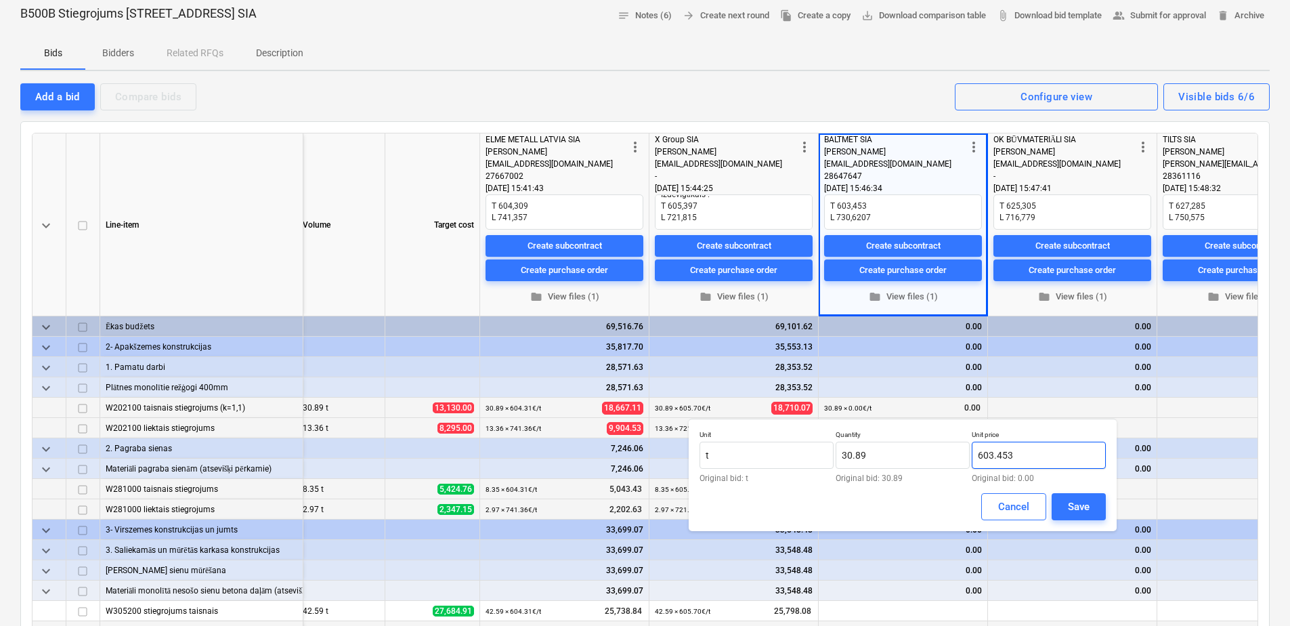
drag, startPoint x: 1018, startPoint y: 461, endPoint x: 971, endPoint y: 463, distance: 47.4
click at [972, 463] on input "603.453" at bounding box center [1039, 455] width 134 height 27
click at [1098, 507] on button "Save" at bounding box center [1079, 506] width 54 height 27
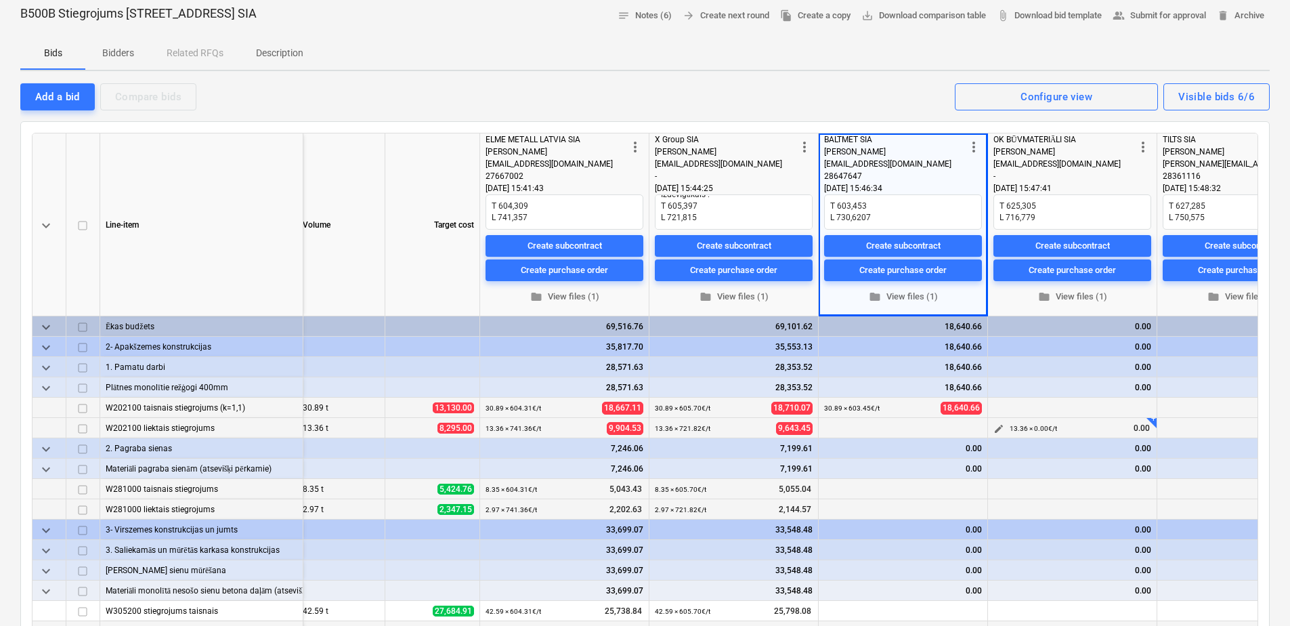
scroll to position [3, 175]
click at [824, 486] on span "edit" at bounding box center [829, 489] width 11 height 11
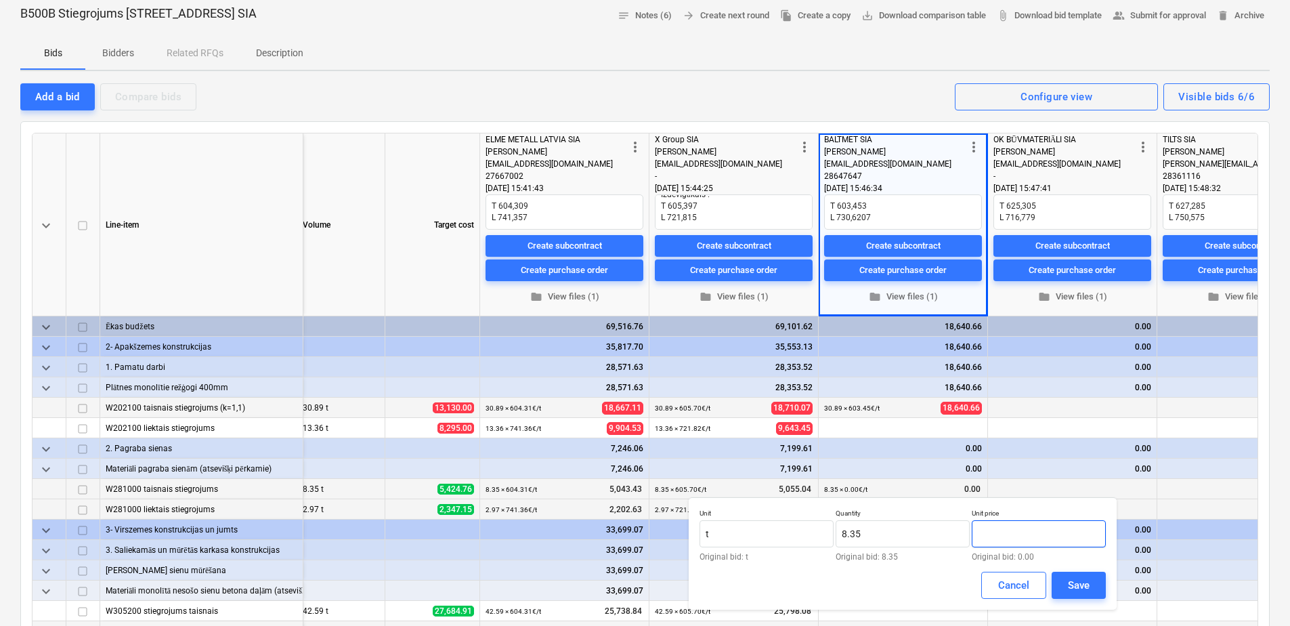
click at [989, 536] on input "text" at bounding box center [1039, 533] width 134 height 27
paste input "603.453"
click at [1079, 585] on div "Save" at bounding box center [1079, 585] width 22 height 18
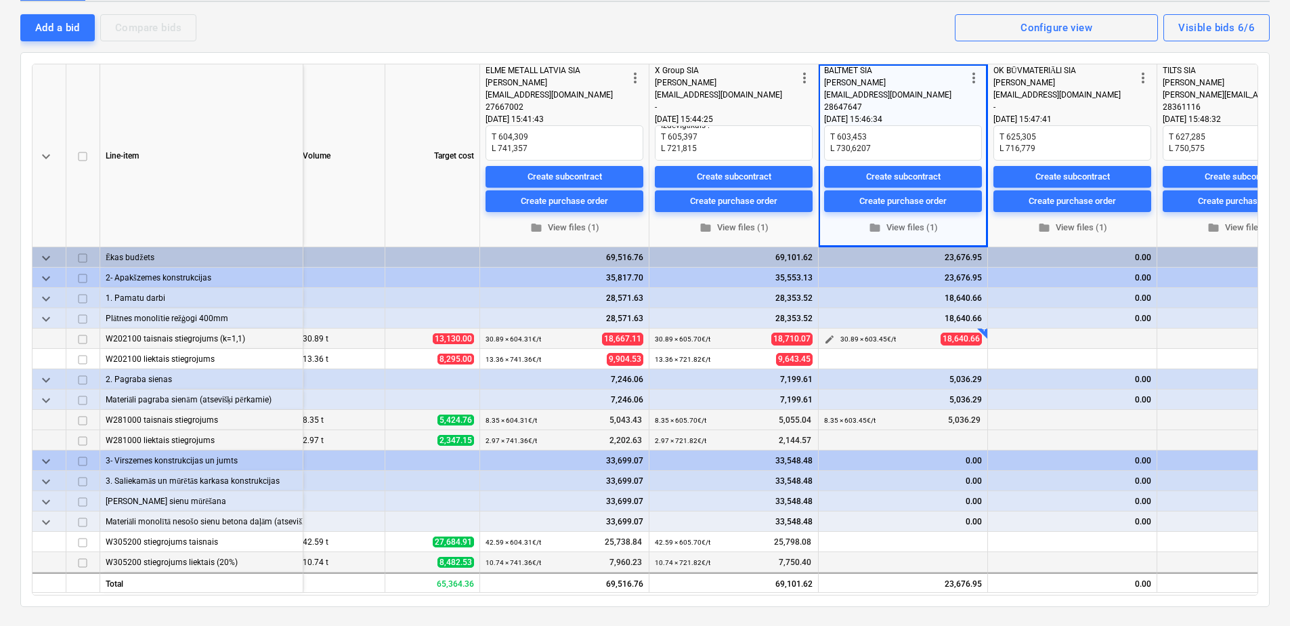
scroll to position [203, 0]
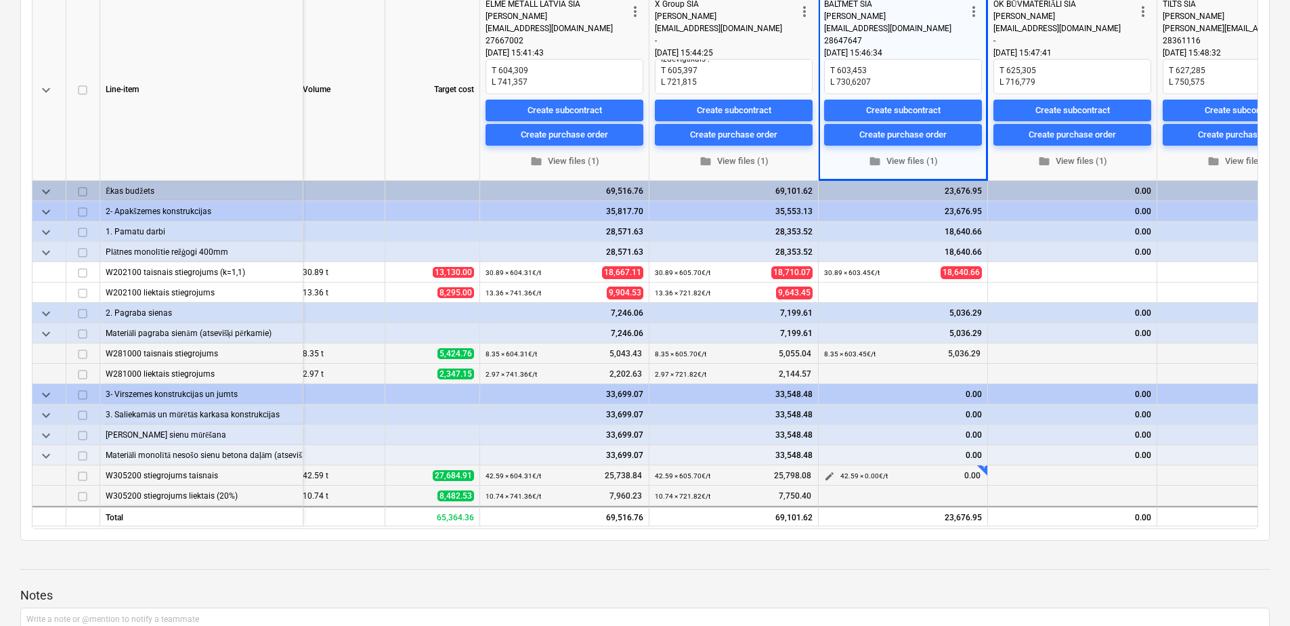
click at [832, 473] on span "edit" at bounding box center [829, 476] width 11 height 11
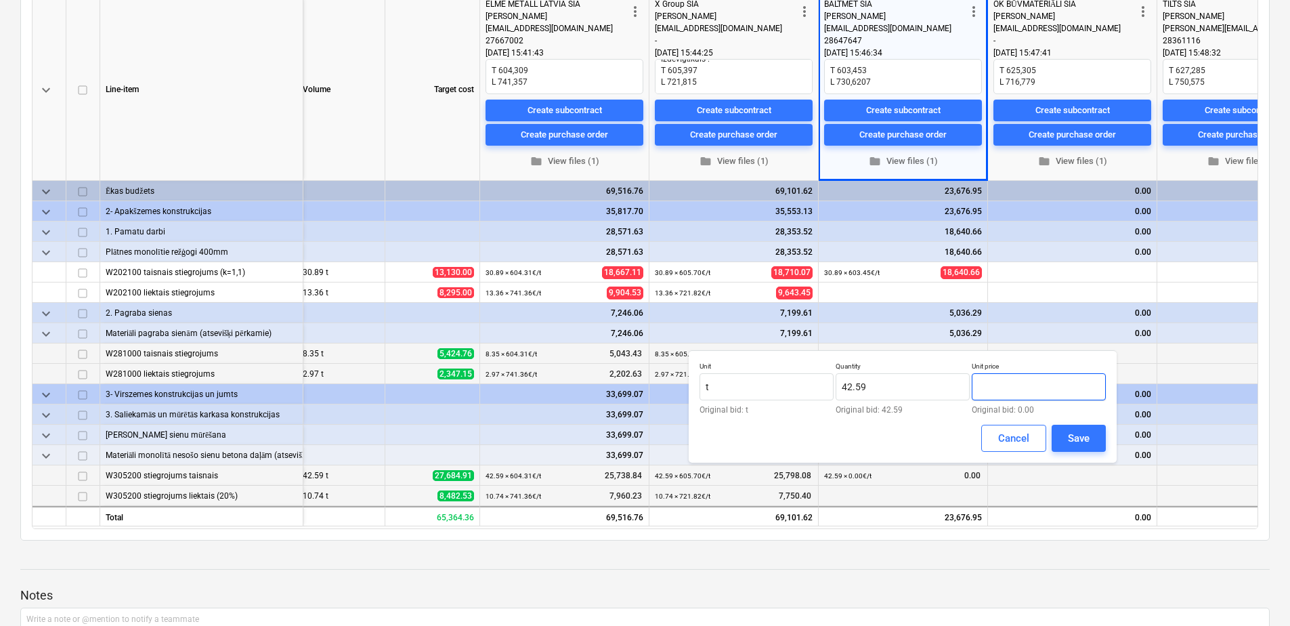
click at [1037, 391] on input "text" at bounding box center [1039, 386] width 134 height 27
paste input "603.453"
click at [1071, 433] on div "Save" at bounding box center [1079, 438] width 22 height 18
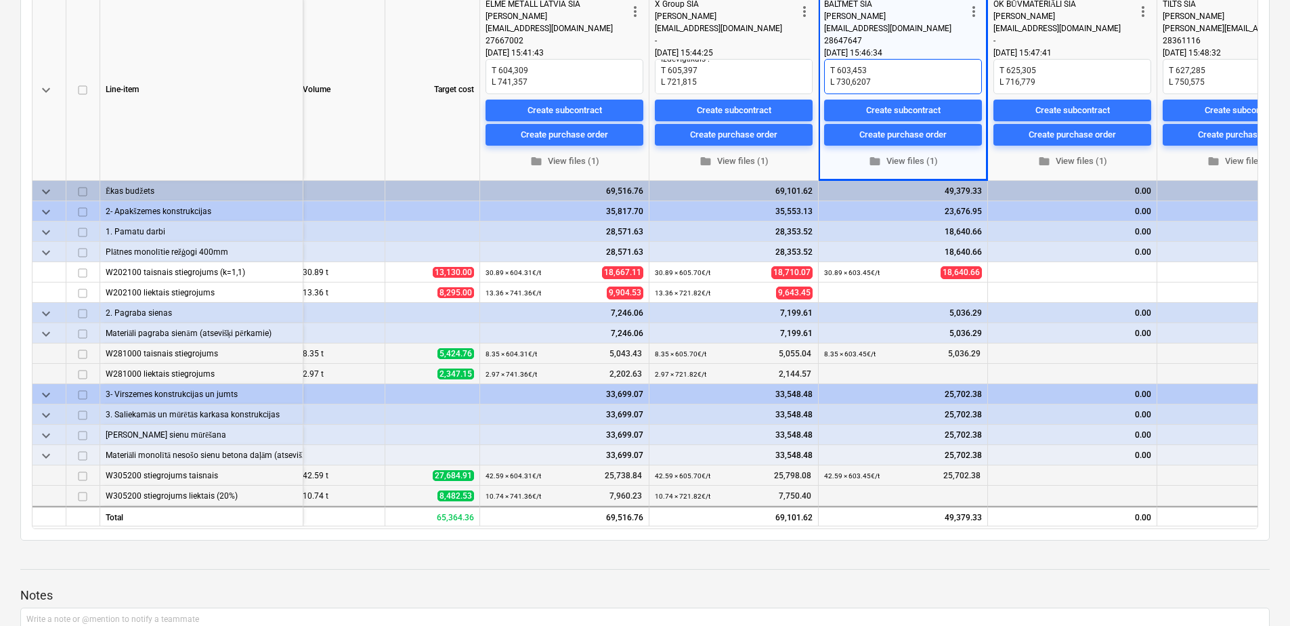
scroll to position [12, 0]
drag, startPoint x: 874, startPoint y: 86, endPoint x: 838, endPoint y: 72, distance: 38.4
click at [838, 72] on textarea "T 603,453 L 730,6207" at bounding box center [903, 76] width 158 height 35
click at [827, 288] on span "edit" at bounding box center [829, 293] width 11 height 11
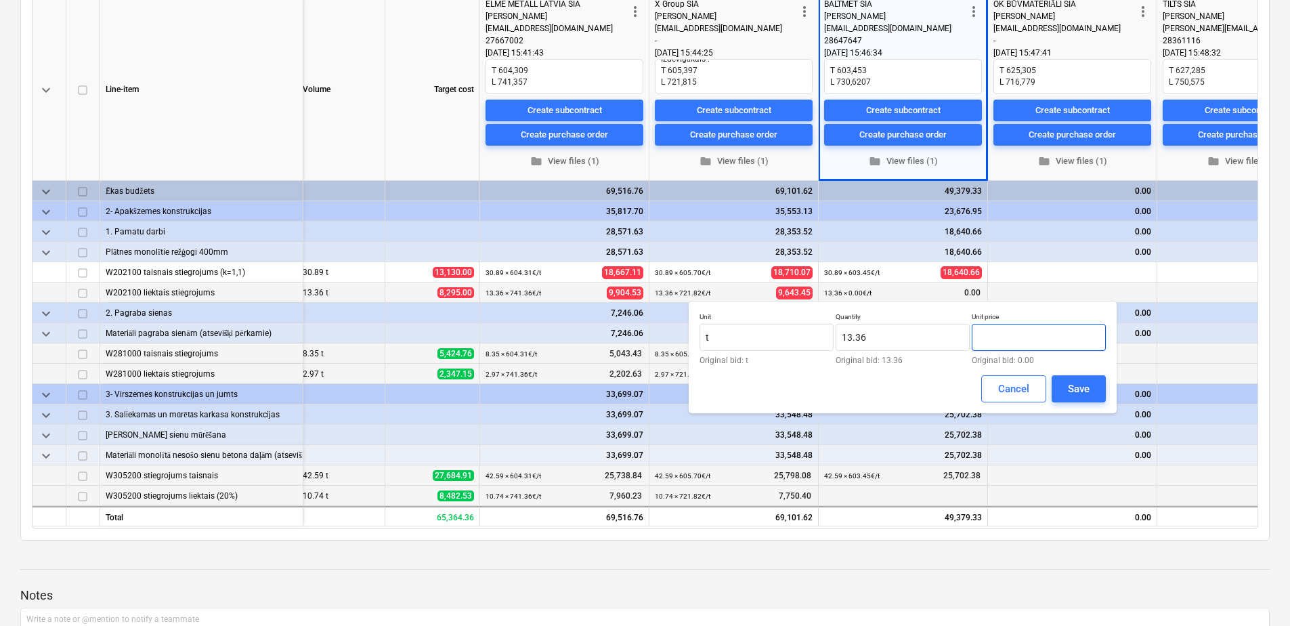
click at [1027, 337] on input "text" at bounding box center [1039, 337] width 134 height 27
paste input "730,6207"
click at [996, 339] on input "730,6207" at bounding box center [1039, 337] width 134 height 27
click at [1066, 391] on button "Save" at bounding box center [1079, 388] width 54 height 27
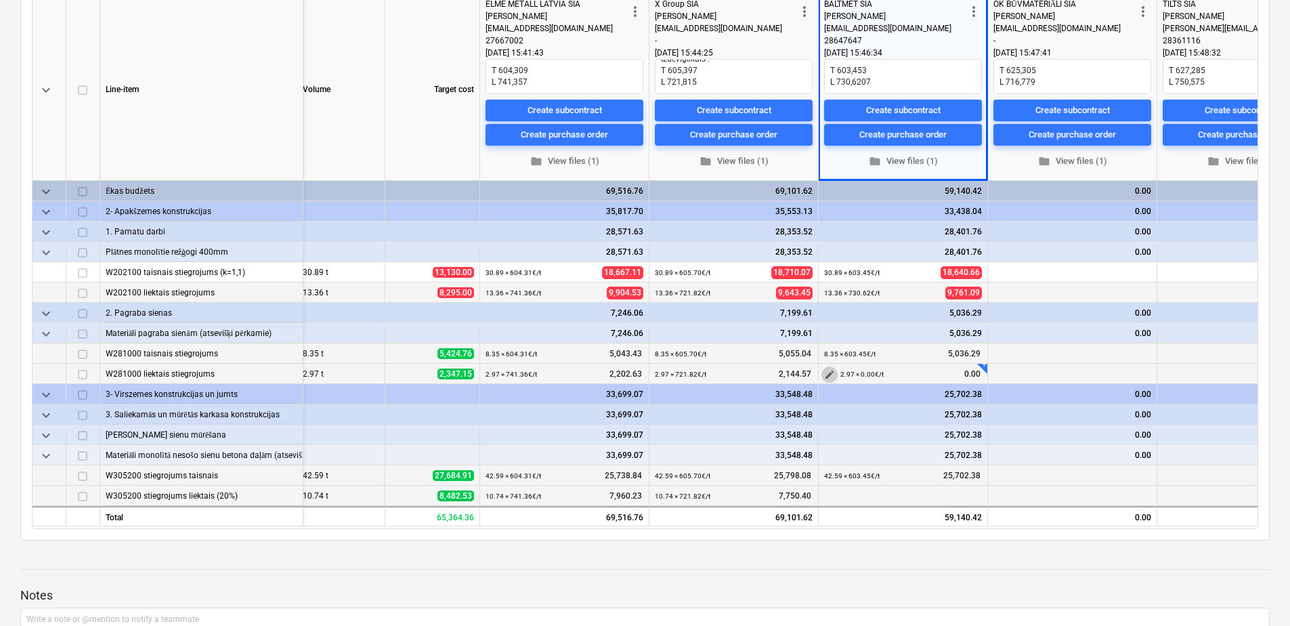
click at [825, 369] on span "edit" at bounding box center [829, 374] width 11 height 11
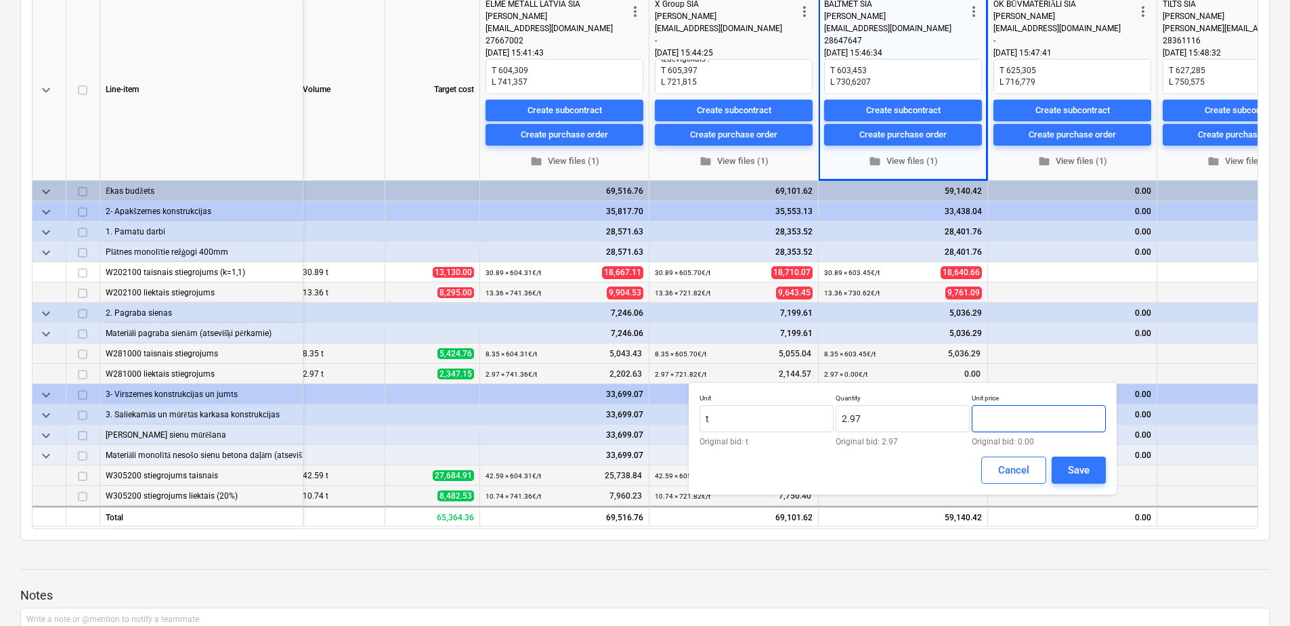
click at [1031, 426] on input "text" at bounding box center [1039, 418] width 134 height 27
paste input "730,6207"
click at [997, 416] on input "730,6207" at bounding box center [1039, 418] width 134 height 27
click at [1060, 459] on button "Save" at bounding box center [1079, 469] width 54 height 27
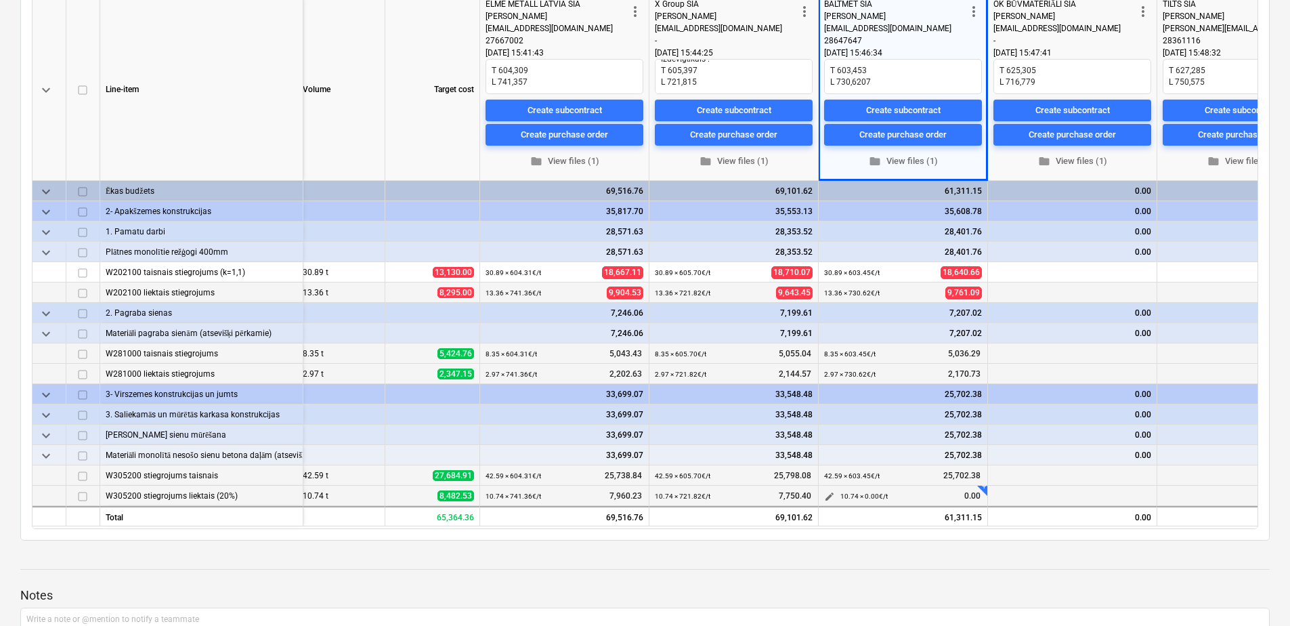
click at [827, 494] on span "edit" at bounding box center [829, 496] width 11 height 11
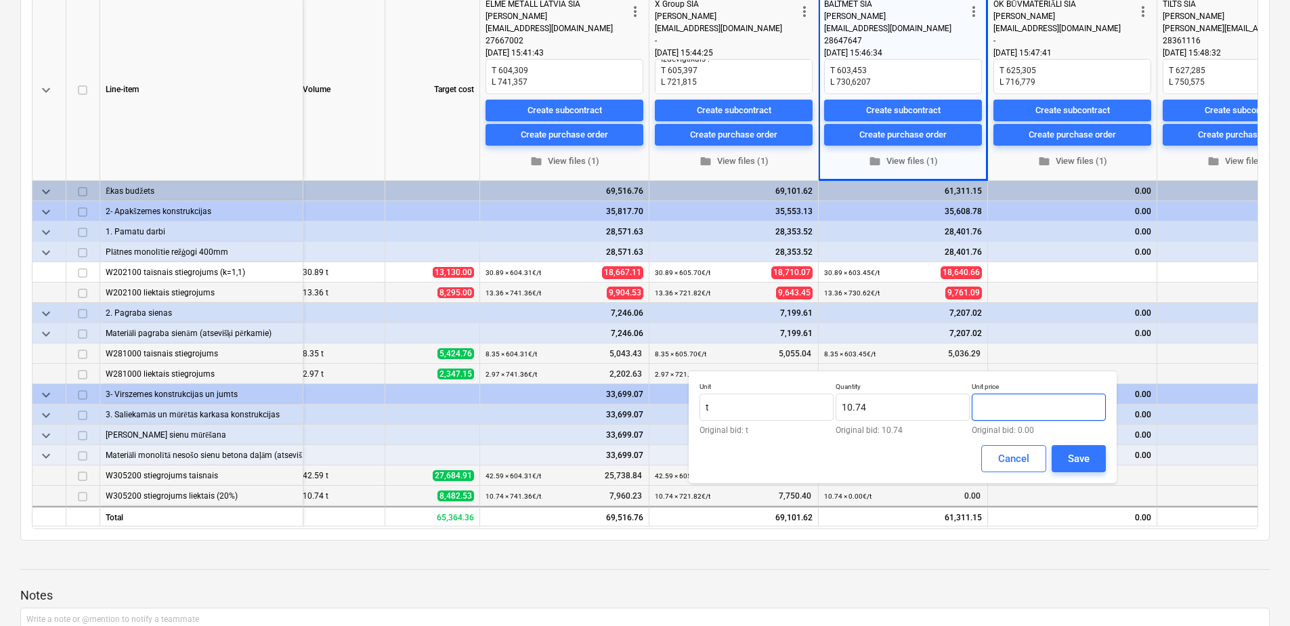
click at [1071, 409] on input "text" at bounding box center [1039, 406] width 134 height 27
paste input "730,6207"
click at [997, 406] on input "730,6207" at bounding box center [1039, 406] width 134 height 27
click at [1069, 458] on div "Save" at bounding box center [1079, 459] width 22 height 18
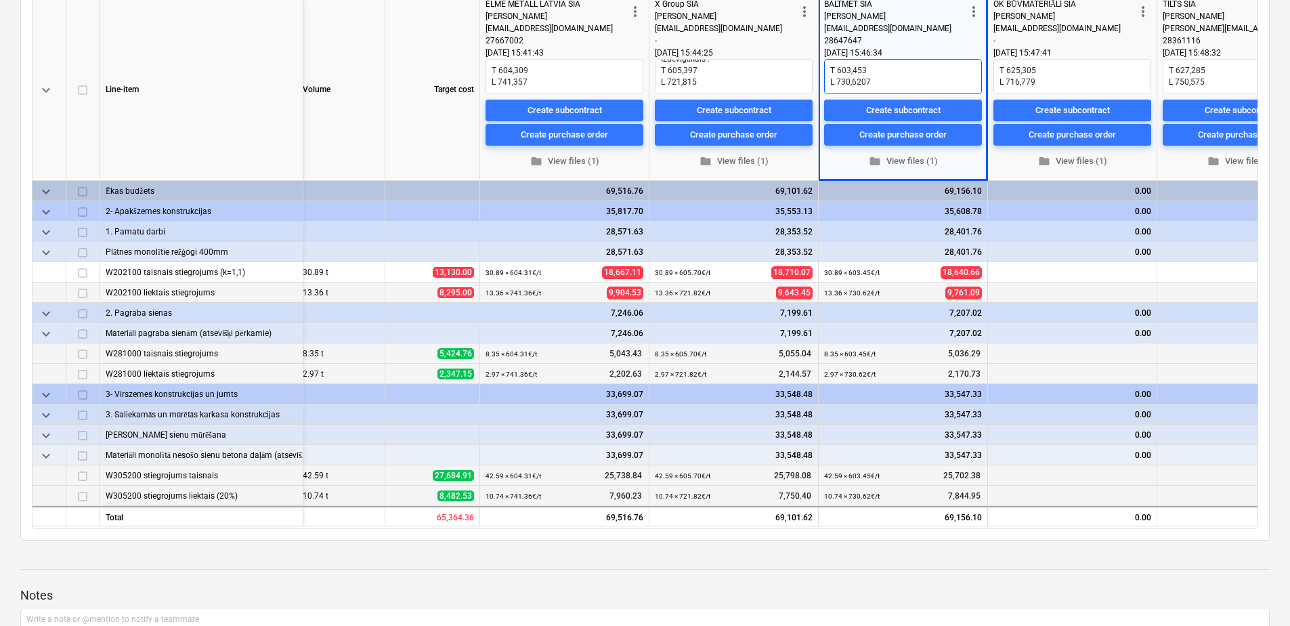
scroll to position [0, 175]
click at [830, 66] on textarea "T 603,453 L 730,6207" at bounding box center [903, 76] width 158 height 35
click at [916, 582] on div at bounding box center [644, 581] width 1249 height 11
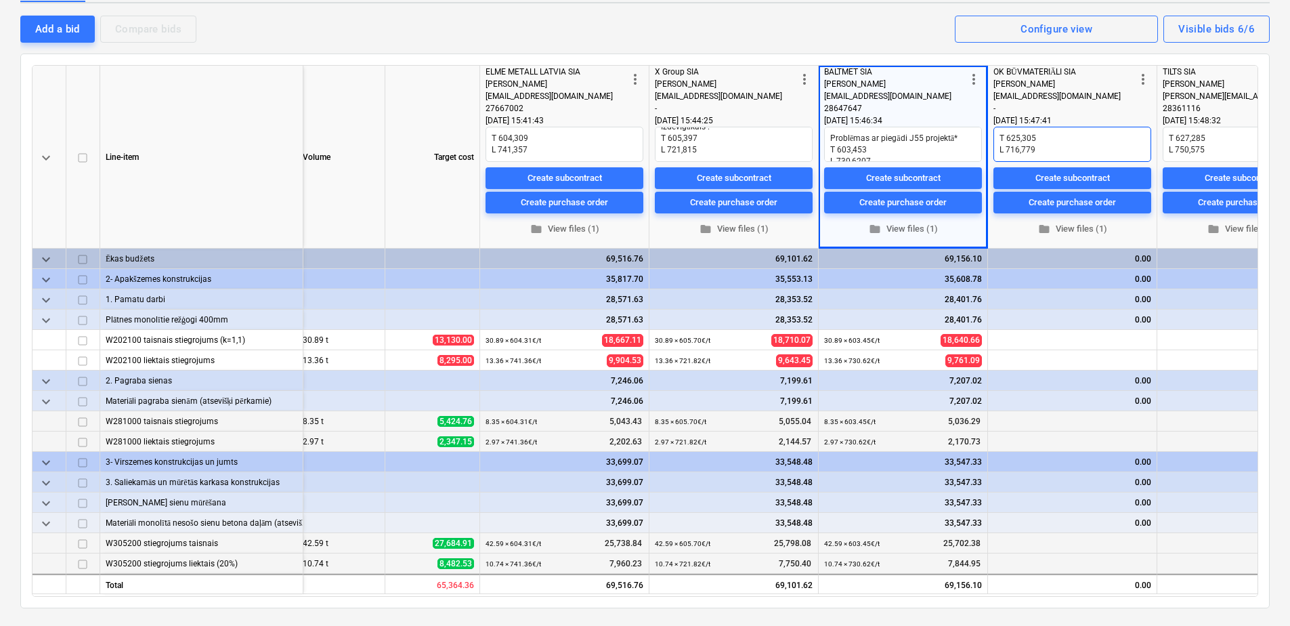
drag, startPoint x: 1035, startPoint y: 136, endPoint x: 1008, endPoint y: 133, distance: 27.2
click at [1008, 133] on textarea "T 625,305 L 716,779" at bounding box center [1072, 144] width 158 height 35
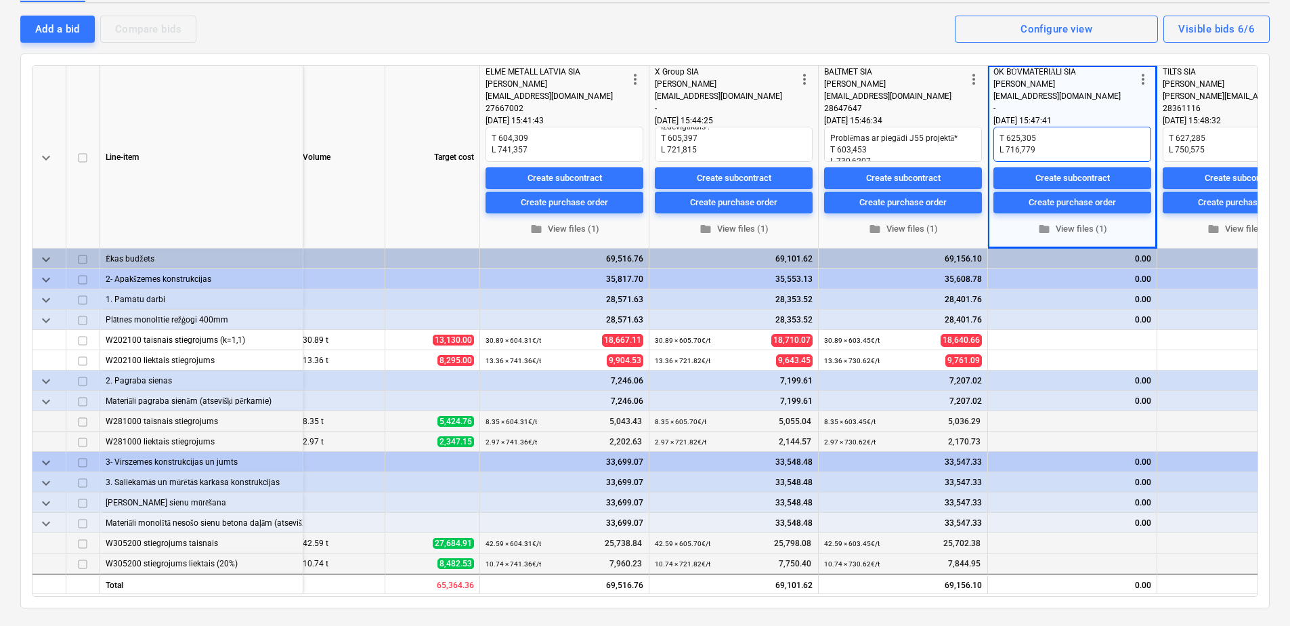
click at [1024, 134] on textarea "T 625,305 L 716,779" at bounding box center [1072, 144] width 158 height 35
drag, startPoint x: 1040, startPoint y: 137, endPoint x: 1008, endPoint y: 136, distance: 31.9
click at [1008, 136] on textarea "T 625,305 L 716,779" at bounding box center [1072, 144] width 158 height 35
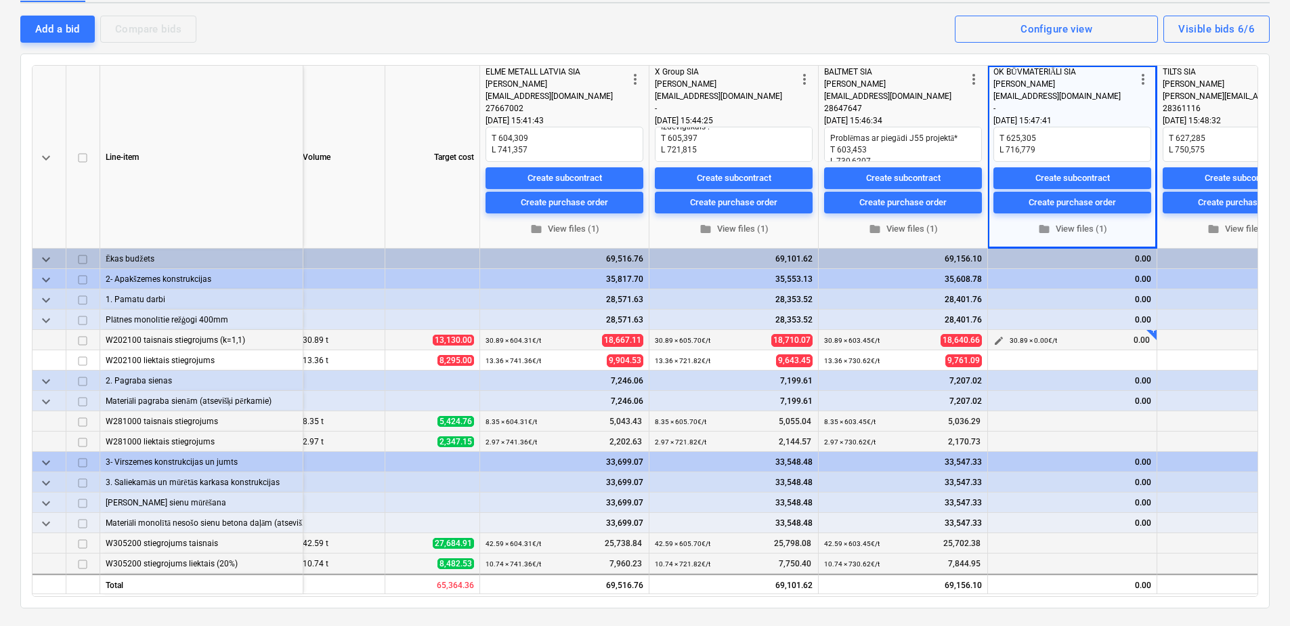
click at [999, 341] on span "edit" at bounding box center [998, 340] width 11 height 11
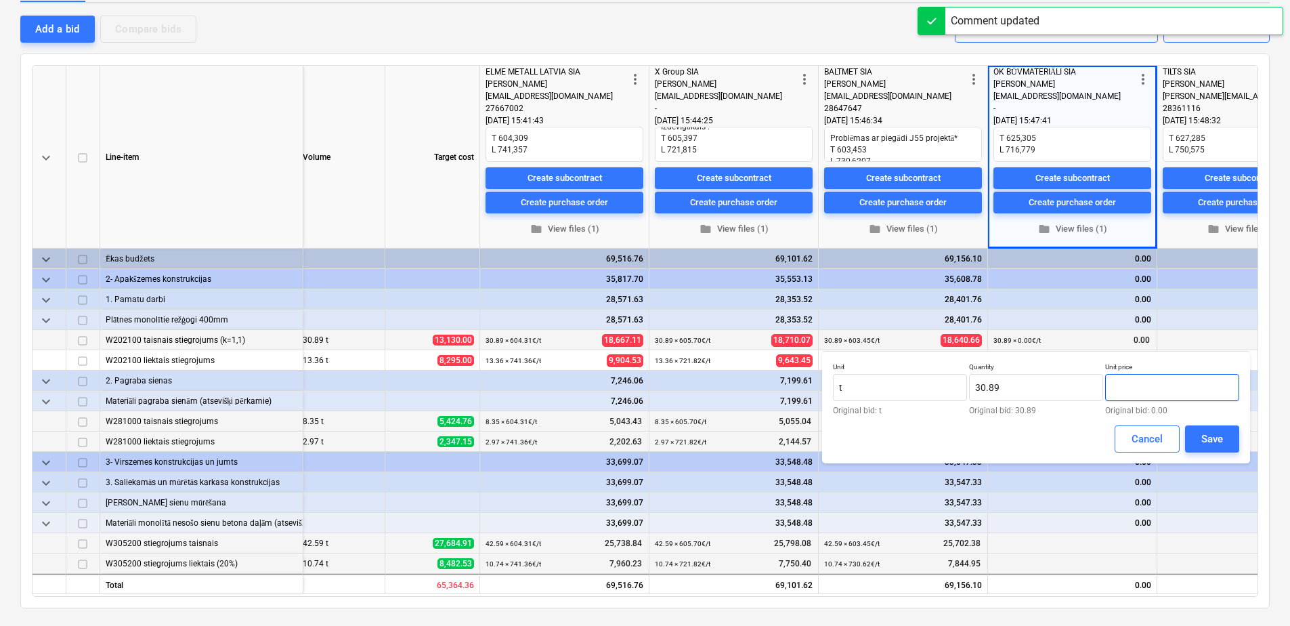
click at [1134, 389] on input "text" at bounding box center [1172, 387] width 134 height 27
paste input "625,305"
click at [1131, 387] on input "625,305" at bounding box center [1172, 387] width 134 height 27
drag, startPoint x: 1145, startPoint y: 394, endPoint x: 1046, endPoint y: 394, distance: 98.9
click at [1046, 394] on div "Unit t Original bid: t Quantity 30.89 Original bid: 30.89 Unit price 625.305 Or…" at bounding box center [1036, 388] width 406 height 52
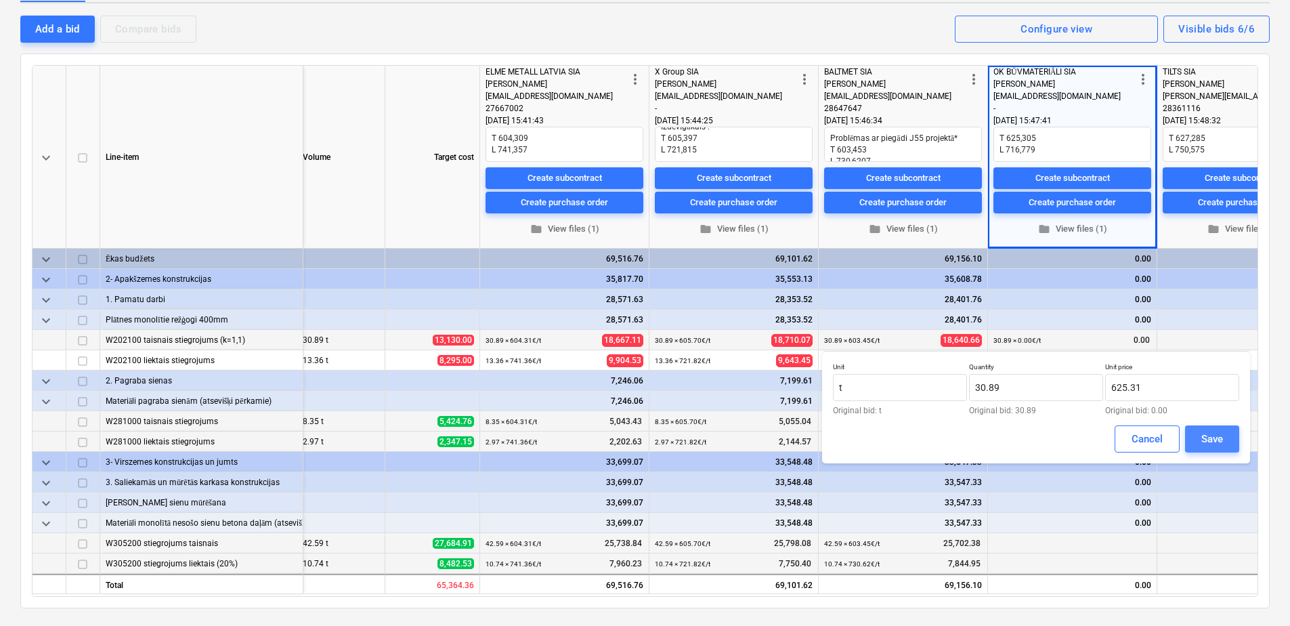
click at [1230, 444] on button "Save" at bounding box center [1212, 438] width 54 height 27
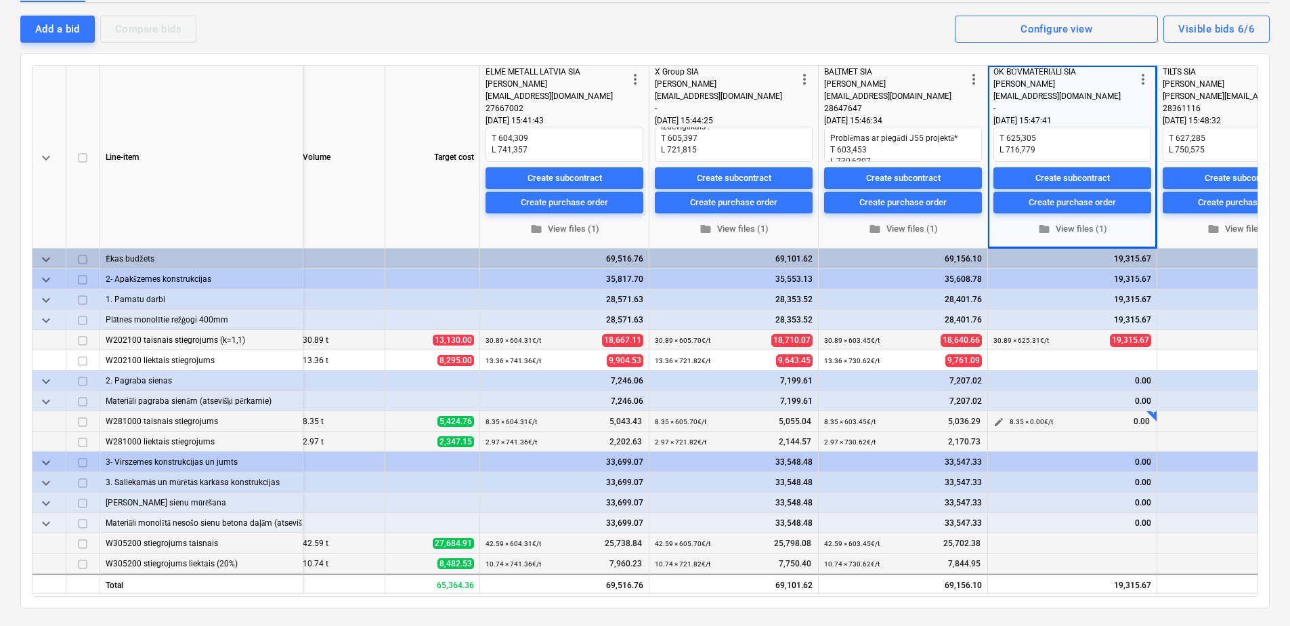
click at [1004, 423] on span "edit" at bounding box center [998, 421] width 11 height 11
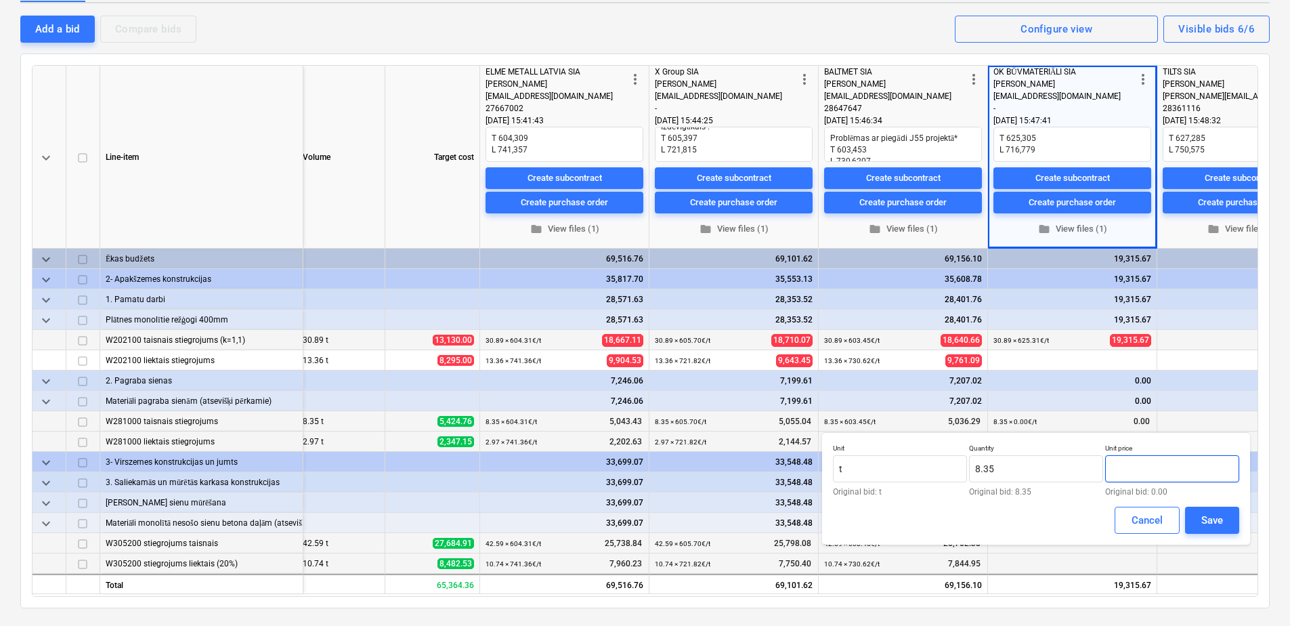
click at [1156, 463] on input "text" at bounding box center [1172, 468] width 134 height 27
paste input "625.305"
click at [1201, 521] on div "Save" at bounding box center [1212, 520] width 22 height 18
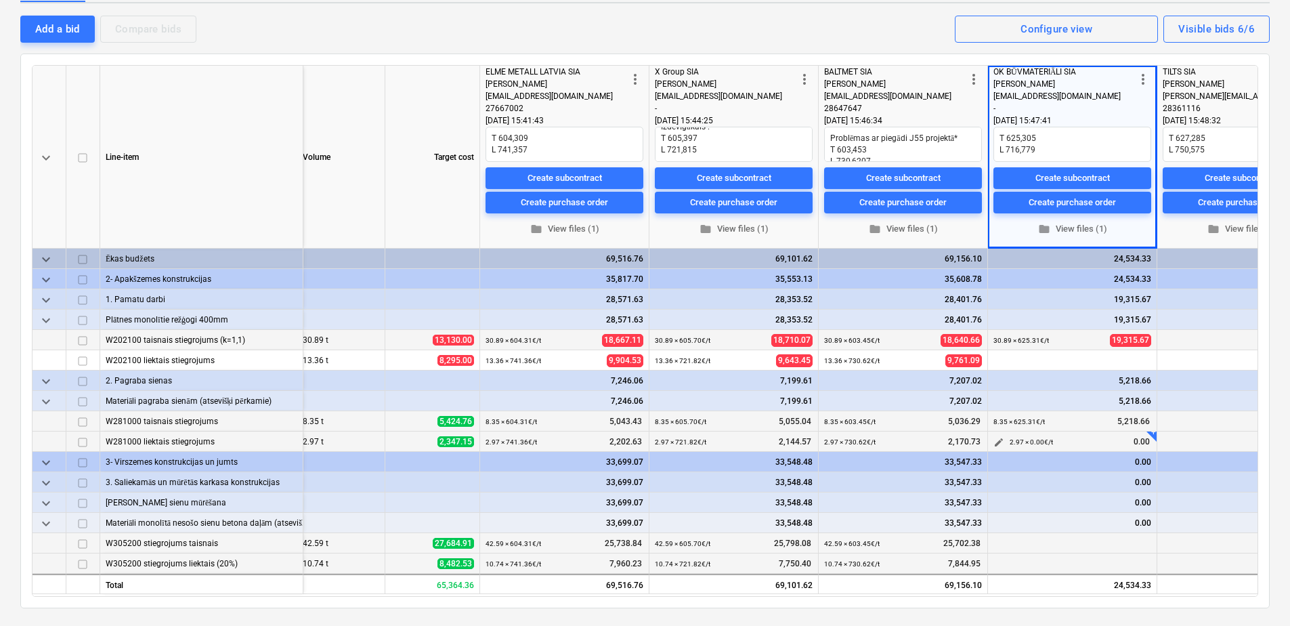
scroll to position [3, 175]
click at [1002, 539] on span "edit" at bounding box center [998, 543] width 11 height 11
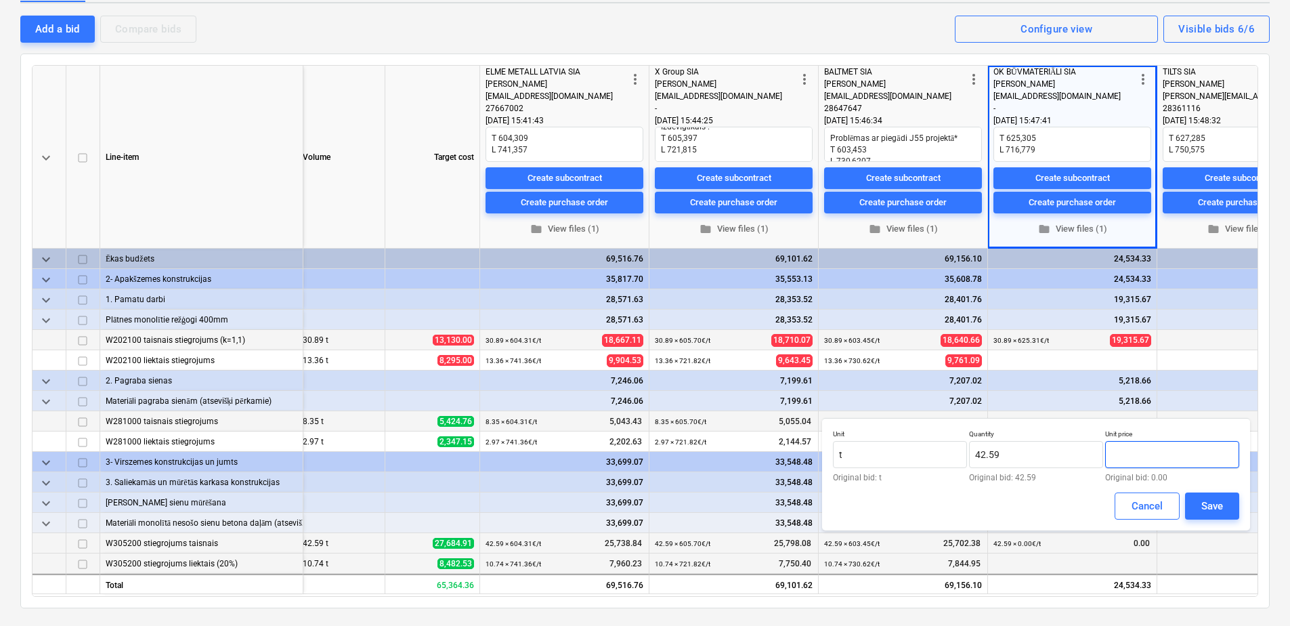
click at [1188, 450] on input "text" at bounding box center [1172, 454] width 134 height 27
paste input "625.305"
click at [1211, 505] on div "Save" at bounding box center [1212, 506] width 22 height 18
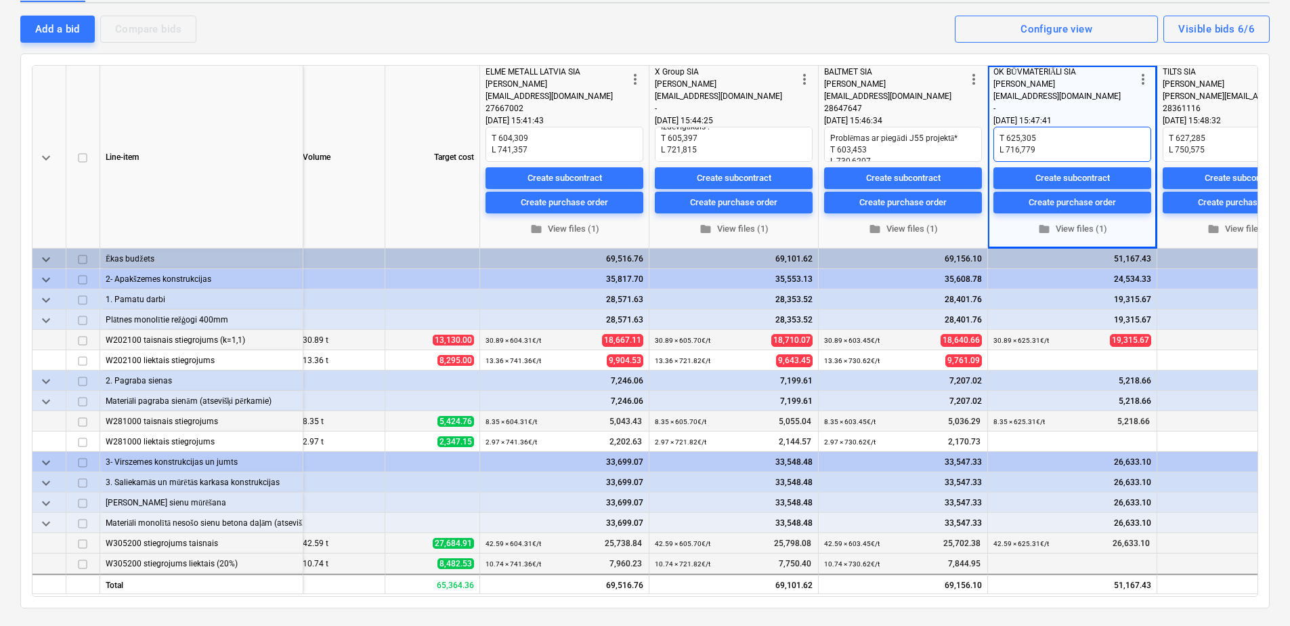
scroll to position [12, 0]
drag, startPoint x: 1041, startPoint y: 153, endPoint x: 1007, endPoint y: 142, distance: 36.2
click at [1007, 142] on textarea "T 625,305 L 716,779" at bounding box center [1072, 144] width 158 height 35
click at [999, 360] on span "edit" at bounding box center [998, 361] width 11 height 11
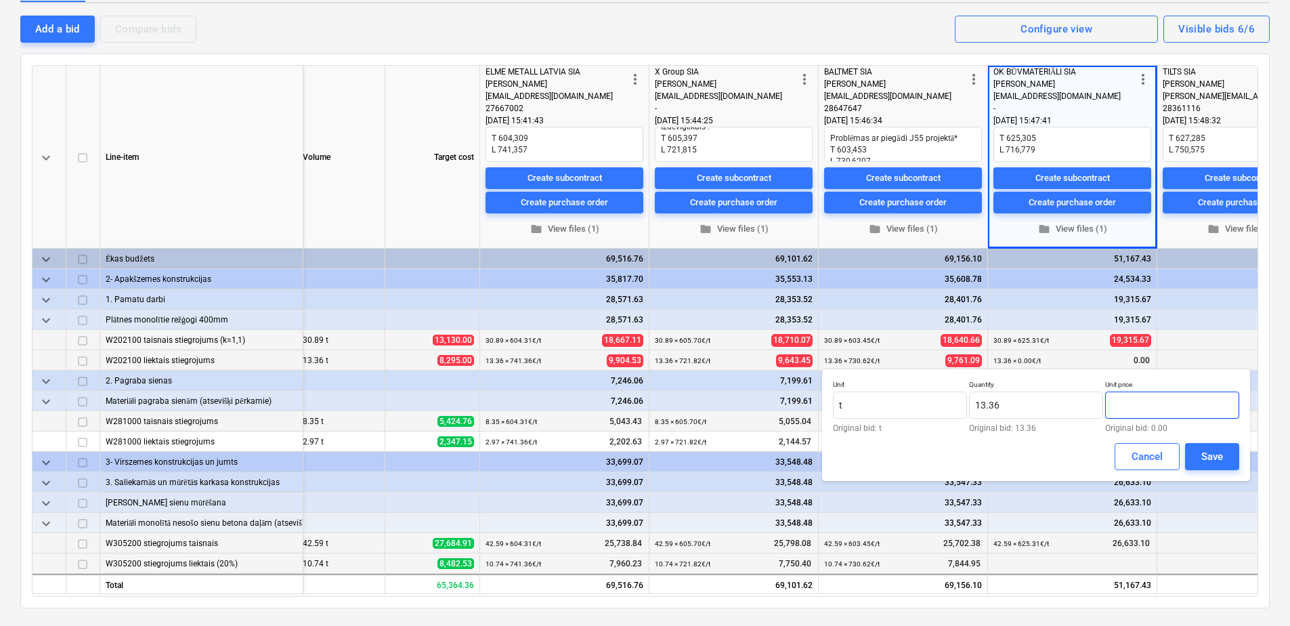
click at [1160, 400] on input "text" at bounding box center [1172, 404] width 134 height 27
paste input "716,779"
click at [1129, 405] on input "716,779" at bounding box center [1172, 404] width 134 height 27
drag, startPoint x: 1201, startPoint y: 404, endPoint x: 1077, endPoint y: 408, distance: 124.0
click at [1077, 408] on div "Unit t Original bid: t Quantity 13.36 Original bid: 13.36 Unit price 716.779 Or…" at bounding box center [1036, 406] width 406 height 52
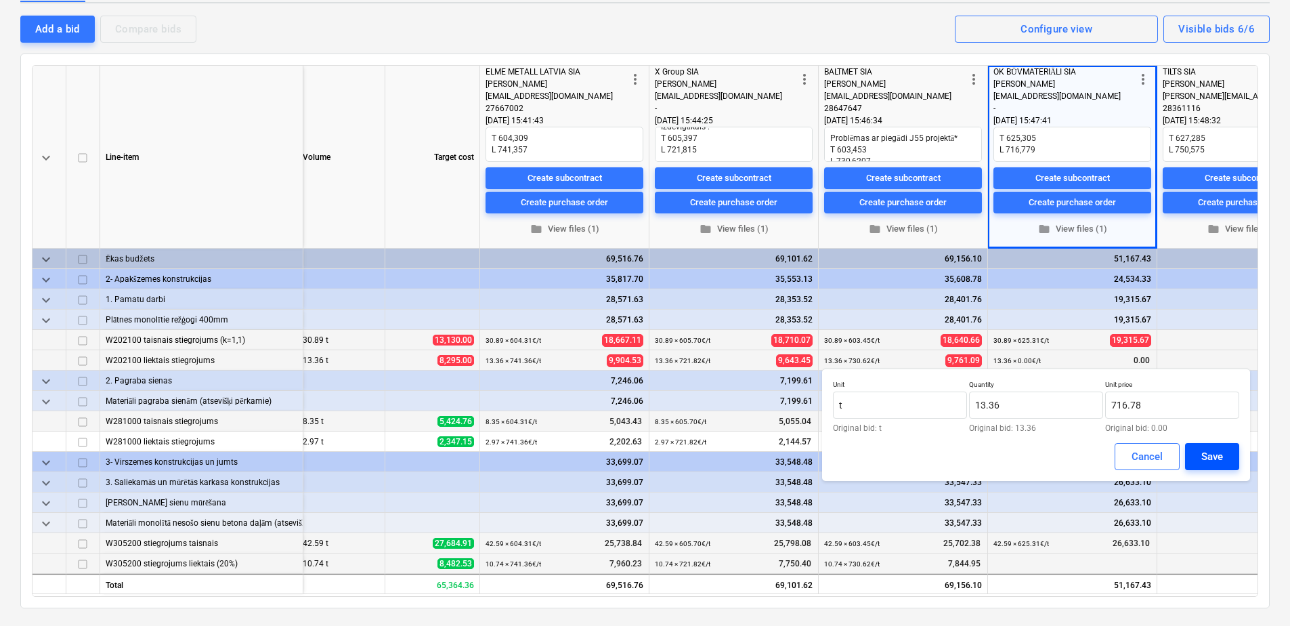
click at [1196, 453] on button "Save" at bounding box center [1212, 456] width 54 height 27
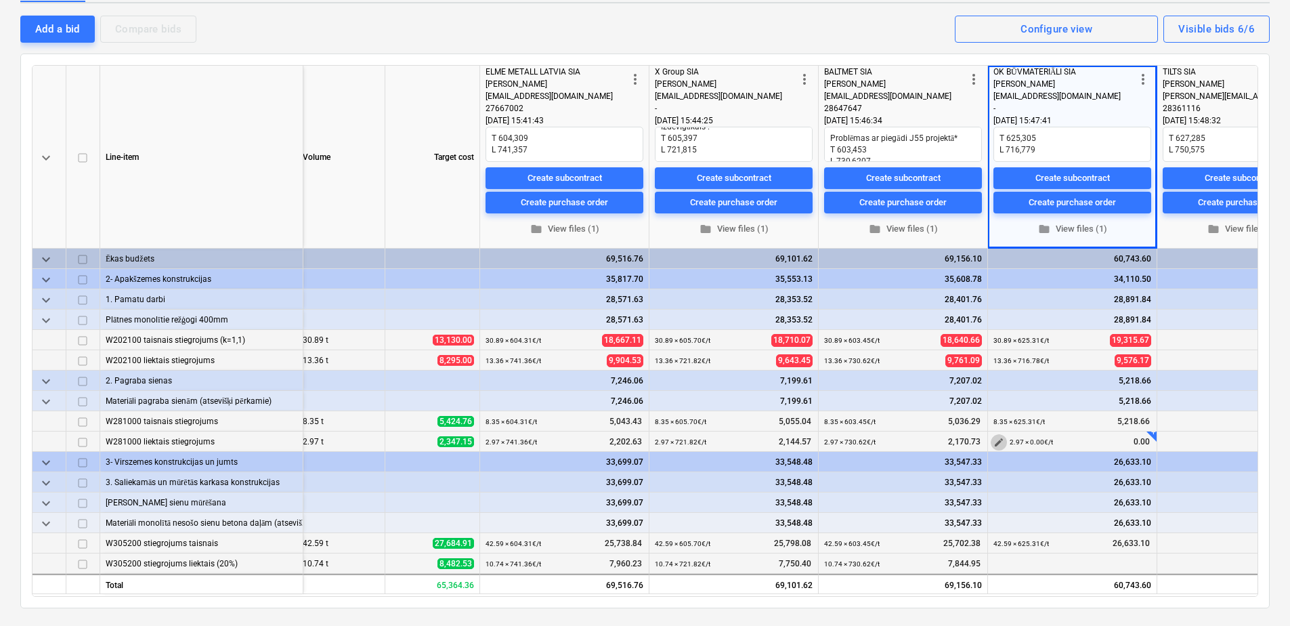
click at [995, 439] on span "edit" at bounding box center [998, 442] width 11 height 11
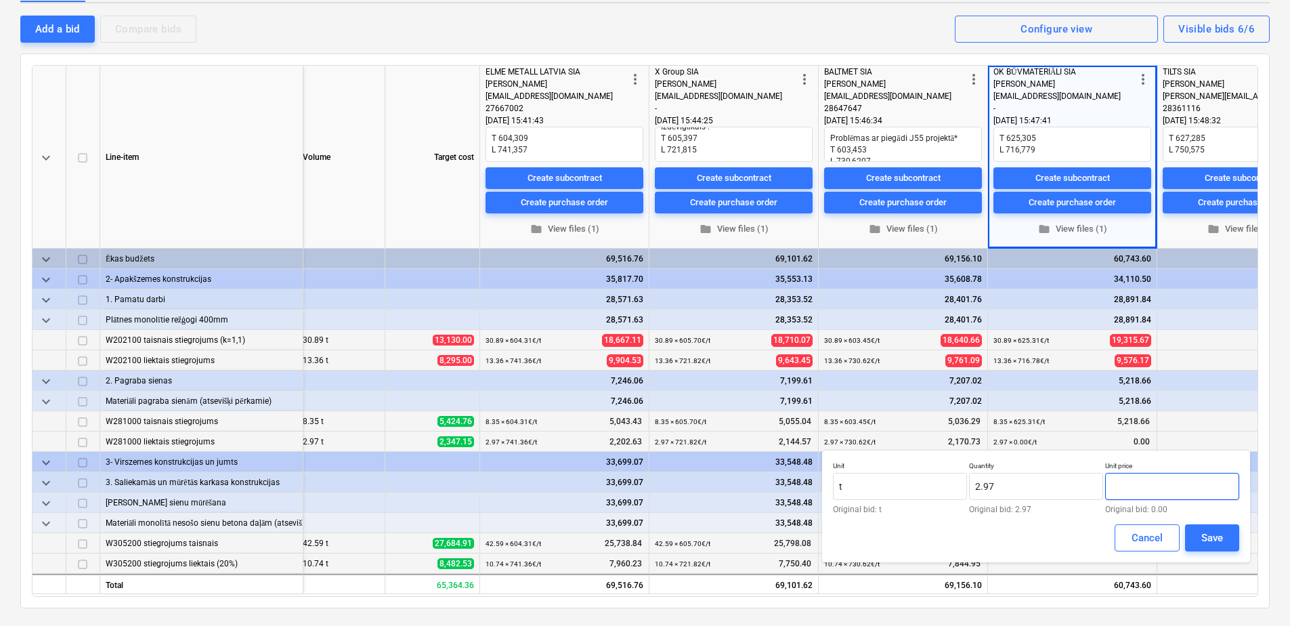
click at [1135, 485] on input "text" at bounding box center [1172, 486] width 134 height 27
paste input "716.779"
drag, startPoint x: 1202, startPoint y: 533, endPoint x: 1190, endPoint y: 515, distance: 22.0
click at [1203, 533] on div "Save" at bounding box center [1212, 538] width 22 height 18
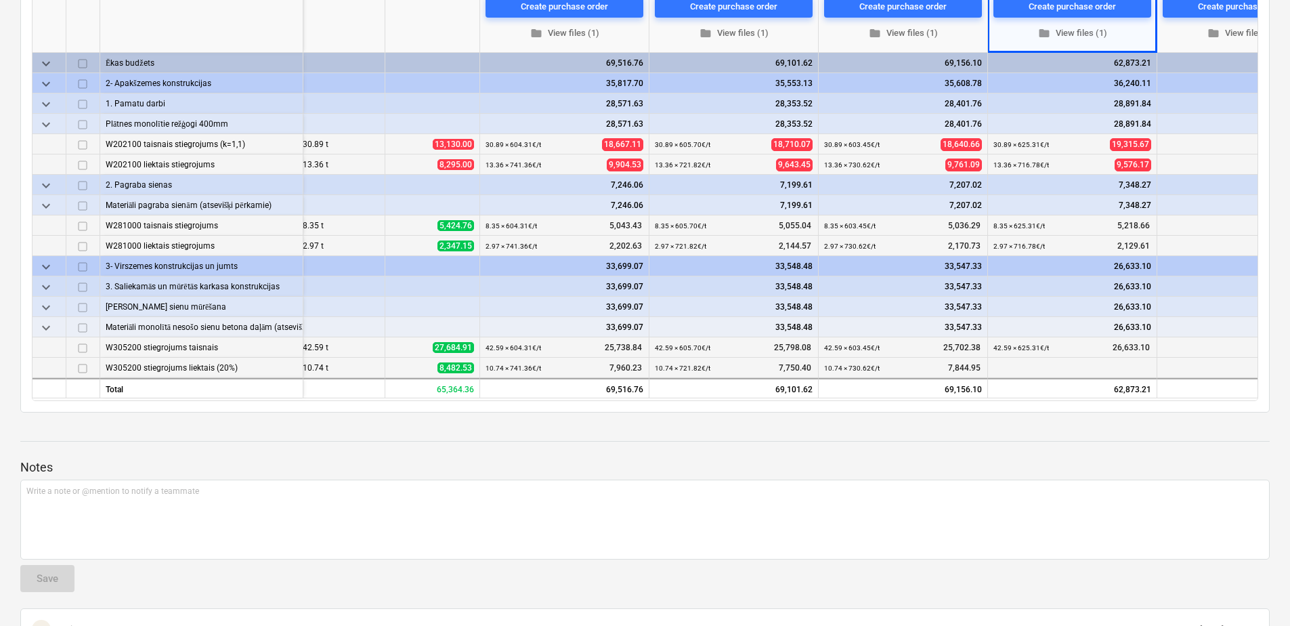
scroll to position [339, 0]
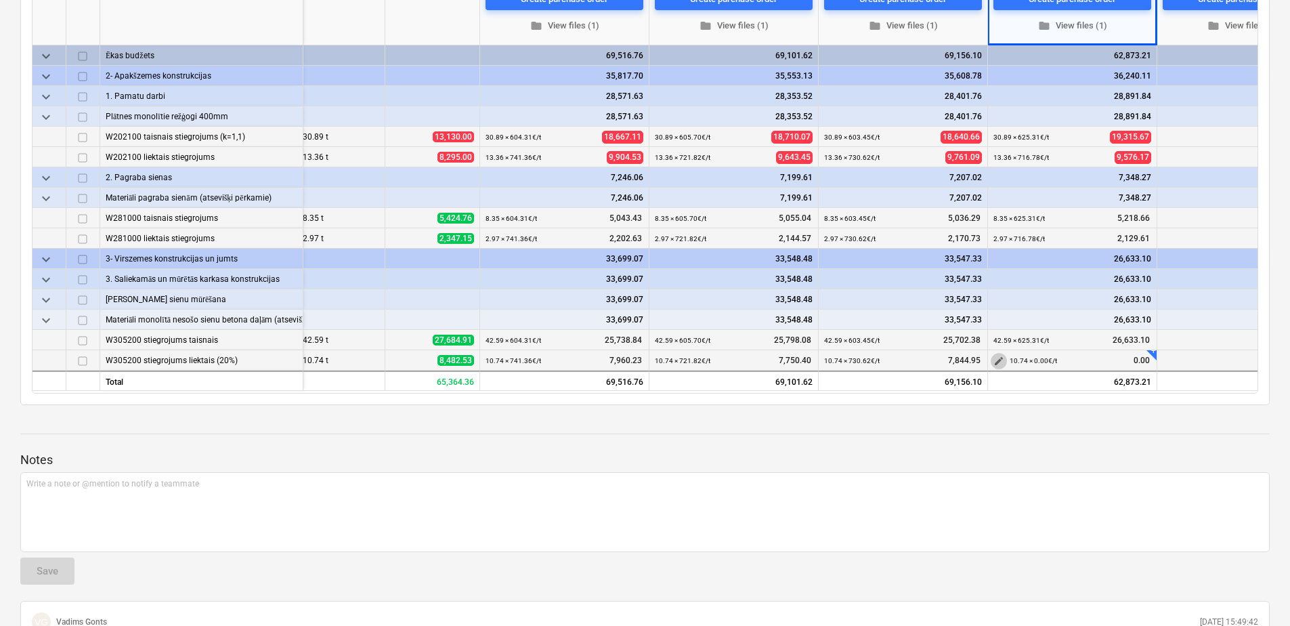
click at [1003, 357] on span "edit" at bounding box center [998, 361] width 11 height 11
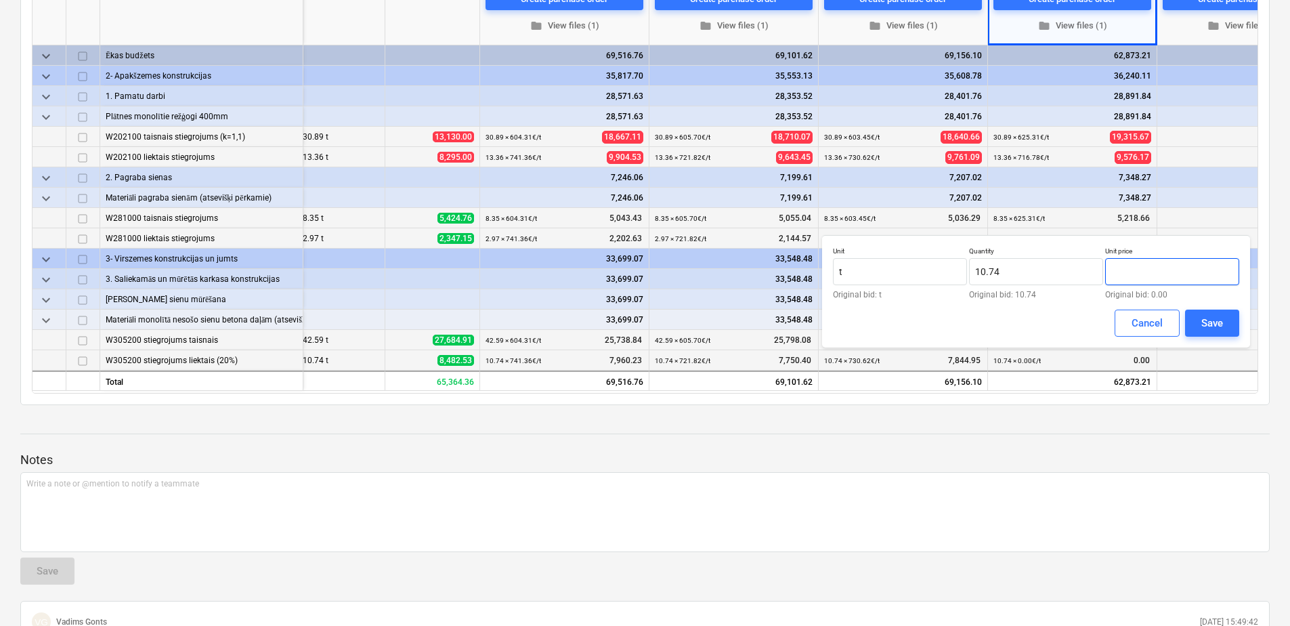
click at [1157, 276] on input "text" at bounding box center [1172, 271] width 134 height 27
paste input "716.779"
click at [1222, 318] on div "Save" at bounding box center [1212, 323] width 22 height 18
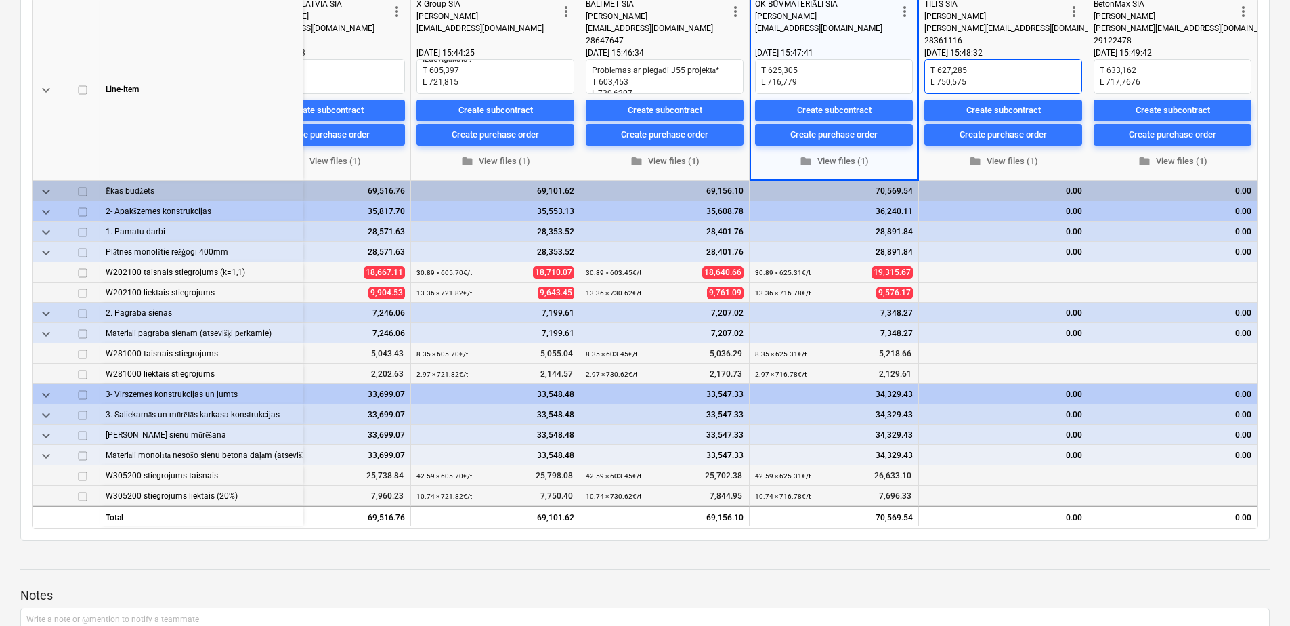
scroll to position [0, 0]
drag, startPoint x: 970, startPoint y: 64, endPoint x: 934, endPoint y: 65, distance: 36.6
click at [934, 65] on textarea "T 627,285 L 750,575" at bounding box center [1003, 76] width 158 height 35
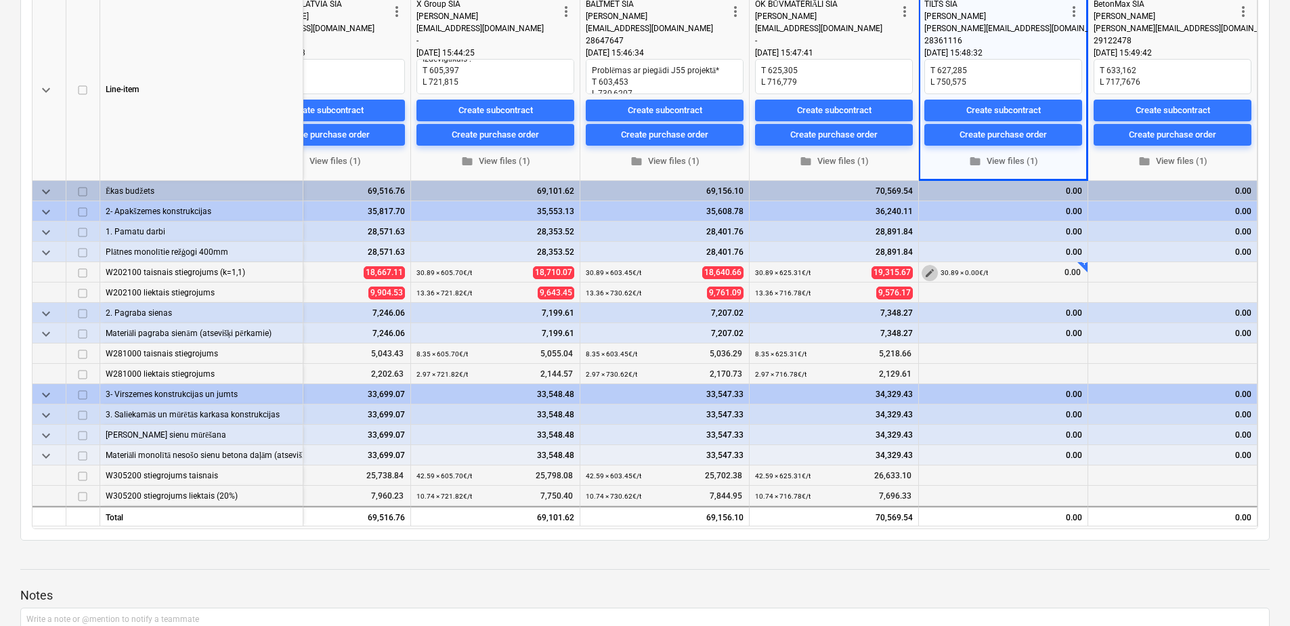
click at [929, 277] on span "edit" at bounding box center [929, 272] width 11 height 11
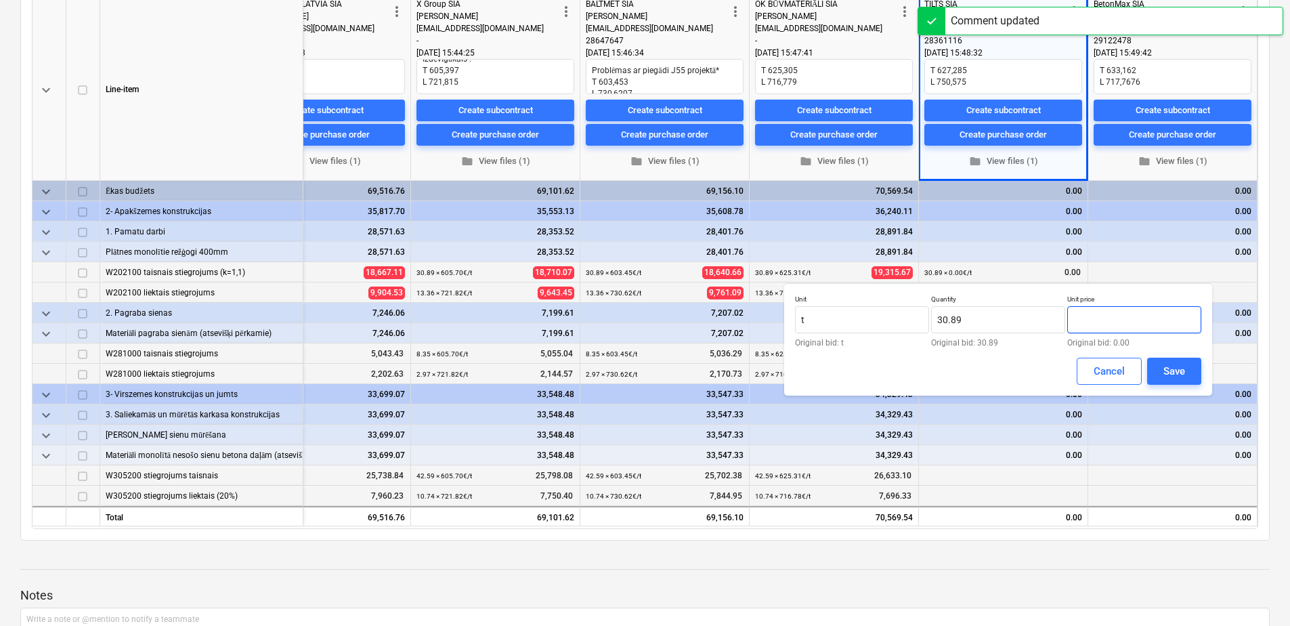
click at [1094, 322] on input "text" at bounding box center [1134, 319] width 134 height 27
paste input "627,285"
click at [1090, 321] on input "627,285" at bounding box center [1134, 319] width 134 height 27
drag, startPoint x: 1113, startPoint y: 318, endPoint x: 1050, endPoint y: 322, distance: 63.1
click at [1050, 322] on div "Unit t Original bid: t Quantity 30.89 Original bid: 30.89 Unit price 627.285 Or…" at bounding box center [998, 321] width 406 height 52
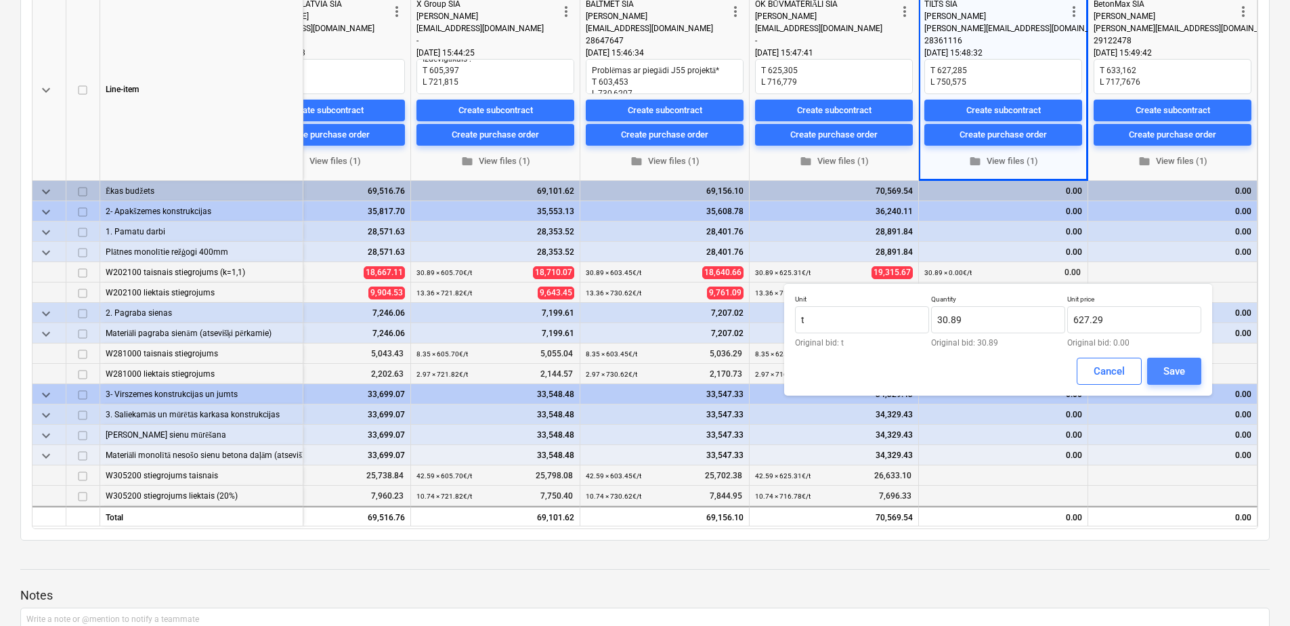
click at [1178, 372] on div "Save" at bounding box center [1174, 371] width 22 height 18
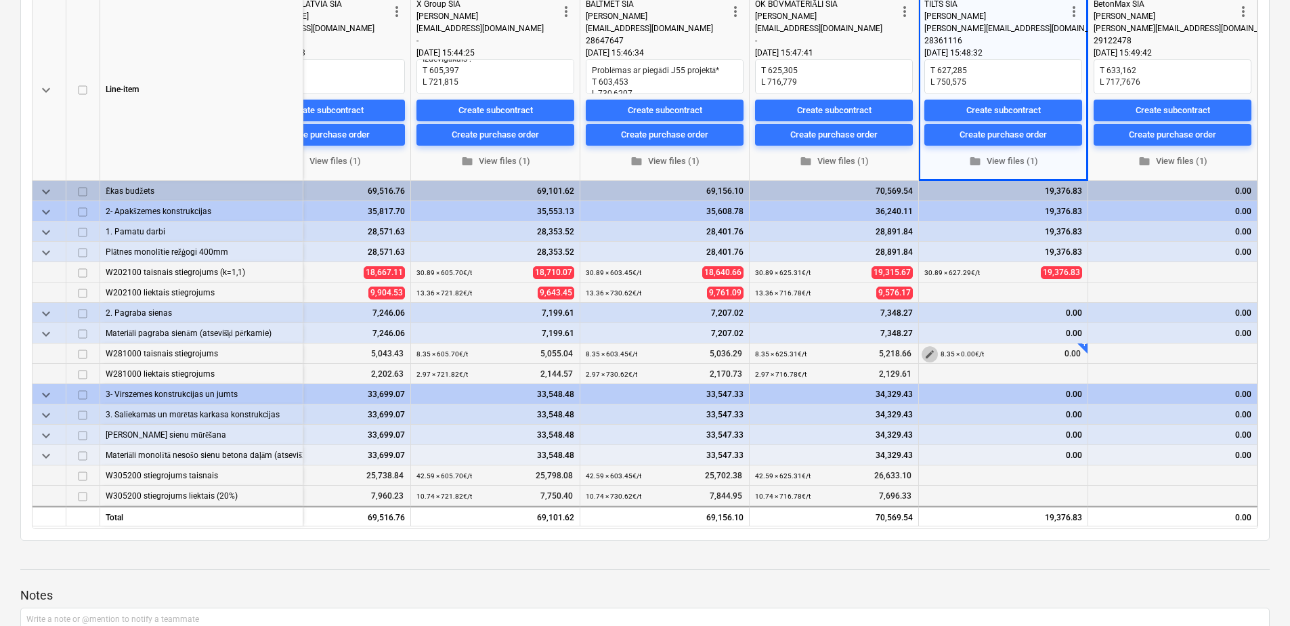
click at [924, 355] on span "edit" at bounding box center [929, 354] width 11 height 11
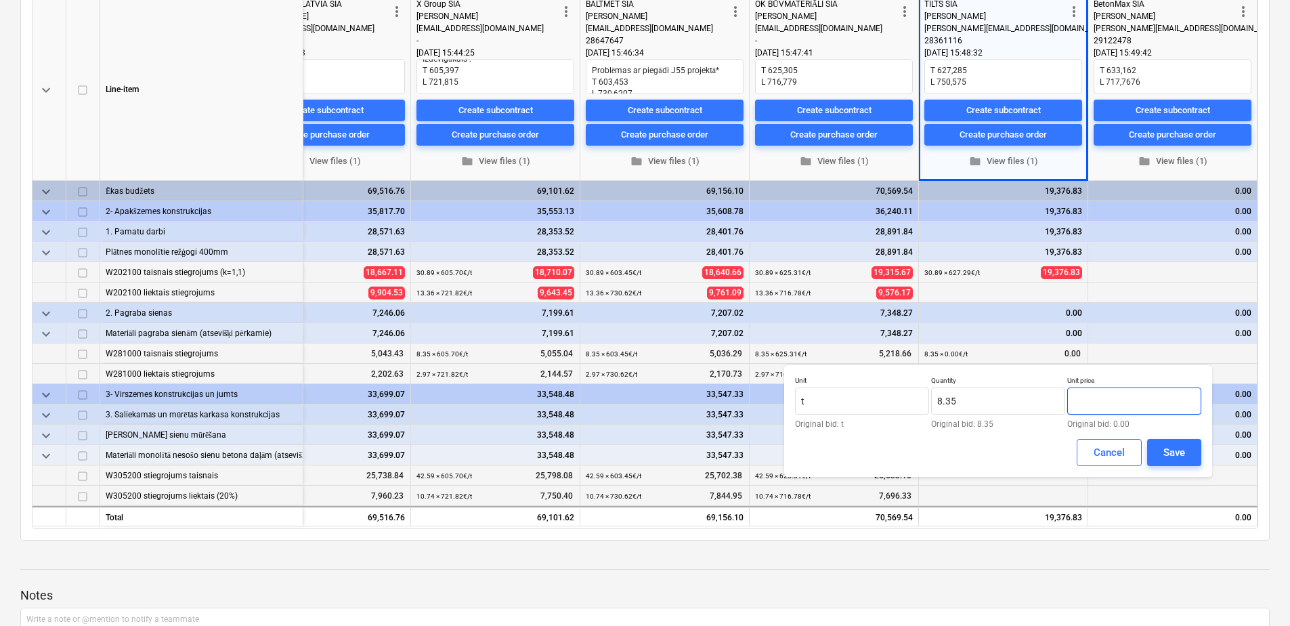
click at [1142, 411] on input "text" at bounding box center [1134, 400] width 134 height 27
paste input "627.285"
click at [1188, 454] on button "Save" at bounding box center [1174, 452] width 54 height 27
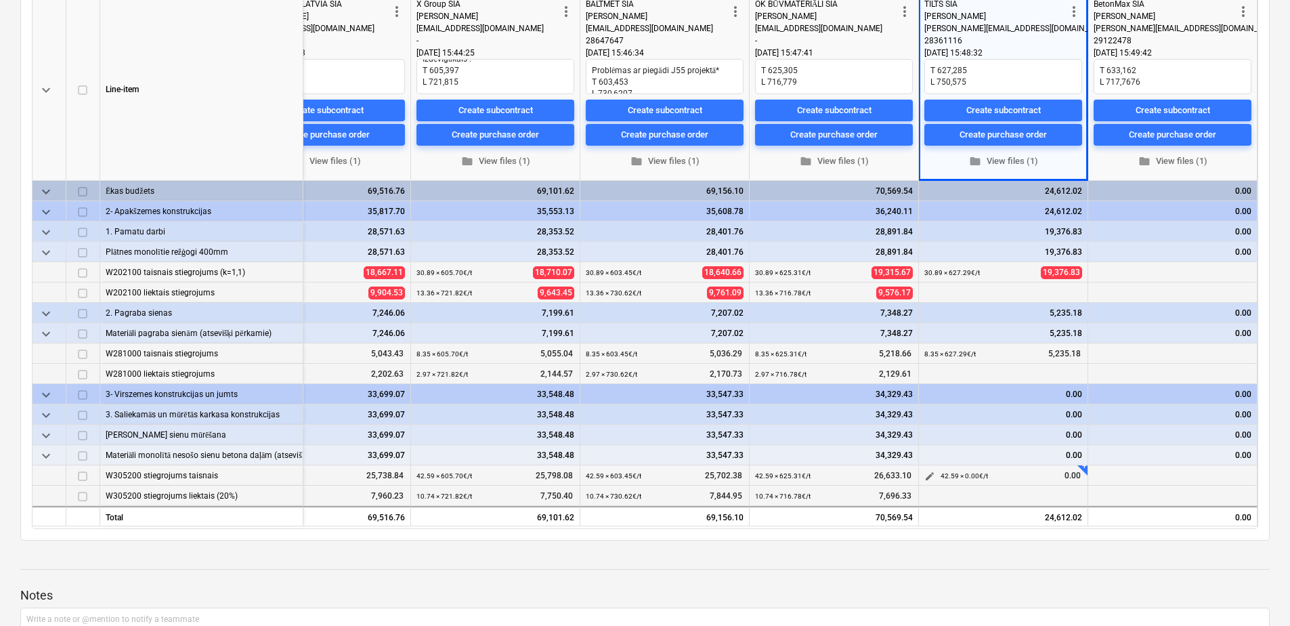
click at [926, 476] on span "edit" at bounding box center [929, 476] width 11 height 11
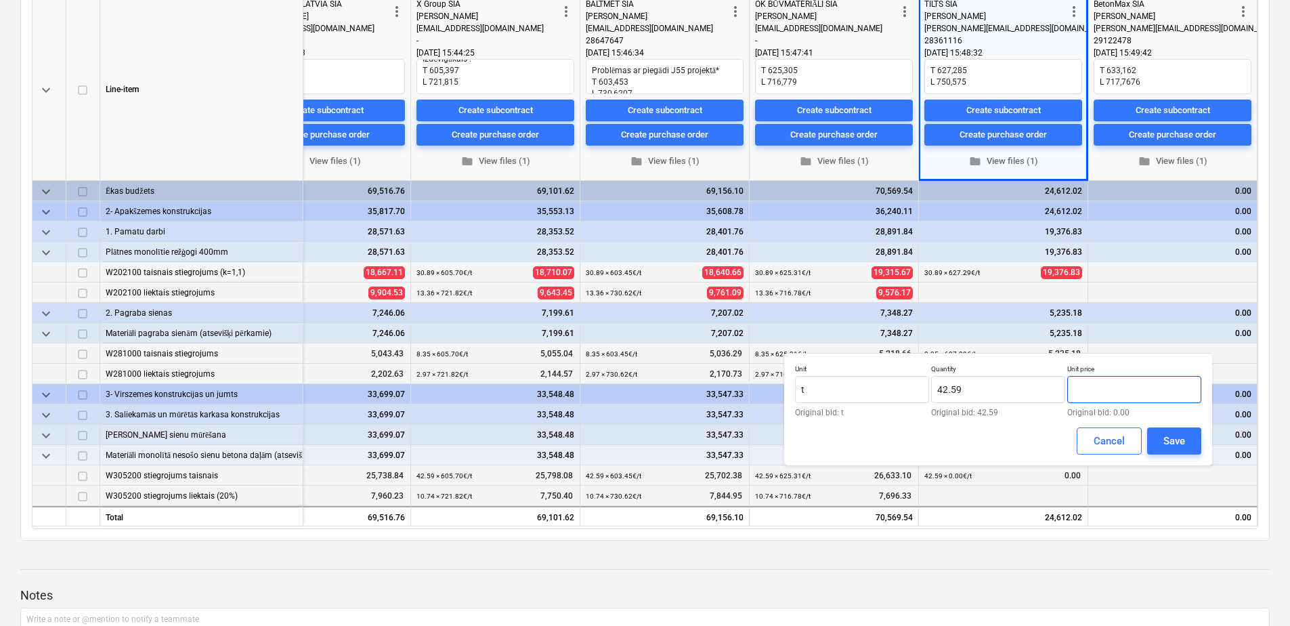
click at [1130, 394] on input "text" at bounding box center [1134, 389] width 134 height 27
paste input "627.285"
click at [1161, 429] on button "Save" at bounding box center [1174, 440] width 54 height 27
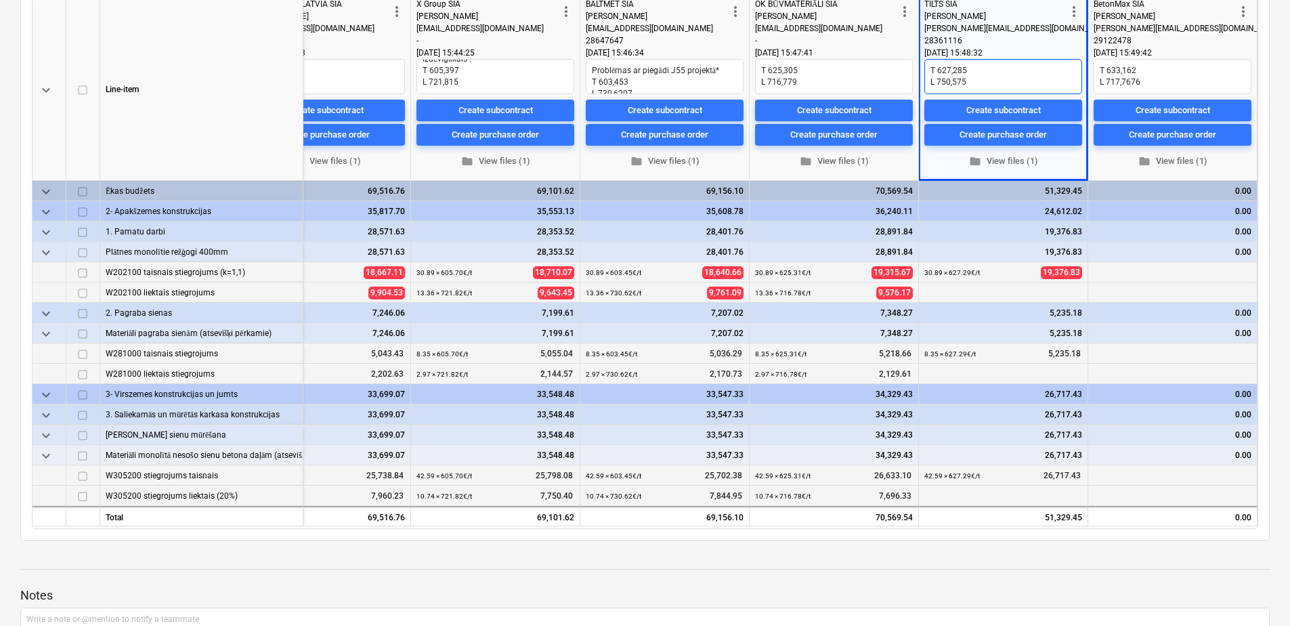
scroll to position [12, 0]
drag, startPoint x: 962, startPoint y: 85, endPoint x: 934, endPoint y: 74, distance: 29.6
click at [934, 74] on textarea "T 627,285 L 750,575" at bounding box center [1003, 76] width 158 height 35
click at [924, 290] on span "edit" at bounding box center [929, 293] width 11 height 11
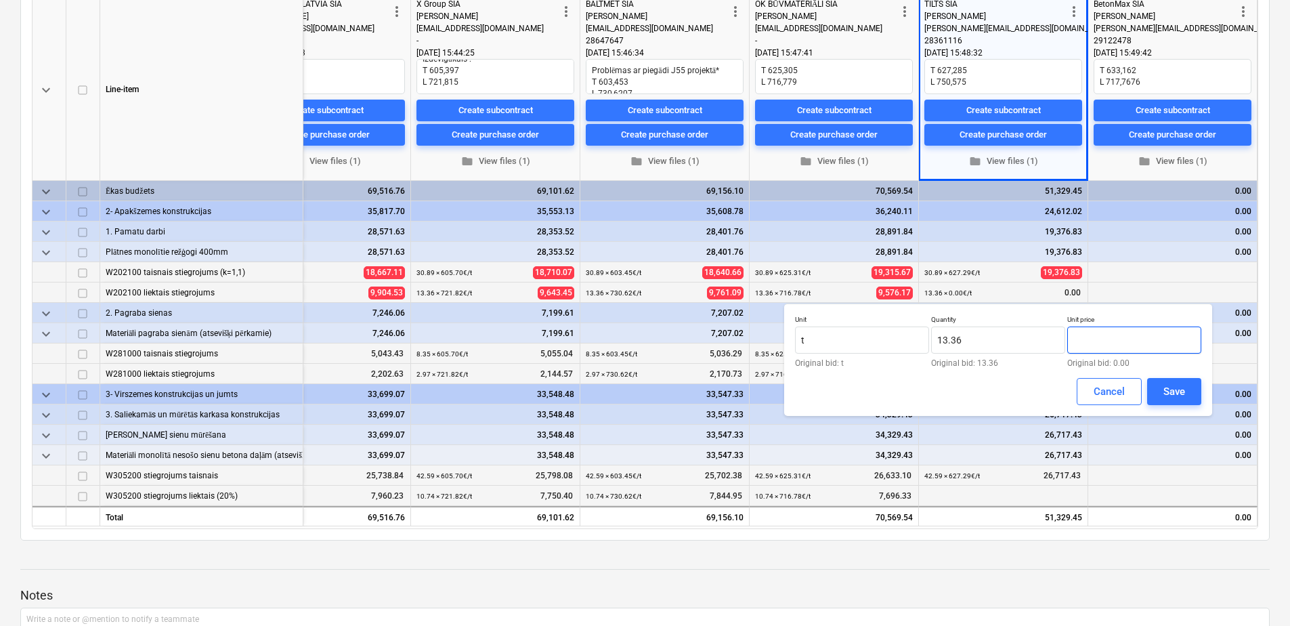
click at [1100, 345] on input "text" at bounding box center [1134, 339] width 134 height 27
paste input "750,575"
click at [1092, 340] on input "750,575" at bounding box center [1134, 339] width 134 height 27
drag, startPoint x: 1071, startPoint y: 342, endPoint x: 1018, endPoint y: 347, distance: 53.7
click at [1018, 347] on div "Unit t Original bid: t Quantity 13.36 Original bid: 13.36 Unit price 750.575 Or…" at bounding box center [998, 341] width 406 height 52
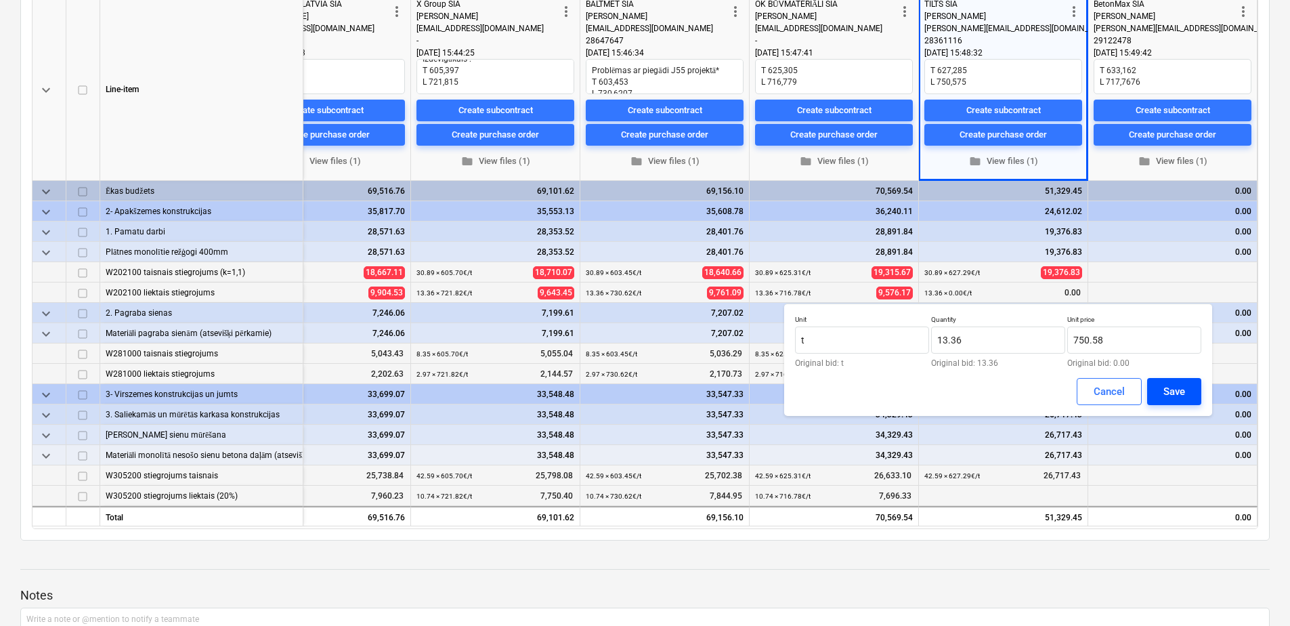
click at [1190, 387] on button "Save" at bounding box center [1174, 391] width 54 height 27
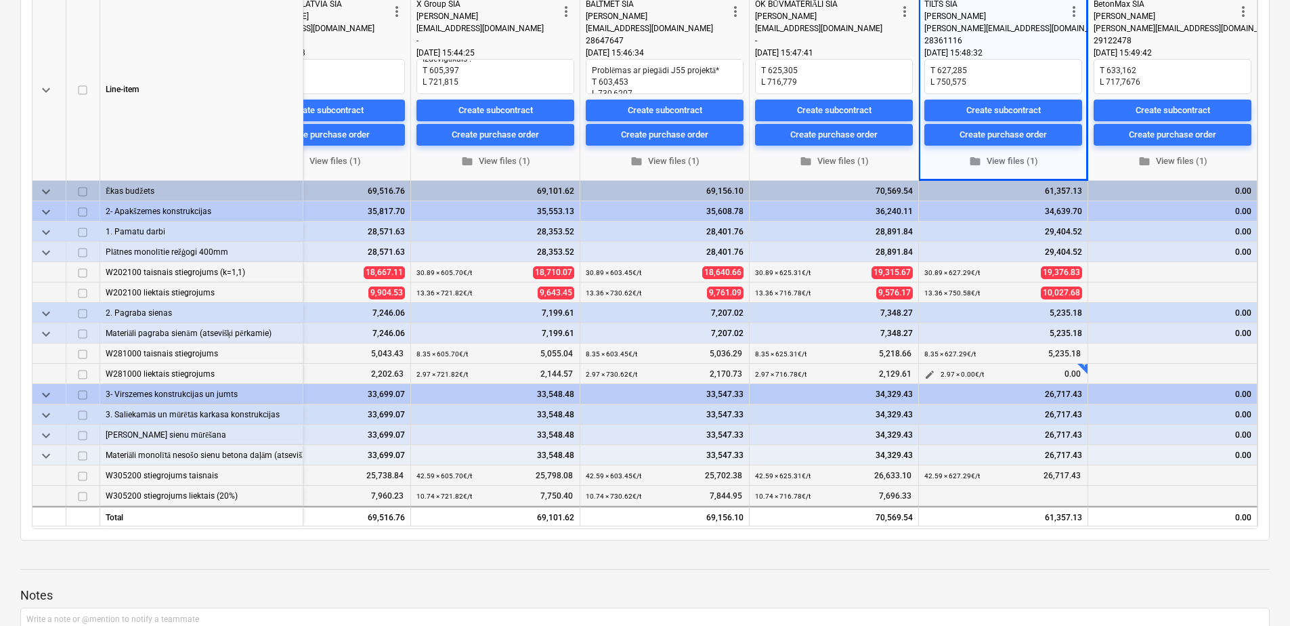
click at [924, 374] on span "edit" at bounding box center [929, 374] width 11 height 11
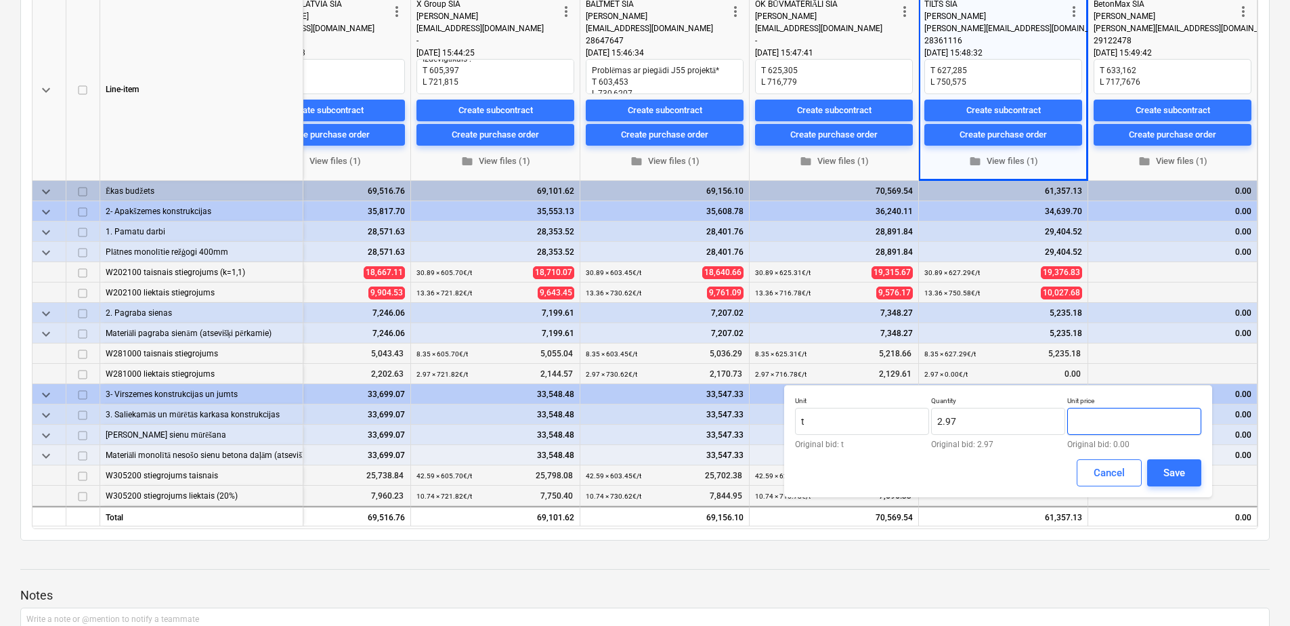
click at [1128, 420] on input "text" at bounding box center [1134, 421] width 134 height 27
paste input "750.575"
click at [1163, 469] on div "Save" at bounding box center [1174, 473] width 22 height 18
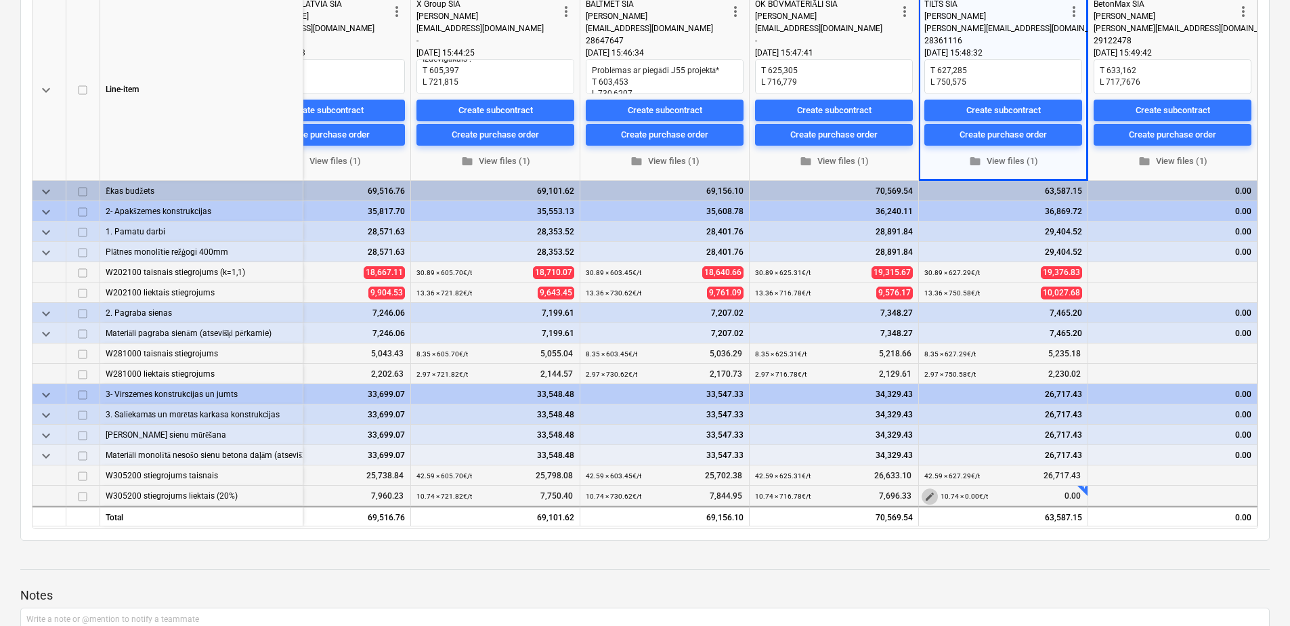
click at [926, 490] on button "edit" at bounding box center [930, 496] width 16 height 16
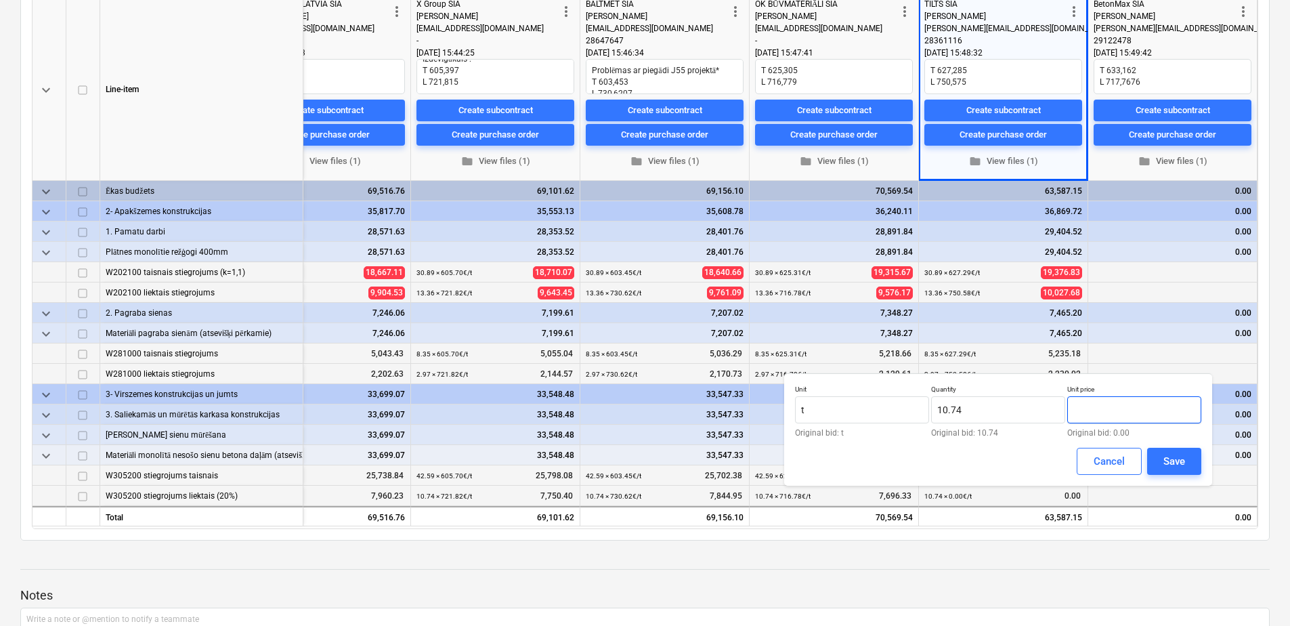
click at [1141, 408] on input "text" at bounding box center [1134, 409] width 134 height 27
paste input "750.575"
click at [1187, 467] on button "Save" at bounding box center [1174, 461] width 54 height 27
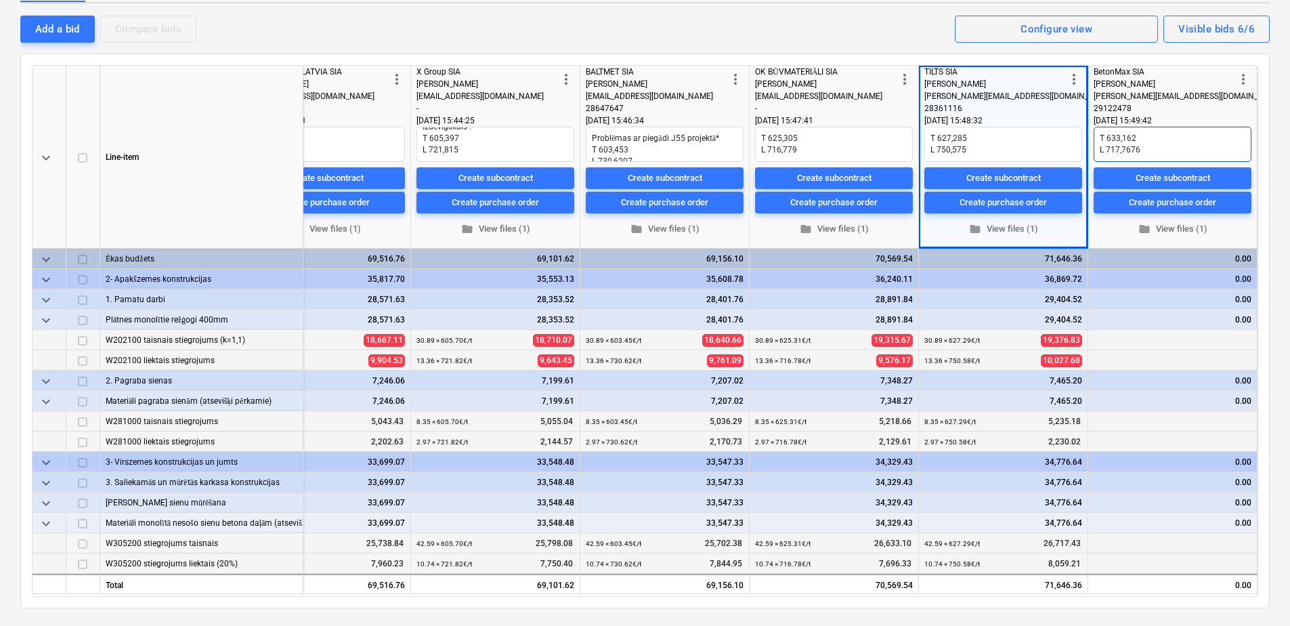
scroll to position [0, 0]
drag, startPoint x: 1131, startPoint y: 134, endPoint x: 1103, endPoint y: 134, distance: 27.8
click at [1103, 134] on textarea "T 633,162 L 717,7676" at bounding box center [1173, 144] width 158 height 35
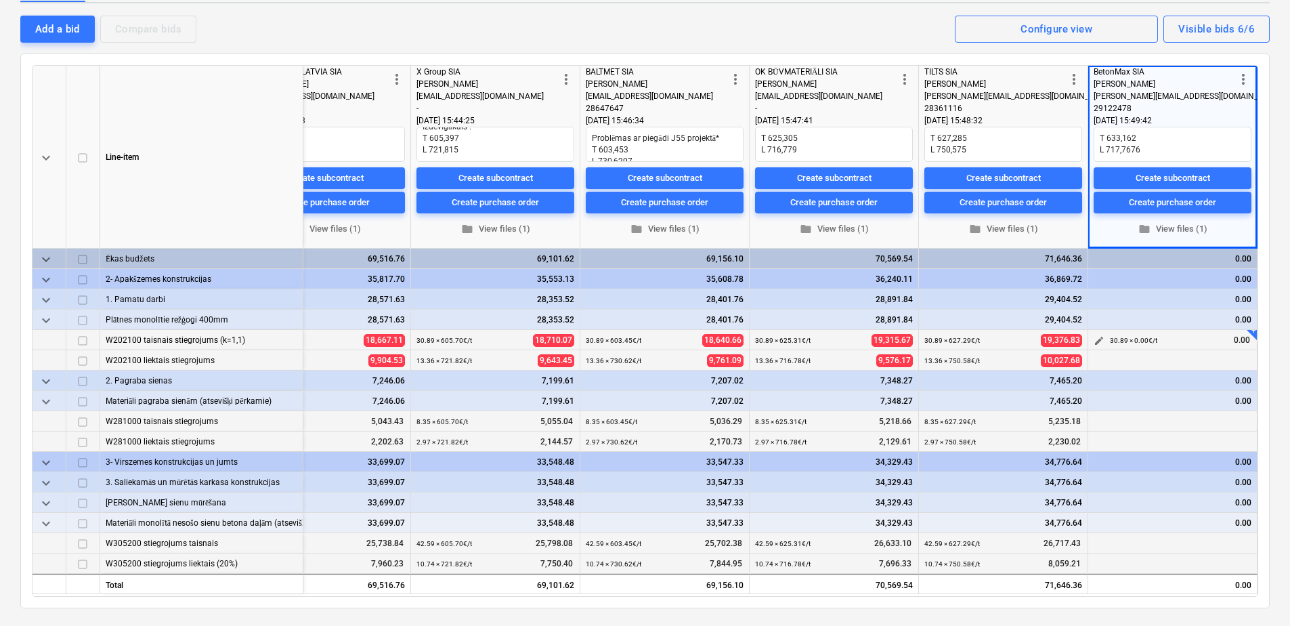
click at [1091, 343] on button "edit" at bounding box center [1099, 340] width 16 height 16
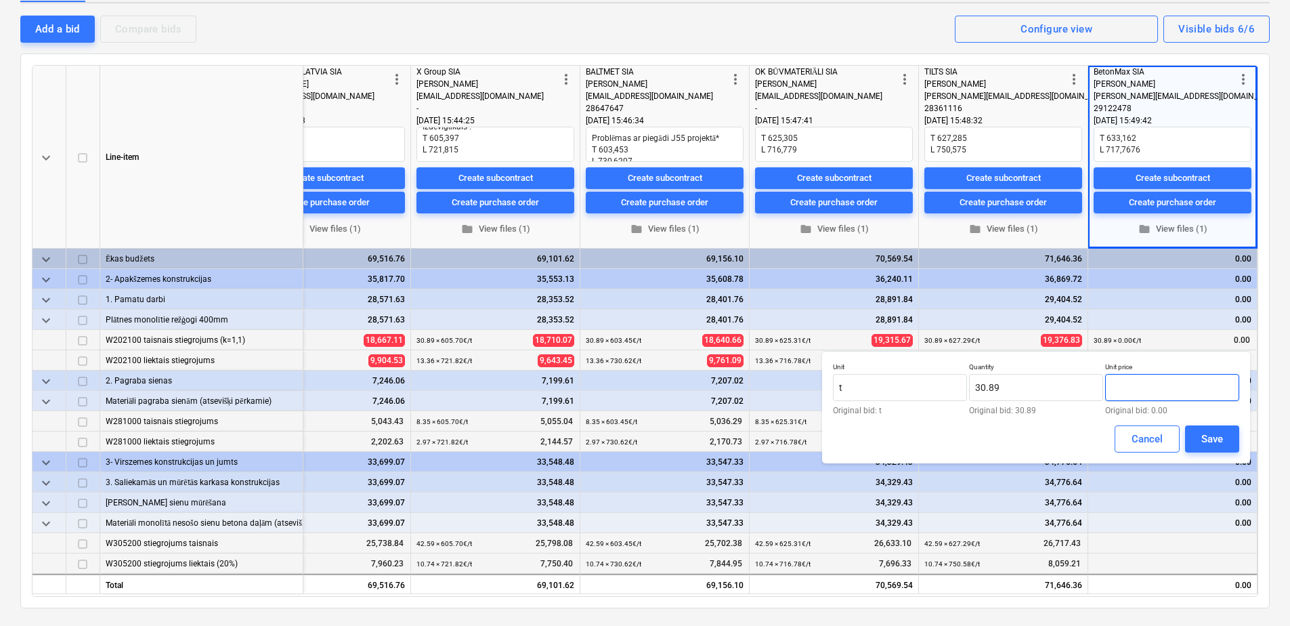
click at [1179, 381] on input "text" at bounding box center [1172, 387] width 134 height 27
paste input "633,162"
click at [1132, 389] on input "633,162" at bounding box center [1172, 387] width 134 height 27
drag, startPoint x: 1142, startPoint y: 389, endPoint x: 999, endPoint y: 389, distance: 142.9
click at [999, 389] on div "Unit t Original bid: t Quantity 30.89 Original bid: 30.89 Unit price 633.162 Or…" at bounding box center [1036, 388] width 406 height 52
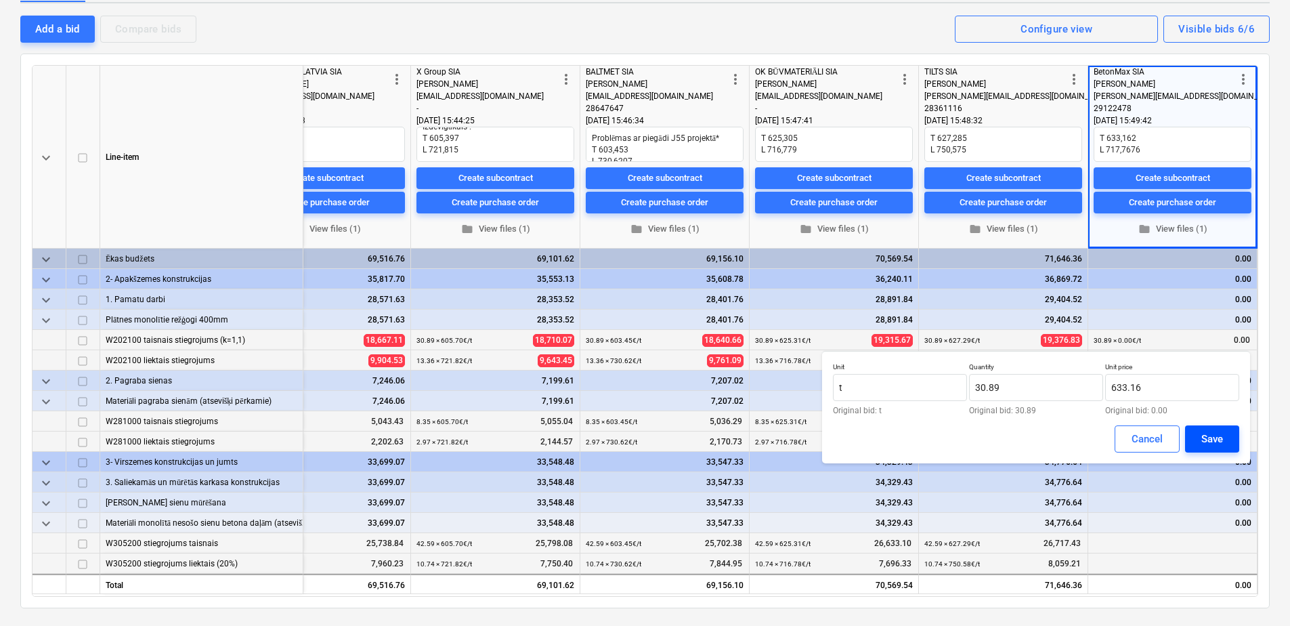
click at [1213, 433] on div "Save" at bounding box center [1212, 439] width 22 height 18
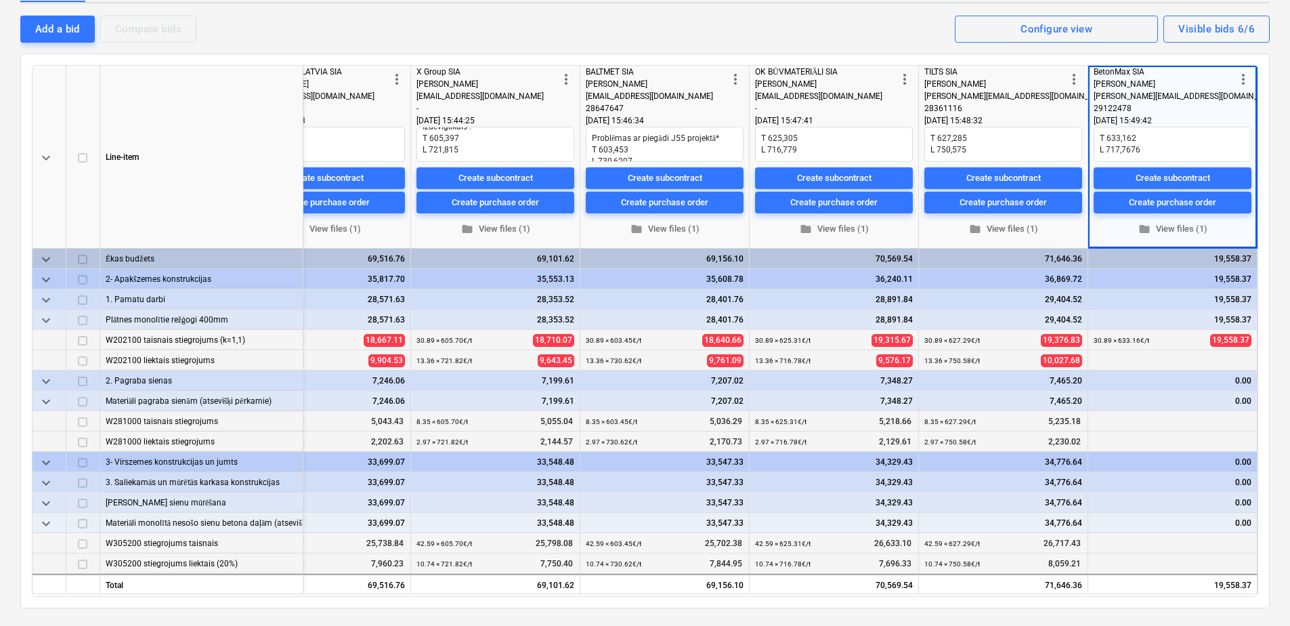
scroll to position [3, 418]
click at [1094, 416] on span "edit" at bounding box center [1099, 421] width 11 height 11
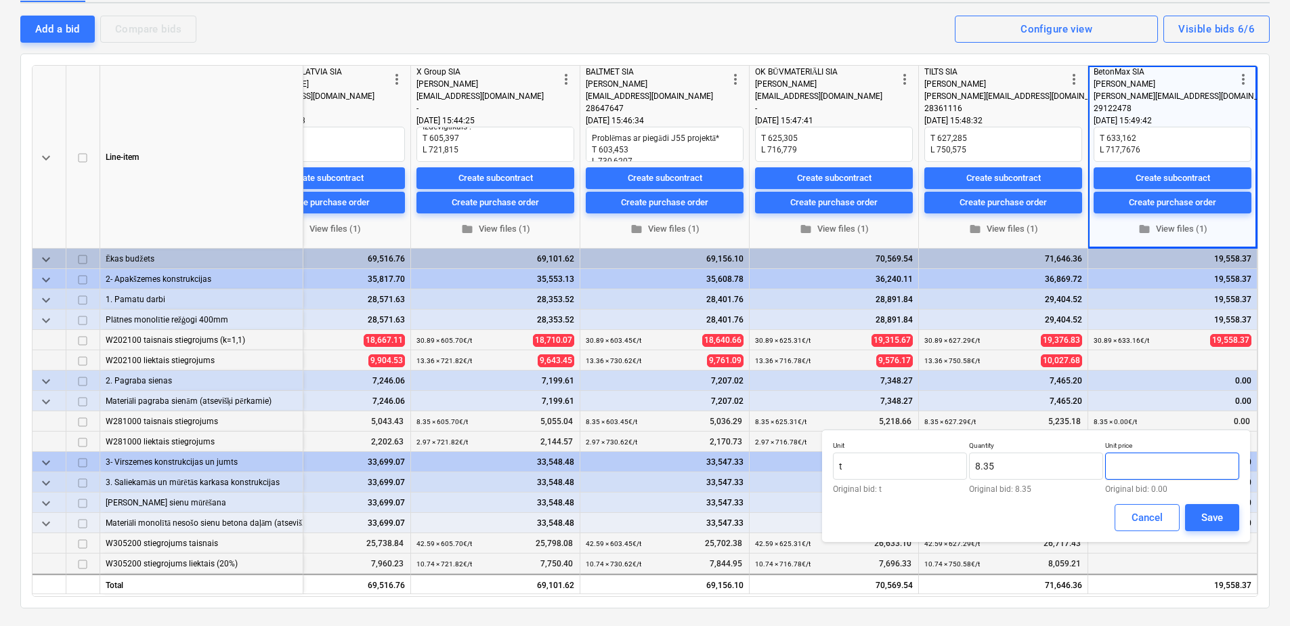
click at [1165, 465] on input "text" at bounding box center [1172, 465] width 134 height 27
paste input "633.162"
click at [1222, 511] on div "Save" at bounding box center [1212, 518] width 22 height 18
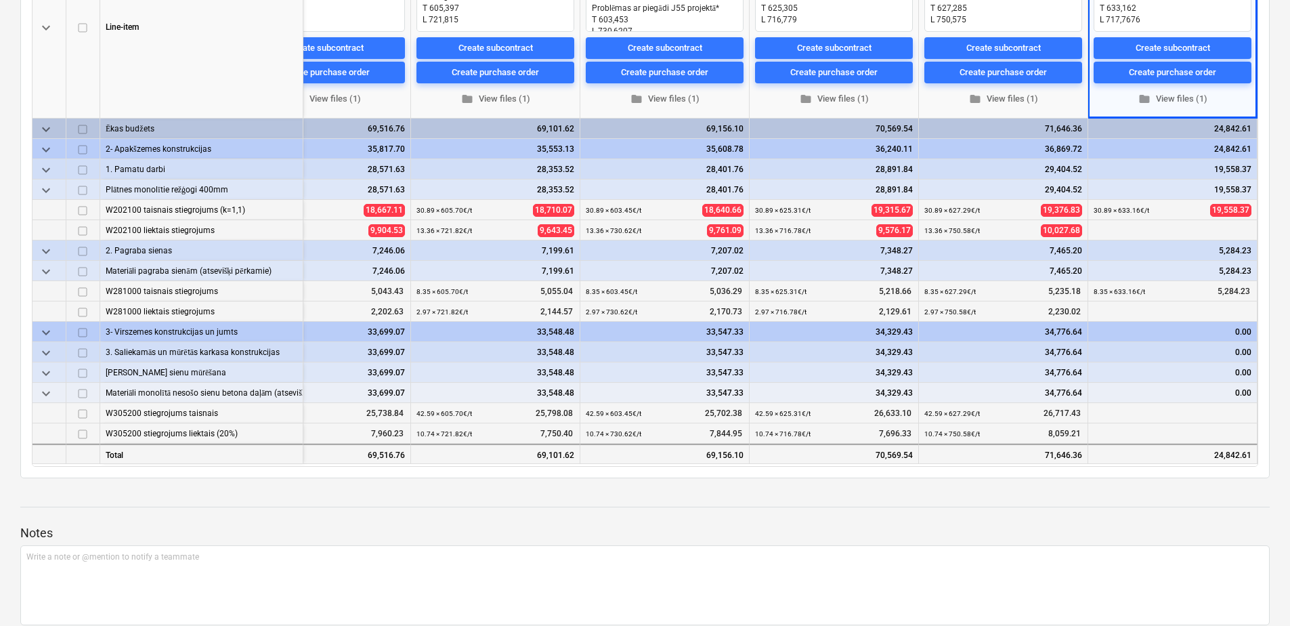
scroll to position [271, 0]
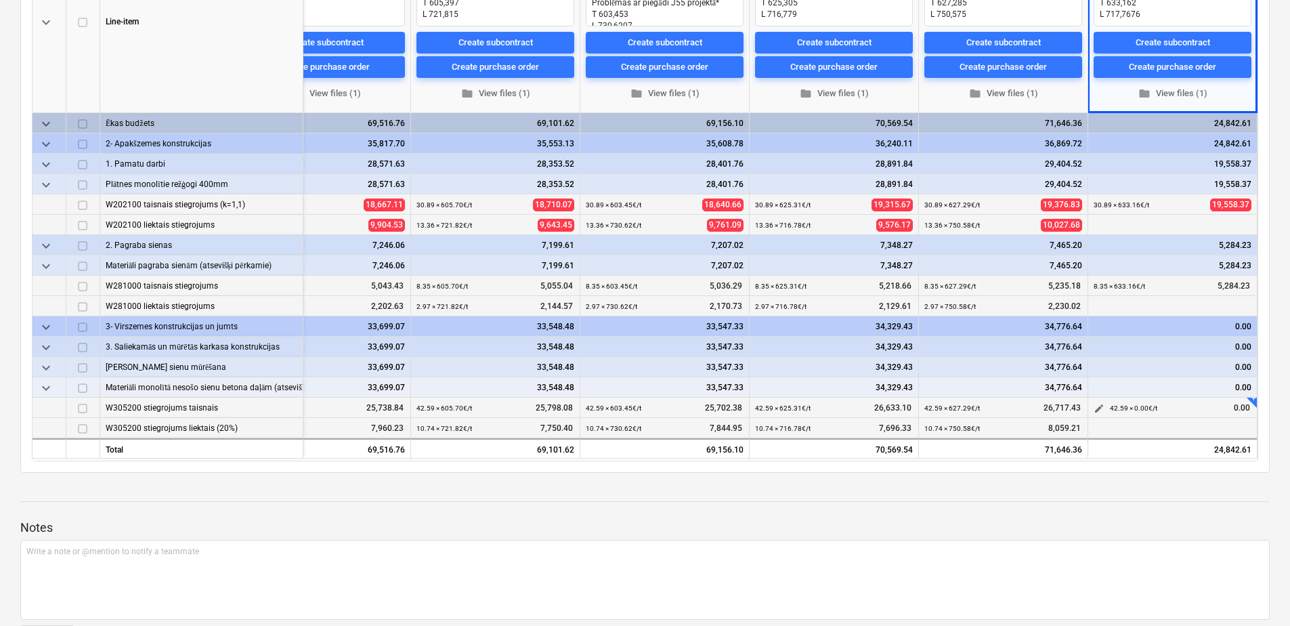
click at [1091, 399] on div "edit" at bounding box center [1099, 407] width 16 height 20
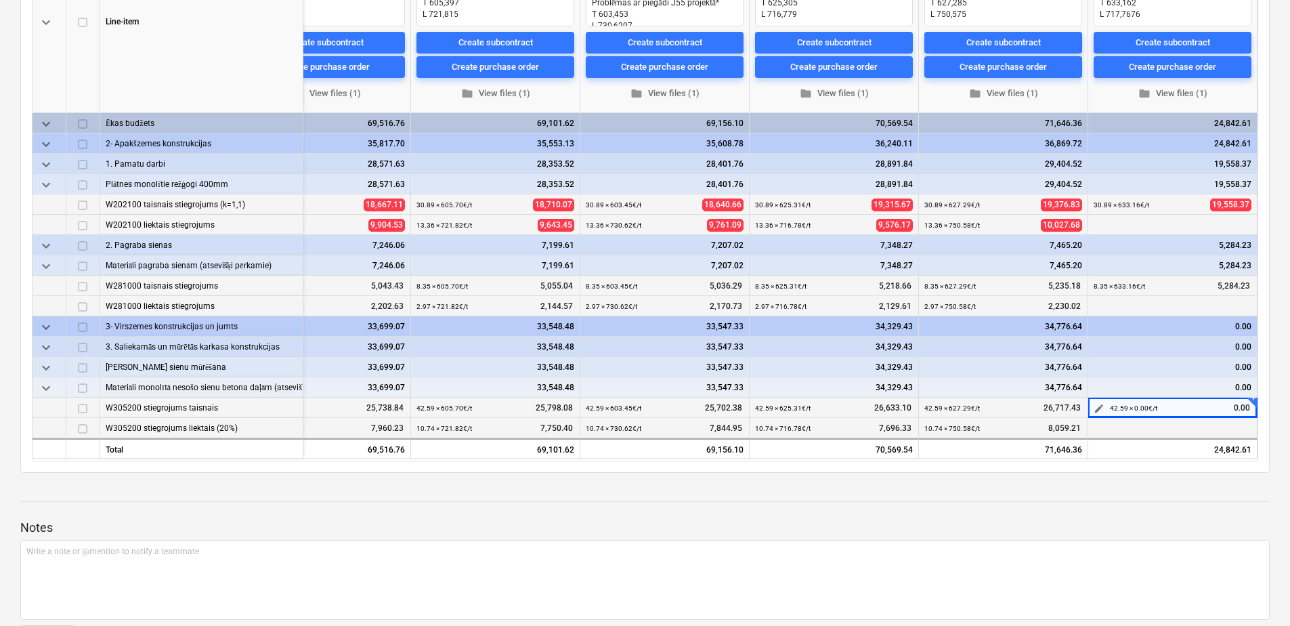
click at [1094, 407] on span "edit" at bounding box center [1099, 408] width 11 height 11
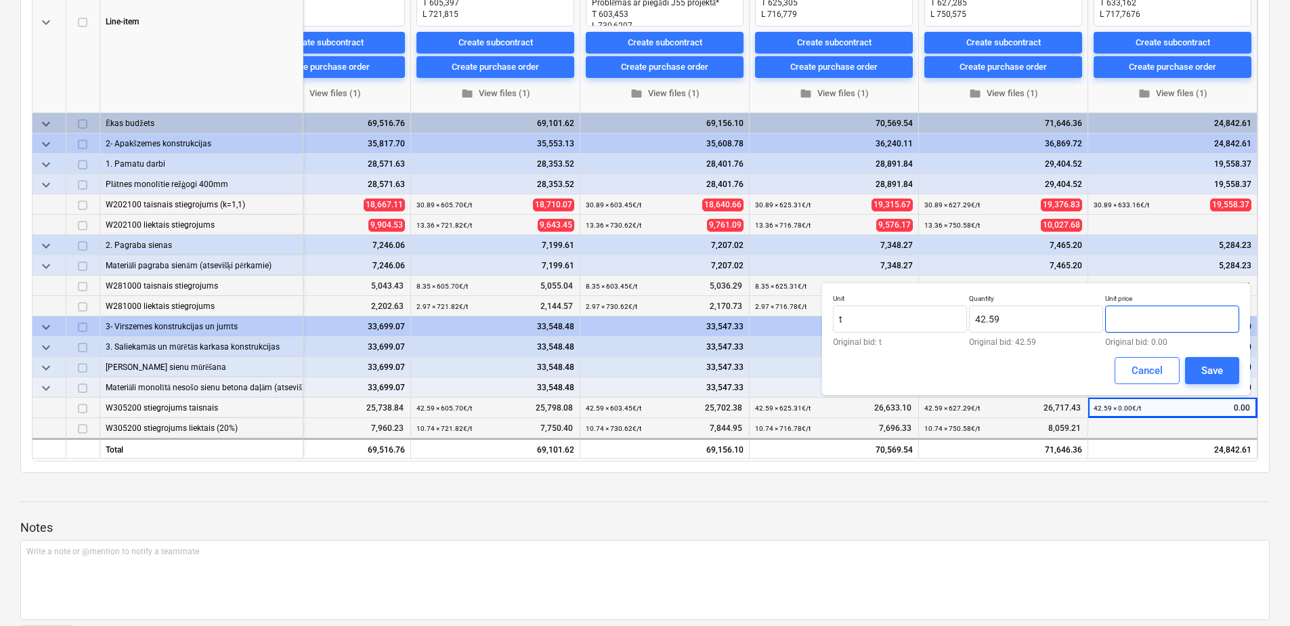
click at [1165, 315] on input "text" at bounding box center [1172, 318] width 134 height 27
paste input "633.162"
click at [1205, 366] on div "Save" at bounding box center [1212, 371] width 22 height 18
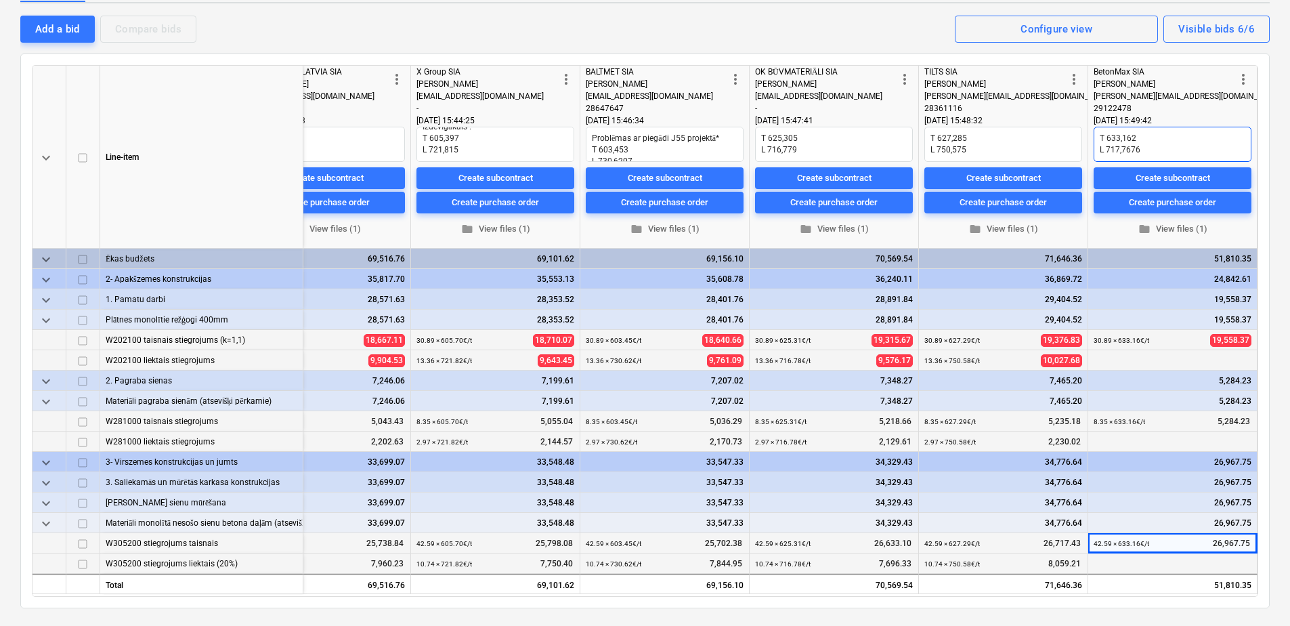
scroll to position [12, 0]
drag, startPoint x: 1138, startPoint y: 151, endPoint x: 1102, endPoint y: 139, distance: 37.7
click at [1102, 139] on textarea "T 633,162 L 717,7676" at bounding box center [1173, 144] width 158 height 35
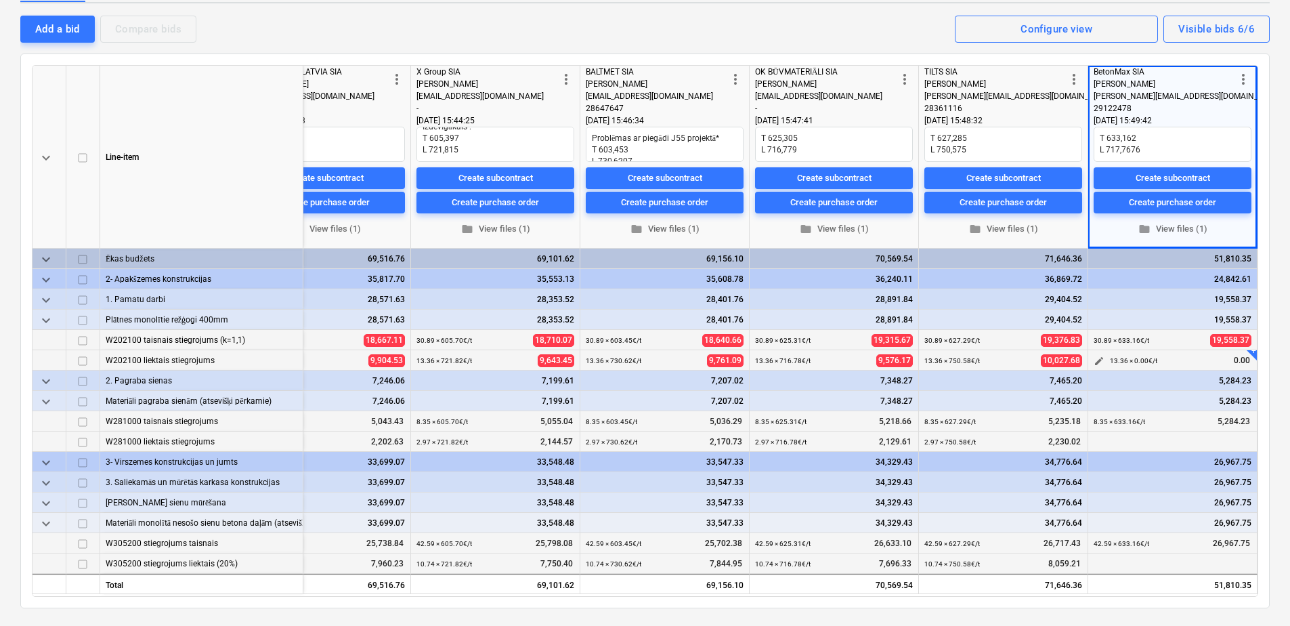
click at [1091, 354] on div "edit" at bounding box center [1099, 360] width 16 height 20
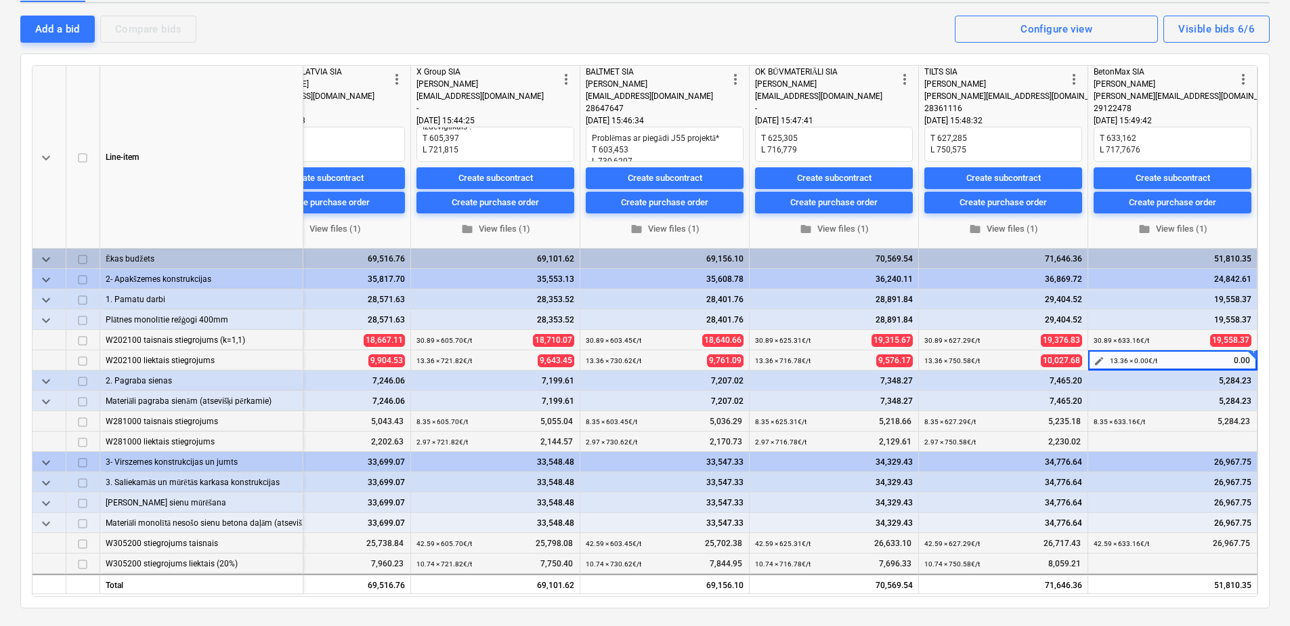
click at [1096, 360] on span "edit" at bounding box center [1099, 361] width 11 height 11
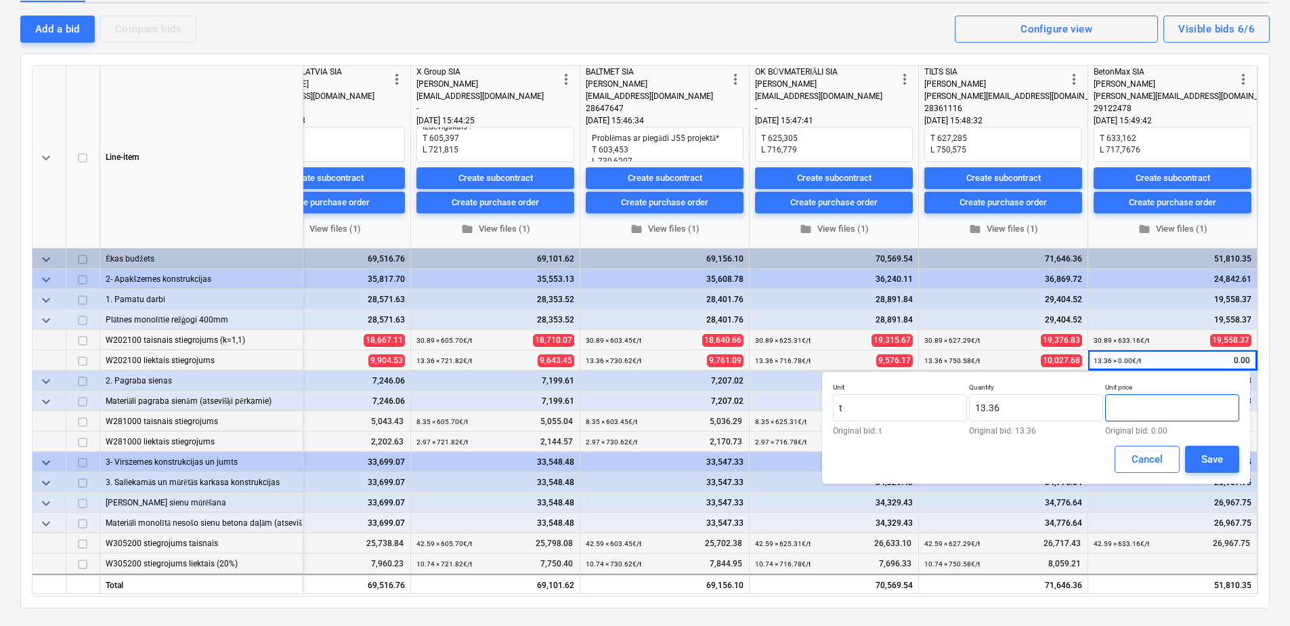
click at [1148, 406] on input "text" at bounding box center [1172, 407] width 134 height 27
paste input "717,7676"
click at [1129, 411] on input "717,7676" at bounding box center [1172, 407] width 134 height 27
click at [1202, 458] on div "Save" at bounding box center [1212, 459] width 22 height 18
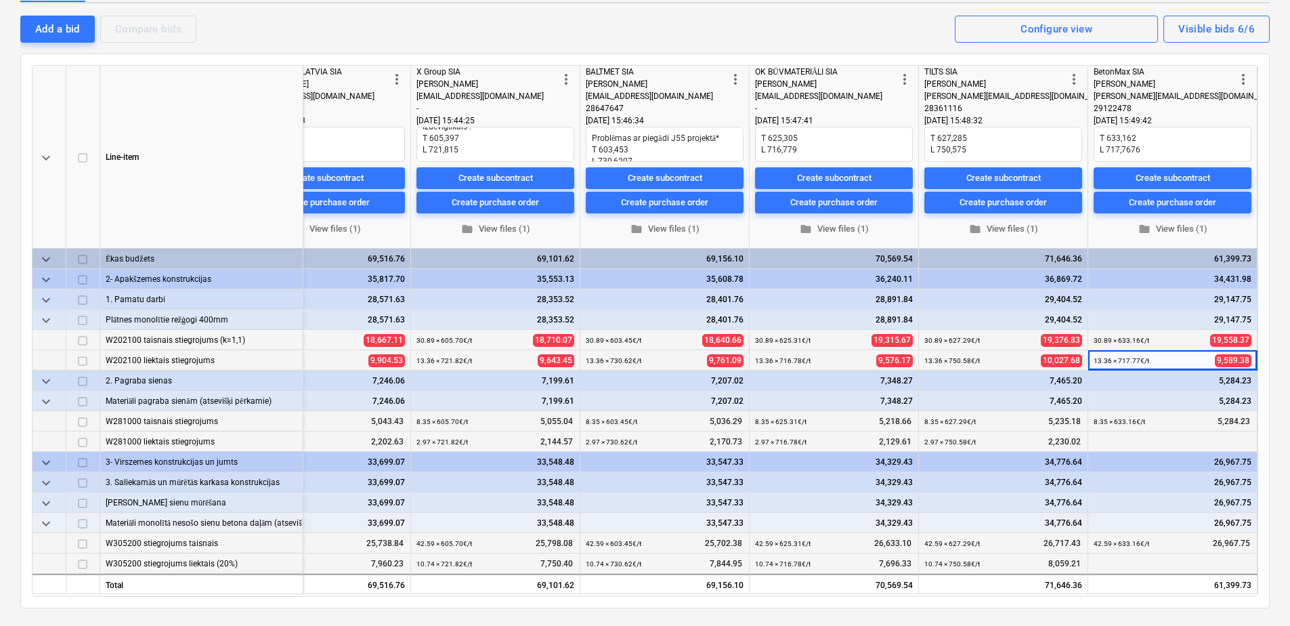
scroll to position [3, 418]
click at [1094, 562] on span "edit" at bounding box center [1099, 564] width 11 height 11
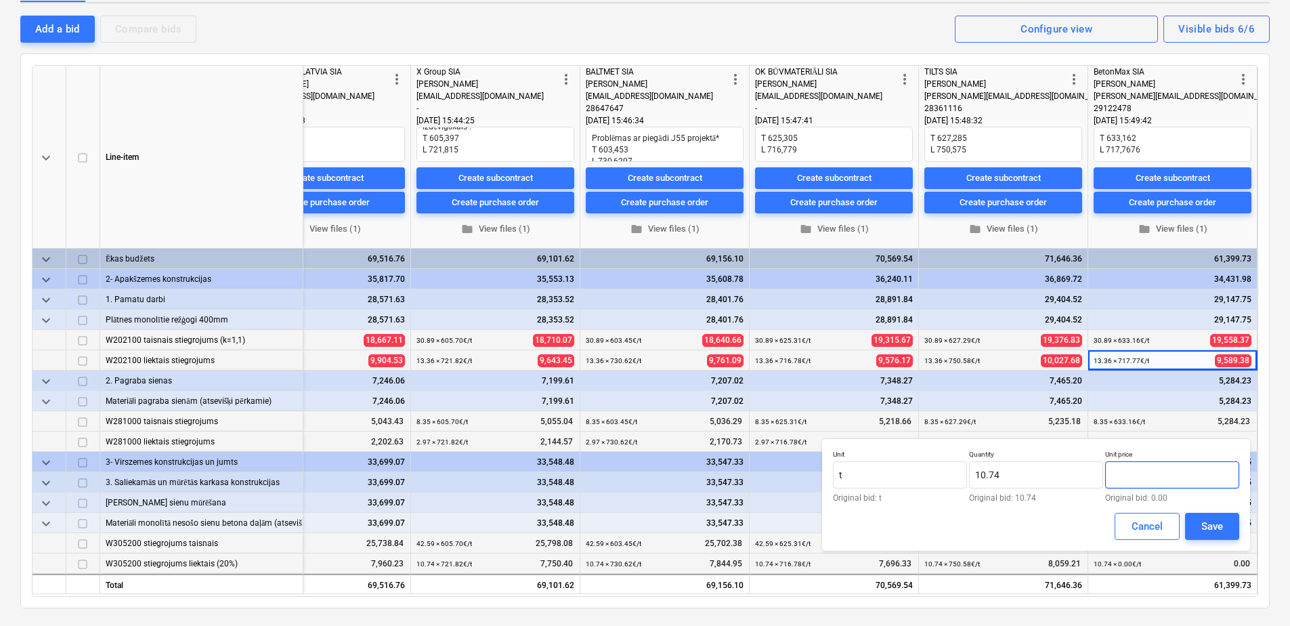
click at [1137, 473] on input "text" at bounding box center [1172, 474] width 134 height 27
paste input "717,7676"
click at [1131, 477] on input "717,7676" at bounding box center [1172, 474] width 134 height 27
click at [1213, 521] on div "Save" at bounding box center [1212, 526] width 22 height 18
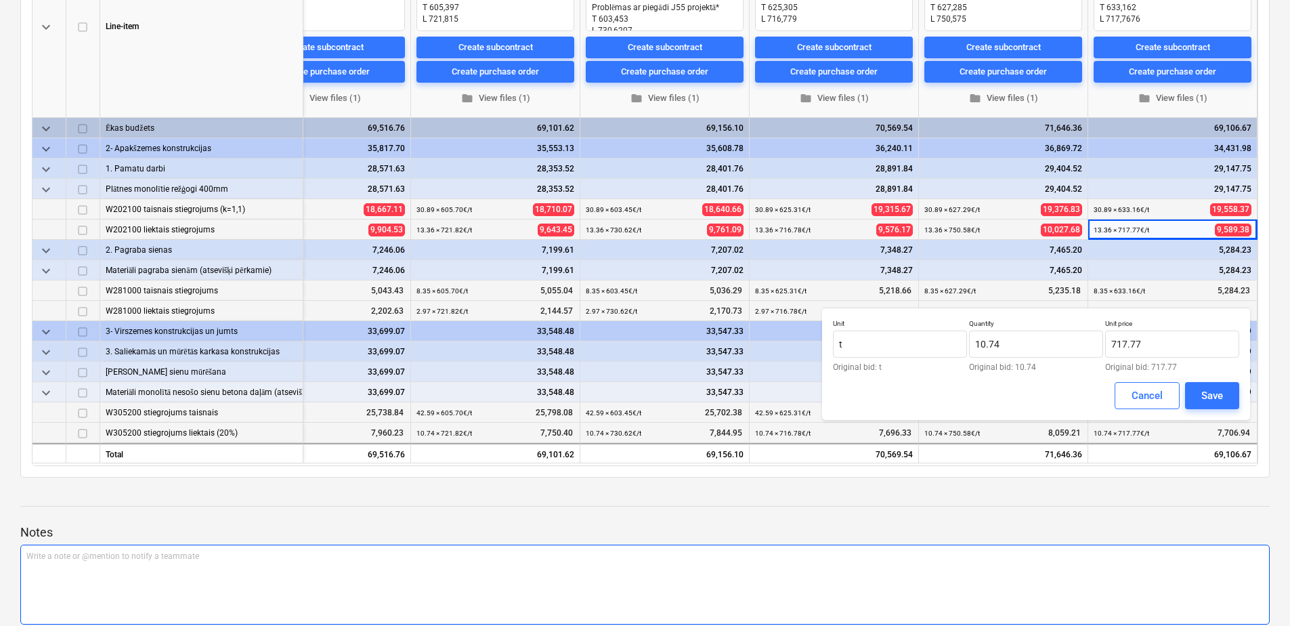
scroll to position [406, 0]
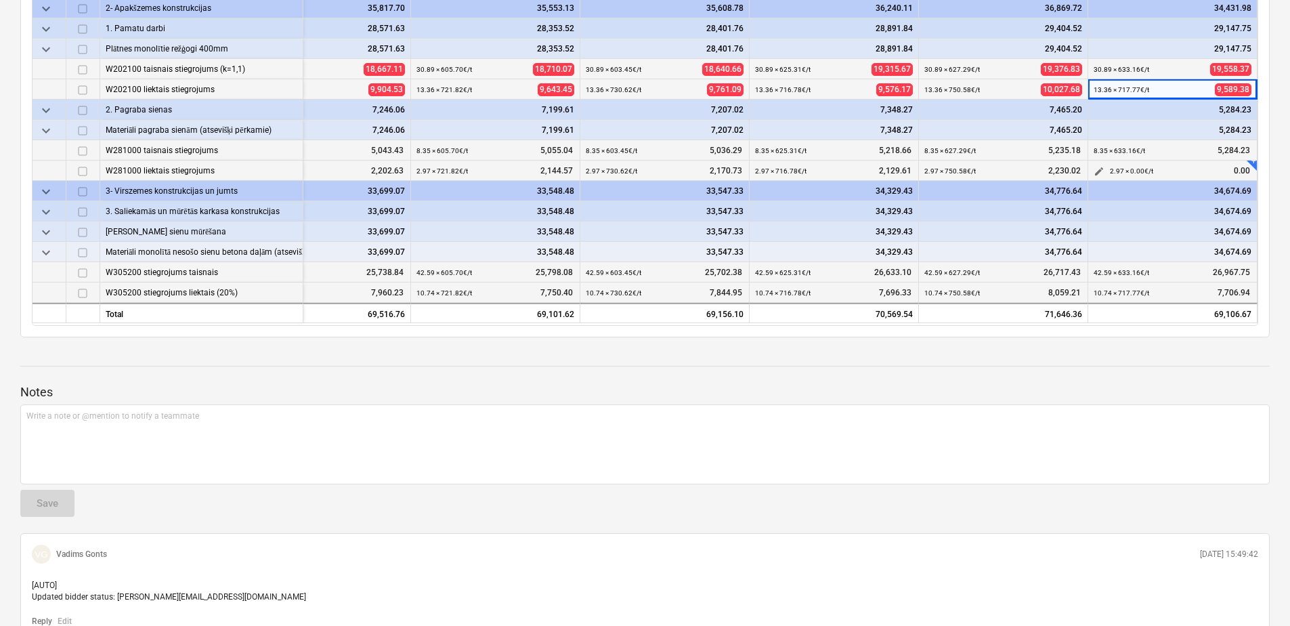
click at [1096, 167] on span "edit" at bounding box center [1099, 171] width 11 height 11
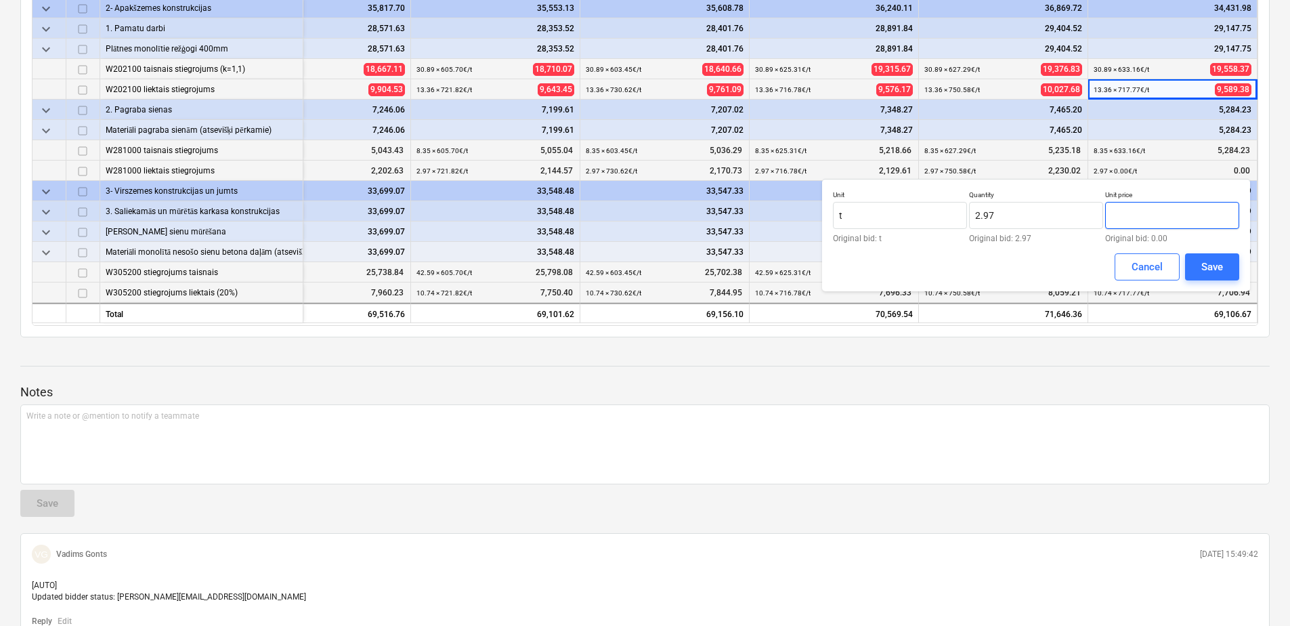
click at [1159, 218] on input "text" at bounding box center [1172, 215] width 134 height 27
paste input "717,7676"
click at [1129, 214] on input "717,7676" at bounding box center [1172, 215] width 134 height 27
click at [1205, 267] on div "Save" at bounding box center [1212, 267] width 22 height 18
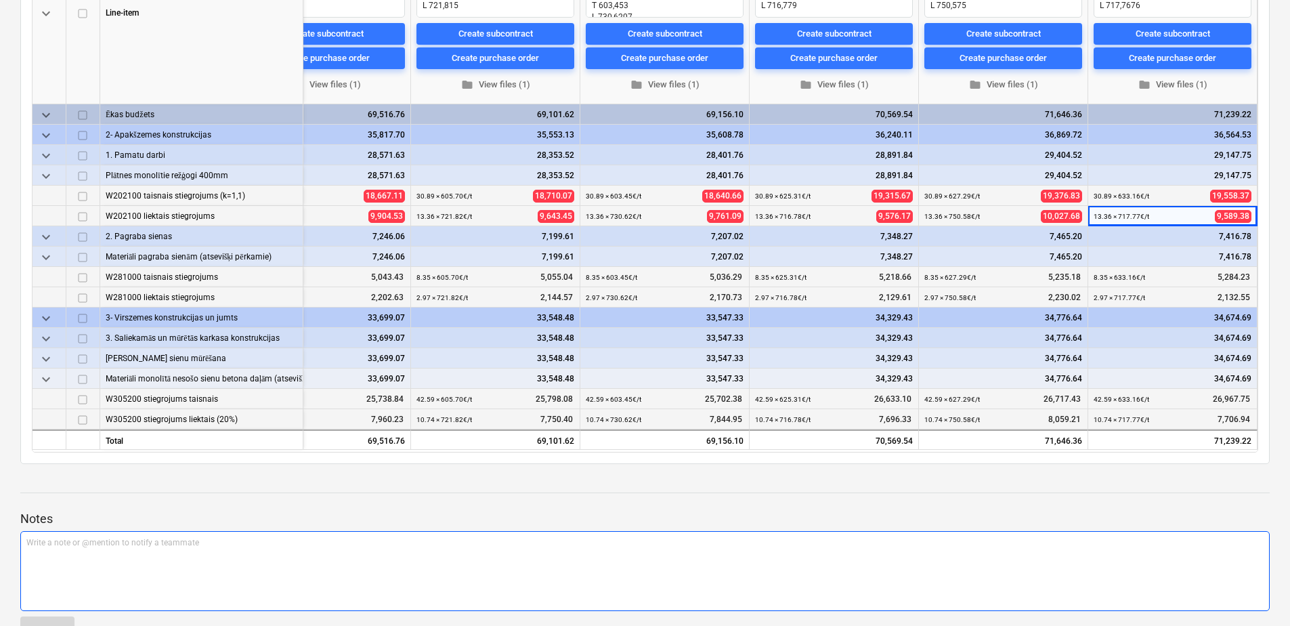
scroll to position [339, 0]
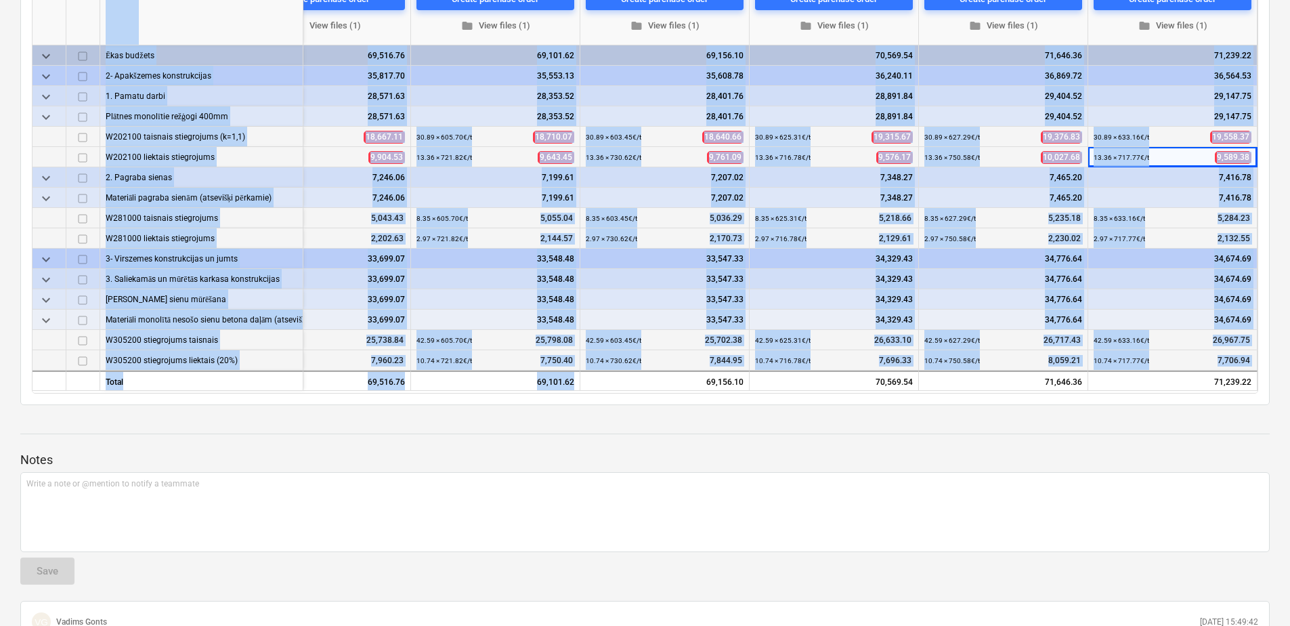
drag, startPoint x: 659, startPoint y: 387, endPoint x: 273, endPoint y: 392, distance: 386.0
click at [273, 392] on div "keyboard_arrow_down Line-item Target cost more_vert ELME METALL LATVIA [PERSON_…" at bounding box center [645, 128] width 1226 height 532
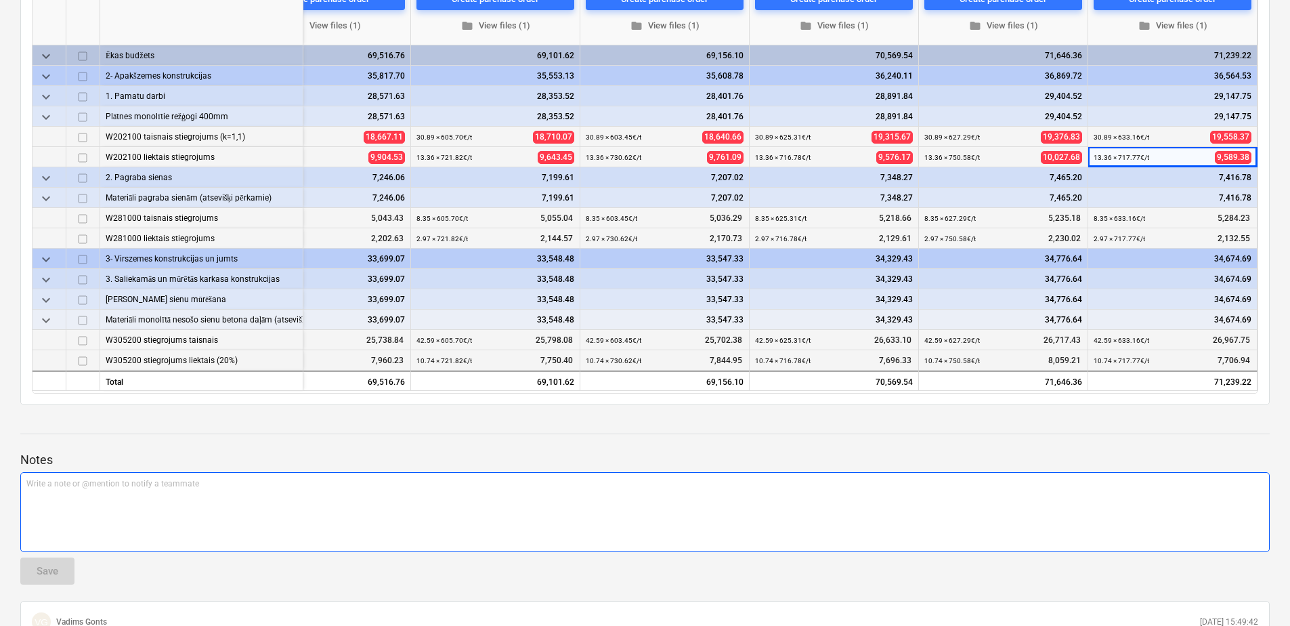
click at [383, 520] on div "Write a note or @mention to notify a teammate [PERSON_NAME]" at bounding box center [644, 512] width 1249 height 80
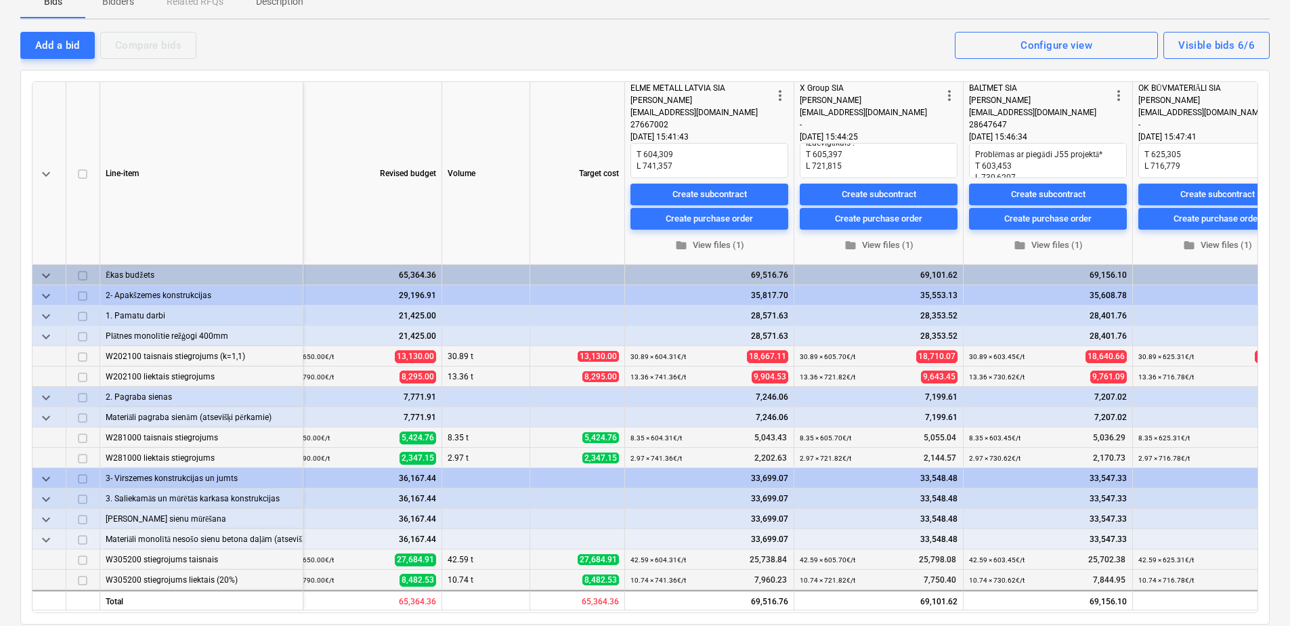
scroll to position [0, 0]
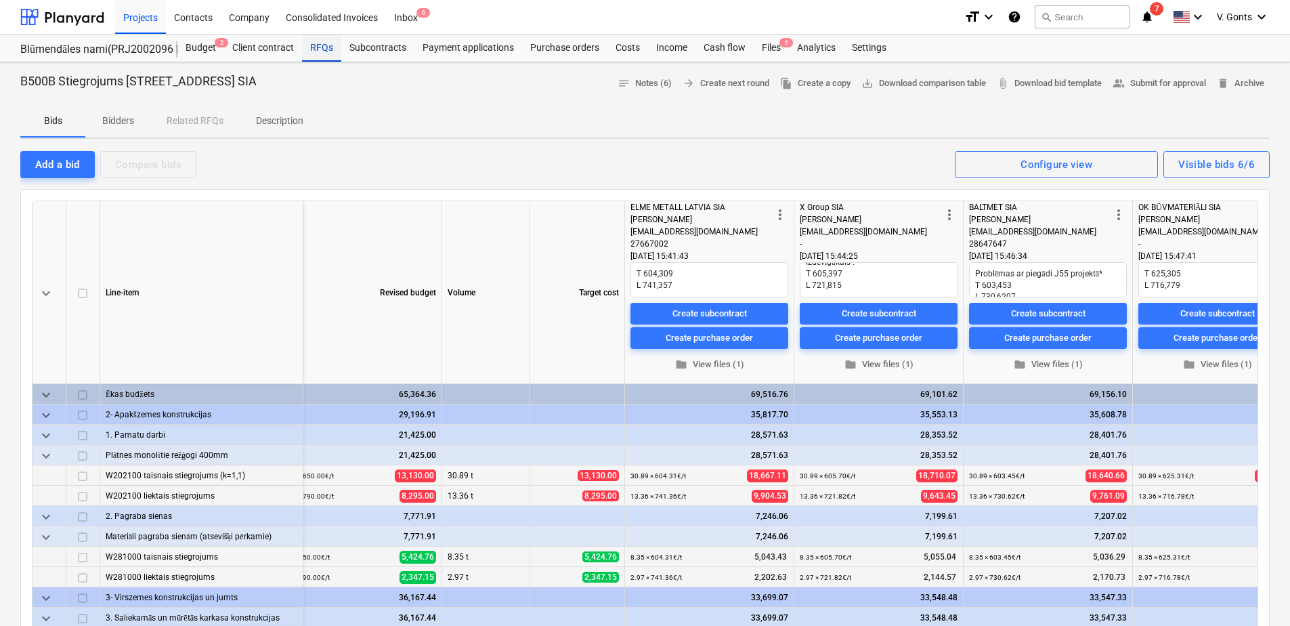
click at [320, 51] on div "RFQs" at bounding box center [321, 48] width 39 height 27
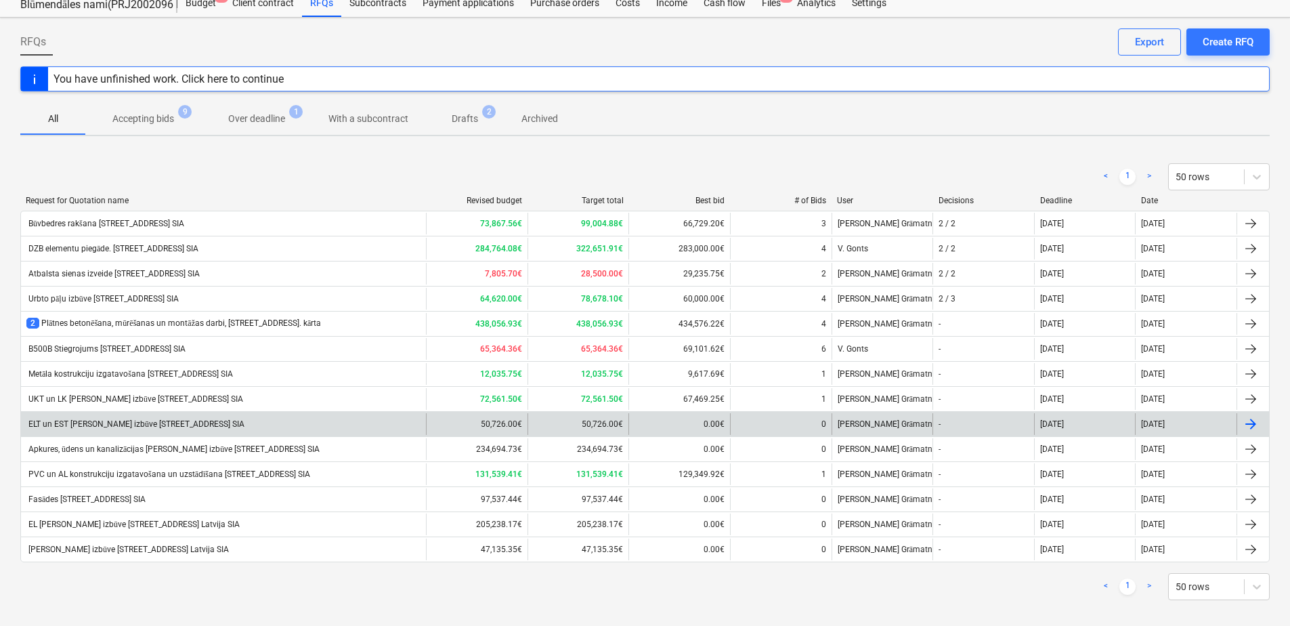
scroll to position [57, 0]
